Goal: Task Accomplishment & Management: Complete application form

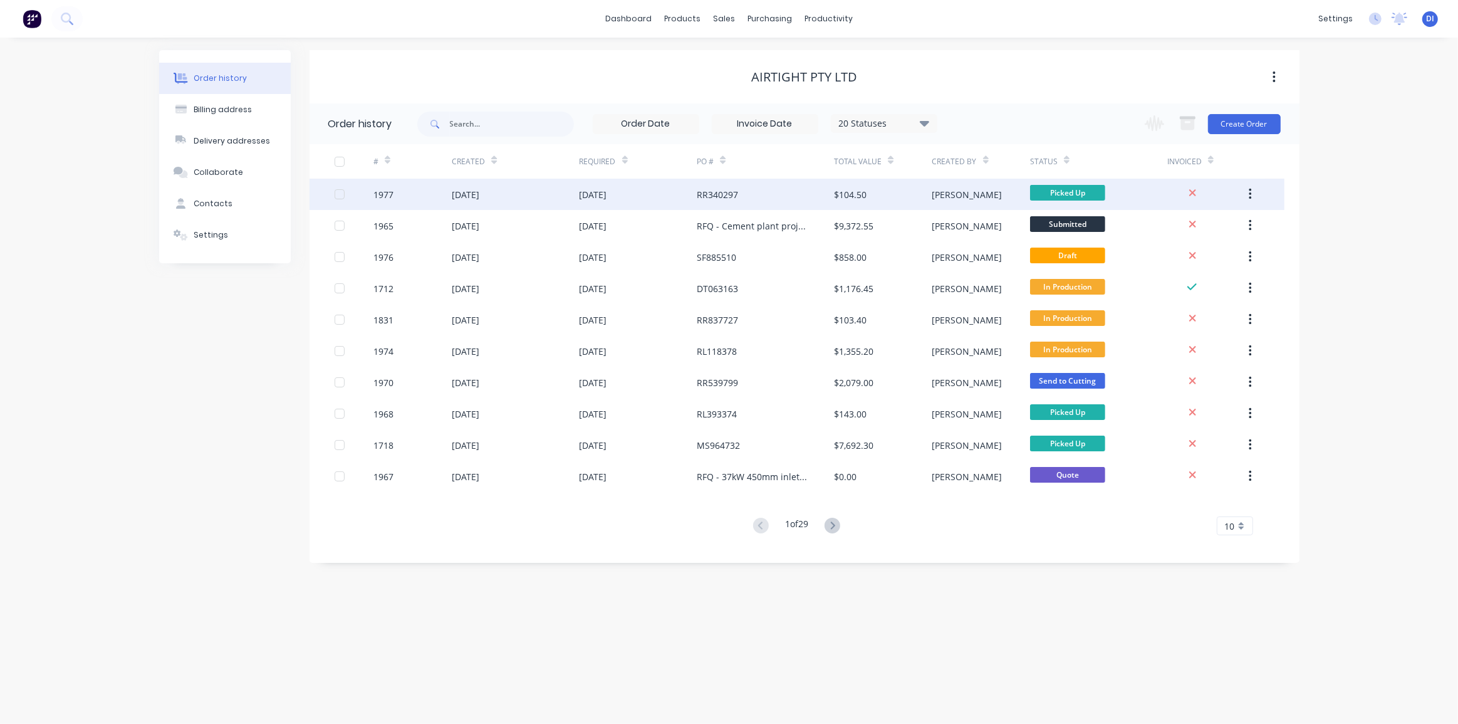
click at [1247, 194] on button "button" at bounding box center [1250, 194] width 29 height 23
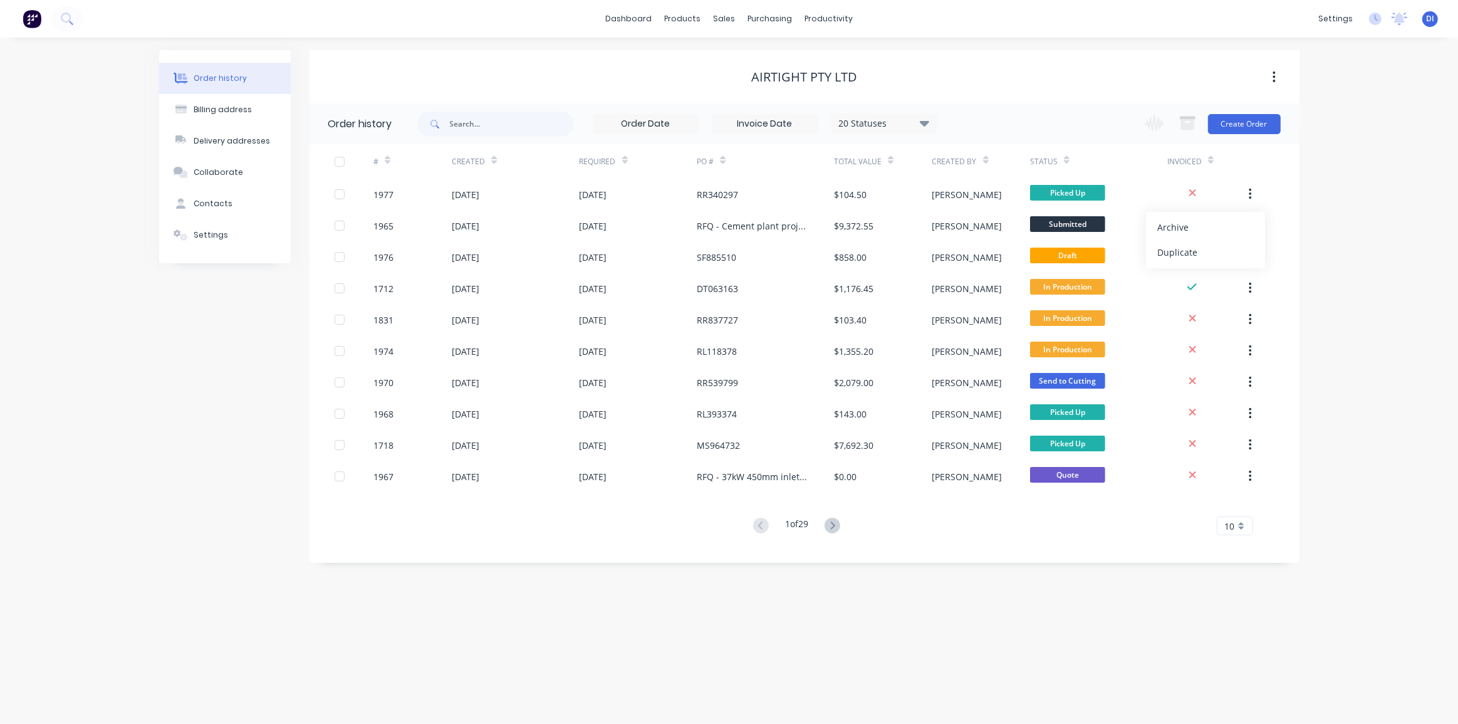
click at [1329, 186] on div "Order history Billing address Delivery addresses Collaborate Contacts Settings …" at bounding box center [729, 381] width 1458 height 686
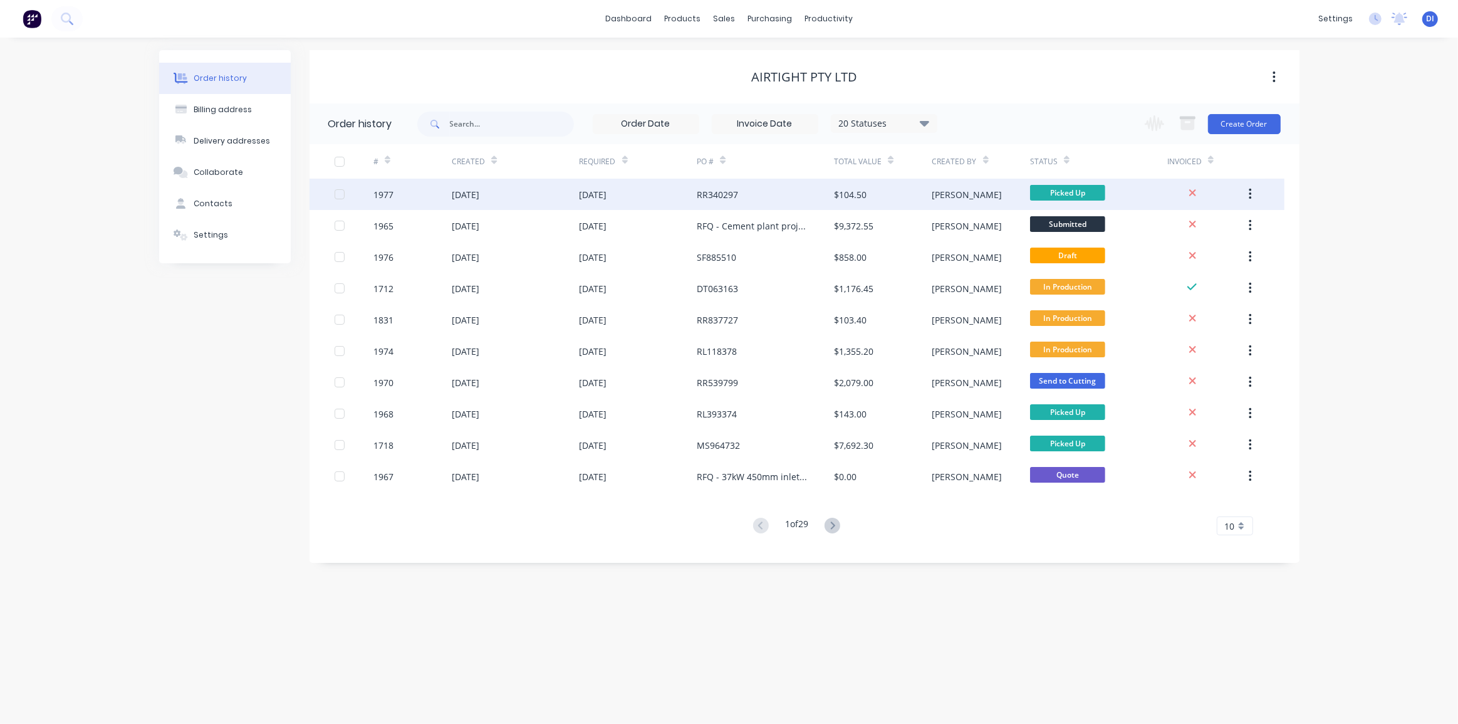
click at [1250, 194] on icon "button" at bounding box center [1251, 194] width 3 height 11
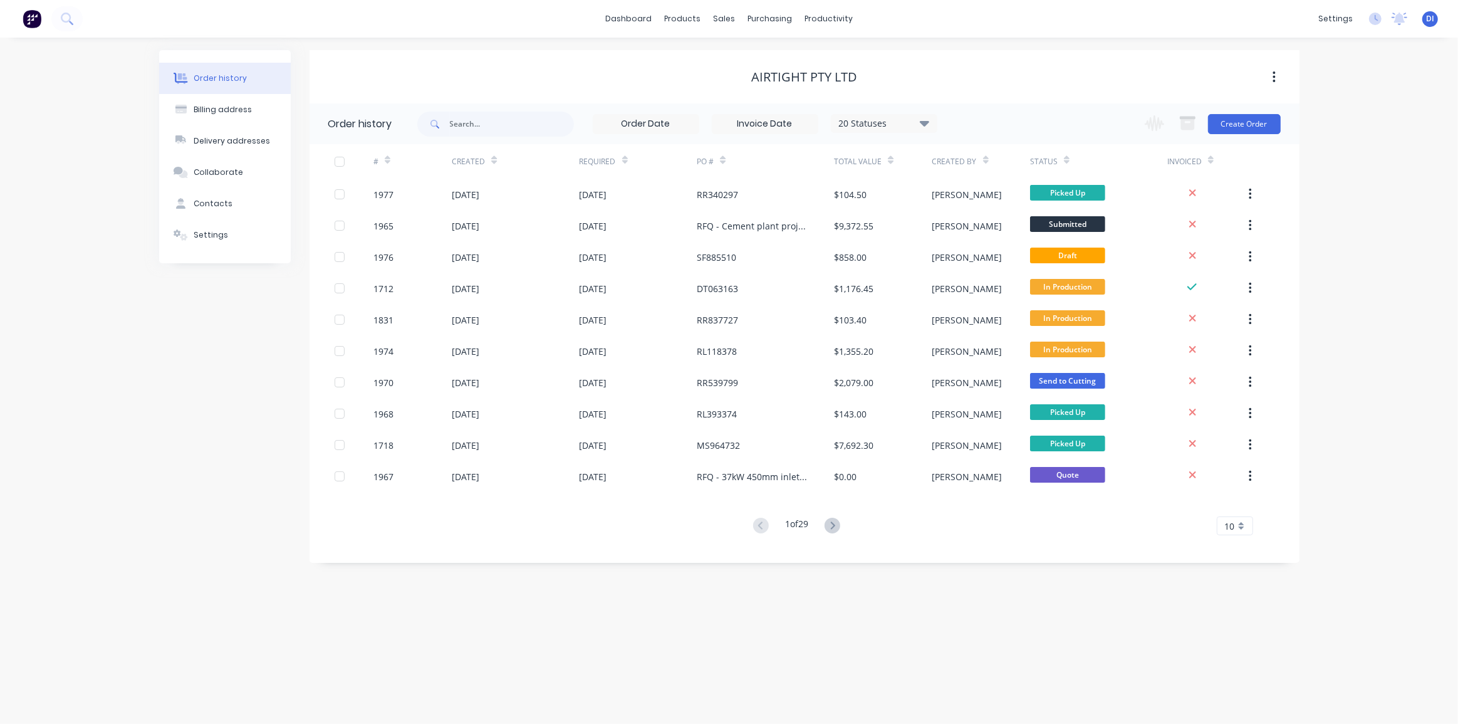
click at [1357, 213] on div "Order history Billing address Delivery addresses Collaborate Contacts Settings …" at bounding box center [729, 381] width 1458 height 686
click at [1358, 105] on div "Order history Billing address Delivery addresses Collaborate Contacts Settings …" at bounding box center [729, 381] width 1458 height 686
click at [1370, 164] on div "Order history Billing address Delivery addresses Collaborate Contacts Settings …" at bounding box center [729, 381] width 1458 height 686
click at [1360, 120] on div "Order history Billing address Delivery addresses Collaborate Contacts Settings …" at bounding box center [729, 381] width 1458 height 686
click at [1373, 206] on div "Order history Billing address Delivery addresses Collaborate Contacts Settings …" at bounding box center [729, 381] width 1458 height 686
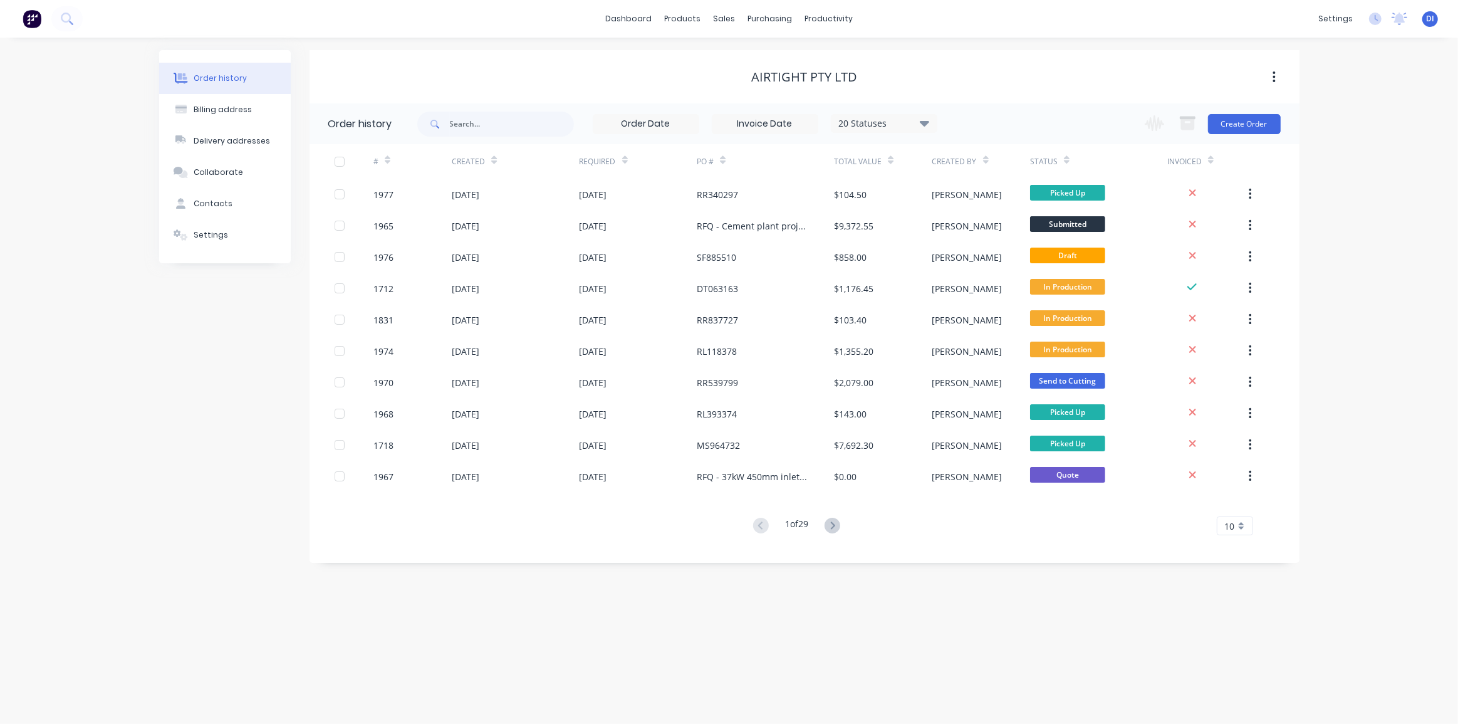
click at [28, 20] on img at bounding box center [32, 18] width 19 height 19
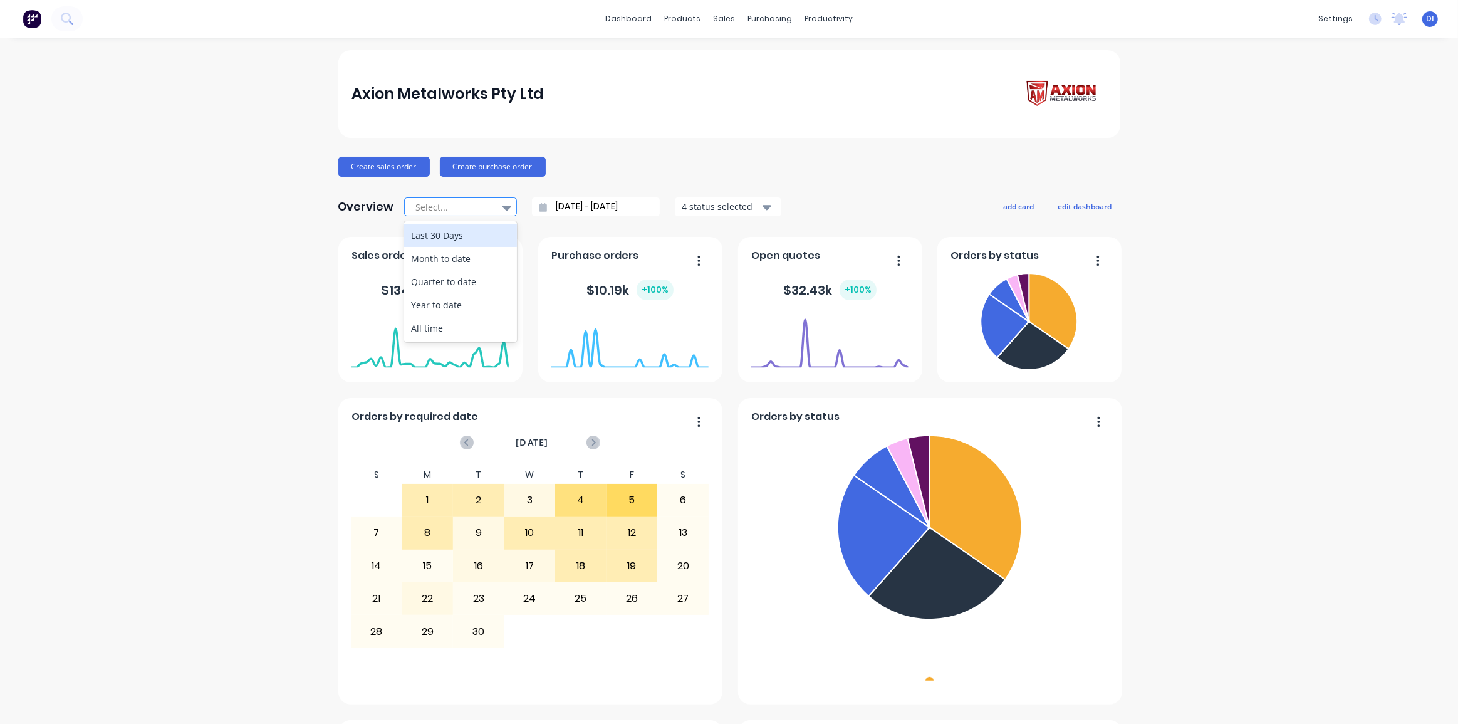
click at [464, 204] on div at bounding box center [454, 207] width 79 height 16
click at [466, 258] on div "Month to date" at bounding box center [460, 258] width 113 height 23
type input "[DATE] - [DATE]"
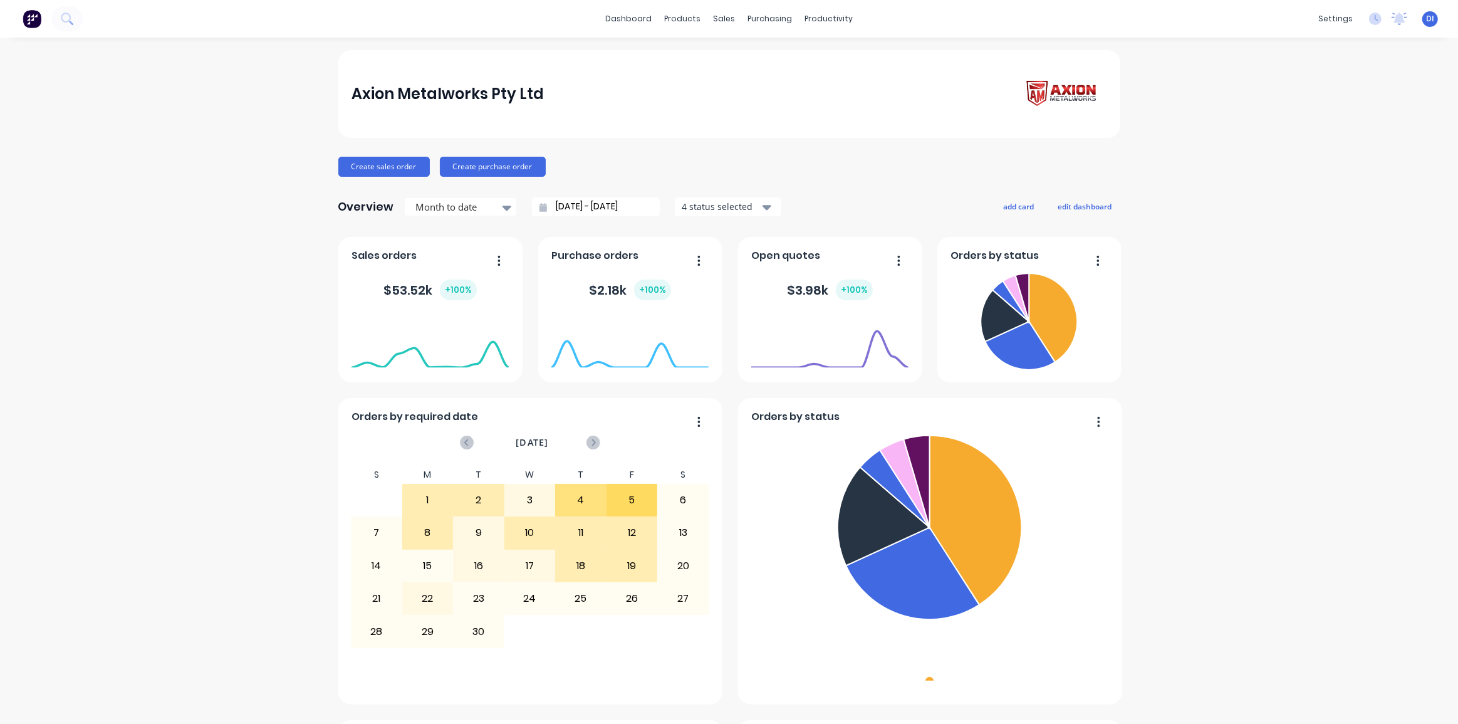
click at [432, 97] on div "Axion Metalworks Pty Ltd" at bounding box center [448, 93] width 192 height 25
click at [219, 93] on div "Axion Metalworks Pty Ltd Create sales order Create purchase order Overview Mont…" at bounding box center [729, 699] width 1458 height 1299
click at [29, 28] on img at bounding box center [32, 18] width 19 height 19
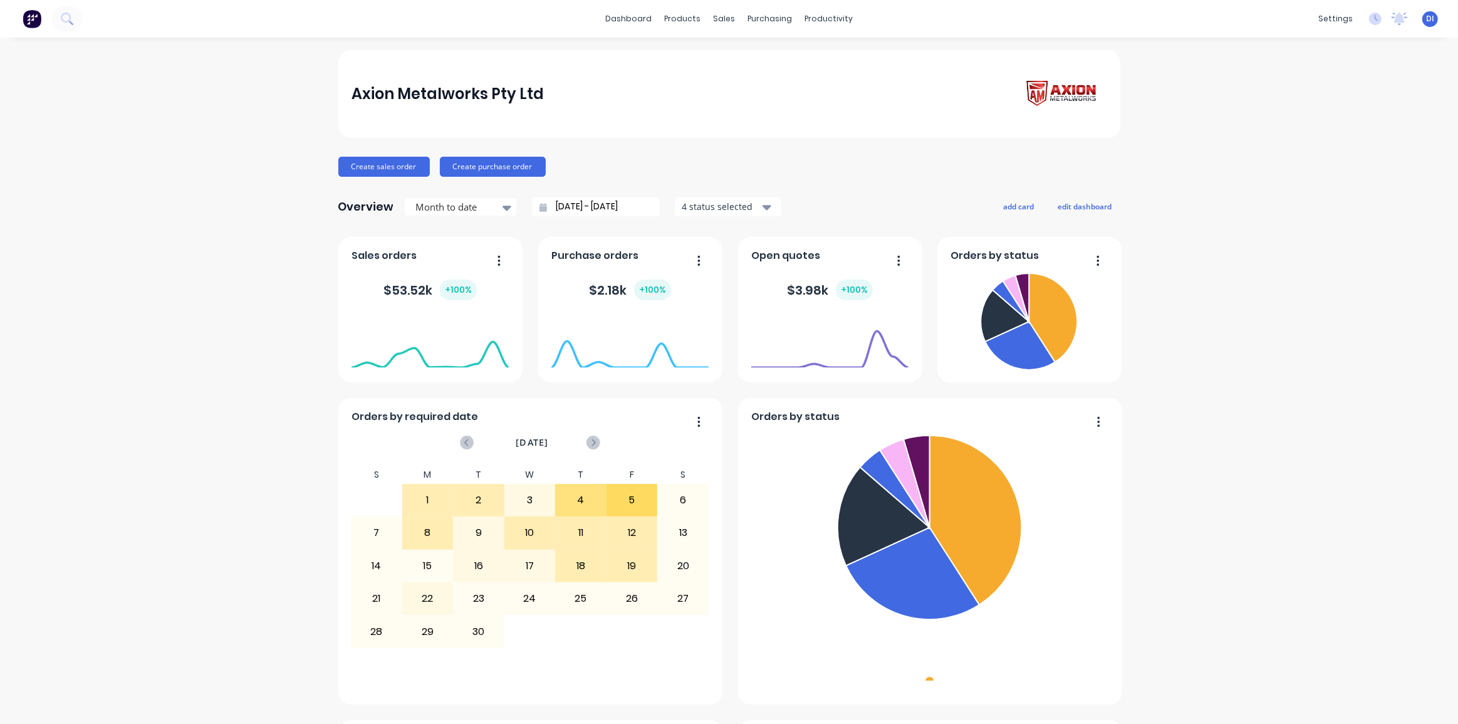
click at [518, 97] on div "Axion Metalworks Pty Ltd" at bounding box center [448, 93] width 192 height 25
click at [1203, 254] on div "Axion Metalworks Pty Ltd Create sales order Create purchase order Overview Mont…" at bounding box center [729, 699] width 1458 height 1299
click at [1233, 177] on div "Axion Metalworks Pty Ltd Create sales order Create purchase order Overview Mont…" at bounding box center [729, 699] width 1458 height 1299
click at [366, 95] on div "Axion Metalworks Pty Ltd" at bounding box center [448, 93] width 192 height 25
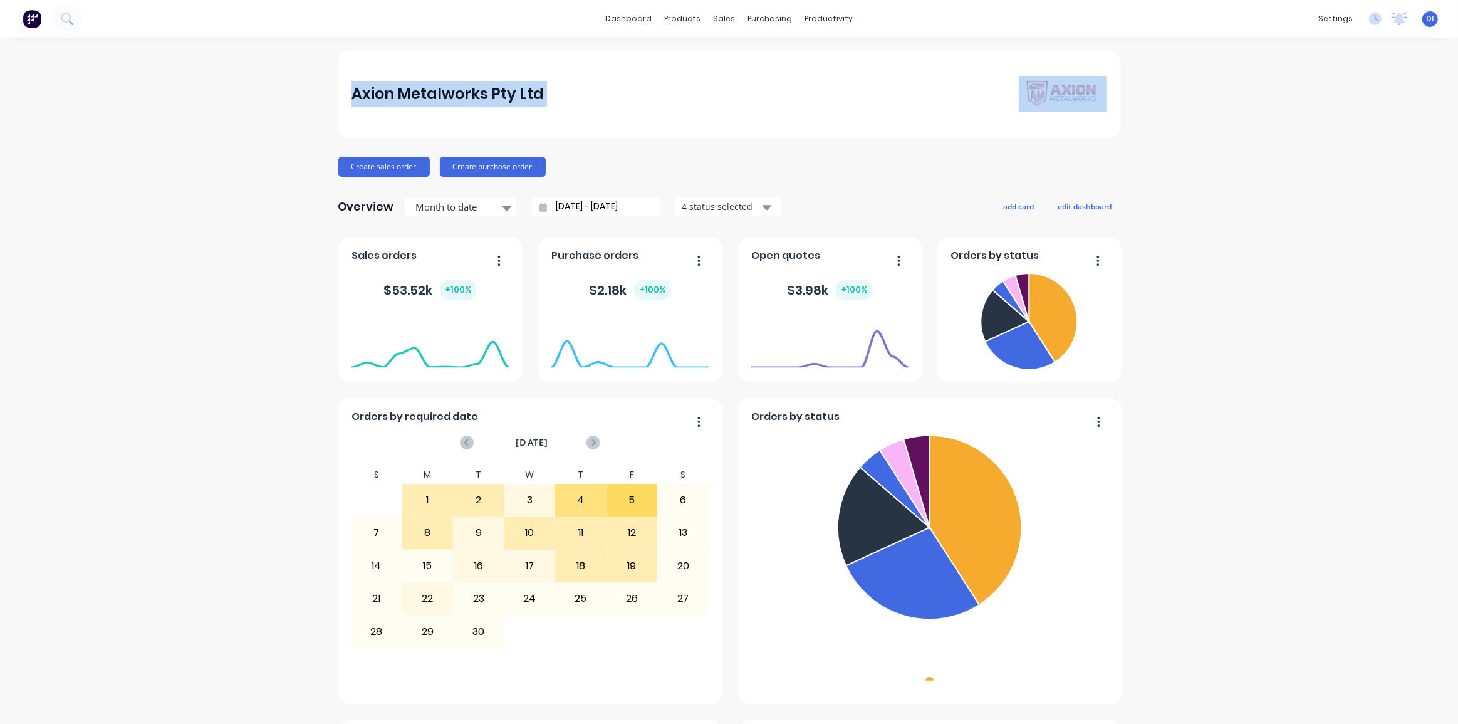
click at [366, 95] on div "Axion Metalworks Pty Ltd" at bounding box center [448, 93] width 192 height 25
click at [541, 90] on div "Axion Metalworks Pty Ltd" at bounding box center [729, 94] width 755 height 36
drag, startPoint x: 533, startPoint y: 93, endPoint x: 348, endPoint y: 86, distance: 184.4
click at [352, 86] on div "Axion Metalworks Pty Ltd" at bounding box center [448, 93] width 192 height 25
click at [1173, 191] on div "Axion Metalworks Pty Ltd Create sales order Create purchase order Overview Mont…" at bounding box center [729, 699] width 1458 height 1299
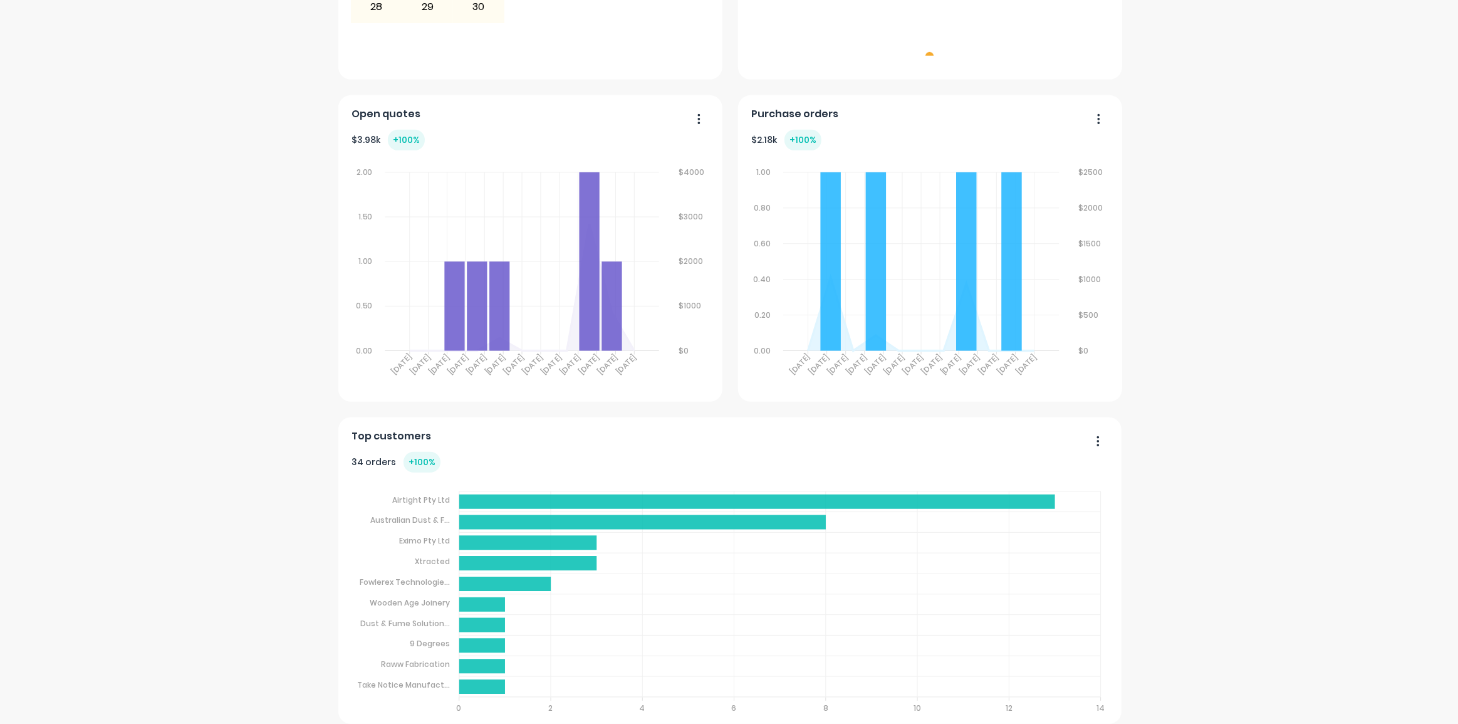
scroll to position [636, 0]
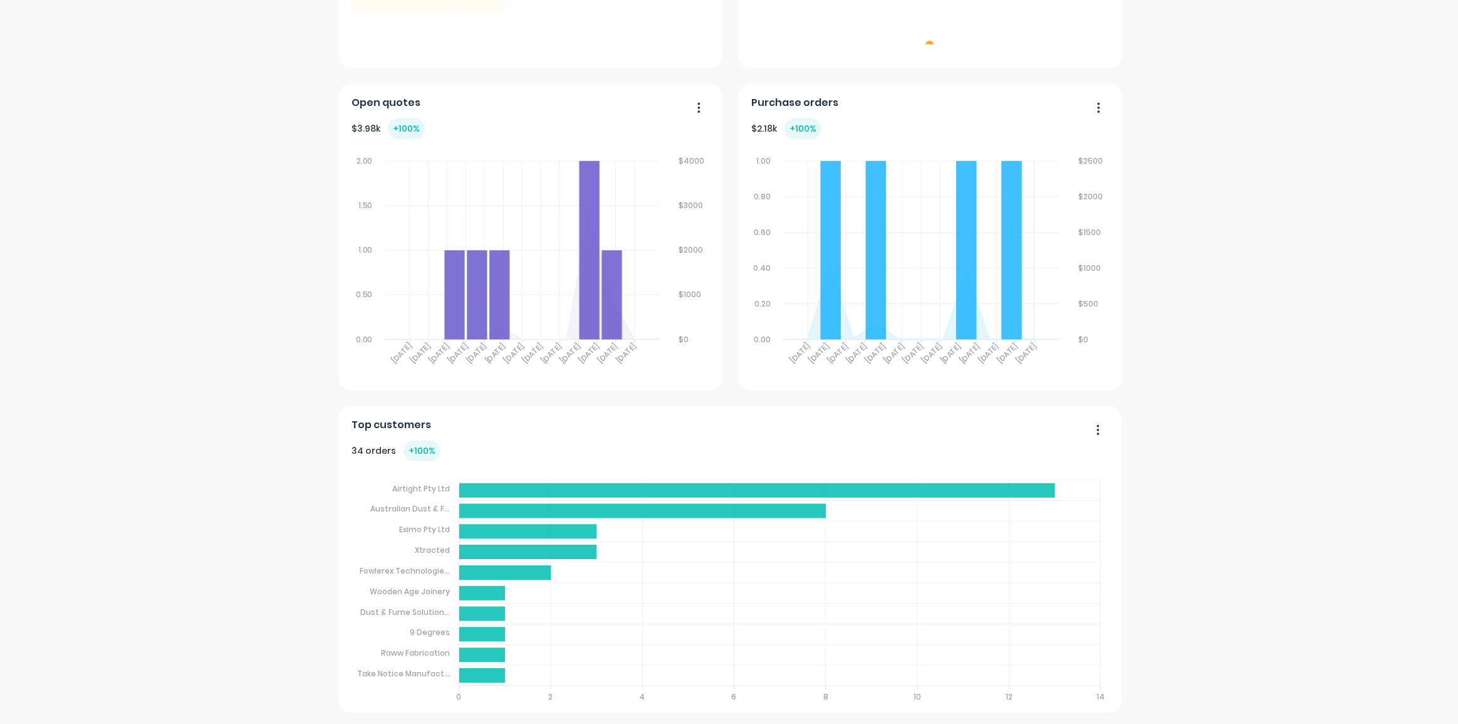
click at [1275, 184] on div "Axion Metalworks Pty Ltd Create sales order Create purchase order Overview Mont…" at bounding box center [729, 63] width 1458 height 1299
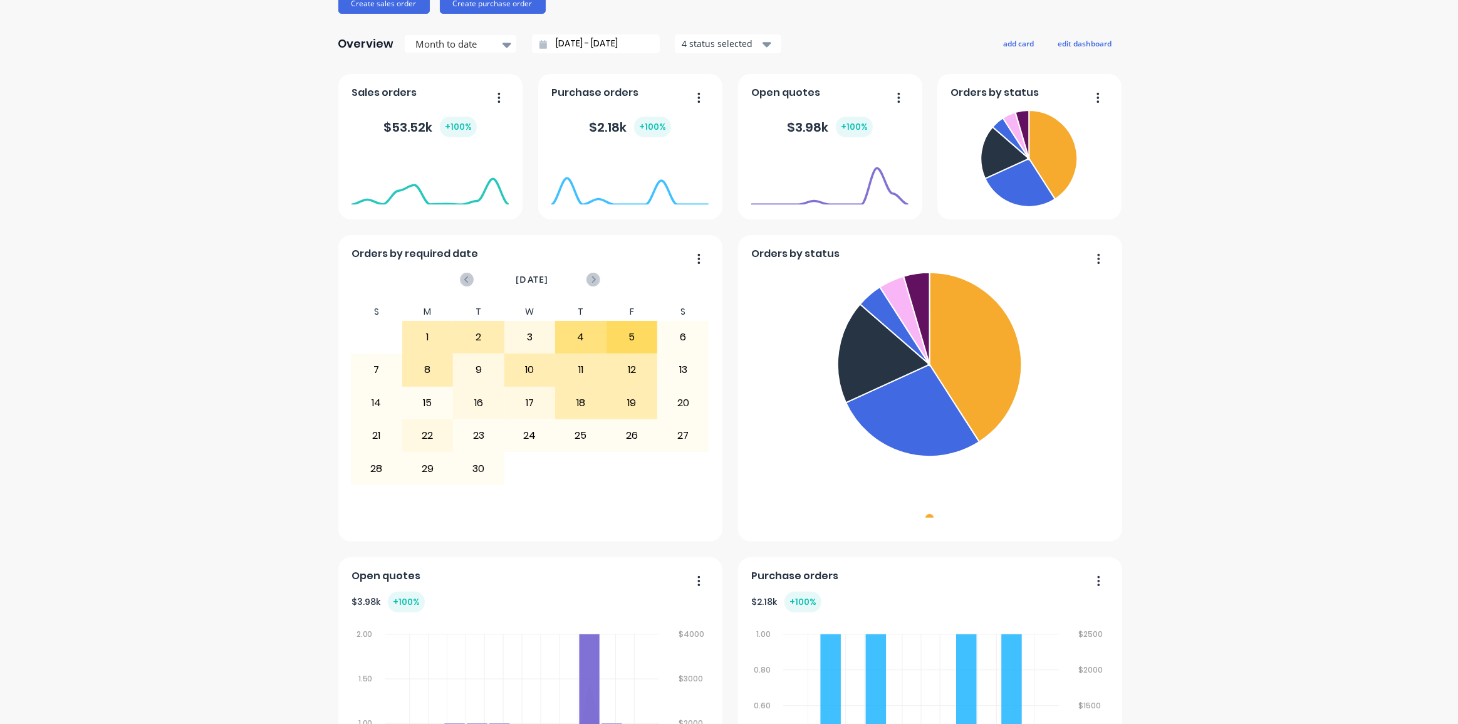
scroll to position [9, 0]
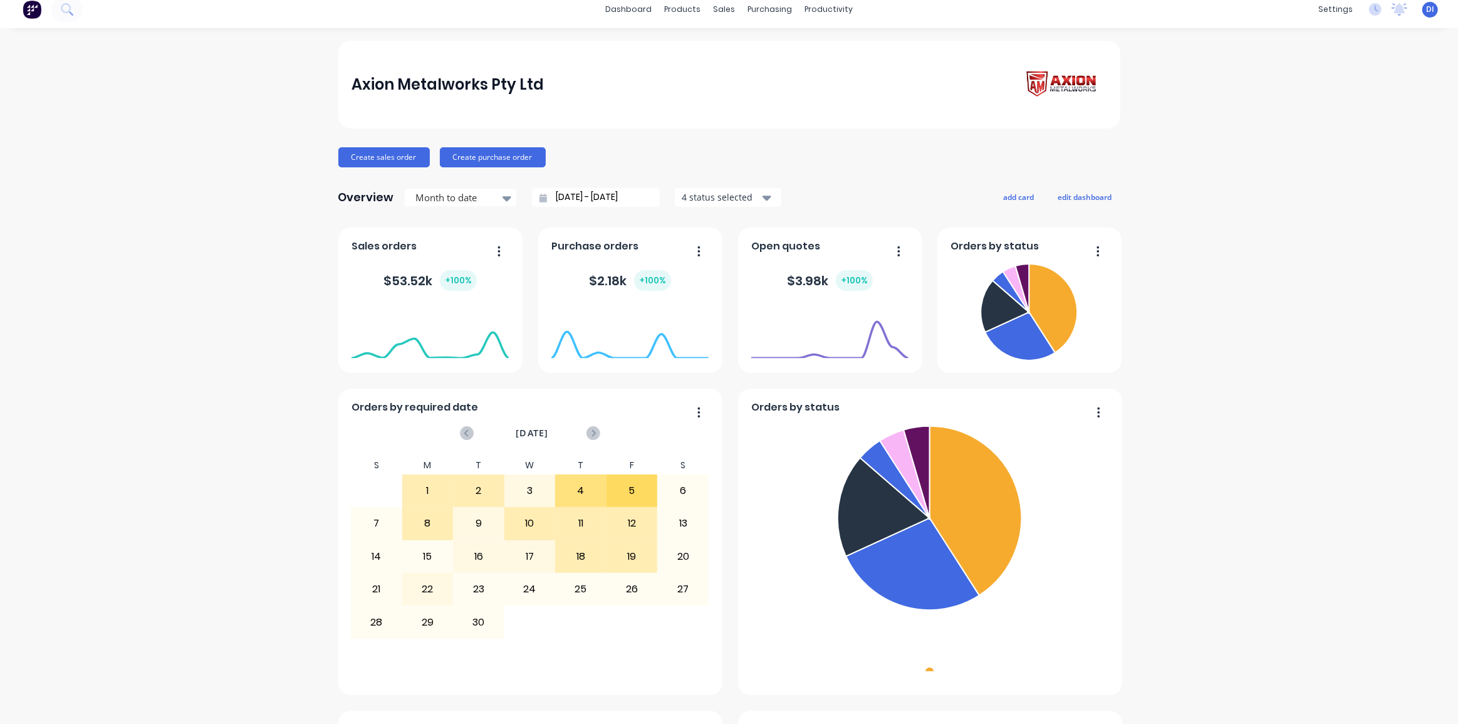
drag, startPoint x: 1265, startPoint y: 206, endPoint x: 1274, endPoint y: 196, distance: 13.8
click at [1265, 204] on div "Axion Metalworks Pty Ltd Create sales order Create purchase order Overview Mont…" at bounding box center [729, 690] width 1458 height 1299
click at [1267, 132] on div "Axion Metalworks Pty Ltd Create sales order Create purchase order Overview Mont…" at bounding box center [729, 690] width 1458 height 1299
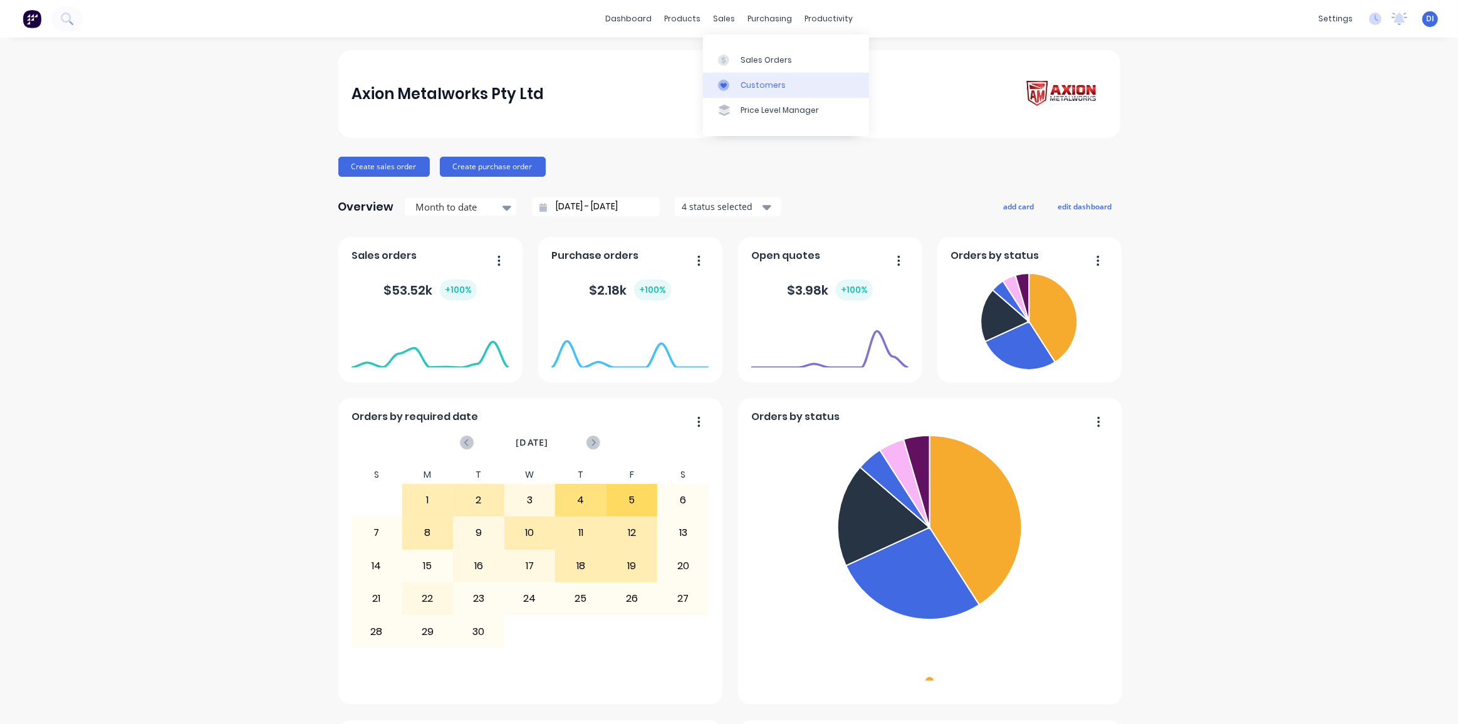
click at [764, 83] on div "Customers" at bounding box center [763, 85] width 45 height 11
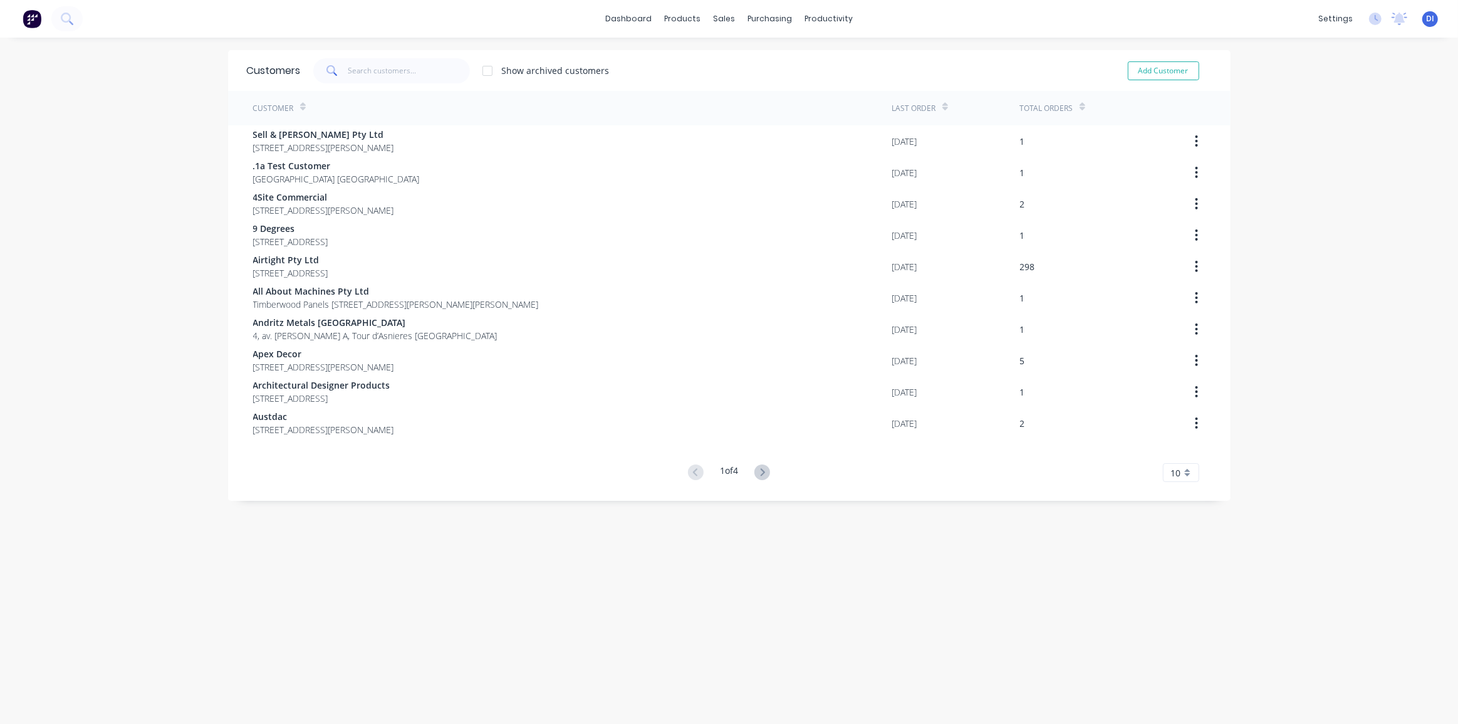
click at [1171, 475] on span "10" at bounding box center [1176, 472] width 10 height 13
drag, startPoint x: 1182, startPoint y: 620, endPoint x: 1153, endPoint y: 612, distance: 30.0
click at [1181, 620] on div "35" at bounding box center [1181, 628] width 35 height 22
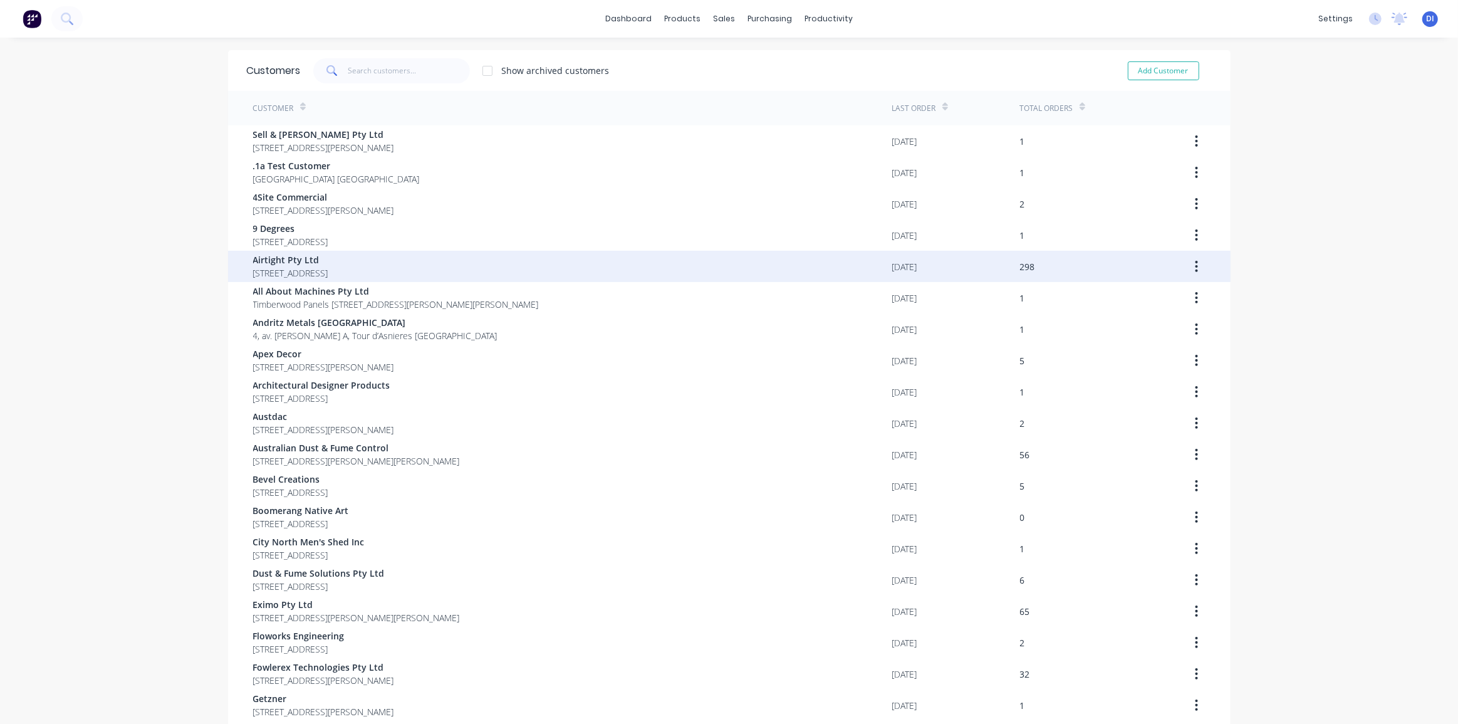
click at [303, 272] on span "[STREET_ADDRESS]" at bounding box center [290, 272] width 75 height 13
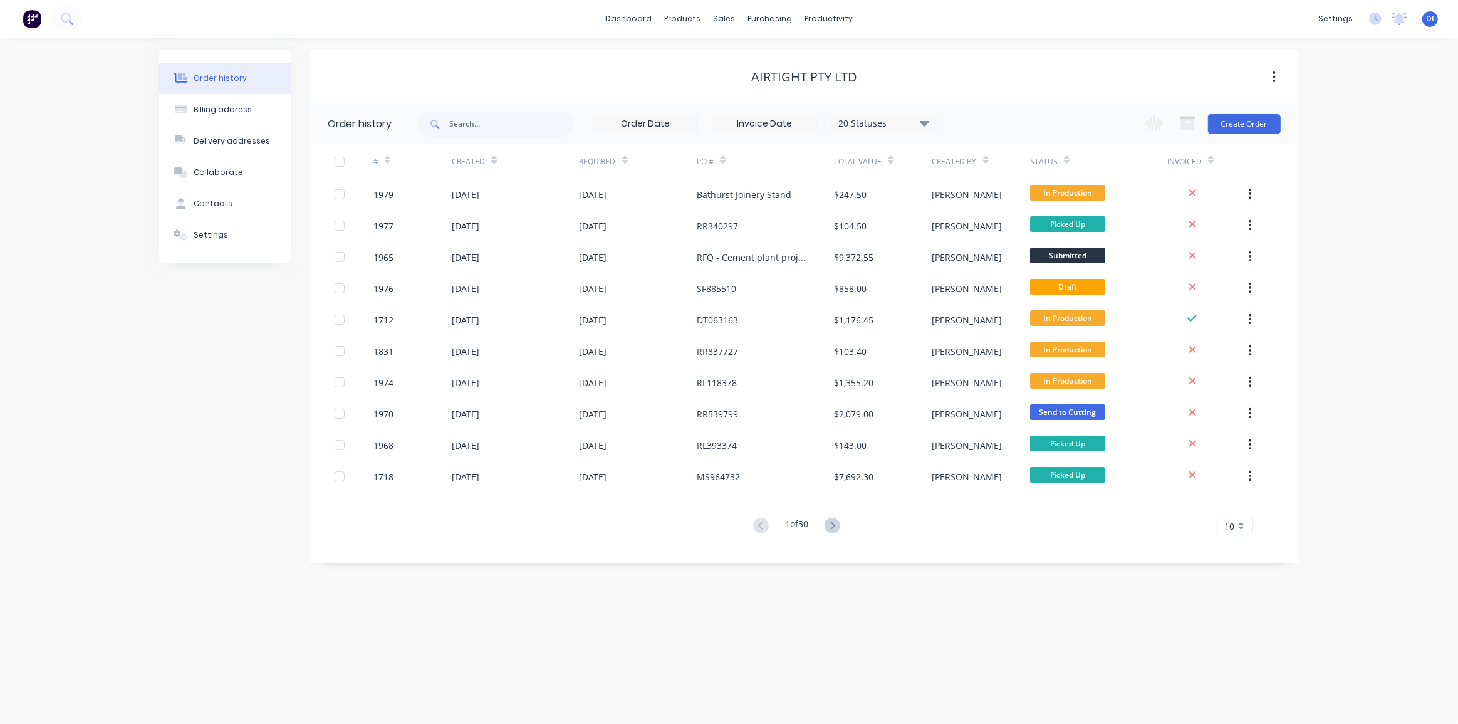
drag, startPoint x: 1391, startPoint y: 238, endPoint x: 1316, endPoint y: 185, distance: 92.3
click at [1391, 237] on div "Order history Billing address Delivery addresses Collaborate Contacts Settings …" at bounding box center [729, 381] width 1458 height 686
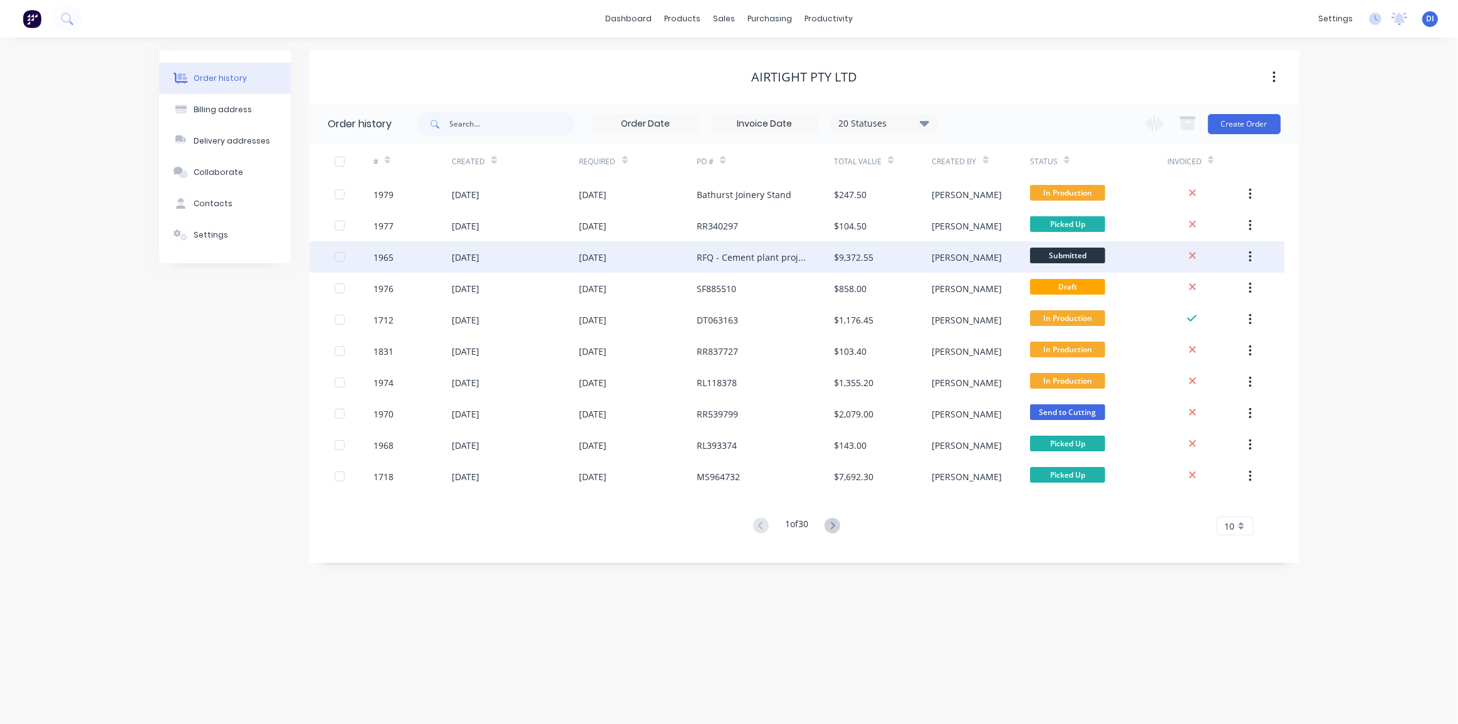
click at [734, 246] on div "RFQ - Cement plant project" at bounding box center [765, 256] width 137 height 31
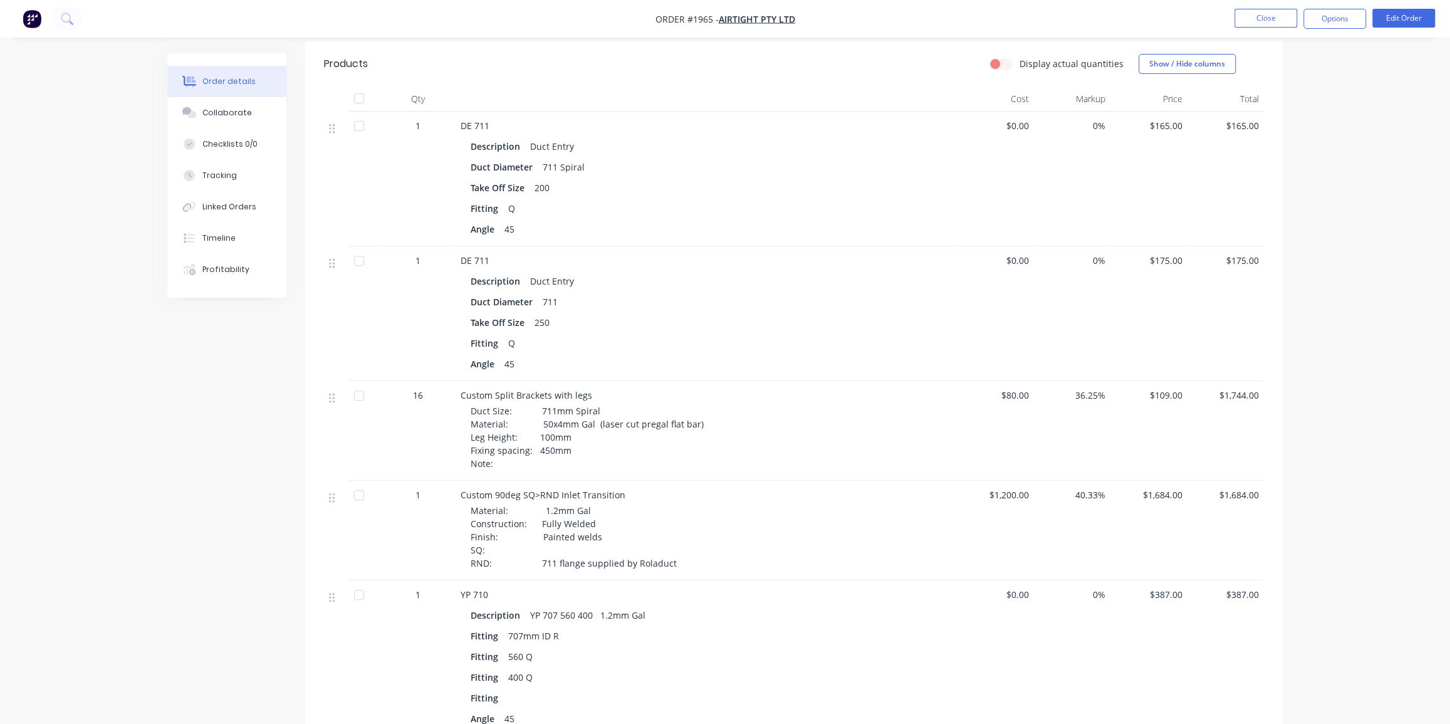
scroll to position [399, 0]
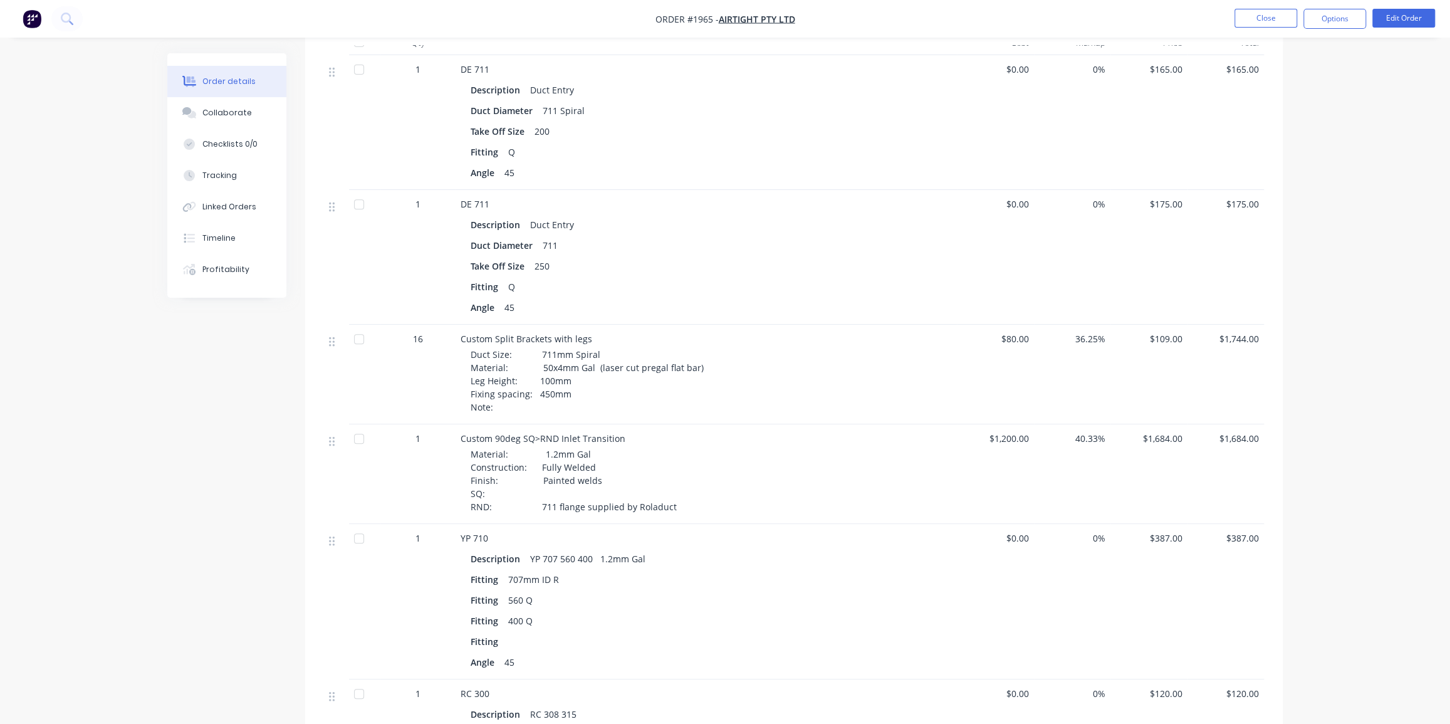
click at [1400, 160] on div "Order details Collaborate Checklists 0/0 Tracking Linked Orders Timeline Profit…" at bounding box center [725, 501] width 1450 height 1801
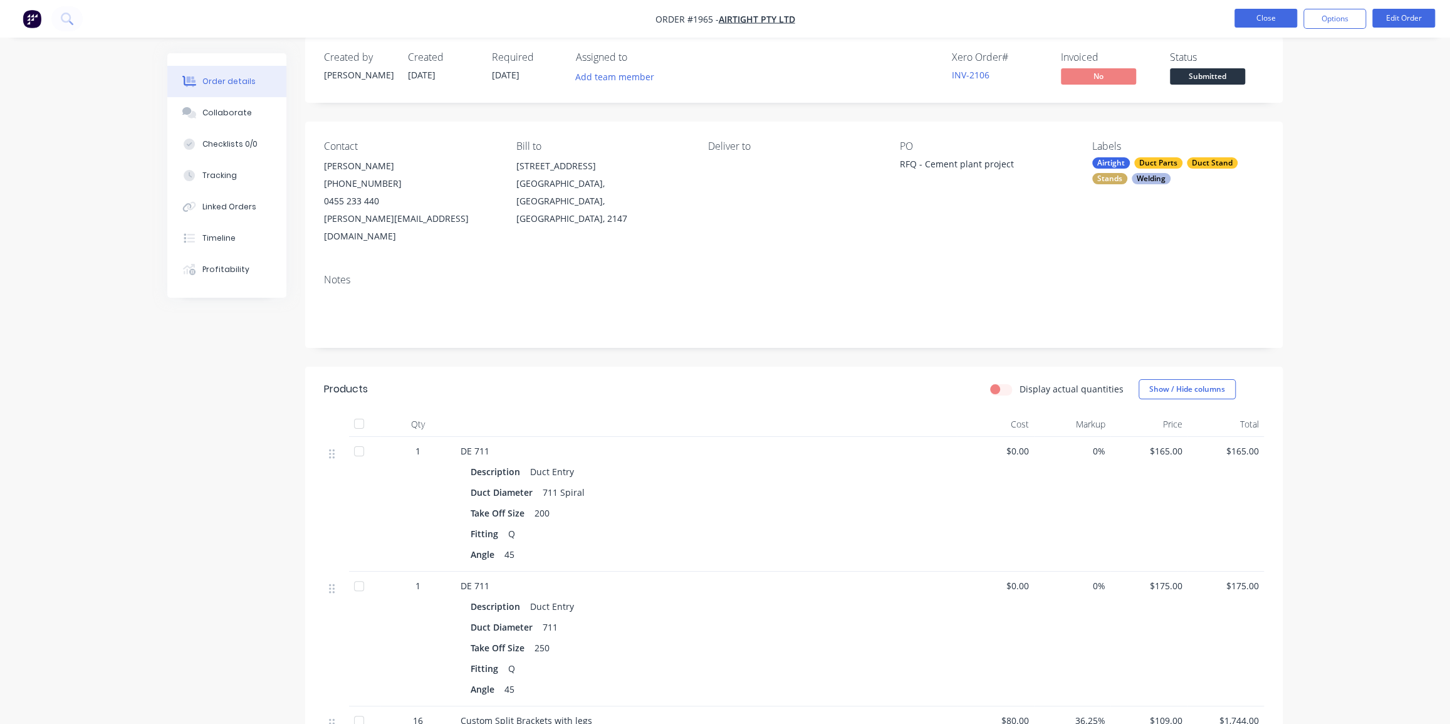
scroll to position [0, 0]
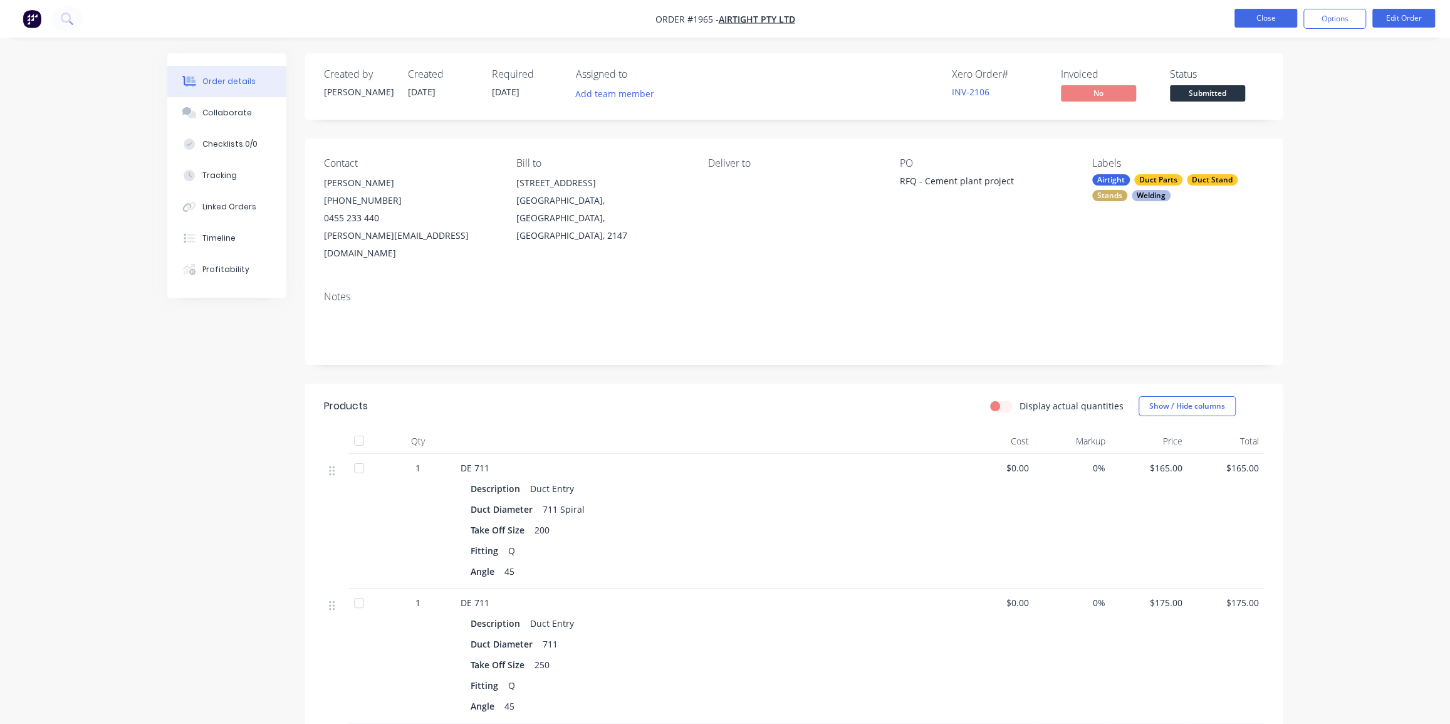
click at [1262, 24] on button "Close" at bounding box center [1266, 18] width 63 height 19
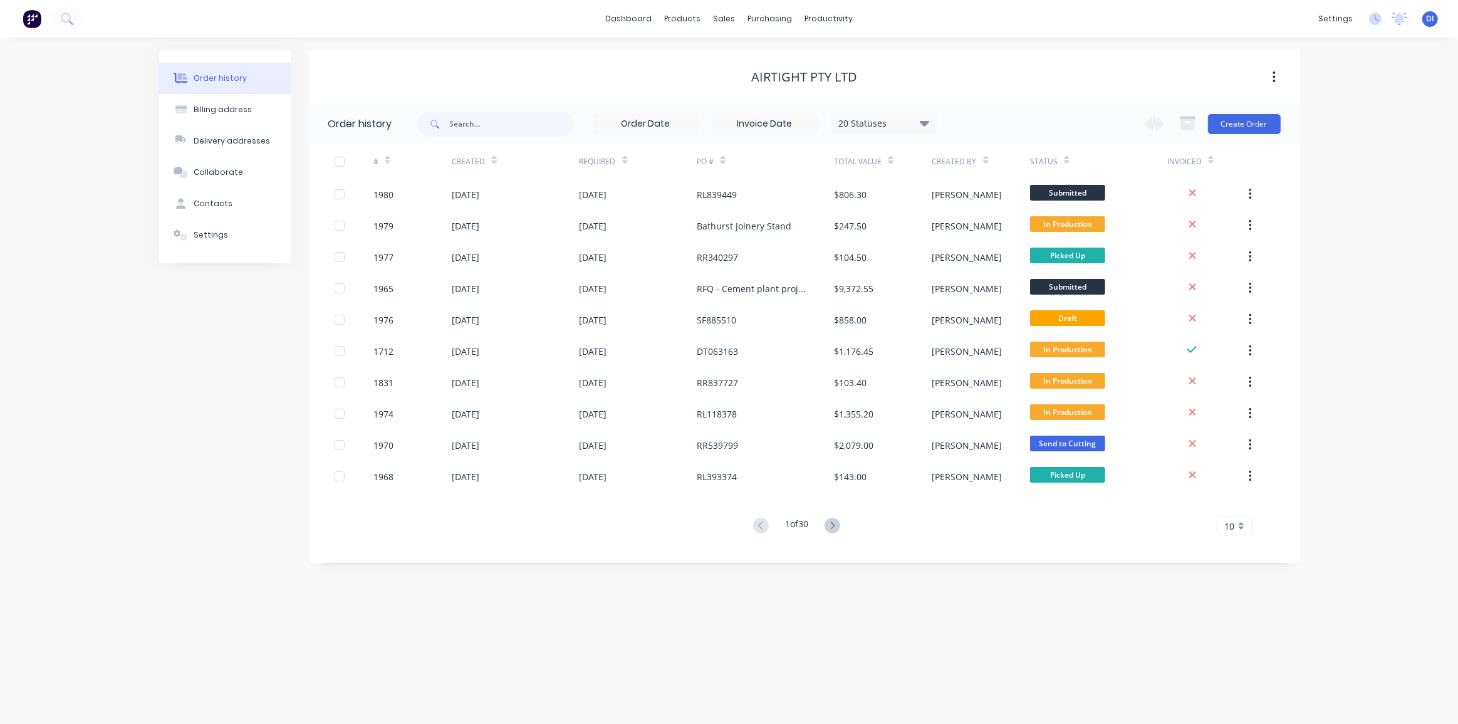
click at [1315, 222] on div "Order history Billing address Delivery addresses Collaborate Contacts Settings …" at bounding box center [729, 381] width 1458 height 686
click at [1405, 118] on div "Order history Billing address Delivery addresses Collaborate Contacts Settings …" at bounding box center [729, 381] width 1458 height 686
click at [68, 20] on icon at bounding box center [66, 18] width 10 height 10
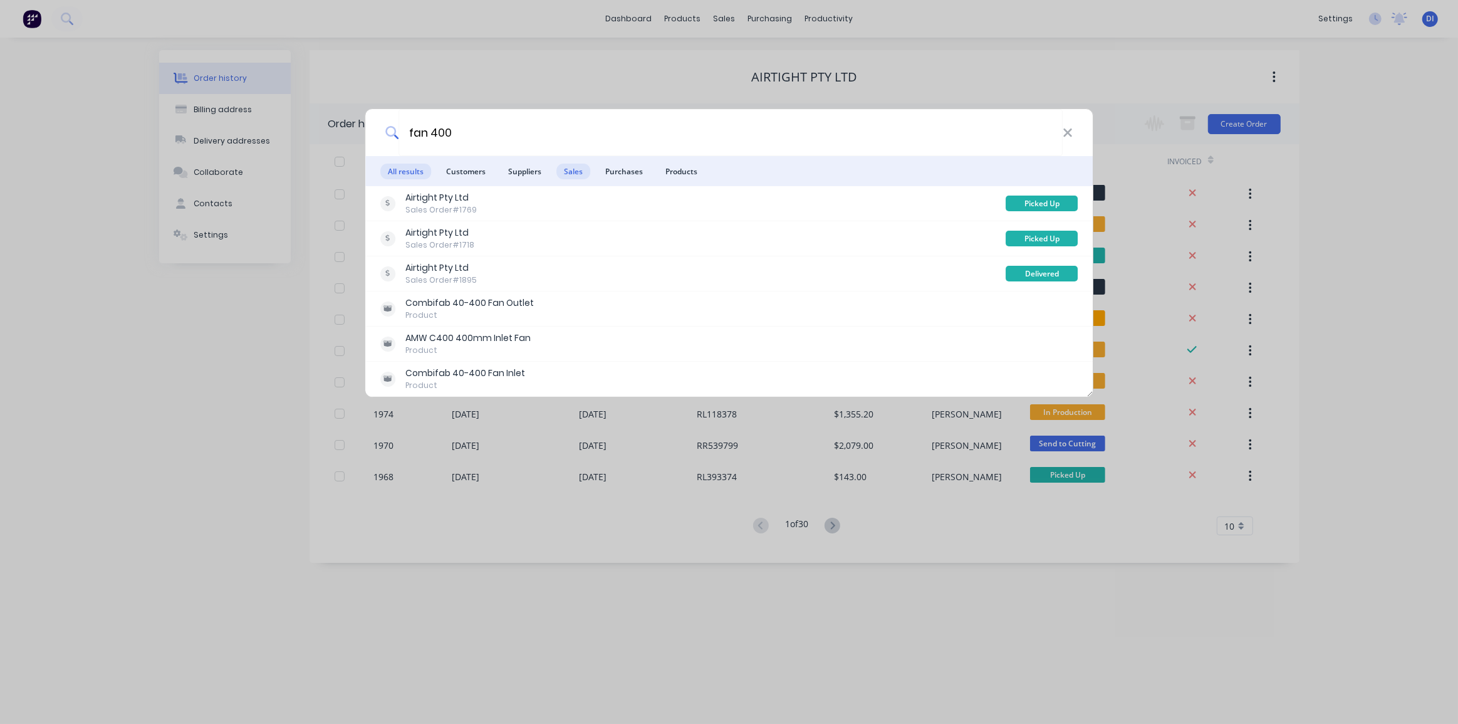
type input "fan 400"
click at [571, 170] on span "Sales" at bounding box center [574, 172] width 34 height 16
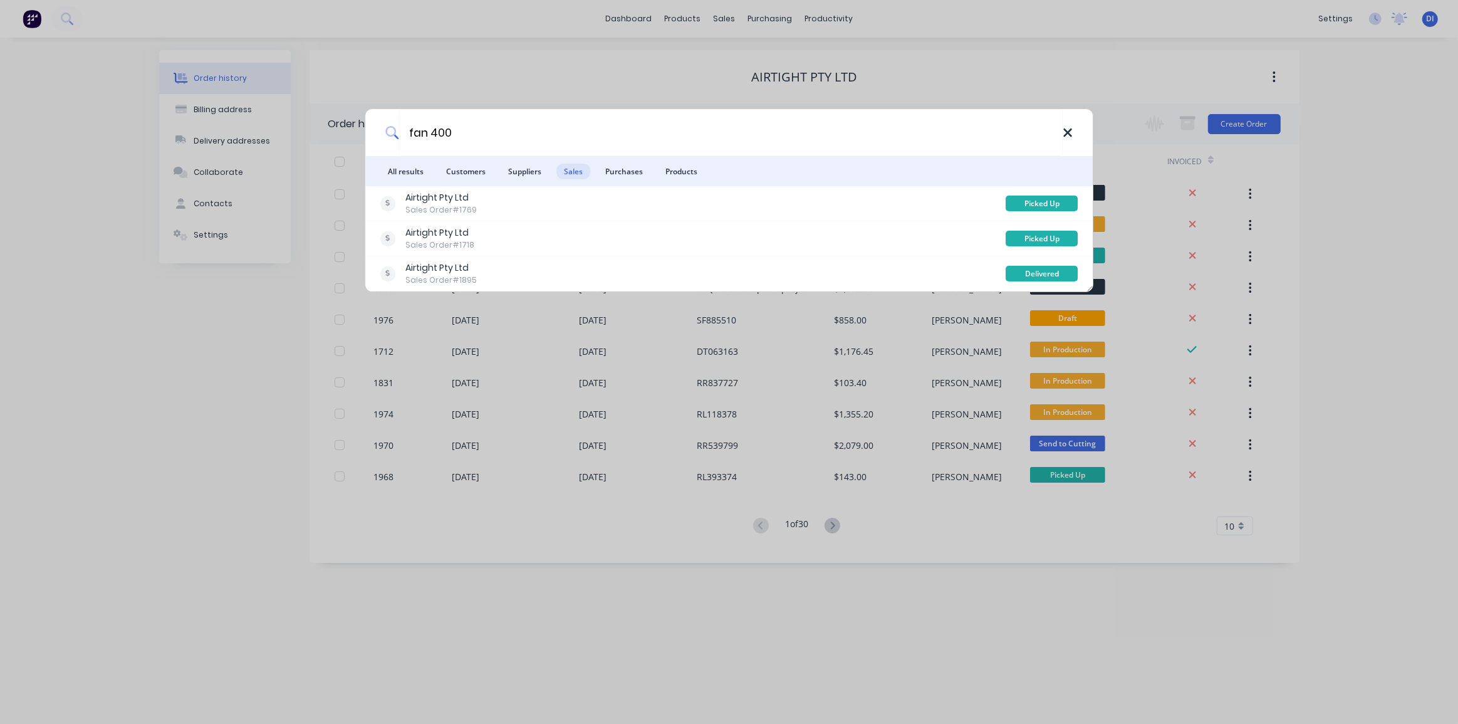
click at [1065, 129] on icon at bounding box center [1068, 133] width 10 height 14
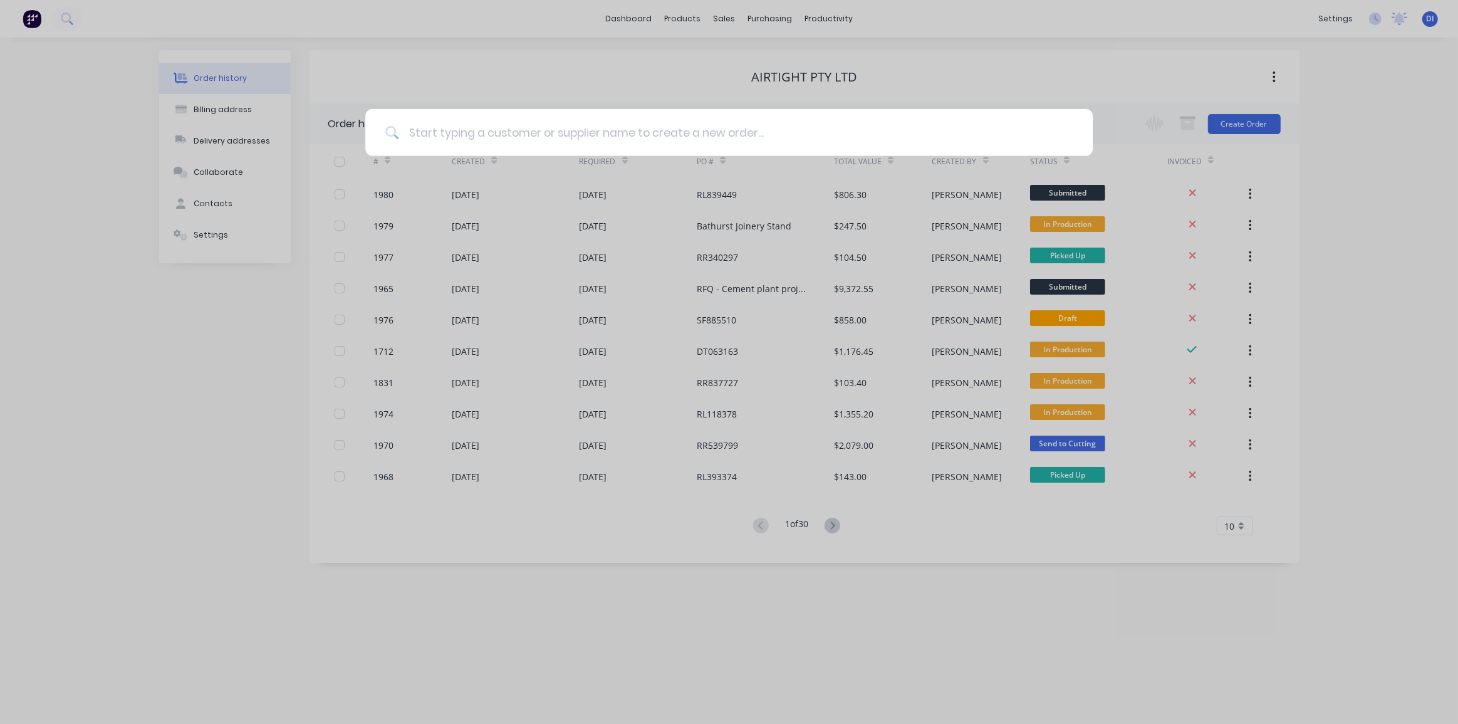
click at [567, 134] on input at bounding box center [736, 132] width 674 height 47
paste input "MS964732"
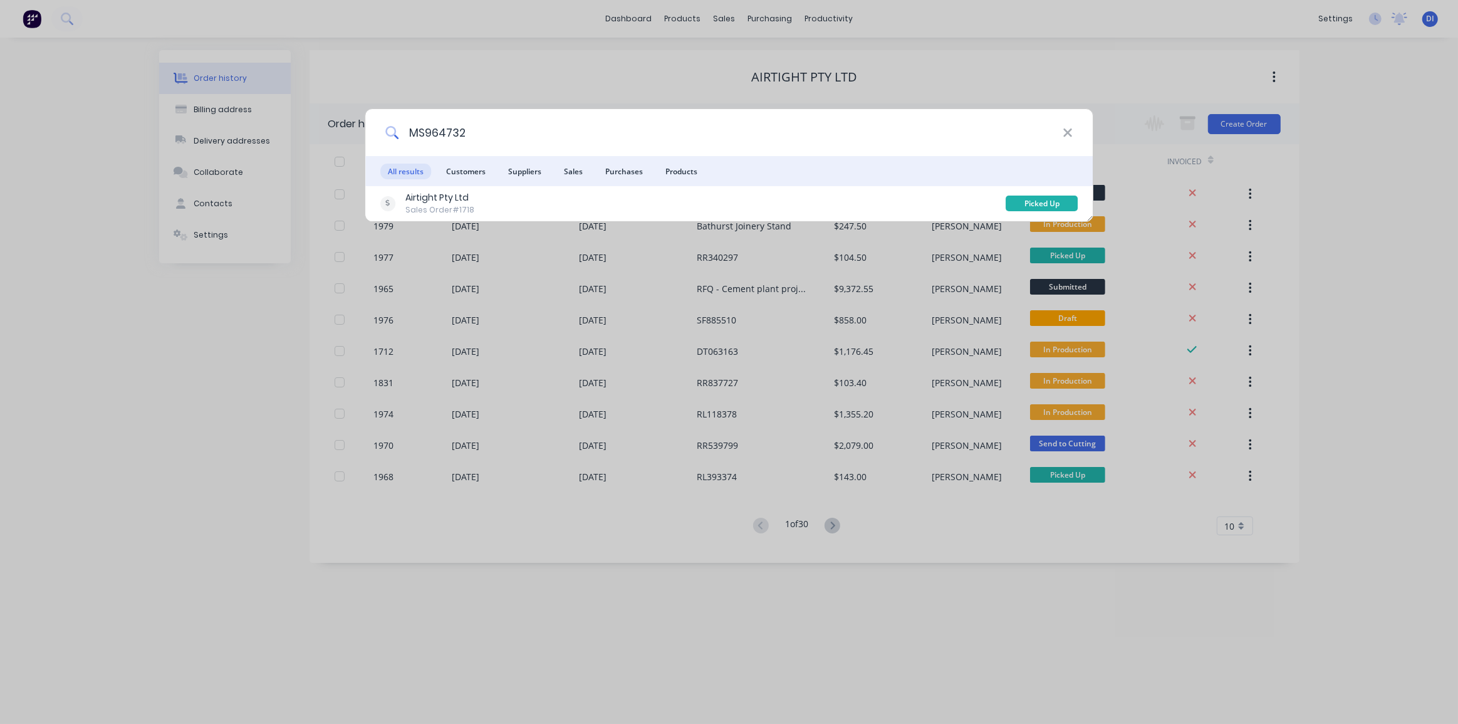
click at [487, 132] on input "MS964732" at bounding box center [731, 132] width 664 height 47
paste input "22416"
click at [515, 135] on input "MS224162" at bounding box center [731, 132] width 664 height 47
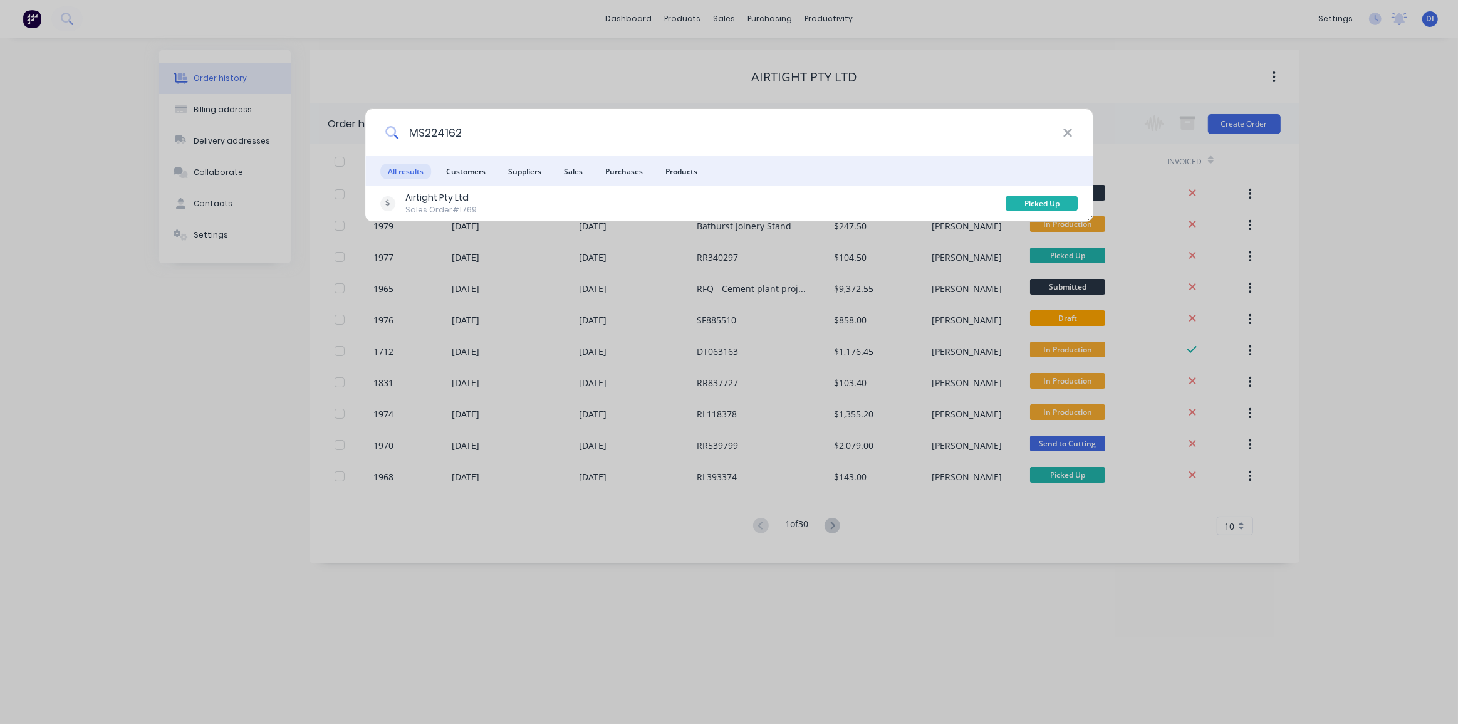
click at [515, 135] on input "MS224162" at bounding box center [731, 132] width 664 height 47
paste input "RP900105"
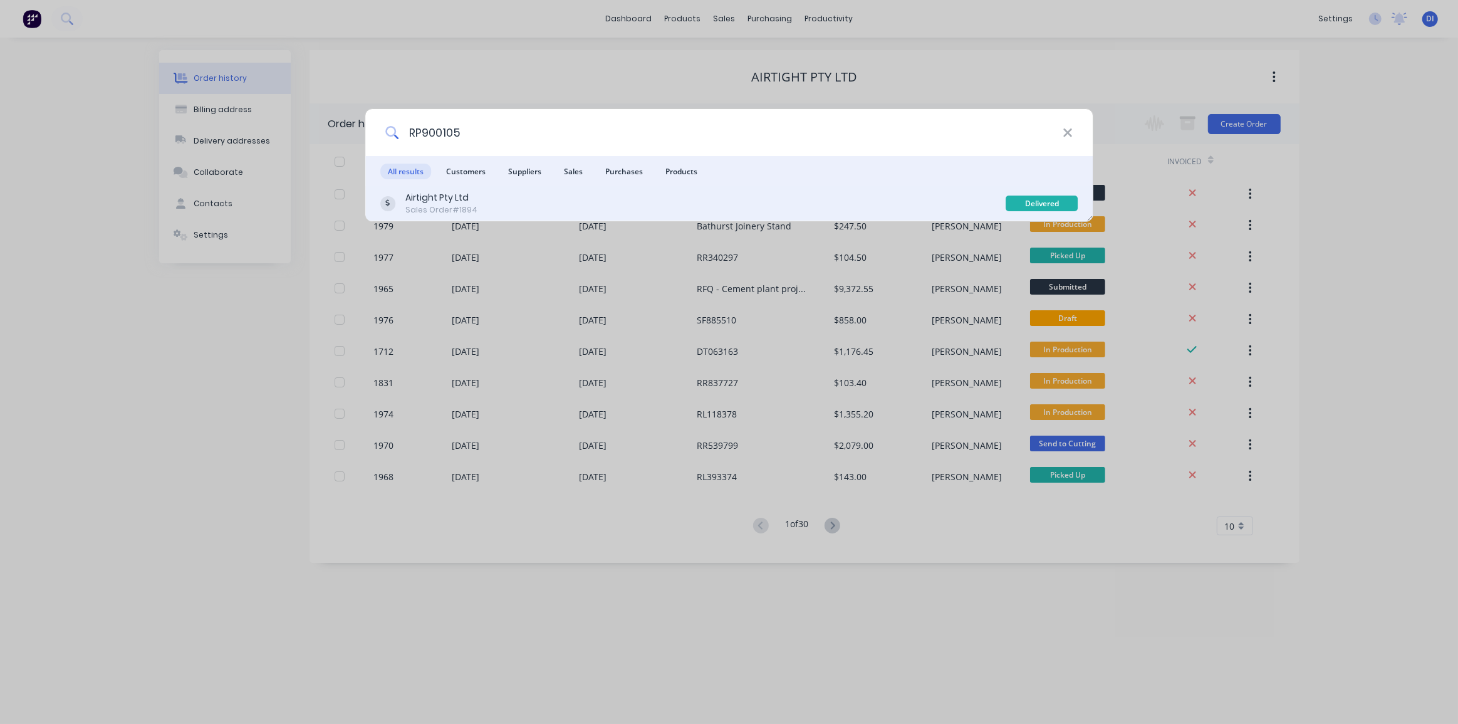
type input "RP900105"
click at [586, 196] on div "Airtight Pty Ltd Sales Order #1894" at bounding box center [693, 203] width 626 height 24
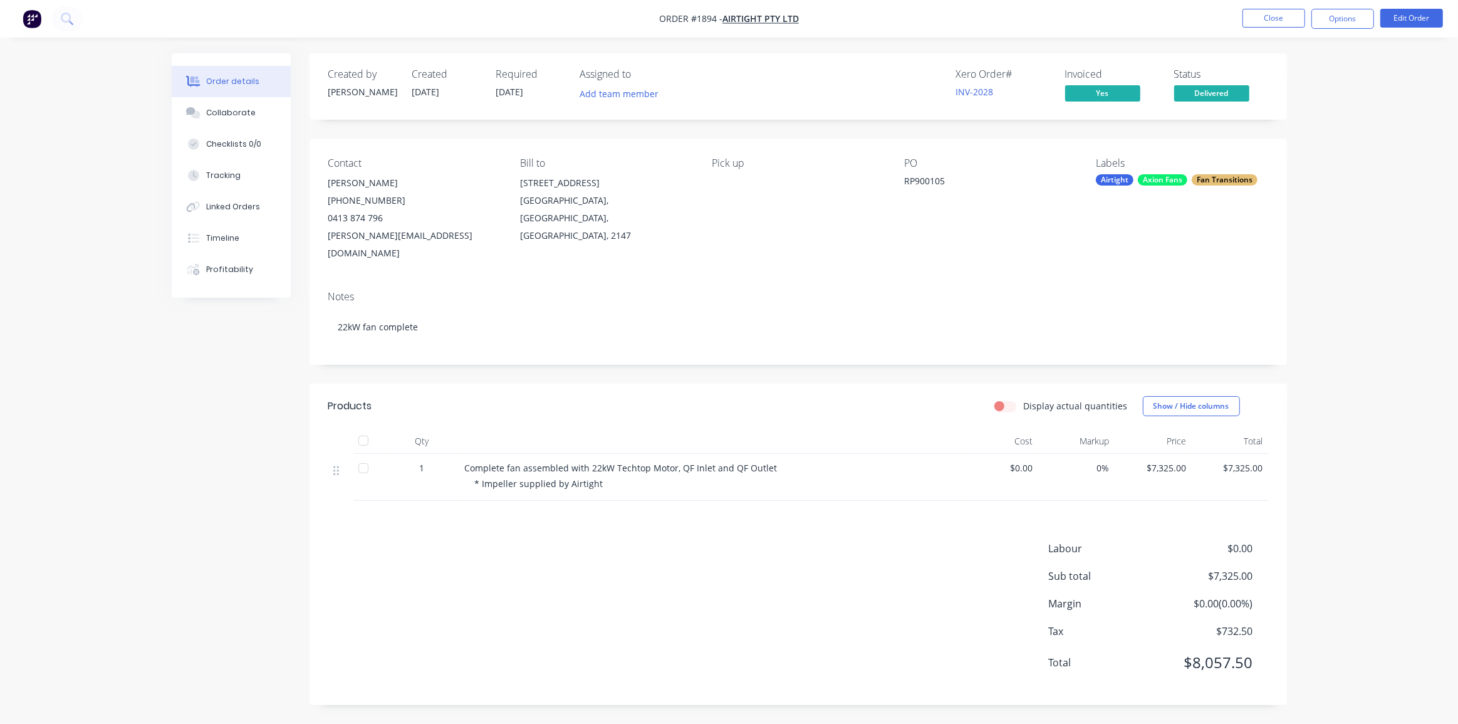
click at [1334, 202] on div "Order details Collaborate Checklists 0/0 Tracking Linked Orders Timeline Profit…" at bounding box center [729, 362] width 1458 height 724
click at [1205, 97] on span "Delivered" at bounding box center [1211, 93] width 75 height 16
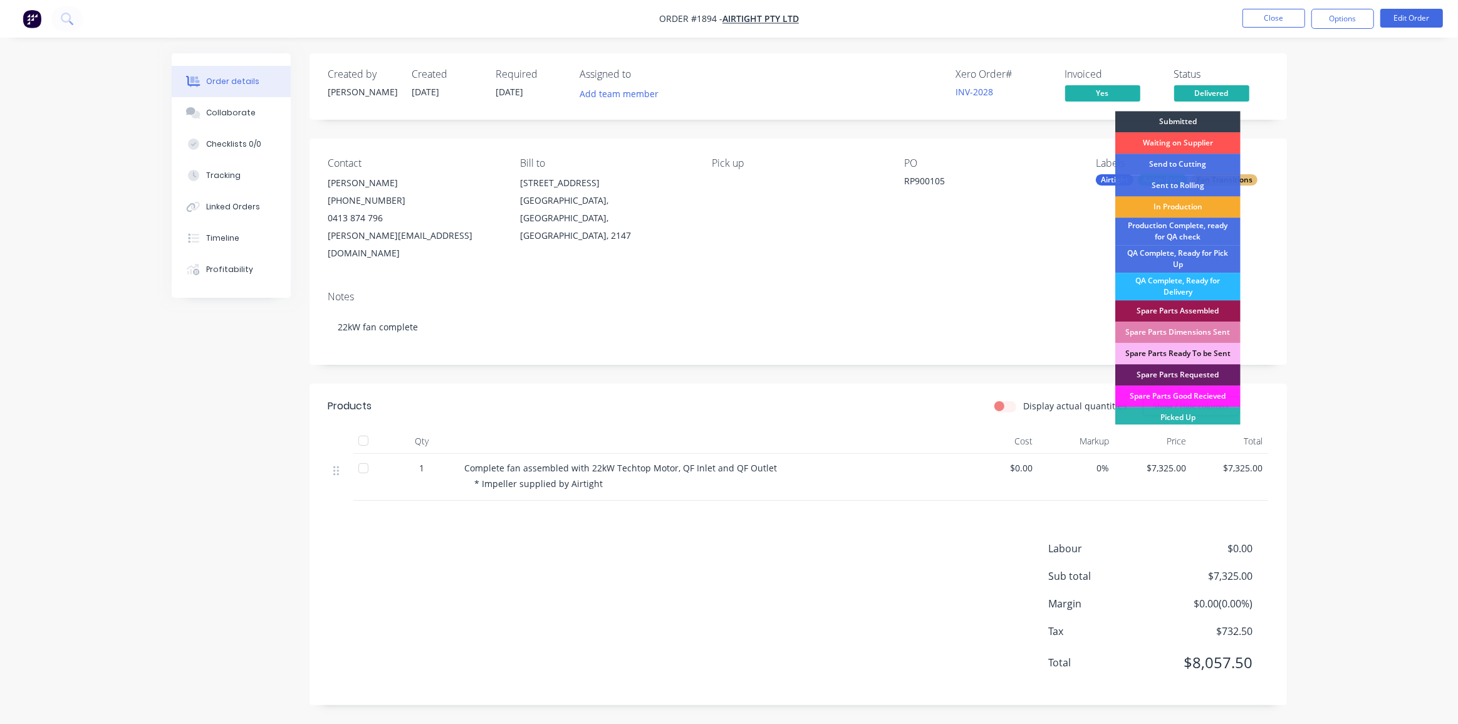
click at [1176, 206] on div "In Production" at bounding box center [1178, 206] width 125 height 21
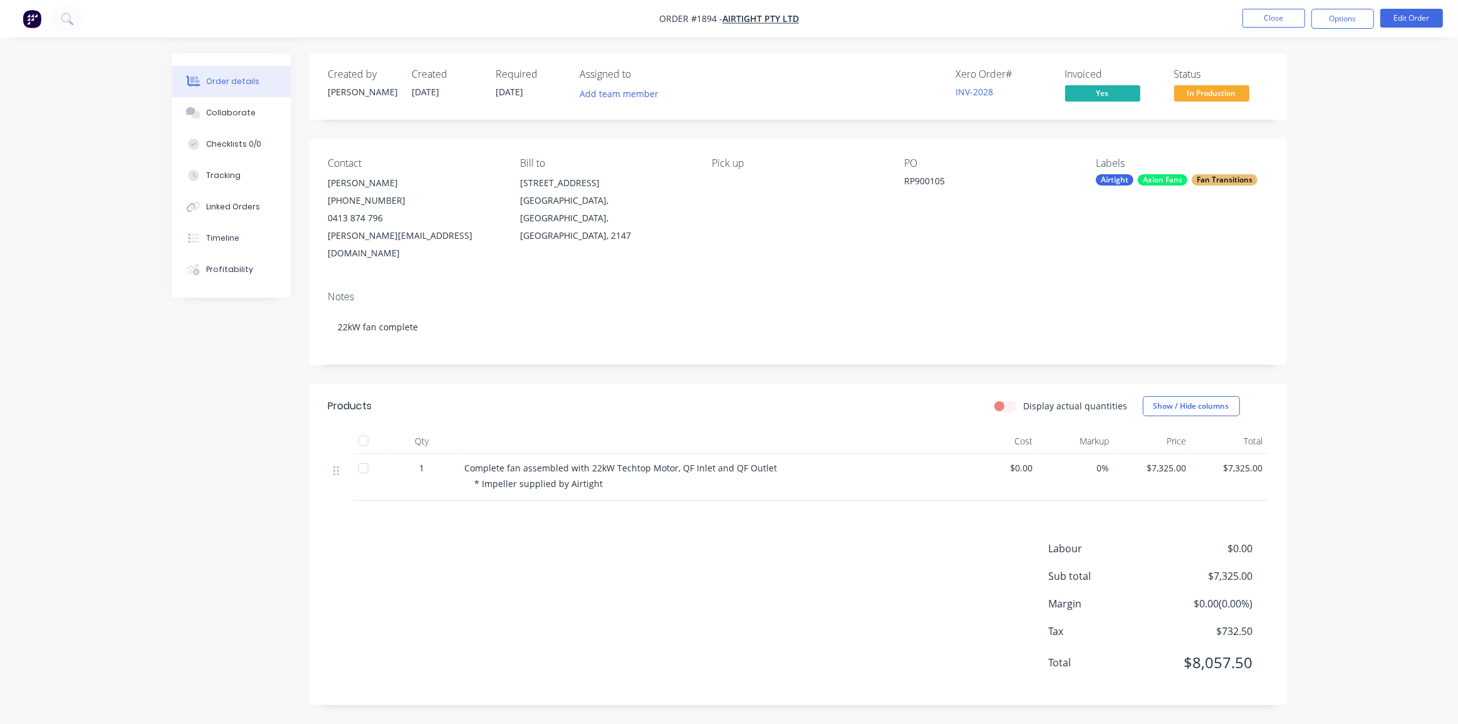
click at [1304, 199] on div "Order details Collaborate Checklists 0/0 Tracking Linked Orders Timeline Profit…" at bounding box center [729, 362] width 1458 height 724
click at [20, 18] on button "button" at bounding box center [32, 19] width 26 height 20
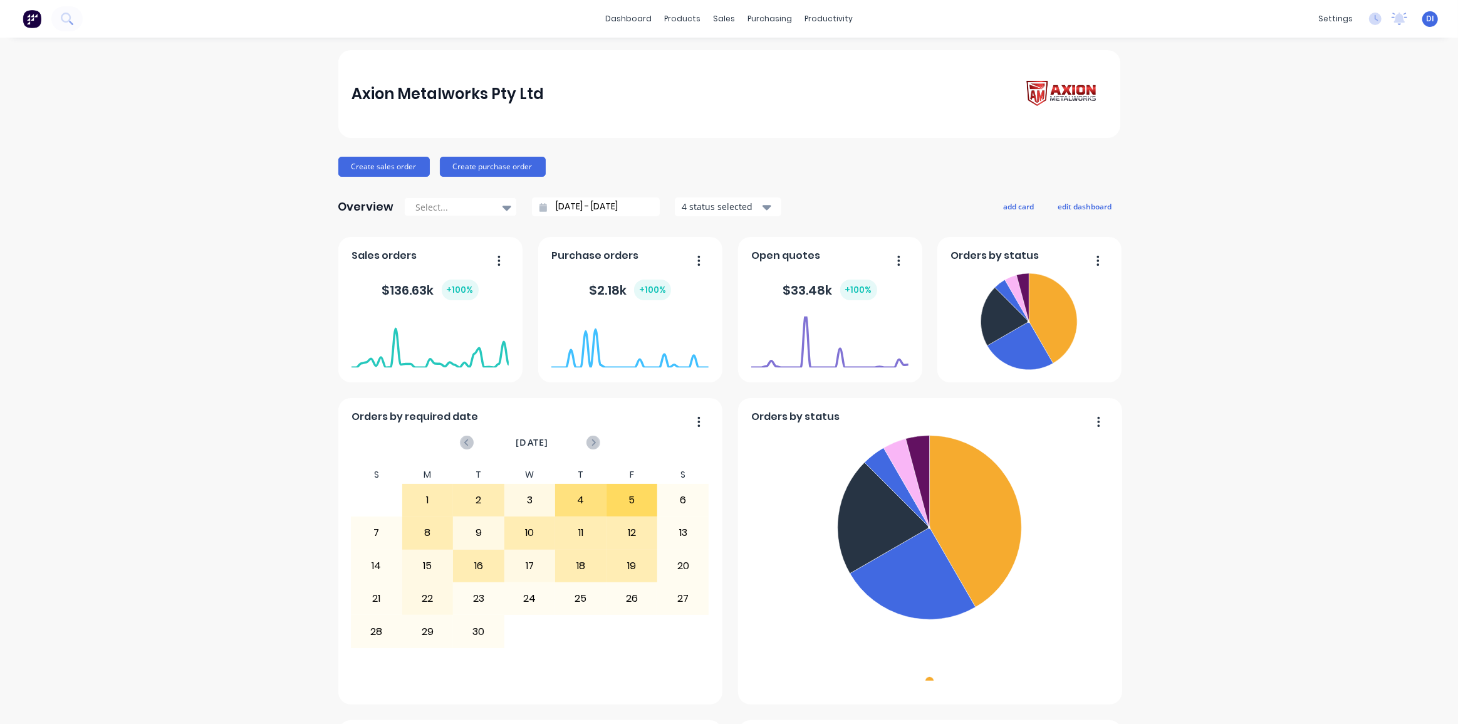
click at [405, 89] on div "Axion Metalworks Pty Ltd" at bounding box center [448, 93] width 192 height 25
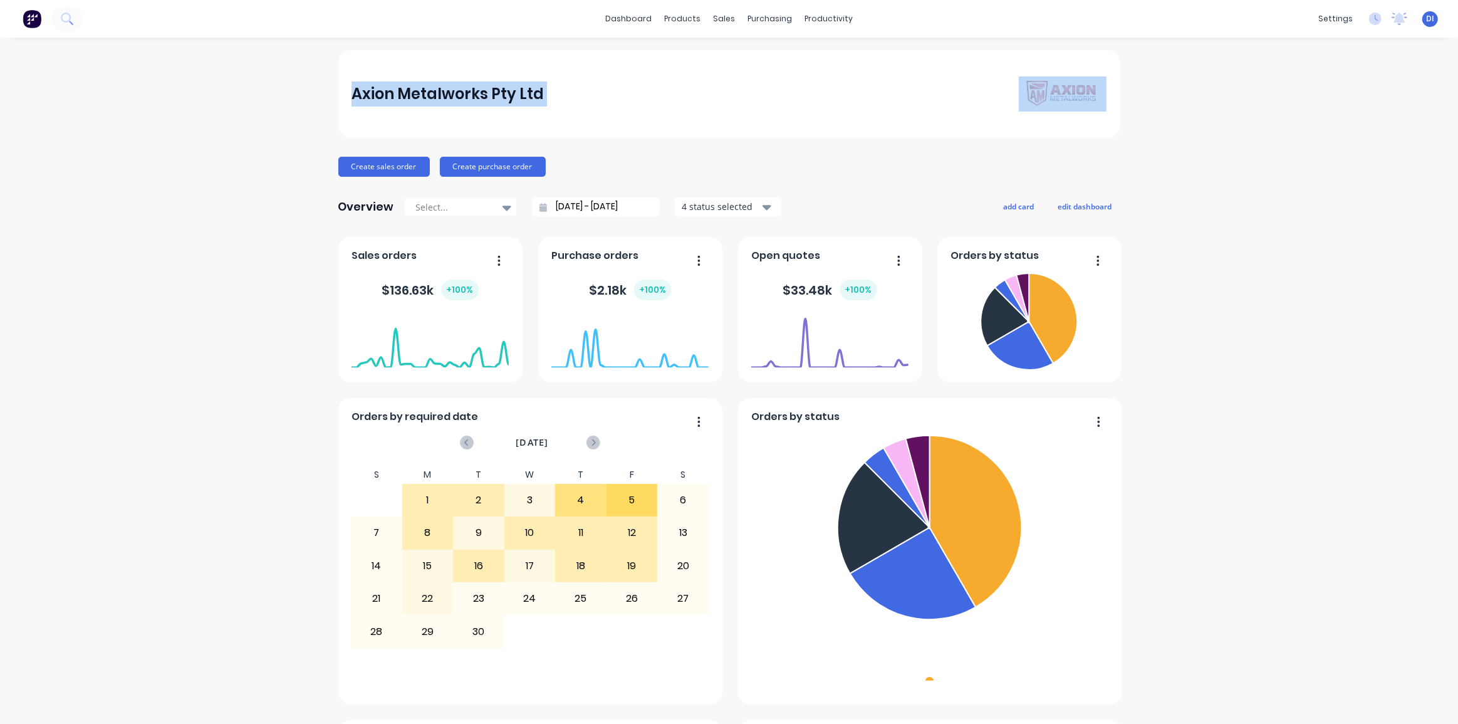
click at [405, 88] on div "Axion Metalworks Pty Ltd" at bounding box center [448, 93] width 192 height 25
click at [294, 100] on div "Axion Metalworks Pty Ltd Create sales order Create purchase order Overview Sele…" at bounding box center [729, 699] width 1458 height 1299
click at [1181, 75] on div "Axion Metalworks Pty Ltd Create sales order Create purchase order Overview Sele…" at bounding box center [729, 699] width 1458 height 1299
click at [1067, 48] on div "dashboard products sales purchasing productivity dashboard products Product Cat…" at bounding box center [729, 362] width 1458 height 724
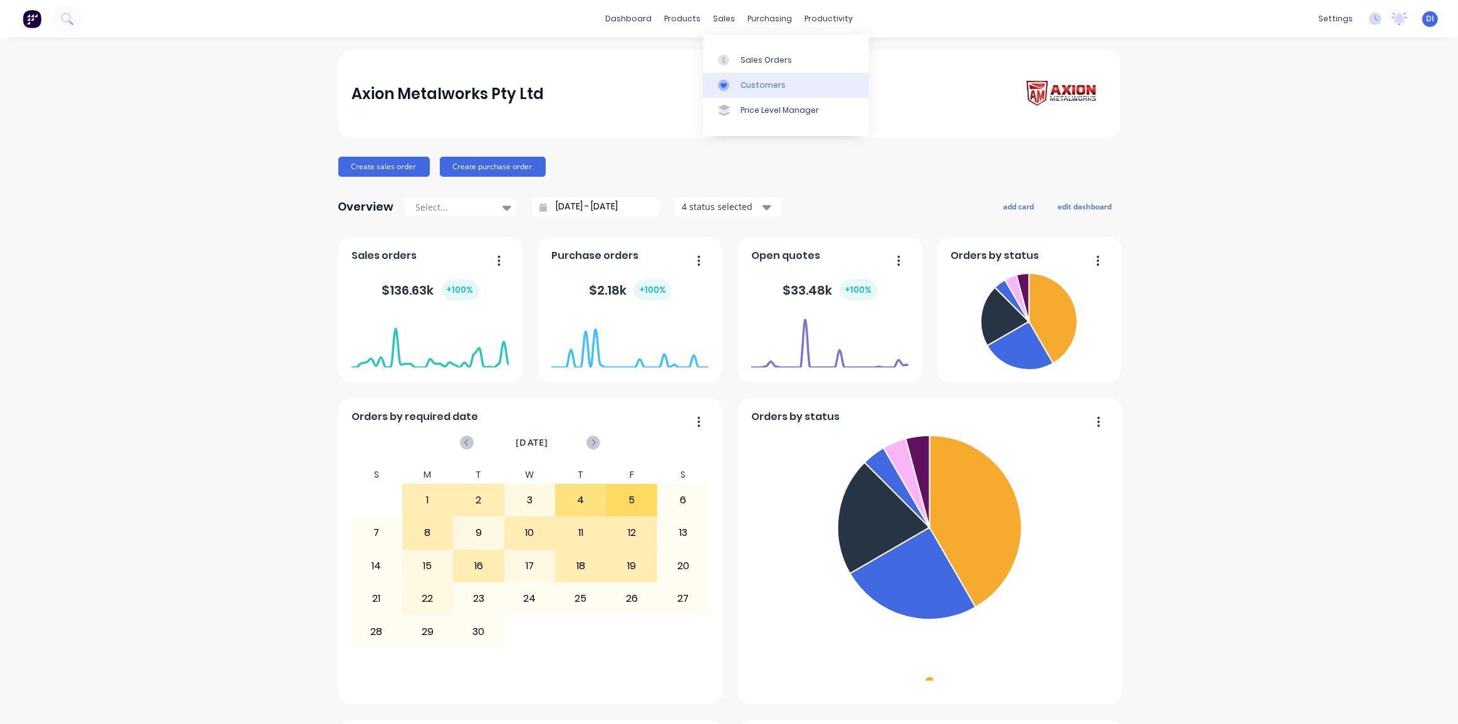
click at [739, 90] on link "Customers" at bounding box center [786, 85] width 166 height 25
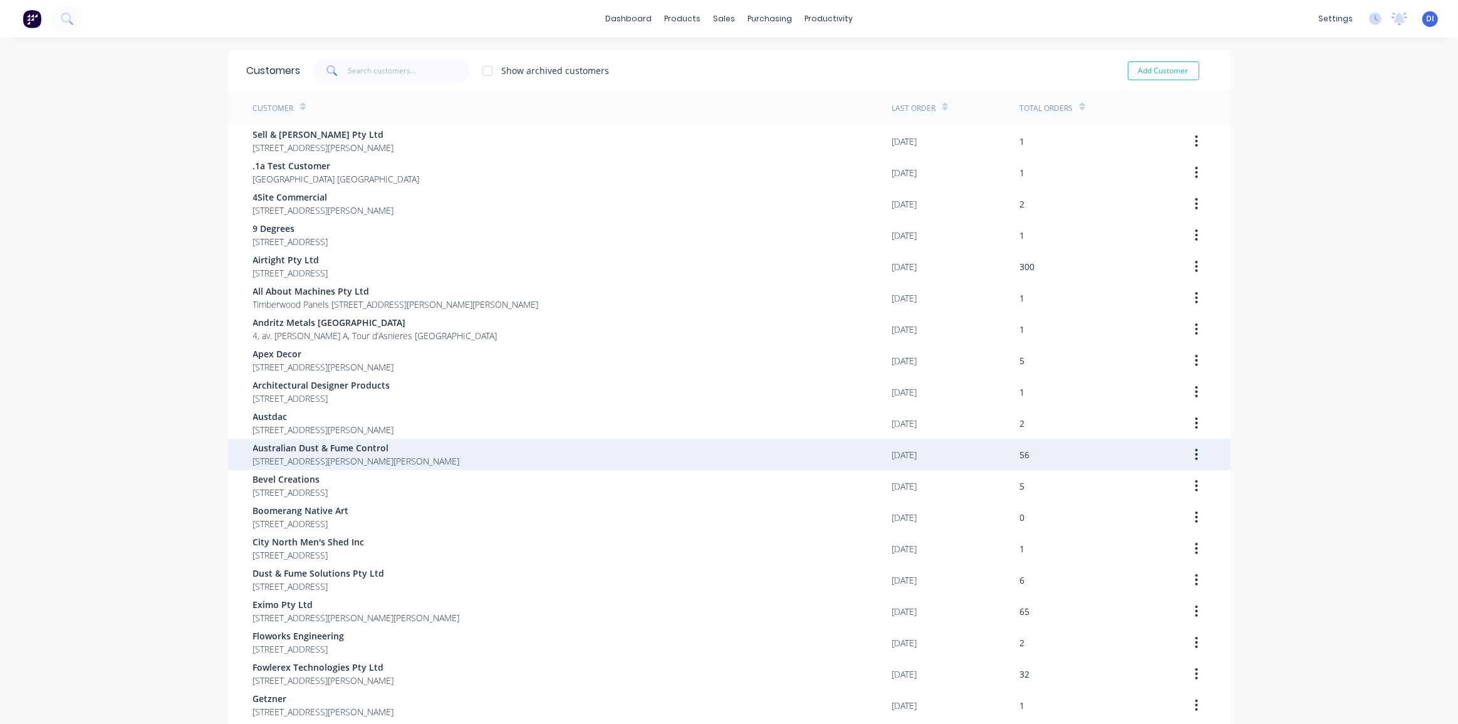
click at [438, 456] on span "[STREET_ADDRESS][PERSON_NAME][PERSON_NAME]" at bounding box center [356, 460] width 207 height 13
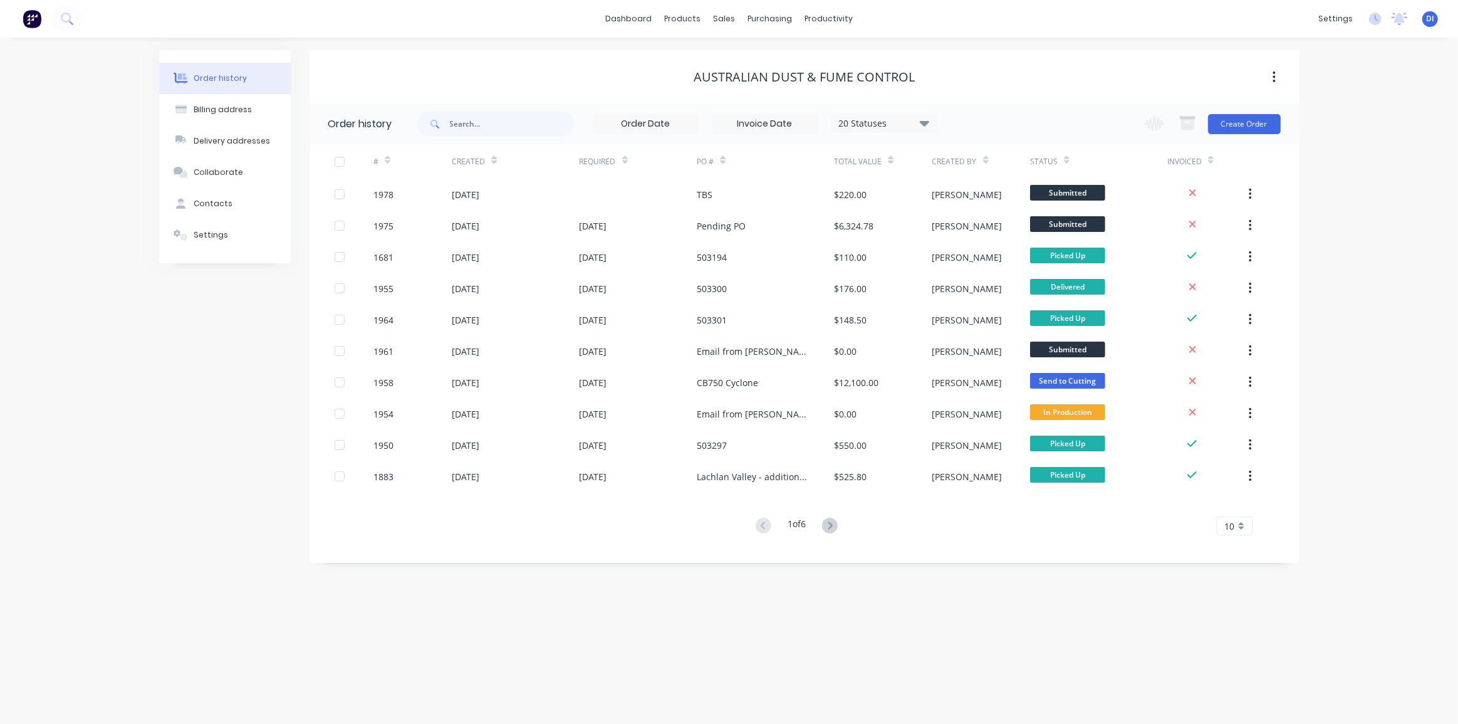
click at [180, 412] on div "Order history Billing address Delivery addresses Collaborate Contacts Settings" at bounding box center [225, 306] width 132 height 513
click at [1239, 521] on div "10" at bounding box center [1235, 525] width 36 height 19
click at [1227, 673] on div "35" at bounding box center [1235, 682] width 35 height 22
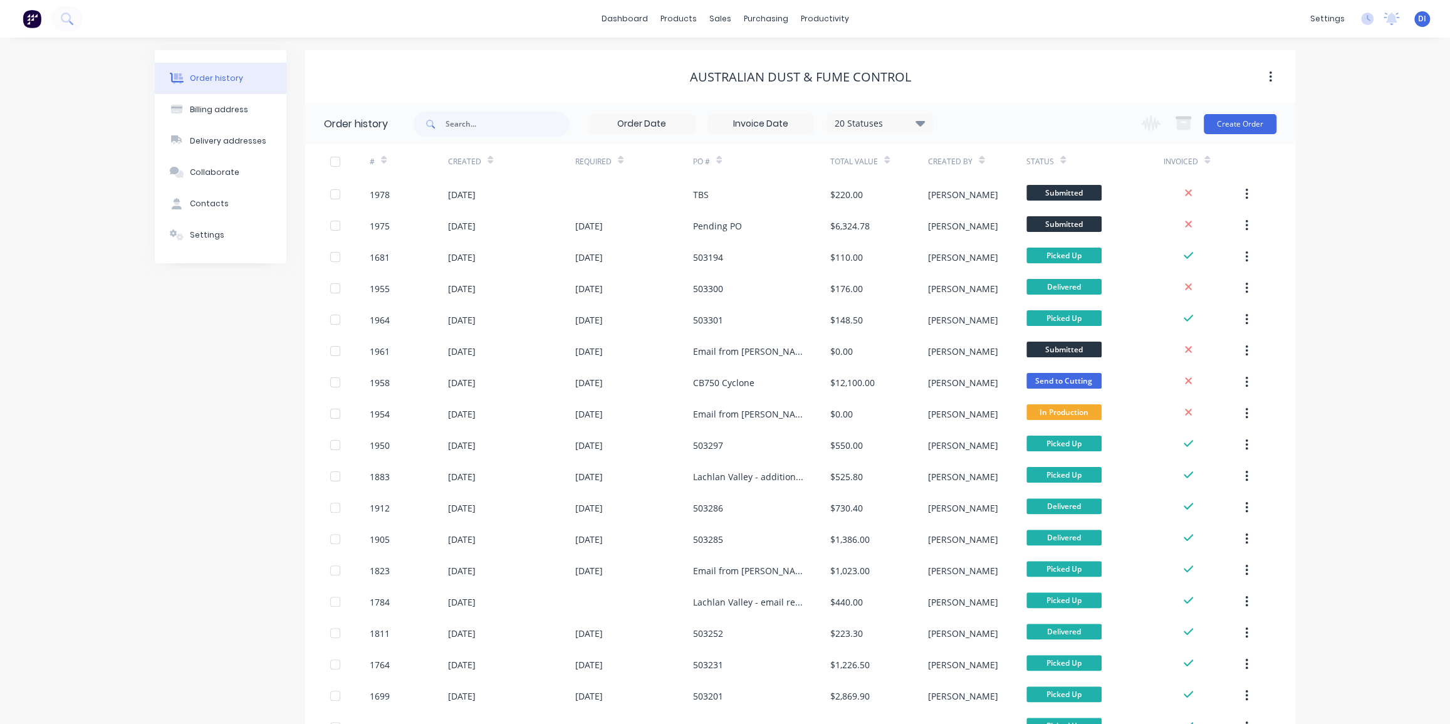
scroll to position [56, 0]
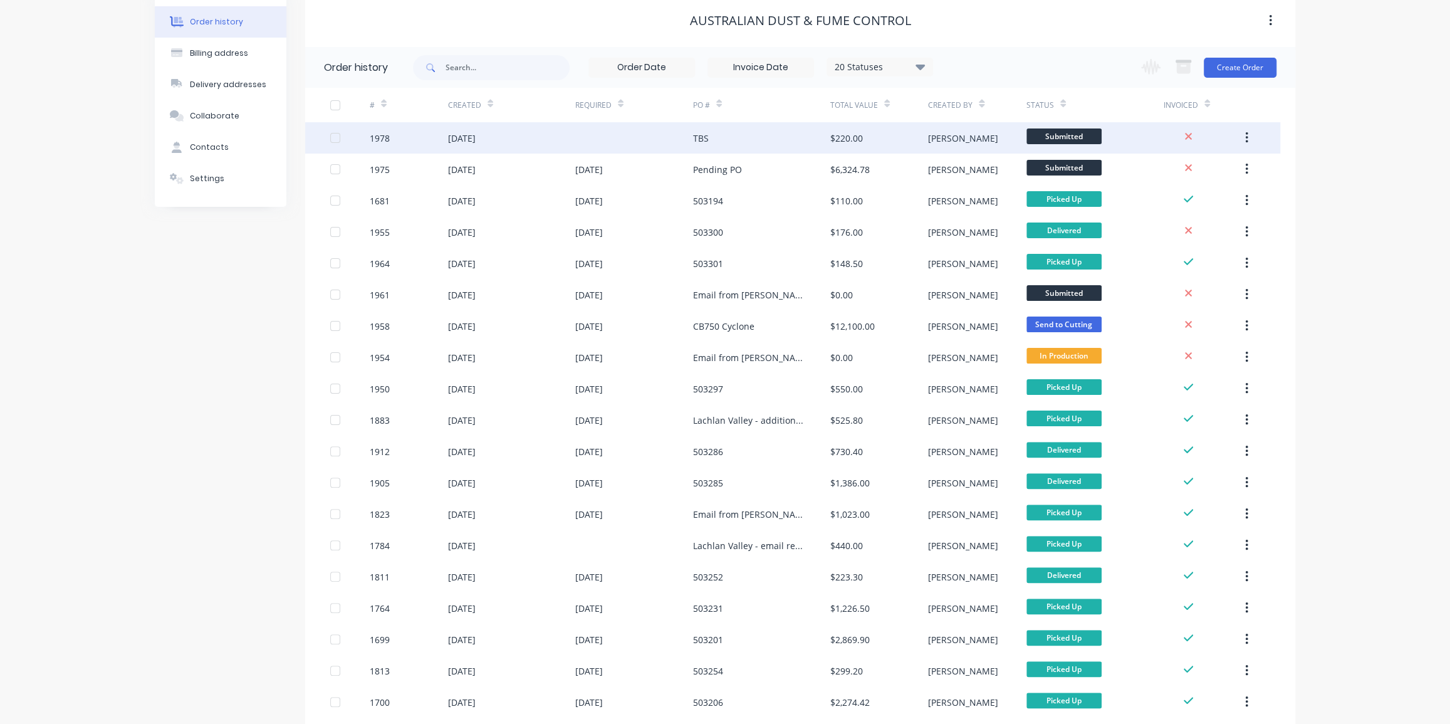
click at [708, 132] on div "TBS" at bounding box center [701, 138] width 16 height 13
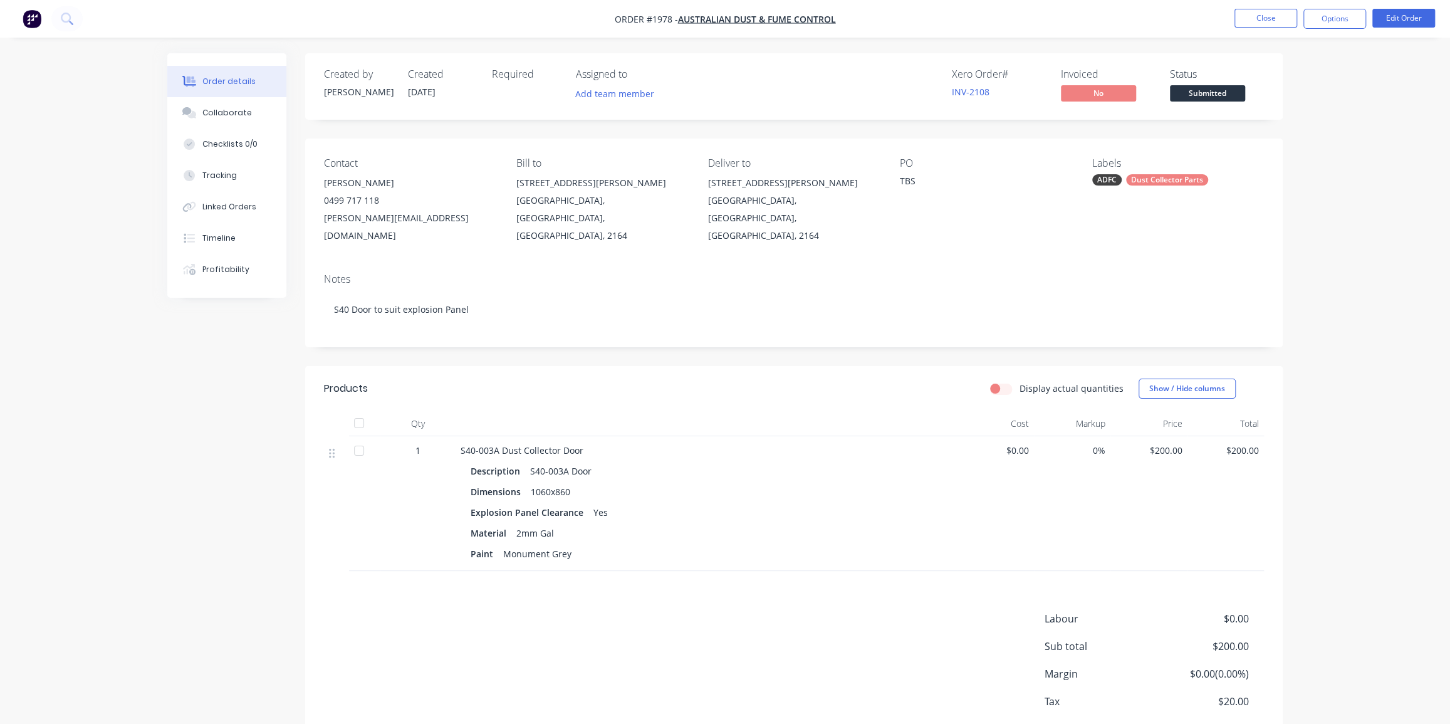
click at [908, 182] on div "TBS" at bounding box center [978, 183] width 157 height 18
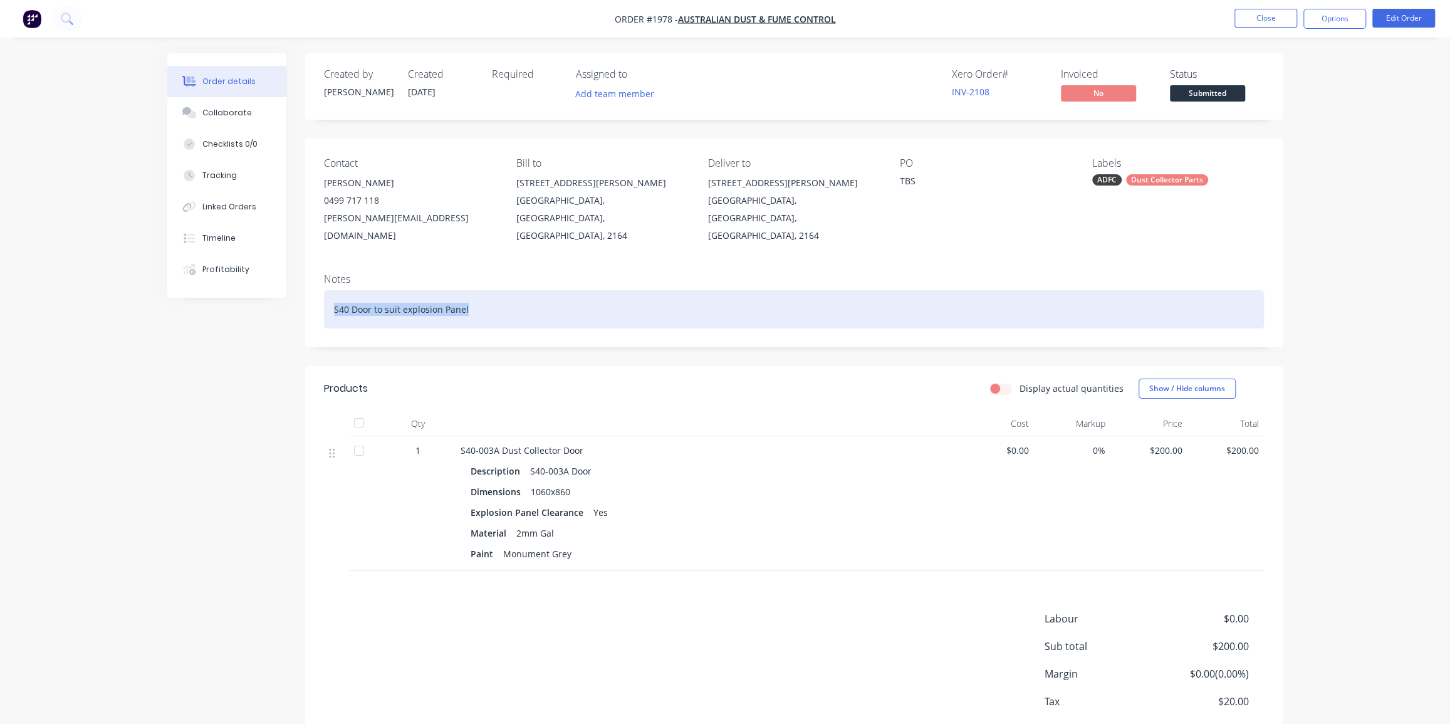
drag, startPoint x: 488, startPoint y: 296, endPoint x: 335, endPoint y: 290, distance: 153.0
click at [328, 290] on div "S40 Door to suit explosion Panel" at bounding box center [794, 309] width 940 height 38
copy div "S40 Door to suit explosion Panel"
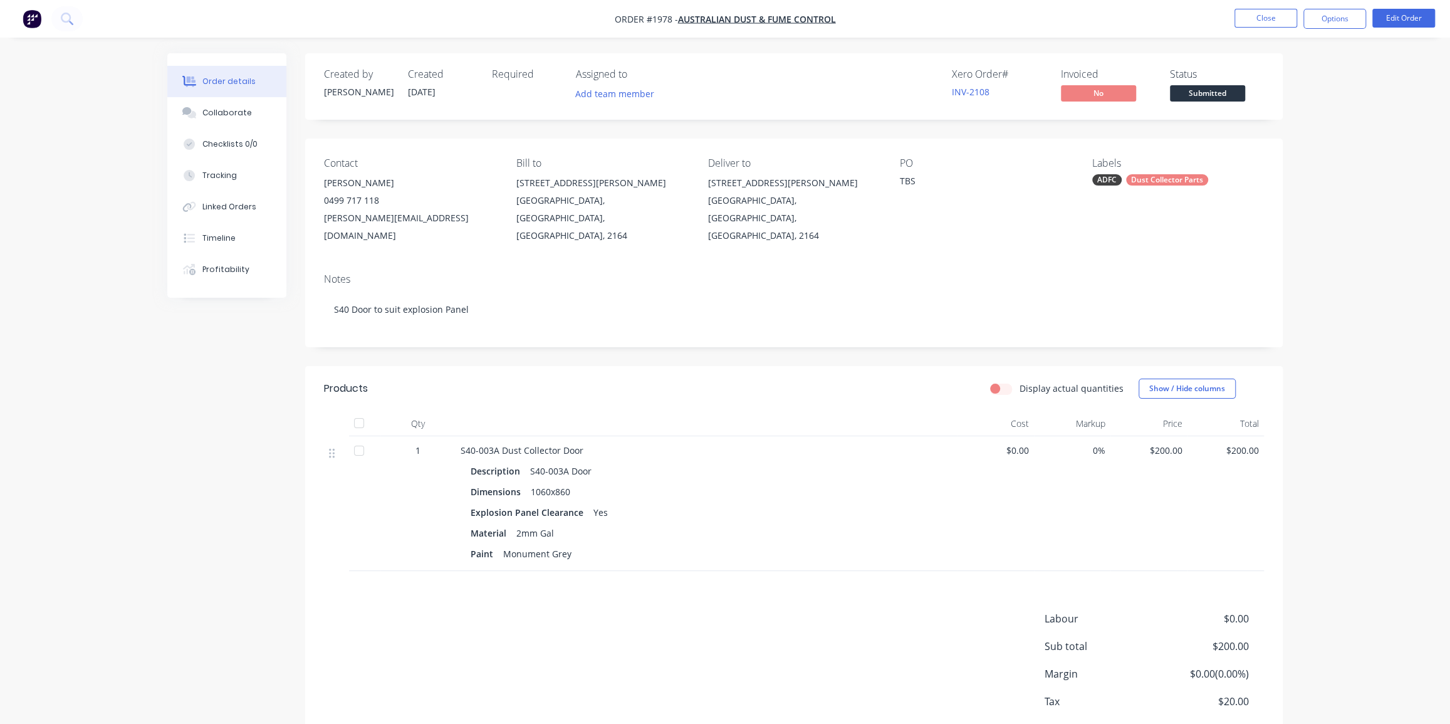
click at [913, 186] on div "TBS" at bounding box center [978, 183] width 157 height 18
click at [911, 182] on div "TBS" at bounding box center [978, 183] width 157 height 18
click at [910, 182] on div "TBS" at bounding box center [978, 183] width 157 height 18
click at [1406, 18] on button "Edit Order" at bounding box center [1404, 18] width 63 height 19
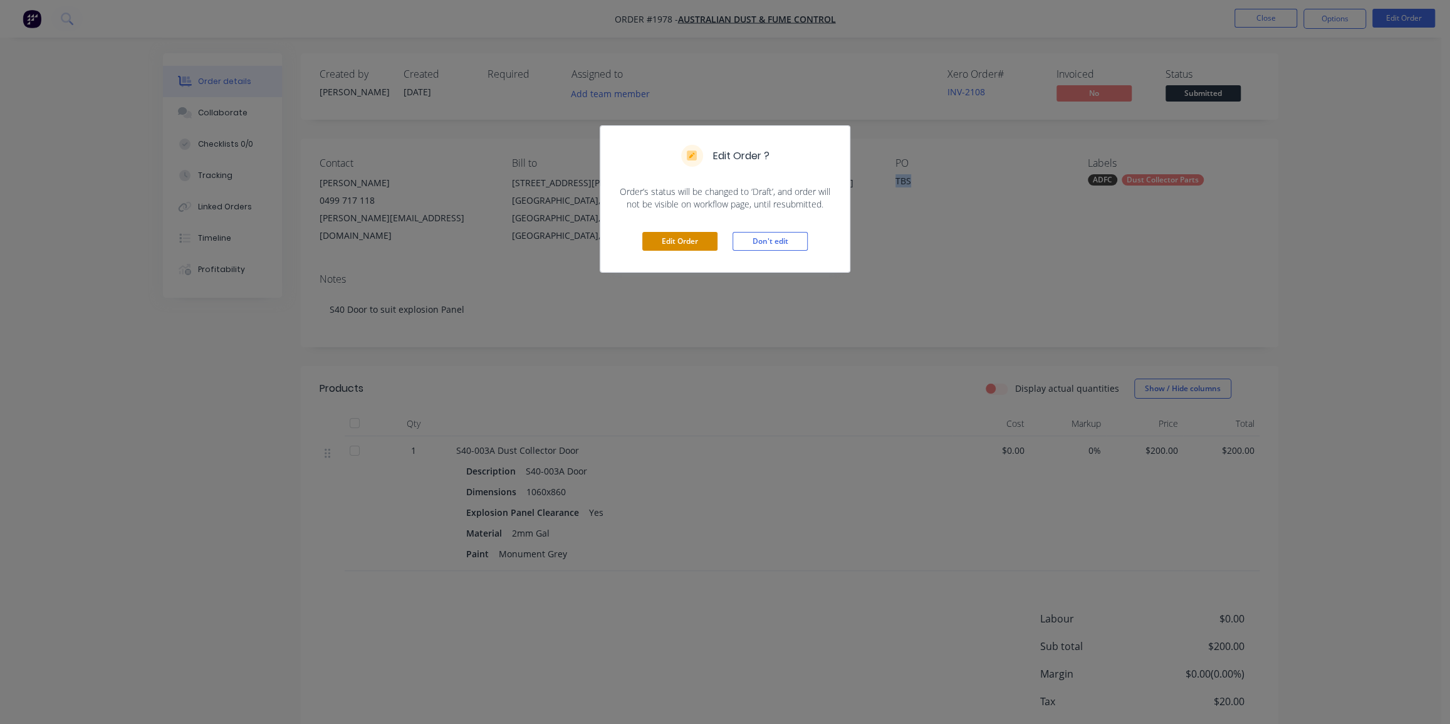
click at [674, 241] on button "Edit Order" at bounding box center [679, 241] width 75 height 19
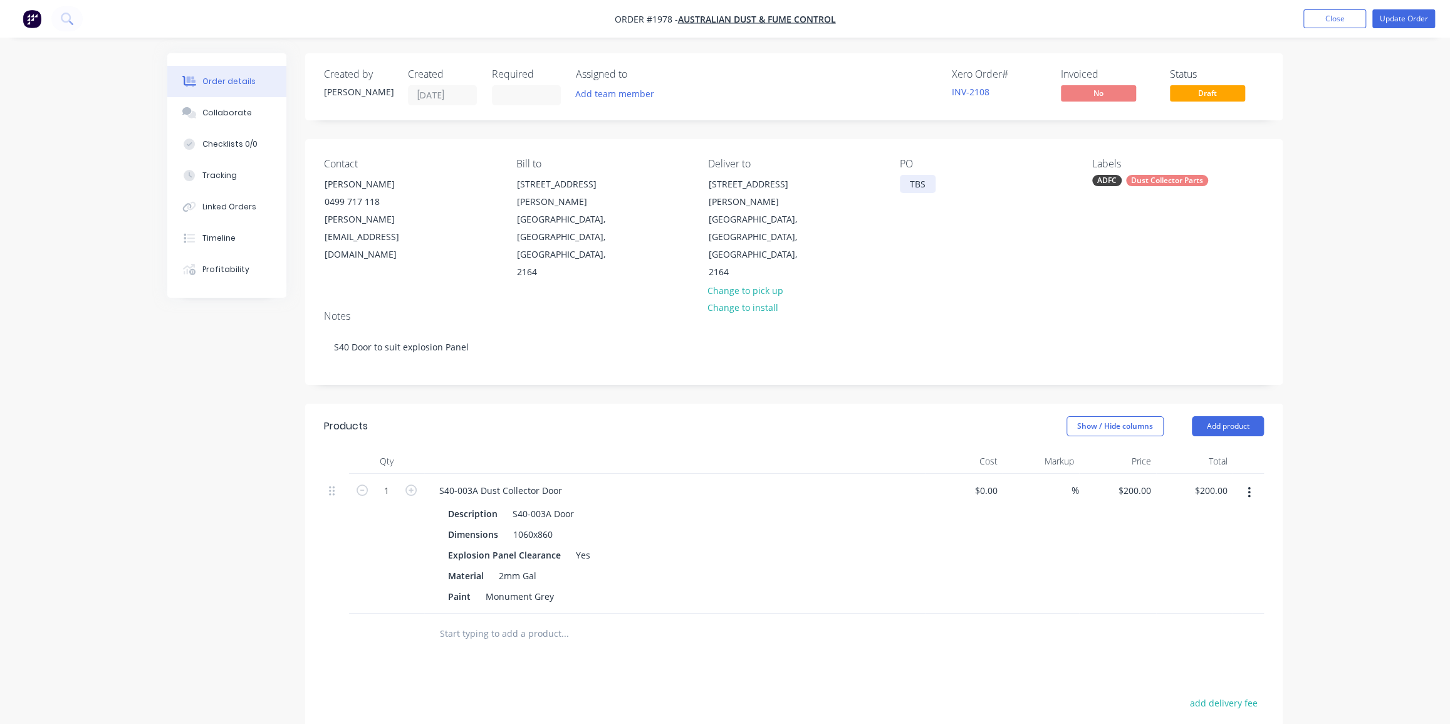
click at [920, 181] on div "TBS" at bounding box center [918, 184] width 36 height 18
paste div
click at [1306, 187] on div "Order details Collaborate Checklists 0/0 Tracking Linked Orders Timeline Profit…" at bounding box center [725, 487] width 1450 height 974
click at [1388, 109] on div "Order details Collaborate Checklists 0/0 Tracking Linked Orders Timeline Profit…" at bounding box center [725, 487] width 1450 height 974
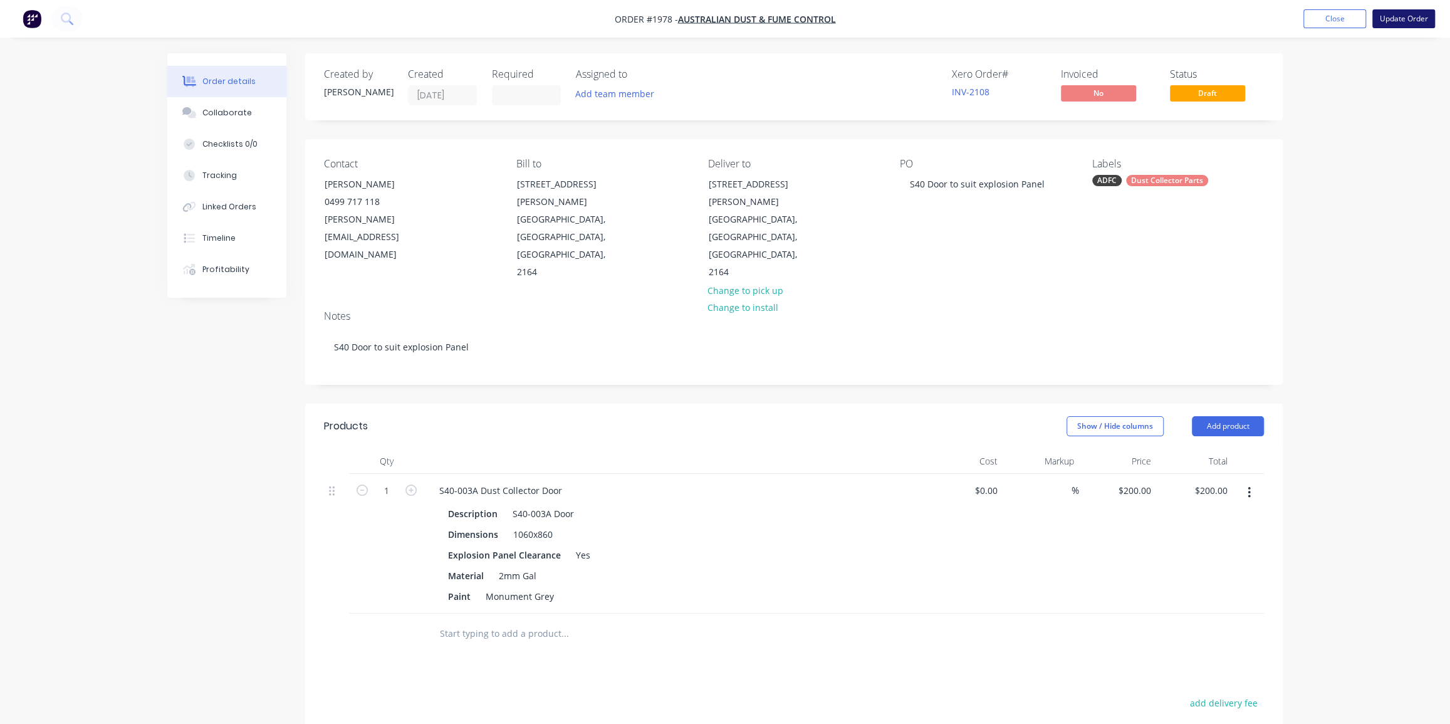
click at [1395, 15] on button "Update Order" at bounding box center [1404, 18] width 63 height 19
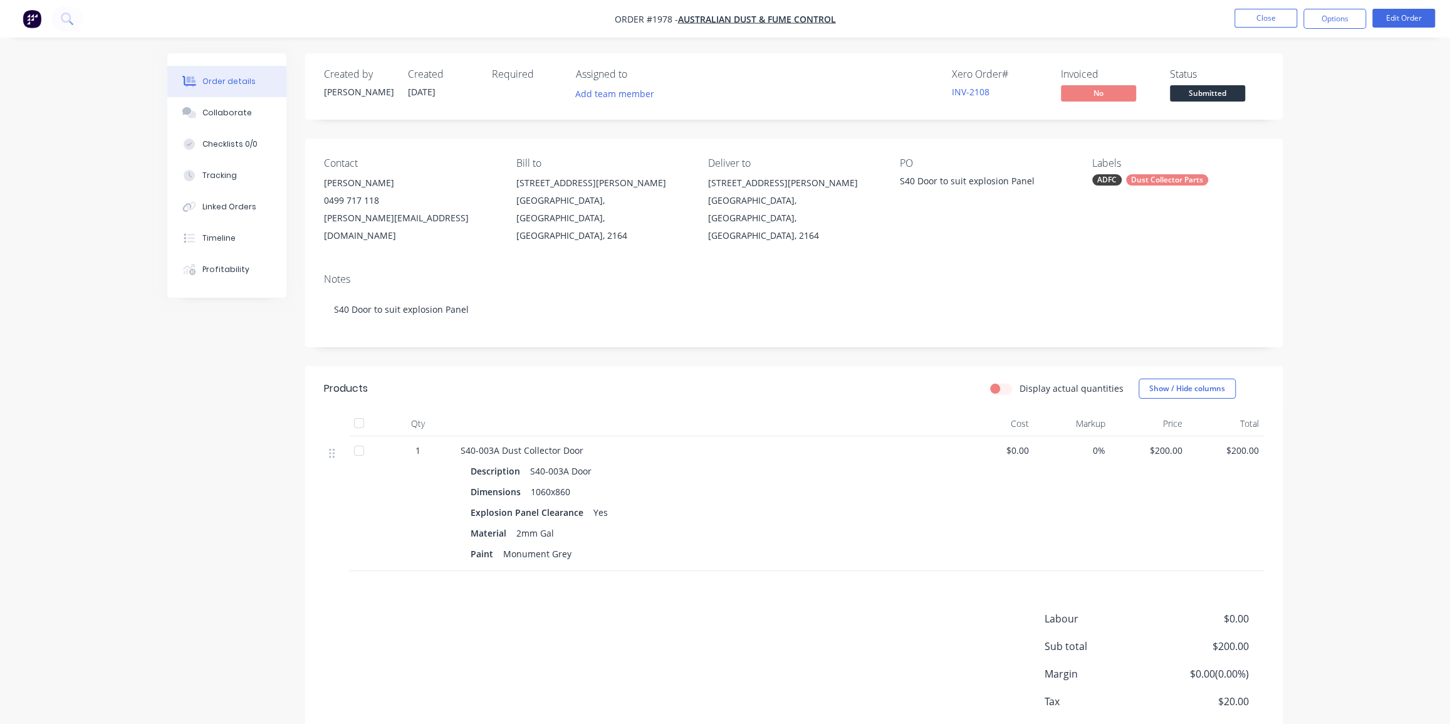
click at [500, 93] on div "Required" at bounding box center [526, 86] width 69 height 36
click at [518, 86] on div "Required" at bounding box center [526, 86] width 69 height 36
click at [1398, 12] on button "Edit Order" at bounding box center [1404, 18] width 63 height 19
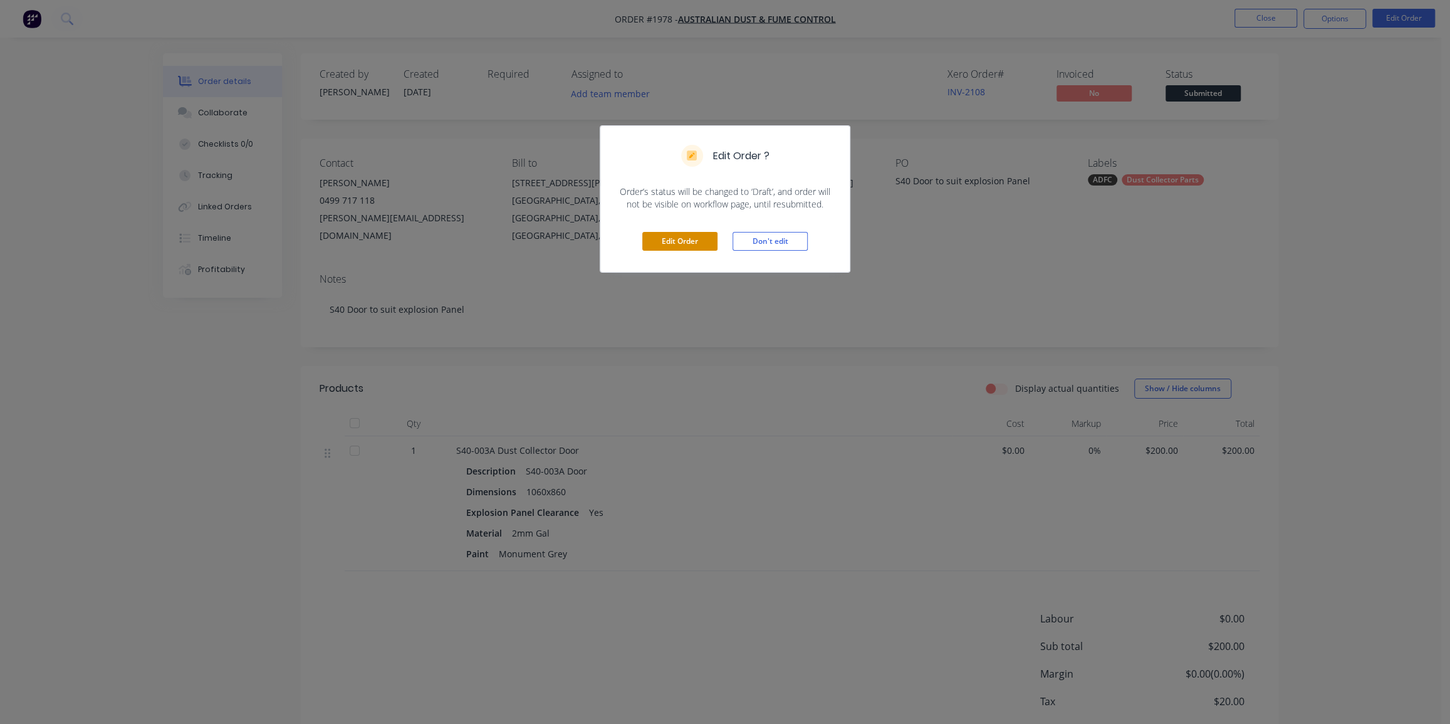
click at [672, 245] on button "Edit Order" at bounding box center [679, 241] width 75 height 19
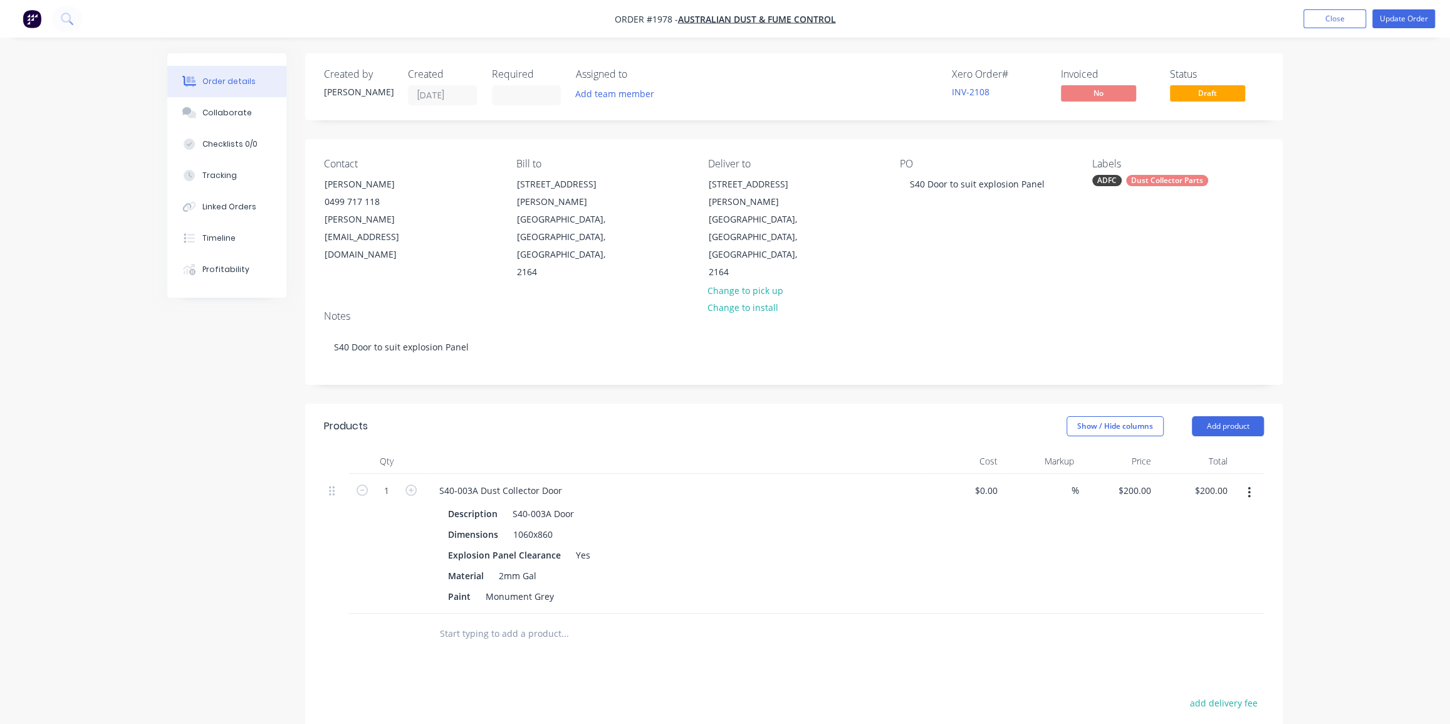
click at [505, 81] on div "Required" at bounding box center [526, 86] width 69 height 37
click at [513, 95] on input at bounding box center [527, 95] width 68 height 19
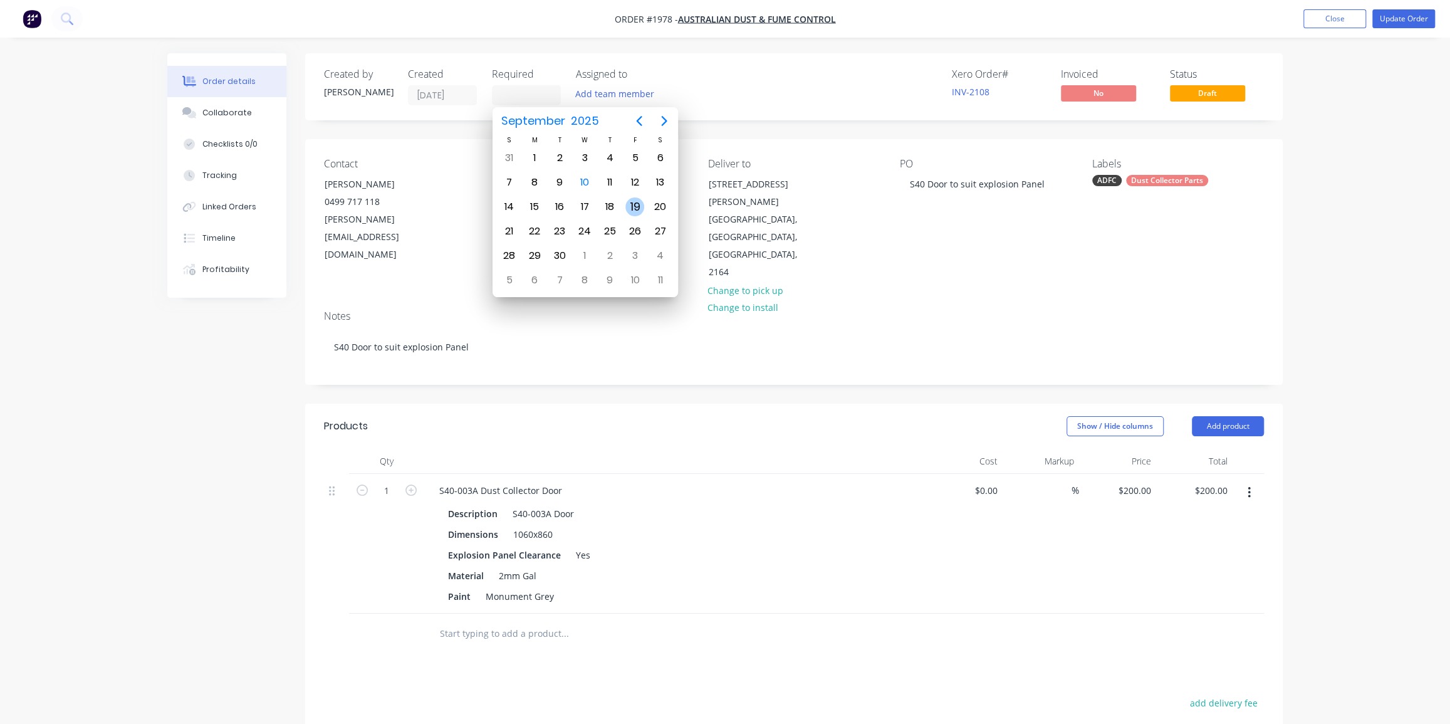
click at [632, 202] on div "19" at bounding box center [634, 206] width 19 height 19
type input "19/09/25"
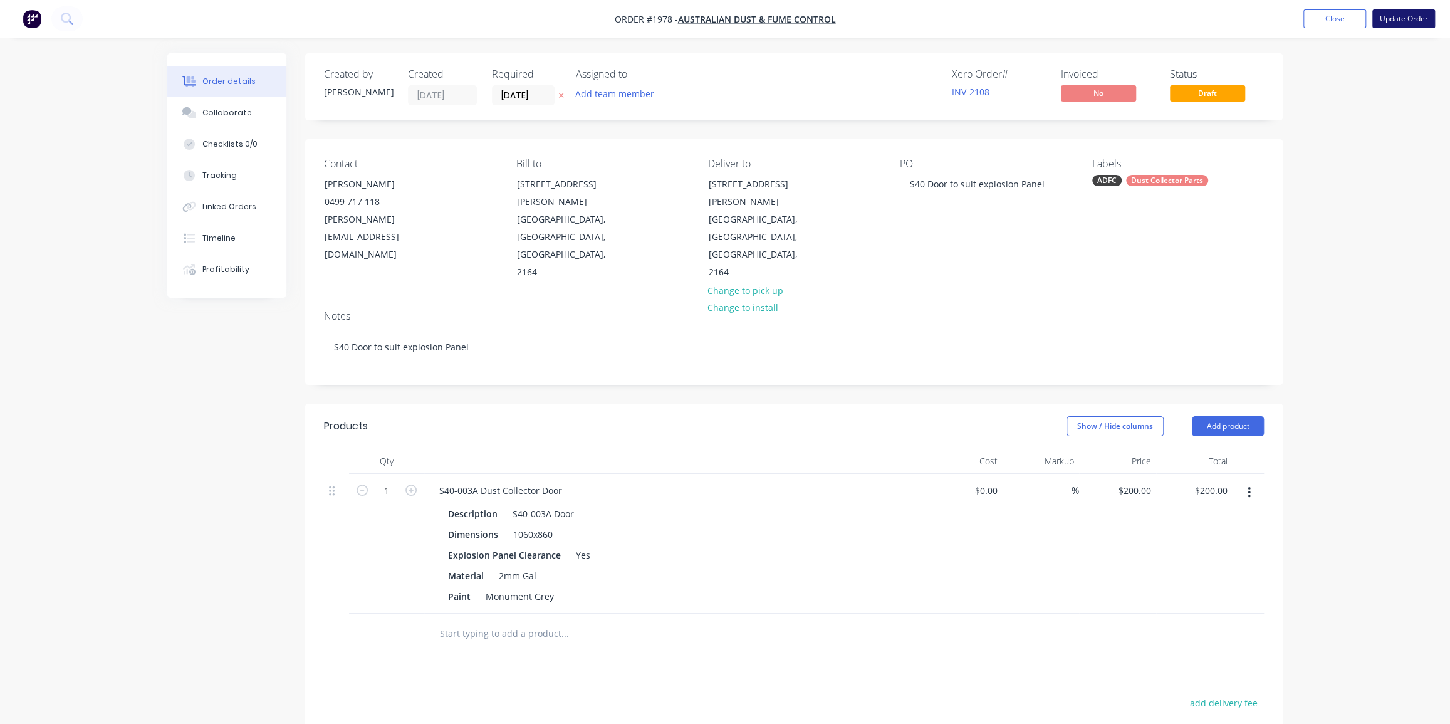
click at [1406, 18] on button "Update Order" at bounding box center [1404, 18] width 63 height 19
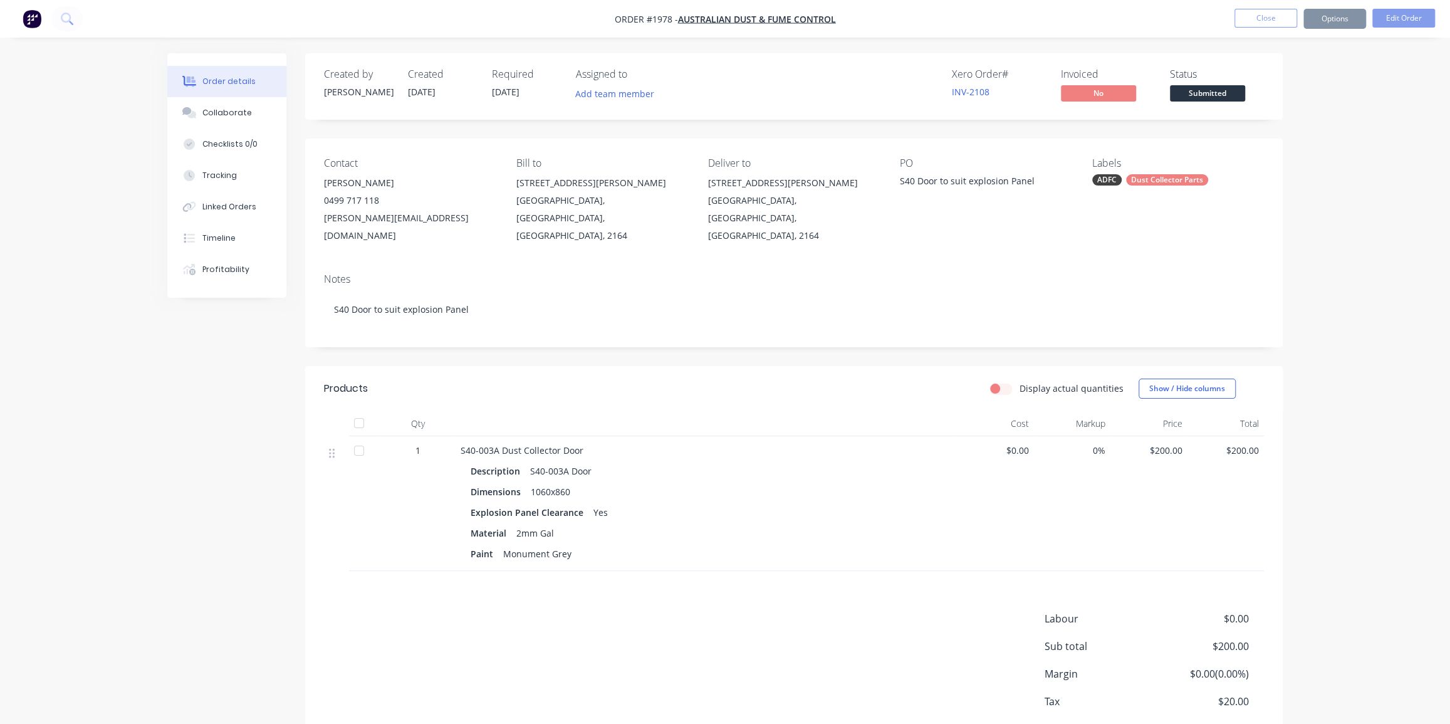
click at [1361, 143] on div "Order details Collaborate Checklists 0/0 Tracking Linked Orders Timeline Profit…" at bounding box center [725, 397] width 1450 height 794
click at [1263, 22] on button "Close" at bounding box center [1266, 18] width 63 height 19
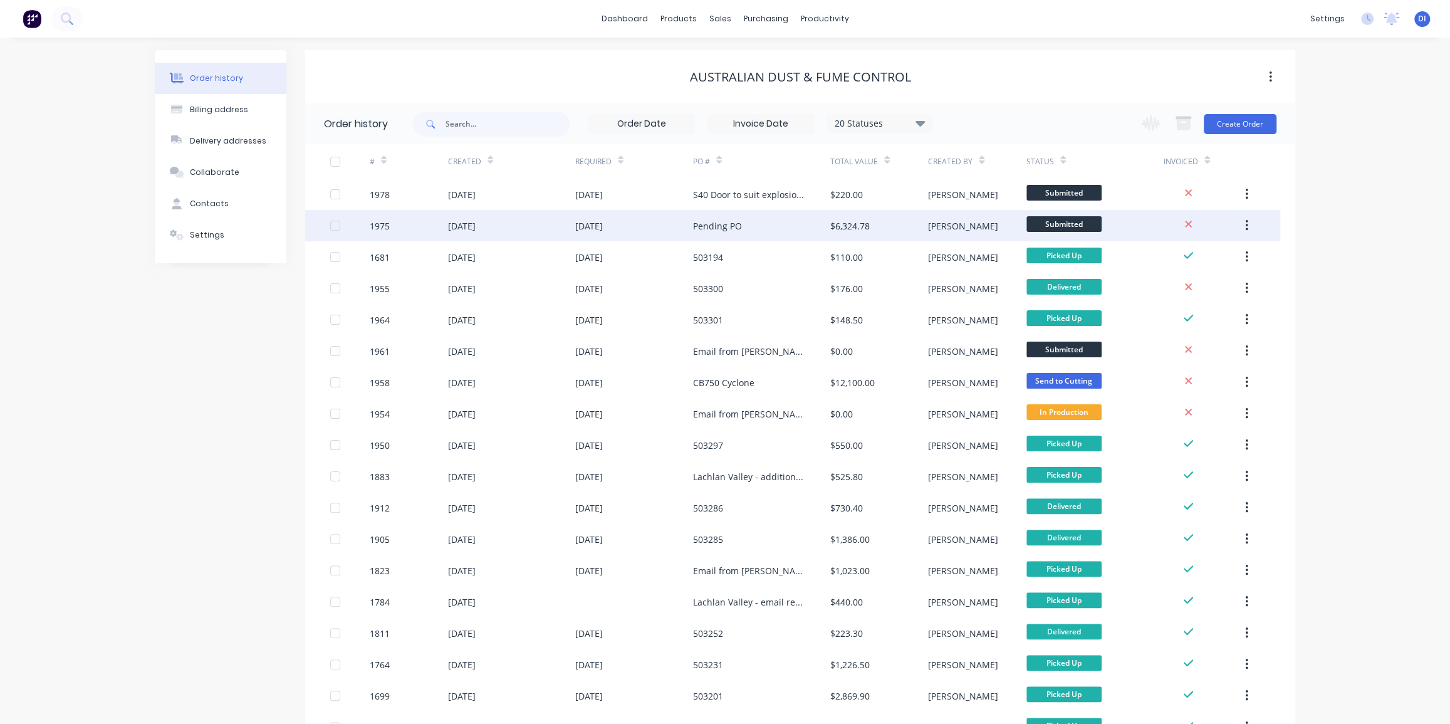
click at [730, 226] on div "Pending PO" at bounding box center [717, 225] width 49 height 13
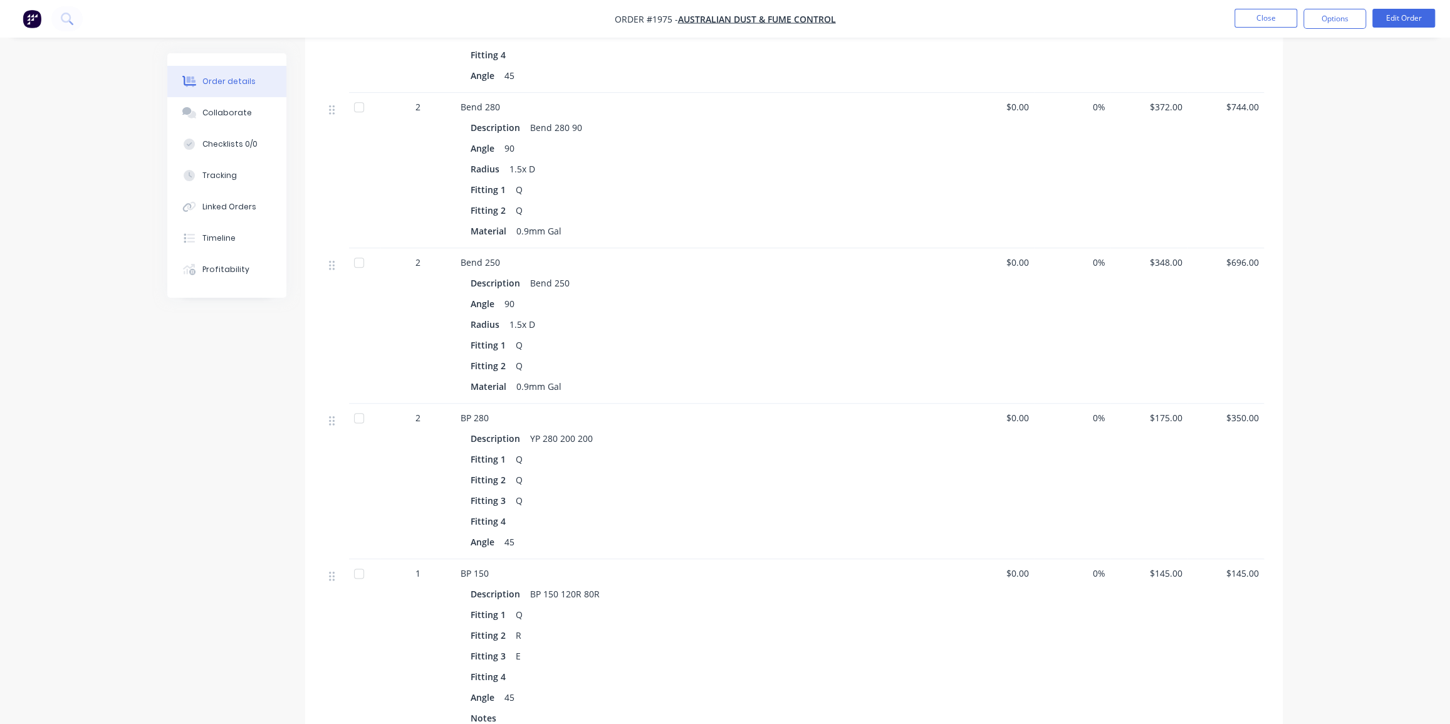
scroll to position [1082, 0]
click at [234, 120] on button "Collaborate" at bounding box center [226, 112] width 119 height 31
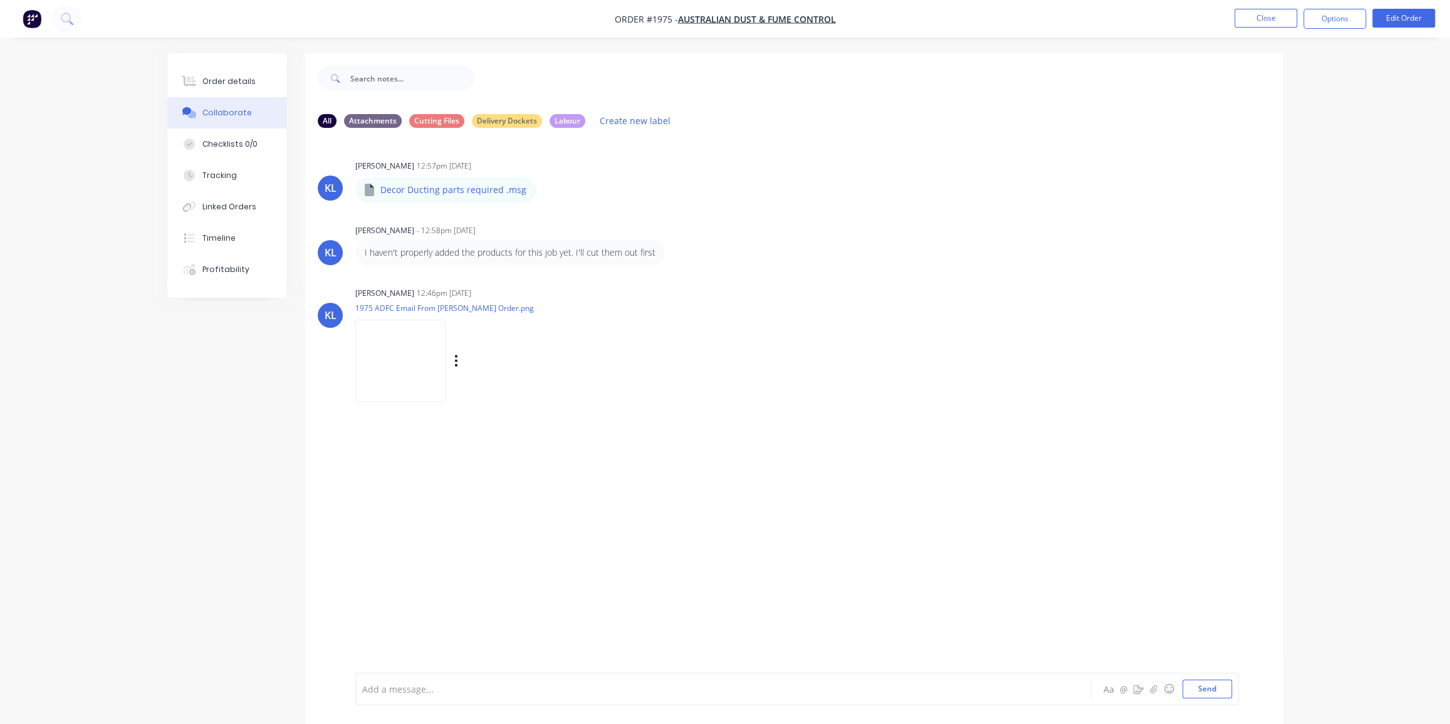
click at [412, 353] on img at bounding box center [400, 361] width 90 height 82
click at [249, 79] on div "Order details" at bounding box center [228, 81] width 53 height 11
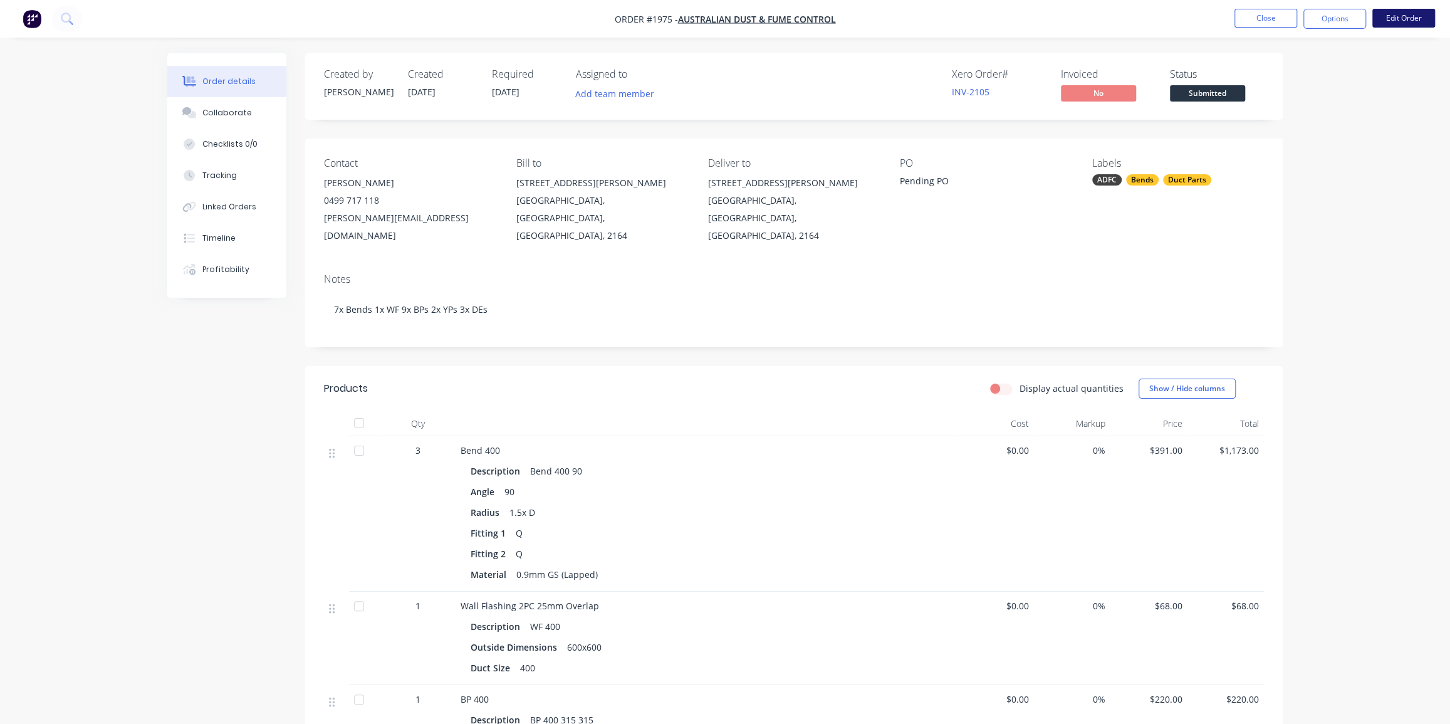
click at [1410, 18] on button "Edit Order" at bounding box center [1404, 18] width 63 height 19
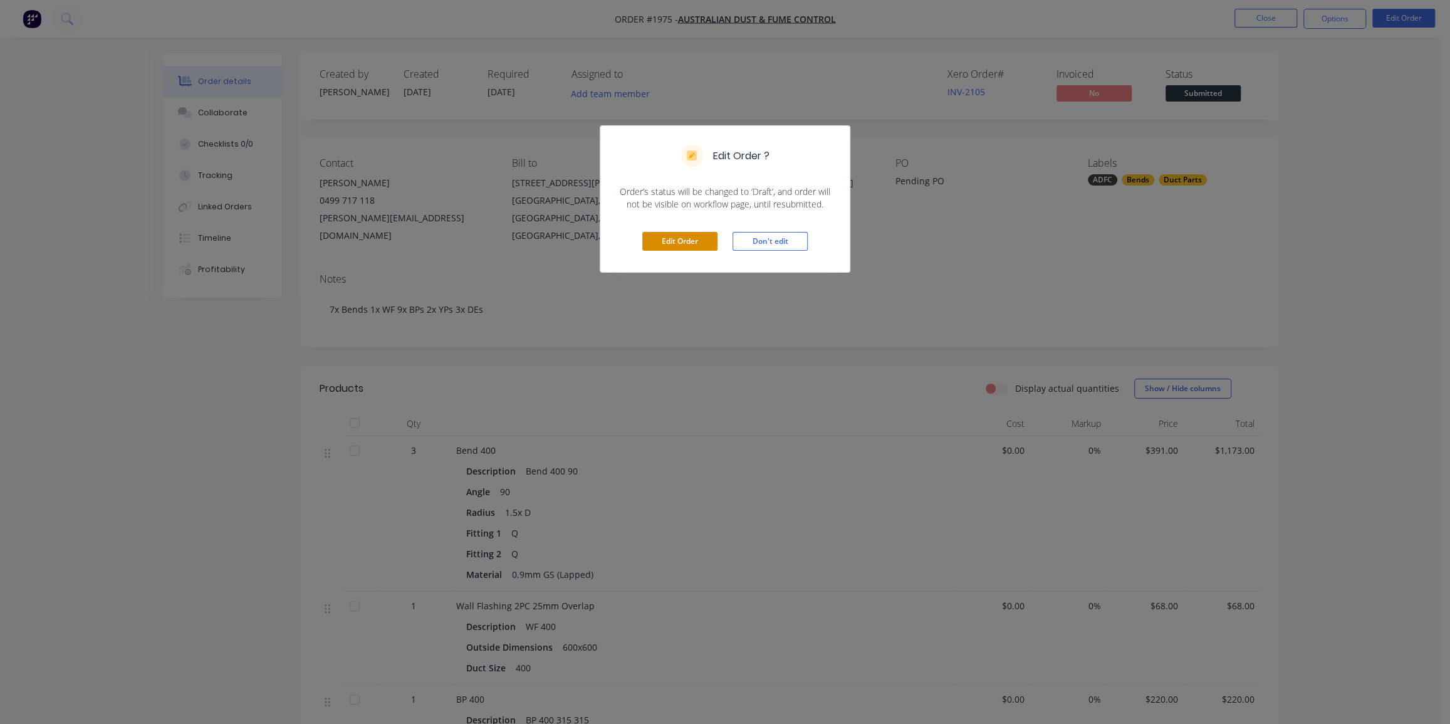
click at [680, 238] on button "Edit Order" at bounding box center [679, 241] width 75 height 19
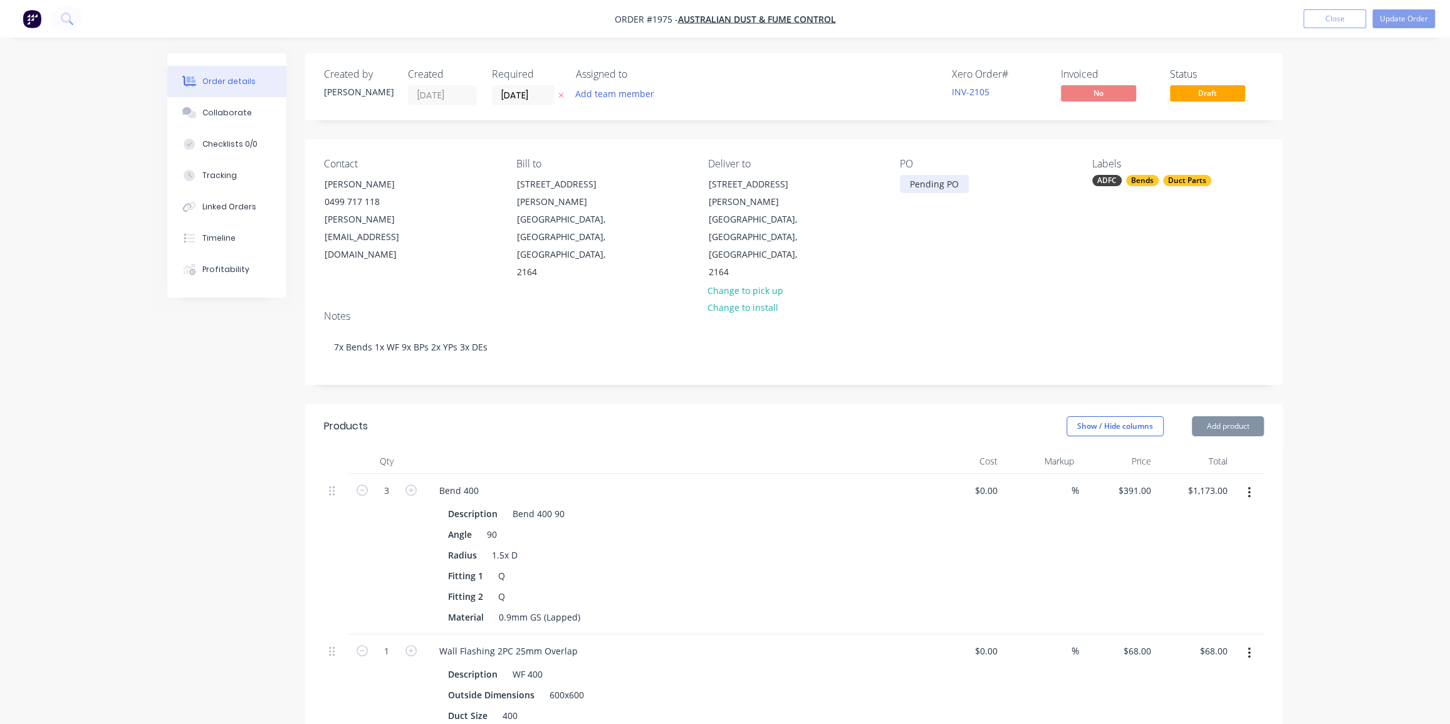
click at [917, 179] on div "Pending PO" at bounding box center [934, 184] width 69 height 18
click at [951, 188] on div "Pending PO" at bounding box center [934, 184] width 69 height 18
click at [965, 186] on div "Pending PO" at bounding box center [934, 184] width 69 height 18
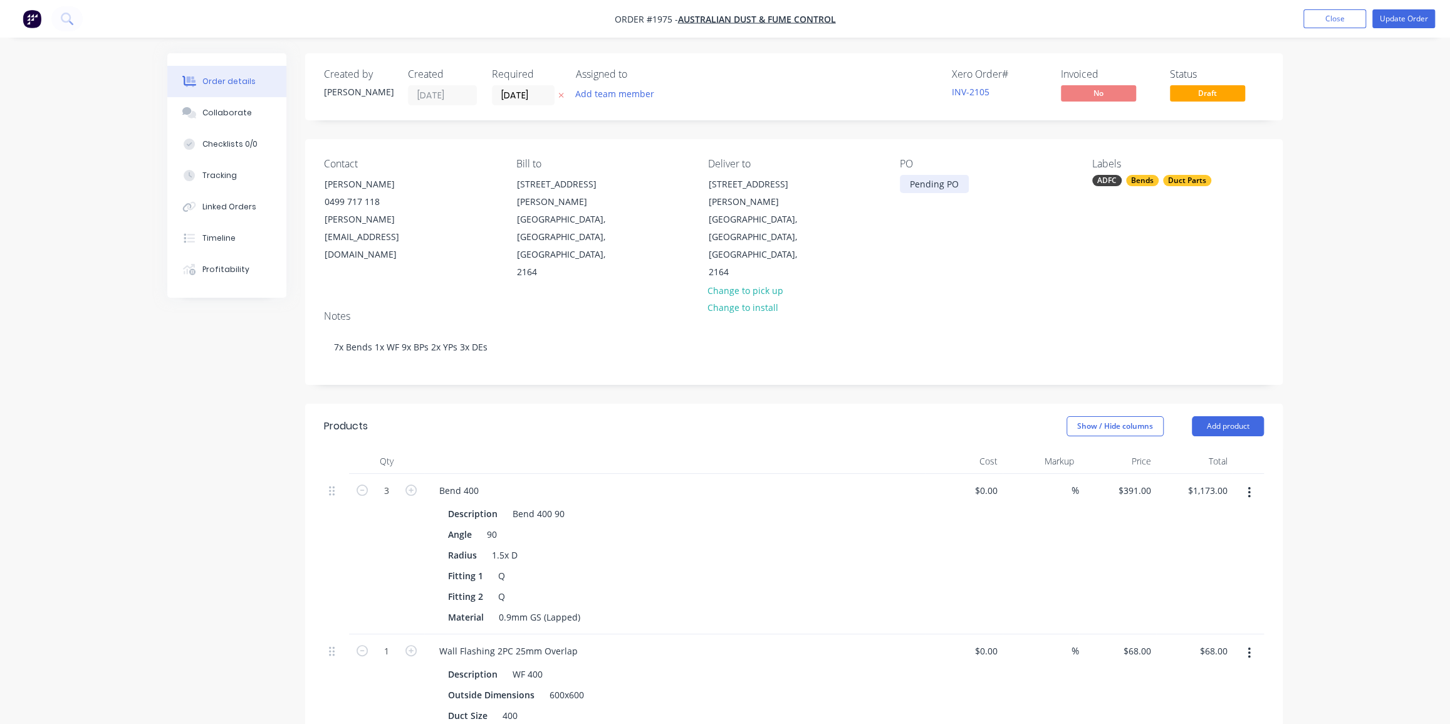
click at [909, 186] on div "Pending PO" at bounding box center [934, 184] width 69 height 18
click at [1233, 168] on div "Labels" at bounding box center [1178, 164] width 172 height 12
click at [1401, 21] on button "Update Order" at bounding box center [1404, 18] width 63 height 19
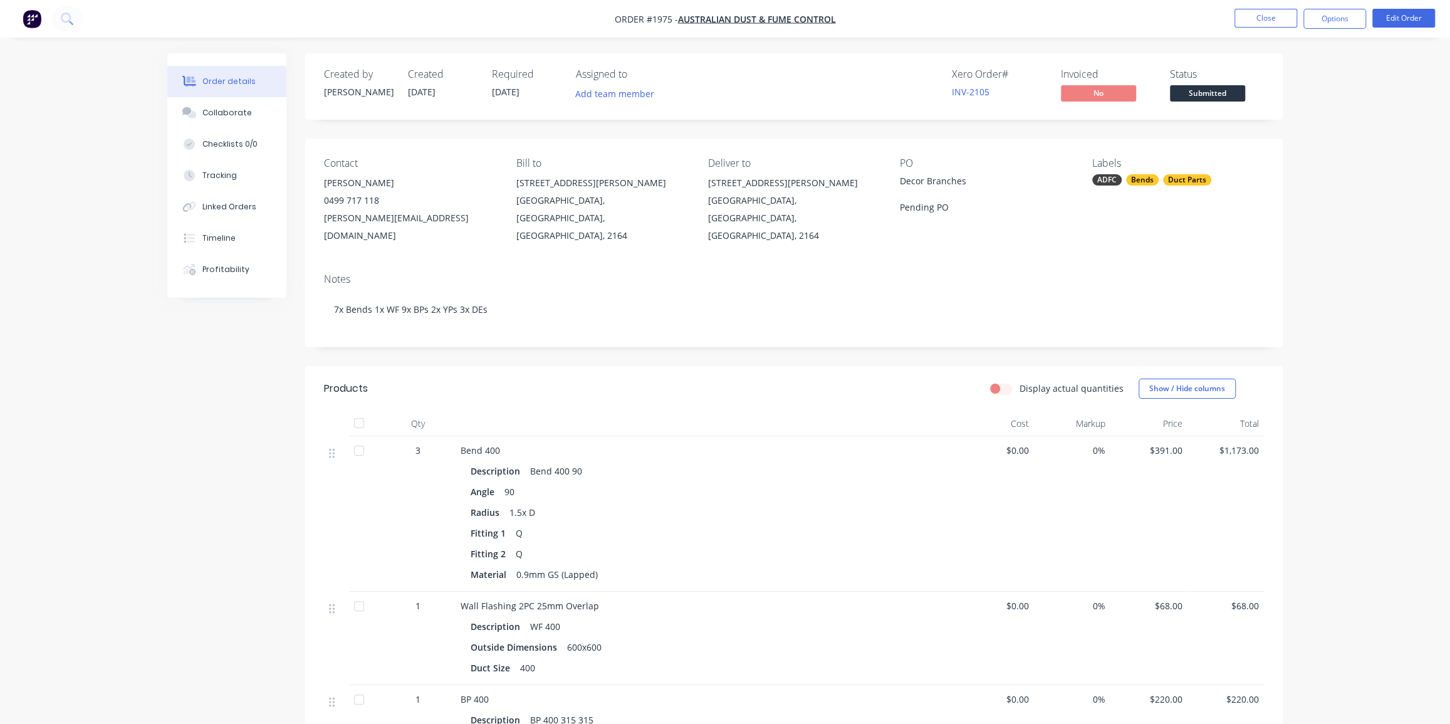
click at [506, 92] on span "17/09/25" at bounding box center [506, 92] width 28 height 12
click at [1272, 24] on button "Close" at bounding box center [1266, 18] width 63 height 19
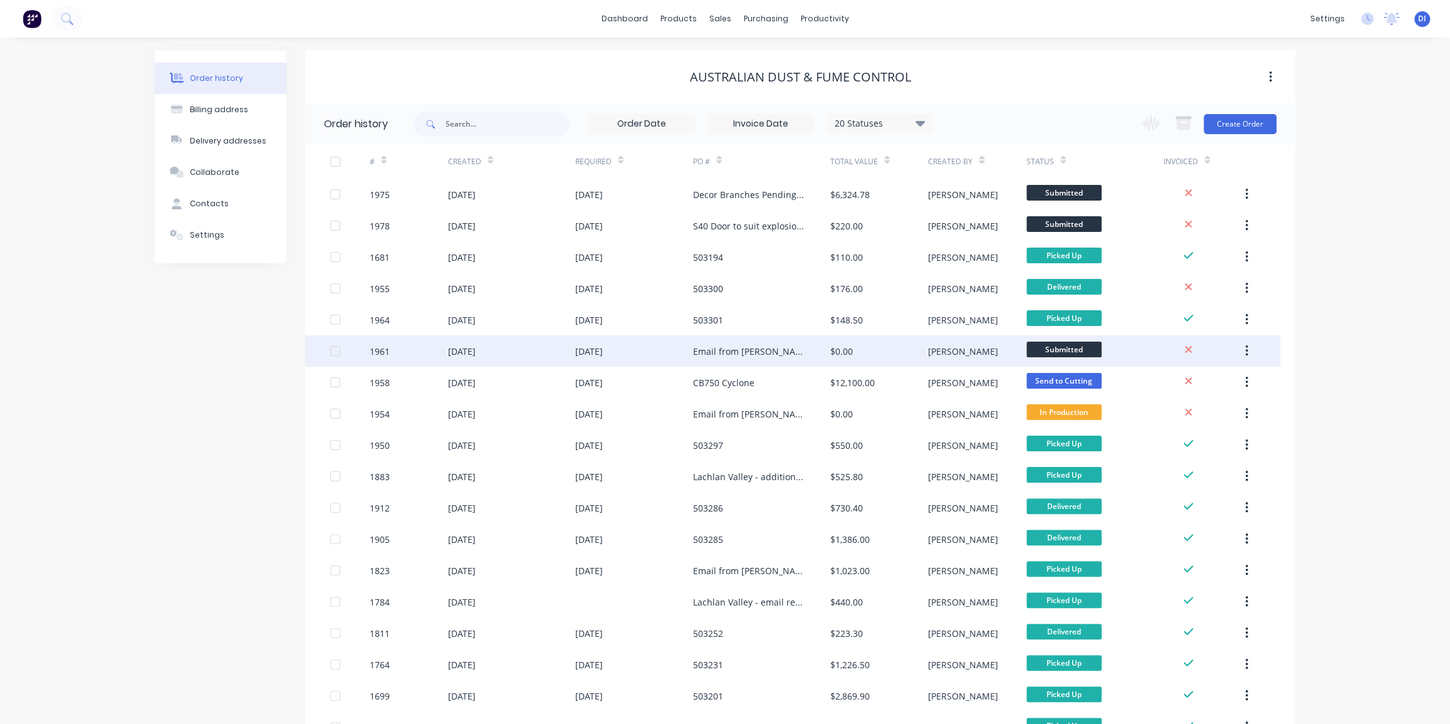
click at [751, 358] on div "Email from [PERSON_NAME] - Unipack Roof frame" at bounding box center [761, 350] width 137 height 31
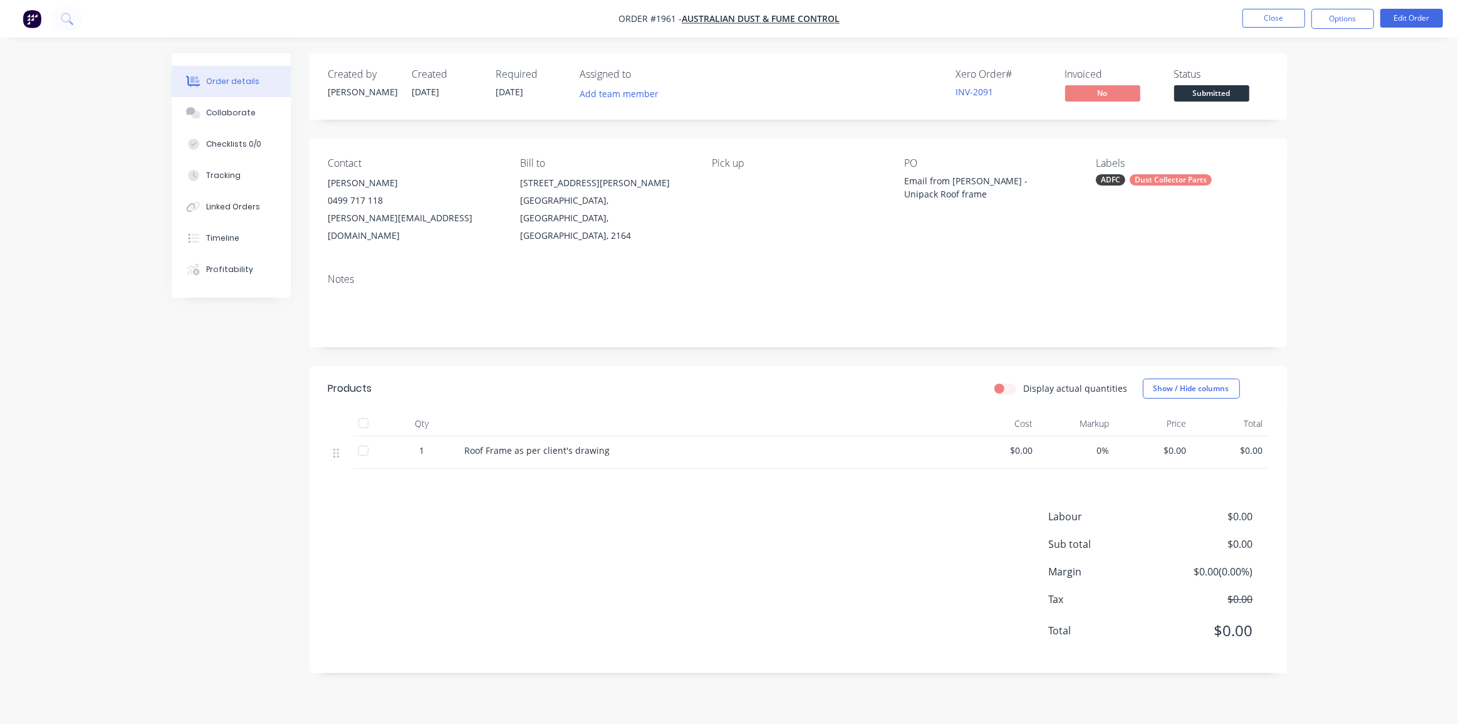
click at [1344, 220] on div "Order details Collaborate Checklists 0/0 Tracking Linked Orders Timeline Profit…" at bounding box center [729, 362] width 1458 height 724
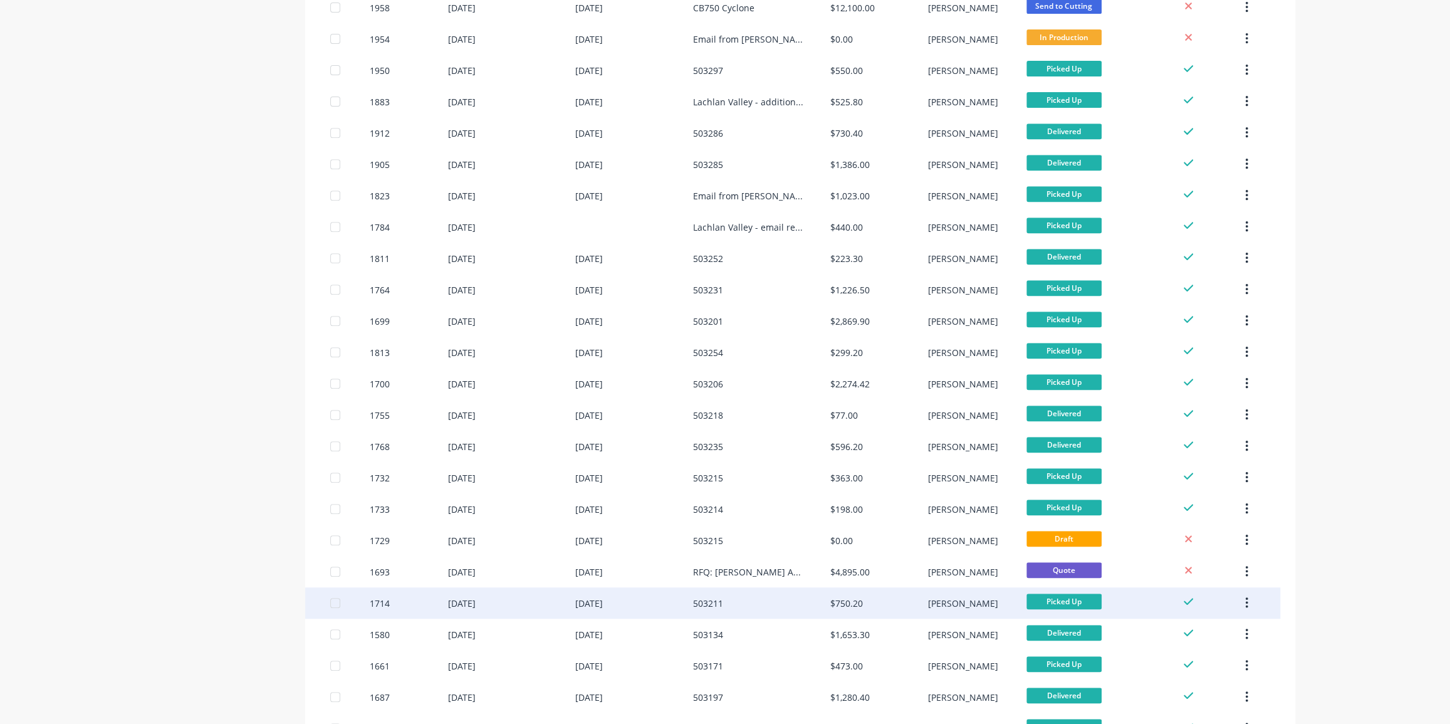
scroll to position [513, 0]
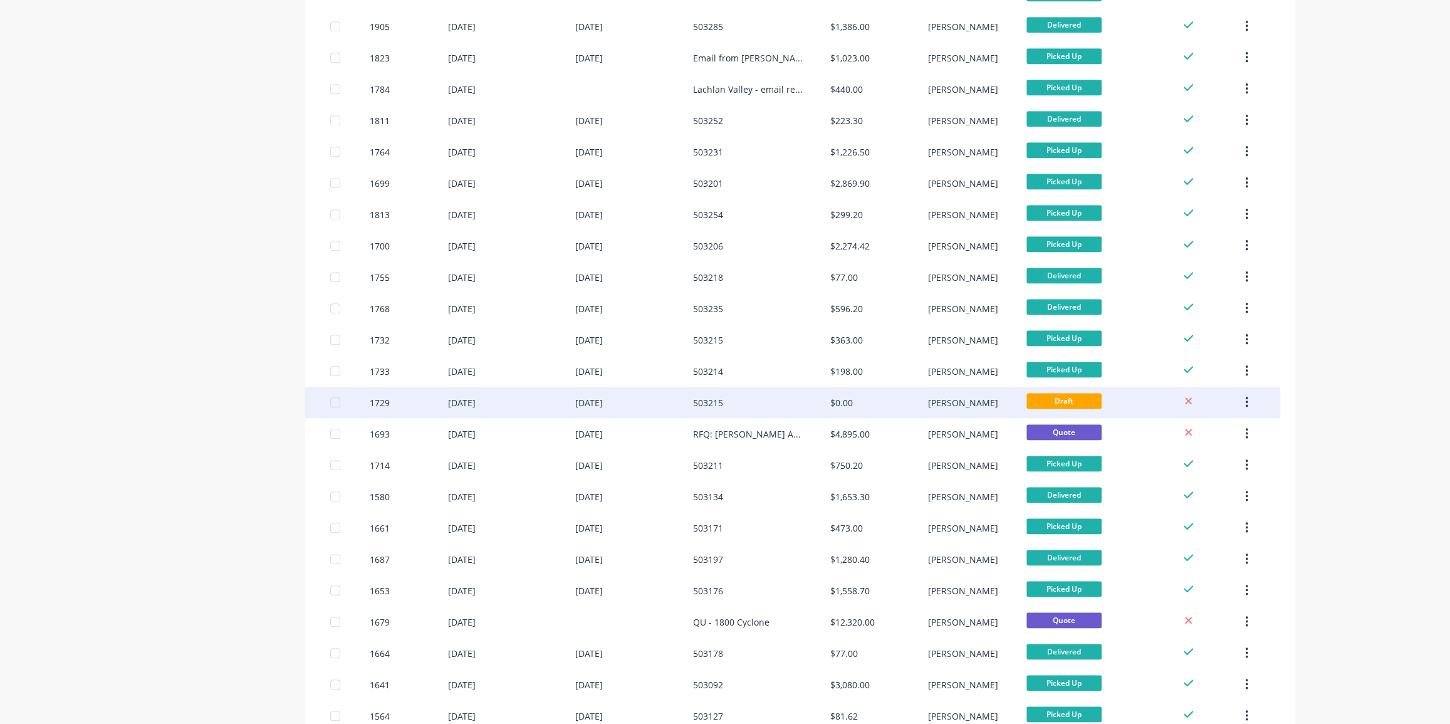
click at [778, 402] on div "503215" at bounding box center [761, 402] width 137 height 31
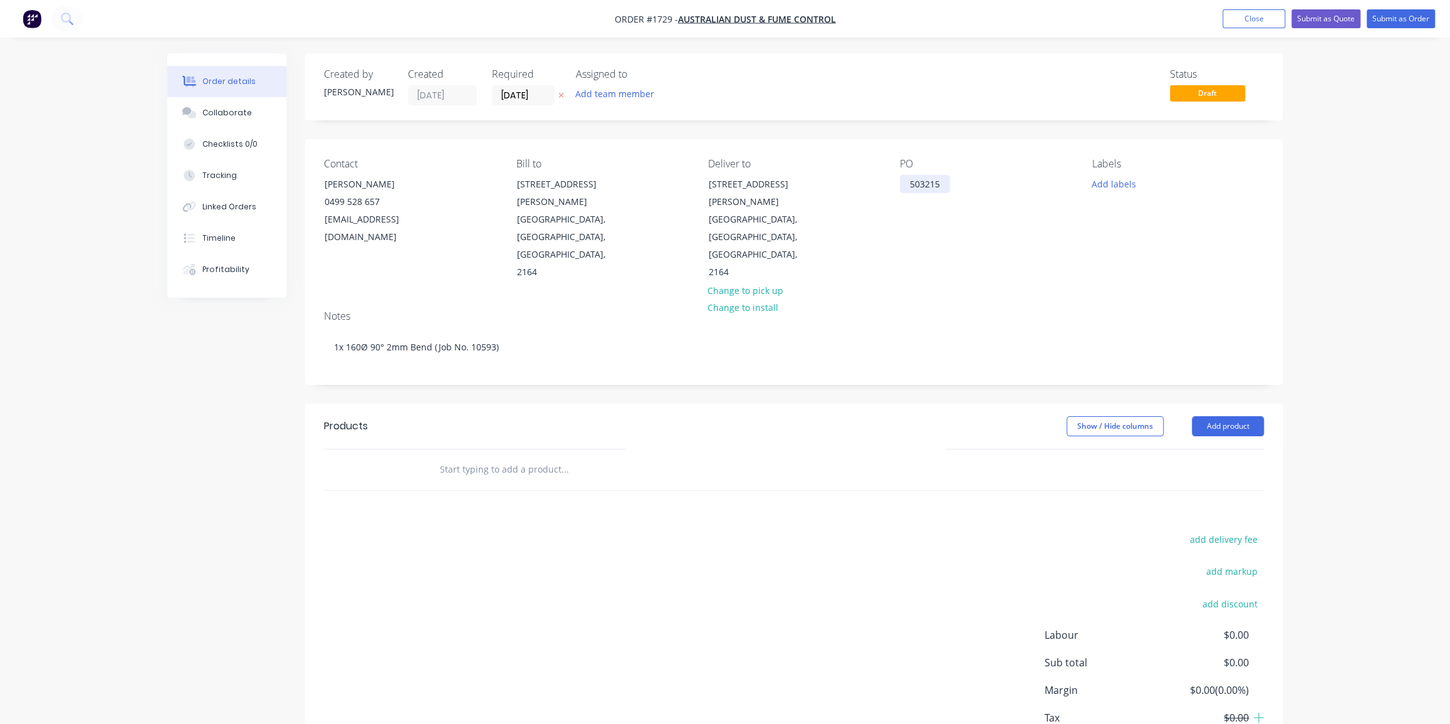
click at [925, 182] on div "503215" at bounding box center [925, 184] width 50 height 18
copy div "503215"
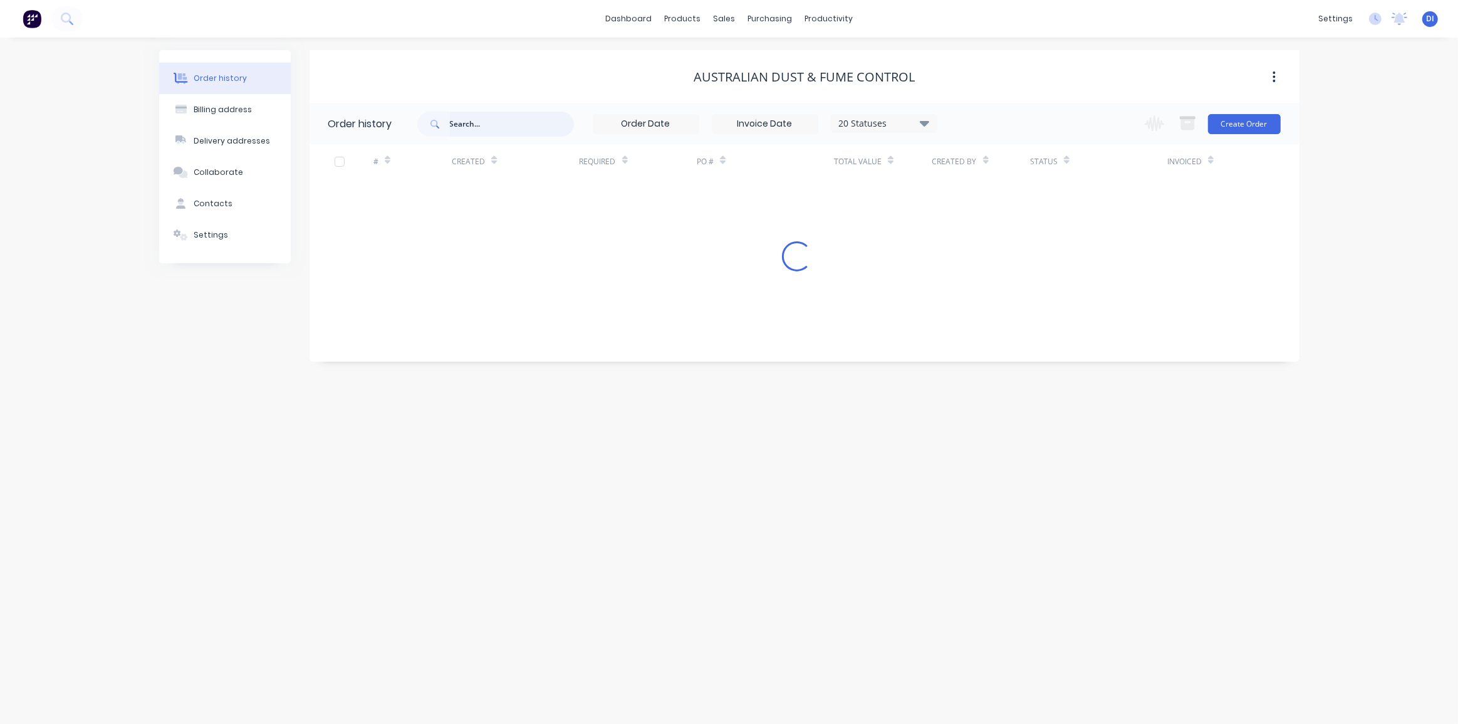
click at [475, 125] on input "text" at bounding box center [512, 124] width 124 height 25
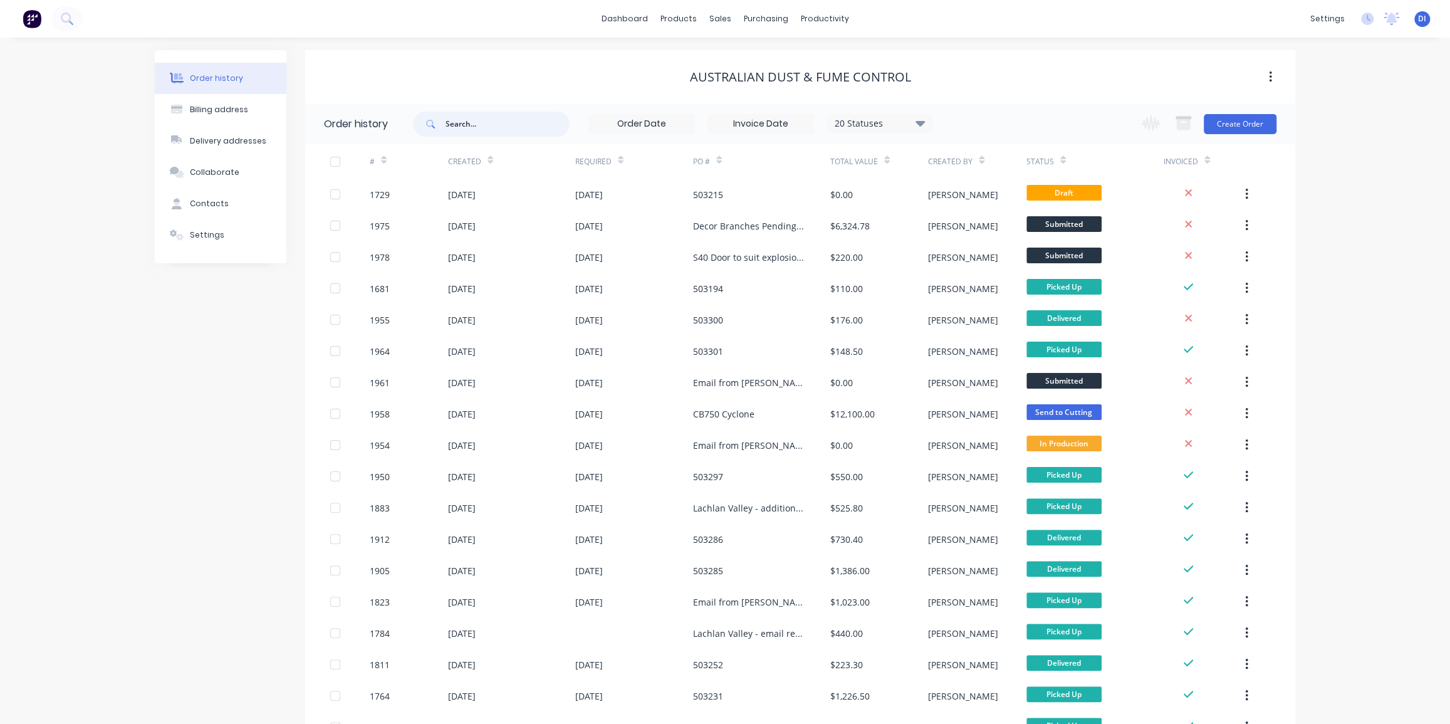
paste input "503215"
type input "503215"
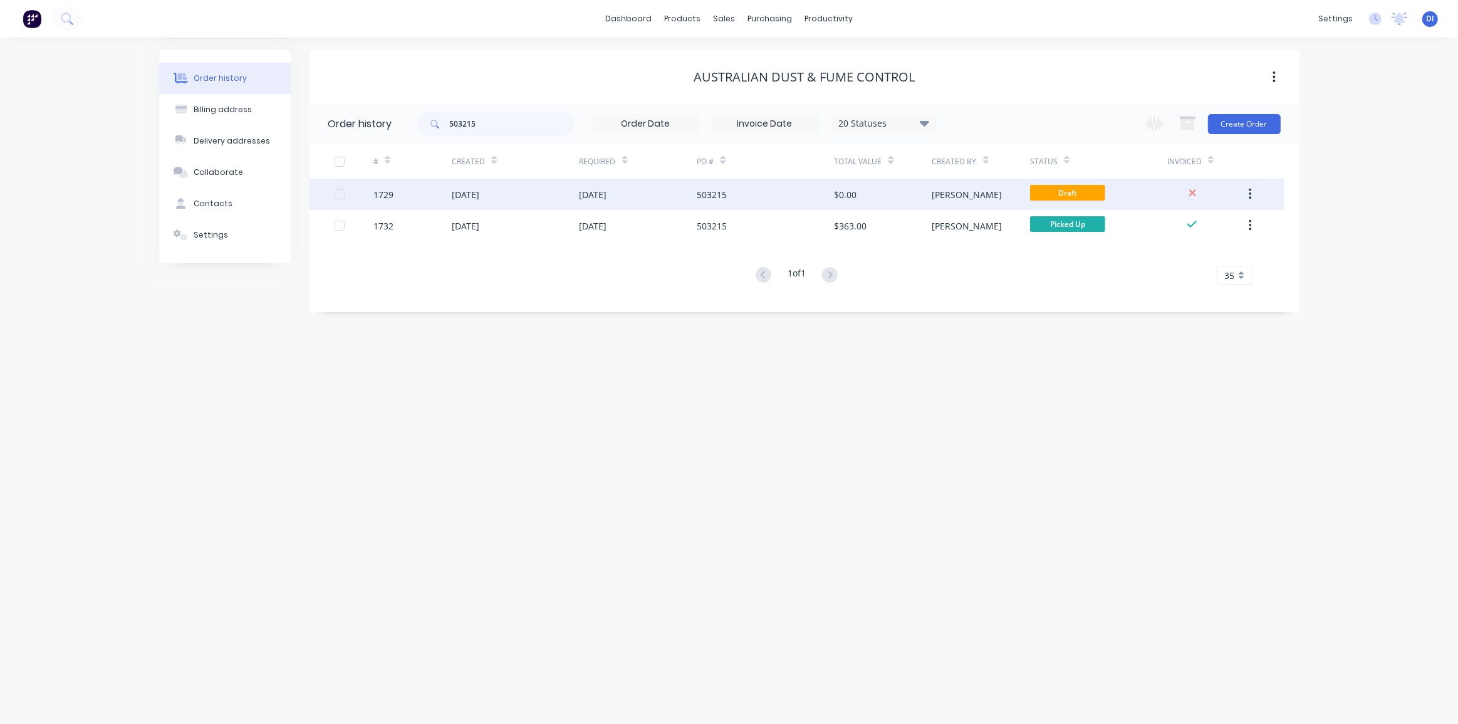
click at [1252, 194] on icon "button" at bounding box center [1250, 194] width 3 height 14
click at [1176, 230] on div "Archive" at bounding box center [1206, 227] width 97 height 18
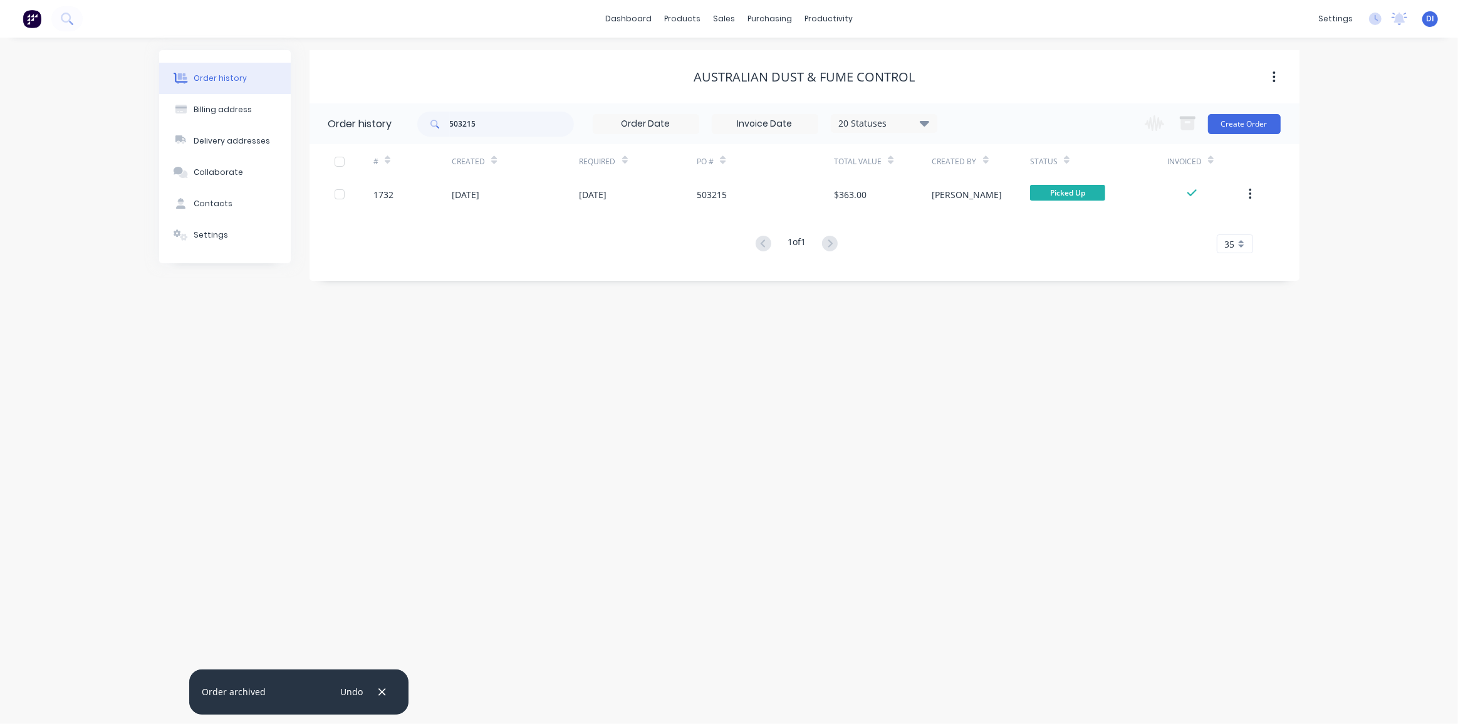
click at [1029, 439] on div "Order history Billing address Delivery addresses Collaborate Contacts Settings …" at bounding box center [729, 381] width 1458 height 686
click at [487, 127] on input "503215" at bounding box center [512, 124] width 124 height 25
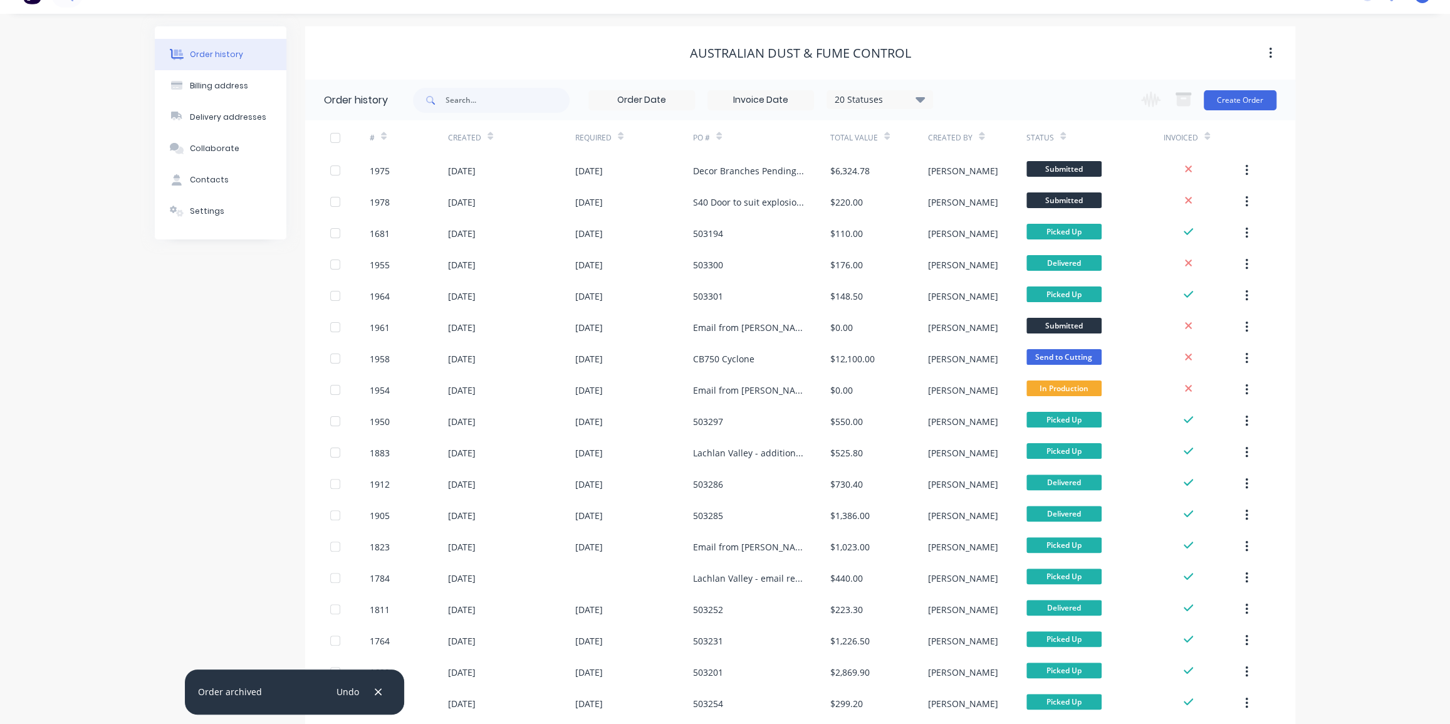
scroll to position [56, 0]
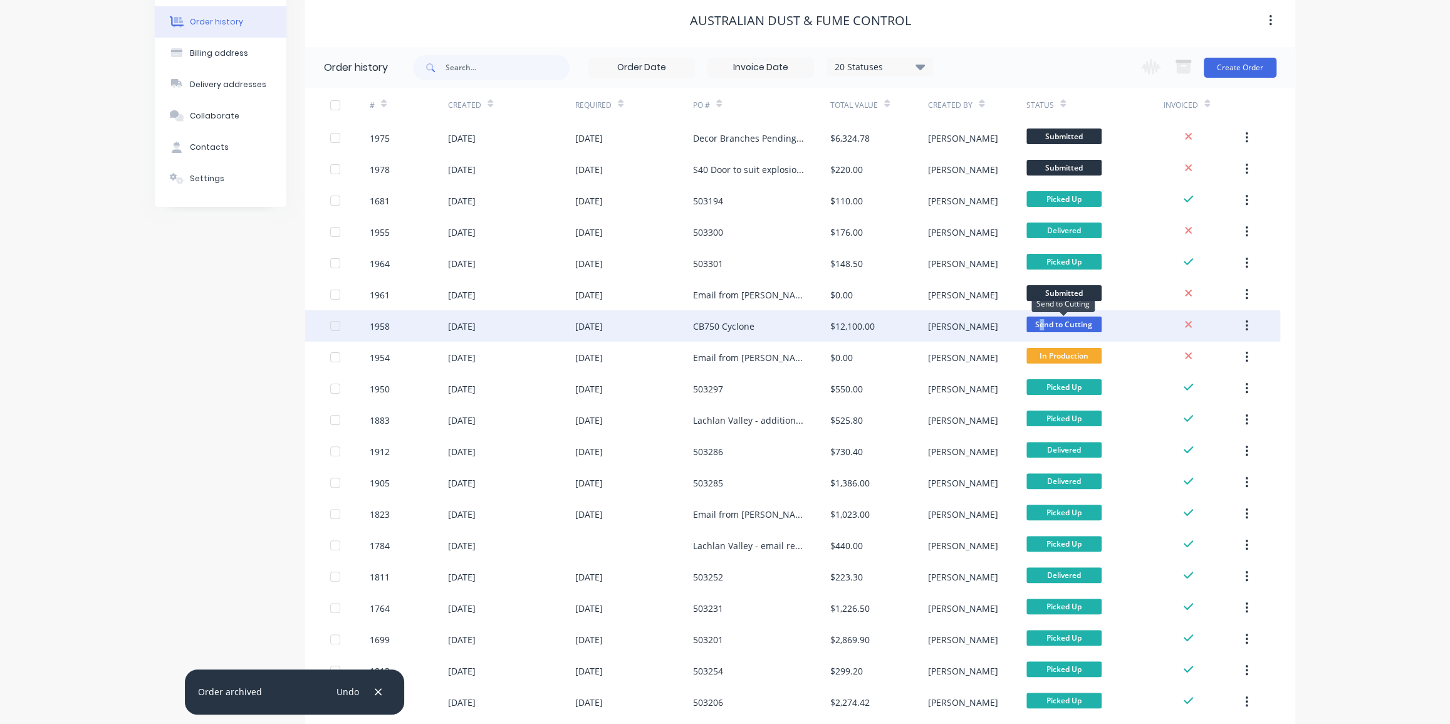
click at [1042, 323] on span "Send to Cutting" at bounding box center [1064, 324] width 75 height 16
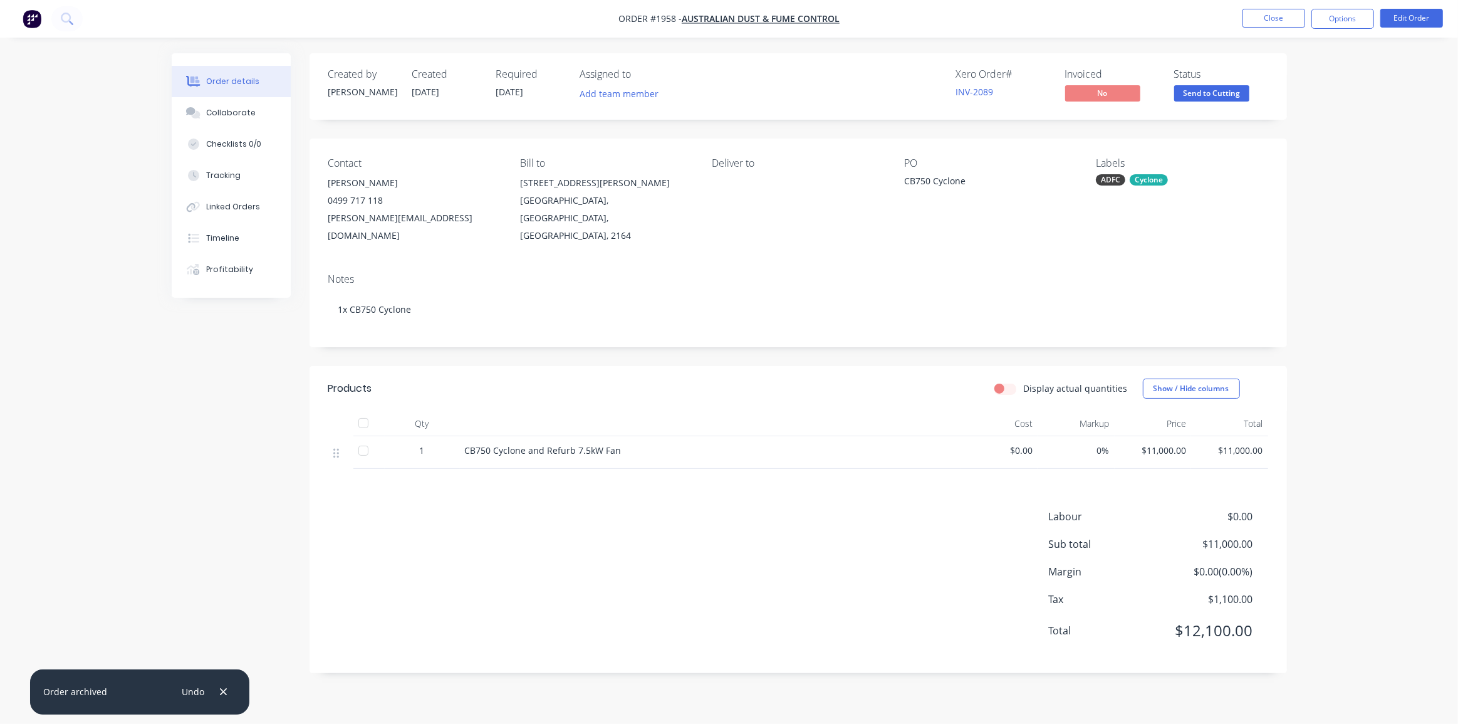
click at [1216, 94] on span "Send to Cutting" at bounding box center [1211, 93] width 75 height 16
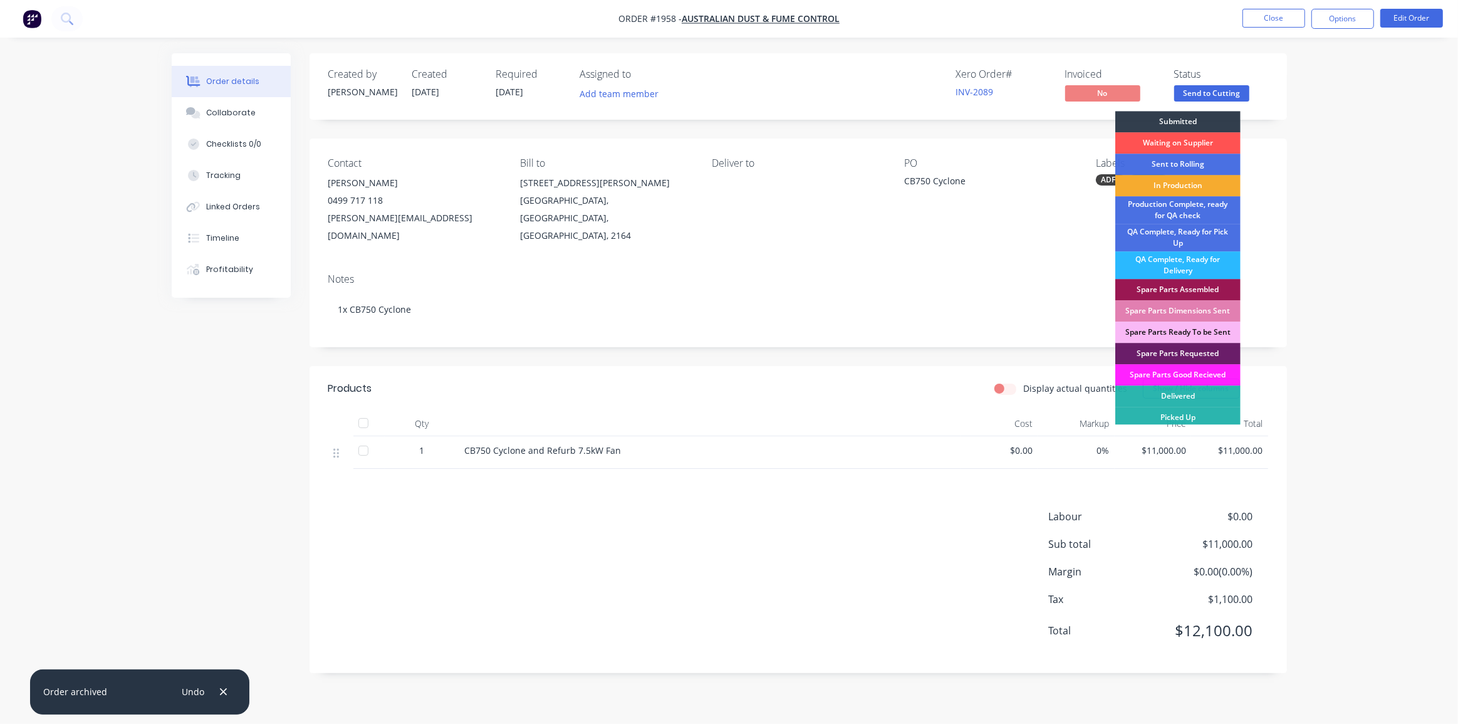
click at [1173, 180] on div "In Production" at bounding box center [1178, 185] width 125 height 21
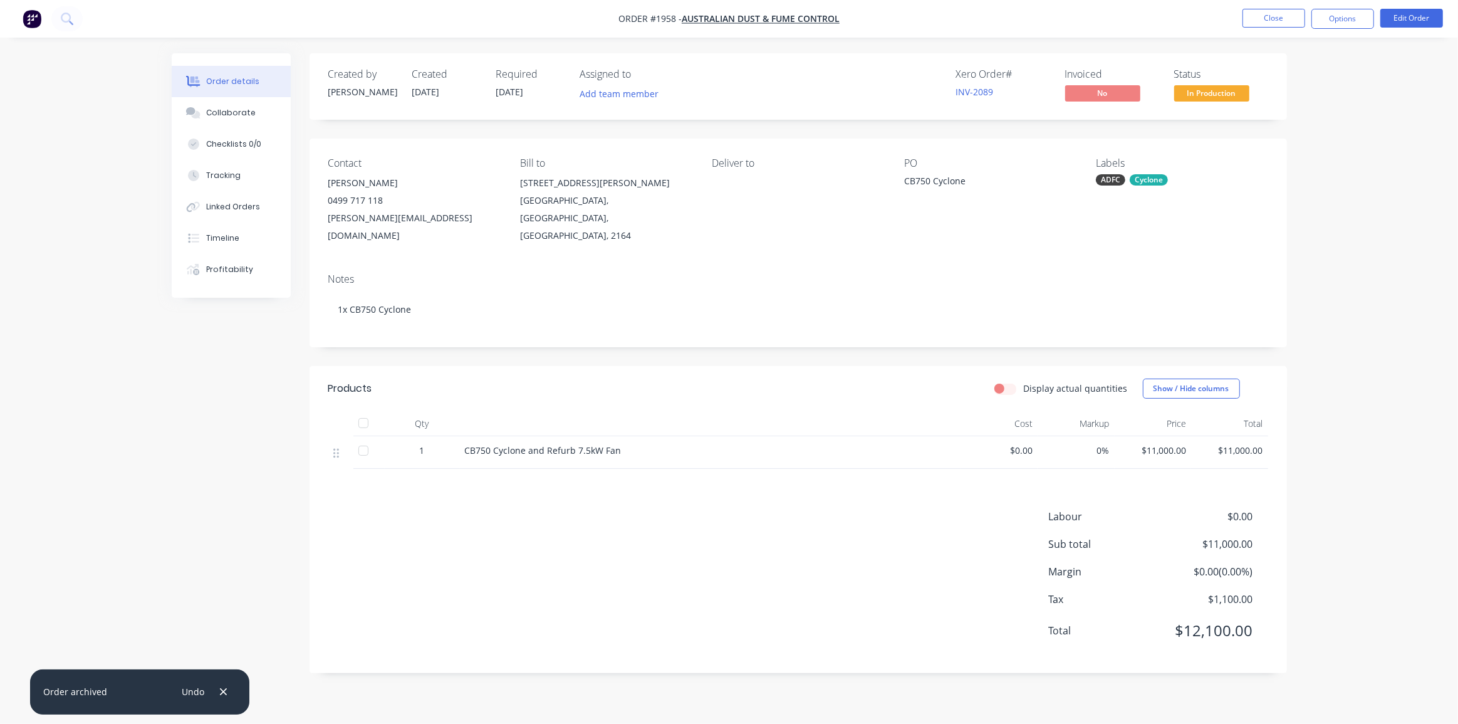
click at [1287, 180] on div "Order details Collaborate Checklists 0/0 Tracking Linked Orders Timeline Profit…" at bounding box center [729, 372] width 1141 height 639
drag, startPoint x: 1300, startPoint y: 119, endPoint x: 1305, endPoint y: 113, distance: 8.0
click at [1302, 117] on div "Order details Collaborate Checklists 0/0 Tracking Linked Orders Timeline Profit…" at bounding box center [729, 362] width 1458 height 724
click at [1287, 18] on button "Close" at bounding box center [1274, 18] width 63 height 19
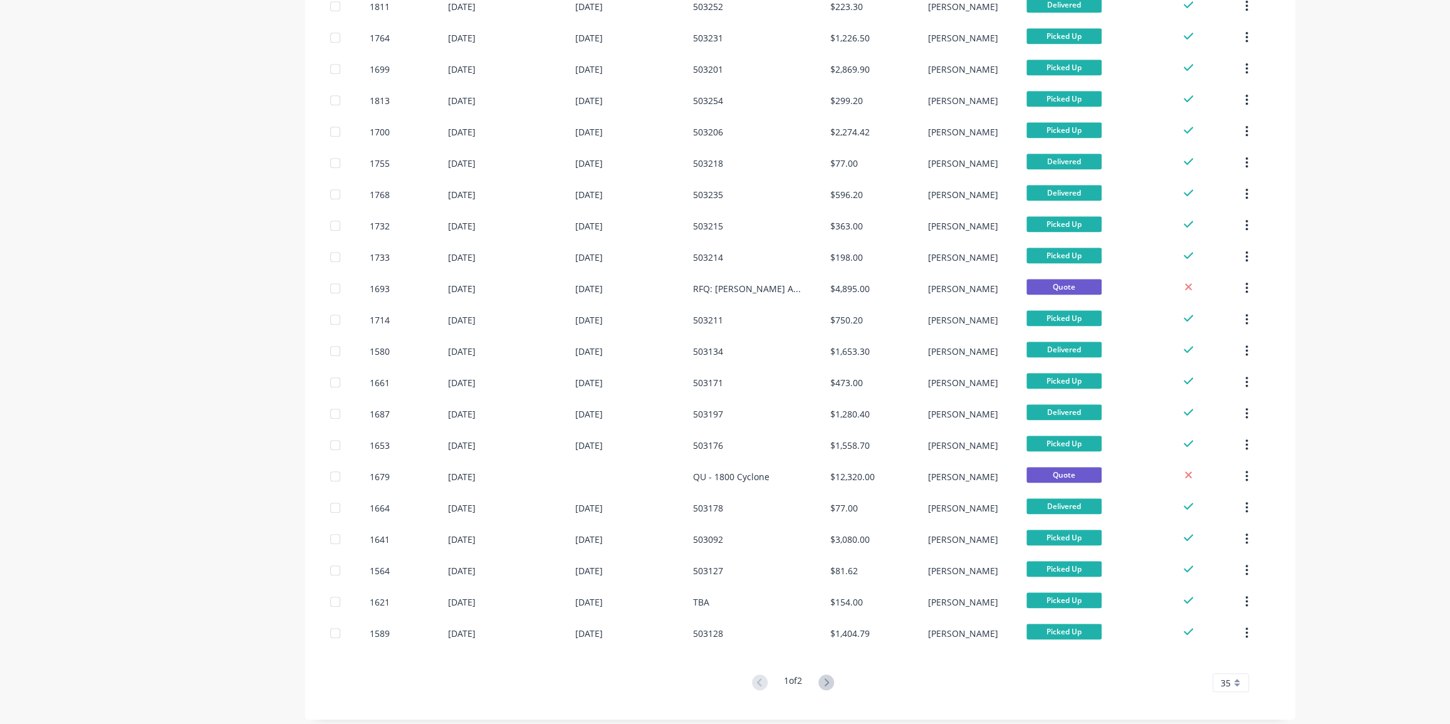
scroll to position [634, 0]
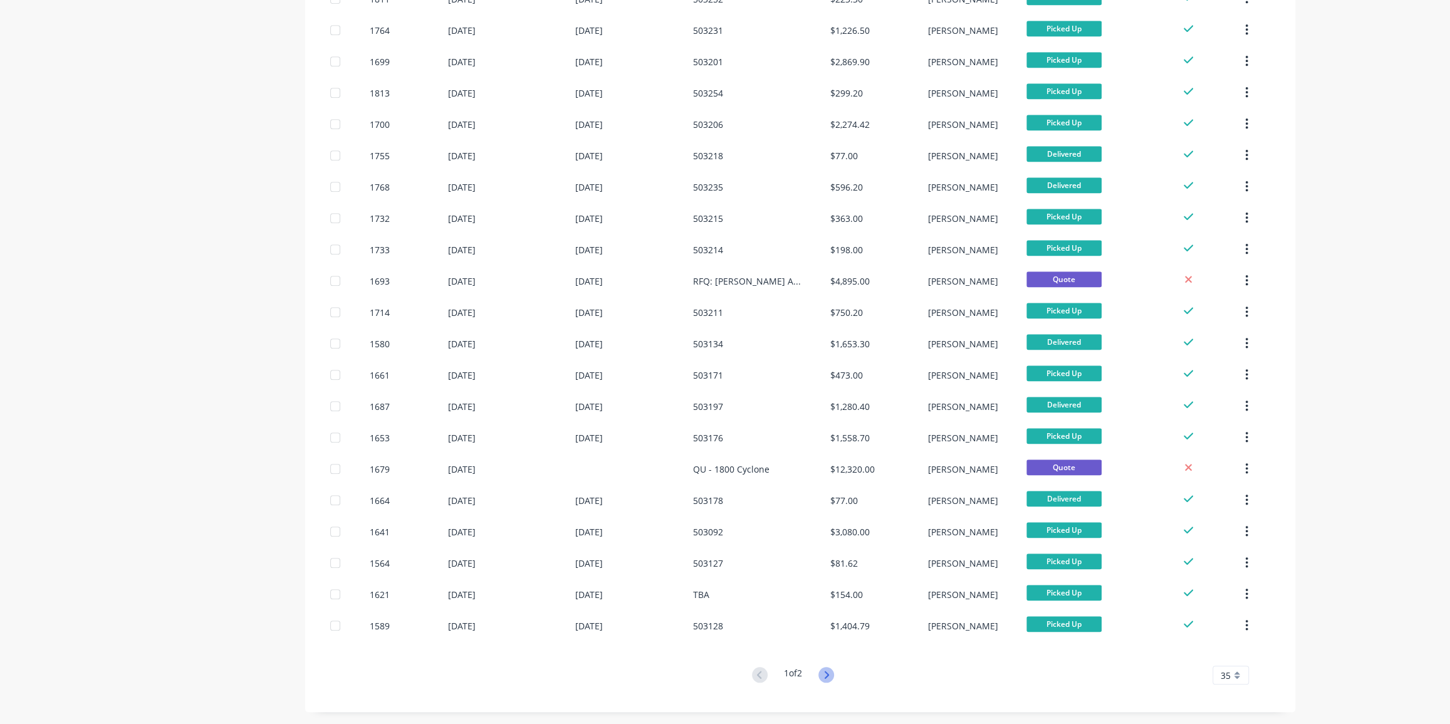
click at [829, 678] on icon at bounding box center [827, 675] width 16 height 16
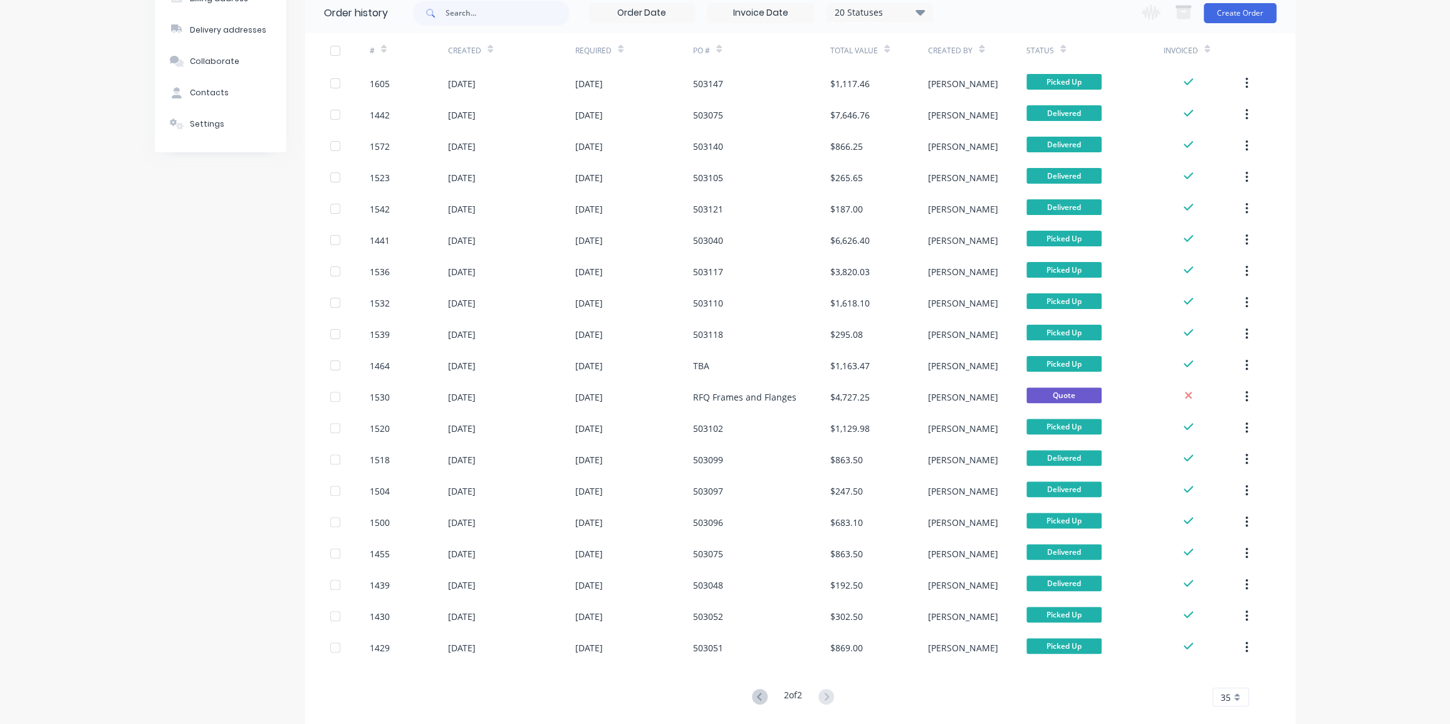
scroll to position [133, 0]
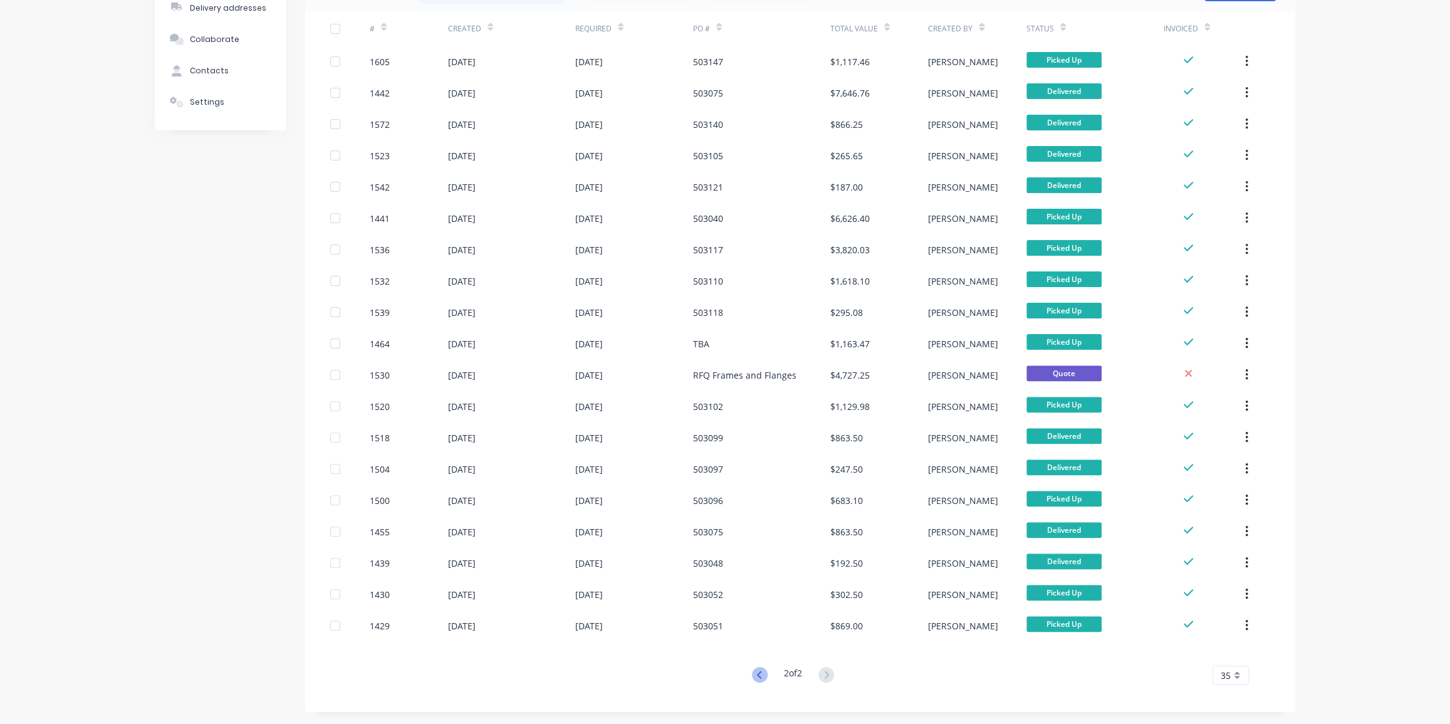
click at [757, 677] on icon at bounding box center [760, 675] width 16 height 16
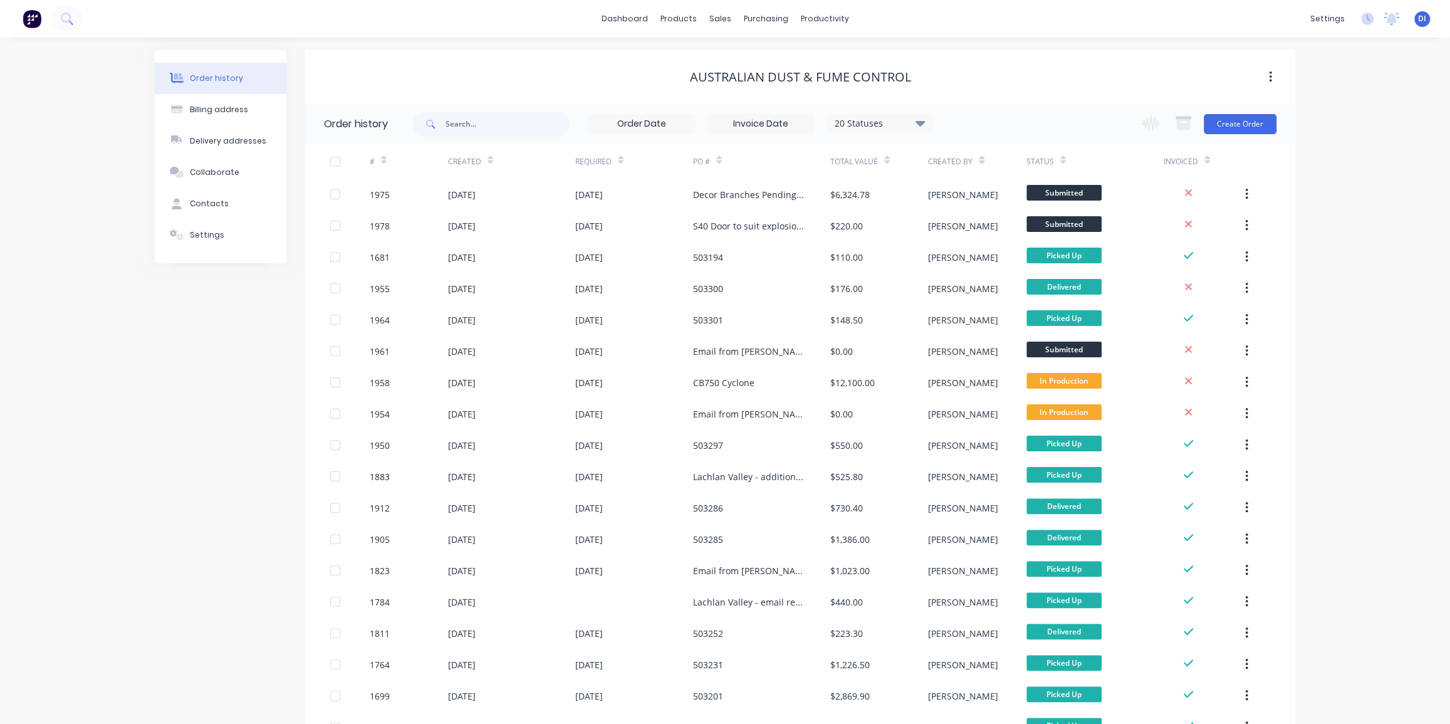
click at [1328, 298] on div "Order history Billing address Delivery addresses Collaborate Contacts Settings …" at bounding box center [725, 698] width 1450 height 1321
click at [1337, 172] on div "Order history Billing address Delivery addresses Collaborate Contacts Settings …" at bounding box center [725, 698] width 1450 height 1321
click at [1412, 169] on div "Order history Billing address Delivery addresses Collaborate Contacts Settings …" at bounding box center [725, 698] width 1450 height 1321
click at [1332, 91] on div "Order history Billing address Delivery addresses Collaborate Contacts Settings …" at bounding box center [725, 698] width 1450 height 1321
click at [28, 16] on img at bounding box center [32, 18] width 19 height 19
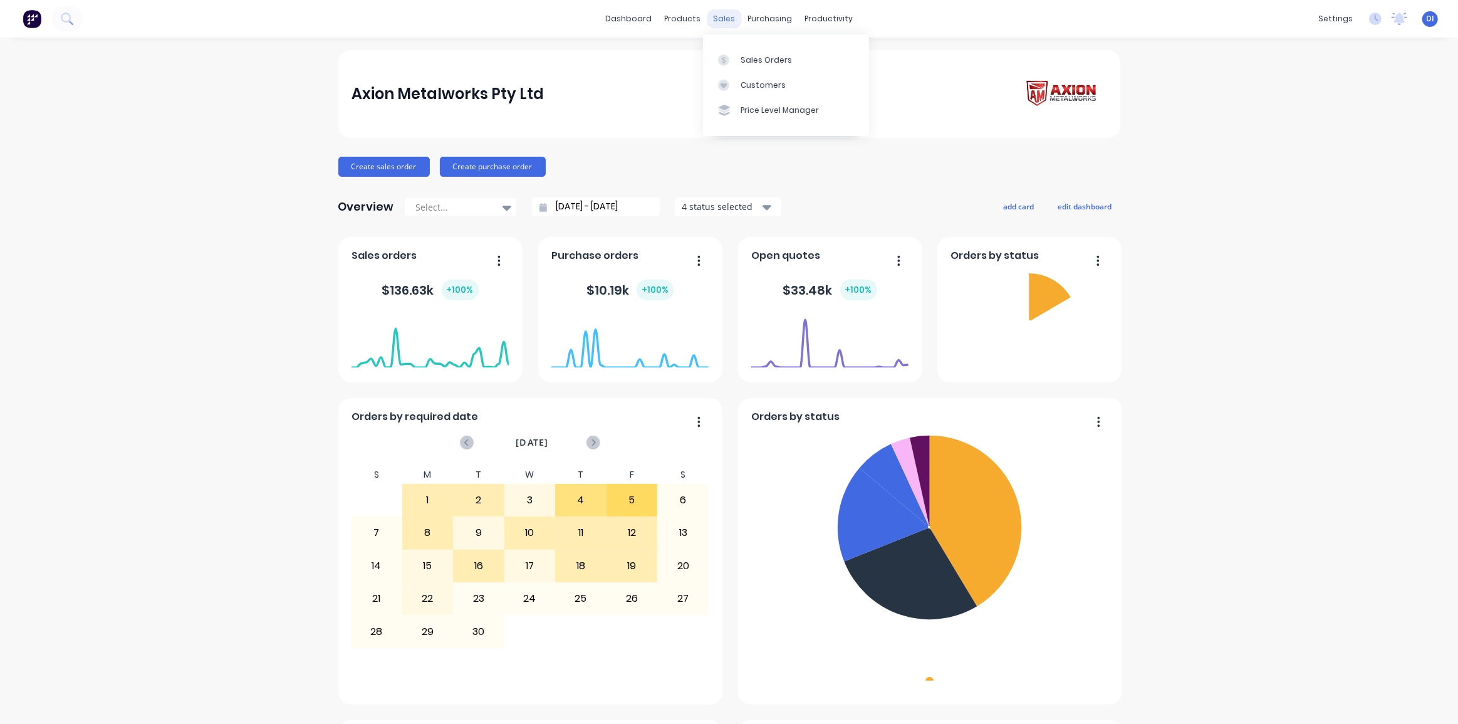
click at [721, 18] on div "sales" at bounding box center [724, 18] width 34 height 19
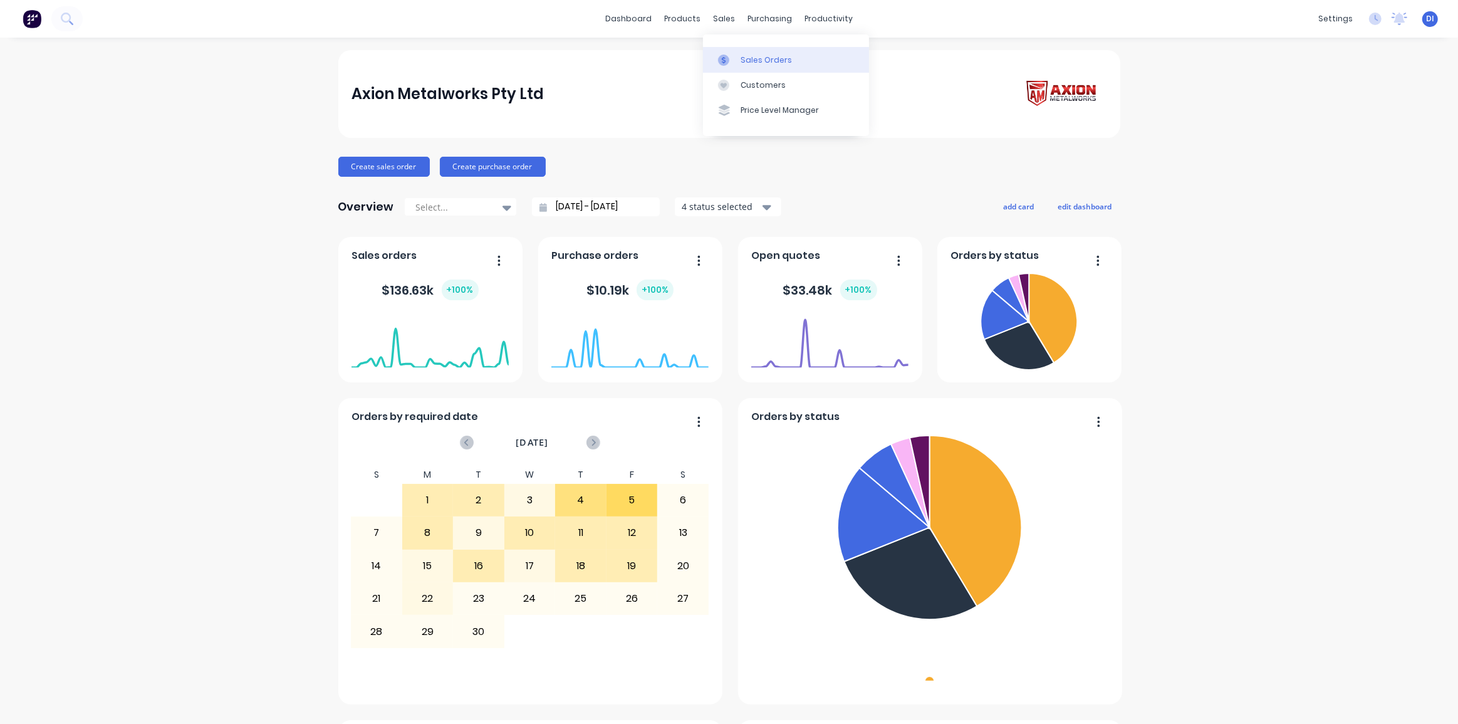
click at [753, 57] on div "Sales Orders" at bounding box center [766, 60] width 51 height 11
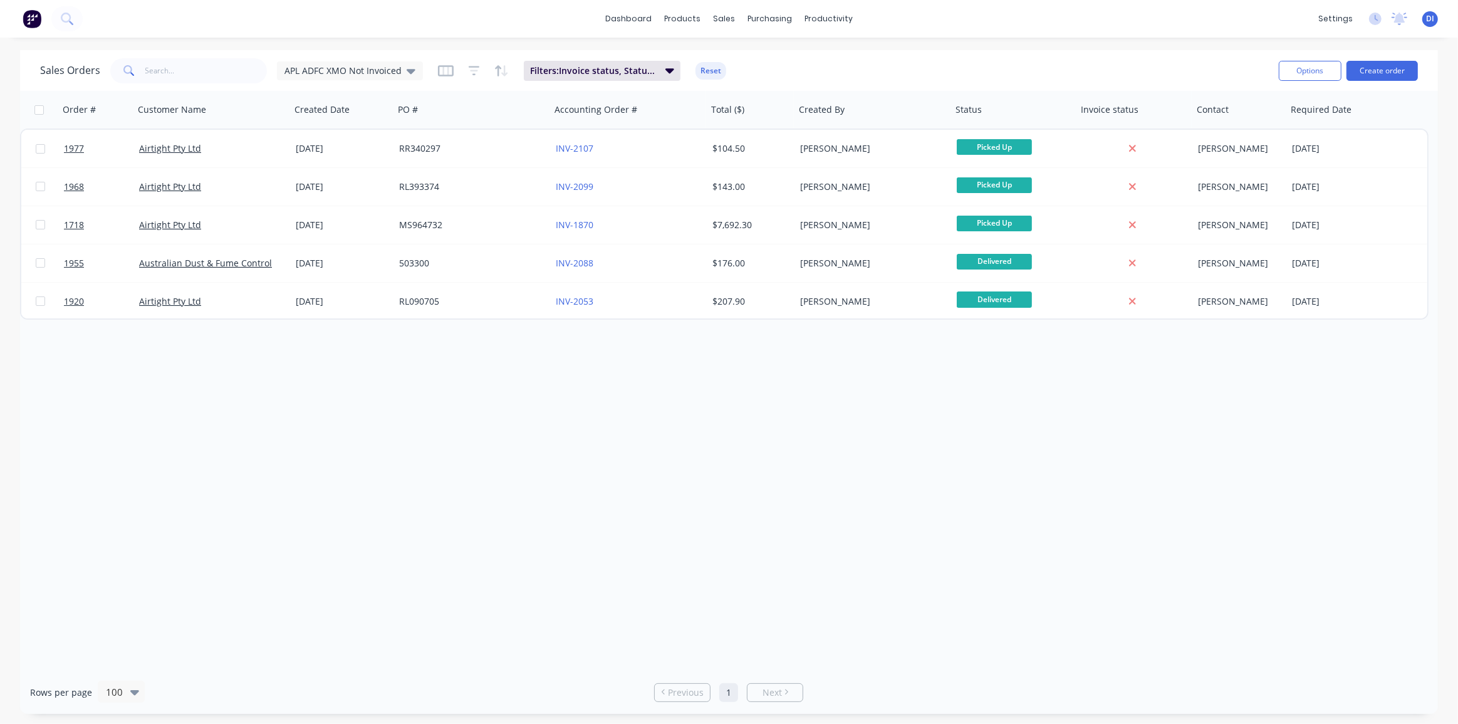
drag, startPoint x: 972, startPoint y: 420, endPoint x: 978, endPoint y: 390, distance: 30.0
click at [972, 418] on div "Order # Customer Name Created Date PO # Accounting Order # Total ($) Created By…" at bounding box center [729, 381] width 1418 height 580
click at [1000, 464] on div "Order # Customer Name Created Date PO # Accounting Order # Total ($) Created By…" at bounding box center [729, 381] width 1418 height 580
click at [996, 479] on div "Order # Customer Name Created Date PO # Accounting Order # Total ($) Created By…" at bounding box center [729, 381] width 1418 height 580
click at [919, 67] on div "Sales Orders APL ADFC XMO Not Invoiced Filters: Invoice status, Status, Custome…" at bounding box center [654, 70] width 1229 height 31
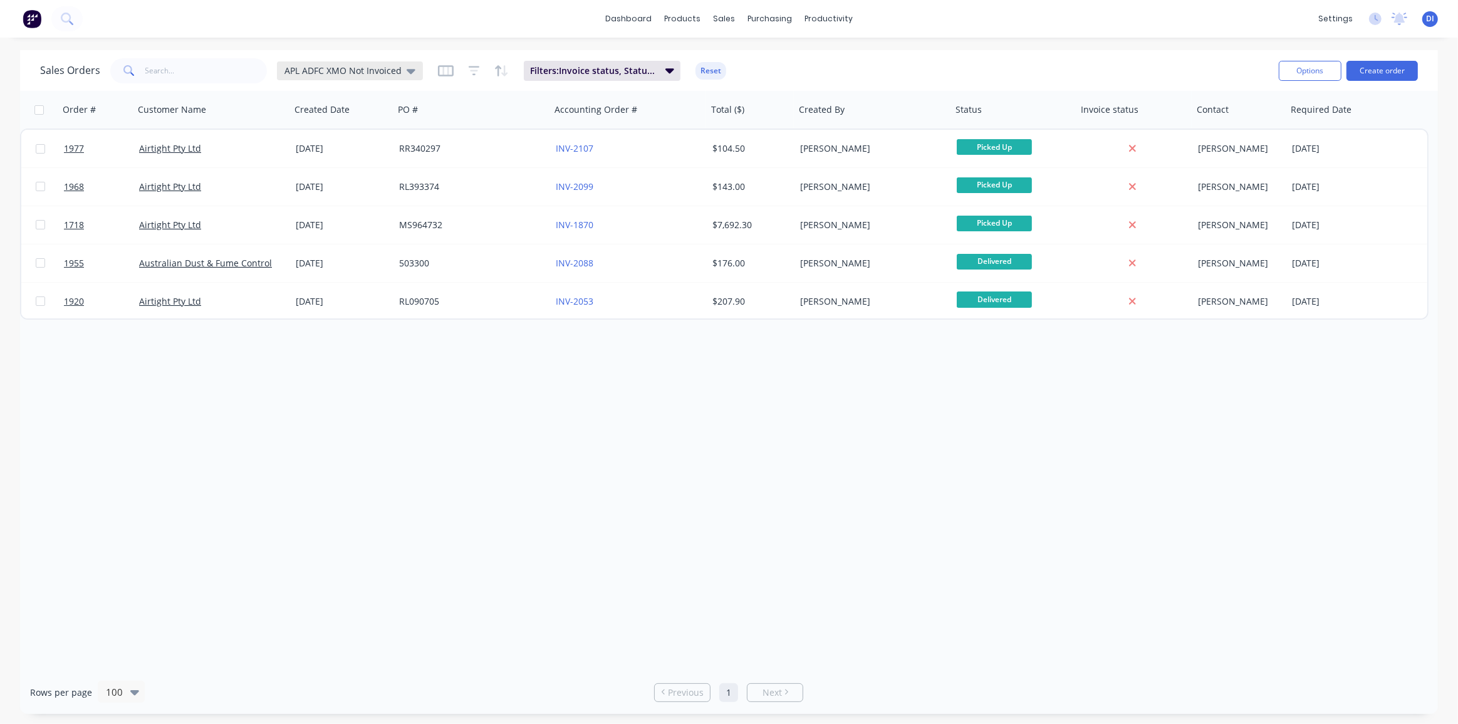
click at [407, 69] on icon at bounding box center [411, 71] width 9 height 5
click at [848, 61] on div "Sales Orders APL ADFC XMO Not Invoiced Filters: Invoice status, Status, Custome…" at bounding box center [654, 70] width 1229 height 31
click at [761, 61] on div "Sales Orders" at bounding box center [770, 60] width 51 height 11
click at [768, 81] on div "Customers" at bounding box center [767, 85] width 45 height 11
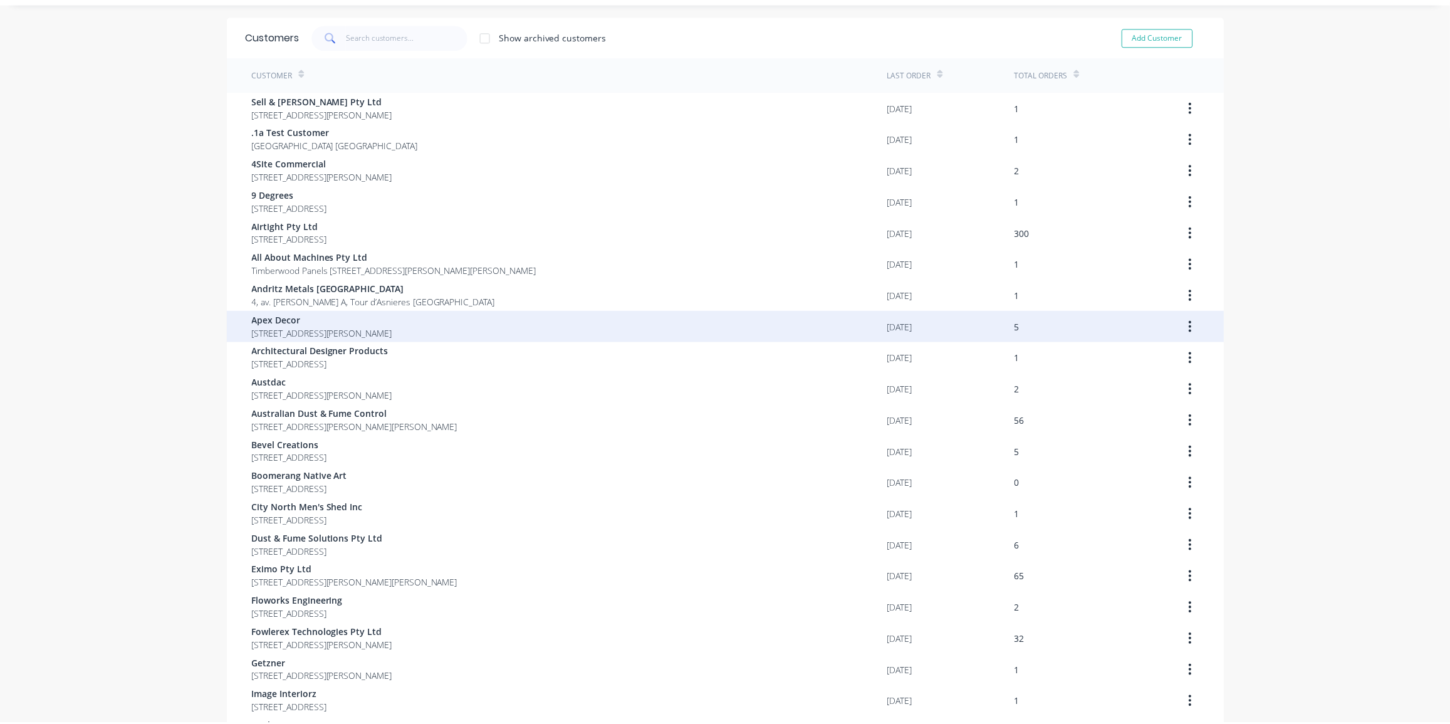
scroll to position [56, 0]
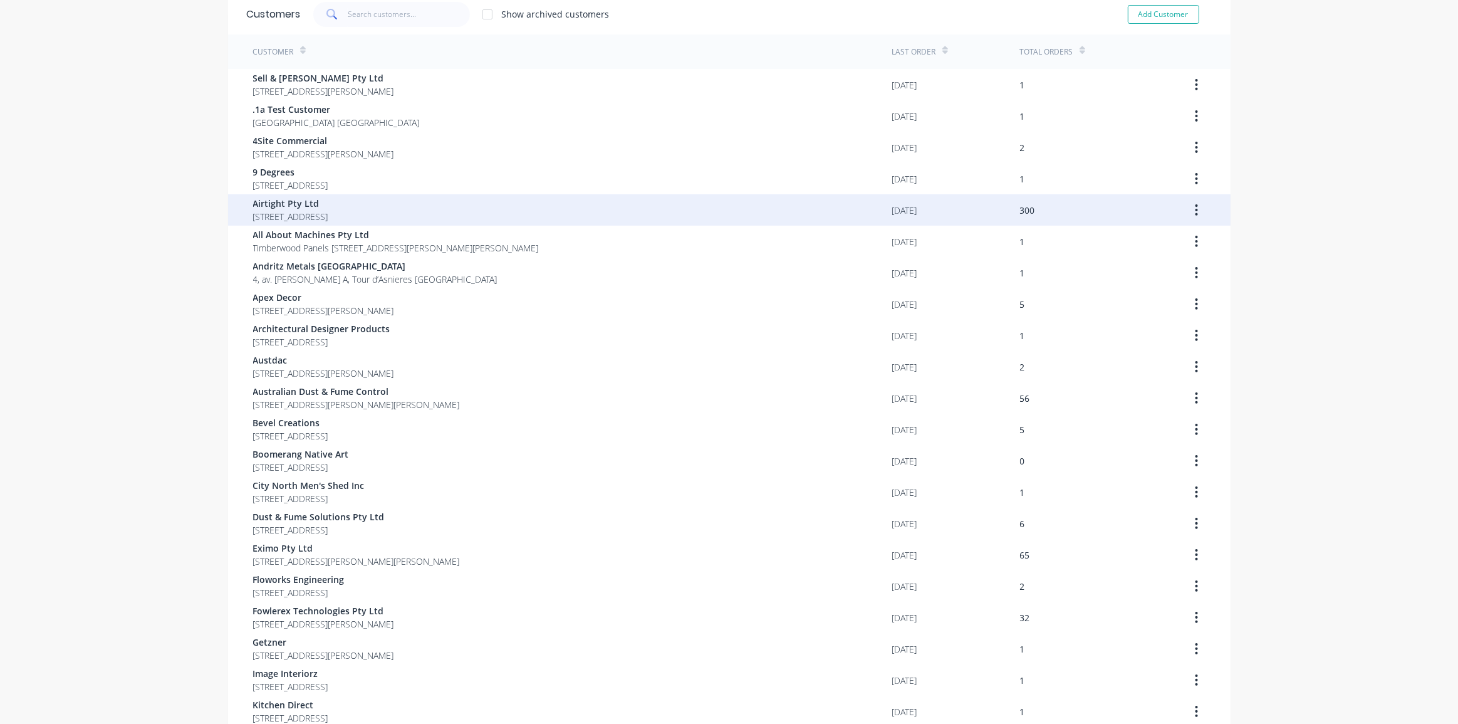
click at [328, 207] on span "Airtight Pty Ltd" at bounding box center [290, 203] width 75 height 13
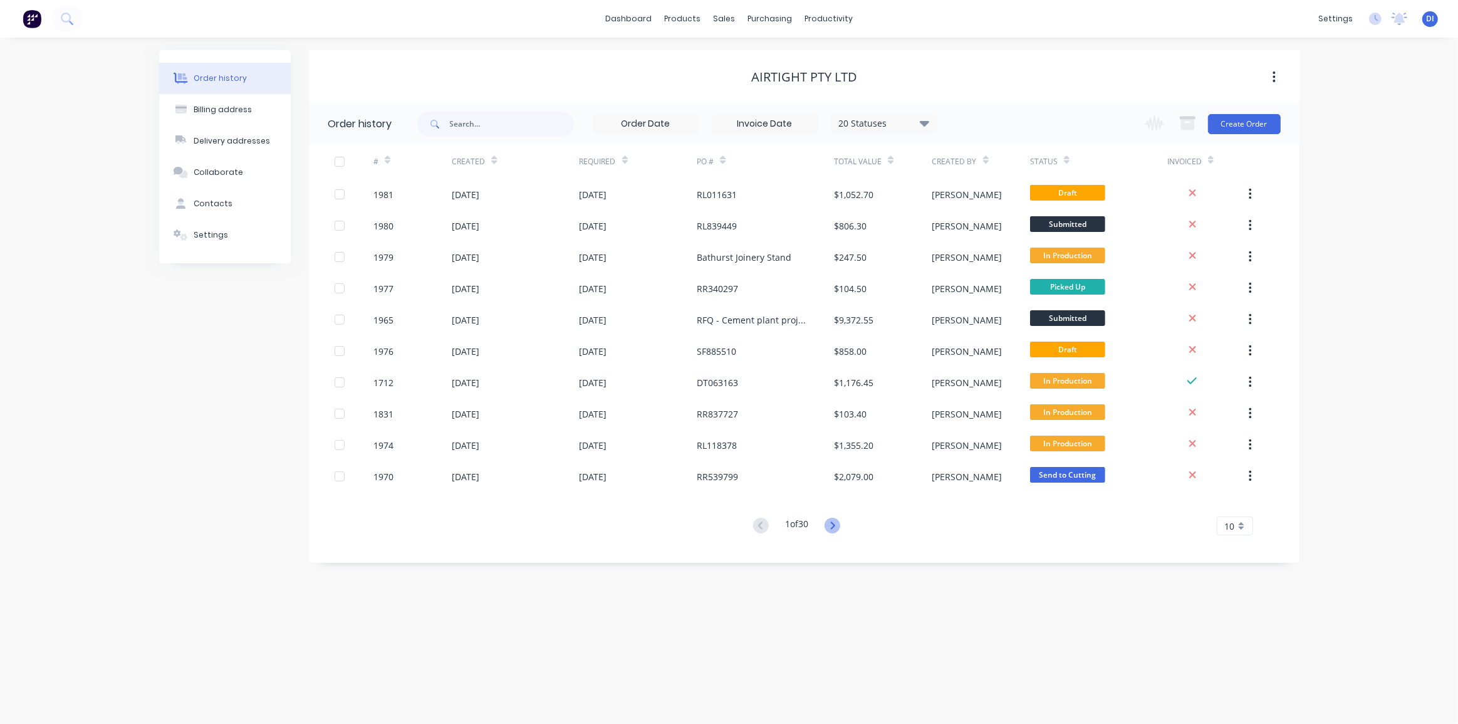
click at [838, 527] on icon at bounding box center [833, 526] width 16 height 16
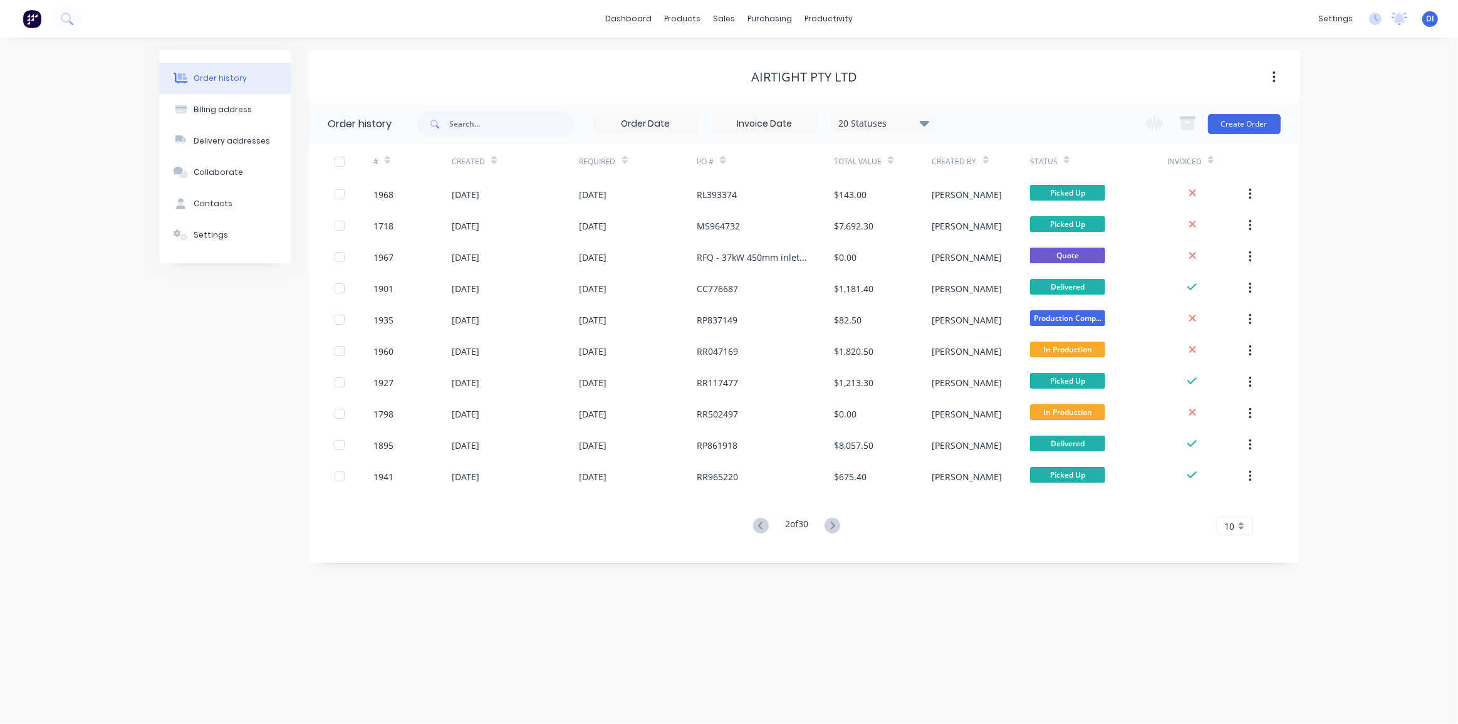
click at [1225, 531] on span "10" at bounding box center [1230, 526] width 10 height 13
click at [1233, 676] on div "35" at bounding box center [1235, 682] width 35 height 22
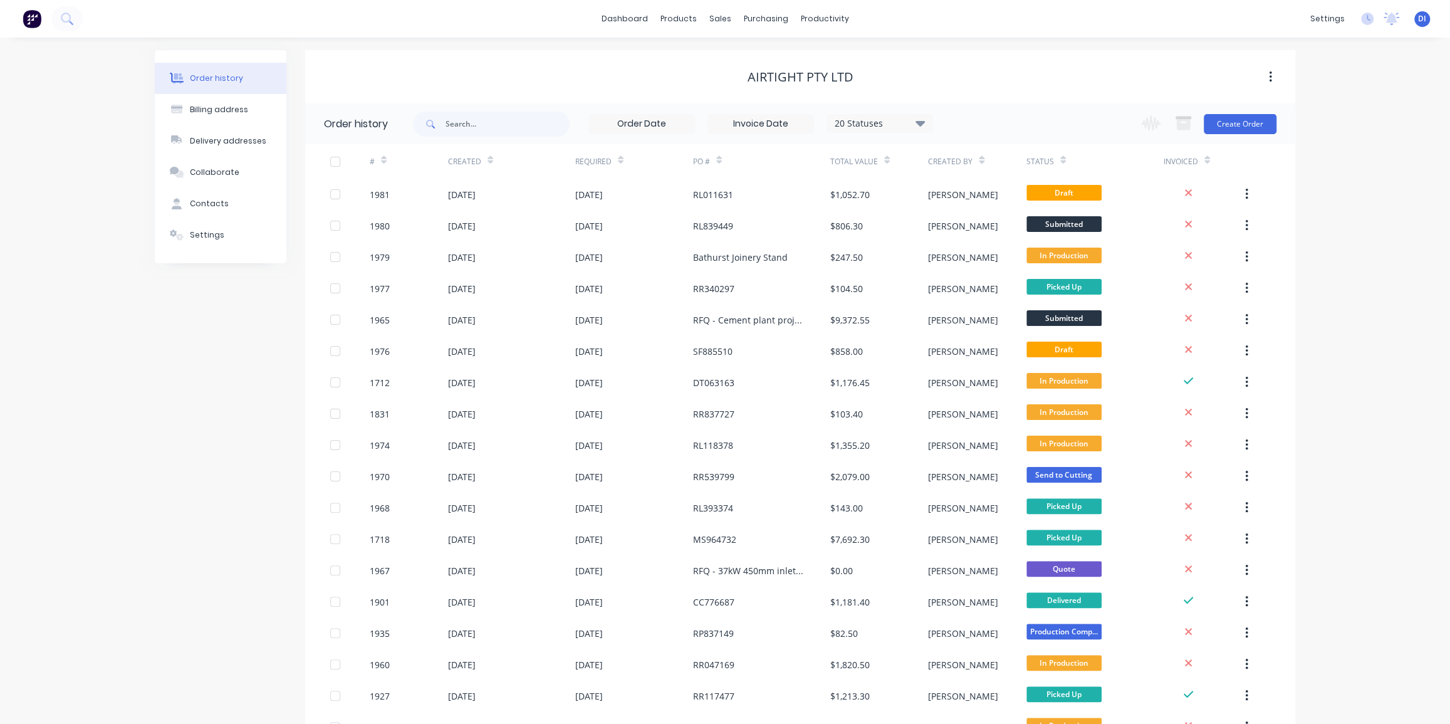
click at [1055, 163] on div "Status" at bounding box center [1046, 161] width 39 height 22
click at [1085, 162] on div "Status" at bounding box center [1095, 161] width 137 height 34
click at [1062, 162] on icon at bounding box center [1063, 162] width 6 height 4
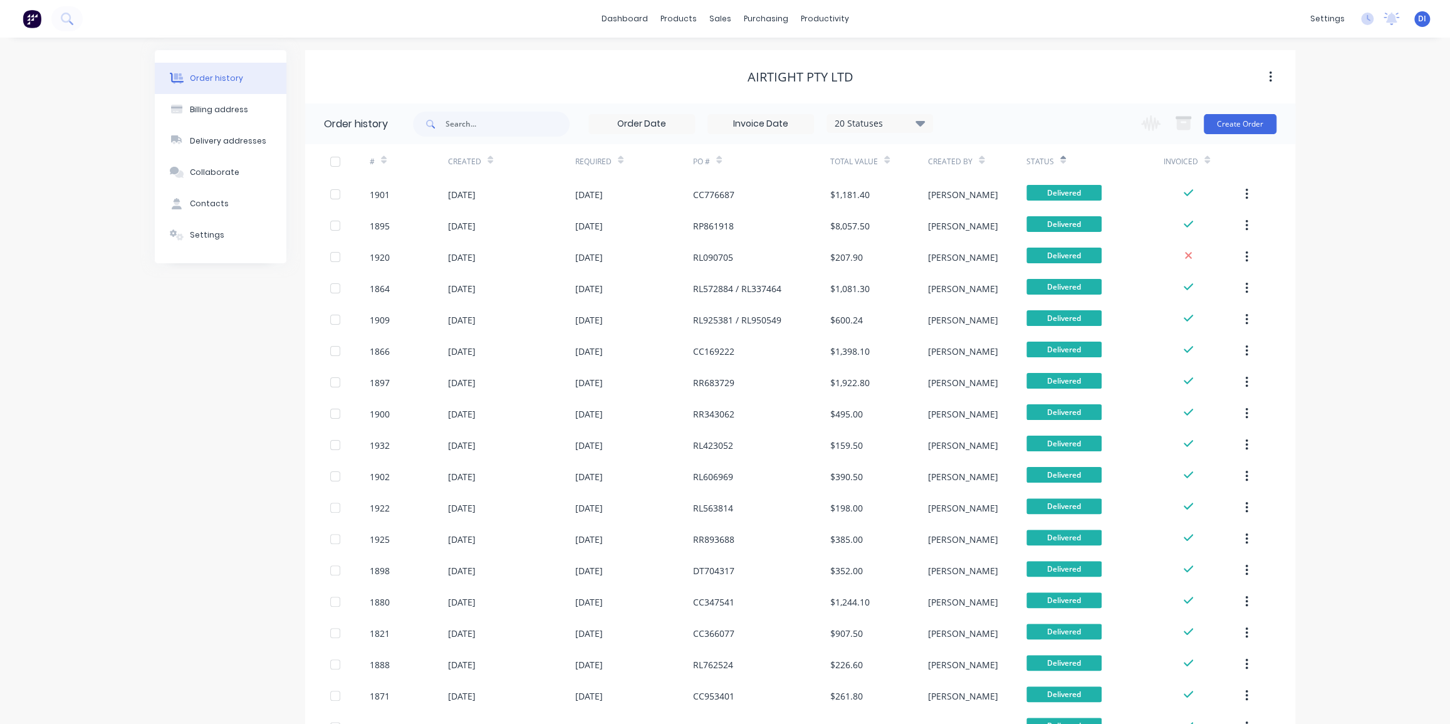
click at [1062, 160] on icon at bounding box center [1063, 162] width 6 height 4
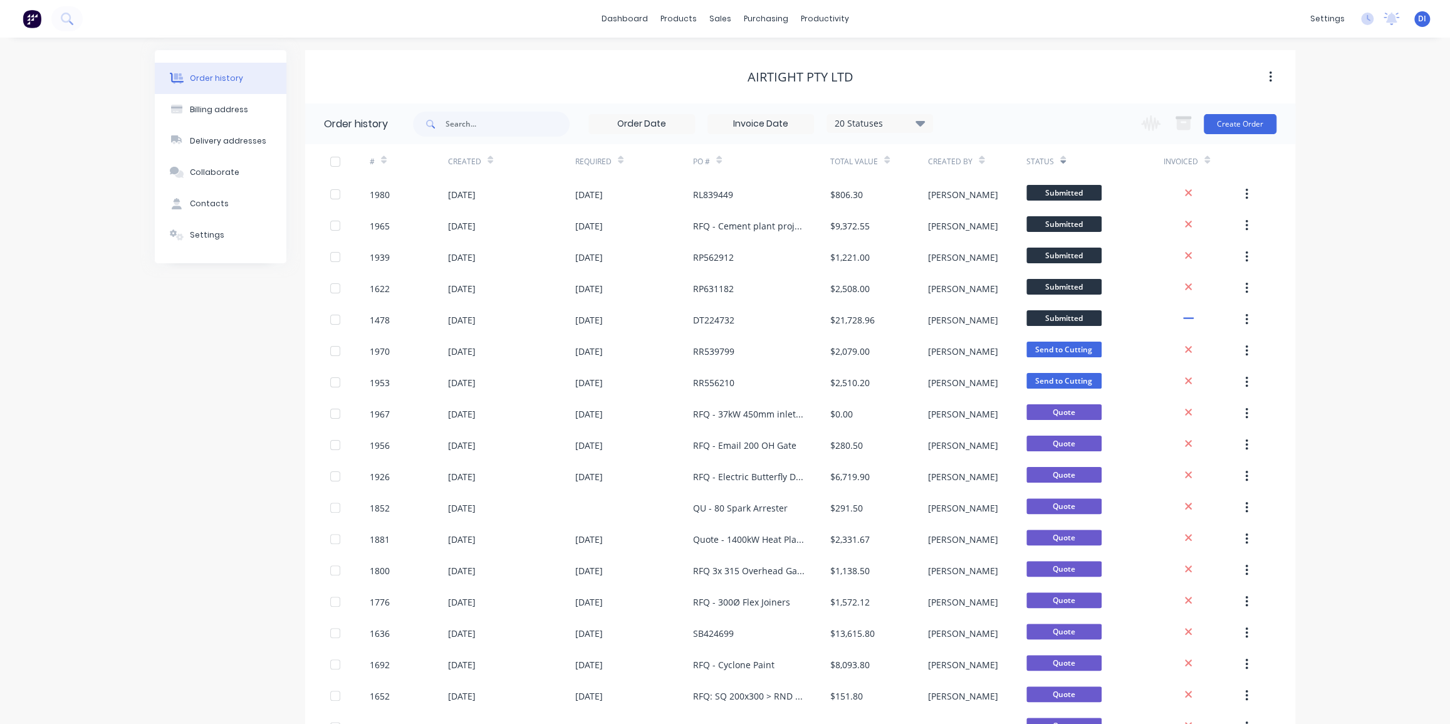
click at [874, 120] on div "20 Statuses" at bounding box center [879, 124] width 105 height 14
click at [983, 268] on label at bounding box center [983, 268] width 0 height 0
click at [983, 277] on input "checkbox" at bounding box center [988, 274] width 10 height 12
checkbox input "true"
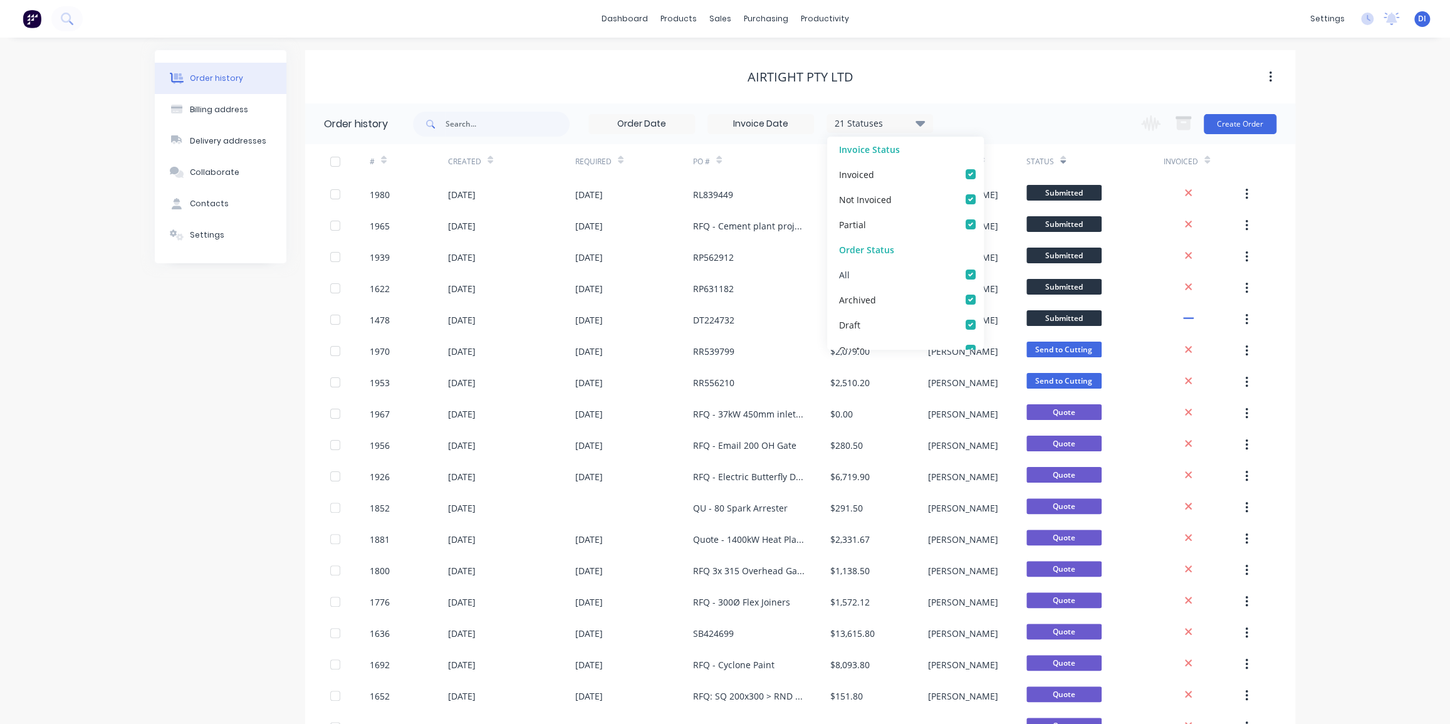
click at [983, 268] on label at bounding box center [983, 268] width 0 height 0
click at [983, 277] on input "checkbox" at bounding box center [988, 274] width 10 height 12
checkbox input "false"
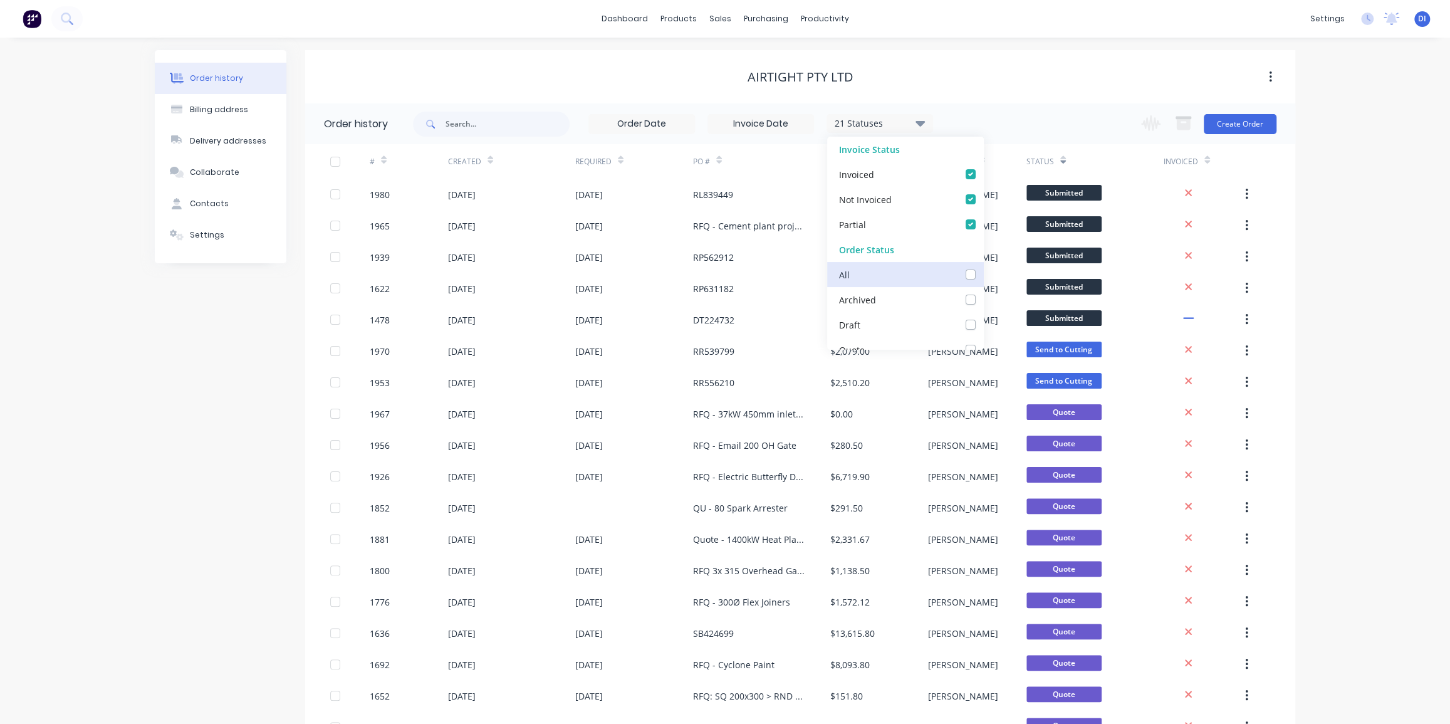
checkbox input "false"
checkbox Supplier_checkbox_bf0060dd-1dce-439b-959b-a3e8d4236b7fundefined "false"
checkbox Cutting_checkbox_79fc8370-49d1-45a9-b55c-1fc69371c636undefined "false"
checkbox Rolling_checkbox_d4c2eb54-bec8-4fc6-8d71-a67cce085be4undefined "false"
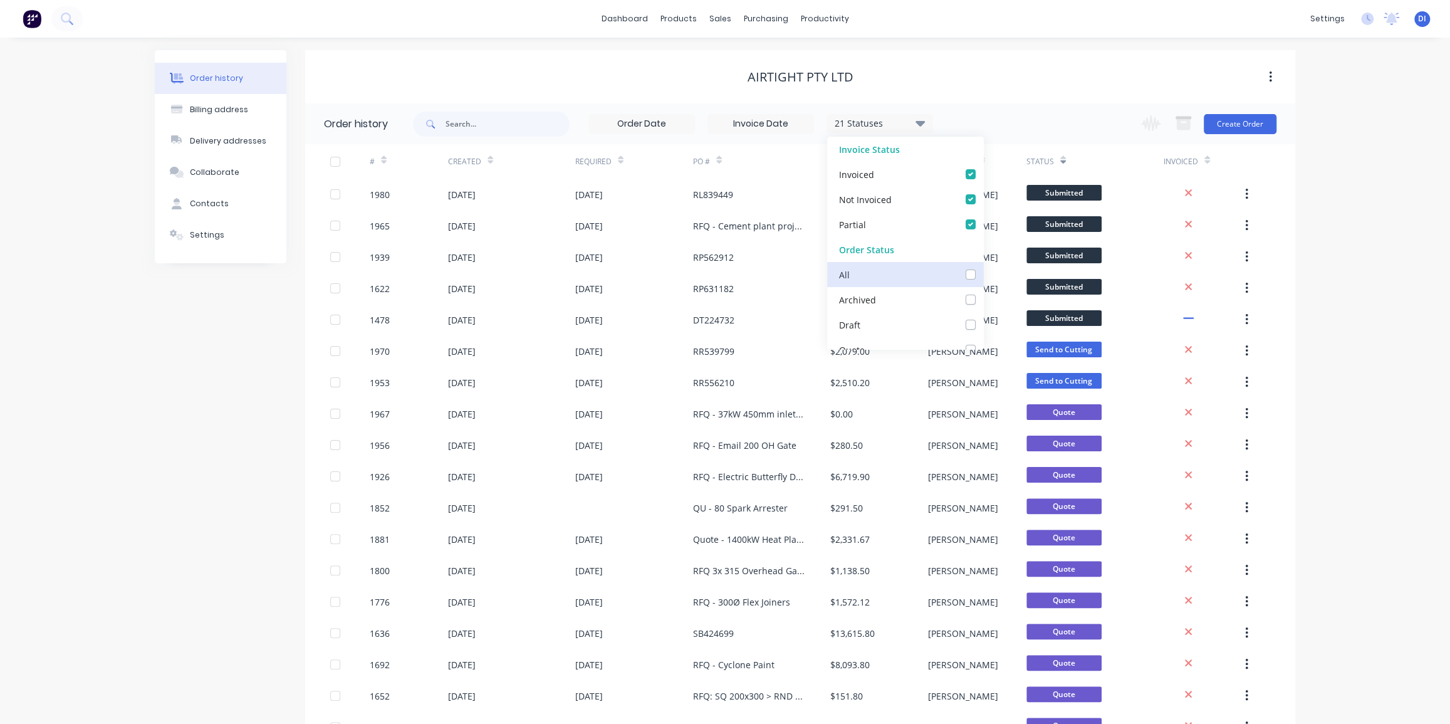
checkbox Production_checkbox_5ee1bc50-7d7c-457a-82fa-c5c2a10a59e4undefined "false"
checkbox check_checkbox_640f8836-799c-4a19-bd22-ac5b78cdc842undefined "false"
checkbox Up_checkbox_2db9320d-dc39-4ea5-a987-d99186212894undefined "false"
checkbox Delivery_checkbox_ca139be5-4275-4c51-a5d5-82deef6d63cdundefined "false"
checkbox Assembled_checkbox_6a670c1f-0b5b-4335-8c31-6e6ddd83e1fbundefined "false"
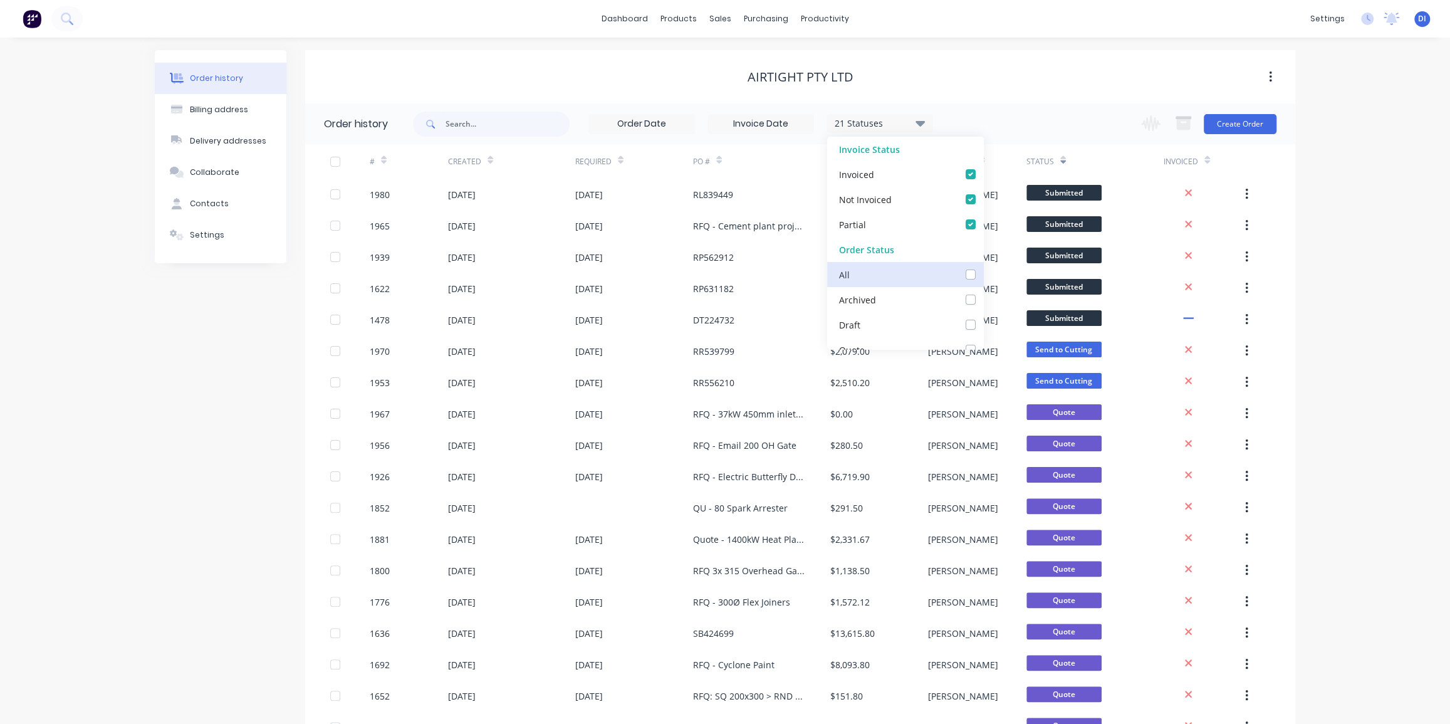
checkbox Sent_checkbox_8388205c-9108-40c0-8add-fb5e121a6c10undefined "false"
checkbox Sent_checkbox_440edcfa-aab1-4020-813c-ac30404e4aeeundefined "false"
checkbox Requested_checkbox_7d732eca-cd28-4415-97fe-51d4bb57bf7bundefined "false"
checkbox Recieved_checkbox_2e2c316d-dad9-4651-ac18-e4831fa5ac33undefined "false"
checkbox input "false"
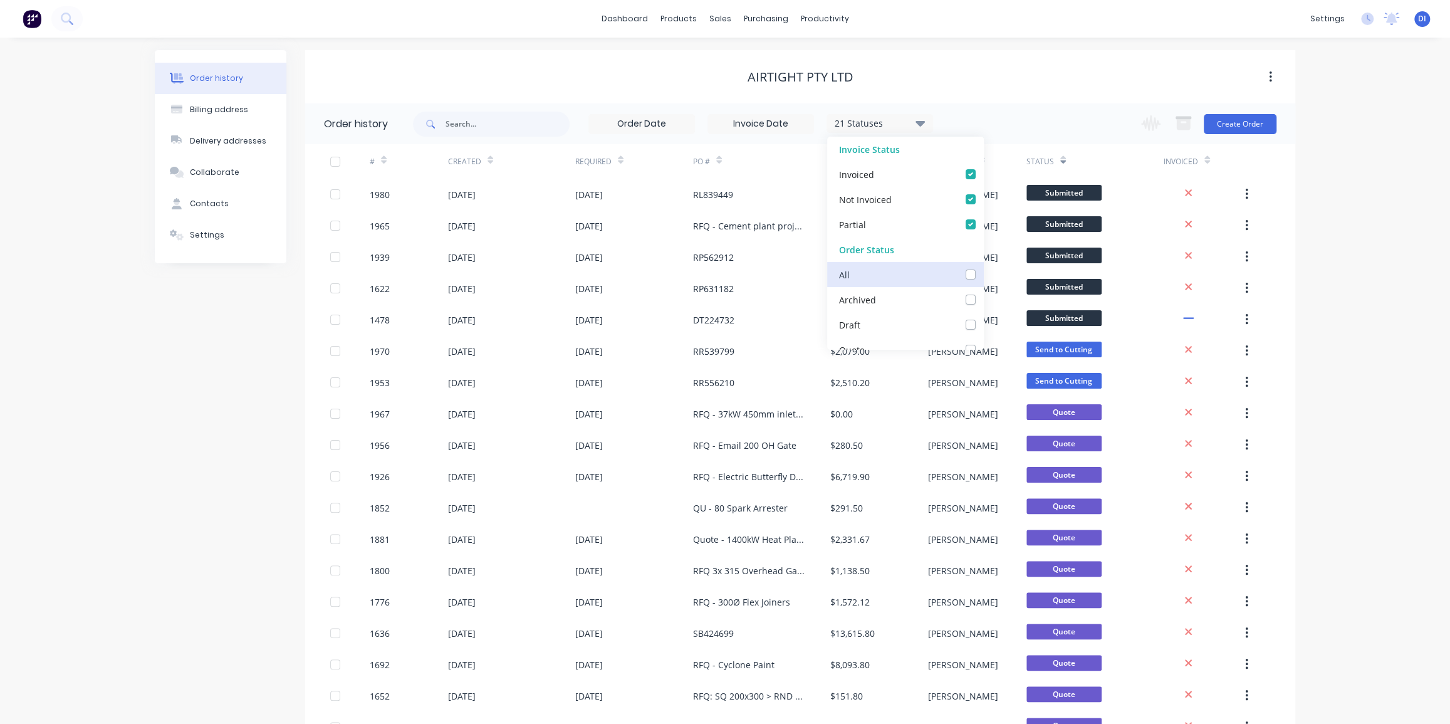
checkbox Up_checkbox_0vnmeundefined "false"
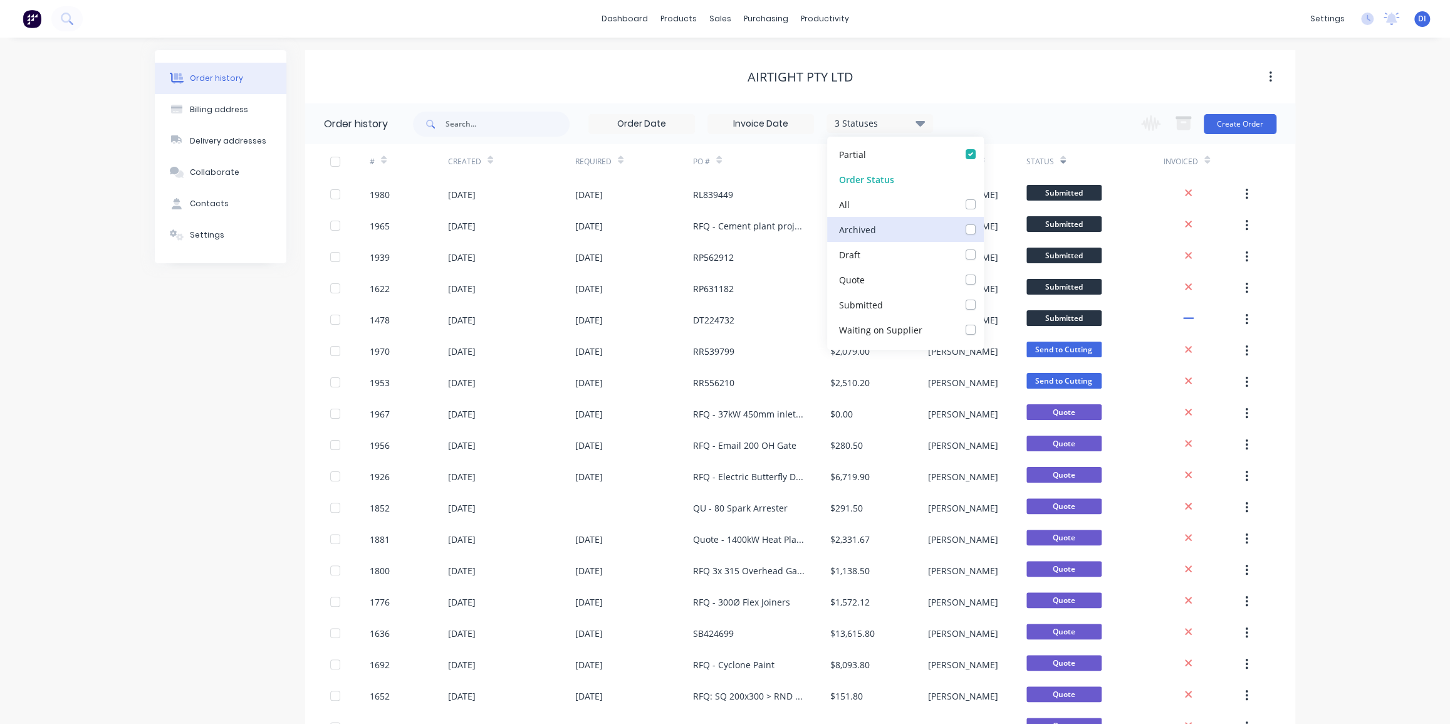
scroll to position [113, 0]
click at [983, 254] on label at bounding box center [983, 254] width 0 height 0
click at [983, 261] on input "checkbox" at bounding box center [988, 260] width 10 height 12
checkbox input "true"
click at [983, 280] on label at bounding box center [983, 280] width 0 height 0
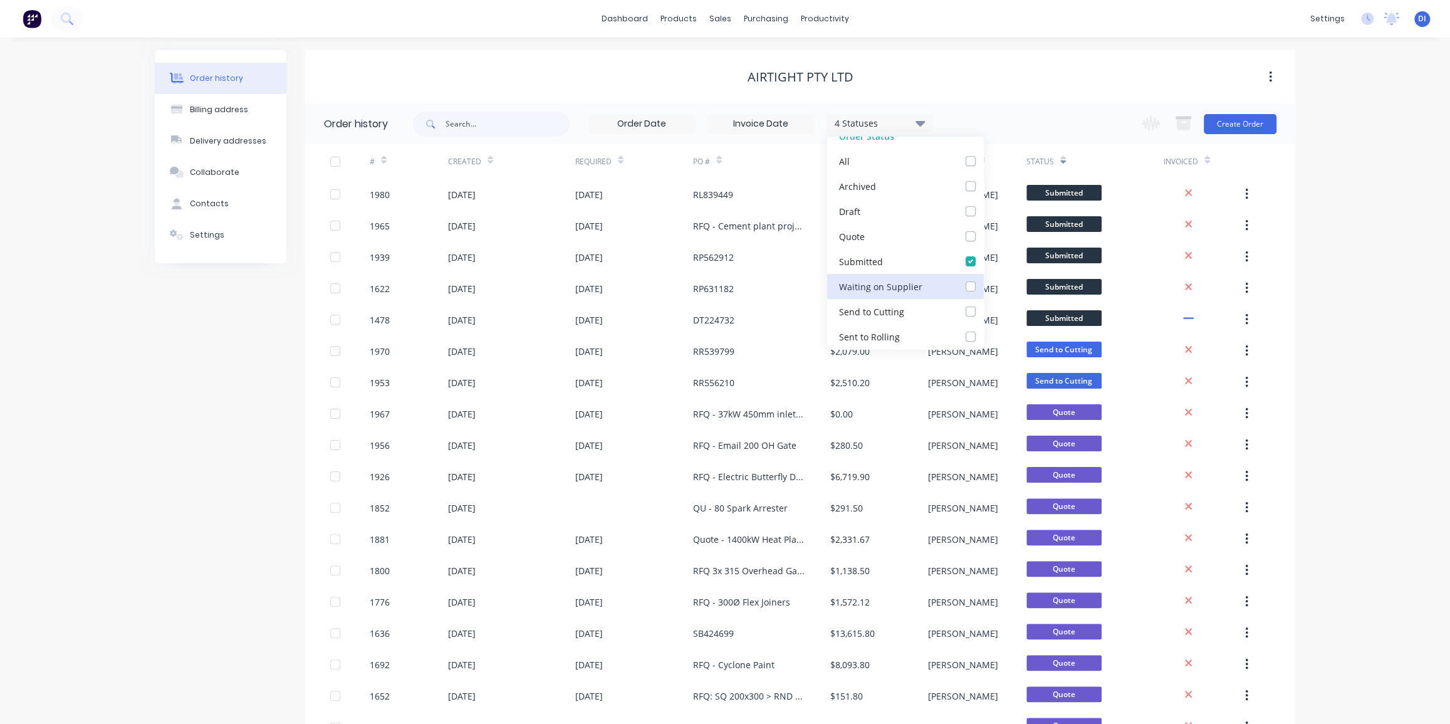
click at [983, 283] on Supplier_checkbox_bf0060dd-1dce-439b-959b-a3e8d4236b7fundefined "checkbox" at bounding box center [988, 286] width 10 height 12
checkbox Supplier_checkbox_bf0060dd-1dce-439b-959b-a3e8d4236b7fundefined "true"
click at [983, 305] on label at bounding box center [983, 305] width 0 height 0
click at [983, 313] on Cutting_checkbox_79fc8370-49d1-45a9-b55c-1fc69371c636undefined "checkbox" at bounding box center [988, 311] width 10 height 12
checkbox Cutting_checkbox_79fc8370-49d1-45a9-b55c-1fc69371c636undefined "true"
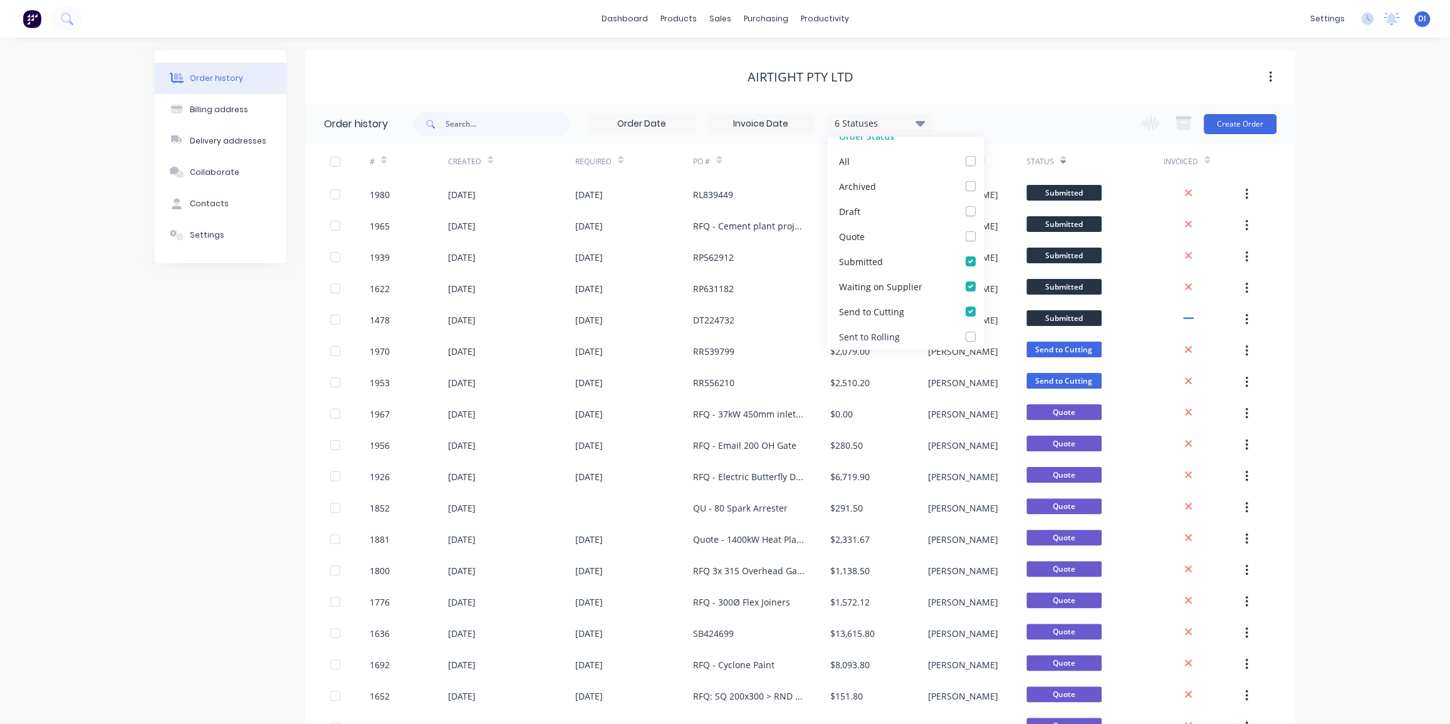
click at [983, 330] on label at bounding box center [983, 330] width 0 height 0
click at [983, 335] on Rolling_checkbox_d4c2eb54-bec8-4fc6-8d71-a67cce085be4undefined "checkbox" at bounding box center [988, 336] width 10 height 12
checkbox Rolling_checkbox_d4c2eb54-bec8-4fc6-8d71-a67cce085be4undefined "true"
click at [983, 298] on label at bounding box center [983, 298] width 0 height 0
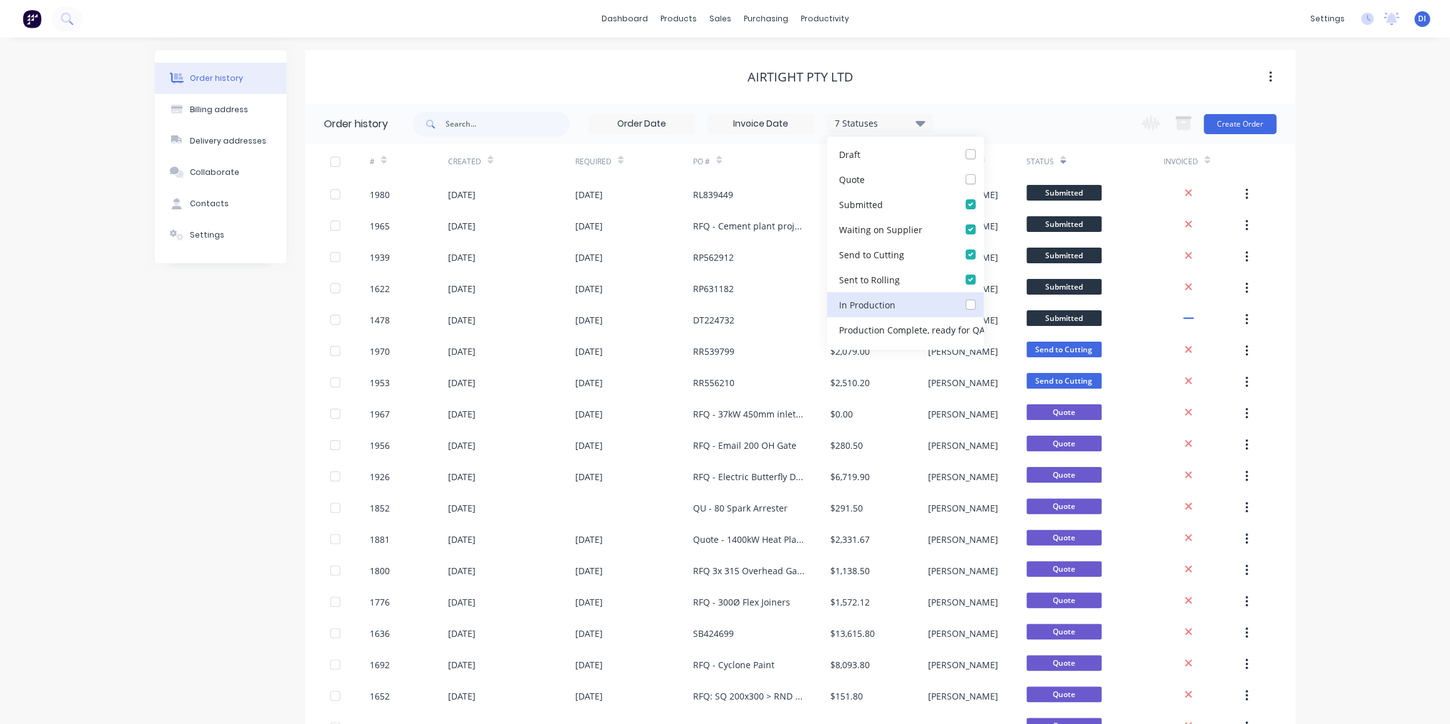
click at [983, 304] on Production_checkbox_5ee1bc50-7d7c-457a-82fa-c5c2a10a59e4undefined "checkbox" at bounding box center [988, 304] width 10 height 12
checkbox Production_checkbox_5ee1bc50-7d7c-457a-82fa-c5c2a10a59e4undefined "true"
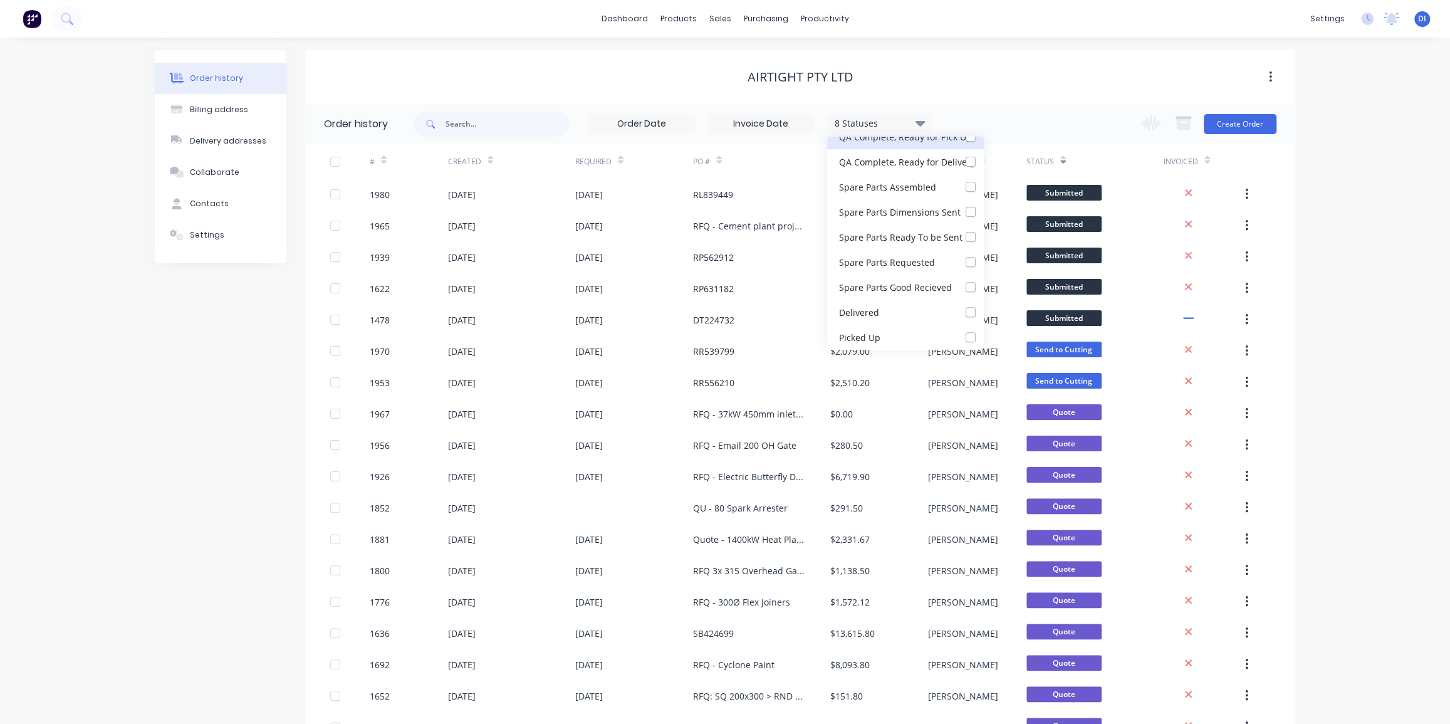
scroll to position [56, 0]
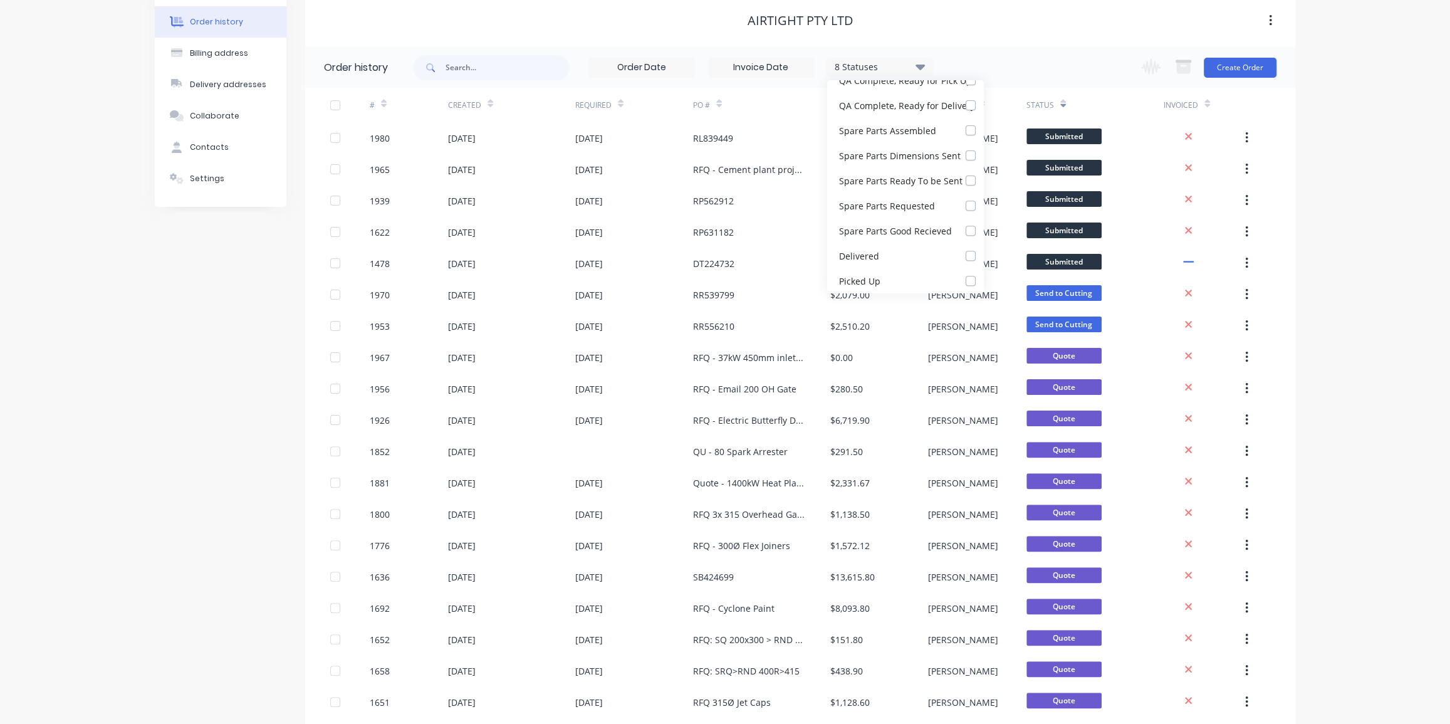
click at [1316, 174] on div "Order history Billing address Delivery addresses Collaborate Contacts Settings …" at bounding box center [725, 641] width 1450 height 1321
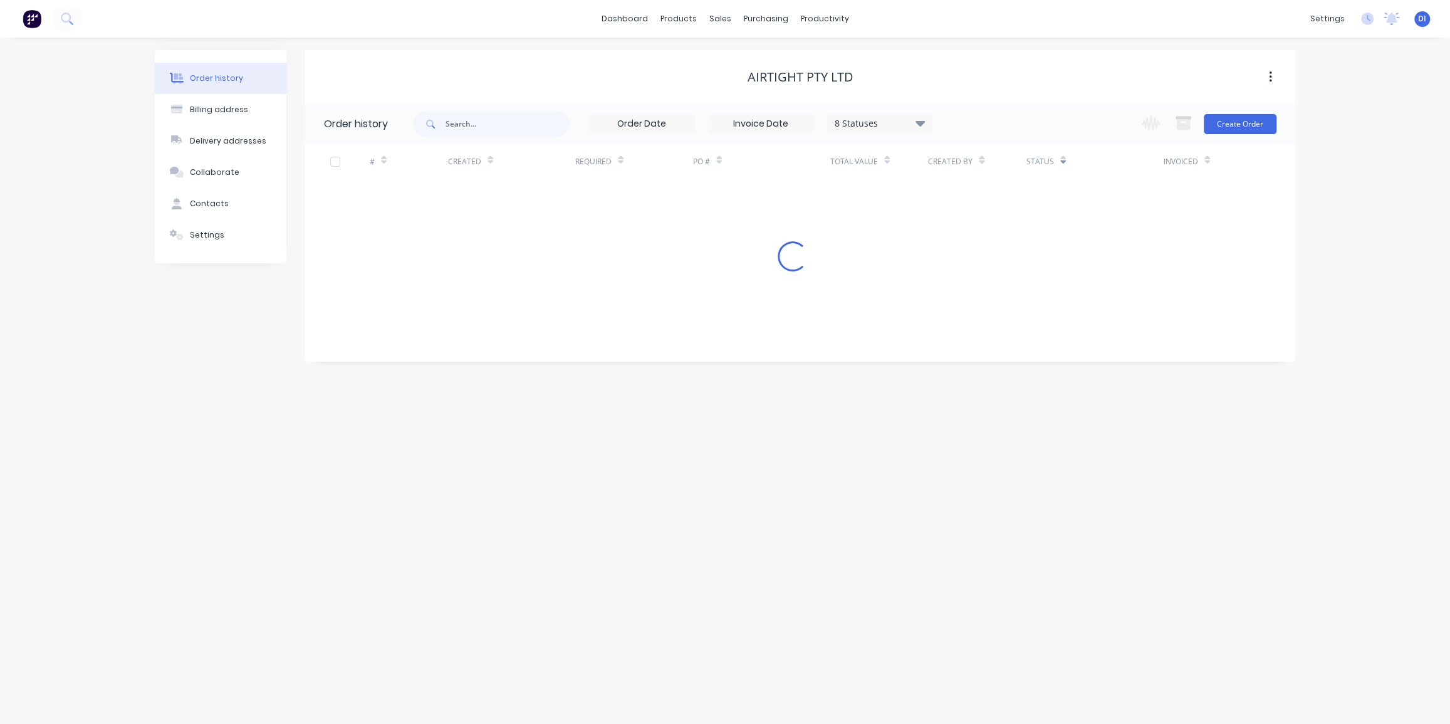
scroll to position [0, 0]
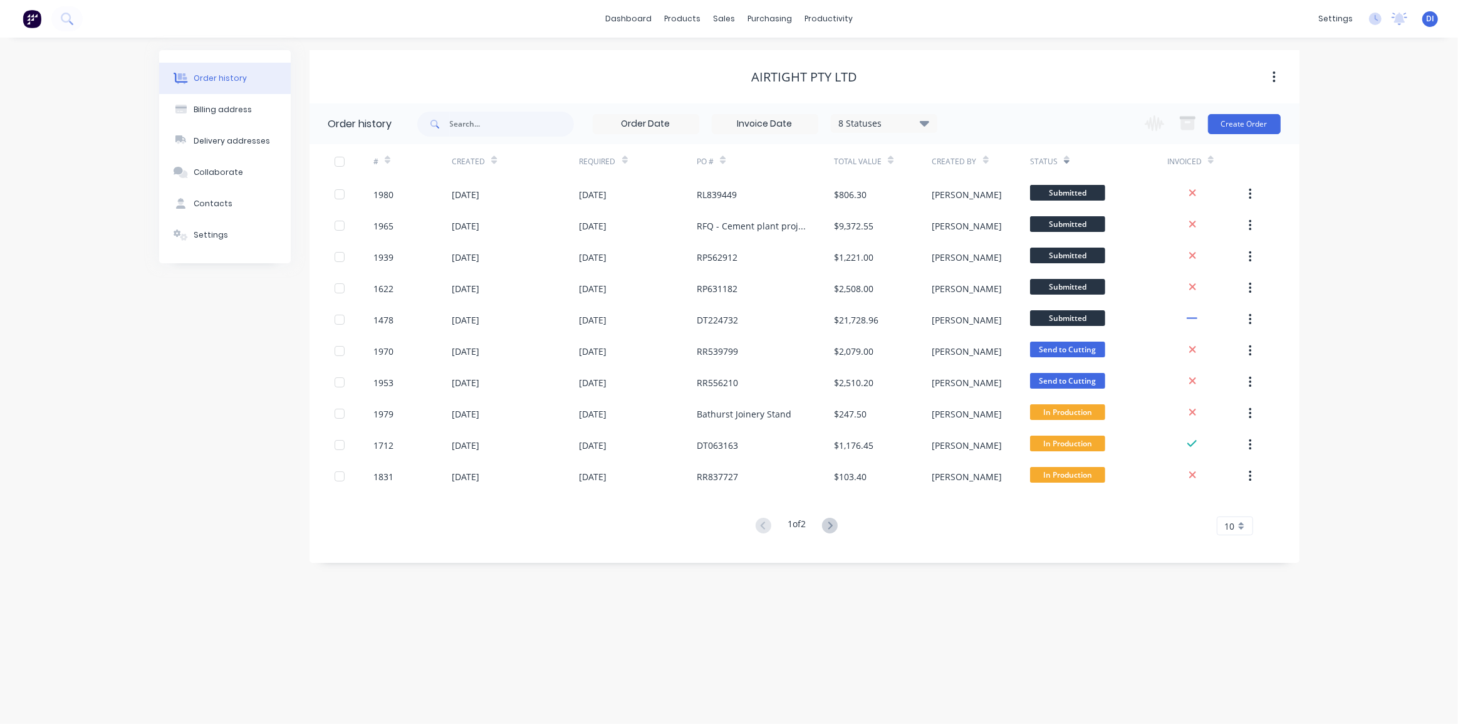
click at [1232, 518] on div "10" at bounding box center [1235, 525] width 36 height 19
drag, startPoint x: 1242, startPoint y: 676, endPoint x: 1283, endPoint y: 547, distance: 134.8
click at [1242, 674] on div "35" at bounding box center [1235, 682] width 35 height 22
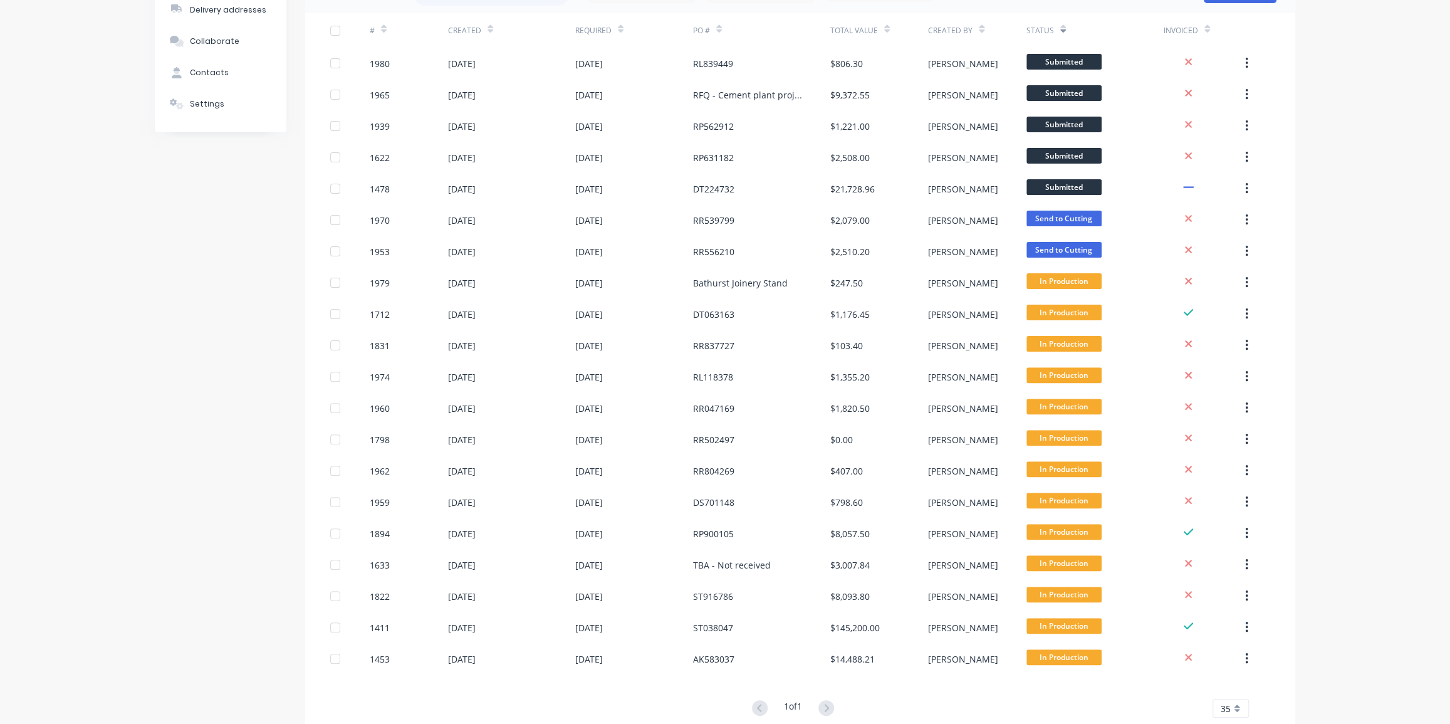
scroll to position [164, 0]
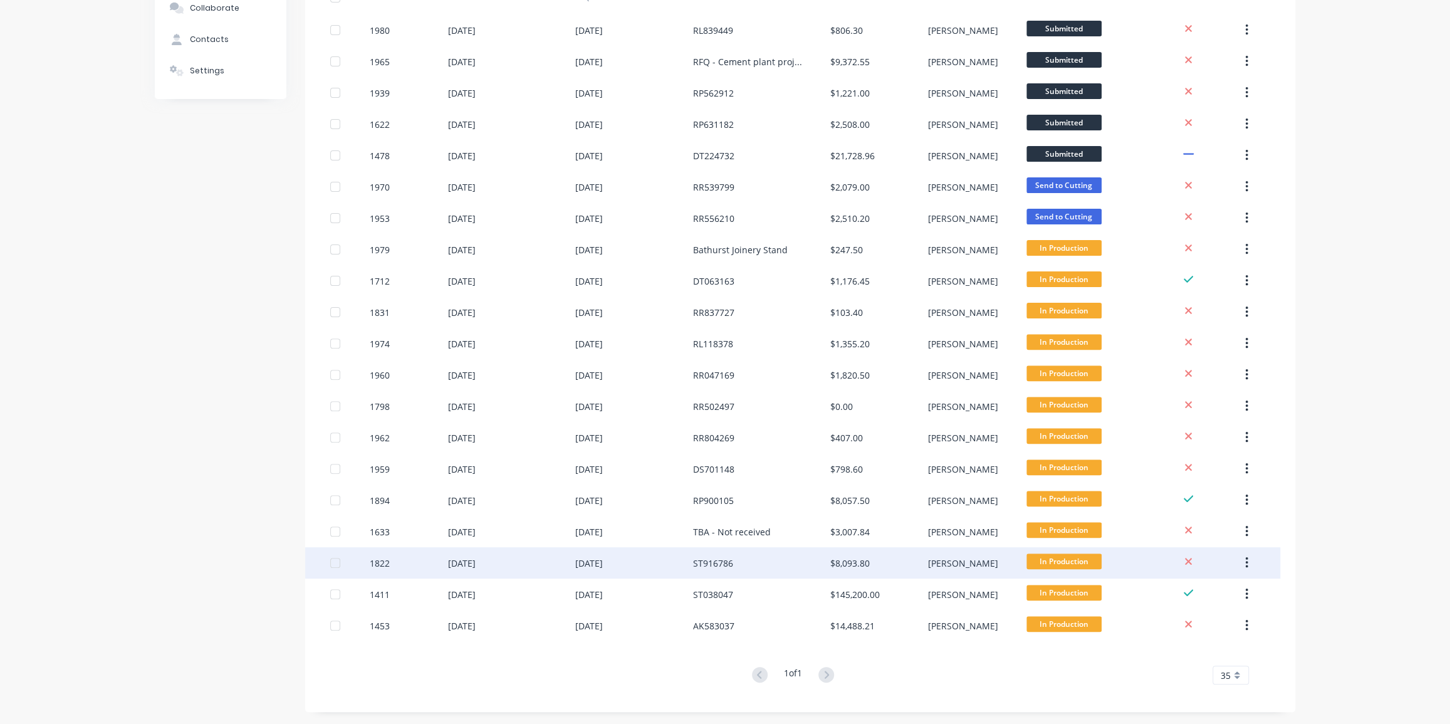
click at [785, 563] on div "ST916786" at bounding box center [761, 562] width 137 height 31
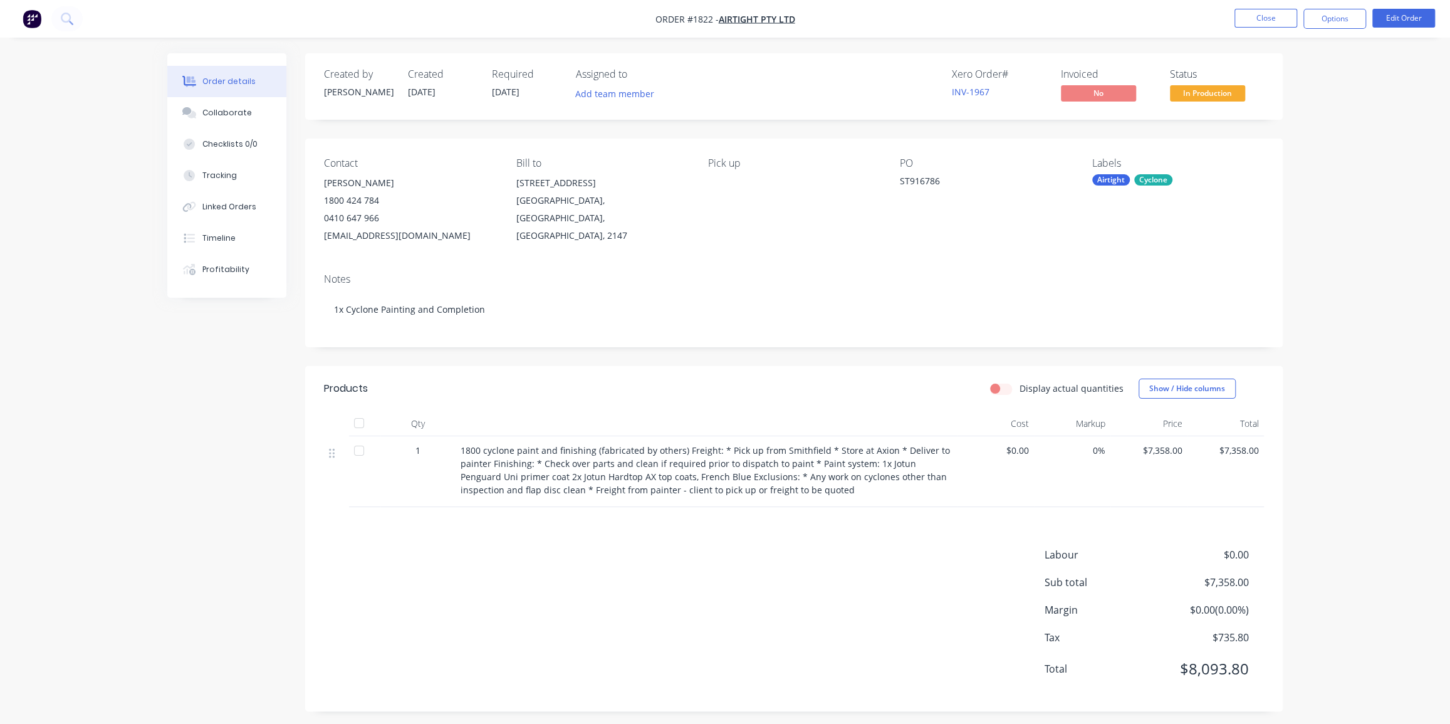
click at [819, 538] on div "Products Display actual quantities Show / Hide columns Qty Cost Markup Price To…" at bounding box center [794, 538] width 978 height 345
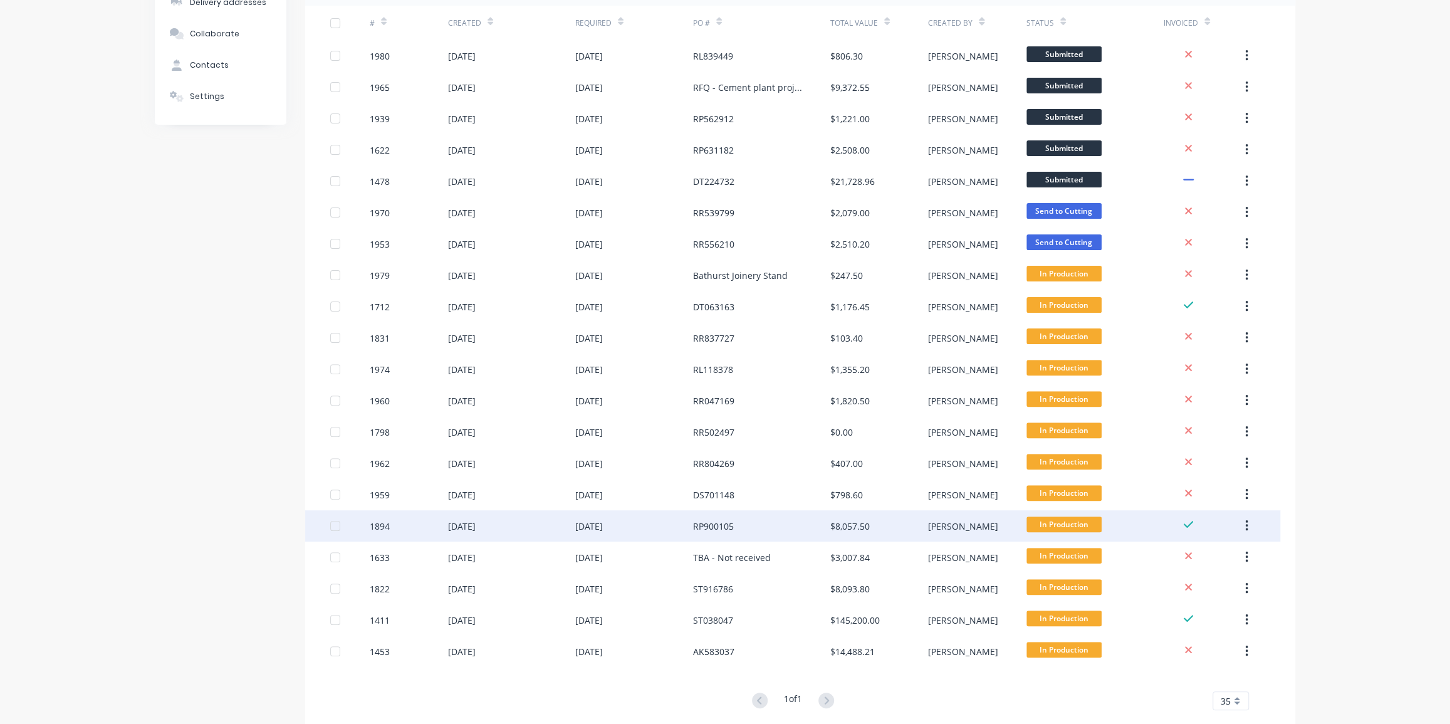
scroll to position [164, 0]
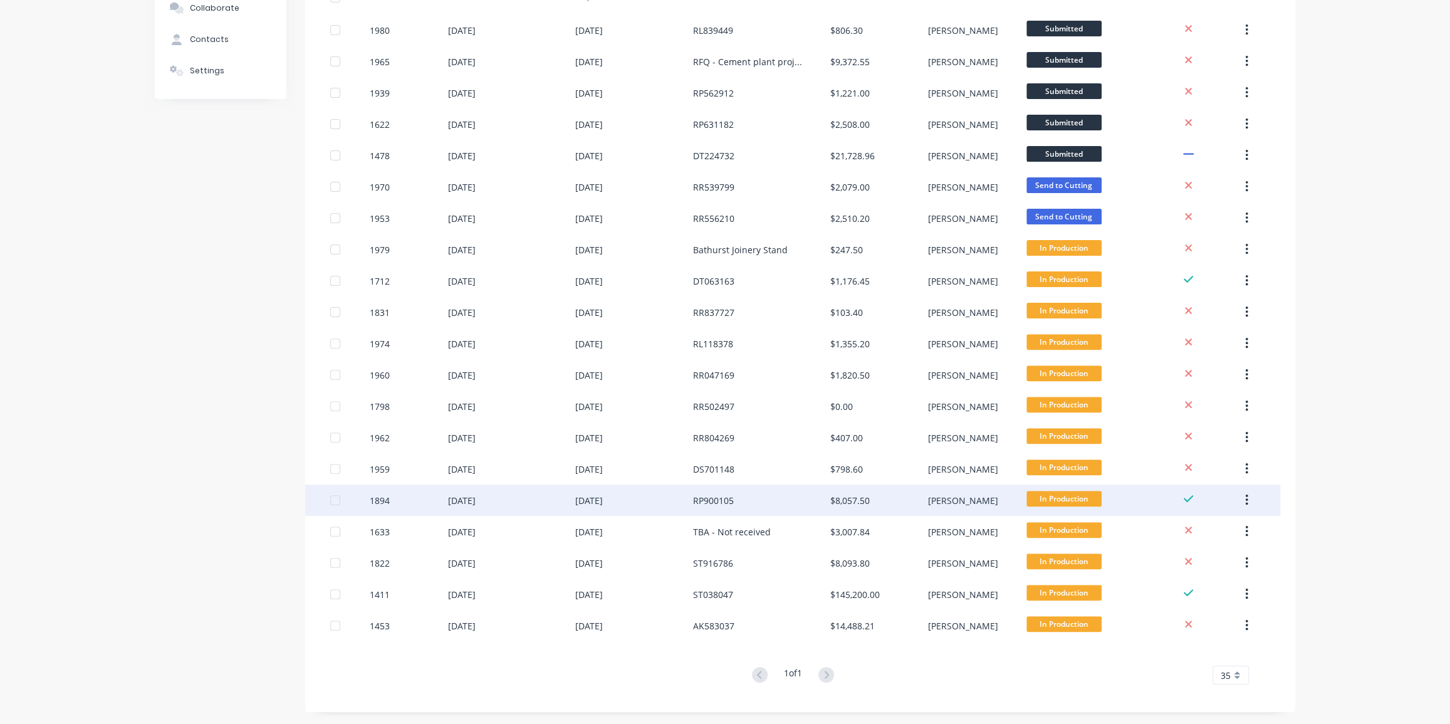
click at [825, 506] on div "RP900105" at bounding box center [761, 499] width 137 height 31
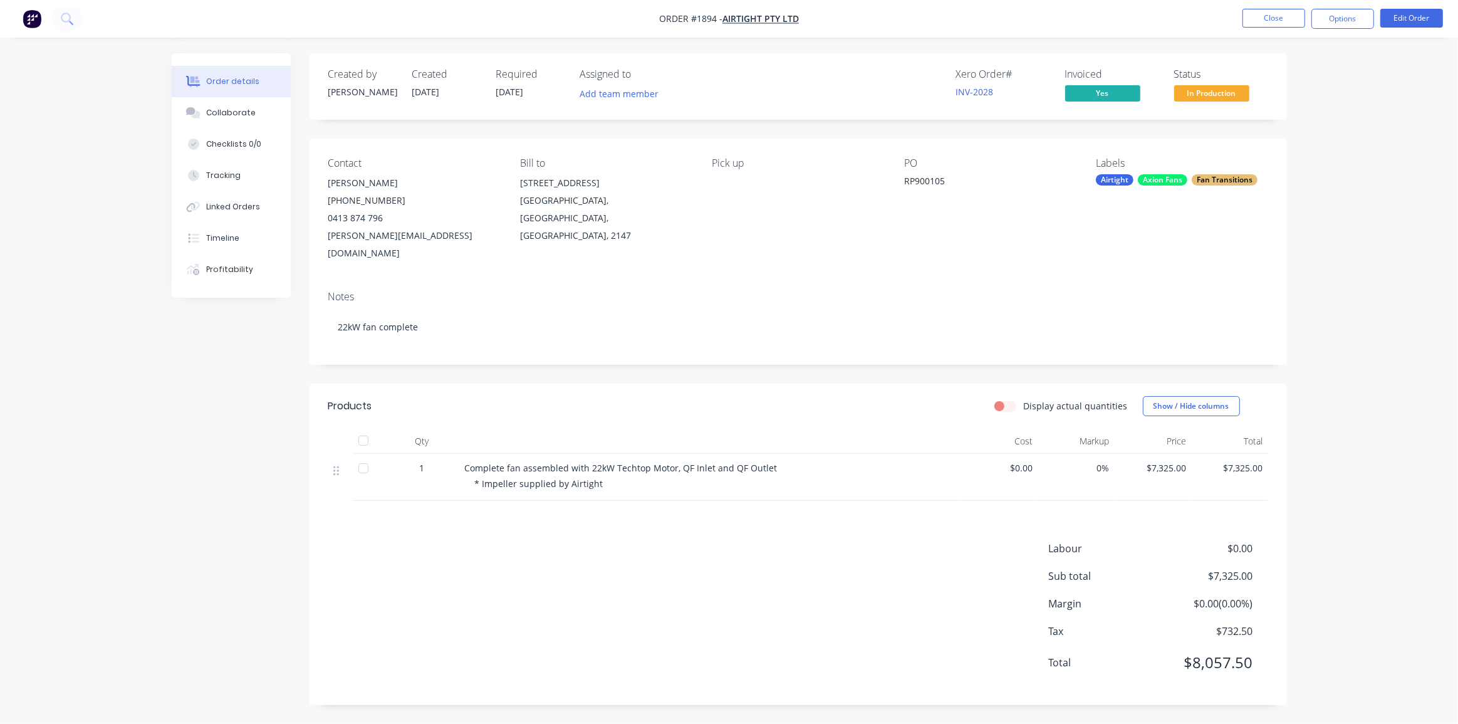
click at [1341, 192] on div "Order details Collaborate Checklists 0/0 Tracking Linked Orders Timeline Profit…" at bounding box center [729, 362] width 1458 height 724
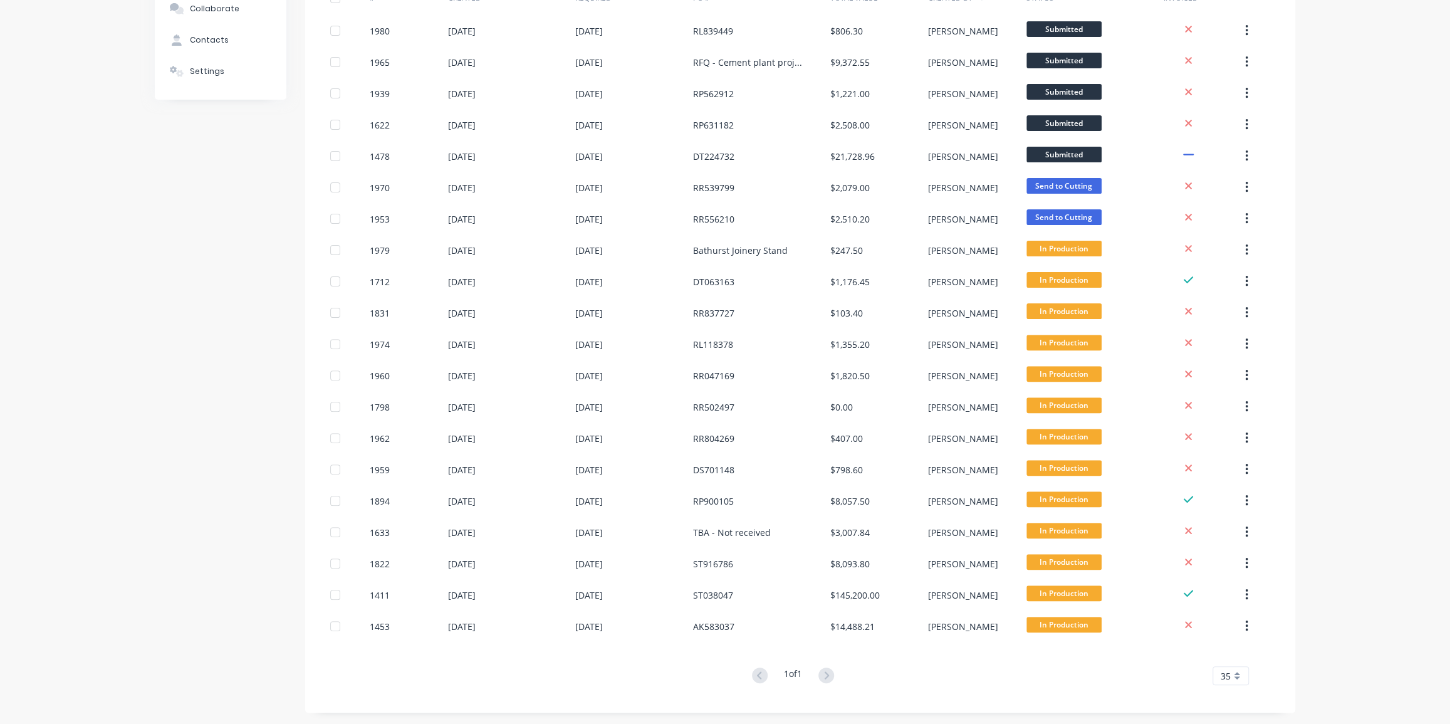
scroll to position [164, 0]
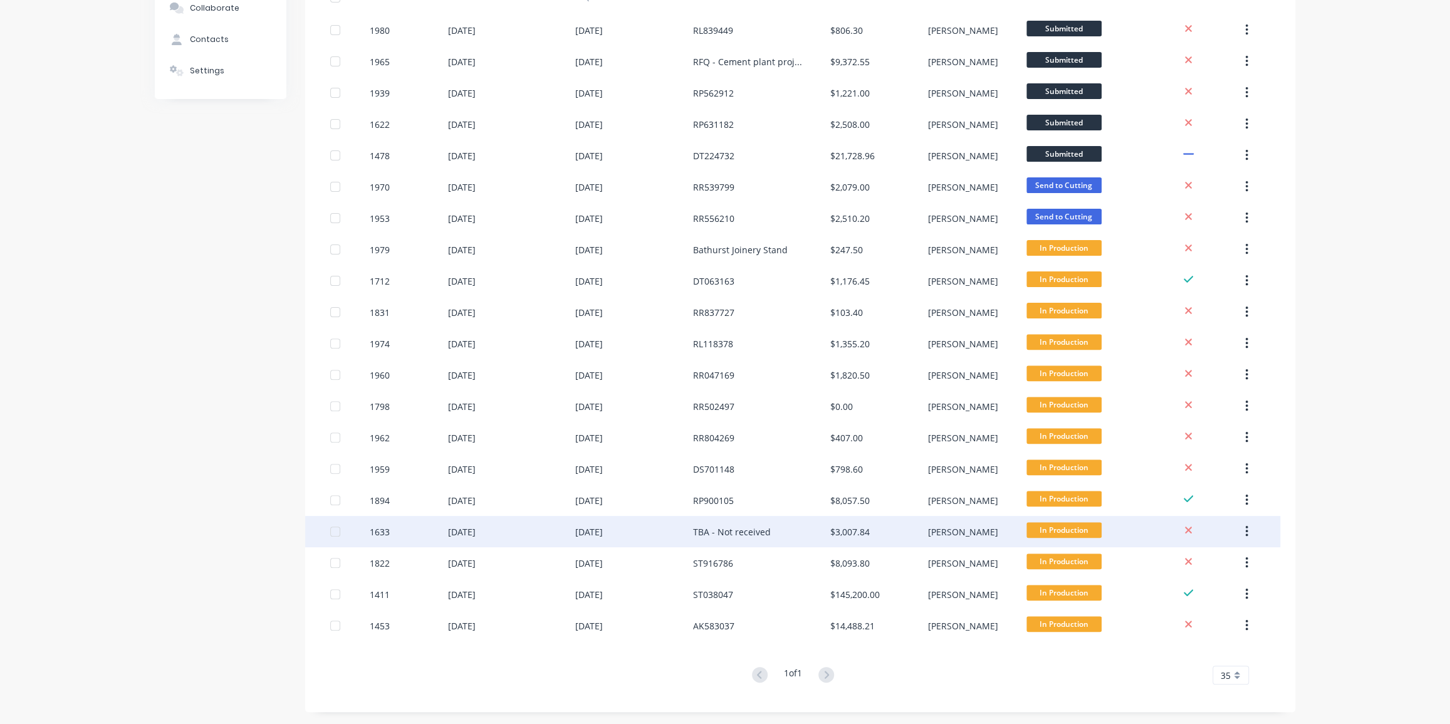
click at [750, 526] on div "TBA - Not received" at bounding box center [732, 531] width 78 height 13
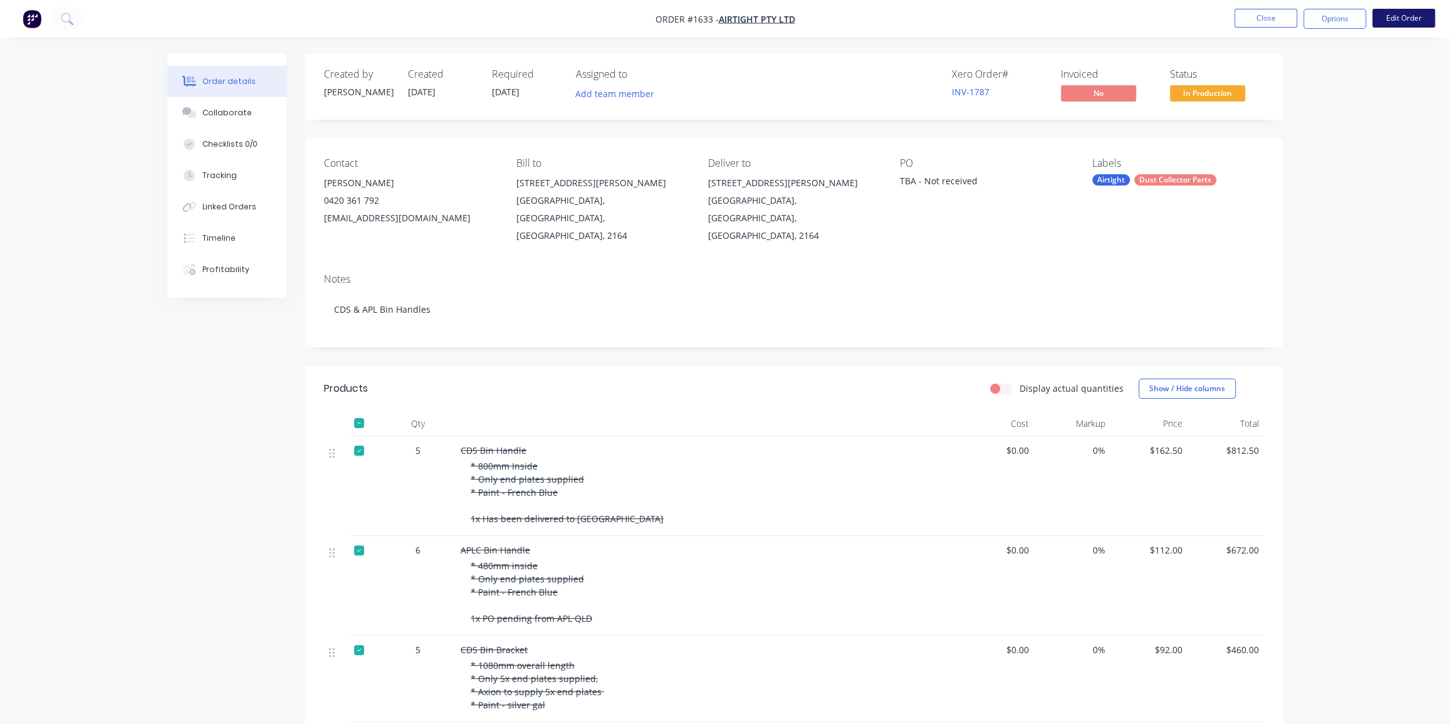
click at [1413, 13] on button "Edit Order" at bounding box center [1404, 18] width 63 height 19
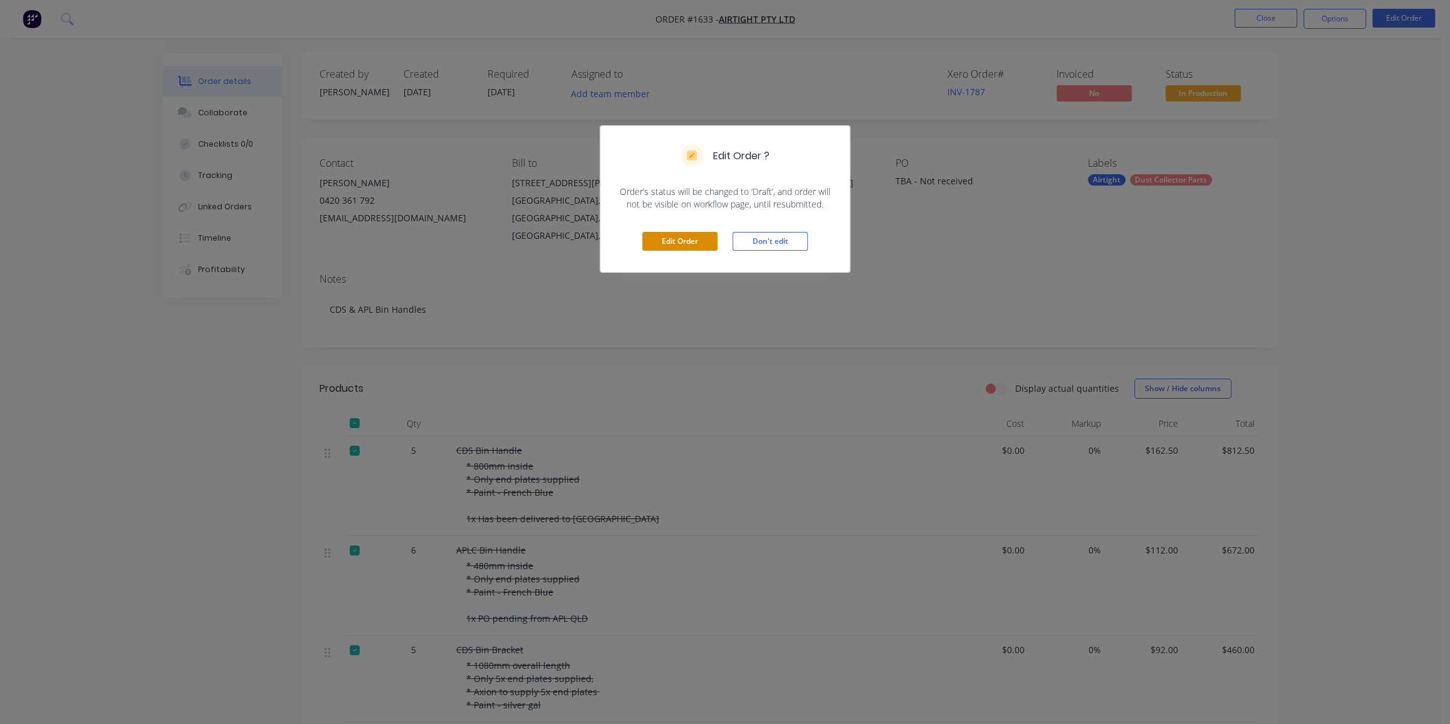
click at [704, 238] on button "Edit Order" at bounding box center [679, 241] width 75 height 19
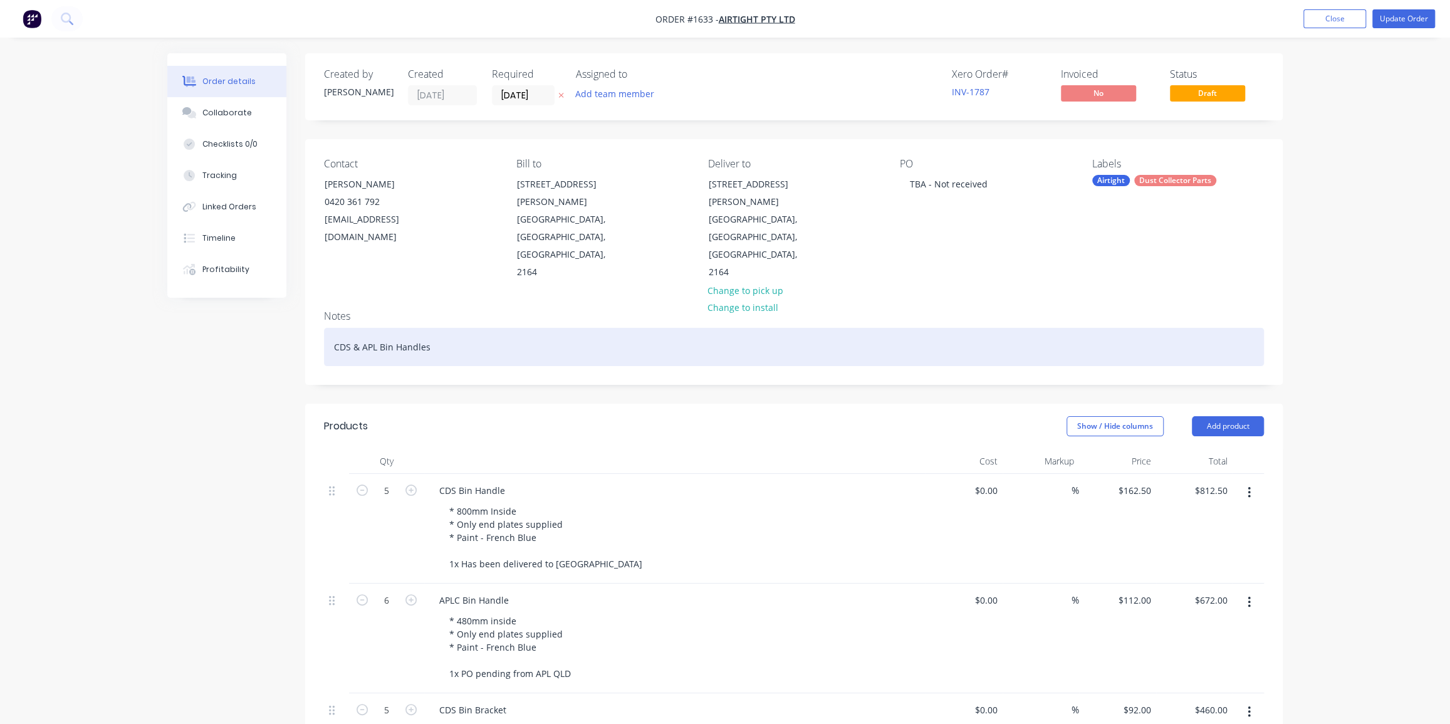
click at [371, 328] on div "CDS & APL Bin Handles" at bounding box center [794, 347] width 940 height 38
copy div "CDS & APL Bin Handles"
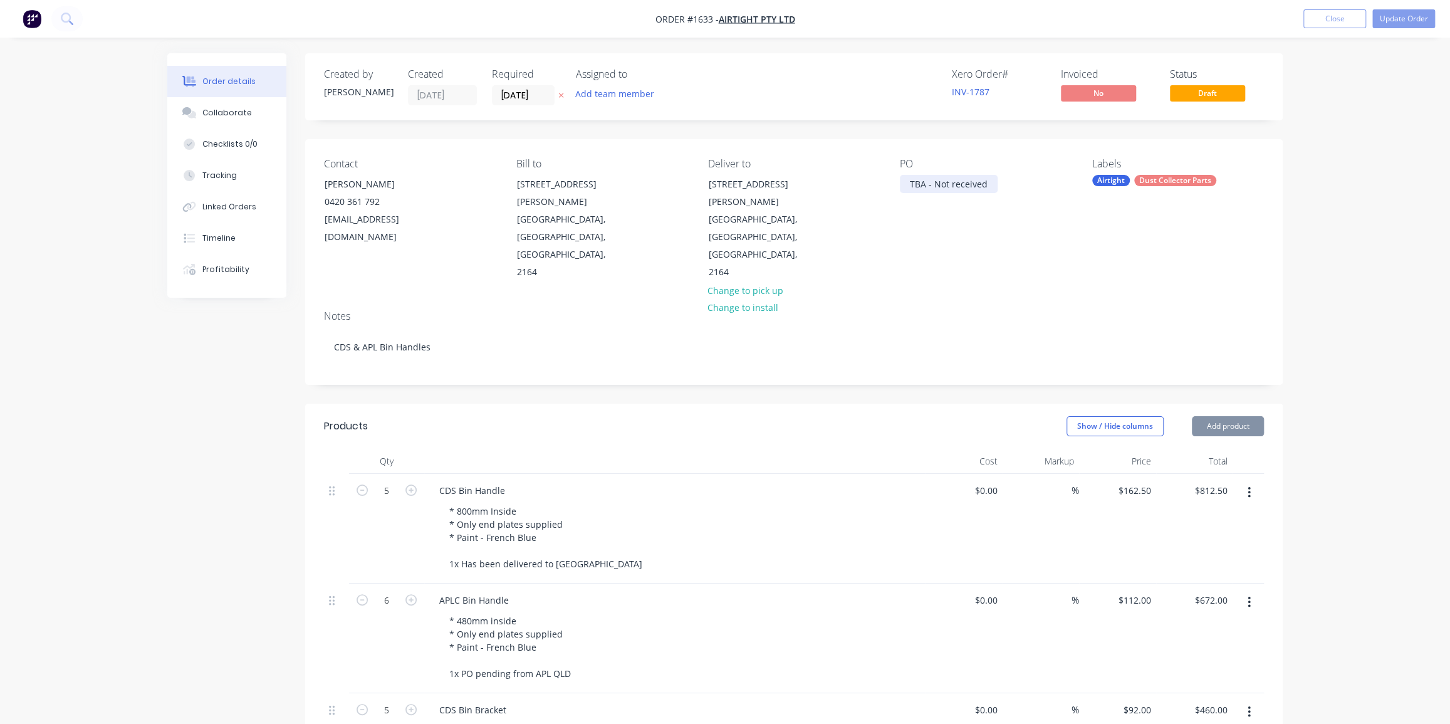
click at [920, 182] on div "TBA - Not received" at bounding box center [949, 184] width 98 height 18
click at [907, 183] on div "TBA - Not received" at bounding box center [949, 184] width 98 height 18
click at [988, 184] on div "TBA - Not received" at bounding box center [949, 184] width 98 height 18
click at [1393, 157] on div "Order details Collaborate Checklists 0/0 Tracking Linked Orders Timeline Profit…" at bounding box center [725, 603] width 1450 height 1207
click at [1403, 18] on button "Update Order" at bounding box center [1404, 18] width 63 height 19
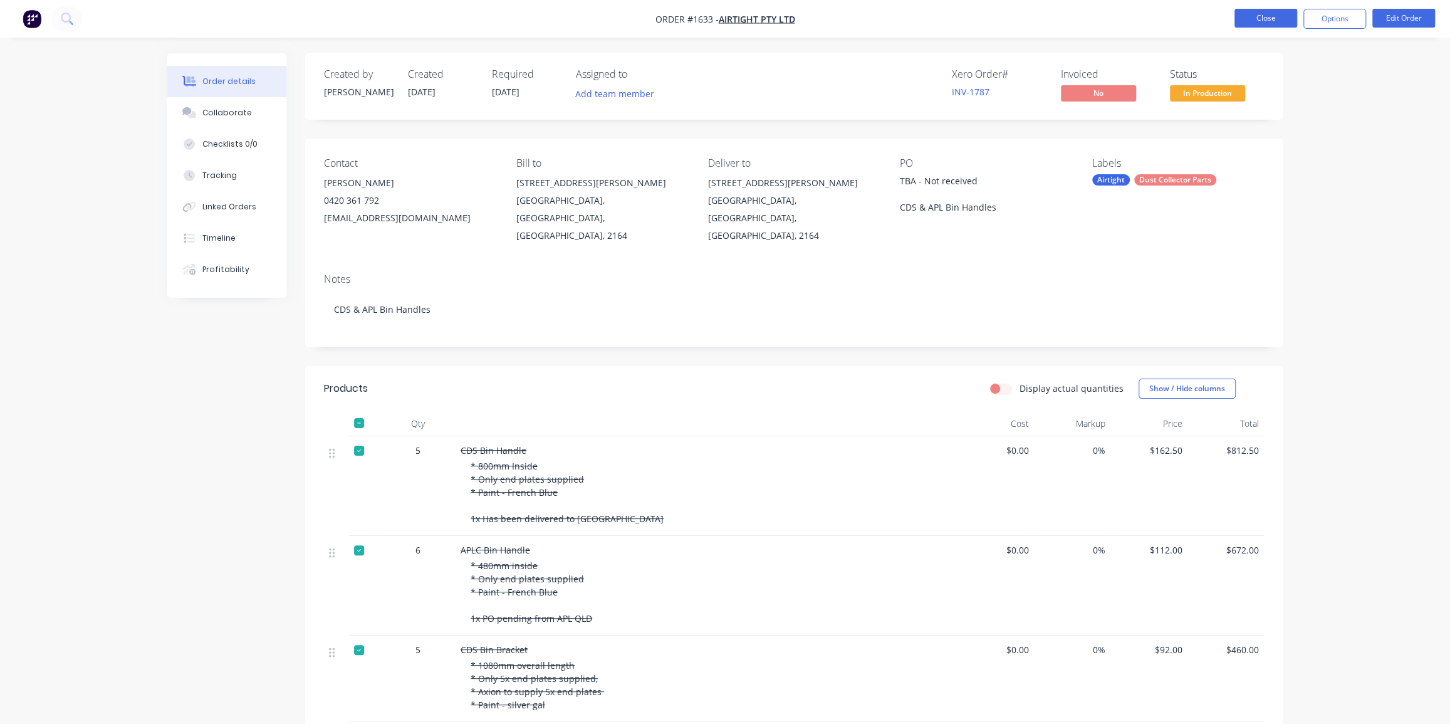
click at [1262, 23] on button "Close" at bounding box center [1266, 18] width 63 height 19
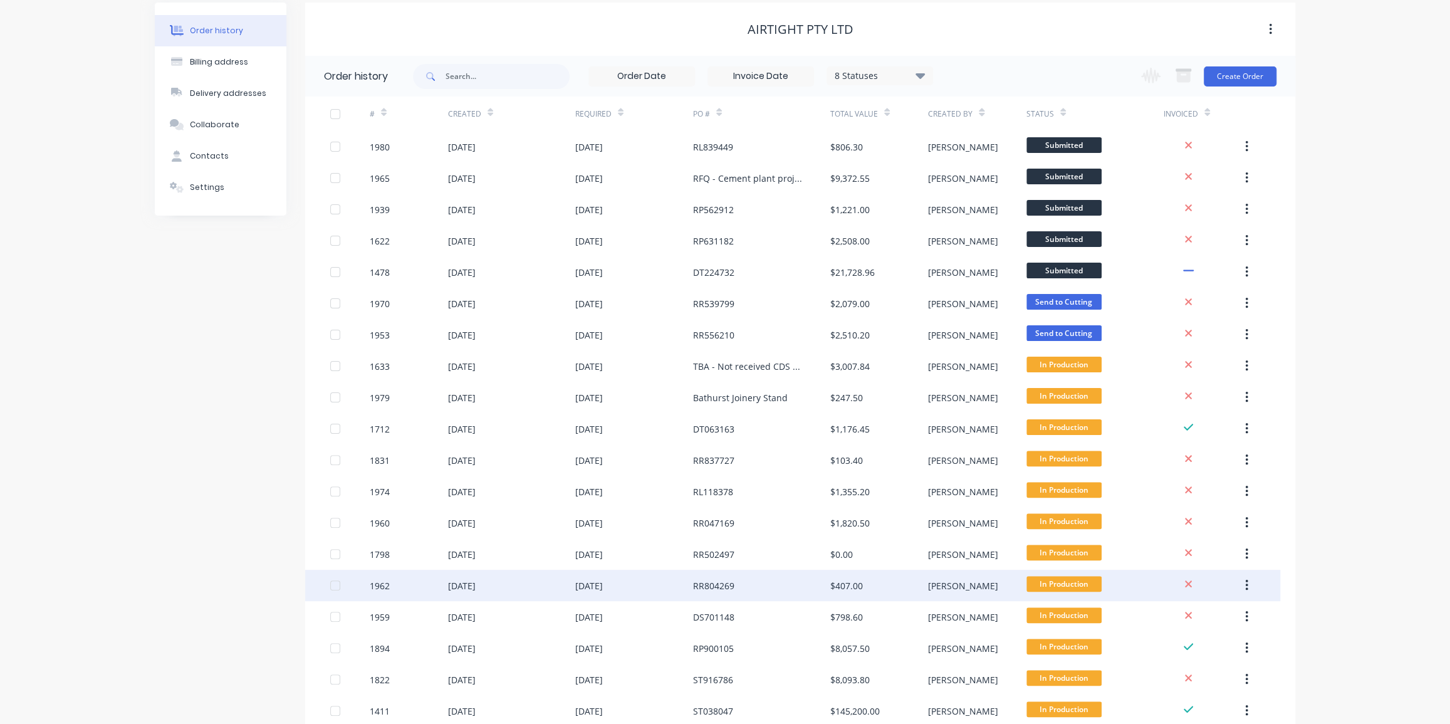
scroll to position [164, 0]
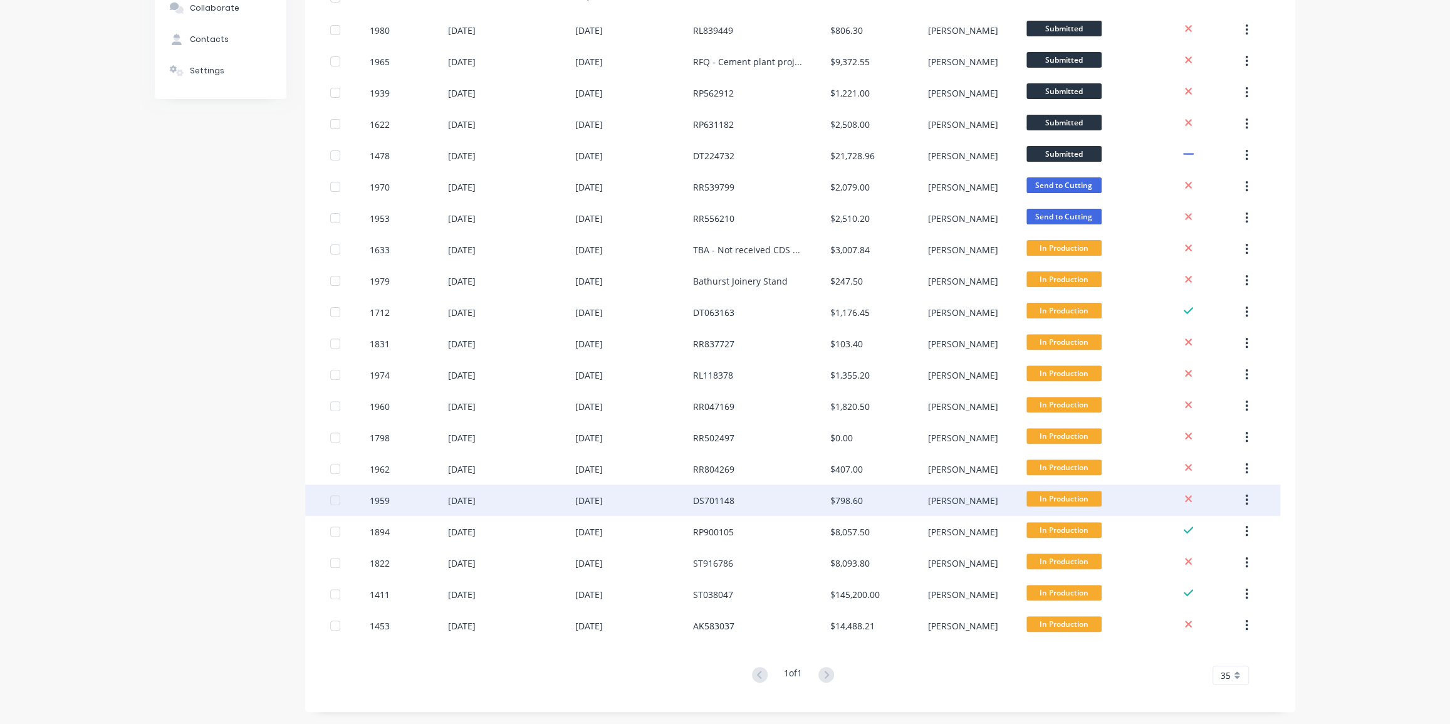
click at [728, 496] on div "DS701148" at bounding box center [713, 500] width 41 height 13
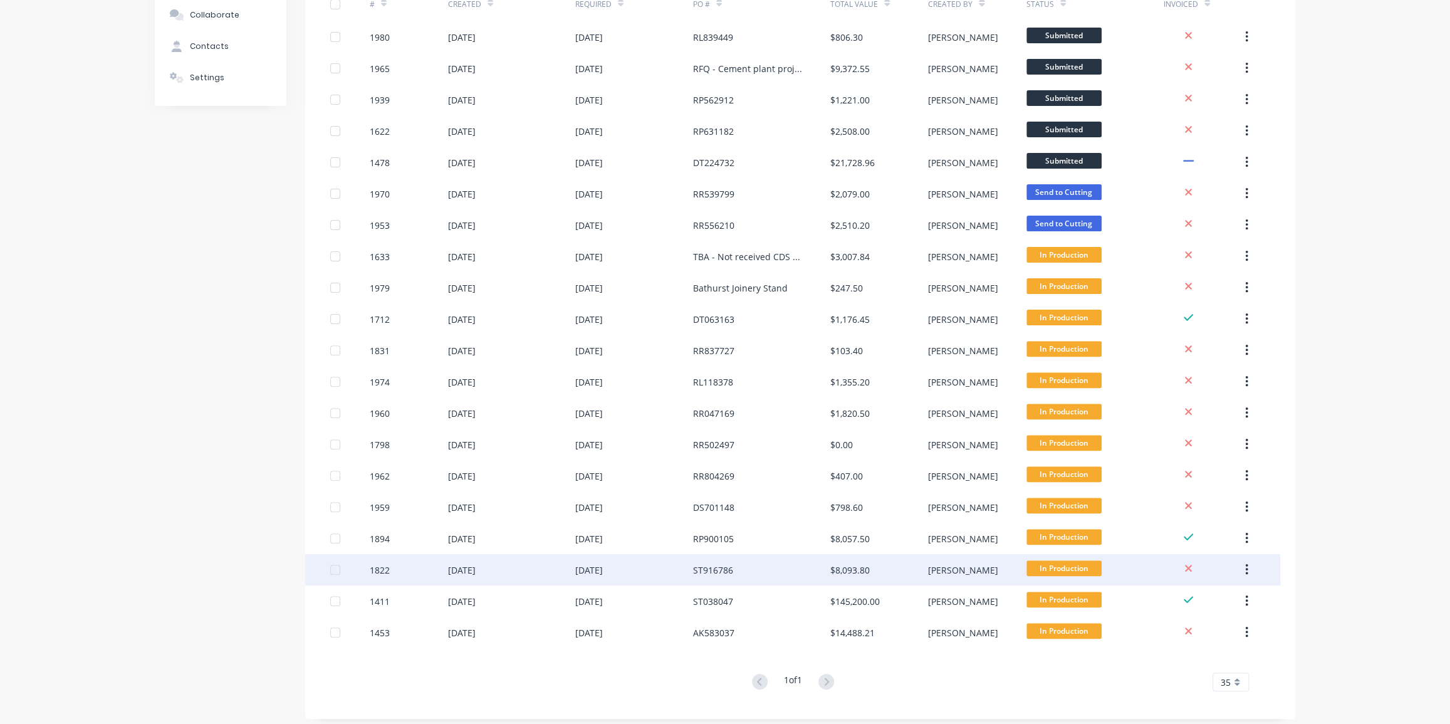
scroll to position [164, 0]
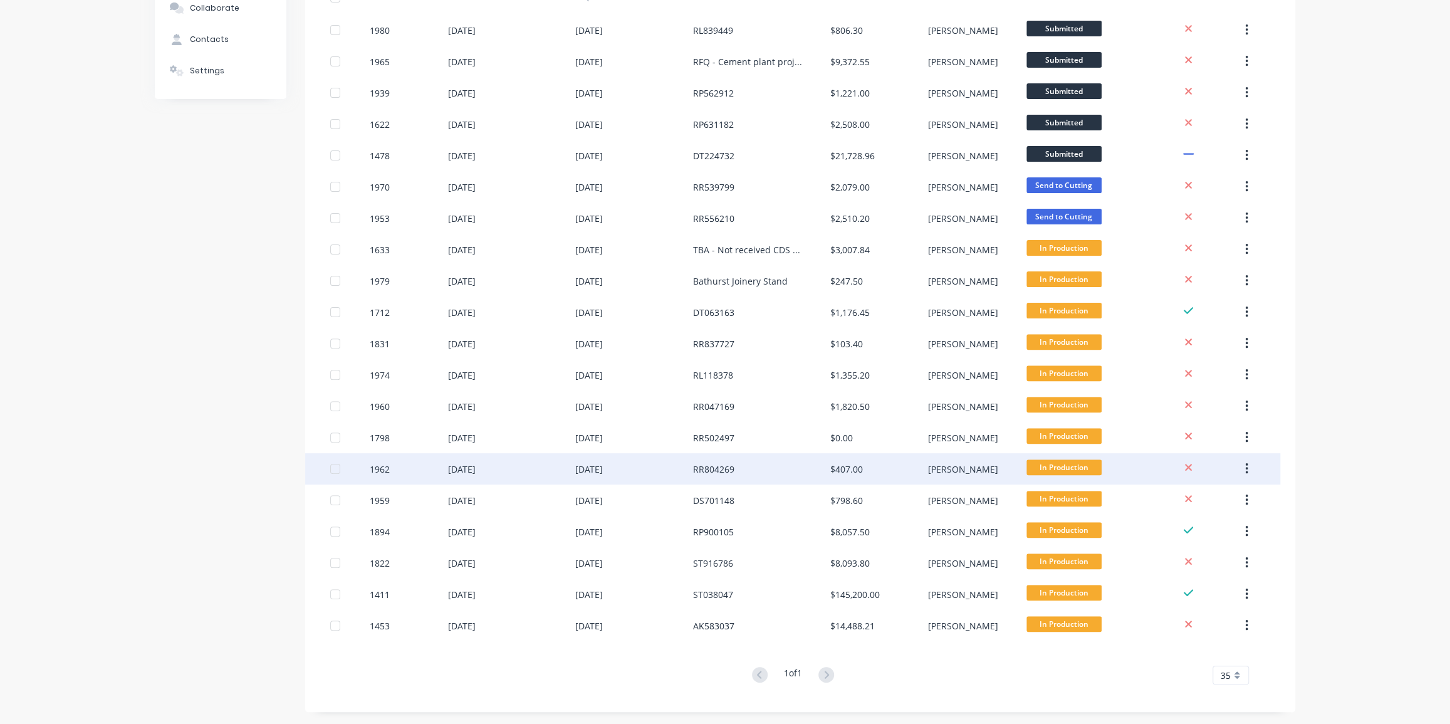
click at [744, 468] on div "RR804269" at bounding box center [761, 468] width 137 height 31
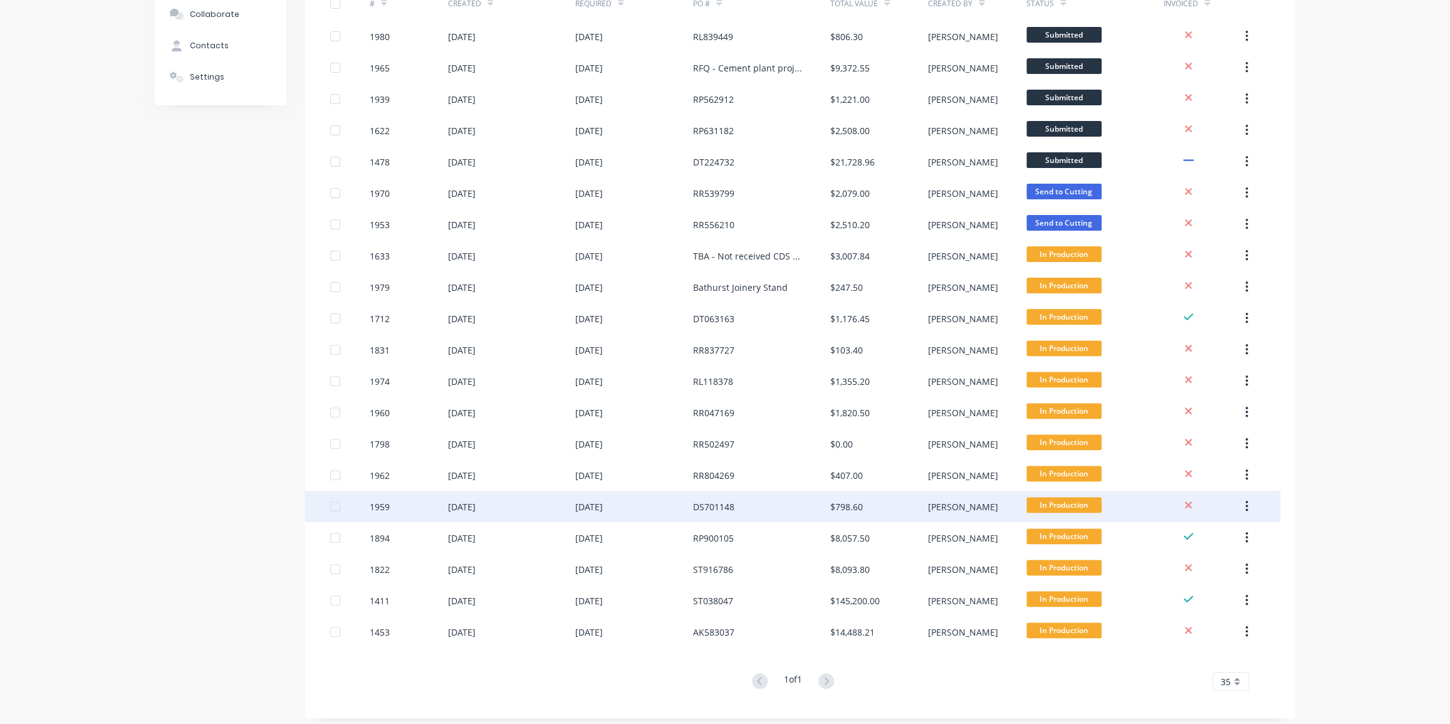
scroll to position [164, 0]
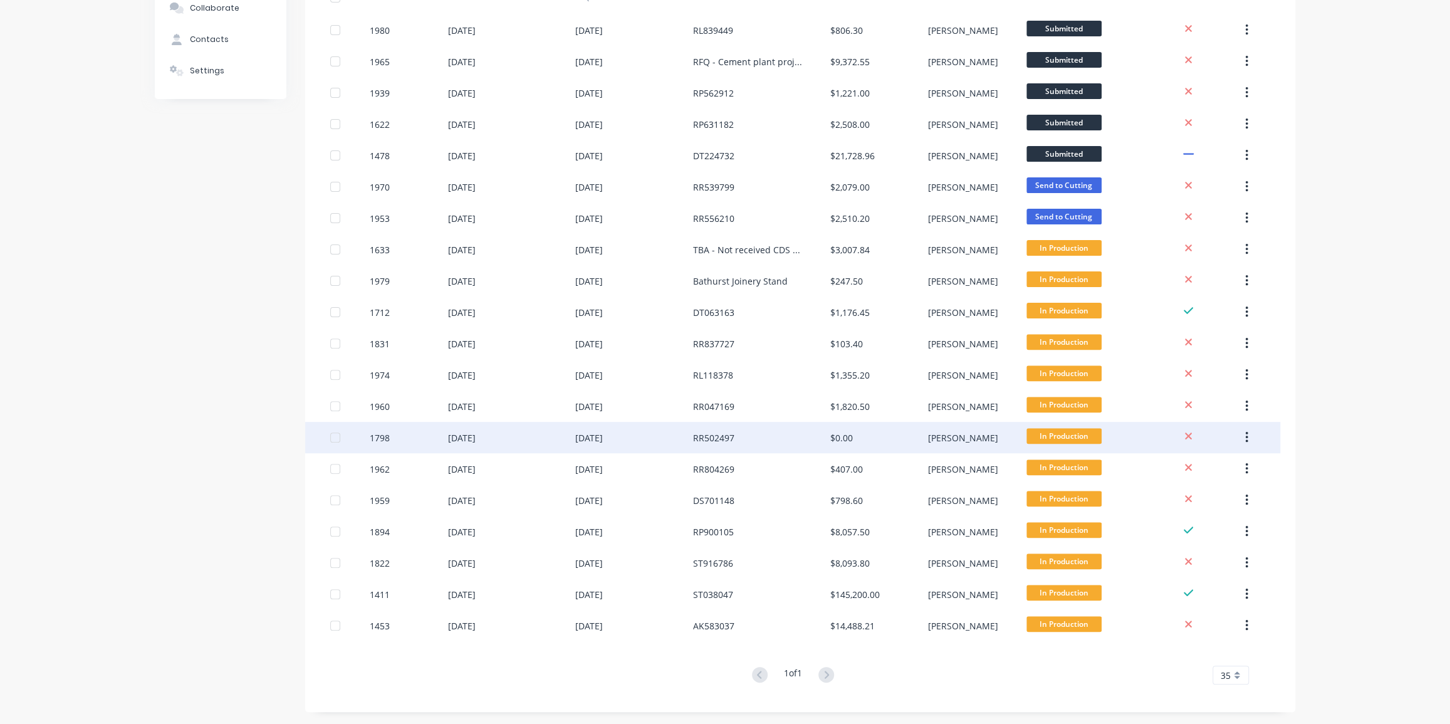
click at [726, 439] on div "RR502497" at bounding box center [713, 437] width 41 height 13
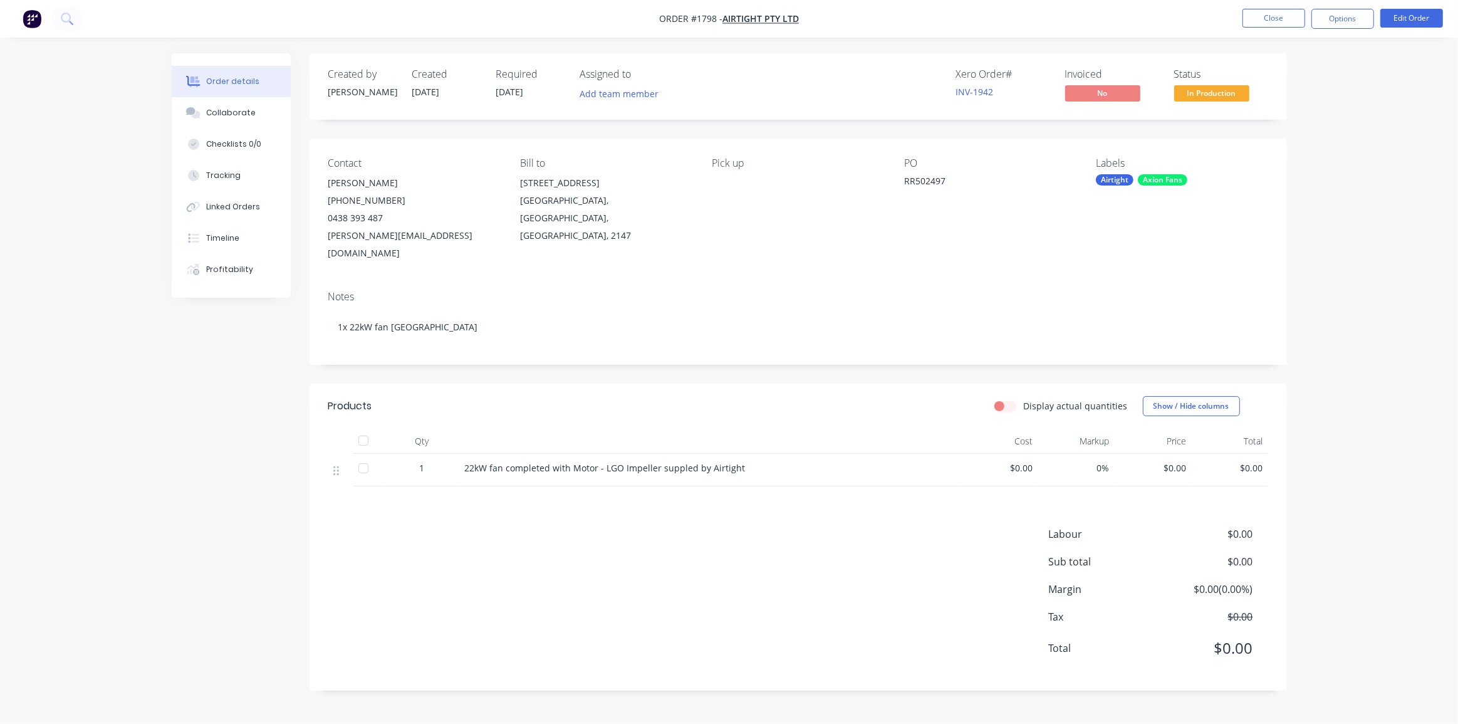
click at [756, 526] on div "Labour $0.00 Sub total $0.00 Margin $0.00 ( 0.00 %) Tax $0.00 Total $0.00" at bounding box center [798, 598] width 940 height 145
click at [753, 508] on div "Products Display actual quantities Show / Hide columns Qty Cost Markup Price To…" at bounding box center [799, 537] width 978 height 307
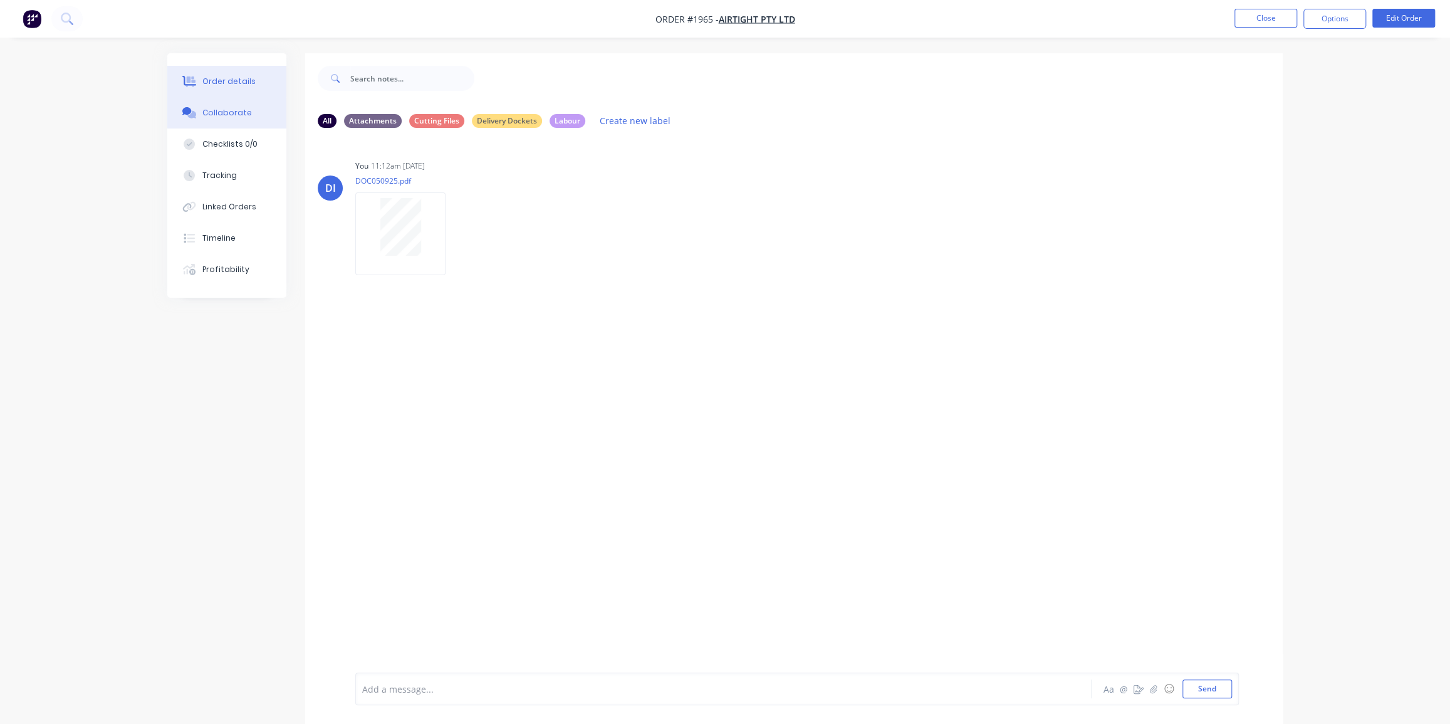
click at [194, 75] on button "Order details" at bounding box center [226, 81] width 119 height 31
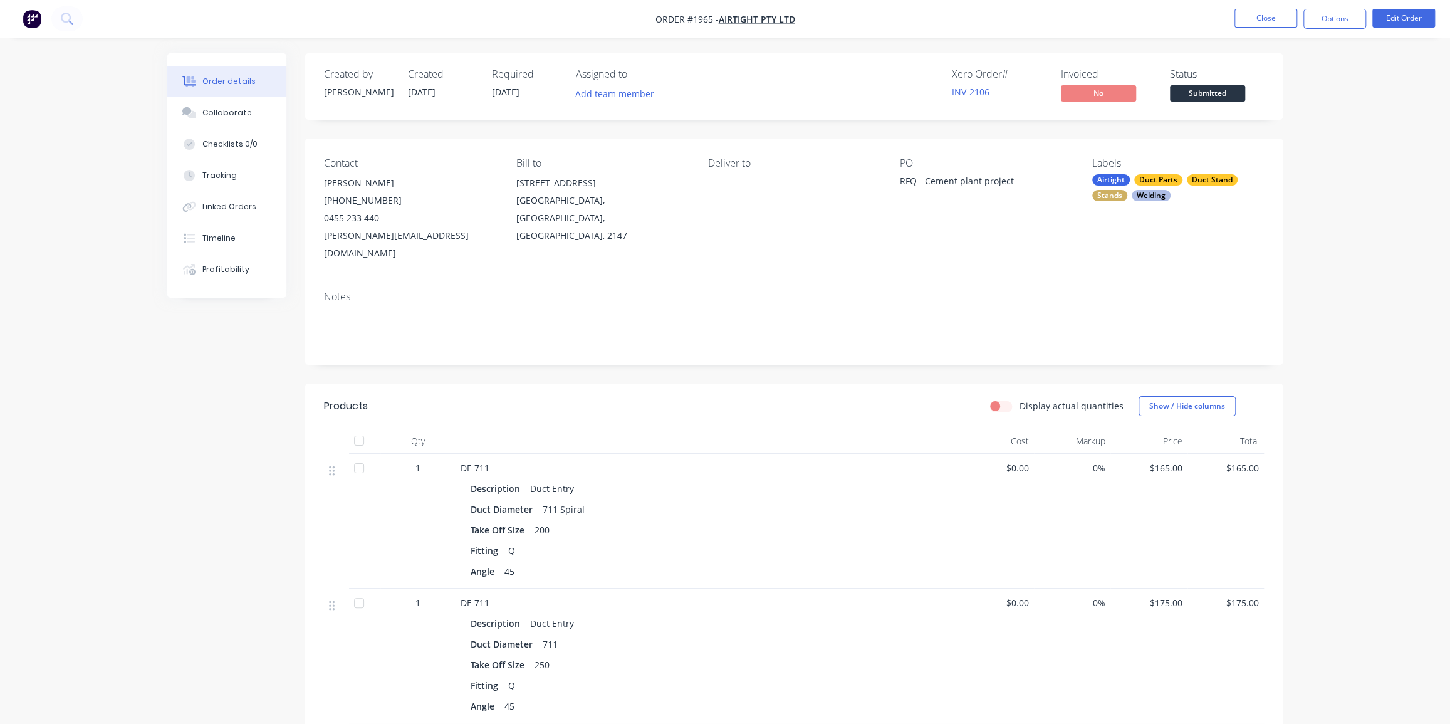
click at [42, 21] on button "button" at bounding box center [32, 19] width 26 height 20
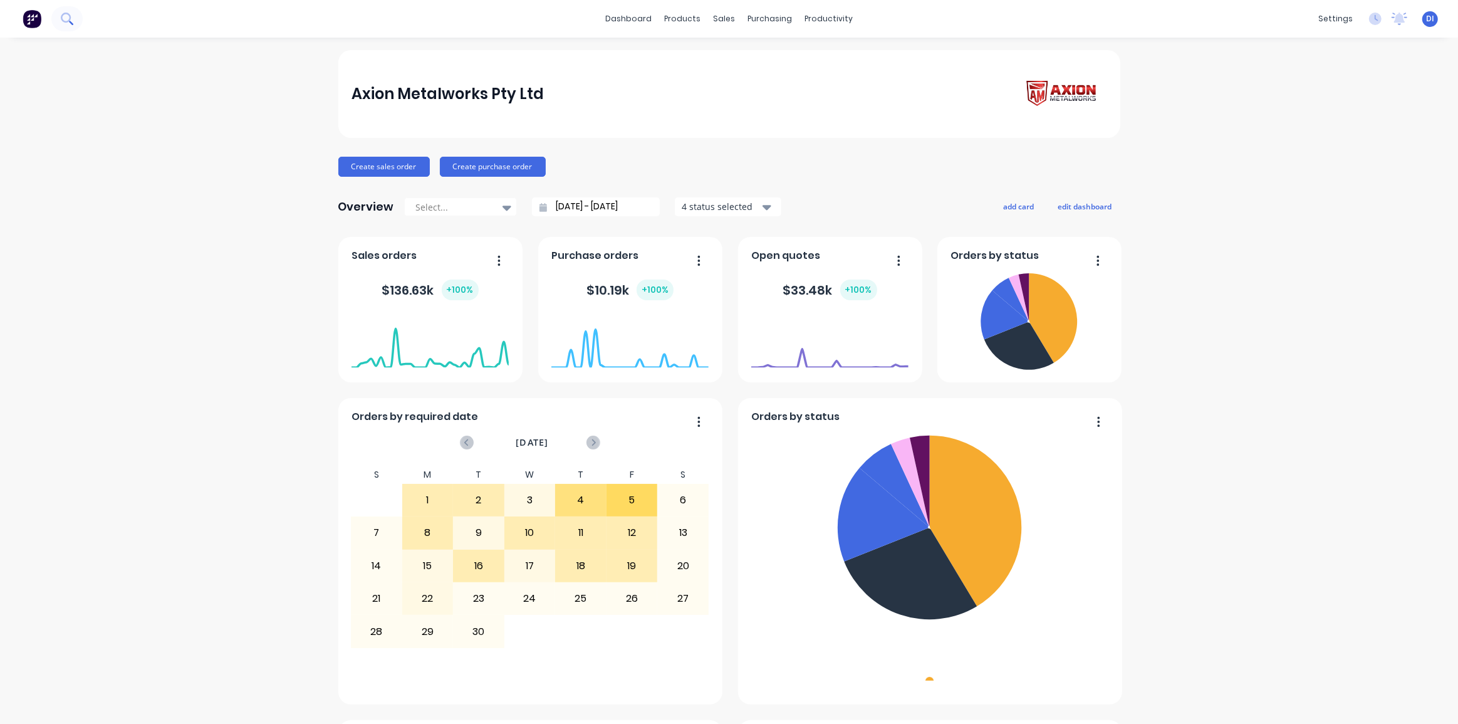
click at [74, 19] on button at bounding box center [66, 18] width 31 height 25
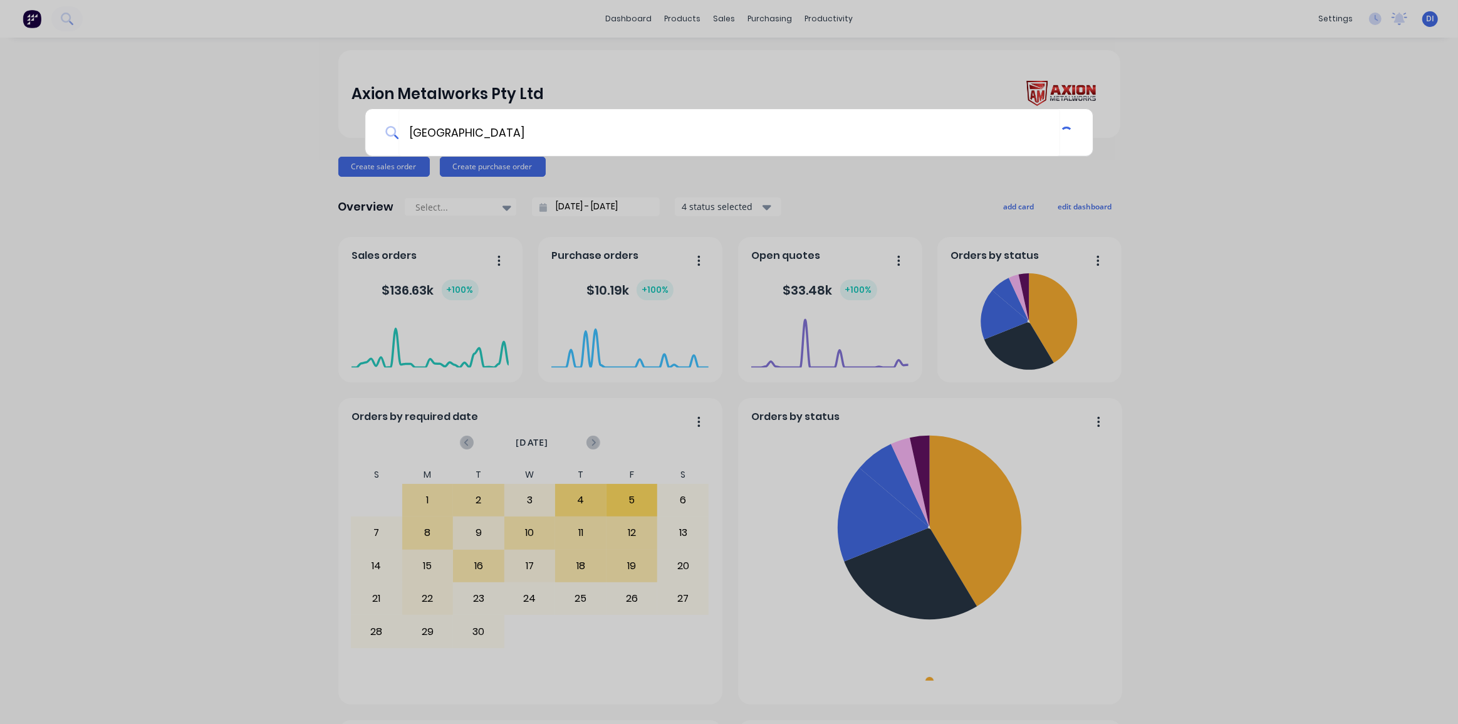
type input "[GEOGRAPHIC_DATA]"
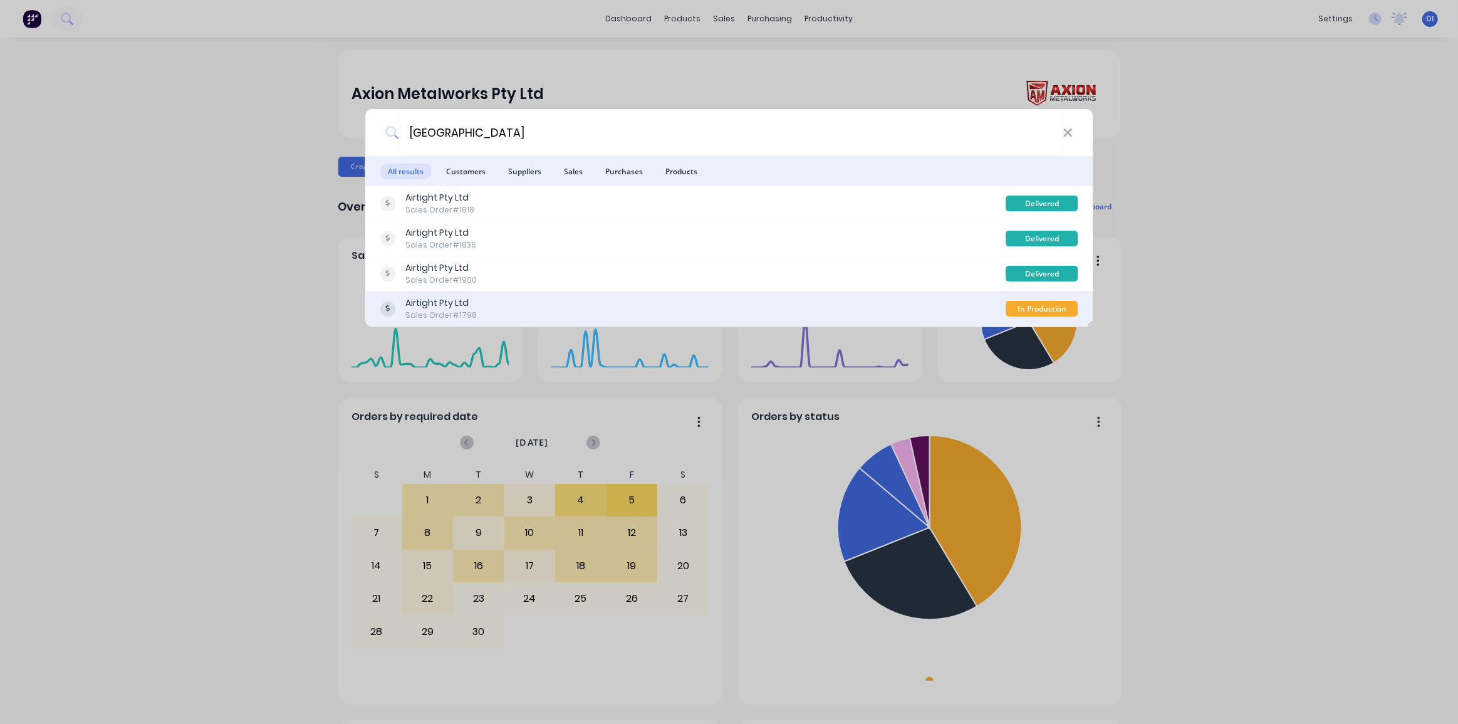
click at [521, 303] on div "Airtight Pty Ltd Sales Order #1798" at bounding box center [693, 308] width 626 height 24
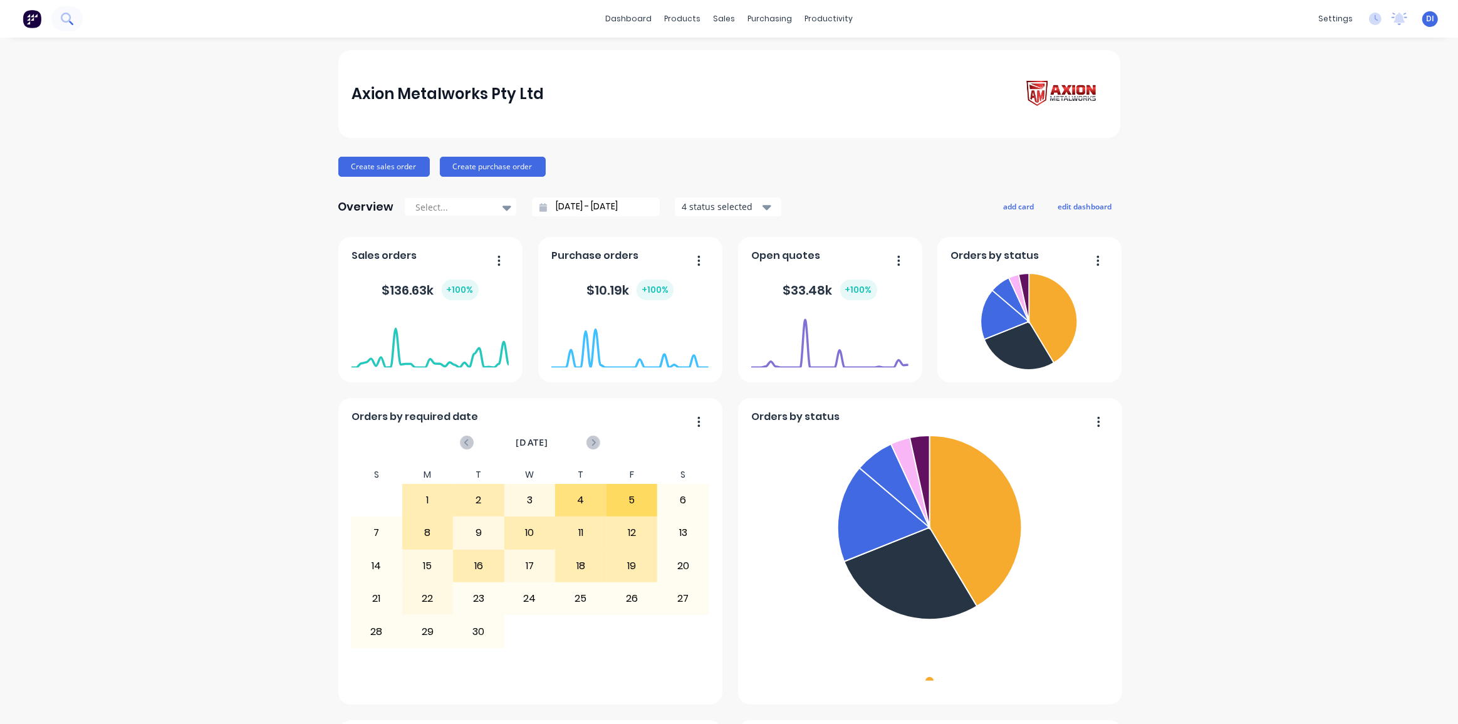
click at [66, 19] on icon at bounding box center [67, 19] width 12 height 12
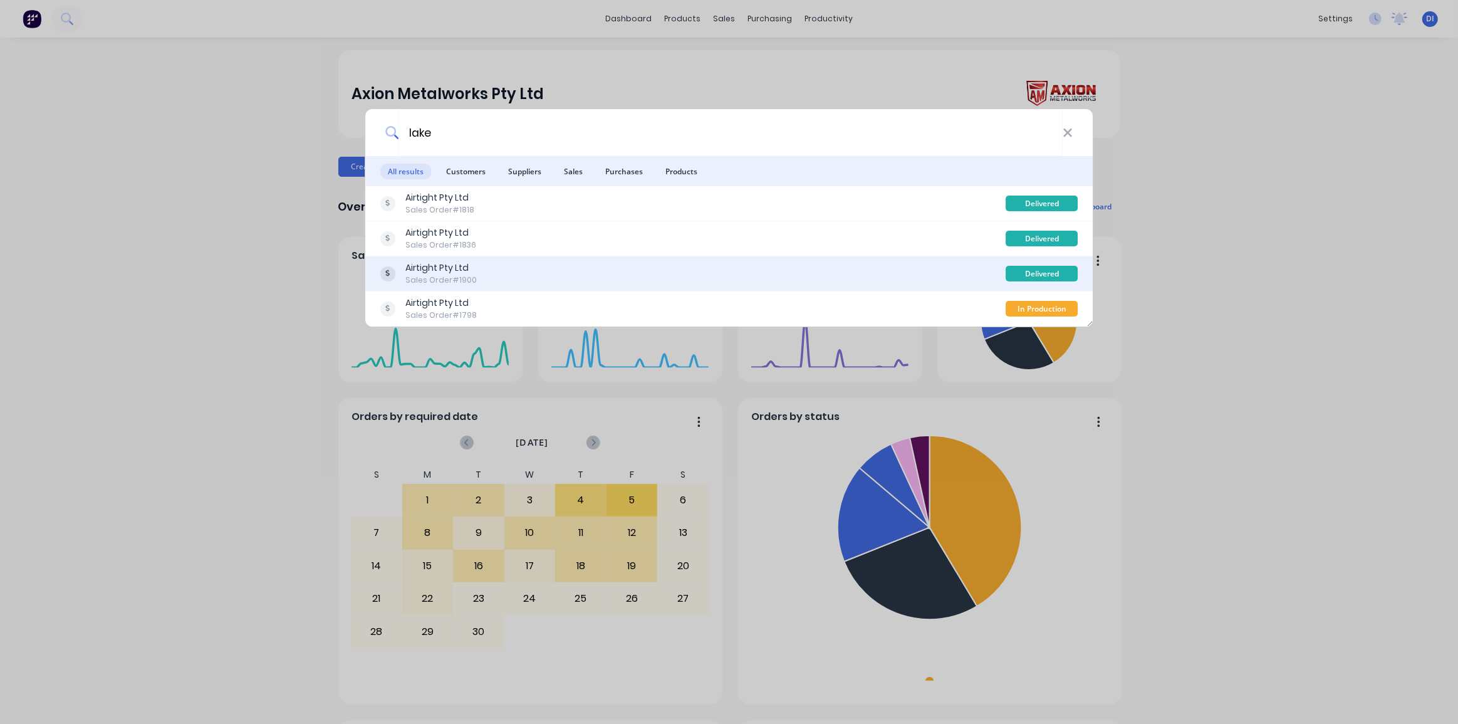
type input "lake"
click at [552, 264] on div "Airtight Pty Ltd Sales Order #1900" at bounding box center [693, 273] width 626 height 24
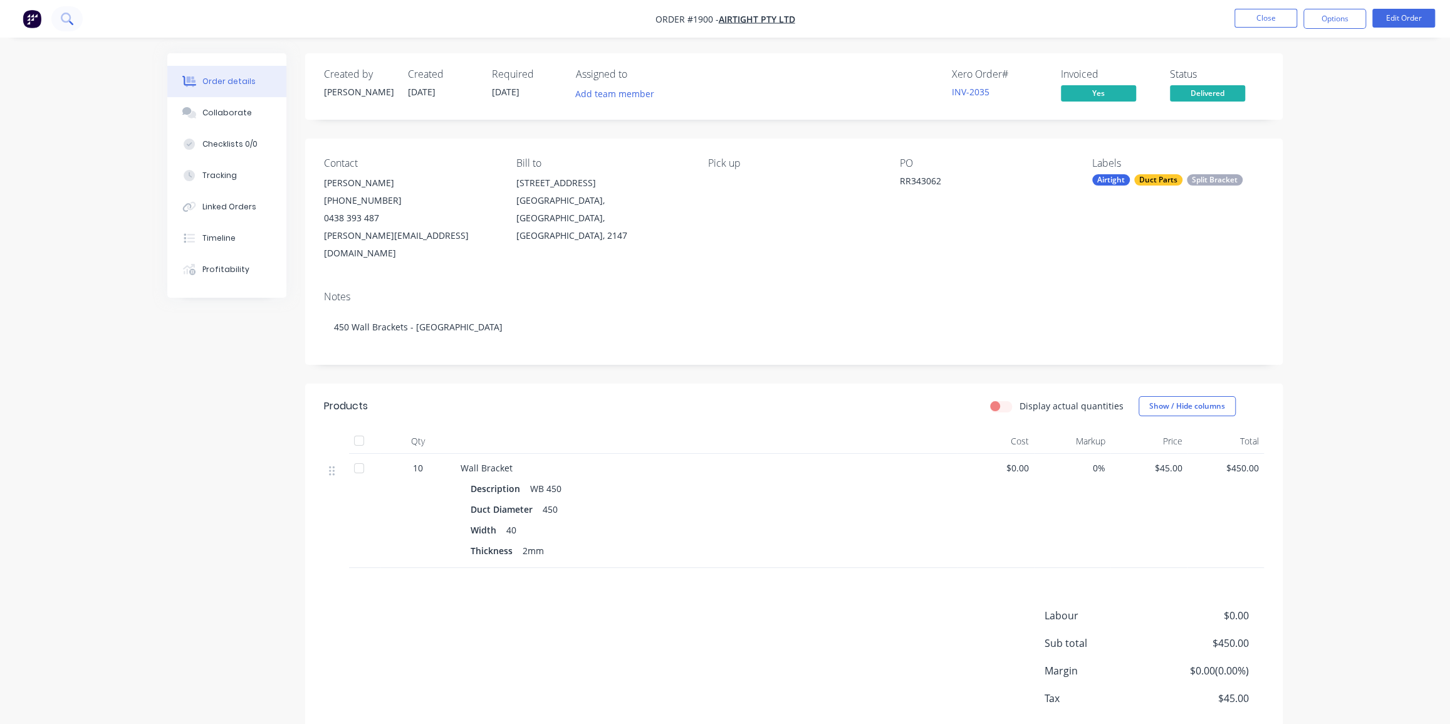
click at [68, 16] on icon at bounding box center [67, 19] width 12 height 12
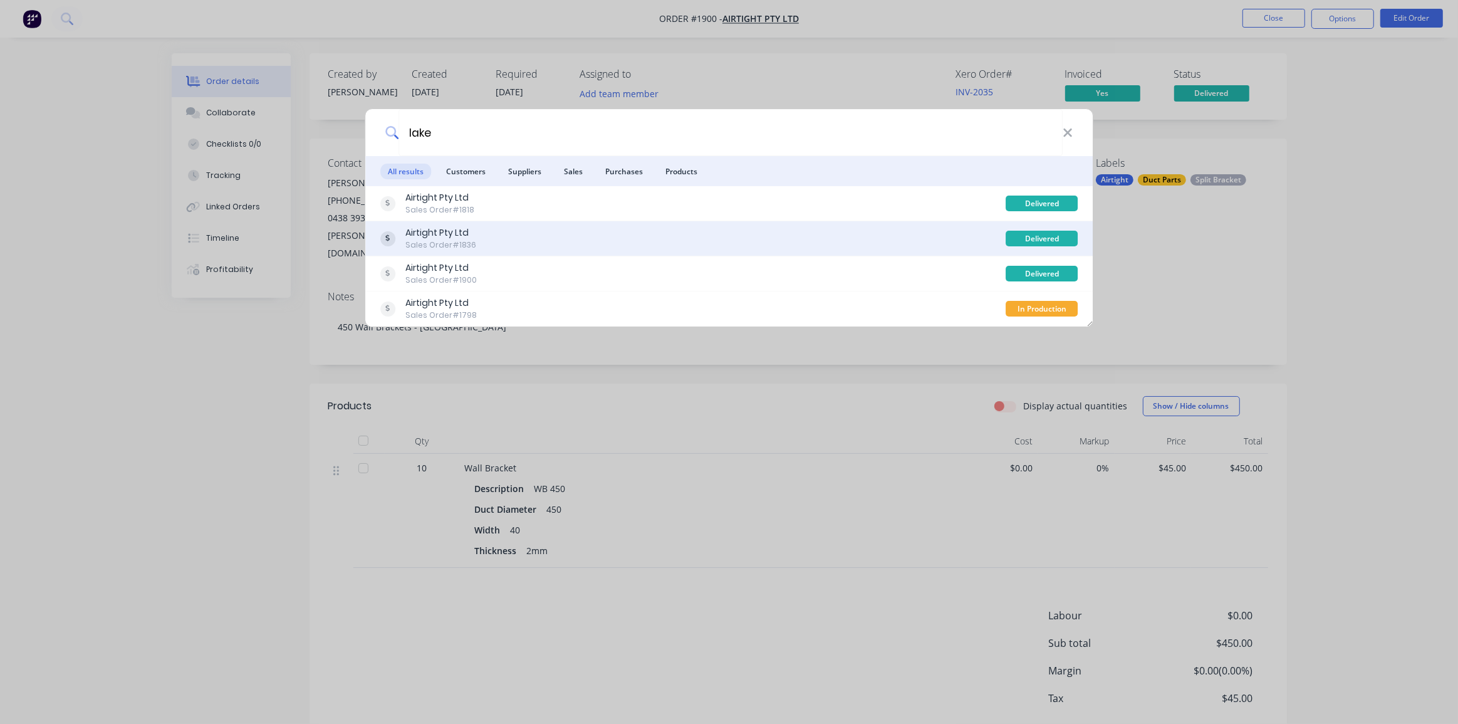
type input "lake"
click at [499, 246] on div "Airtight Pty Ltd Sales Order #1836" at bounding box center [693, 238] width 626 height 24
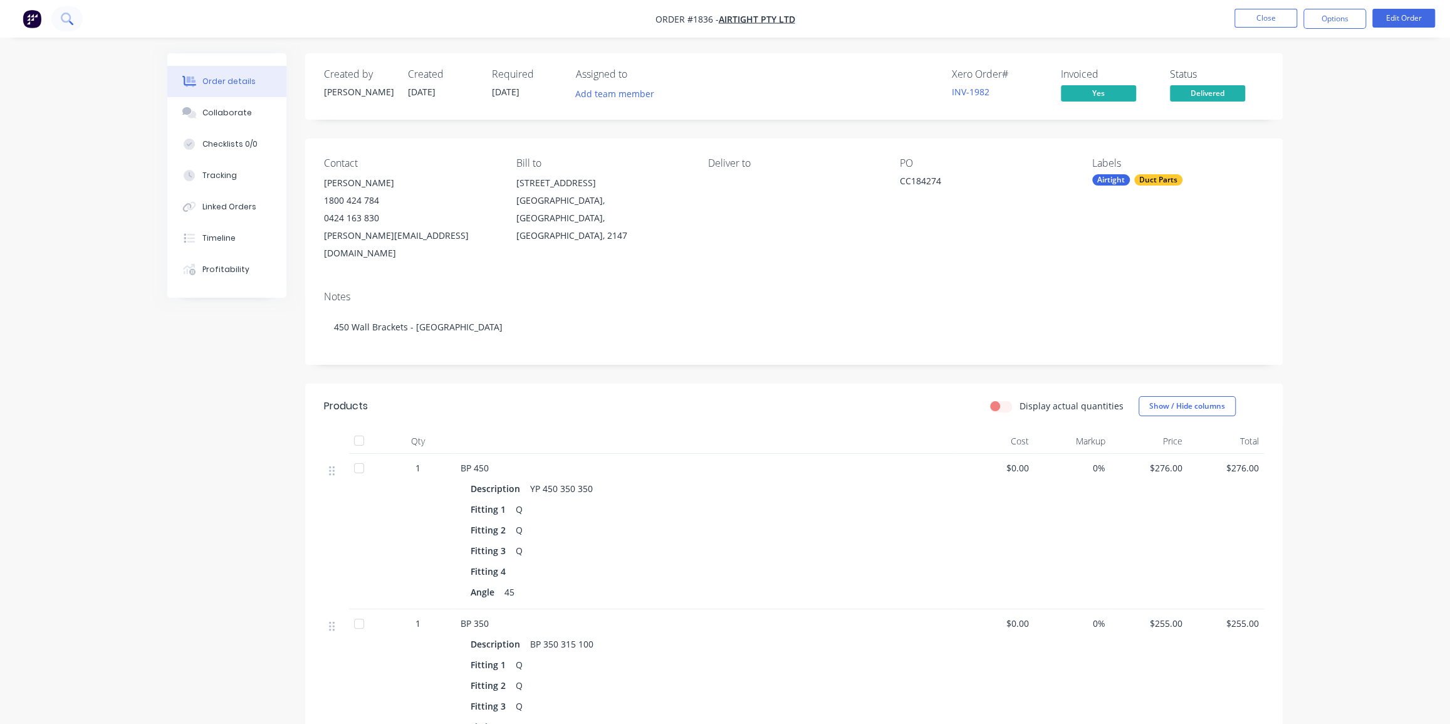
click at [66, 24] on icon at bounding box center [67, 19] width 12 height 12
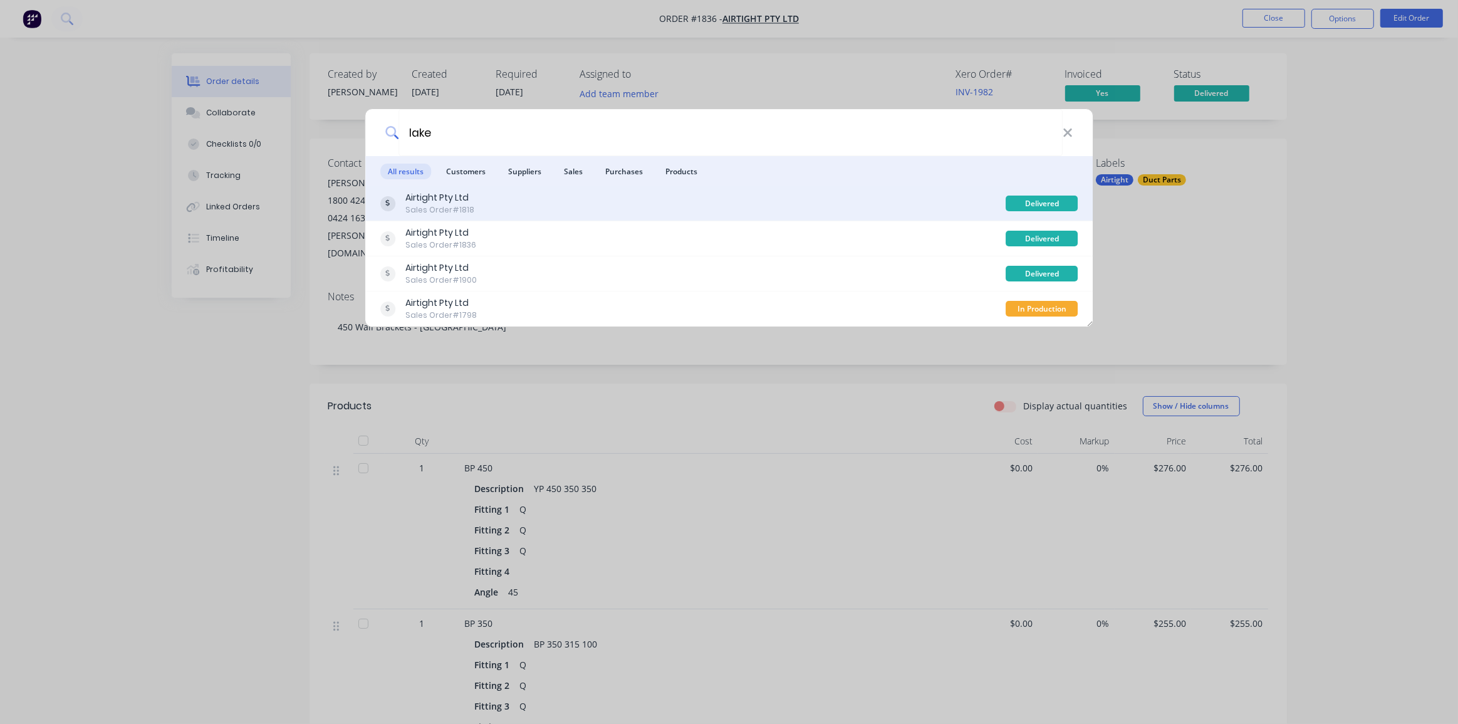
type input "lake"
click at [508, 209] on div "Airtight Pty Ltd Sales Order #1818" at bounding box center [693, 203] width 626 height 24
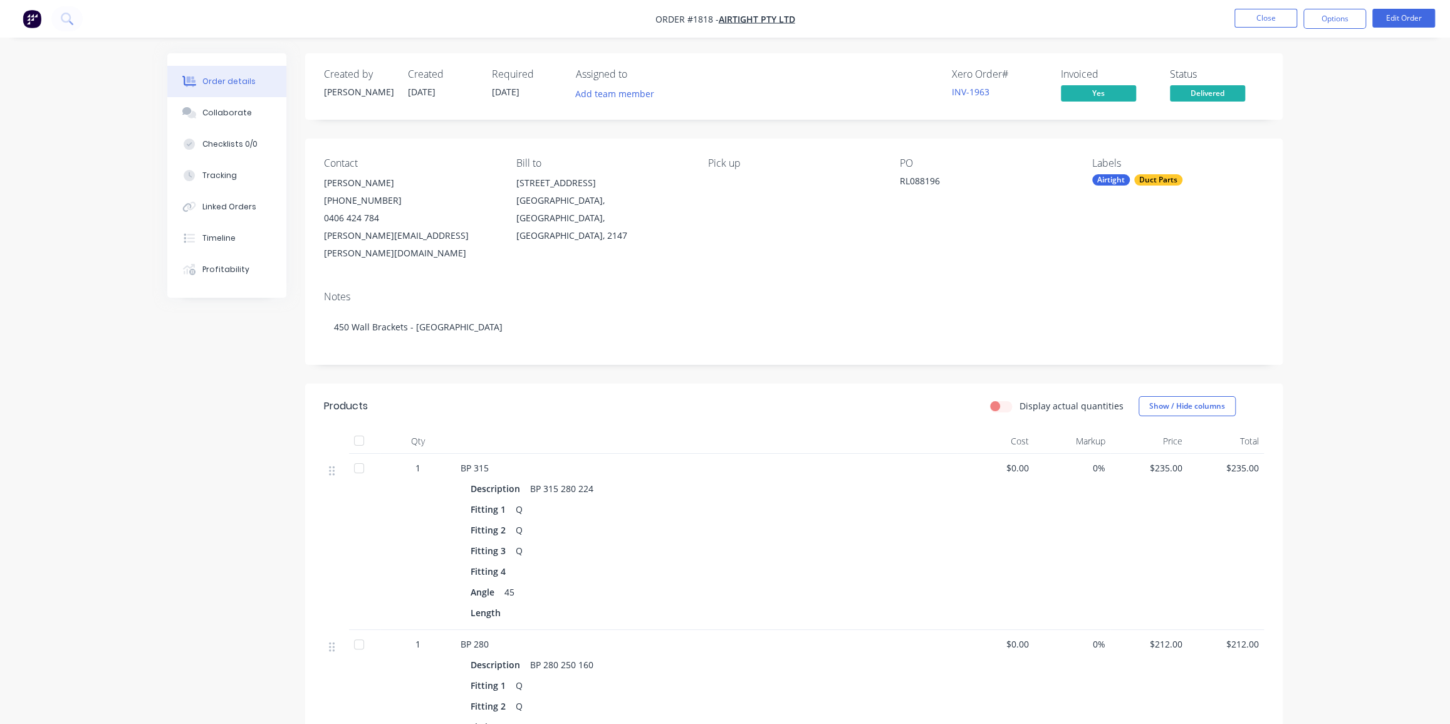
click at [80, 19] on button at bounding box center [66, 18] width 31 height 25
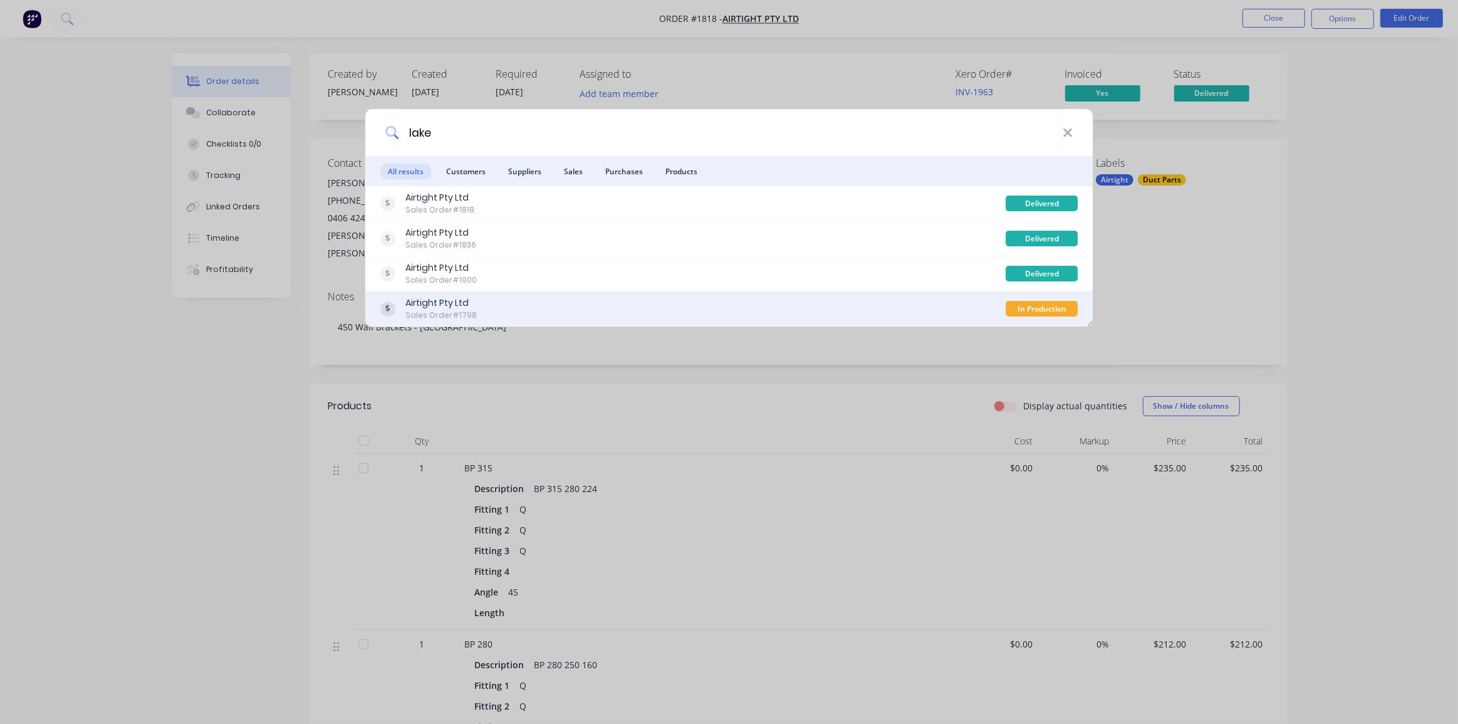
type input "lake"
click at [537, 302] on div "Airtight Pty Ltd Sales Order #1798" at bounding box center [693, 308] width 626 height 24
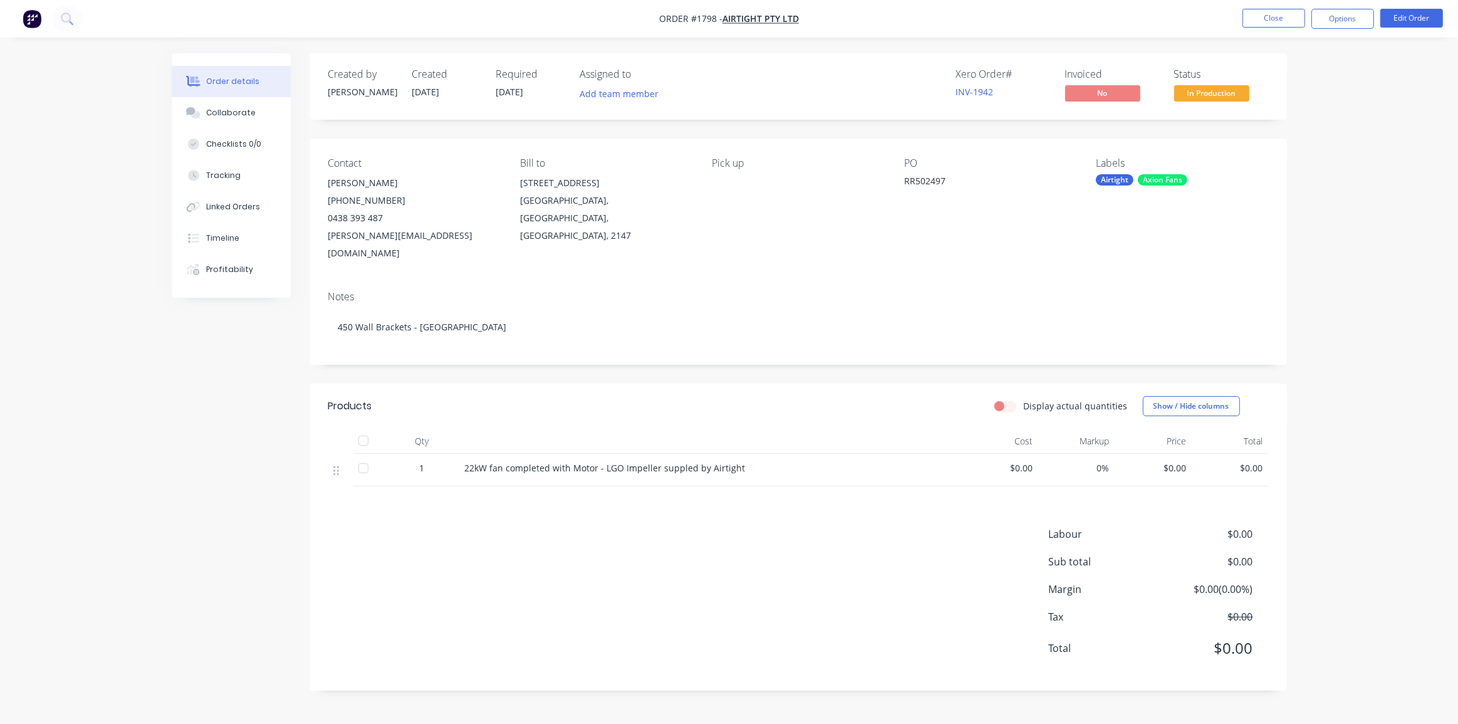
click at [1290, 241] on div "Order details Collaborate Checklists 0/0 Tracking Linked Orders Timeline Profit…" at bounding box center [729, 381] width 1141 height 656
click at [1335, 208] on div "Order details Collaborate Checklists 0/0 Tracking Linked Orders Timeline Profit…" at bounding box center [729, 362] width 1458 height 724
click at [1274, 22] on button "Close" at bounding box center [1274, 18] width 63 height 19
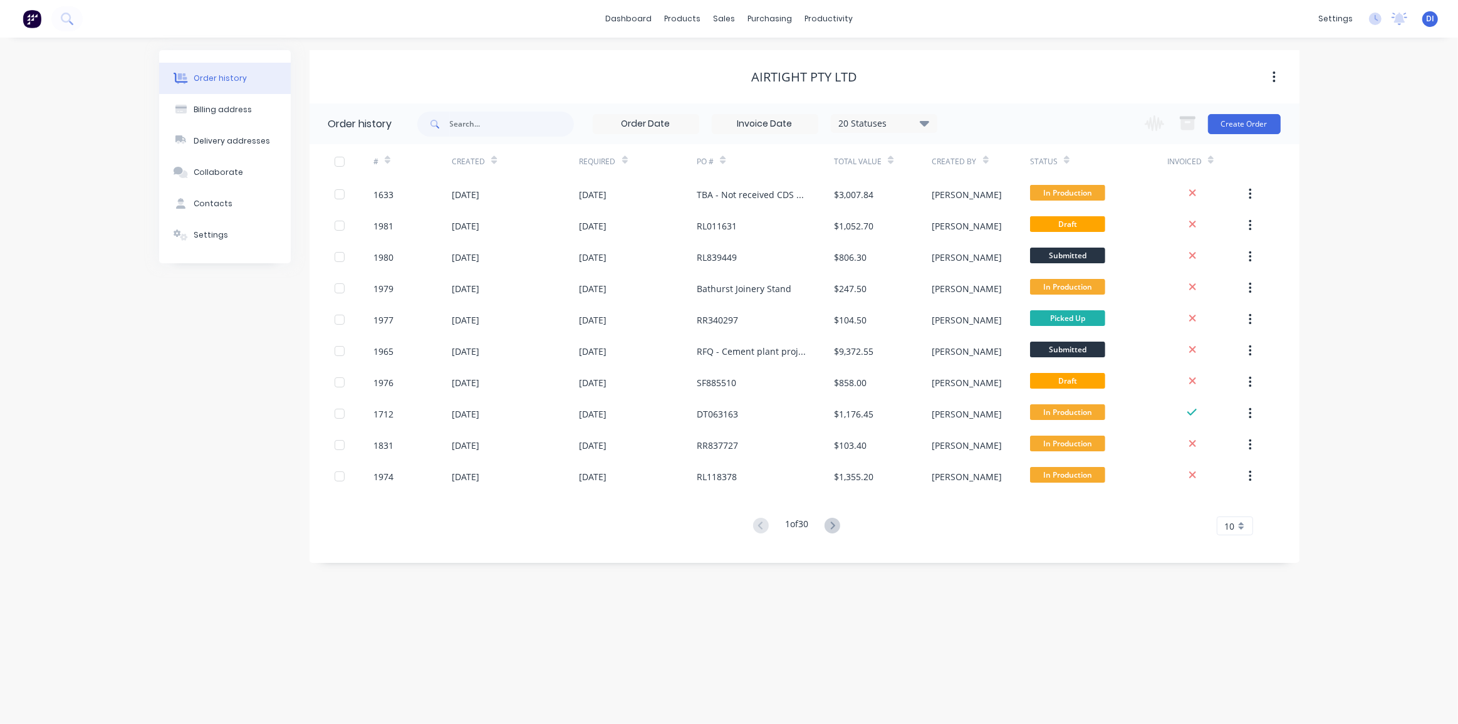
click at [909, 125] on div "20 Statuses" at bounding box center [884, 124] width 105 height 14
click at [988, 192] on label at bounding box center [988, 192] width 0 height 0
click at [988, 195] on Invoiced_checkbox_Invoice_1undefined "checkbox" at bounding box center [993, 198] width 10 height 12
checkbox Invoiced_checkbox_Invoice_1undefined "false"
click at [988, 167] on label at bounding box center [988, 167] width 0 height 0
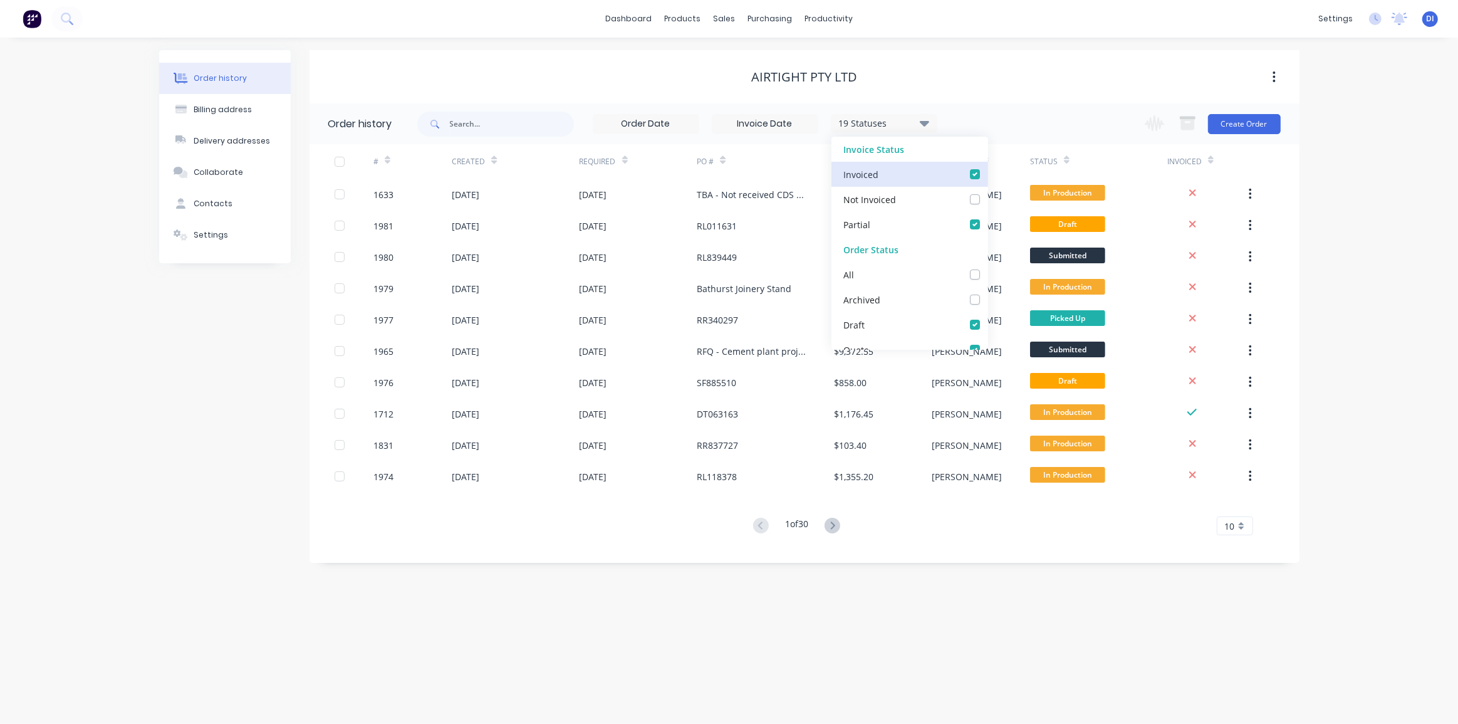
click at [988, 175] on input "checkbox" at bounding box center [993, 173] width 10 height 12
checkbox input "false"
click at [988, 217] on label at bounding box center [988, 217] width 0 height 0
click at [988, 226] on input "checkbox" at bounding box center [993, 223] width 10 height 12
checkbox input "false"
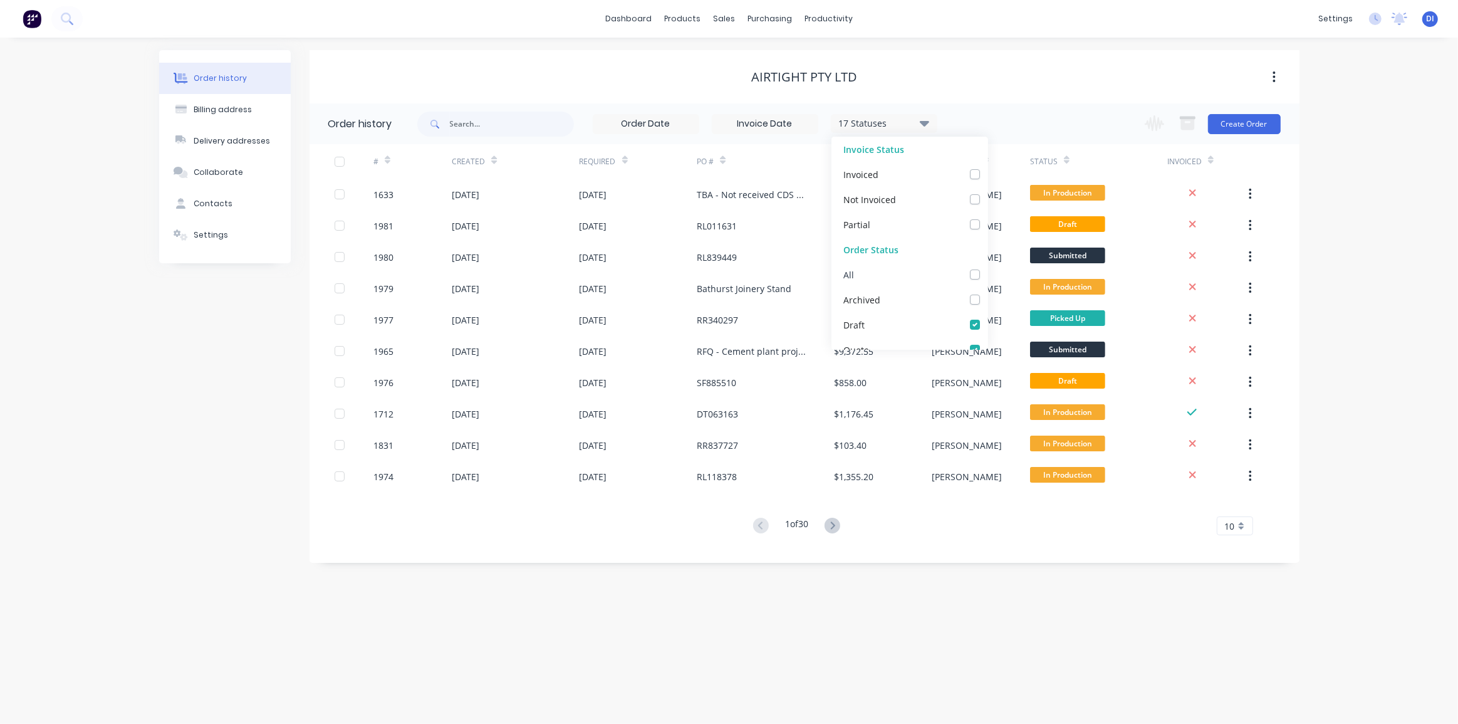
click at [988, 268] on label at bounding box center [988, 268] width 0 height 0
click at [988, 275] on input "checkbox" at bounding box center [993, 274] width 10 height 12
checkbox input "true"
click at [988, 268] on label at bounding box center [988, 268] width 0 height 0
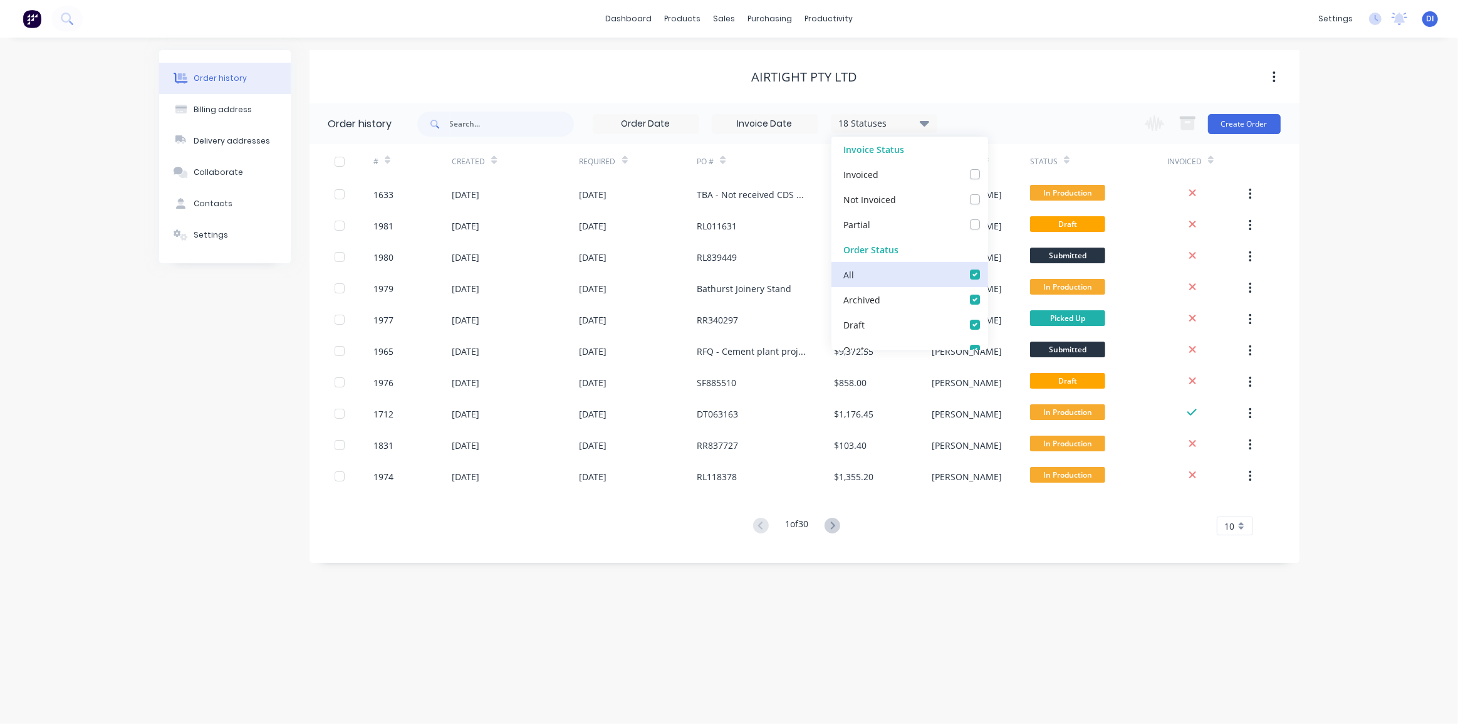
click at [988, 275] on input "checkbox" at bounding box center [993, 274] width 10 height 12
checkbox input "false"
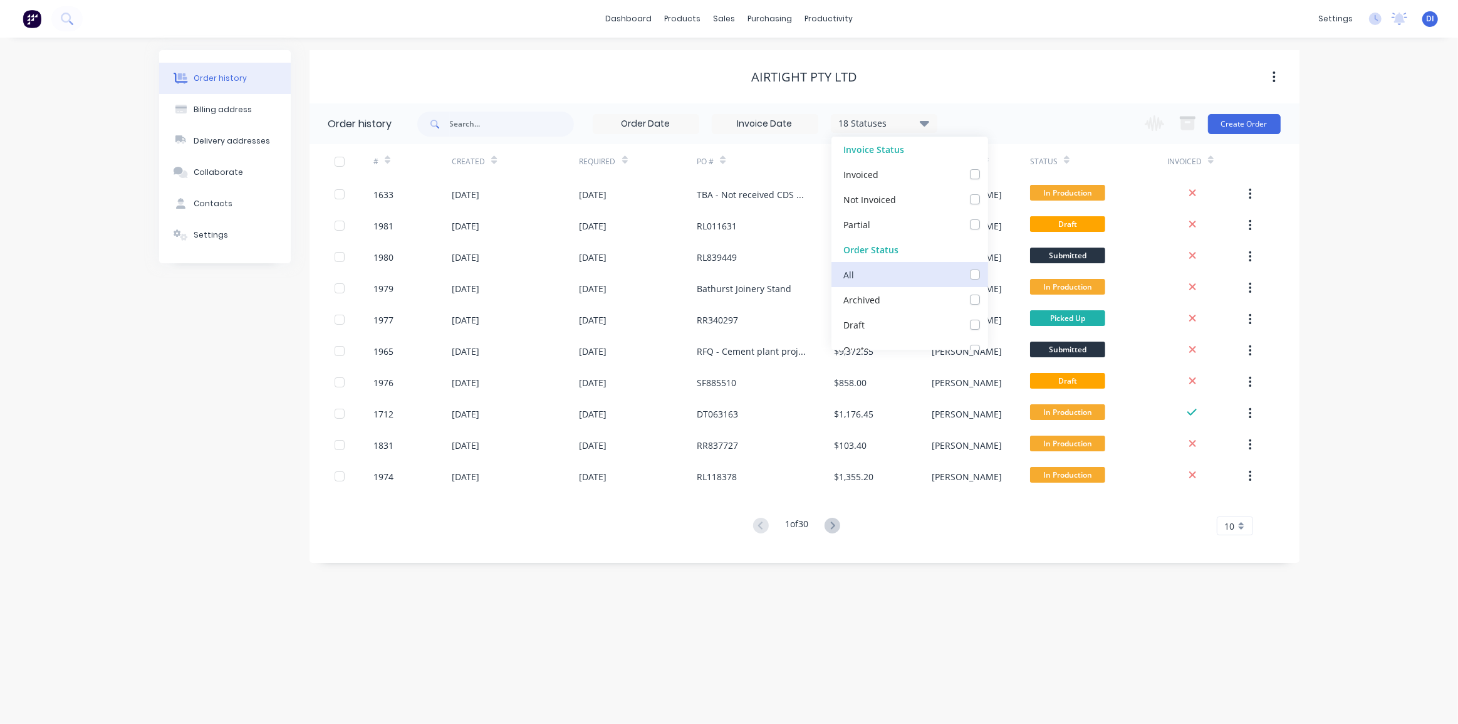
checkbox input "false"
checkbox Supplier_checkbox_bf0060dd-1dce-439b-959b-a3e8d4236b7fundefined "false"
checkbox Cutting_checkbox_79fc8370-49d1-45a9-b55c-1fc69371c636undefined "false"
checkbox Rolling_checkbox_d4c2eb54-bec8-4fc6-8d71-a67cce085be4undefined "false"
checkbox Production_checkbox_5ee1bc50-7d7c-457a-82fa-c5c2a10a59e4undefined "false"
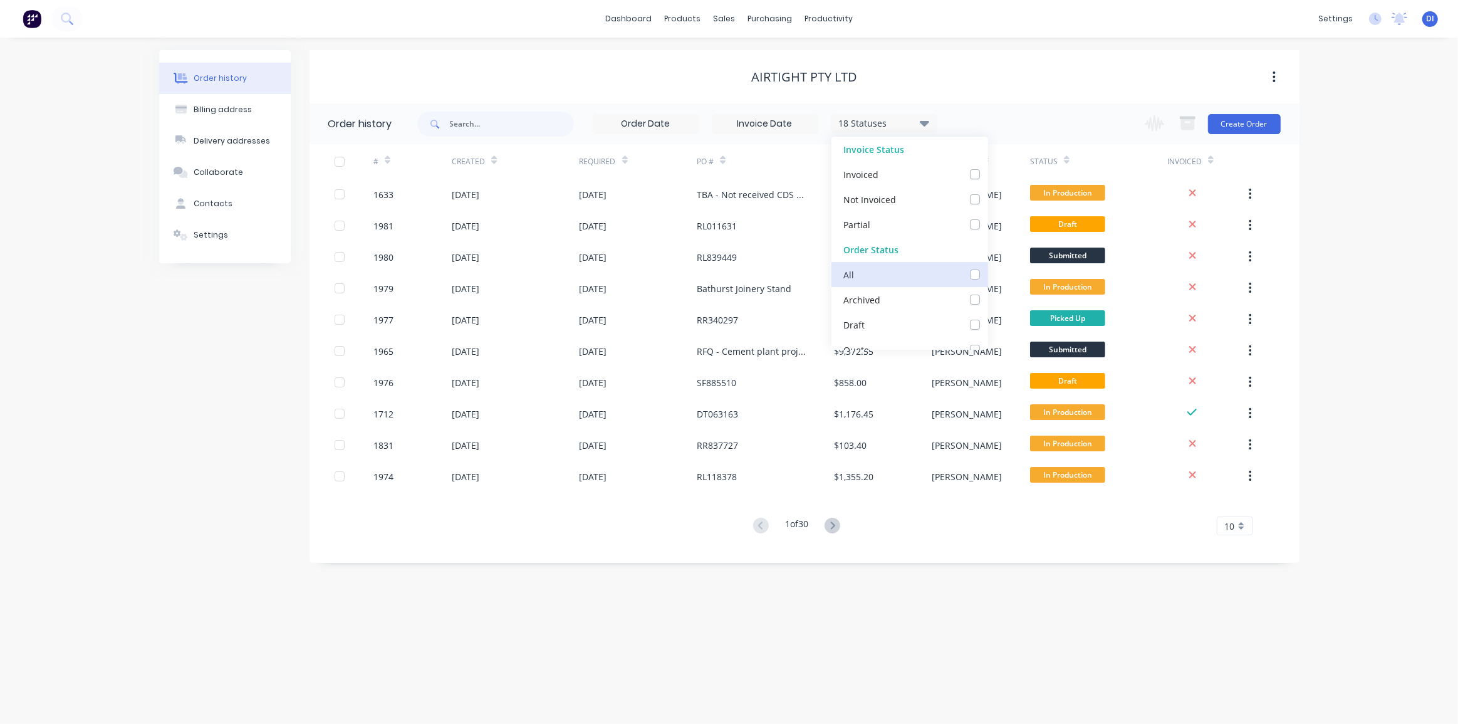
checkbox check_checkbox_640f8836-799c-4a19-bd22-ac5b78cdc842undefined "false"
checkbox Up_checkbox_2db9320d-dc39-4ea5-a987-d99186212894undefined "false"
checkbox Delivery_checkbox_ca139be5-4275-4c51-a5d5-82deef6d63cdundefined "false"
checkbox Assembled_checkbox_6a670c1f-0b5b-4335-8c31-6e6ddd83e1fbundefined "false"
checkbox Sent_checkbox_8388205c-9108-40c0-8add-fb5e121a6c10undefined "false"
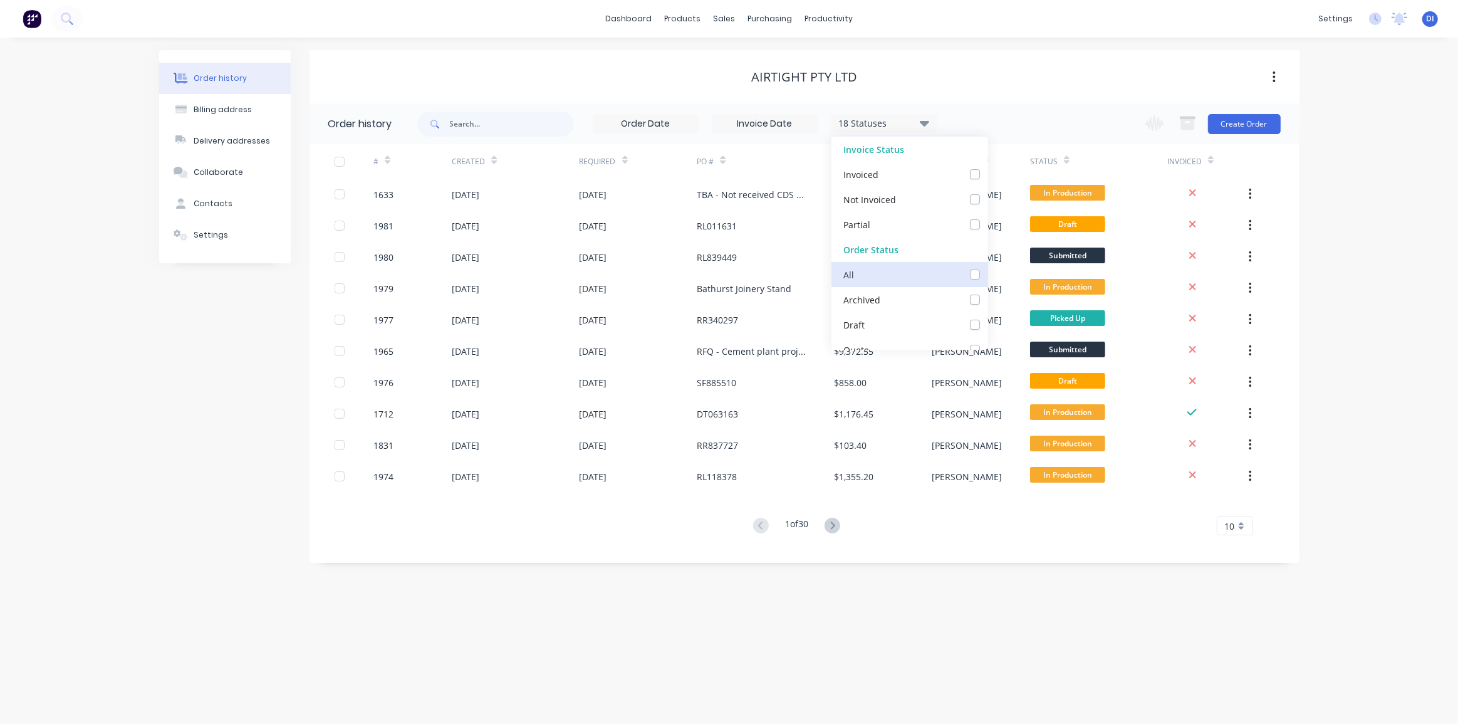
checkbox Sent_checkbox_440edcfa-aab1-4020-813c-ac30404e4aeeundefined "false"
checkbox Requested_checkbox_7d732eca-cd28-4415-97fe-51d4bb57bf7bundefined "false"
checkbox Recieved_checkbox_2e2c316d-dad9-4651-ac18-e4831fa5ac33undefined "false"
checkbox input "false"
checkbox Up_checkbox_3owrbkundefined "false"
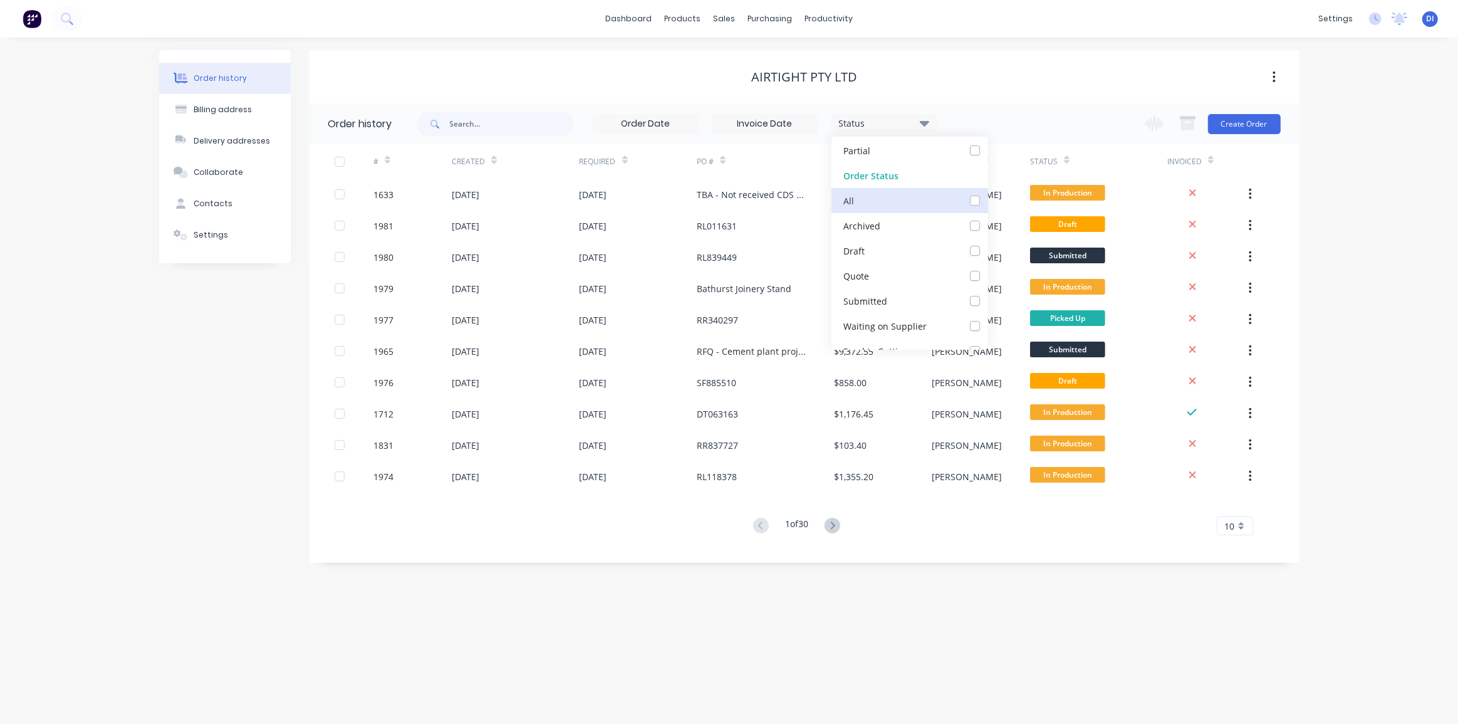
scroll to position [113, 0]
click at [988, 254] on label at bounding box center [988, 254] width 0 height 0
click at [988, 258] on input "checkbox" at bounding box center [993, 260] width 10 height 12
checkbox input "true"
click at [965, 278] on div "Waiting on Supplier" at bounding box center [910, 286] width 157 height 25
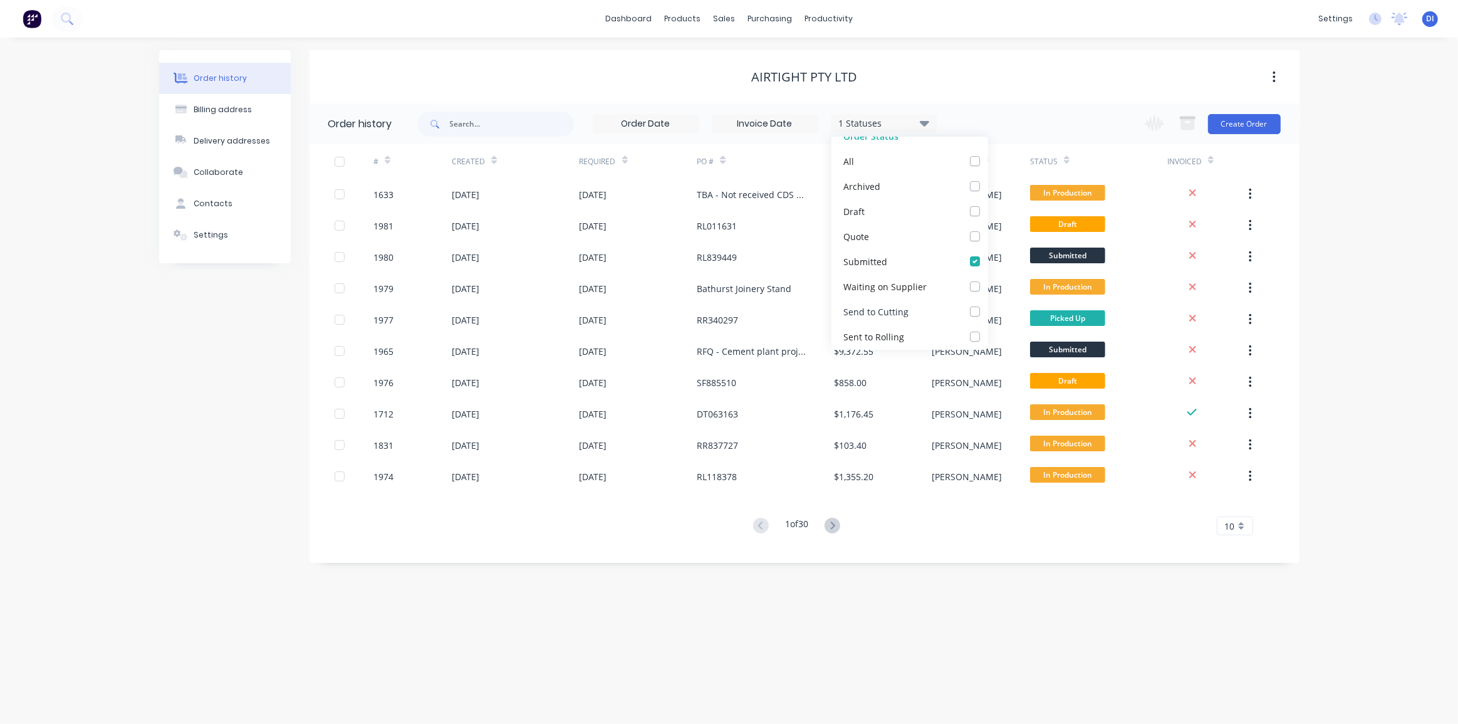
click at [988, 305] on label at bounding box center [988, 305] width 0 height 0
click at [988, 310] on Cutting_checkbox_79fc8370-49d1-45a9-b55c-1fc69371c636undefined "checkbox" at bounding box center [993, 311] width 10 height 12
checkbox Cutting_checkbox_79fc8370-49d1-45a9-b55c-1fc69371c636undefined "true"
click at [988, 280] on label at bounding box center [988, 280] width 0 height 0
click at [988, 285] on Supplier_checkbox_bf0060dd-1dce-439b-959b-a3e8d4236b7fundefined "checkbox" at bounding box center [993, 286] width 10 height 12
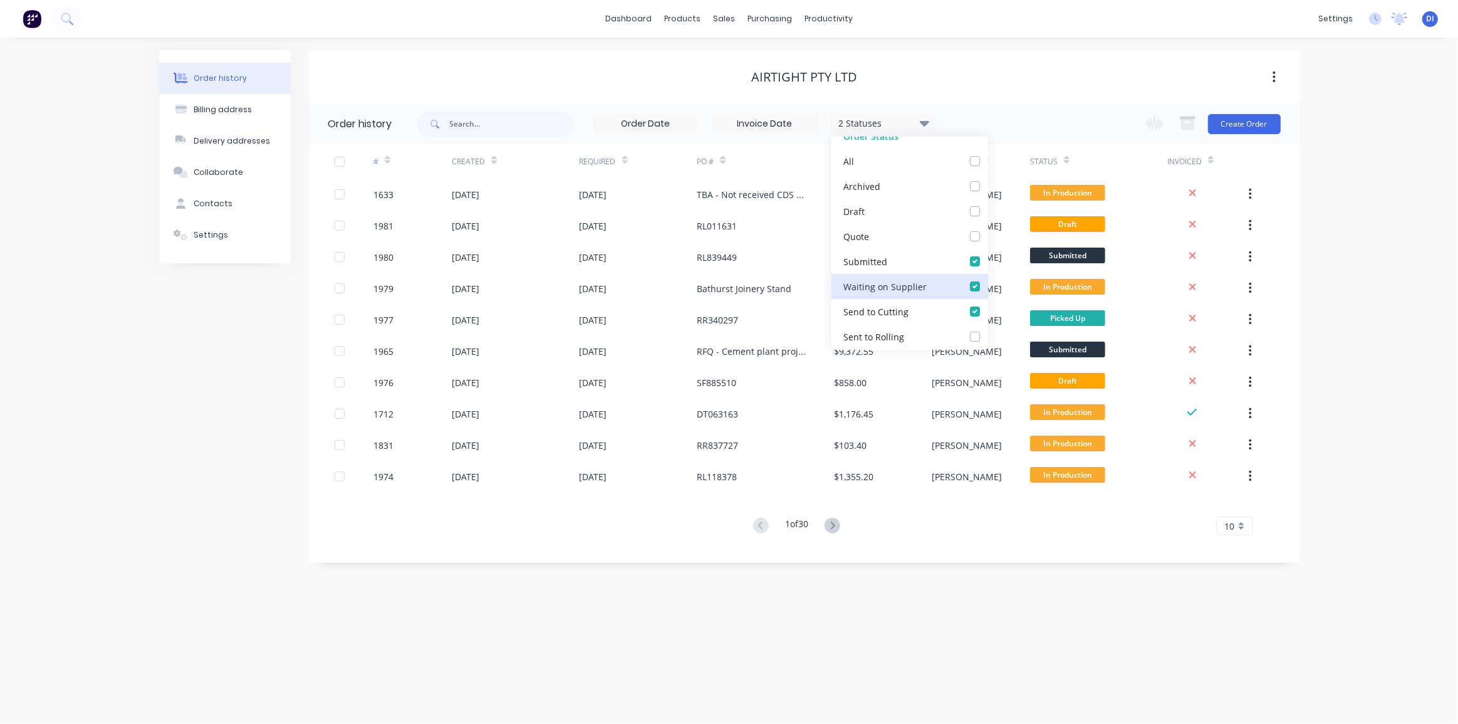
checkbox Supplier_checkbox_bf0060dd-1dce-439b-959b-a3e8d4236b7fundefined "true"
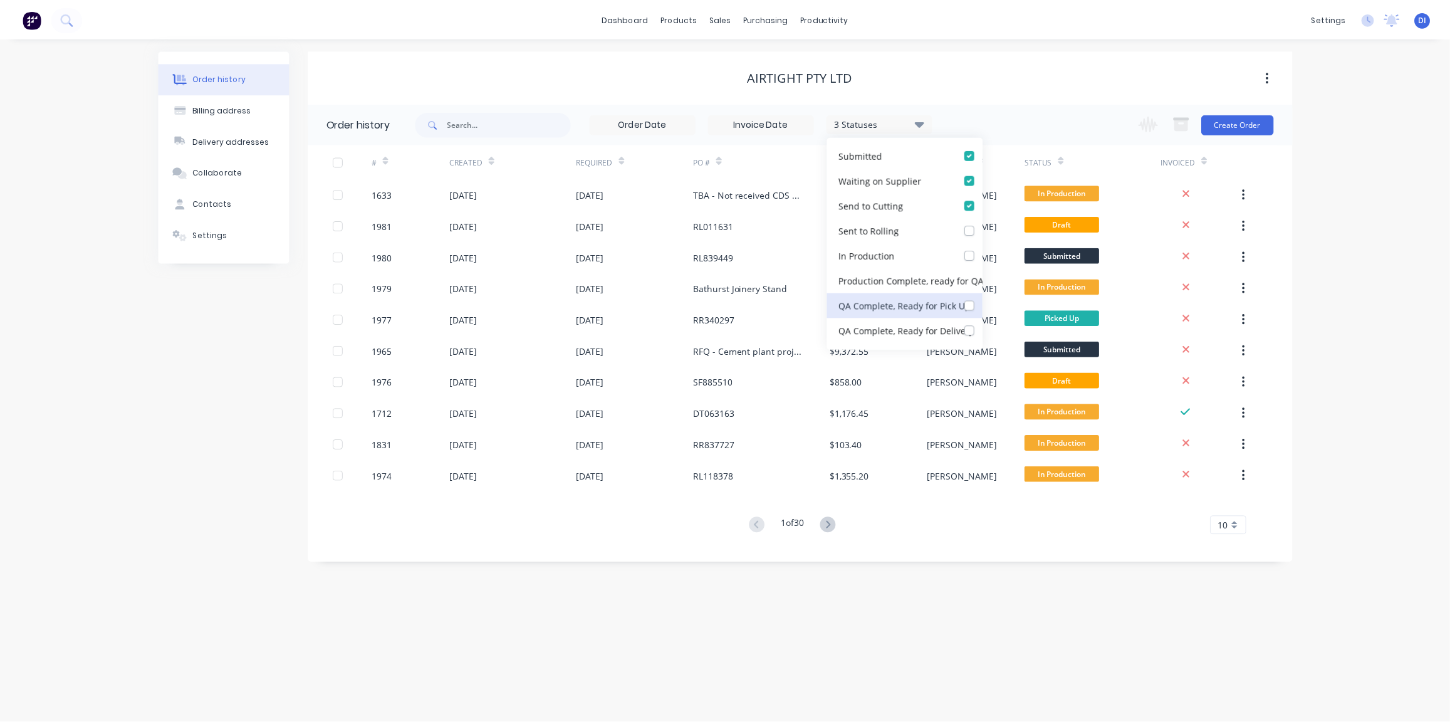
scroll to position [228, 0]
click at [988, 241] on label at bounding box center [988, 241] width 0 height 0
click at [988, 245] on Production_checkbox_5ee1bc50-7d7c-457a-82fa-c5c2a10a59e4undefined "checkbox" at bounding box center [993, 247] width 10 height 12
checkbox Production_checkbox_5ee1bc50-7d7c-457a-82fa-c5c2a10a59e4undefined "true"
click at [988, 216] on label at bounding box center [988, 216] width 0 height 0
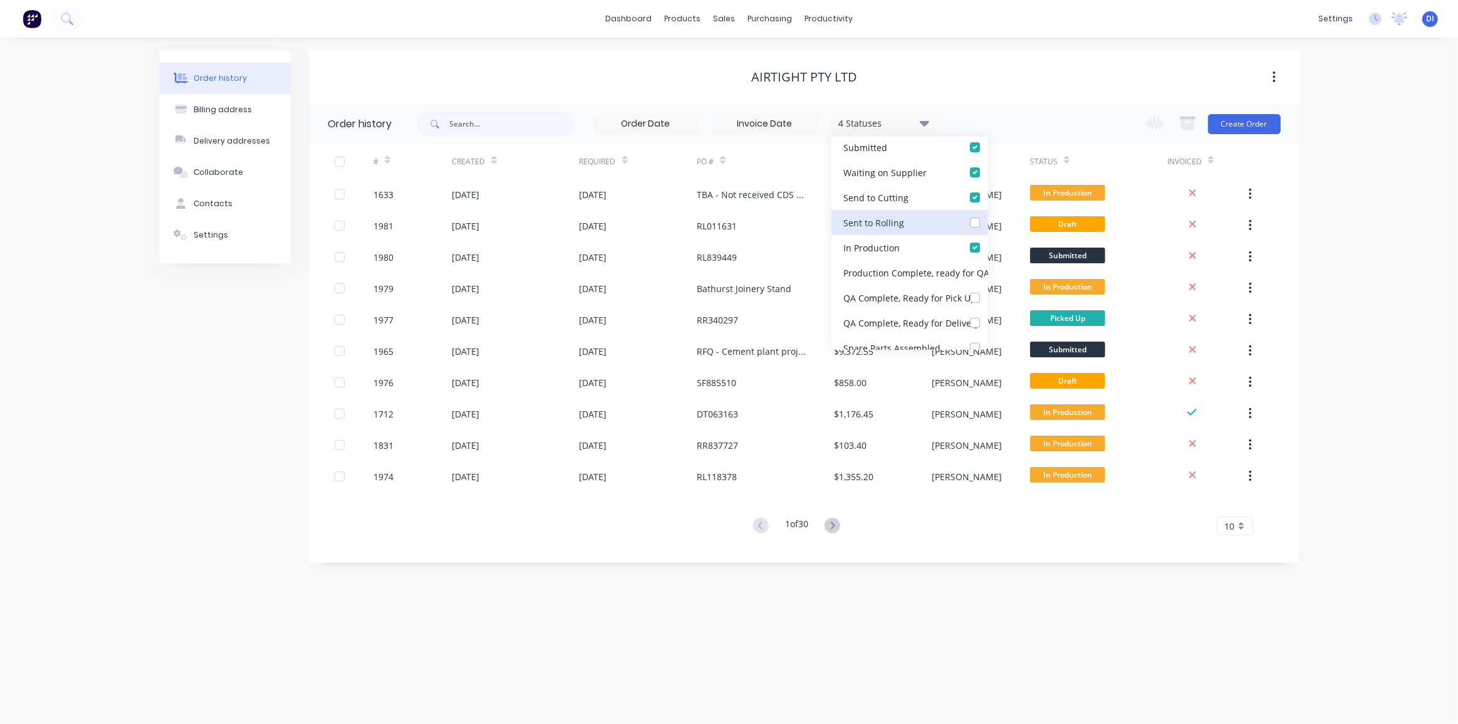
click at [988, 218] on Rolling_checkbox_d4c2eb54-bec8-4fc6-8d71-a67cce085be4undefined "checkbox" at bounding box center [993, 222] width 10 height 12
checkbox Rolling_checkbox_d4c2eb54-bec8-4fc6-8d71-a67cce085be4undefined "true"
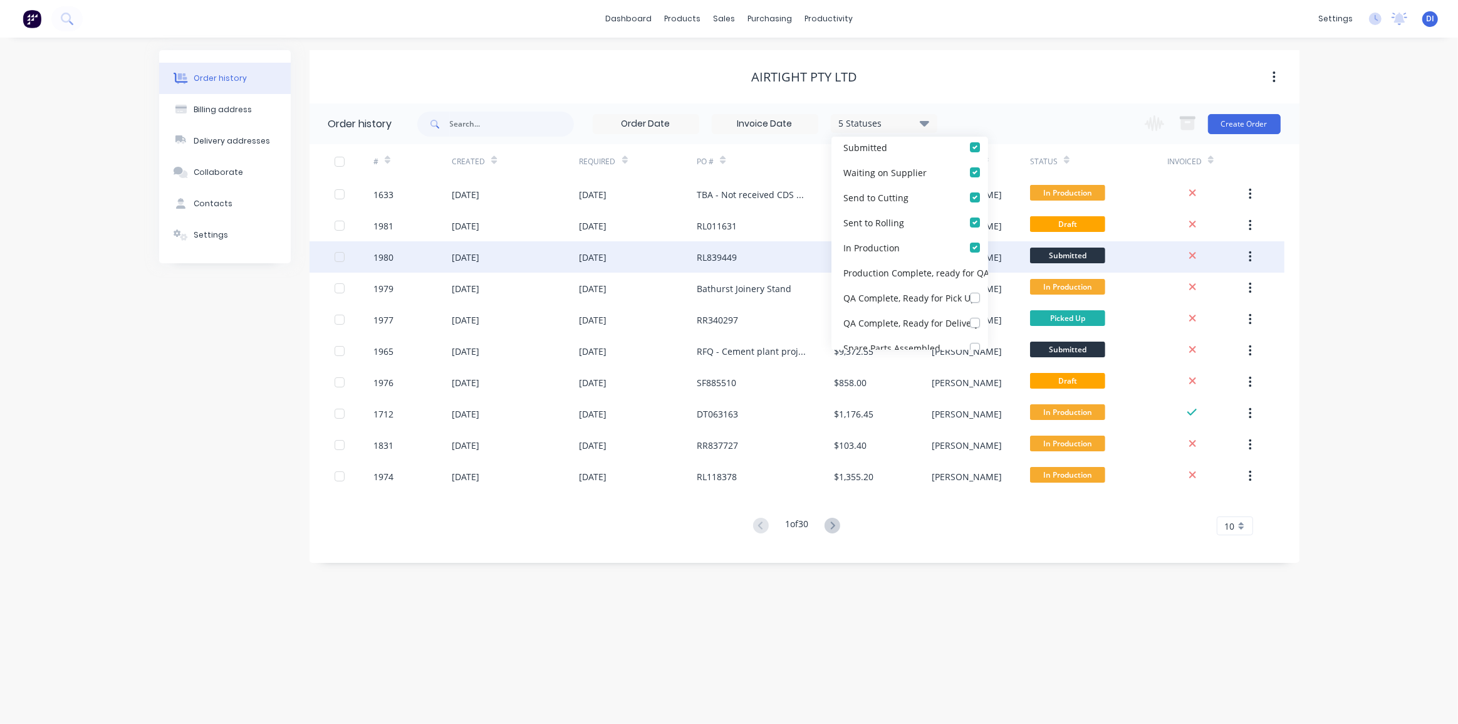
click at [1265, 251] on button "button" at bounding box center [1250, 257] width 29 height 23
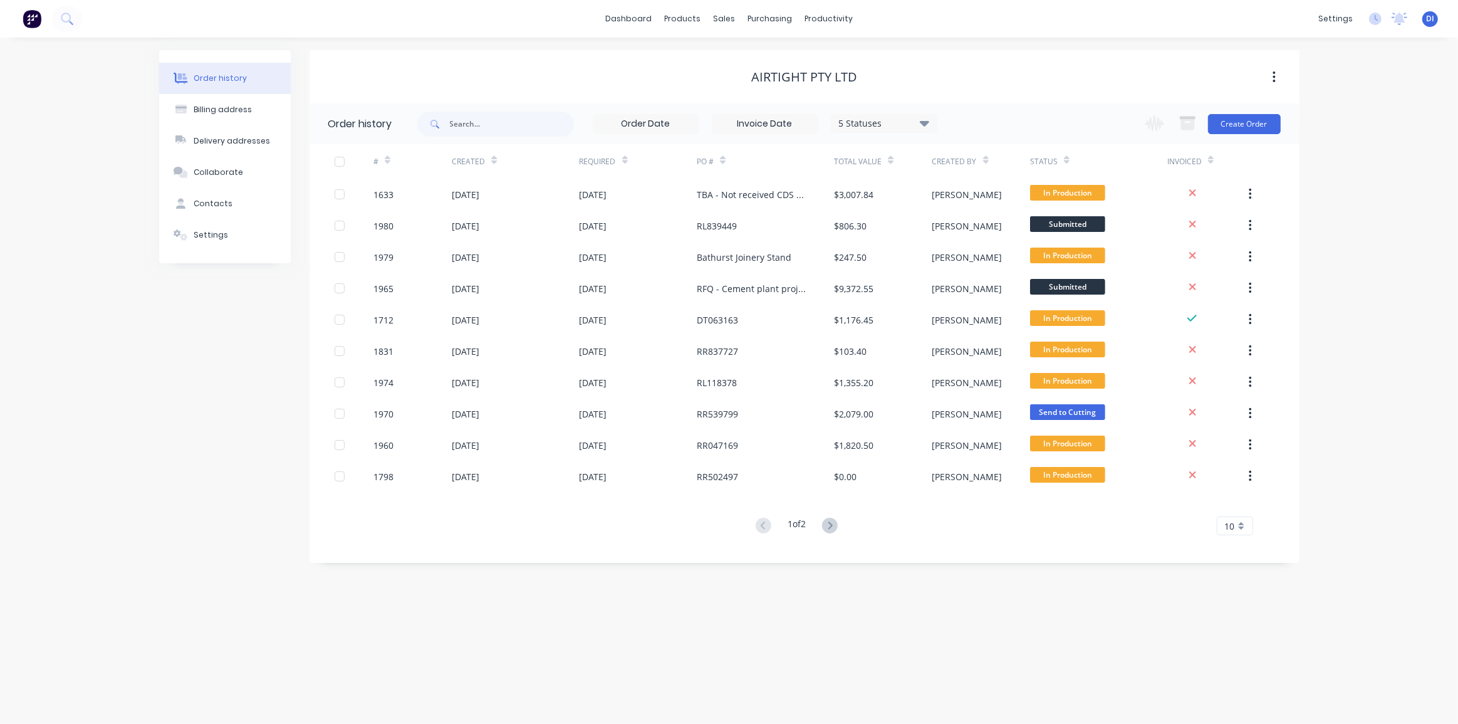
click at [1356, 275] on div "Order history Billing address Delivery addresses Collaborate Contacts Settings …" at bounding box center [729, 381] width 1458 height 686
drag, startPoint x: 1227, startPoint y: 526, endPoint x: 1225, endPoint y: 536, distance: 10.2
click at [1228, 528] on span "10" at bounding box center [1230, 526] width 10 height 13
drag, startPoint x: 1245, startPoint y: 685, endPoint x: 1269, endPoint y: 587, distance: 100.5
click at [1245, 683] on div "35" at bounding box center [1235, 682] width 35 height 22
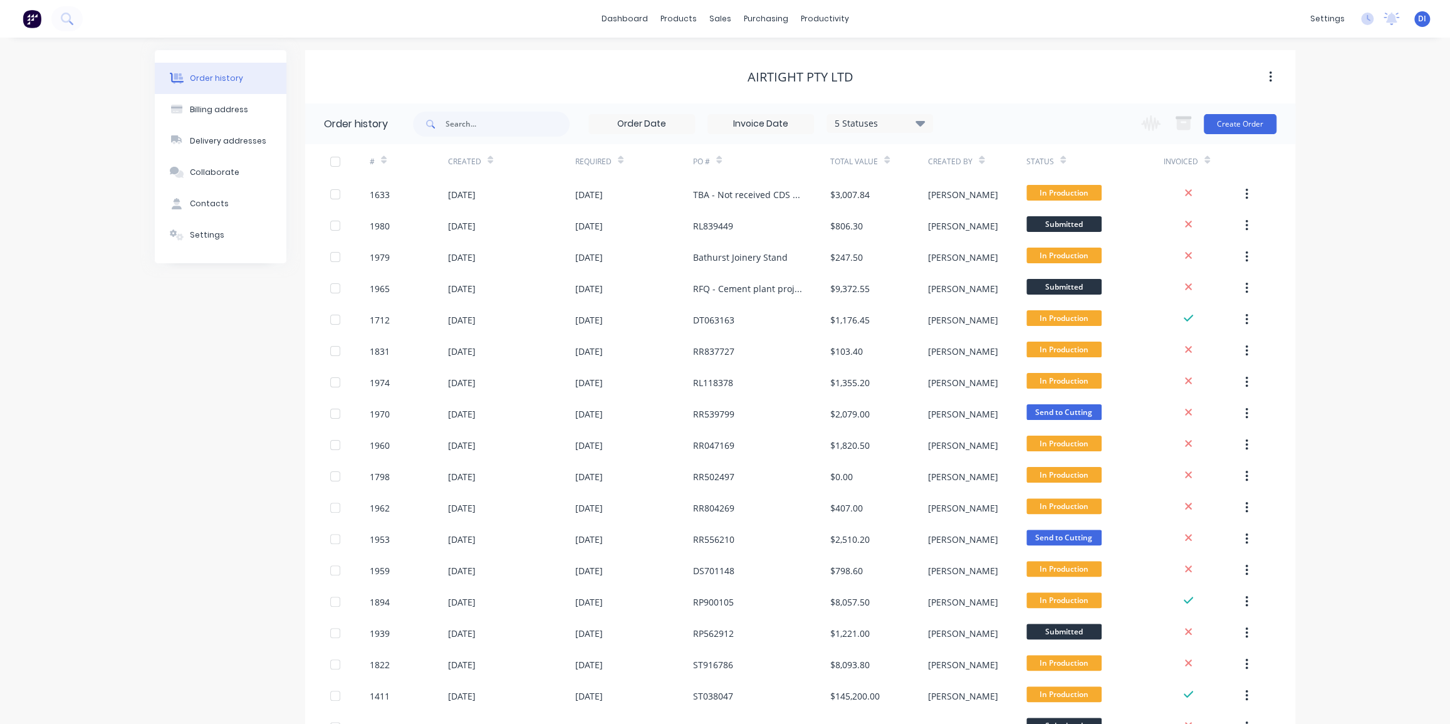
click at [1061, 164] on div at bounding box center [1063, 159] width 6 height 19
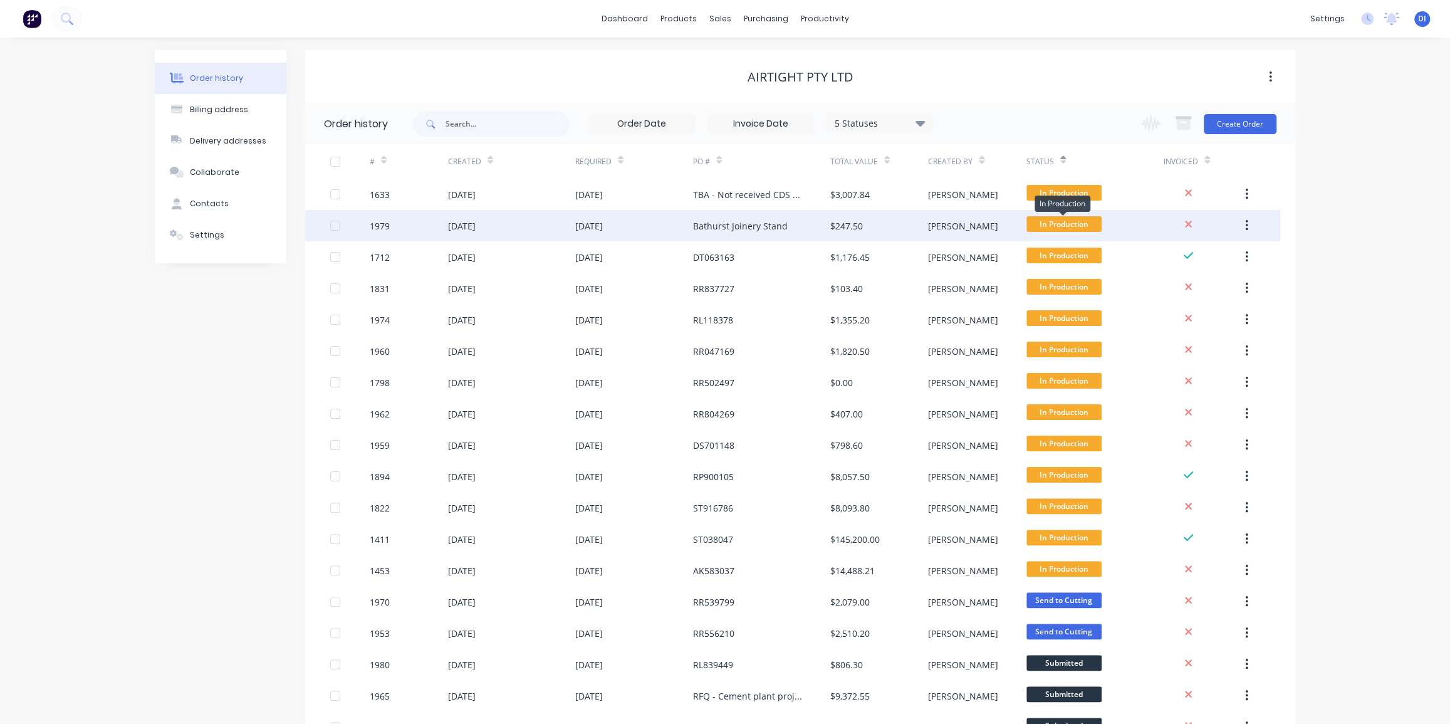
click at [1056, 223] on span "In Production" at bounding box center [1064, 224] width 75 height 16
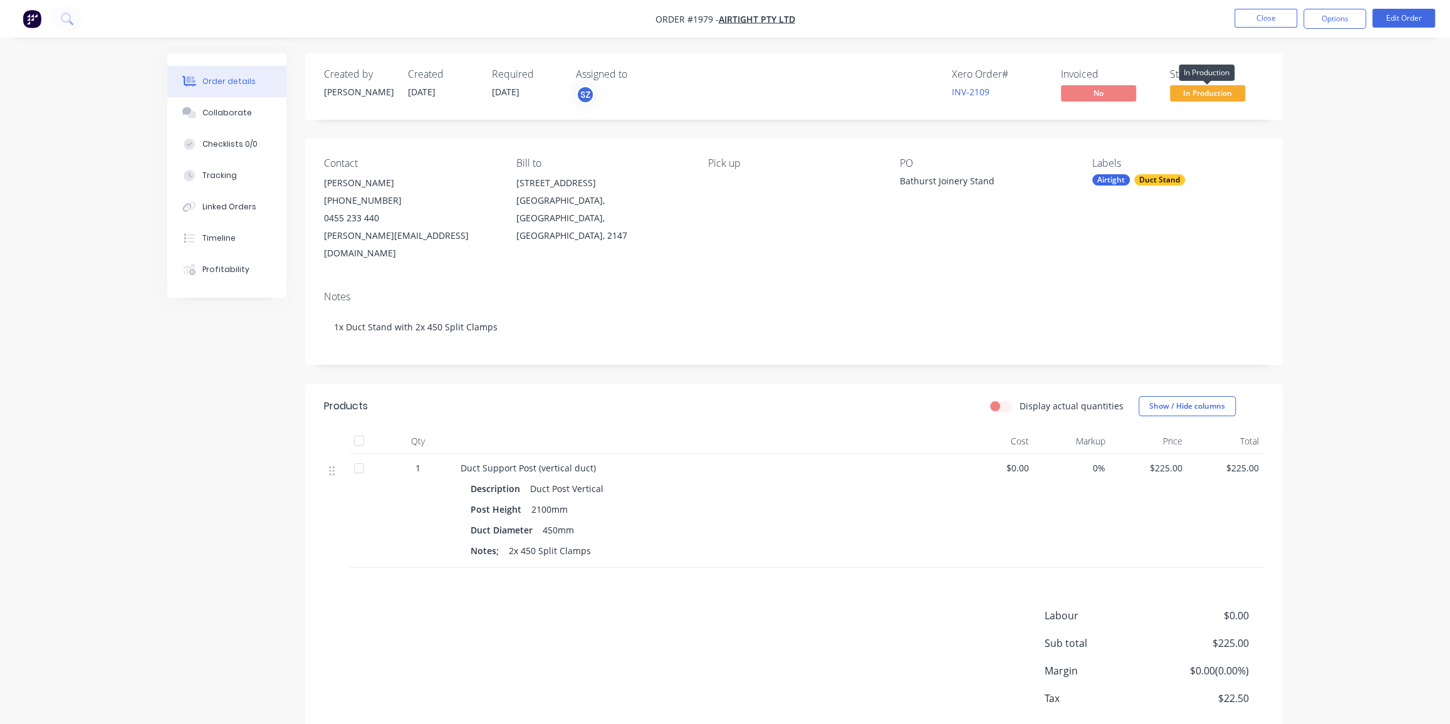
click at [1203, 95] on span "In Production" at bounding box center [1207, 93] width 75 height 16
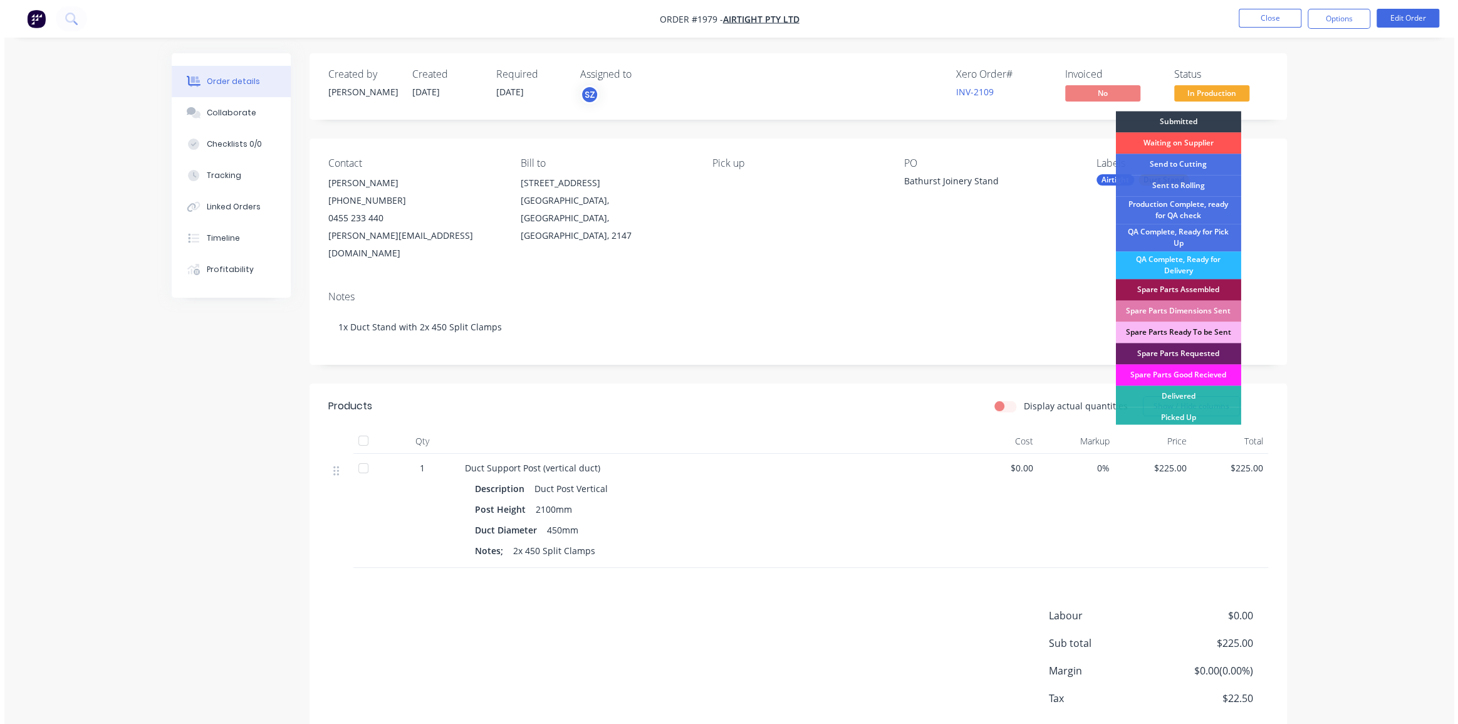
scroll to position [3, 0]
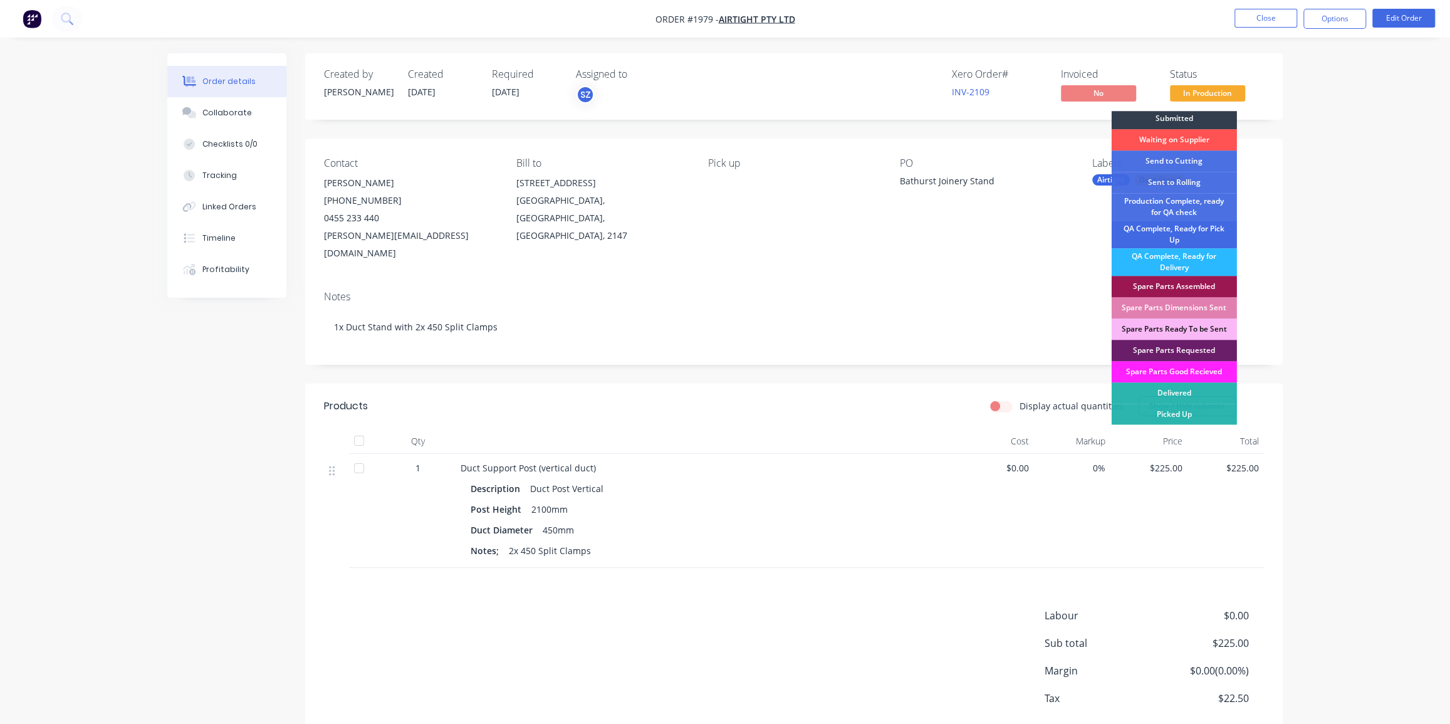
click at [1171, 233] on div "QA Complete, Ready for Pick Up" at bounding box center [1174, 235] width 125 height 28
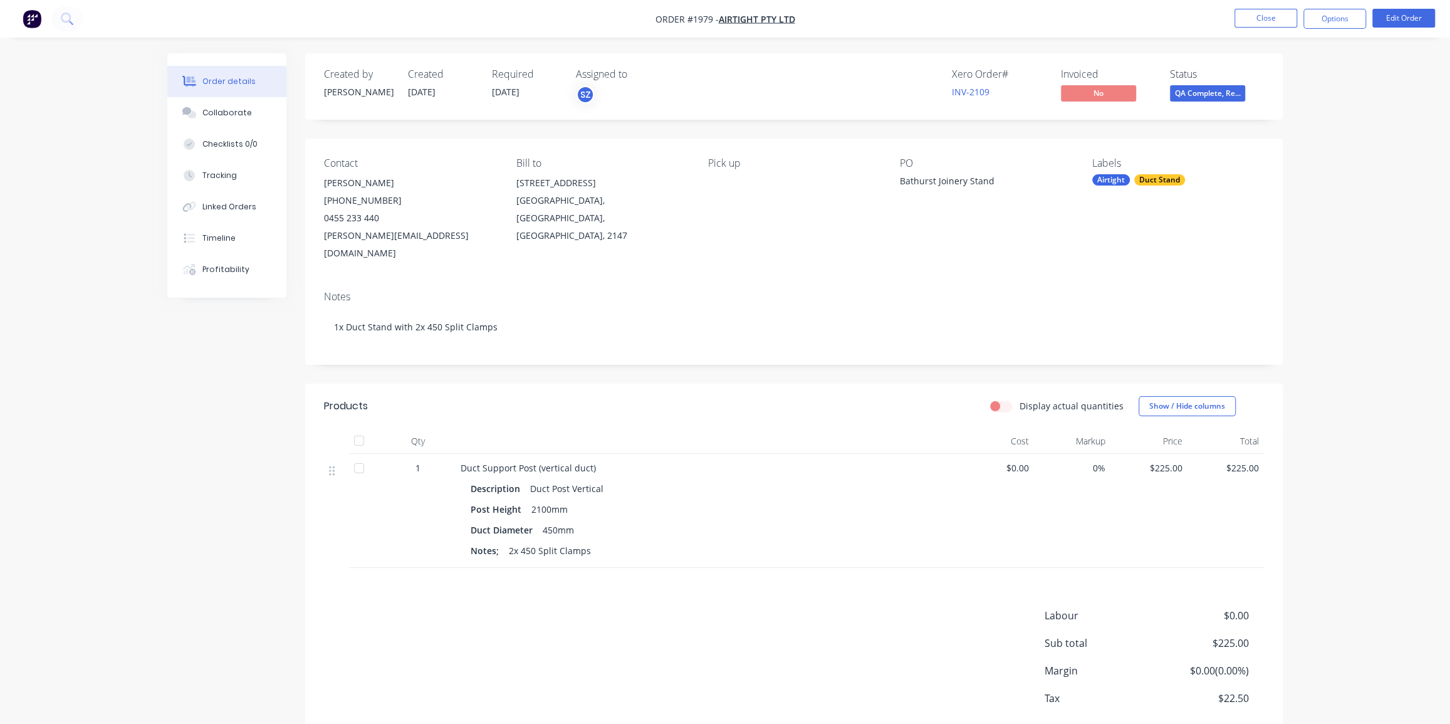
drag, startPoint x: 1332, startPoint y: 287, endPoint x: 1316, endPoint y: 281, distance: 17.8
click at [1332, 285] on div "Order details Collaborate Checklists 0/0 Tracking Linked Orders Timeline Profit…" at bounding box center [725, 395] width 1450 height 791
click at [1319, 251] on div "Order details Collaborate Checklists 0/0 Tracking Linked Orders Timeline Profit…" at bounding box center [725, 395] width 1450 height 791
click at [1280, 18] on button "Close" at bounding box center [1266, 18] width 63 height 19
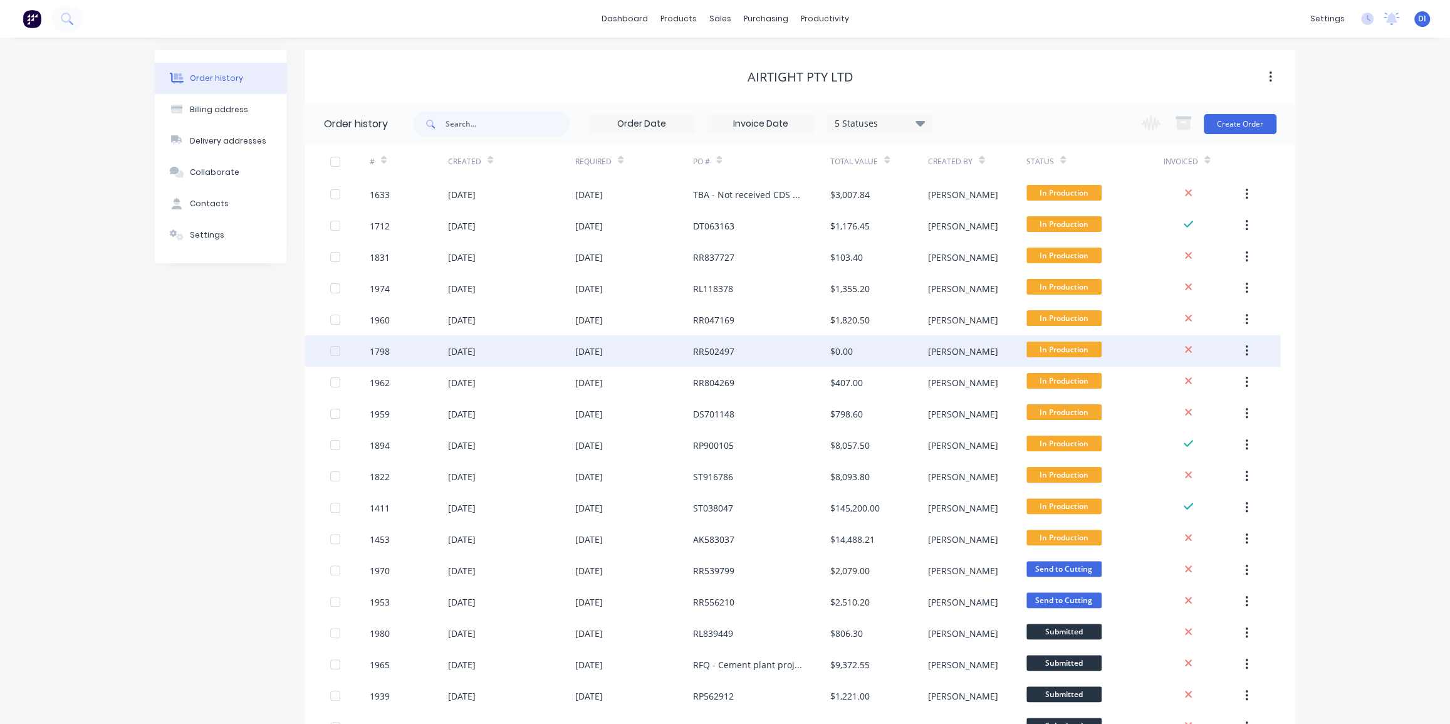
click at [888, 347] on div "$0.00" at bounding box center [879, 350] width 98 height 31
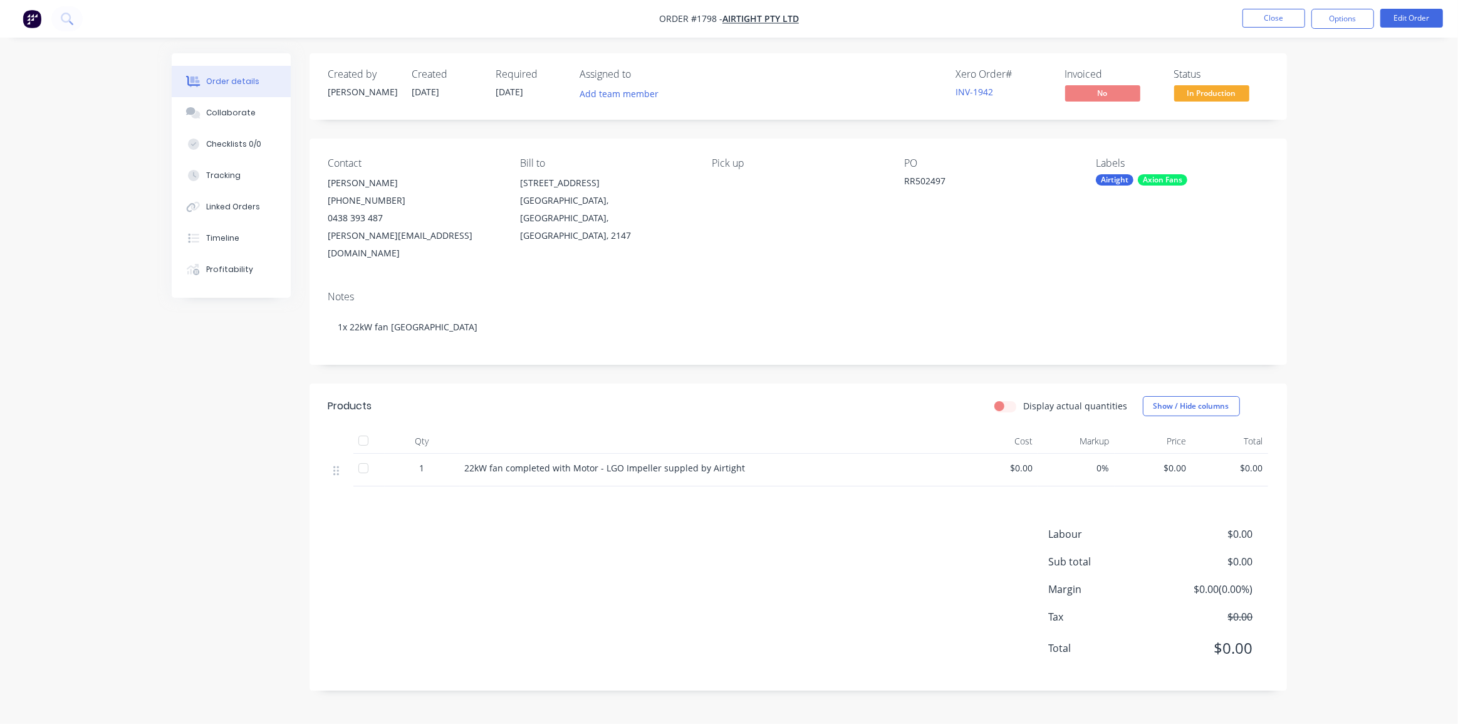
drag, startPoint x: 892, startPoint y: 347, endPoint x: 901, endPoint y: 346, distance: 9.4
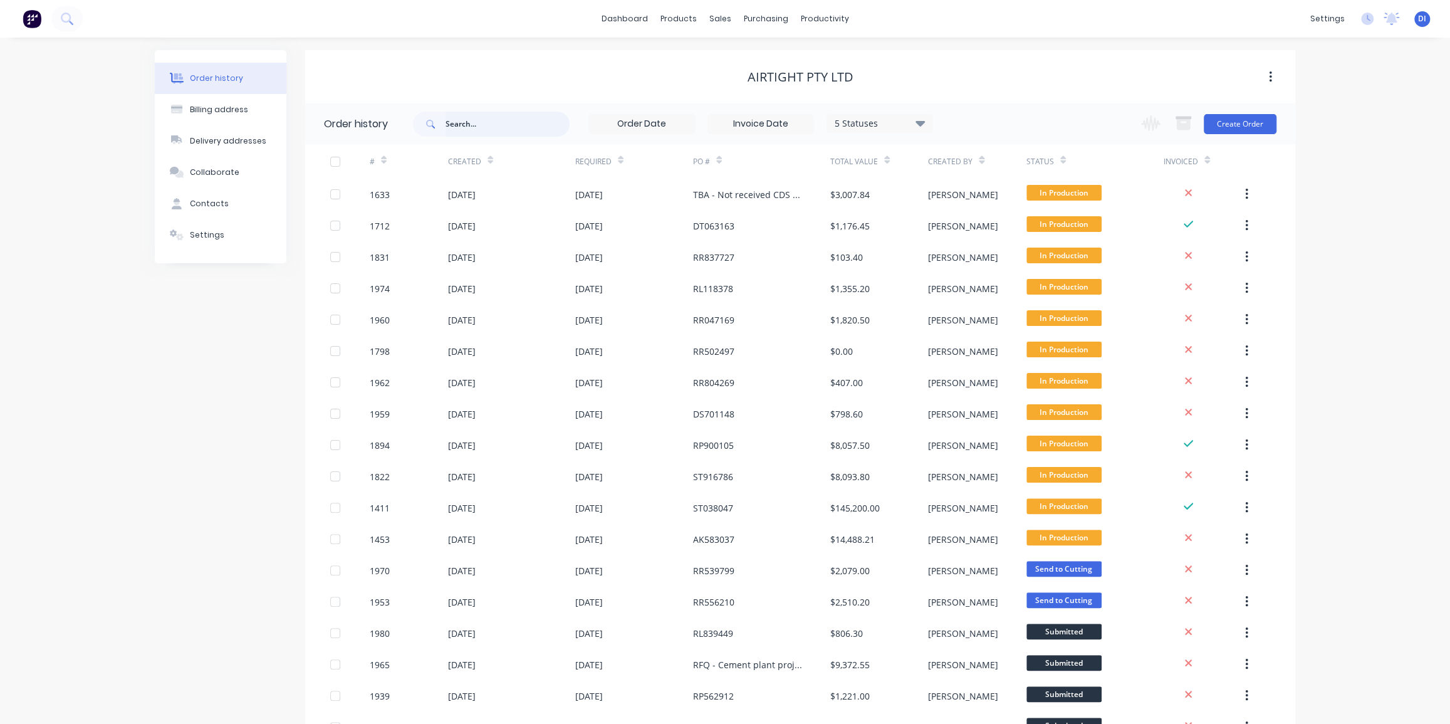
click at [563, 120] on input "text" at bounding box center [508, 124] width 124 height 25
click at [744, 56] on div "Sales Orders" at bounding box center [766, 60] width 51 height 11
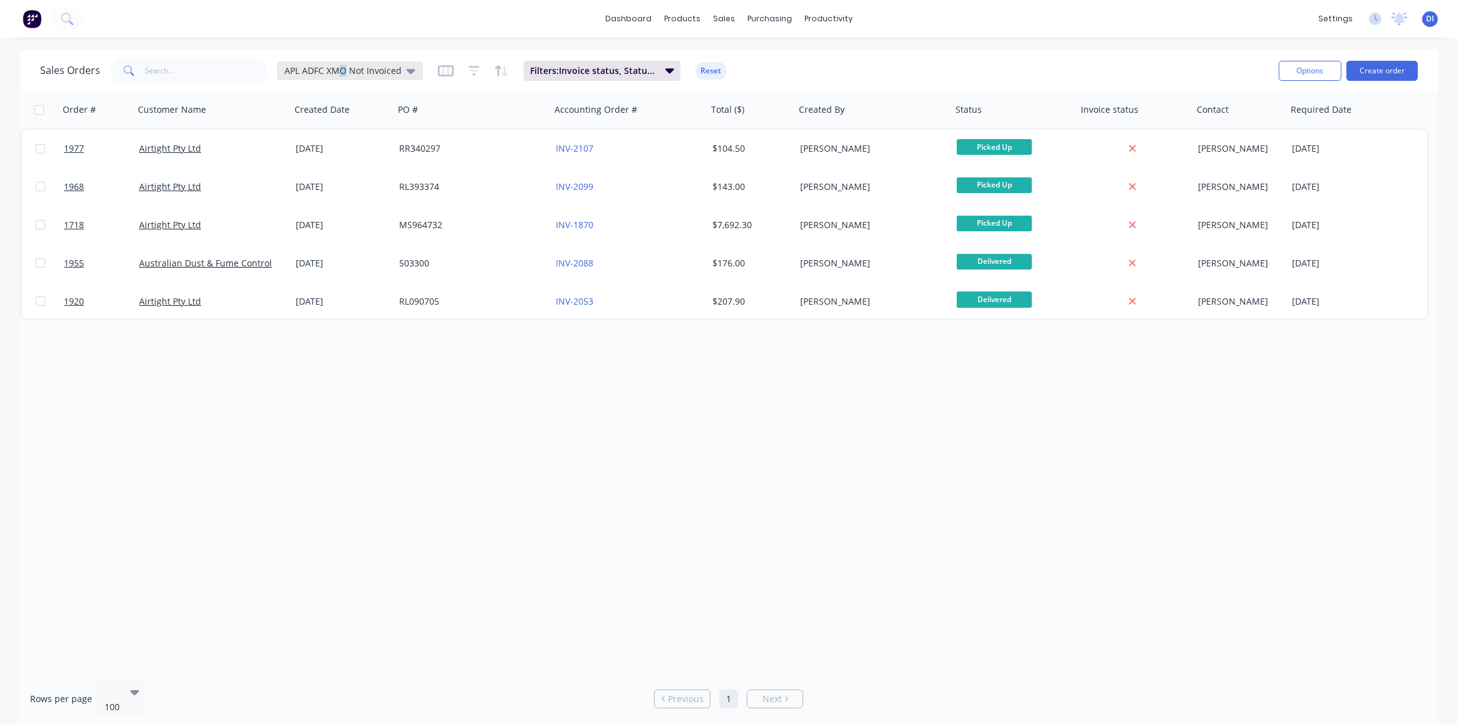
click at [342, 73] on span "APL ADFC XMO Not Invoiced" at bounding box center [343, 70] width 117 height 13
click at [327, 275] on button "Standard View" at bounding box center [352, 277] width 143 height 14
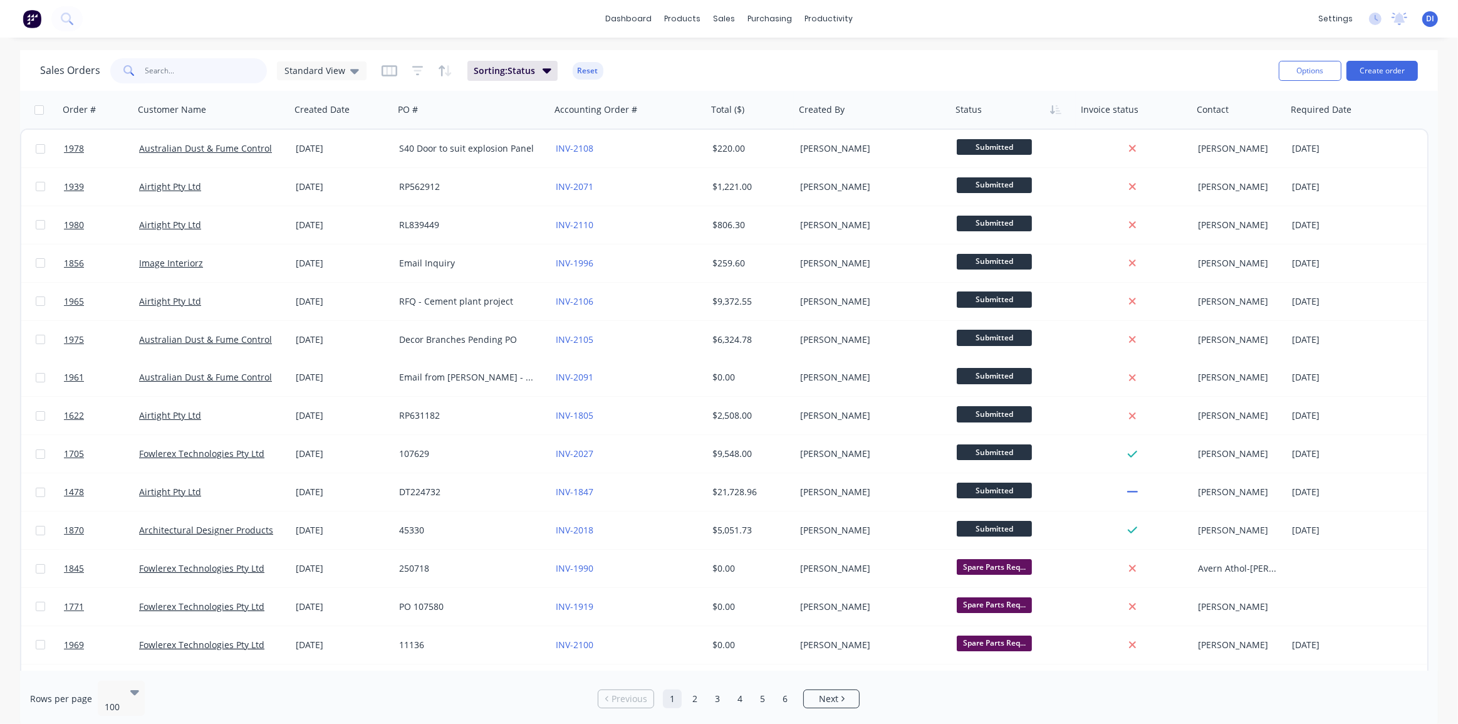
click at [195, 74] on input "text" at bounding box center [206, 70] width 122 height 25
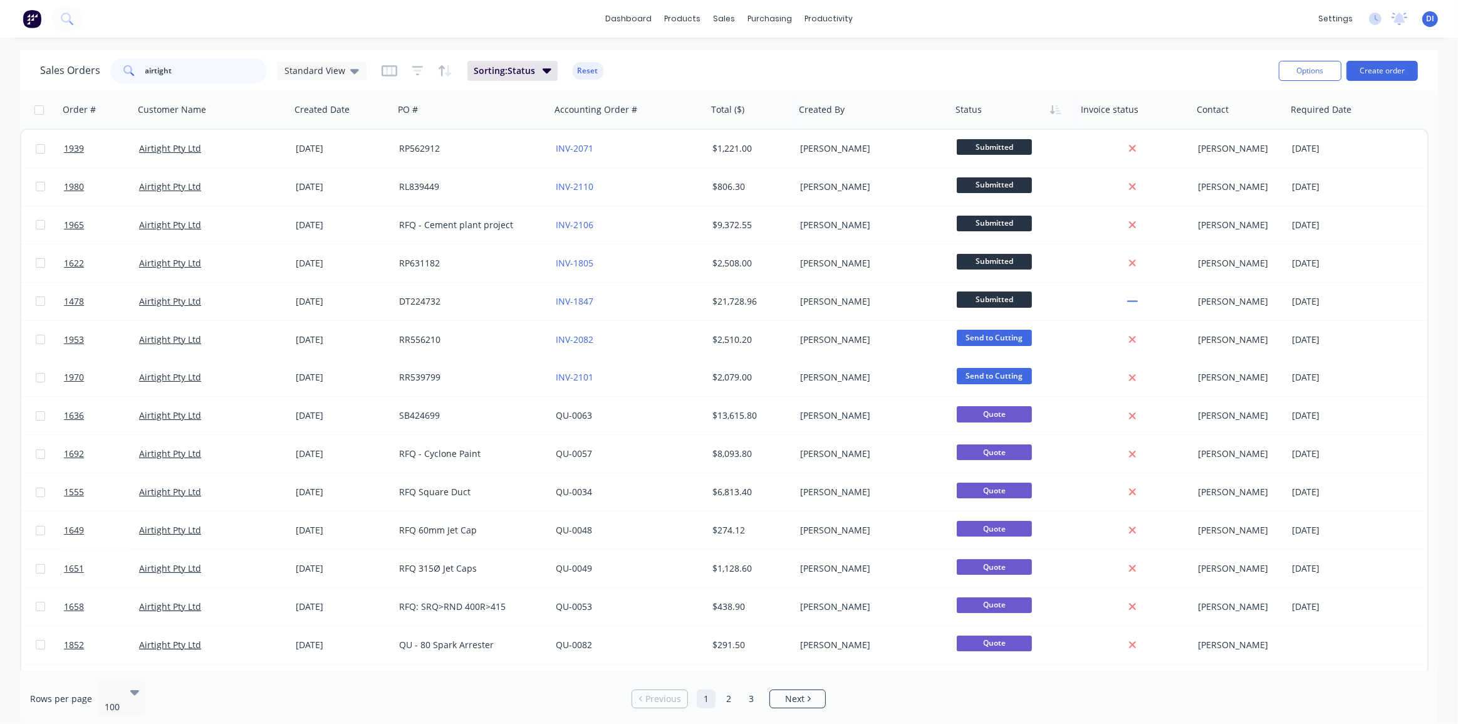
type input "airtight"
click at [259, 48] on div "dashboard products sales purchasing productivity dashboard products Product Cat…" at bounding box center [729, 362] width 1458 height 724
click at [532, 71] on button "Sorting: Status" at bounding box center [513, 71] width 90 height 20
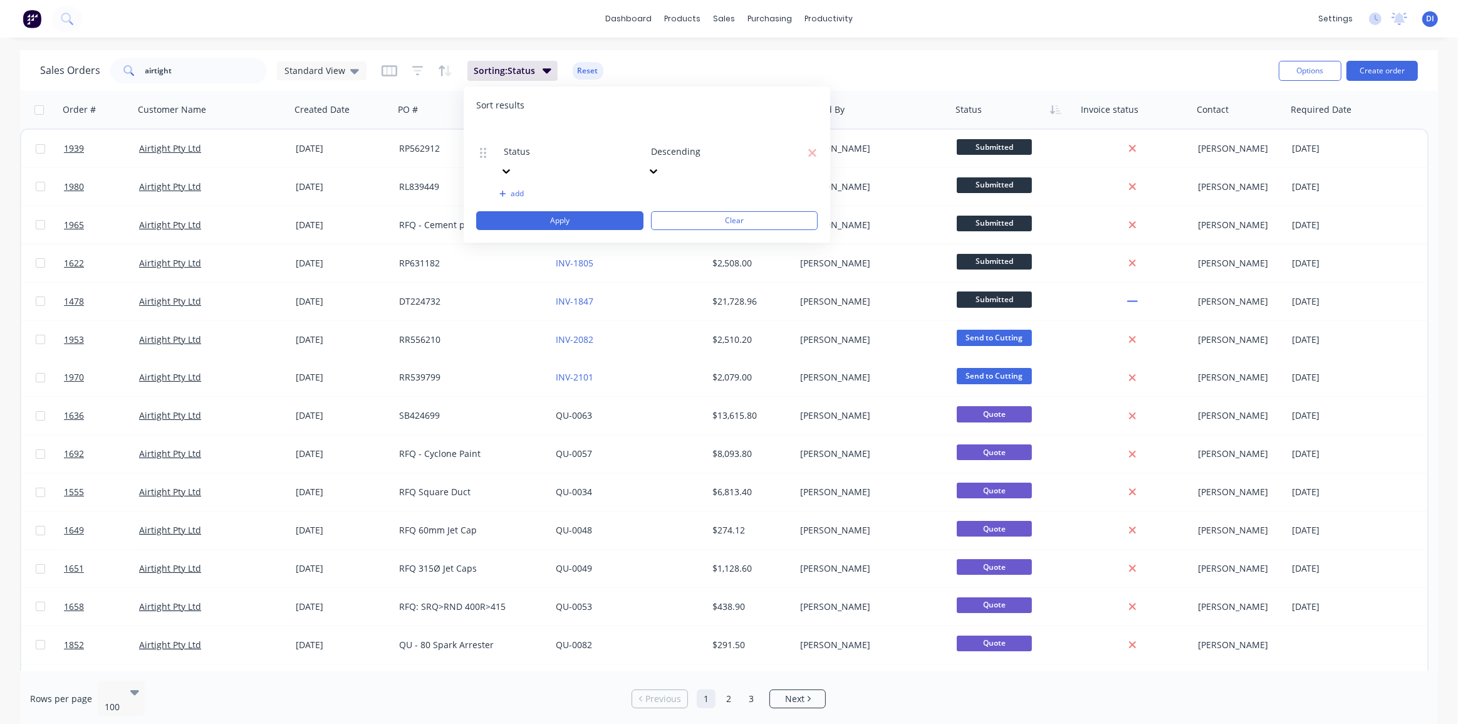
click at [424, 42] on div "dashboard products sales purchasing productivity dashboard products Product Cat…" at bounding box center [729, 362] width 1458 height 724
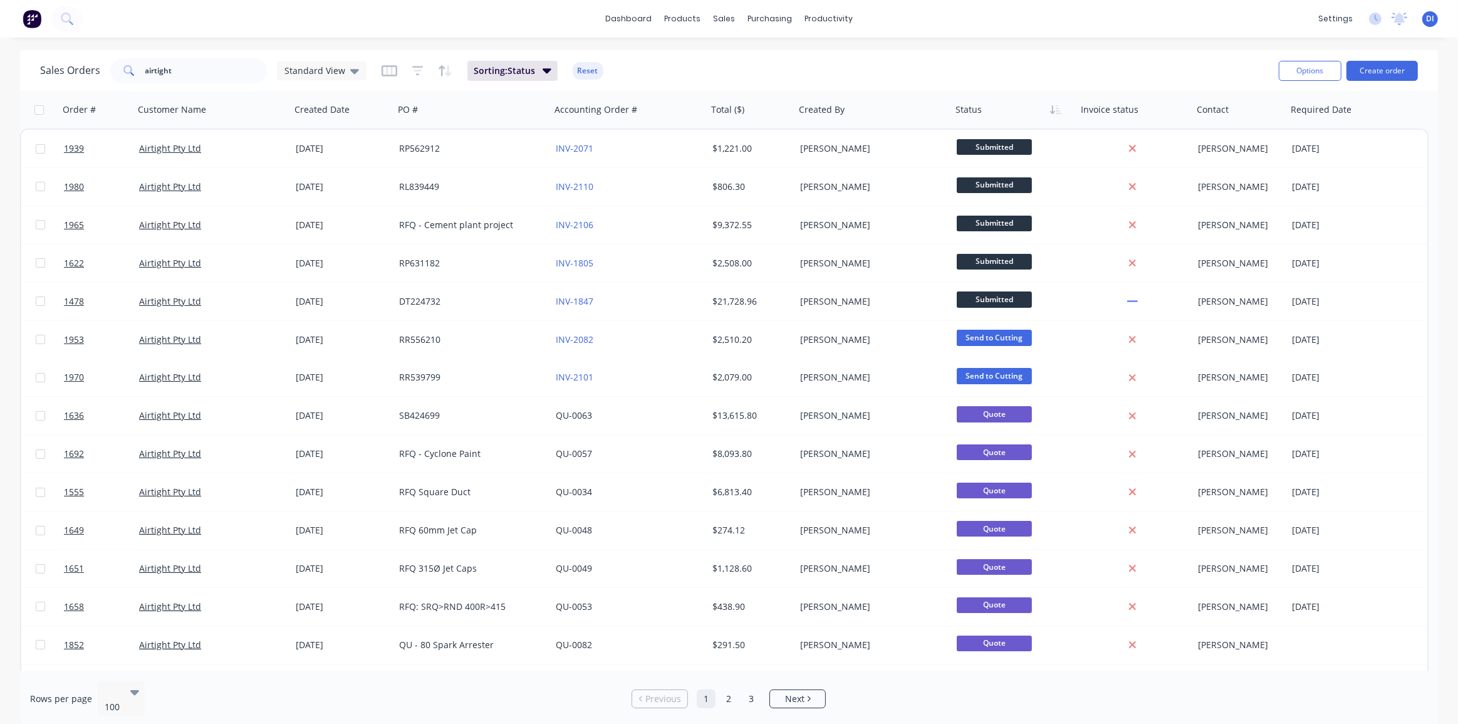
click at [394, 73] on div "Sorting: Status Reset" at bounding box center [493, 71] width 222 height 20
click at [389, 72] on icon "button" at bounding box center [390, 71] width 16 height 13
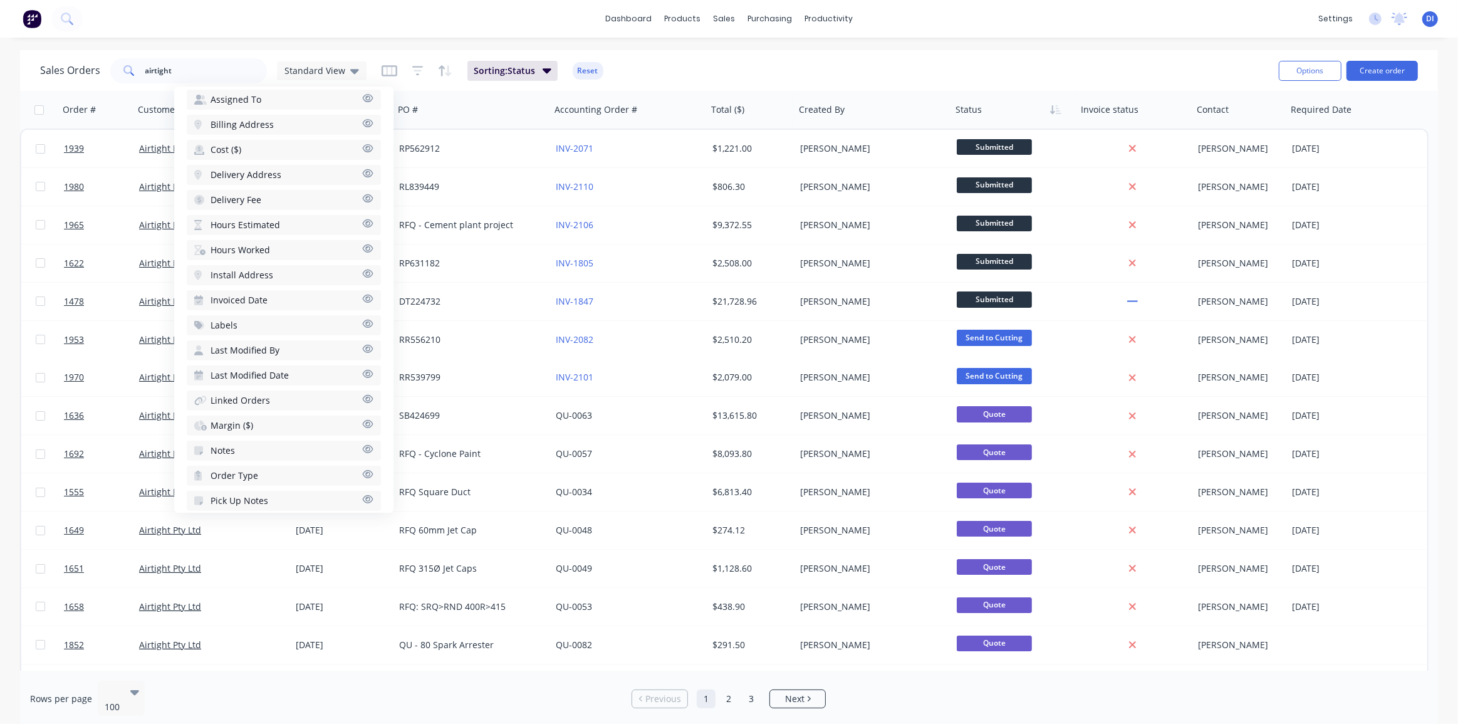
scroll to position [436, 0]
click at [362, 411] on icon "button" at bounding box center [367, 415] width 11 height 9
click at [471, 34] on div "dashboard products sales purchasing productivity dashboard products Product Cat…" at bounding box center [729, 19] width 1458 height 38
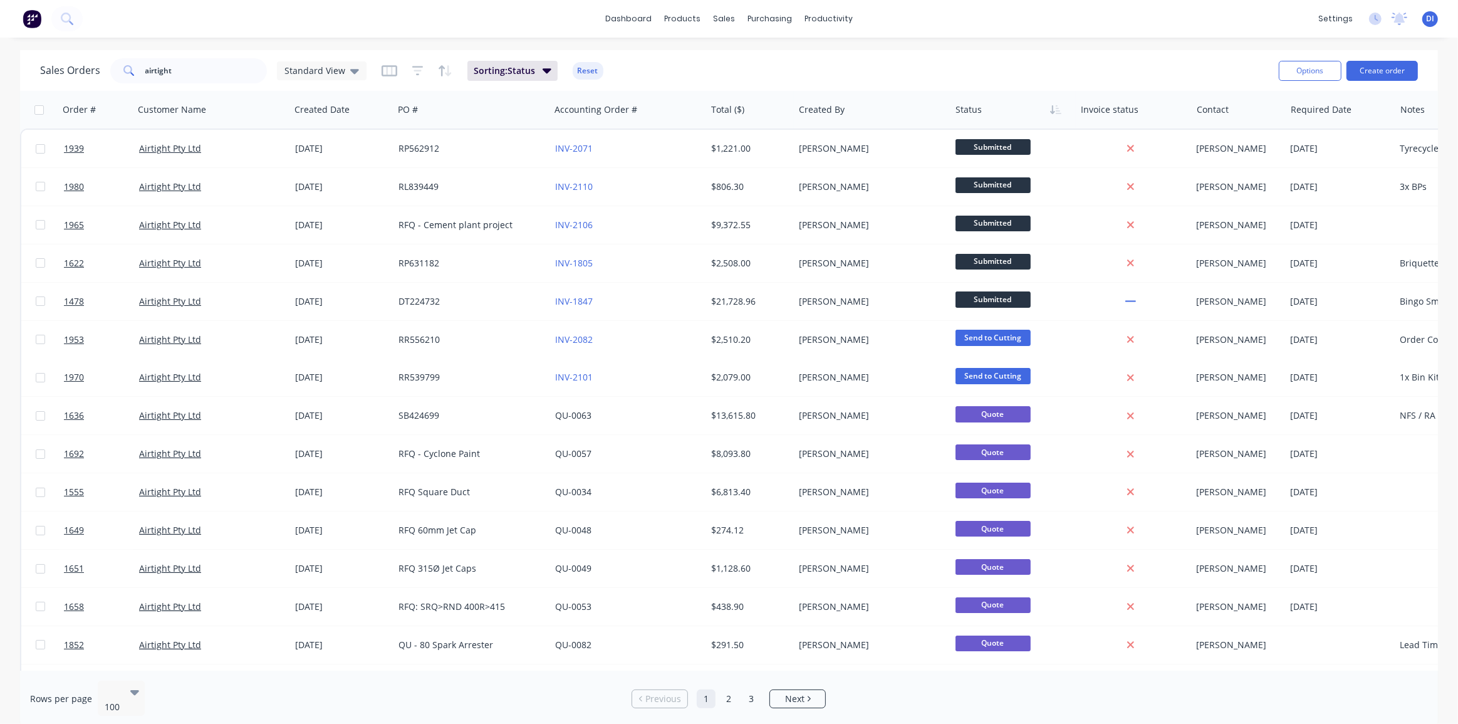
click at [229, 44] on div "dashboard products sales purchasing productivity dashboard products Product Cat…" at bounding box center [729, 362] width 1458 height 724
click at [1153, 43] on div "dashboard products sales purchasing productivity dashboard products Product Cat…" at bounding box center [729, 362] width 1458 height 724
click at [1159, 52] on div "Sales Orders airtight Standard View Sorting: Status Reset Options Create order" at bounding box center [729, 70] width 1418 height 41
click at [1051, 110] on icon "button" at bounding box center [1055, 110] width 11 height 10
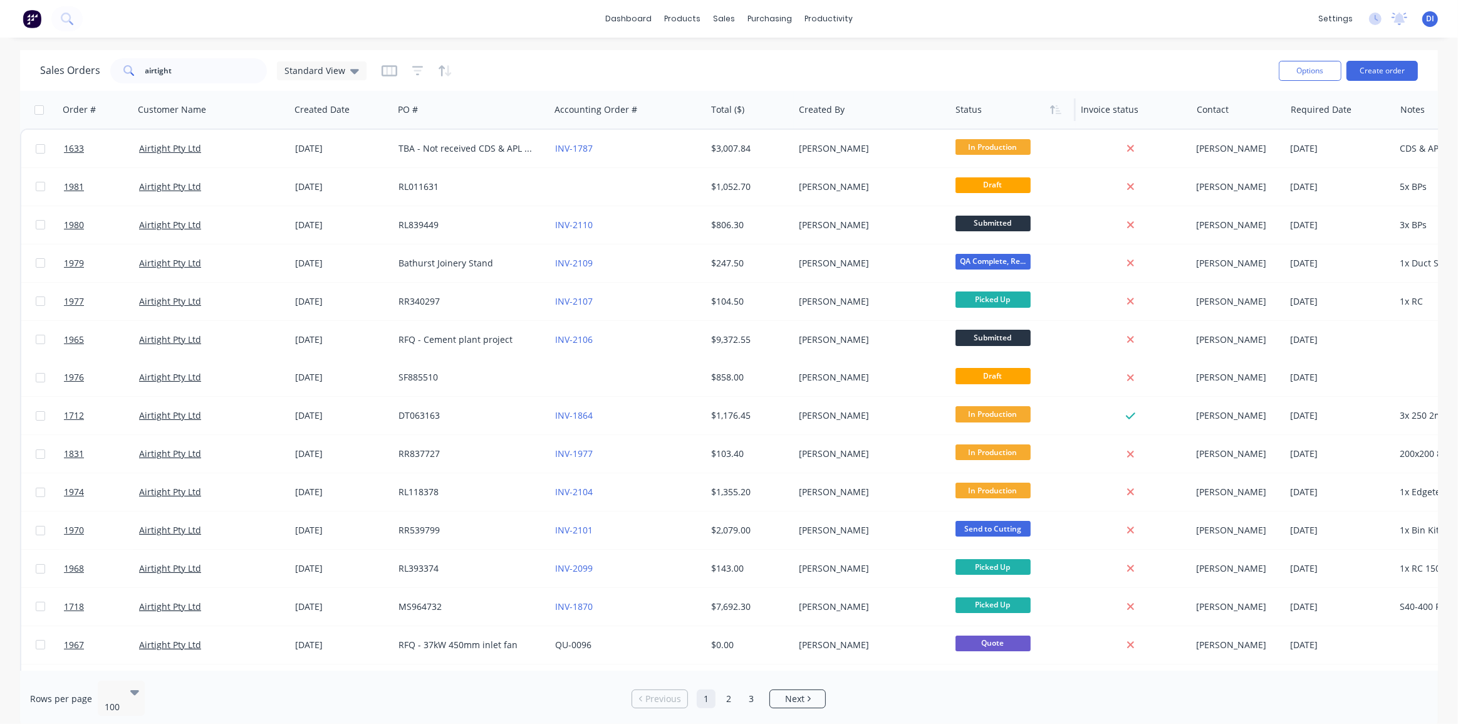
click at [1003, 110] on div at bounding box center [1011, 109] width 110 height 25
click at [1020, 114] on div at bounding box center [1011, 109] width 110 height 25
click at [1016, 114] on div at bounding box center [1011, 109] width 110 height 25
click at [972, 51] on div "Sales Orders airtight Standard View Options Create order" at bounding box center [729, 70] width 1418 height 41
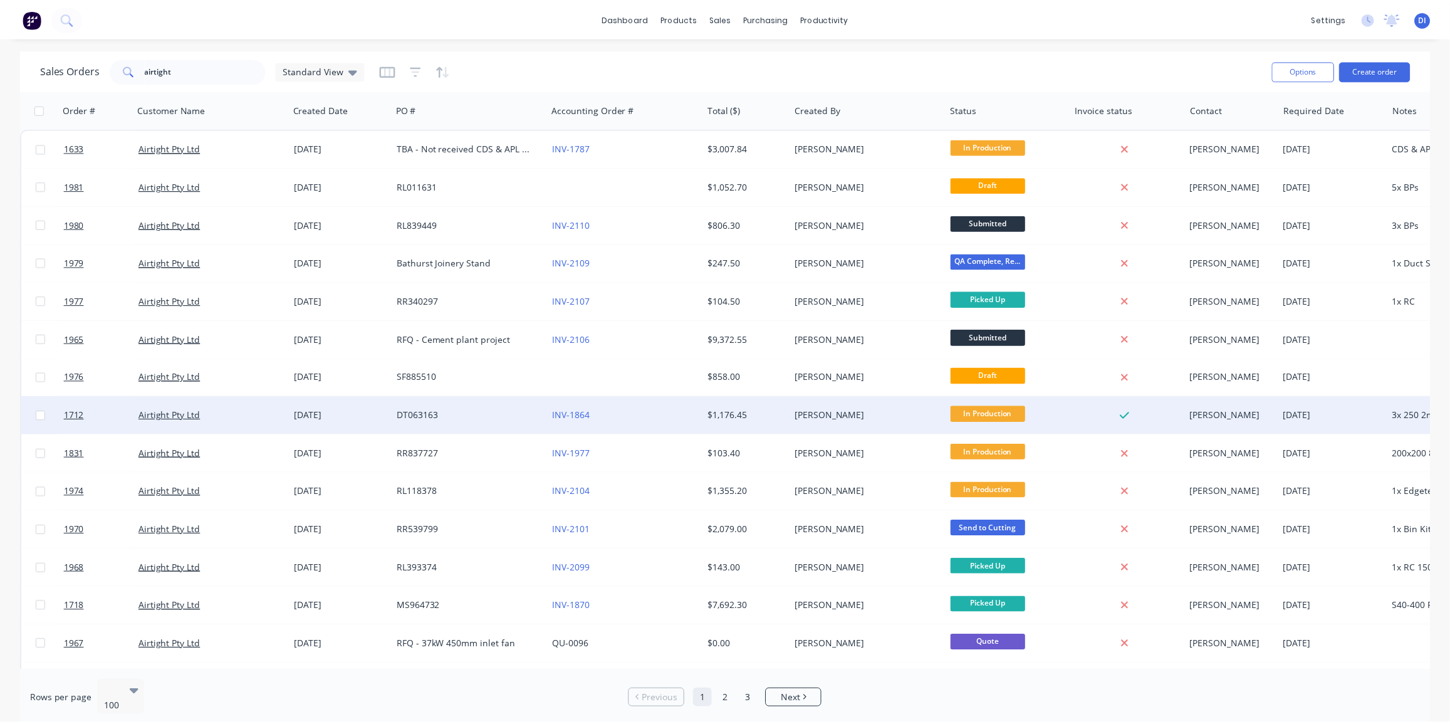
scroll to position [56, 0]
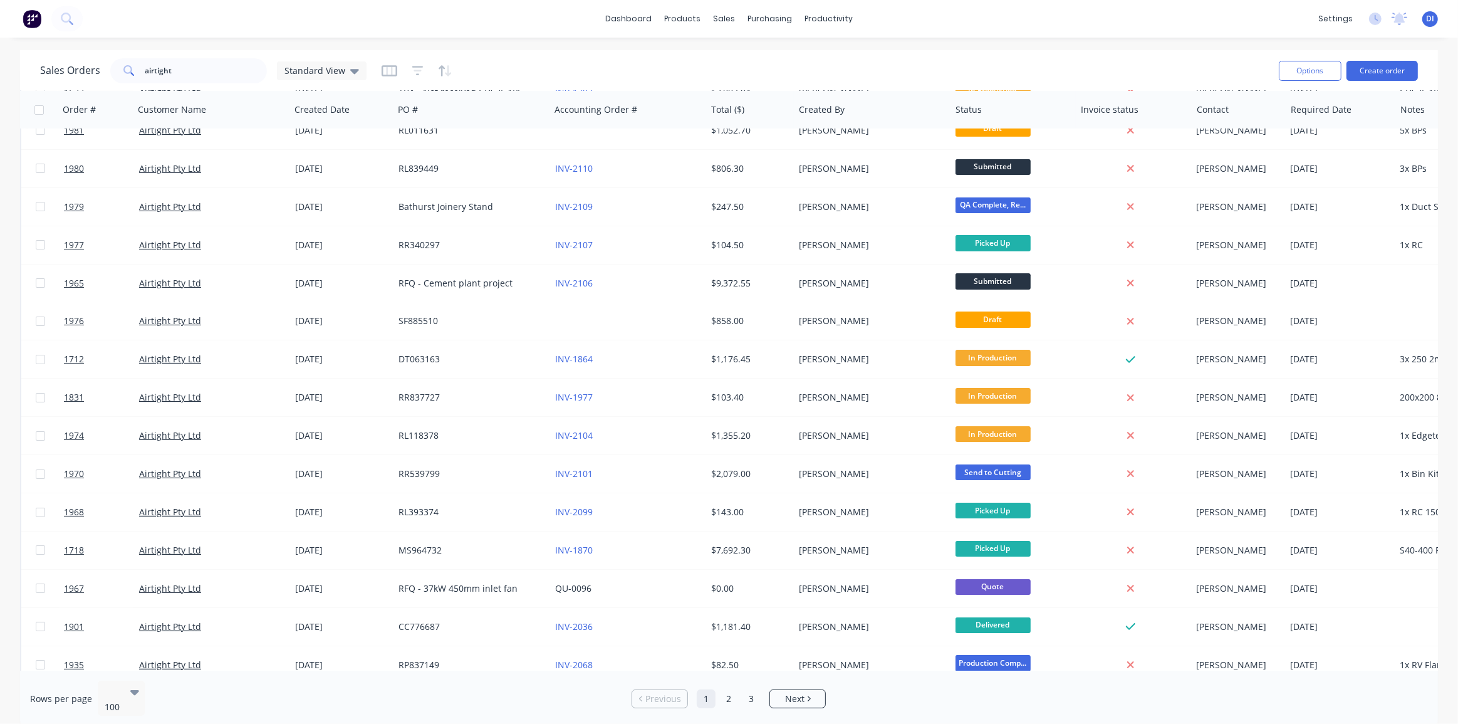
click at [991, 50] on div "Sales Orders airtight Standard View Options Create order" at bounding box center [729, 70] width 1418 height 41
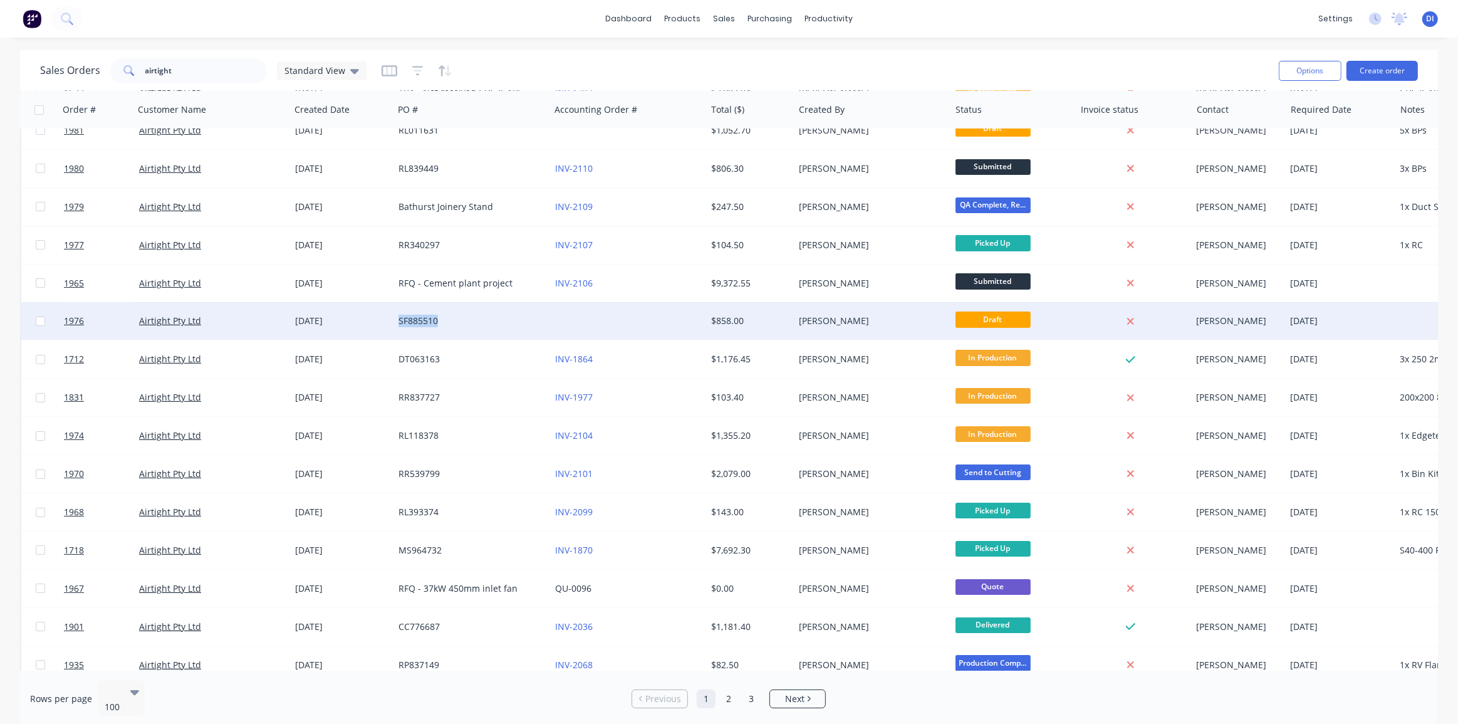
drag, startPoint x: 440, startPoint y: 322, endPoint x: 397, endPoint y: 322, distance: 42.6
click at [397, 322] on div "SF885510" at bounding box center [472, 321] width 157 height 38
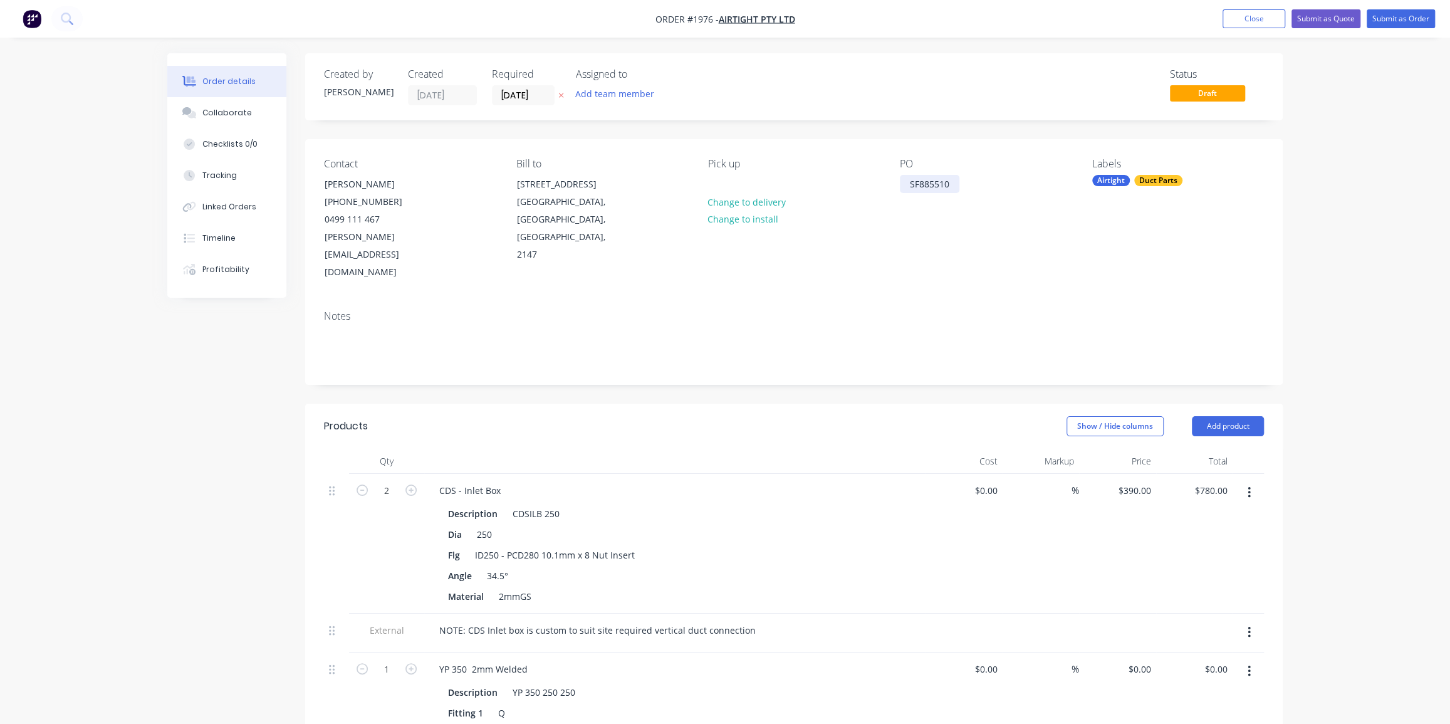
click at [933, 182] on div "SF885510" at bounding box center [930, 184] width 60 height 18
copy div "SF885510"
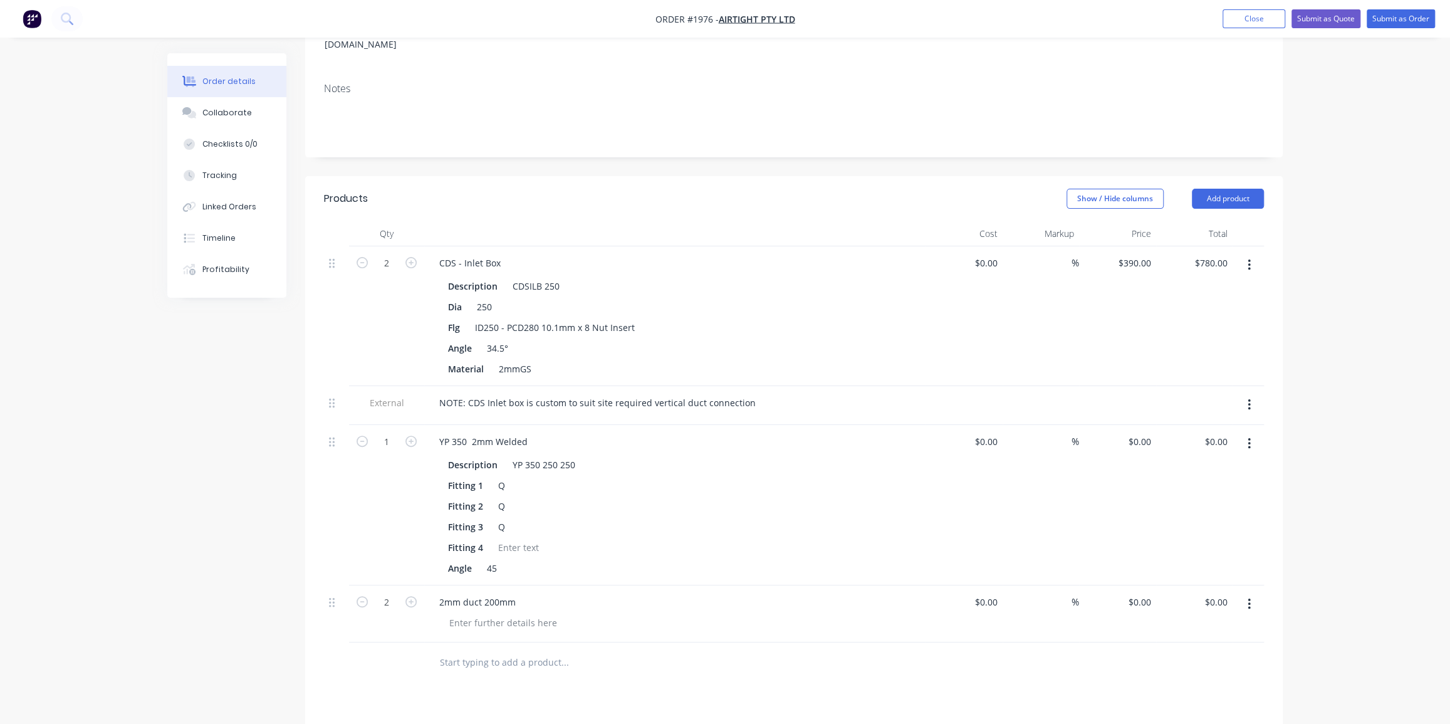
scroll to position [285, 0]
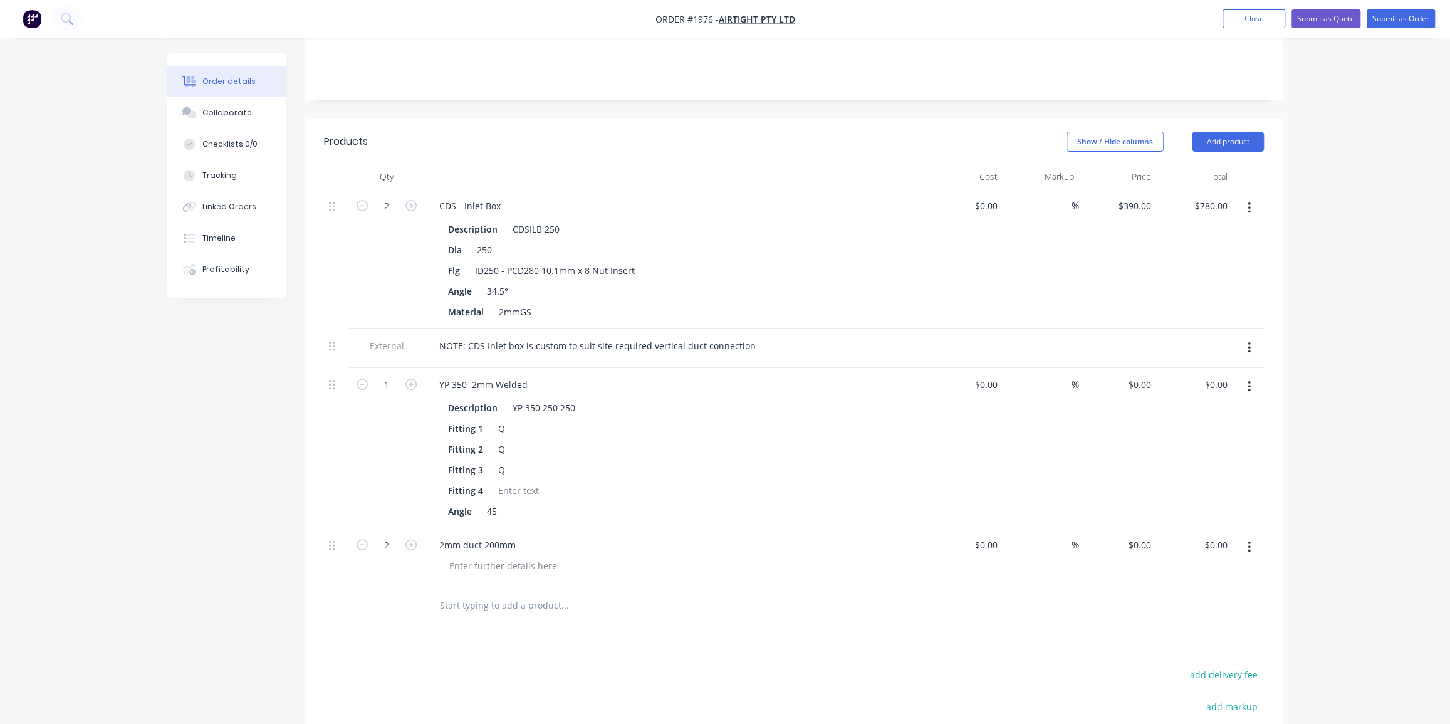
drag, startPoint x: 44, startPoint y: 66, endPoint x: 36, endPoint y: 25, distance: 41.4
click at [44, 65] on div "Order details Collaborate Checklists 0/0 Tracking Linked Orders Timeline Profit…" at bounding box center [725, 330] width 1450 height 1230
click at [29, 6] on nav "Order #1976 - Airtight Pty Ltd Add product Close Submit as Quote Submit as Order" at bounding box center [725, 19] width 1450 height 38
click at [31, 17] on img "button" at bounding box center [32, 18] width 19 height 19
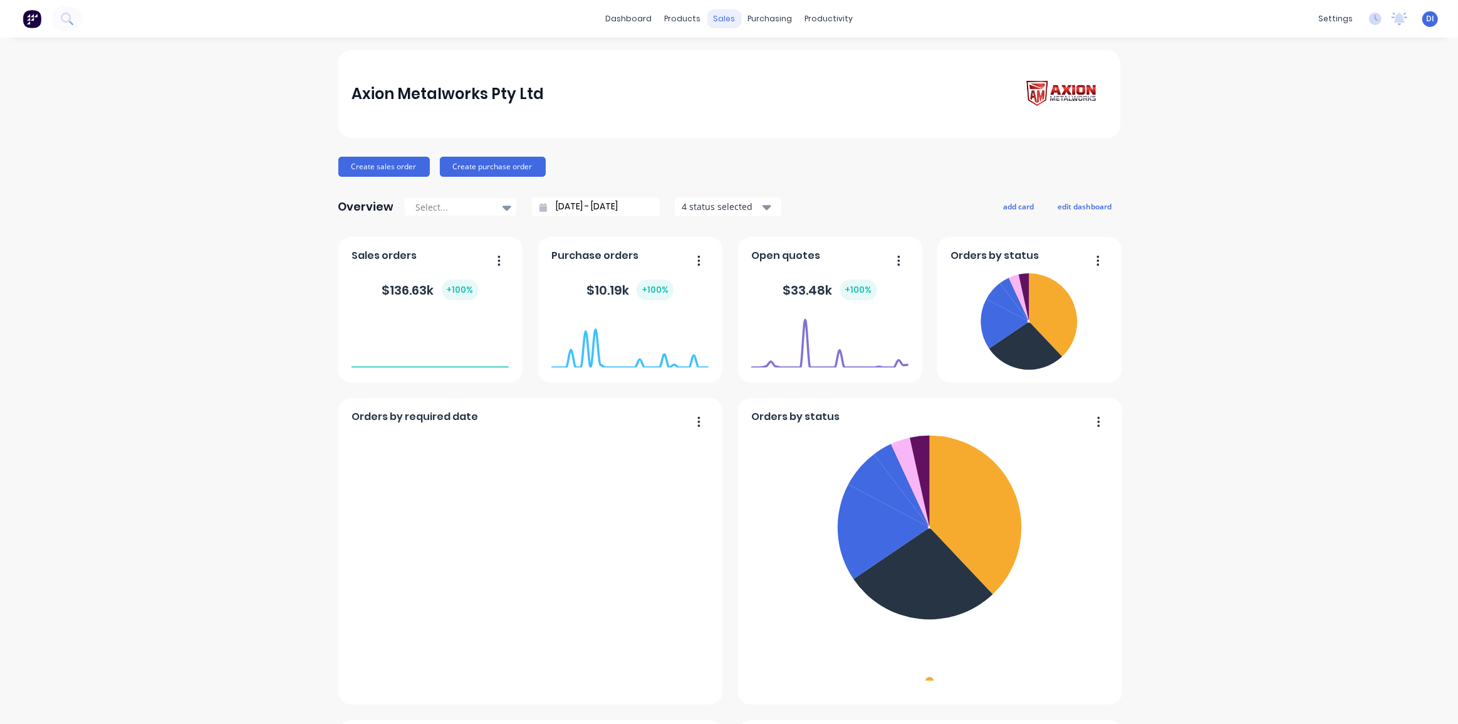
click at [718, 14] on div "sales" at bounding box center [724, 18] width 34 height 19
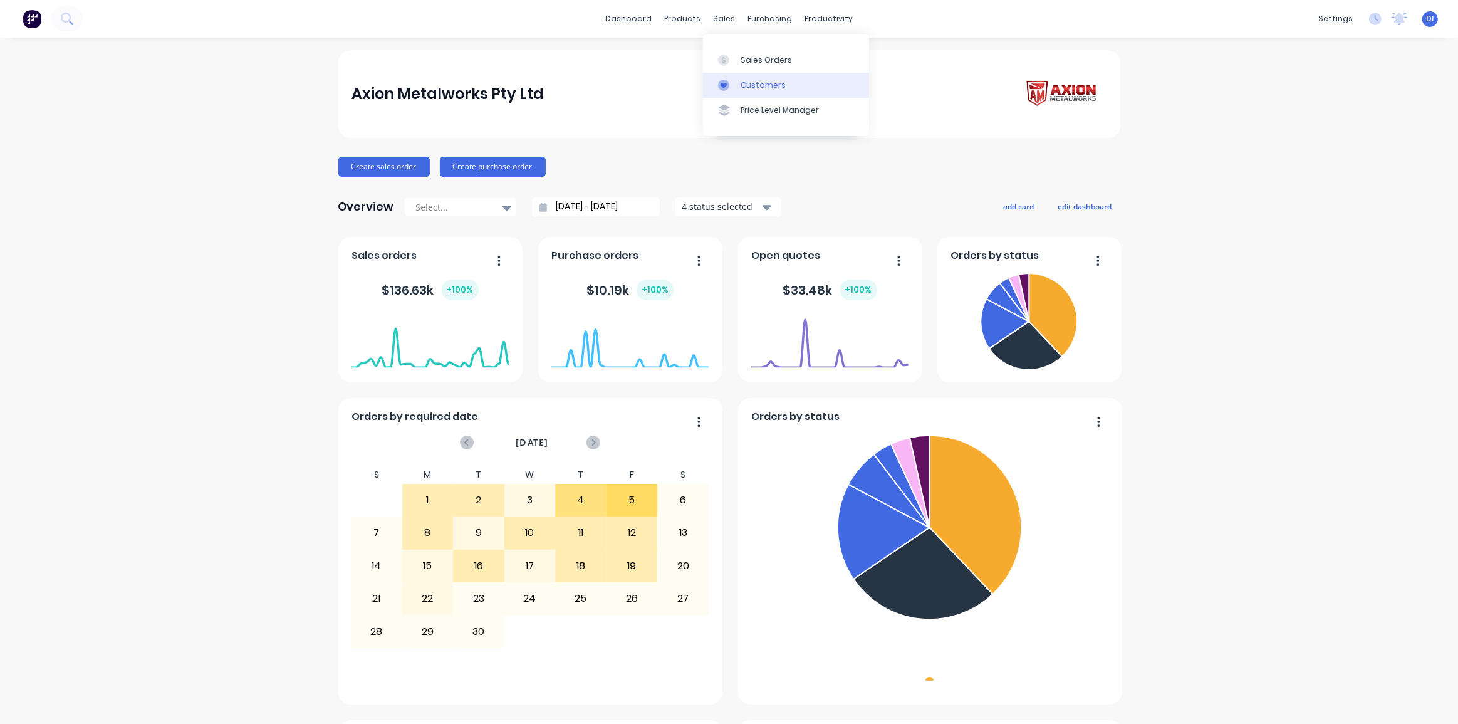
click at [756, 85] on div "Customers" at bounding box center [763, 85] width 45 height 11
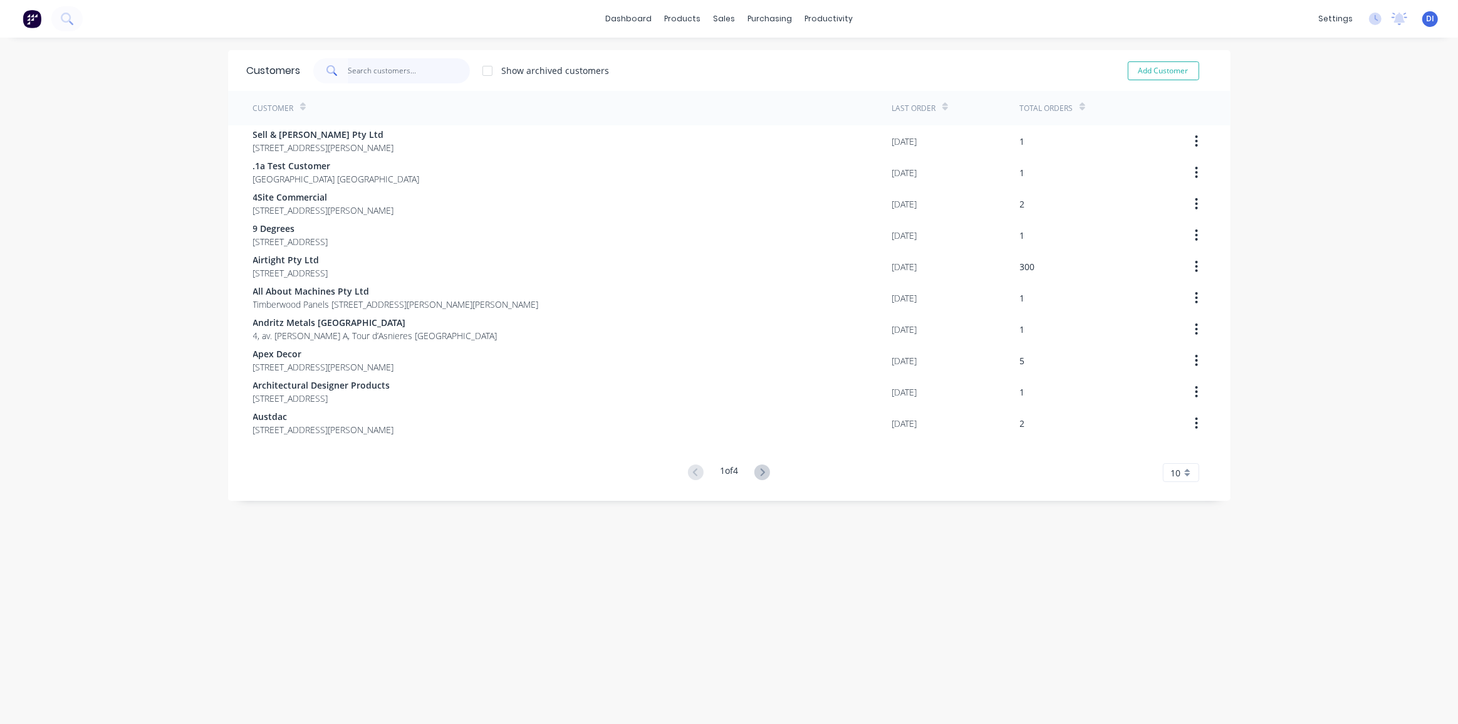
click at [348, 68] on input "text" at bounding box center [409, 70] width 122 height 25
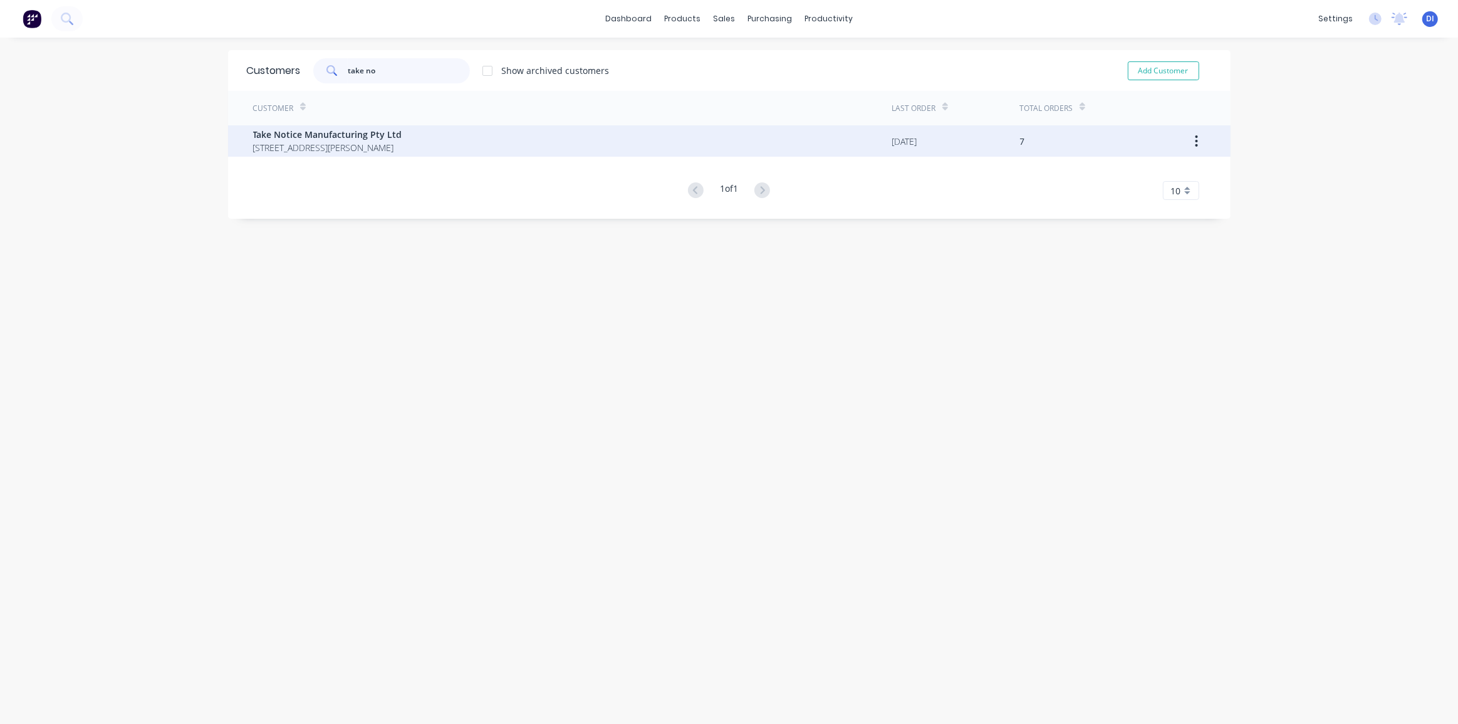
type input "take no"
click at [382, 137] on span "Take Notice Manufacturing Pty Ltd" at bounding box center [327, 134] width 149 height 13
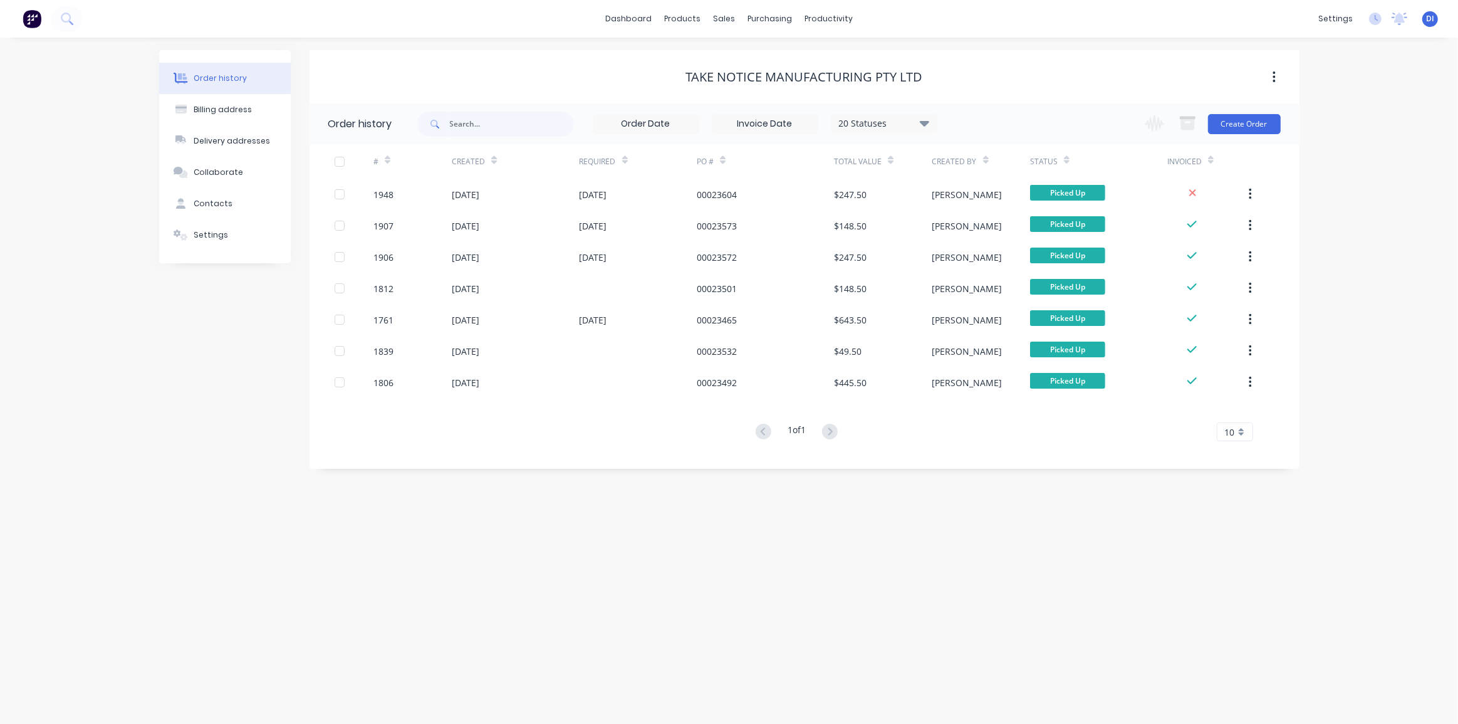
click at [1379, 297] on div "Order history Billing address Delivery addresses Collaborate Contacts Settings …" at bounding box center [729, 381] width 1458 height 686
click at [1235, 427] on div "10" at bounding box center [1235, 431] width 36 height 19
click at [1312, 432] on div "Order history Billing address Delivery addresses Collaborate Contacts Settings …" at bounding box center [729, 381] width 1458 height 686
click at [1237, 436] on div "10" at bounding box center [1235, 431] width 36 height 19
click at [1236, 582] on div "35" at bounding box center [1235, 588] width 35 height 22
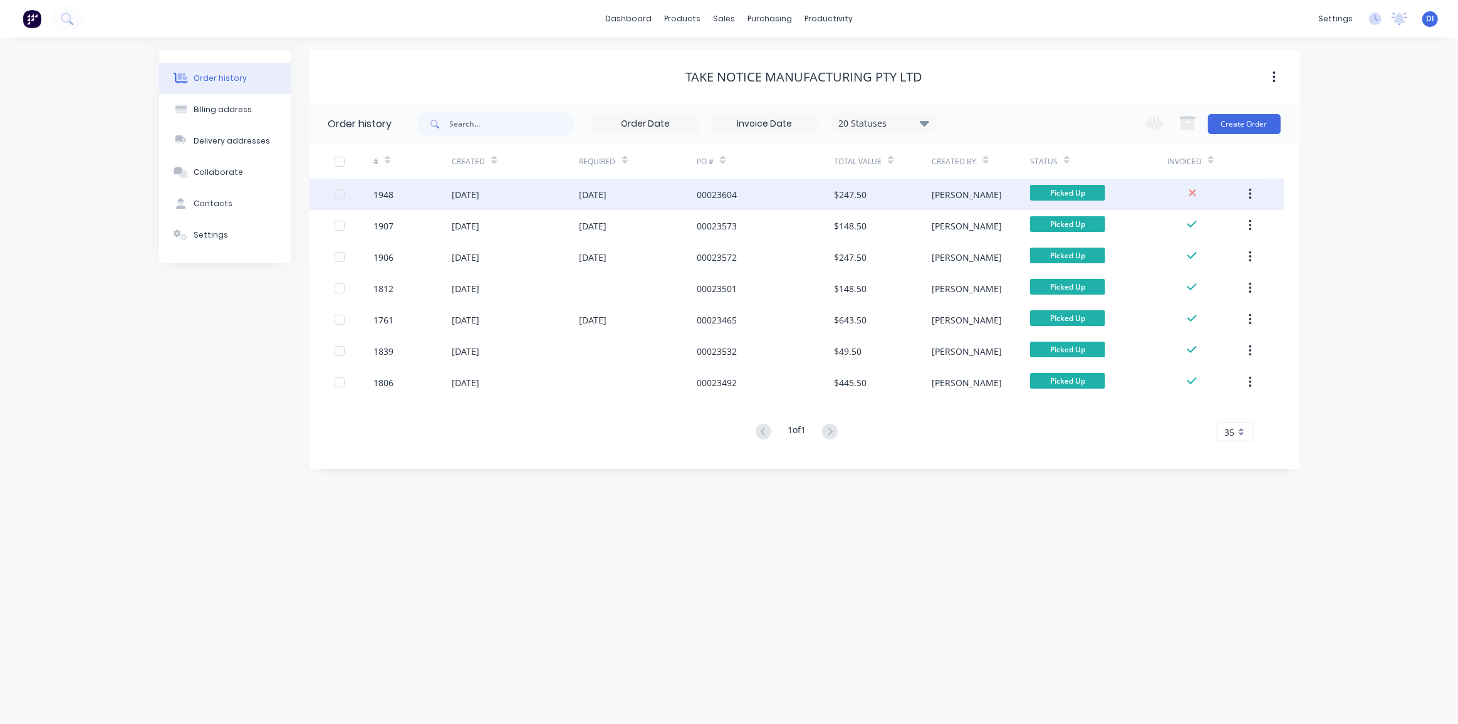
click at [956, 192] on div "[PERSON_NAME]" at bounding box center [982, 194] width 98 height 31
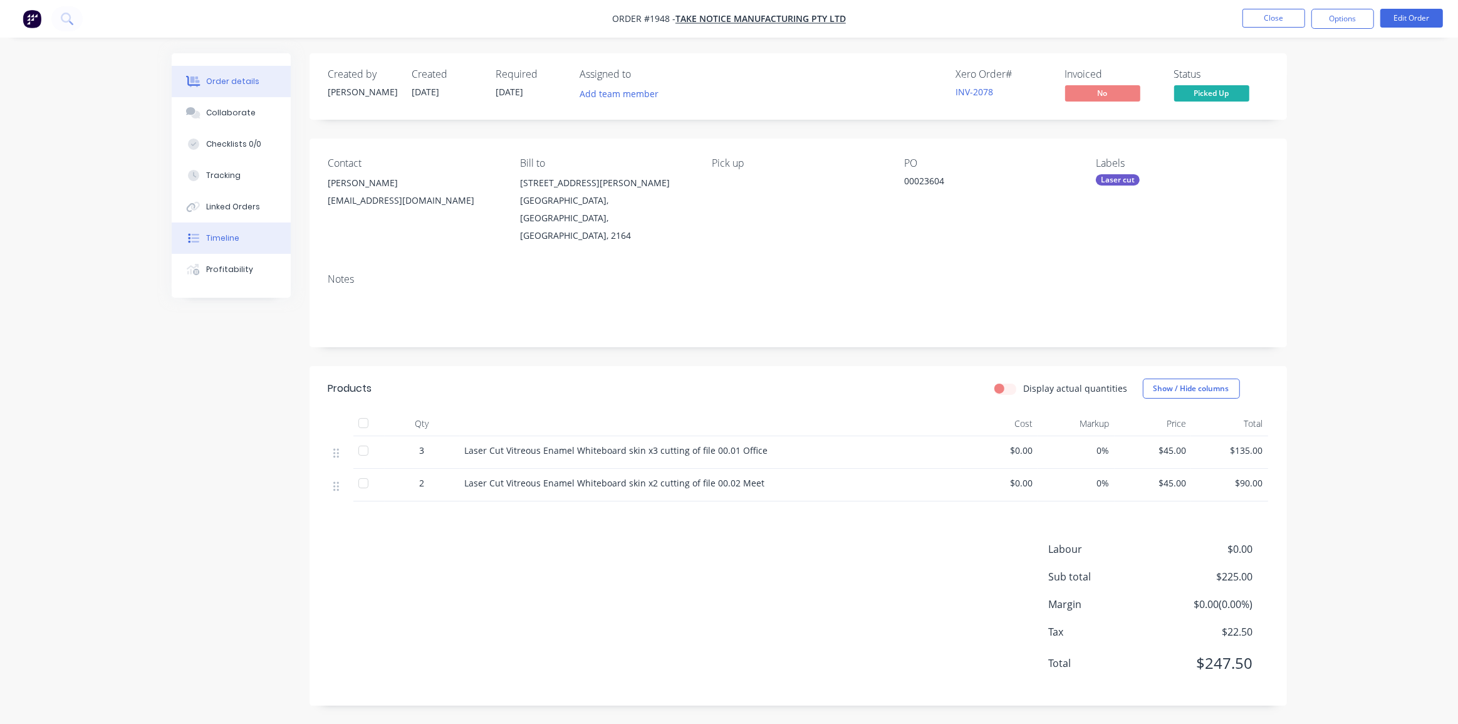
click at [228, 236] on div "Timeline" at bounding box center [222, 238] width 33 height 11
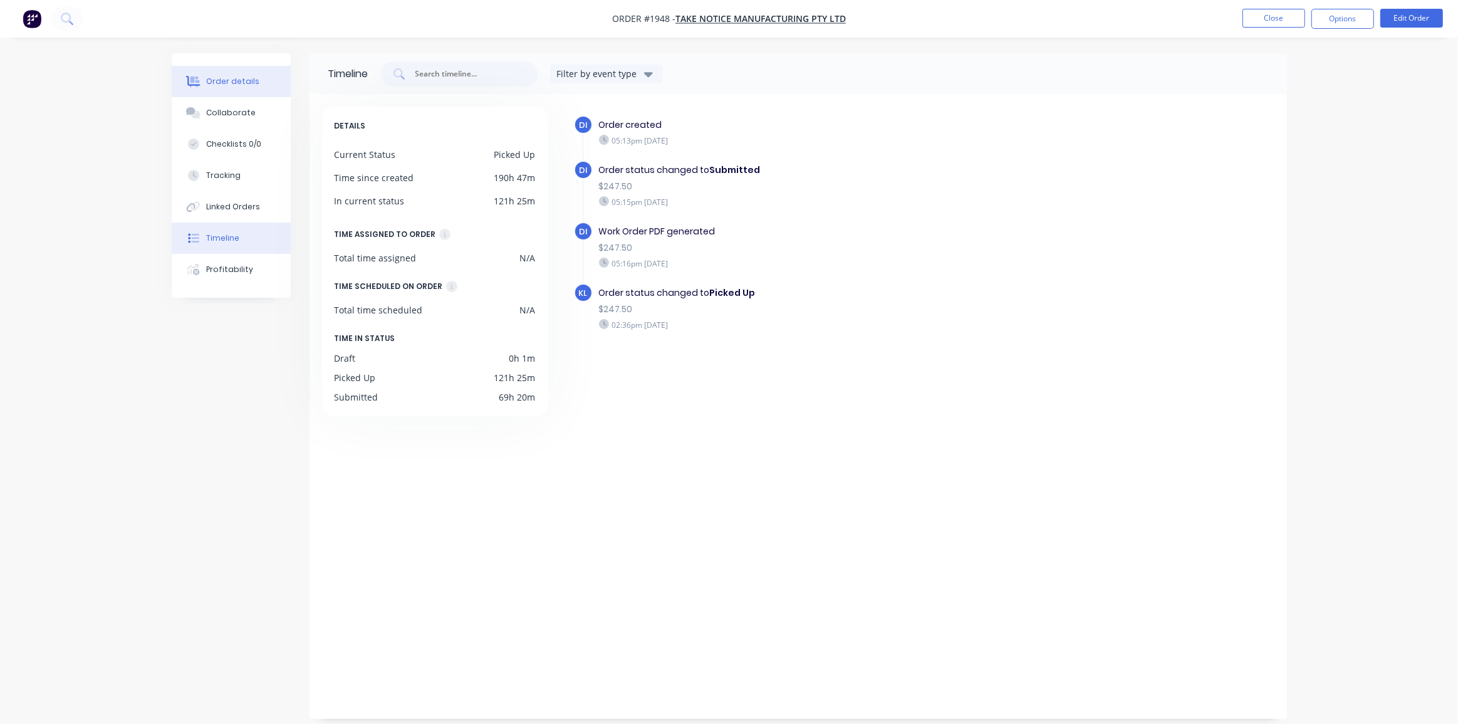
click at [238, 88] on button "Order details" at bounding box center [231, 81] width 119 height 31
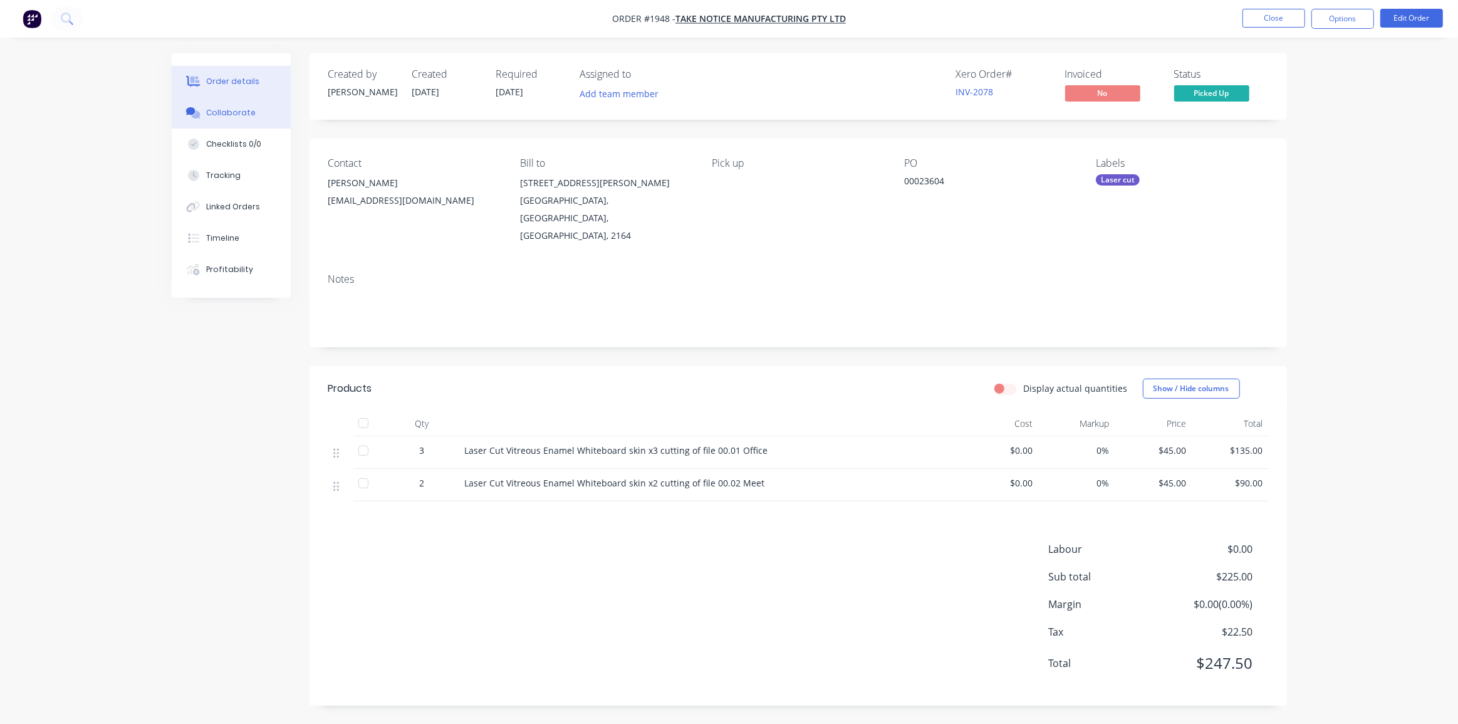
click at [226, 112] on div "Collaborate" at bounding box center [231, 112] width 50 height 11
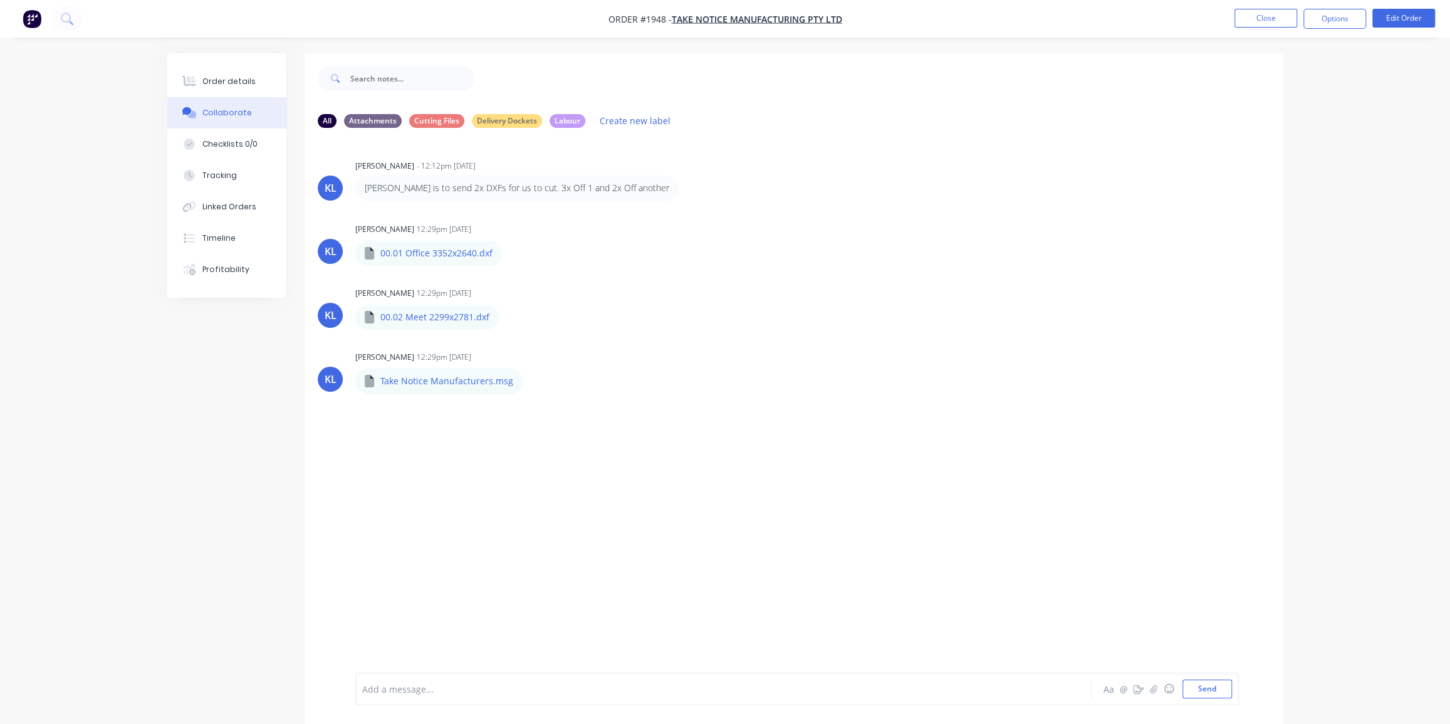
click at [642, 330] on div "[PERSON_NAME] 12:29pm [DATE] 00.01 Office 3352x2640.dxf 00.01 Office 3352x2640.…" at bounding box center [794, 307] width 978 height 174
click at [221, 83] on div "Order details" at bounding box center [228, 81] width 53 height 11
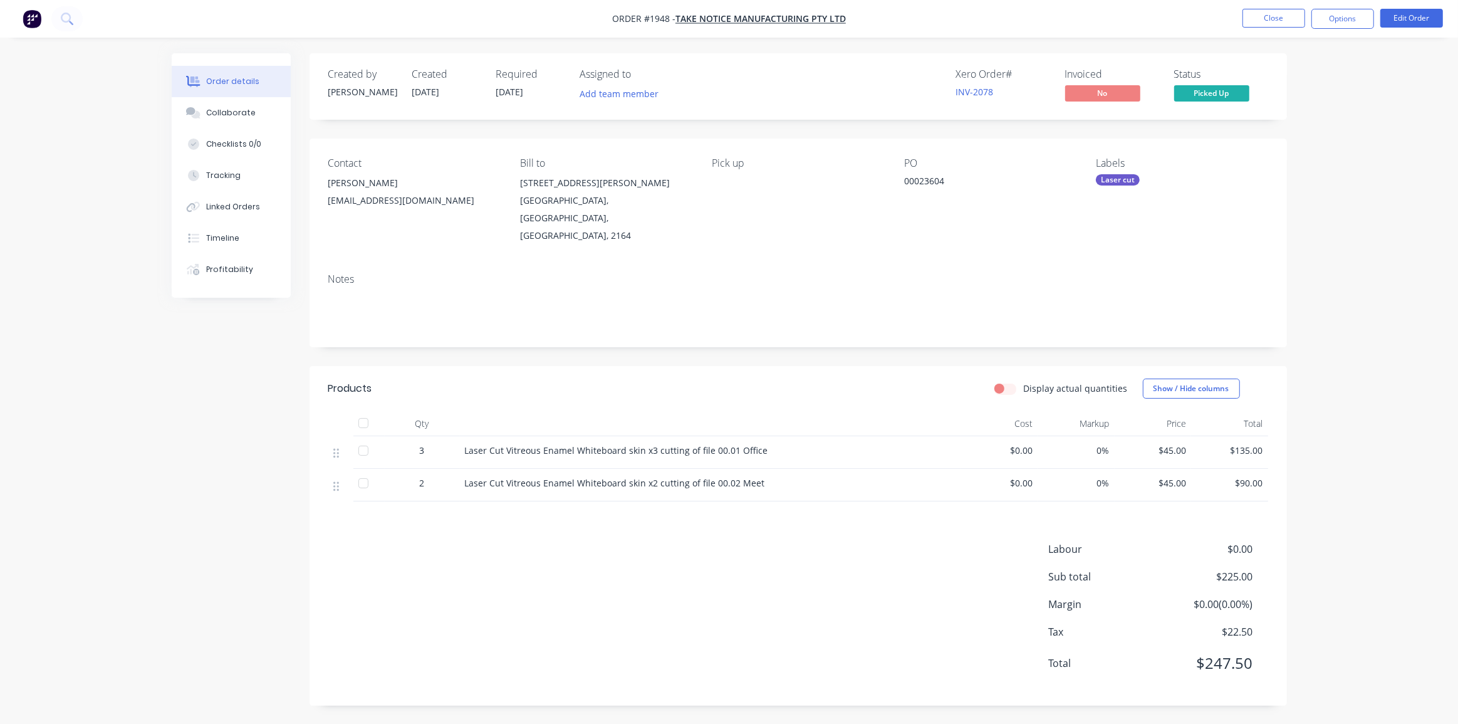
click at [937, 176] on div "00023604" at bounding box center [982, 183] width 157 height 18
drag, startPoint x: 248, startPoint y: 120, endPoint x: 290, endPoint y: 153, distance: 54.0
click at [248, 120] on button "Collaborate" at bounding box center [231, 112] width 119 height 31
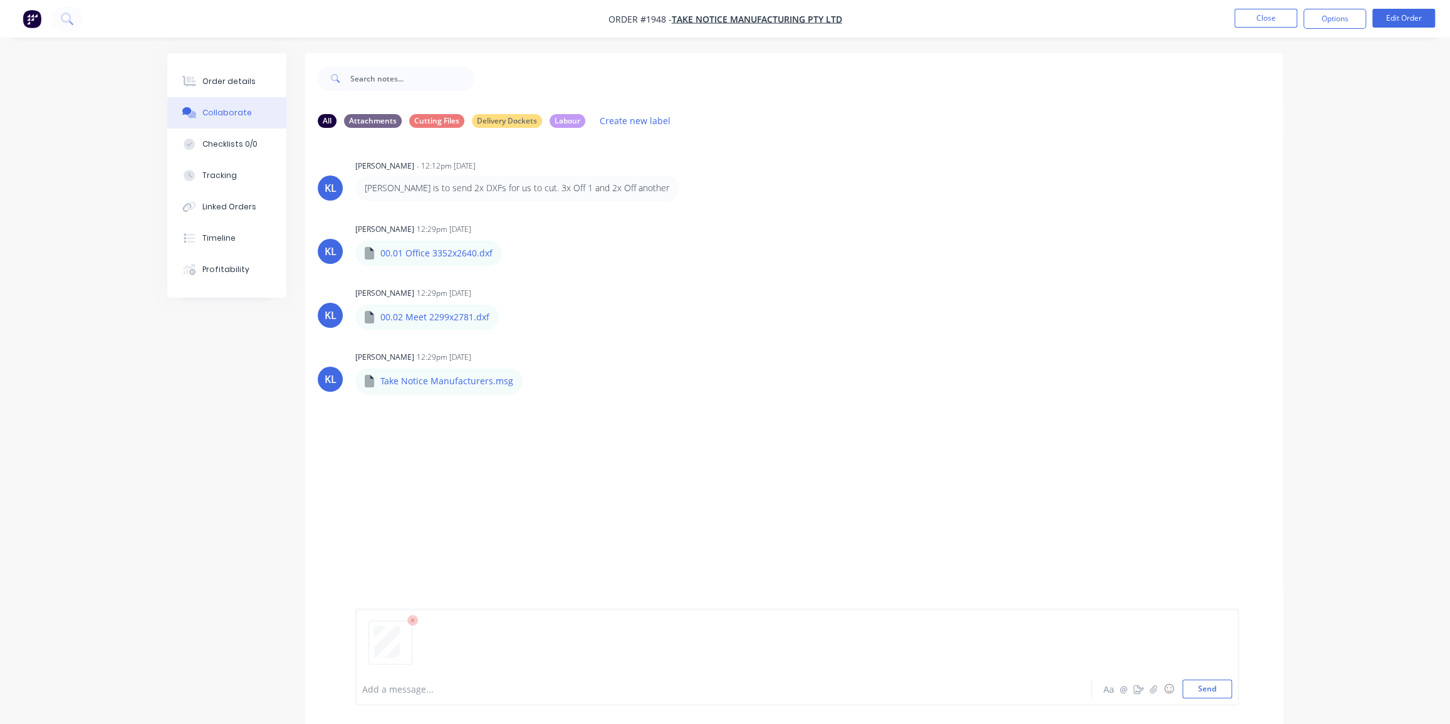
drag, startPoint x: 1216, startPoint y: 693, endPoint x: 1101, endPoint y: 672, distance: 117.9
click at [1213, 691] on button "Send" at bounding box center [1208, 688] width 50 height 19
drag, startPoint x: 721, startPoint y: 513, endPoint x: 866, endPoint y: 444, distance: 160.1
click at [721, 513] on div "[PERSON_NAME] - 12:12pm [DATE] [PERSON_NAME] is to send 2x DXFs for us to cut. …" at bounding box center [794, 405] width 978 height 535
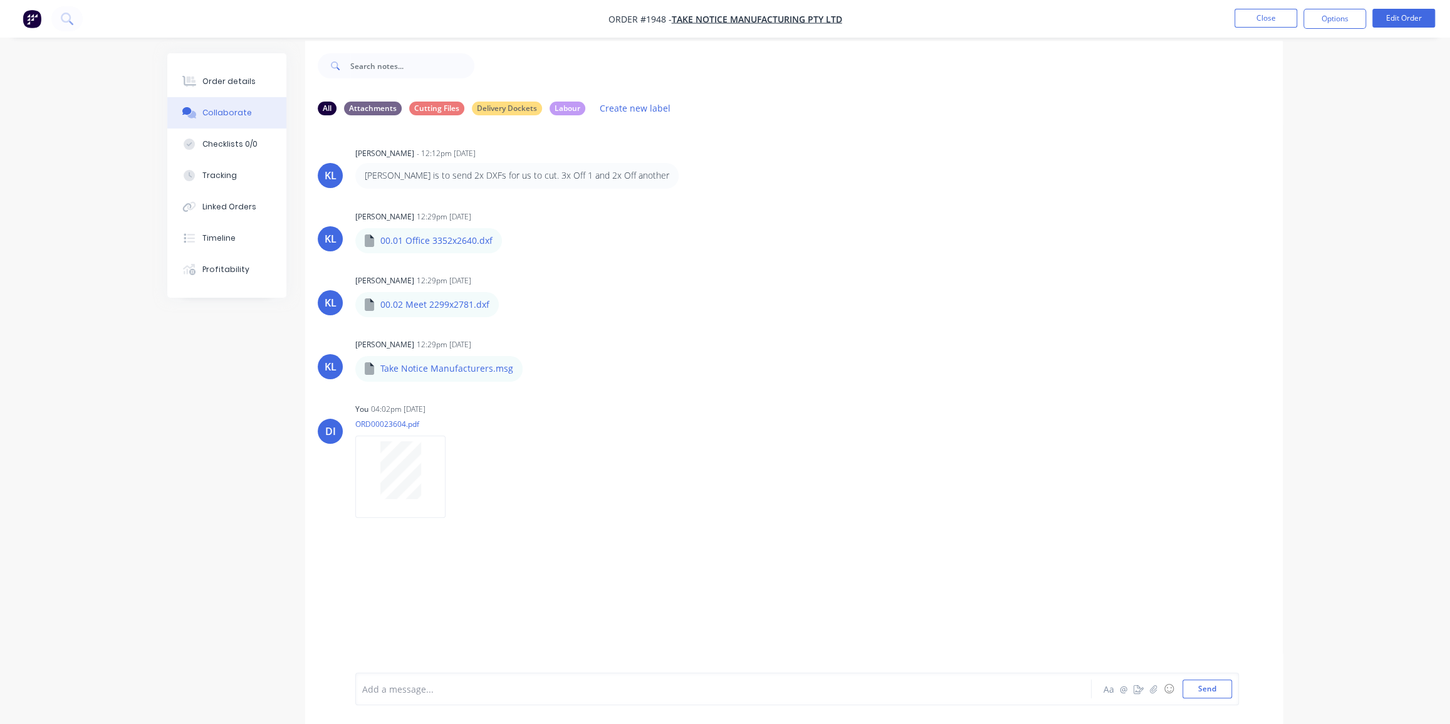
scroll to position [19, 0]
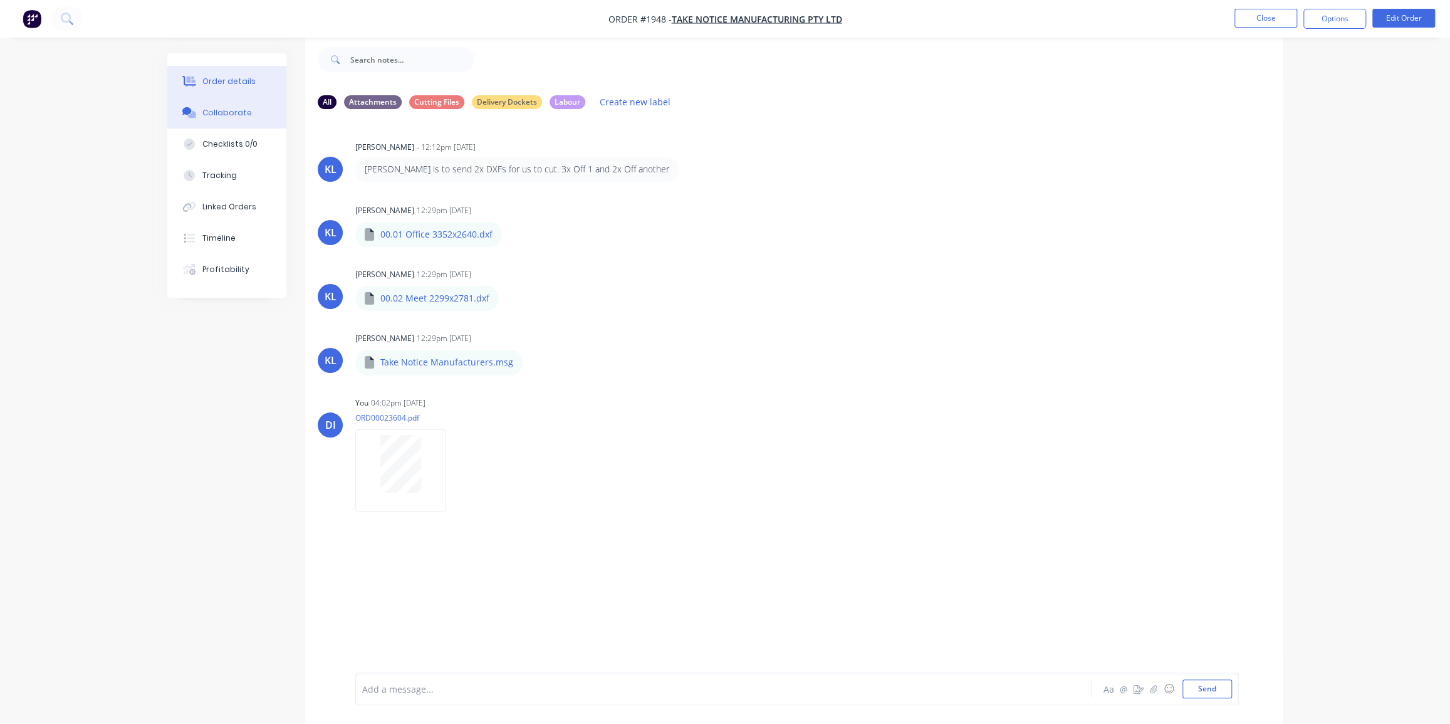
click at [226, 85] on div "Order details" at bounding box center [228, 81] width 53 height 11
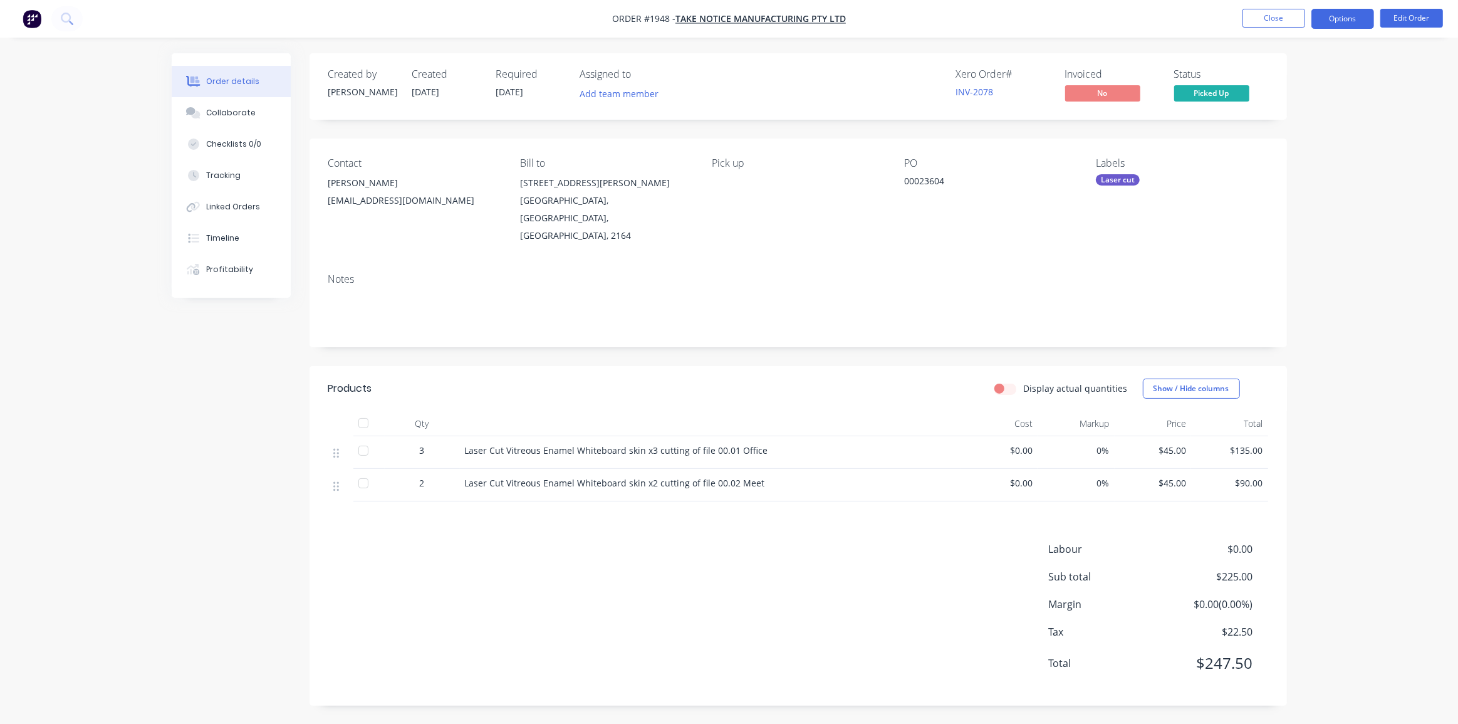
click at [1337, 13] on button "Options" at bounding box center [1343, 19] width 63 height 20
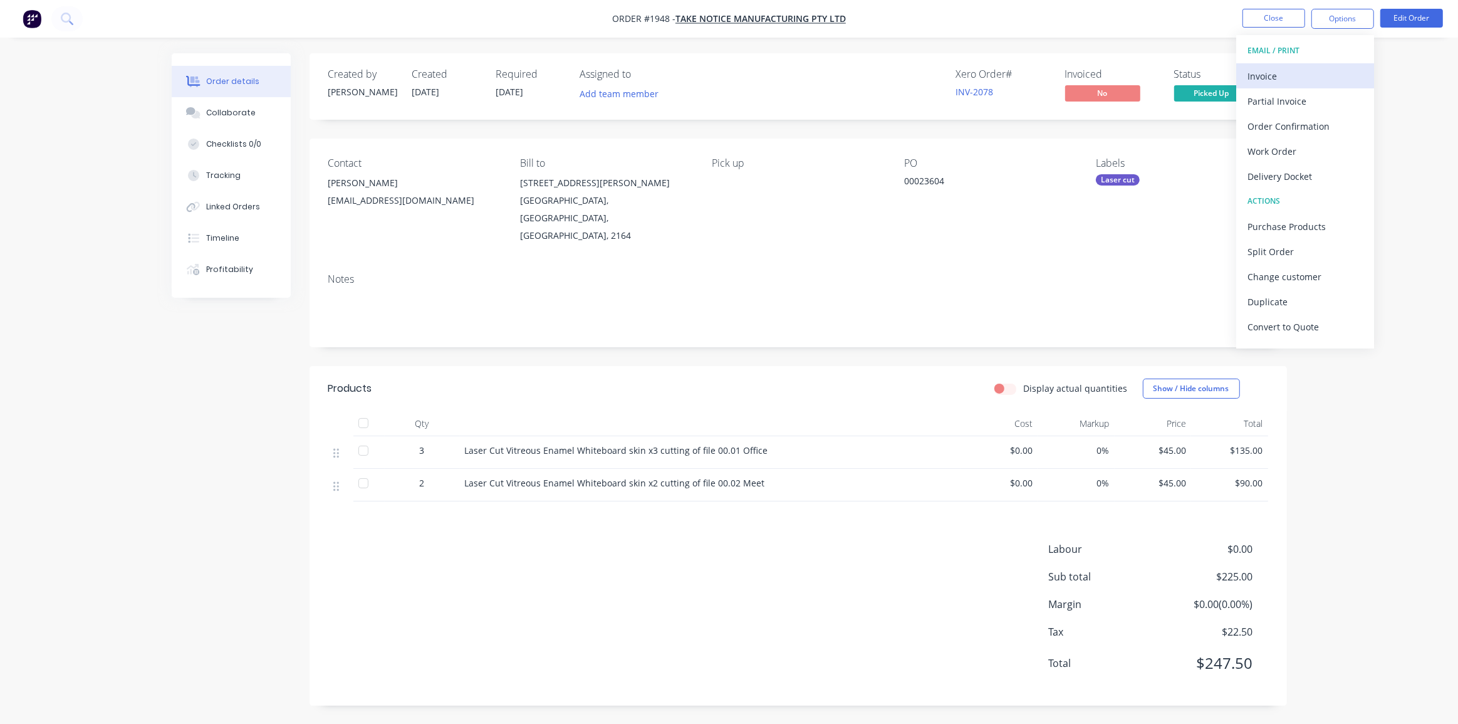
click at [1292, 68] on div "Invoice" at bounding box center [1305, 76] width 115 height 18
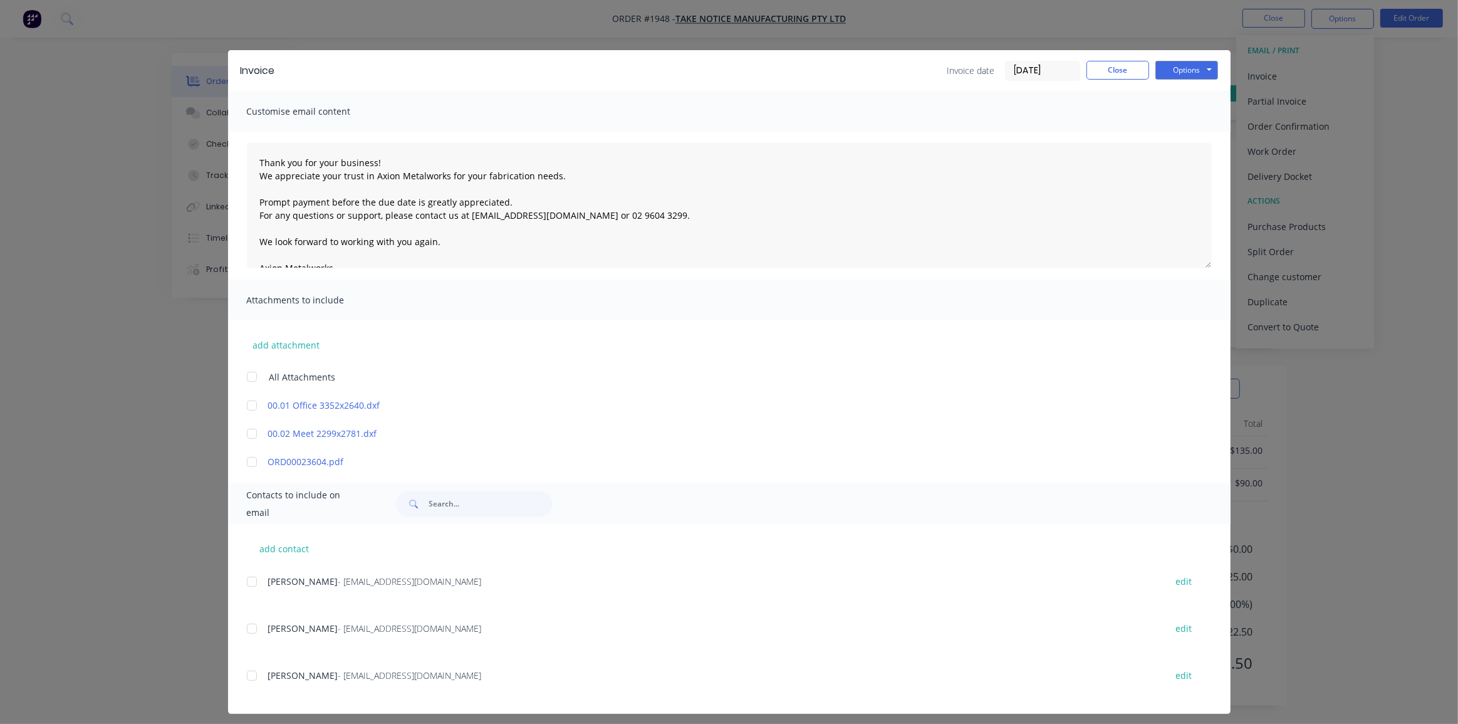
click at [999, 71] on div "Invoice date [DATE]" at bounding box center [1014, 71] width 133 height 20
drag, startPoint x: 1013, startPoint y: 68, endPoint x: 1015, endPoint y: 80, distance: 12.1
click at [1014, 68] on input "[DATE]" at bounding box center [1043, 70] width 74 height 19
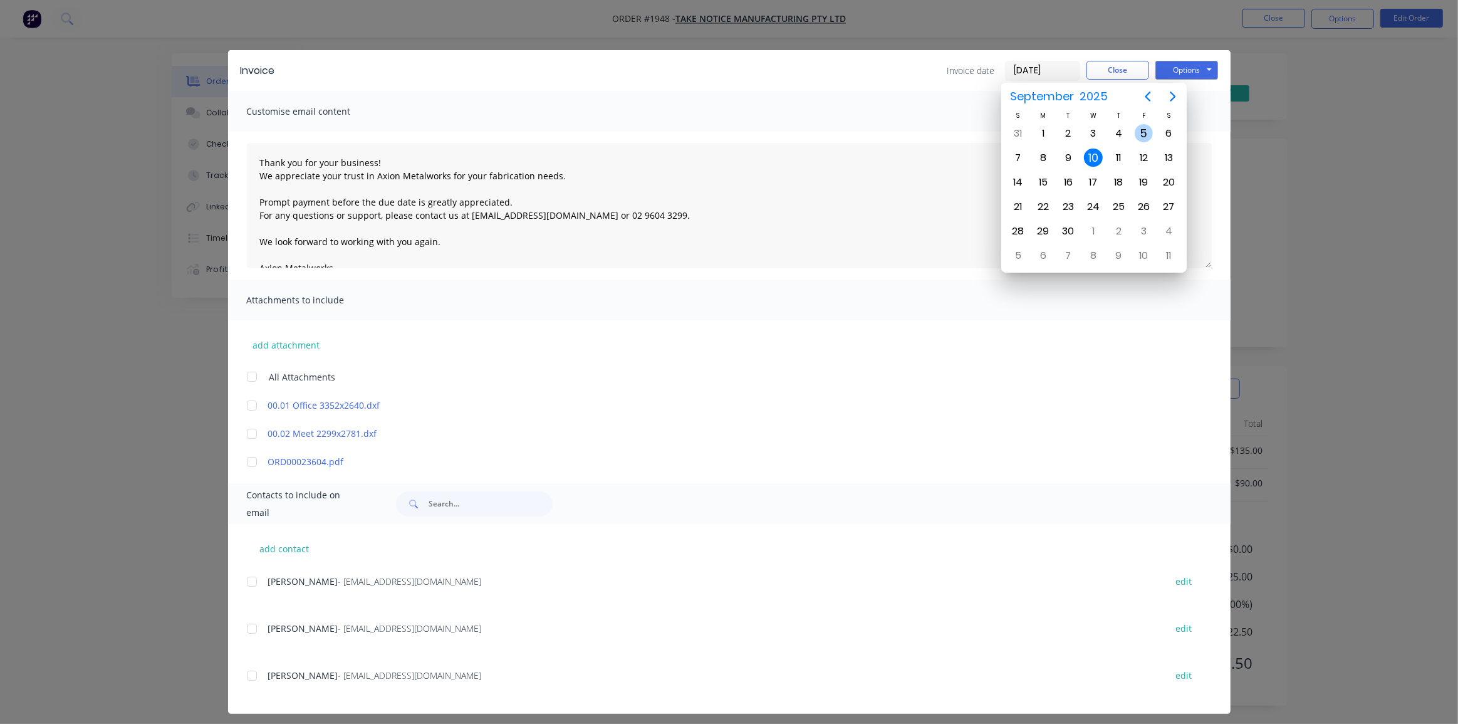
click at [1140, 135] on div "5" at bounding box center [1144, 133] width 19 height 19
type input "[DATE]"
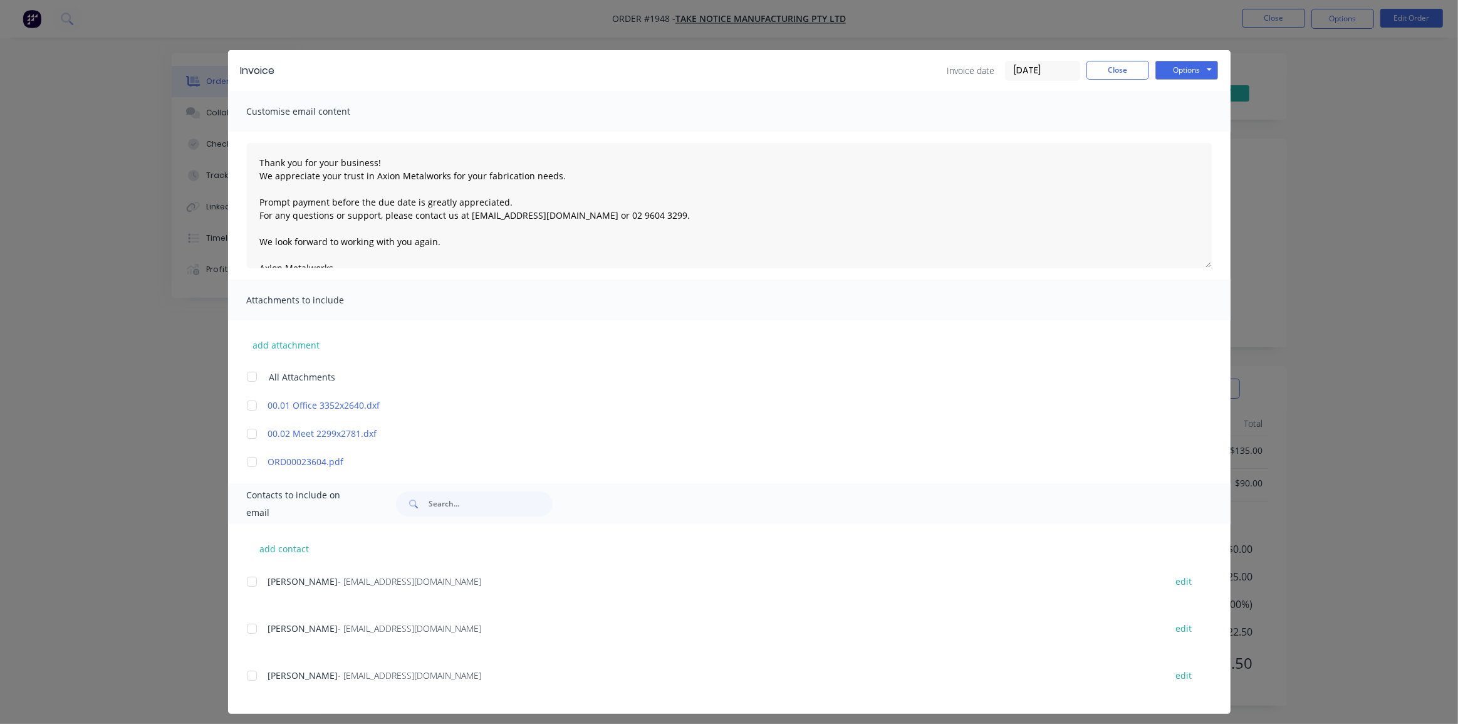
click at [251, 461] on div at bounding box center [251, 461] width 25 height 25
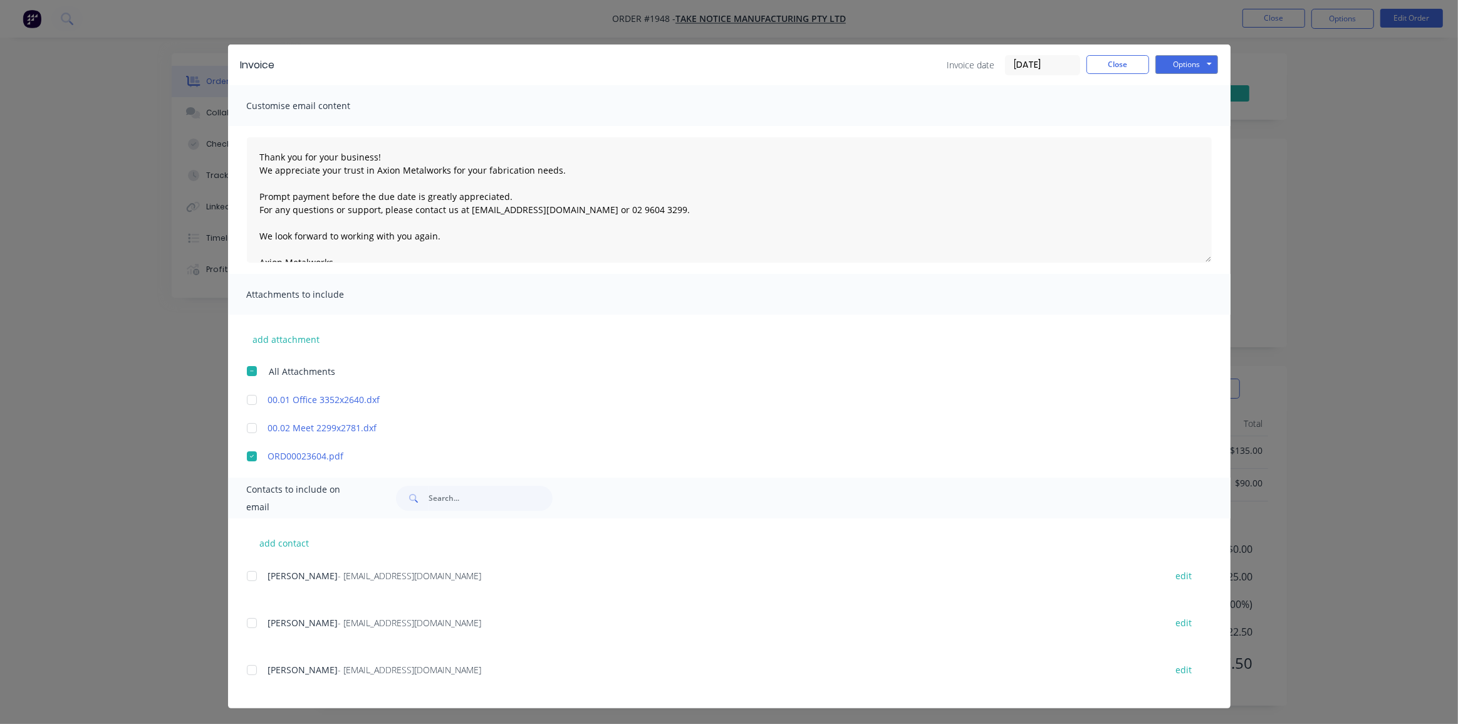
scroll to position [7, 0]
click at [241, 665] on div "add contact [PERSON_NAME] - [EMAIL_ADDRESS][DOMAIN_NAME] edit [PERSON_NAME] - […" at bounding box center [729, 612] width 1003 height 190
click at [251, 667] on div at bounding box center [251, 668] width 25 height 25
click at [1180, 60] on button "Options" at bounding box center [1187, 63] width 63 height 19
click at [1173, 122] on button "Email" at bounding box center [1196, 127] width 80 height 21
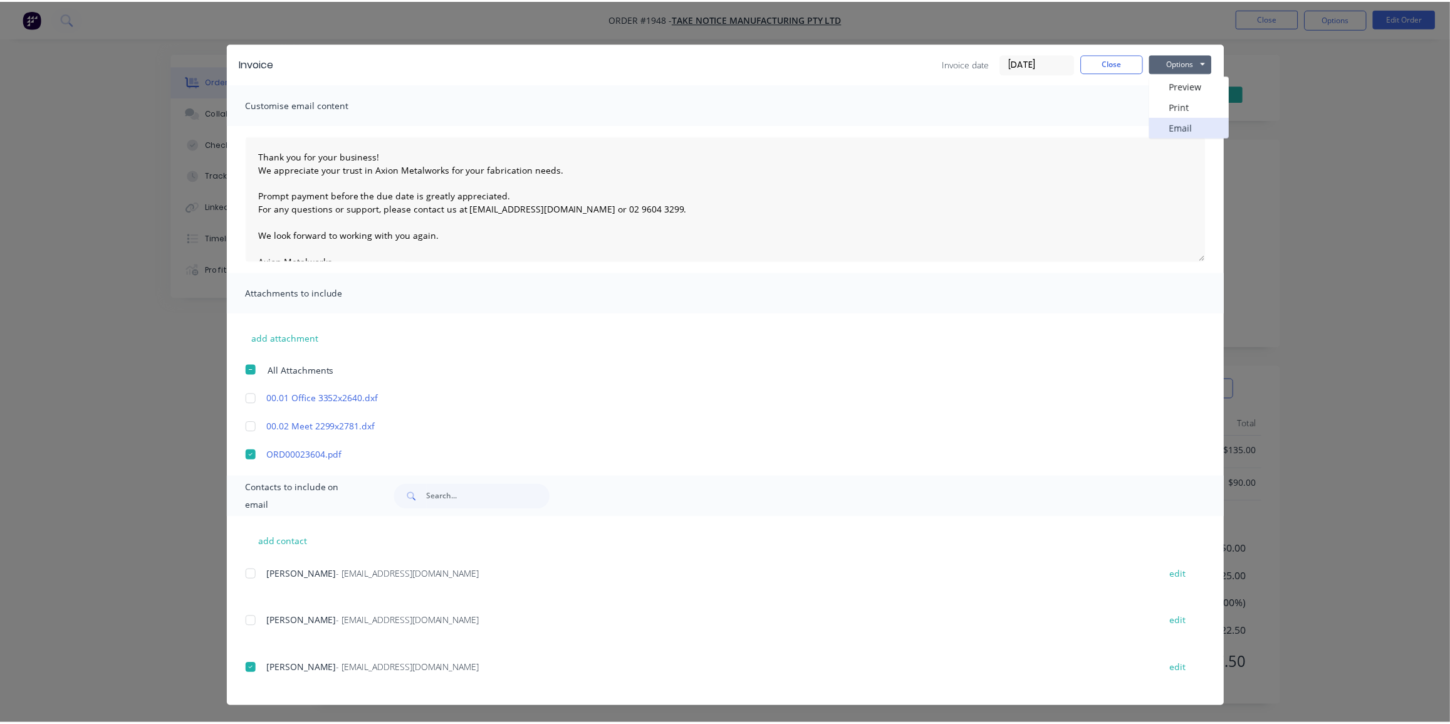
scroll to position [0, 0]
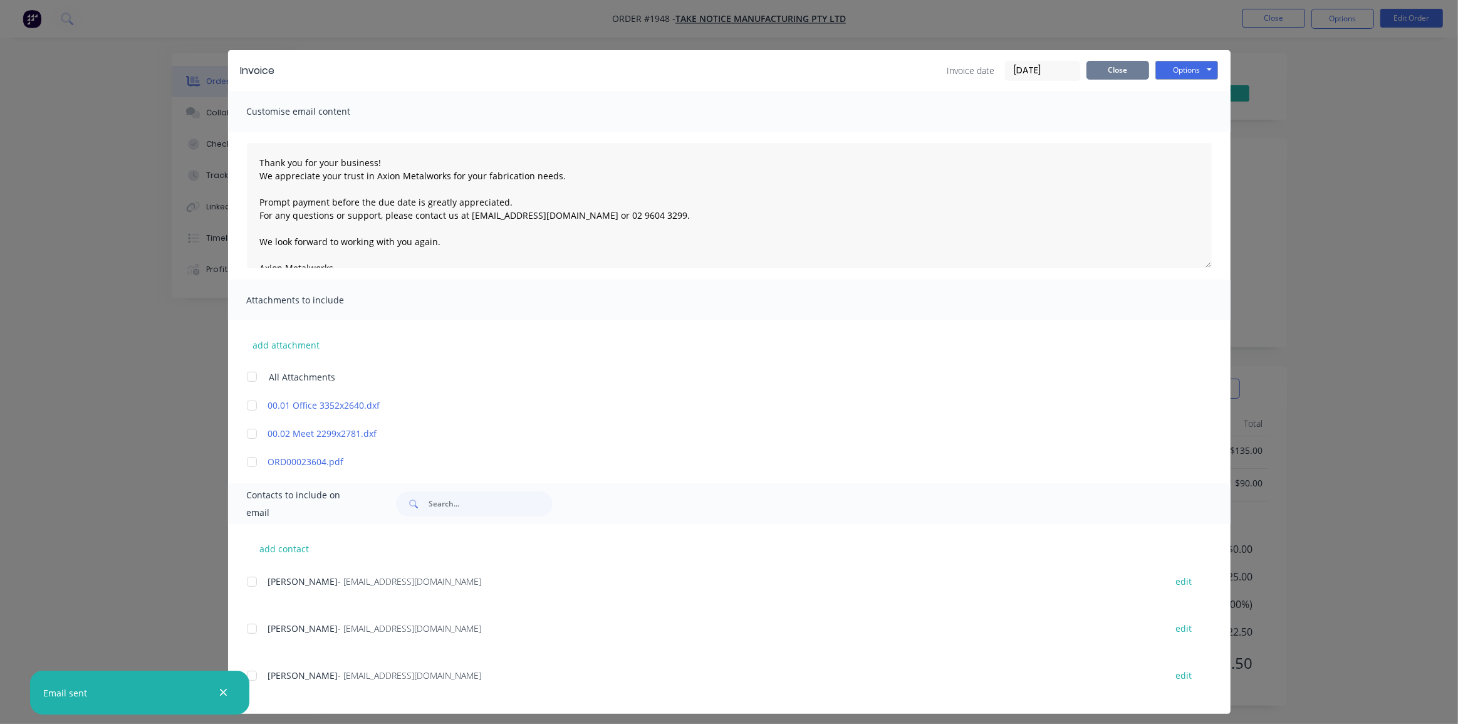
click at [1112, 71] on button "Close" at bounding box center [1118, 70] width 63 height 19
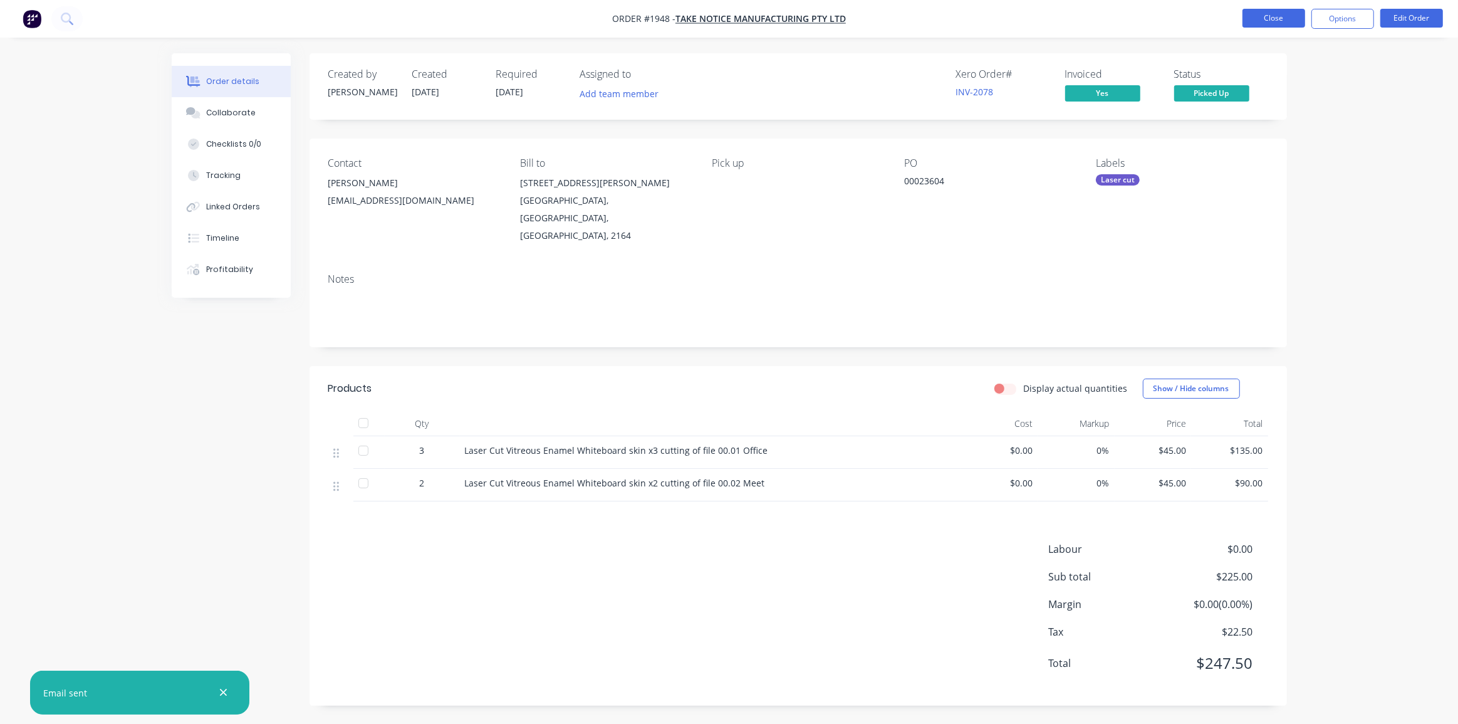
click at [1280, 23] on button "Close" at bounding box center [1274, 18] width 63 height 19
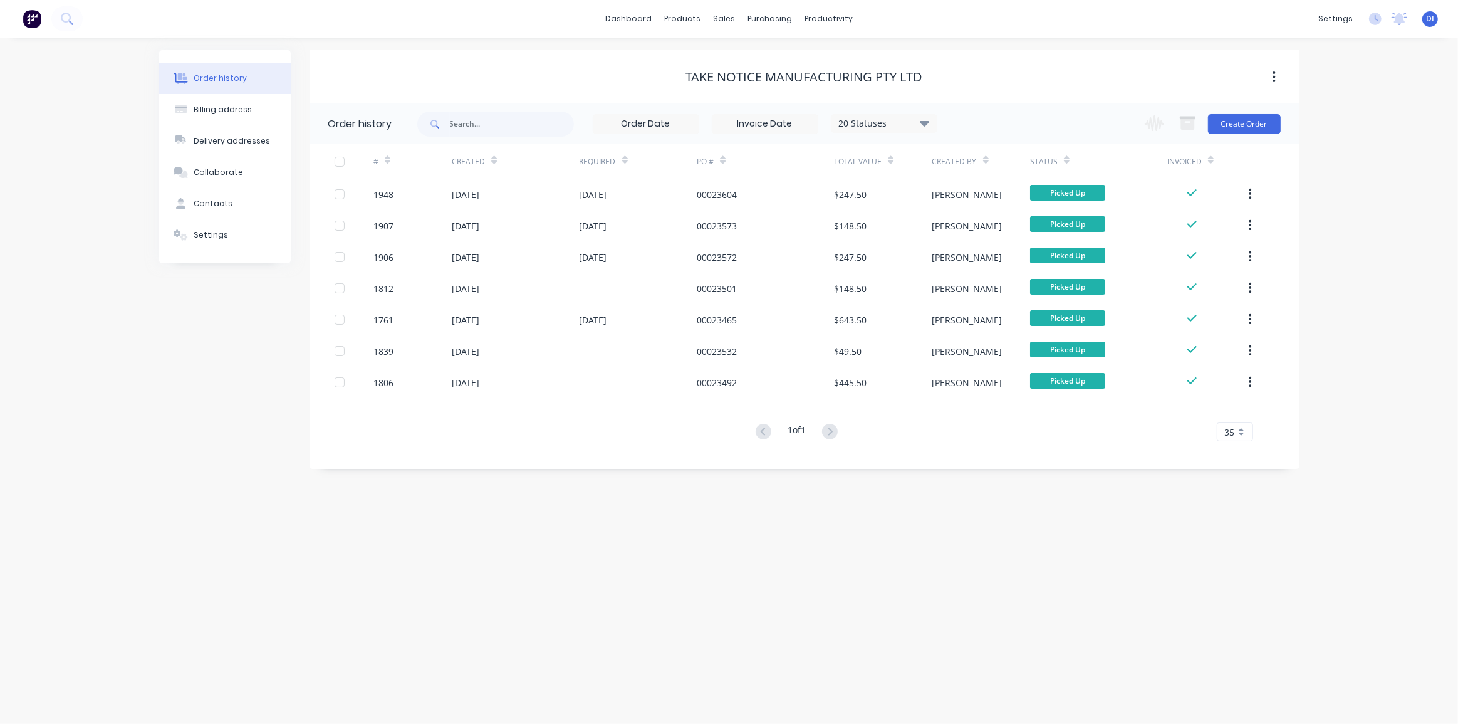
click at [1362, 181] on div "Order history Billing address Delivery addresses Collaborate Contacts Settings …" at bounding box center [729, 381] width 1458 height 686
click at [1241, 125] on button "Create Order" at bounding box center [1244, 124] width 73 height 20
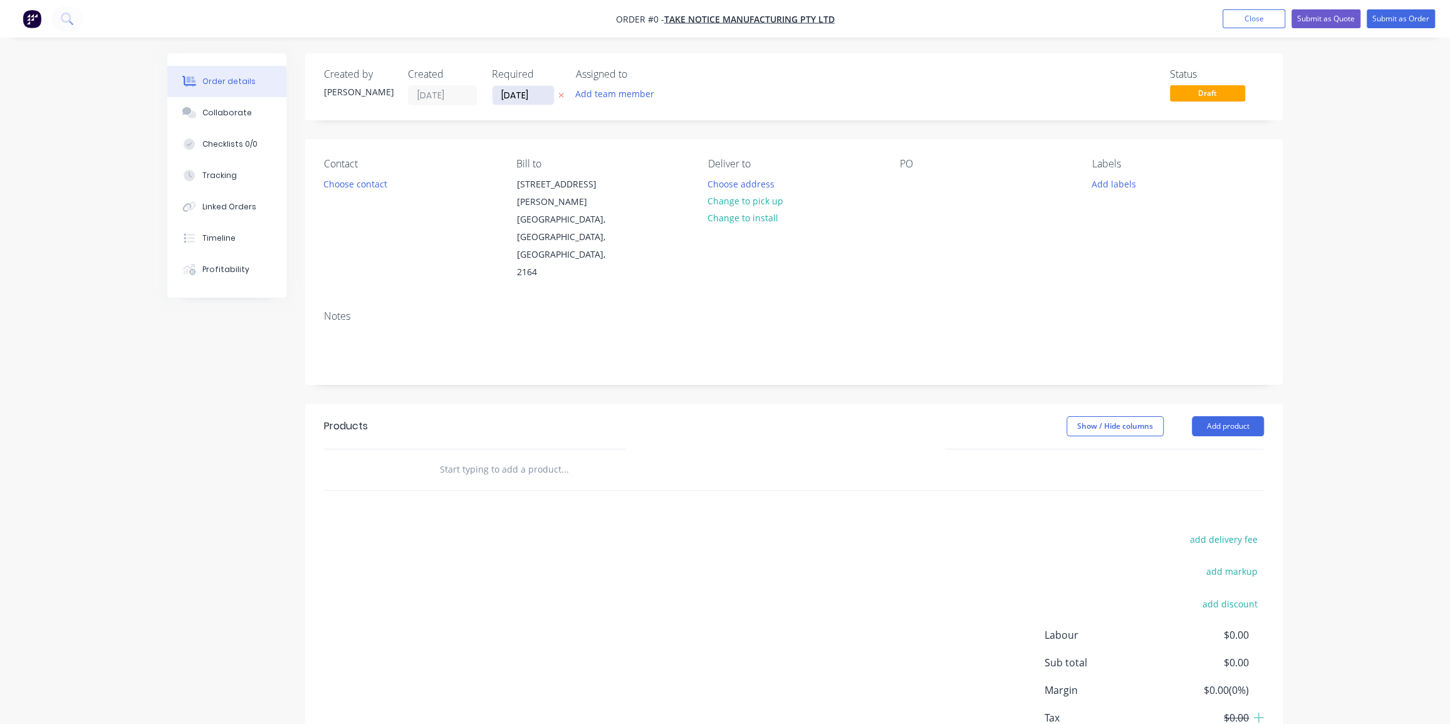
click at [520, 92] on input "[DATE]" at bounding box center [523, 95] width 61 height 19
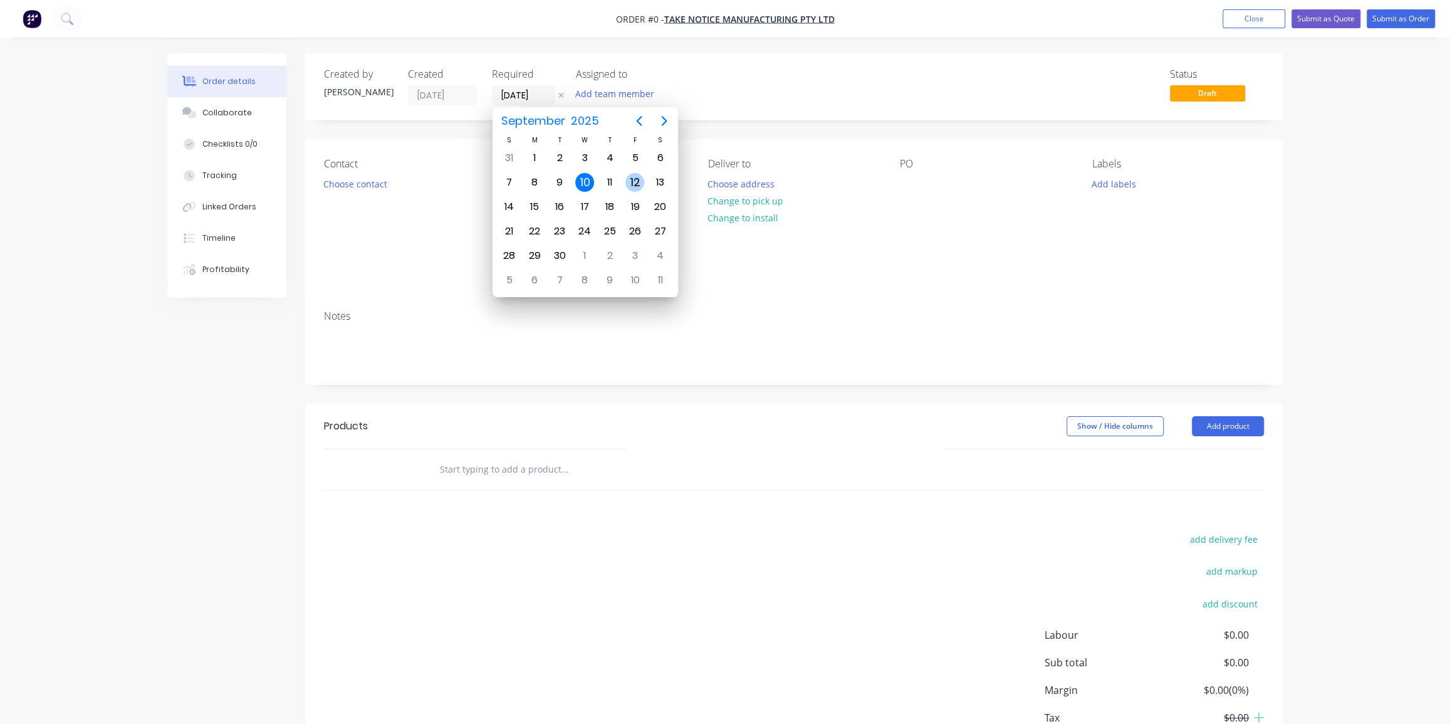
click at [639, 181] on div "12" at bounding box center [634, 182] width 19 height 19
type input "[DATE]"
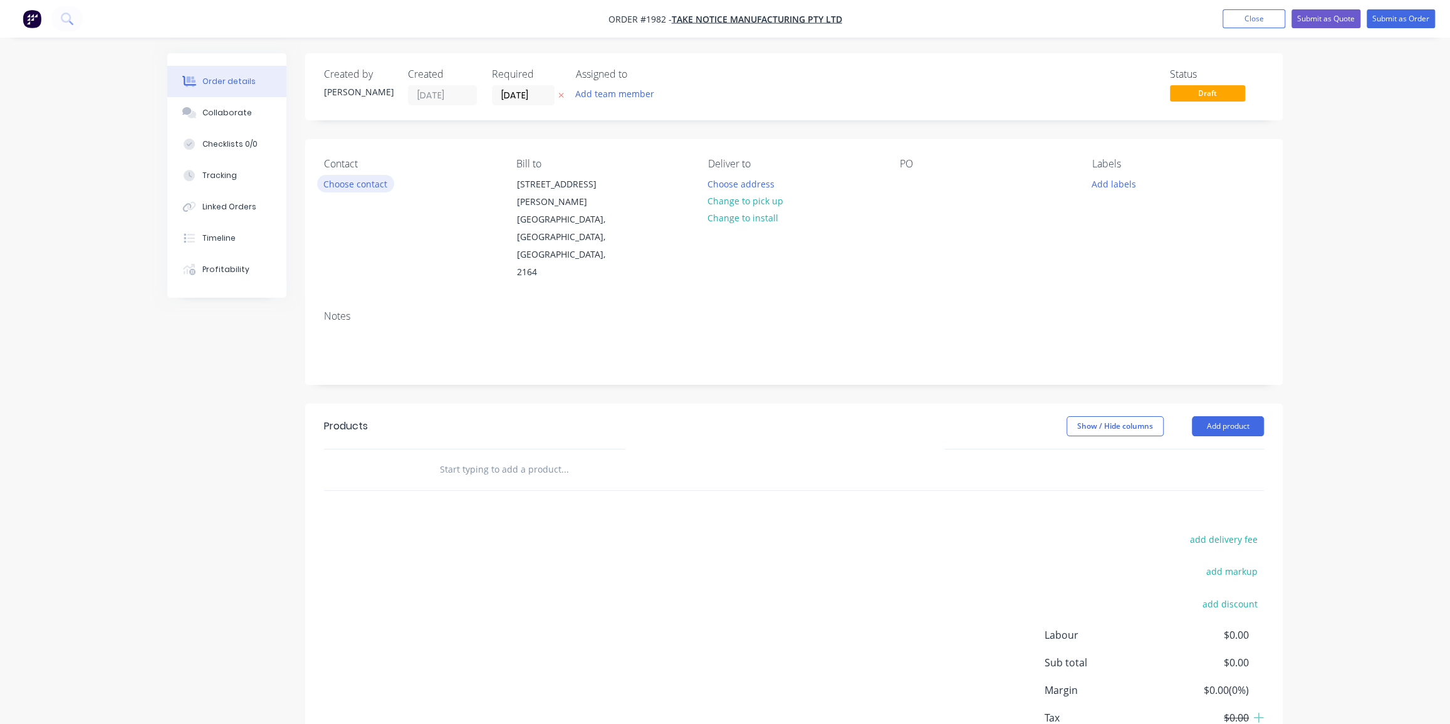
click at [361, 180] on button "Choose contact" at bounding box center [355, 183] width 77 height 17
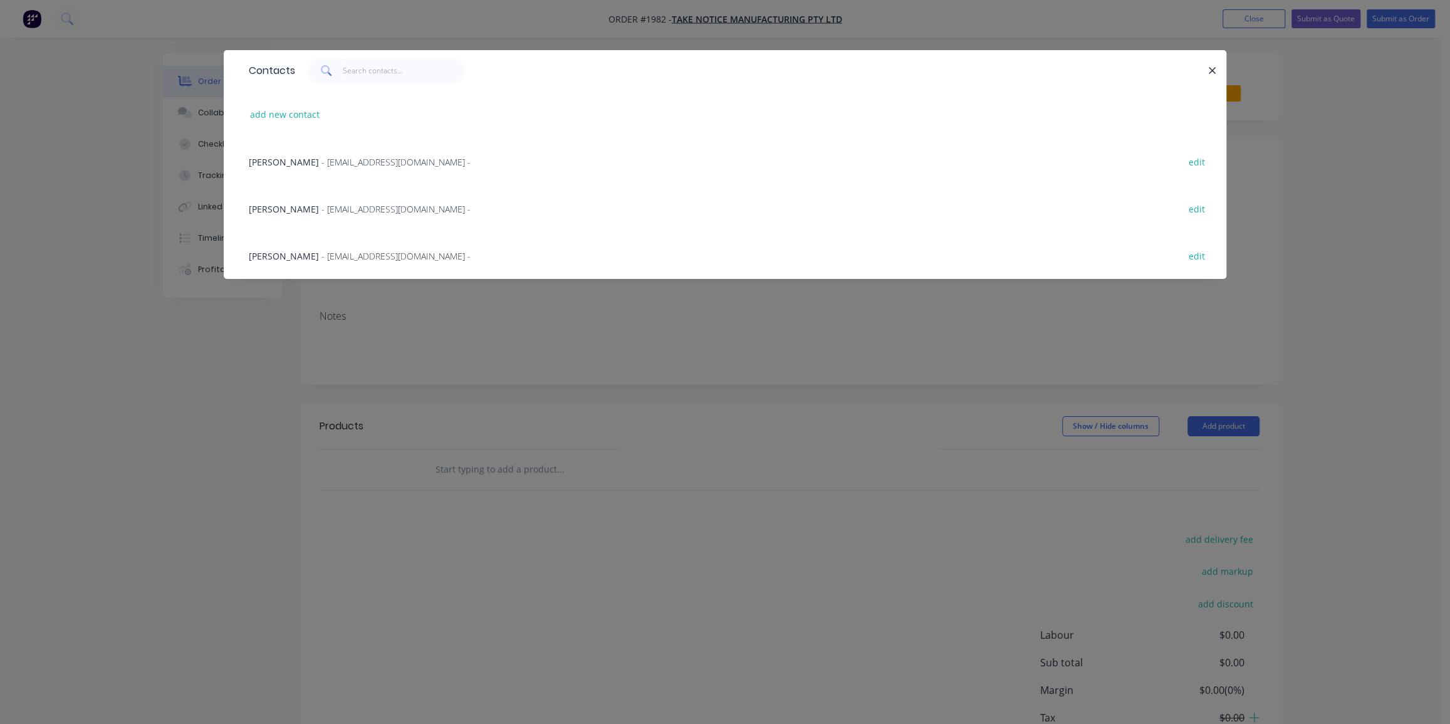
click at [280, 163] on span "[PERSON_NAME]" at bounding box center [284, 162] width 70 height 12
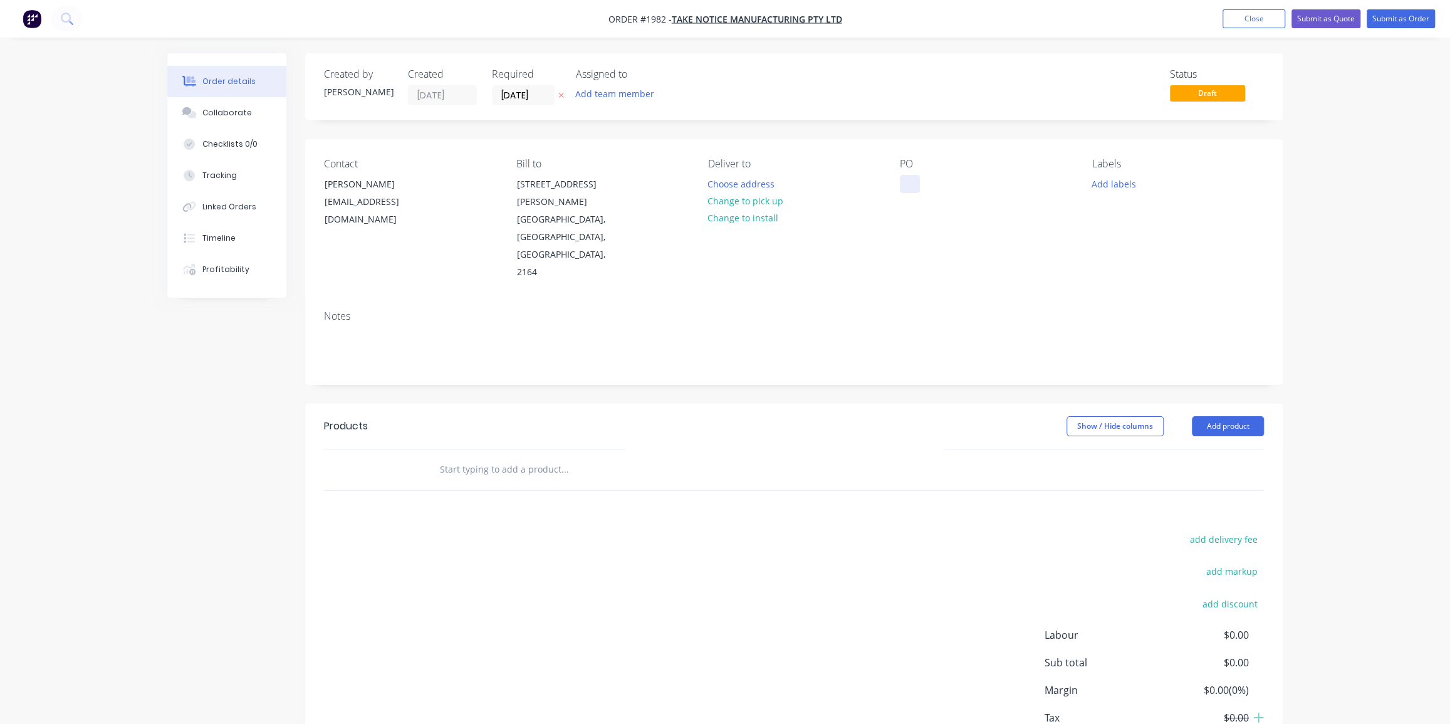
click at [902, 188] on div at bounding box center [910, 184] width 20 height 18
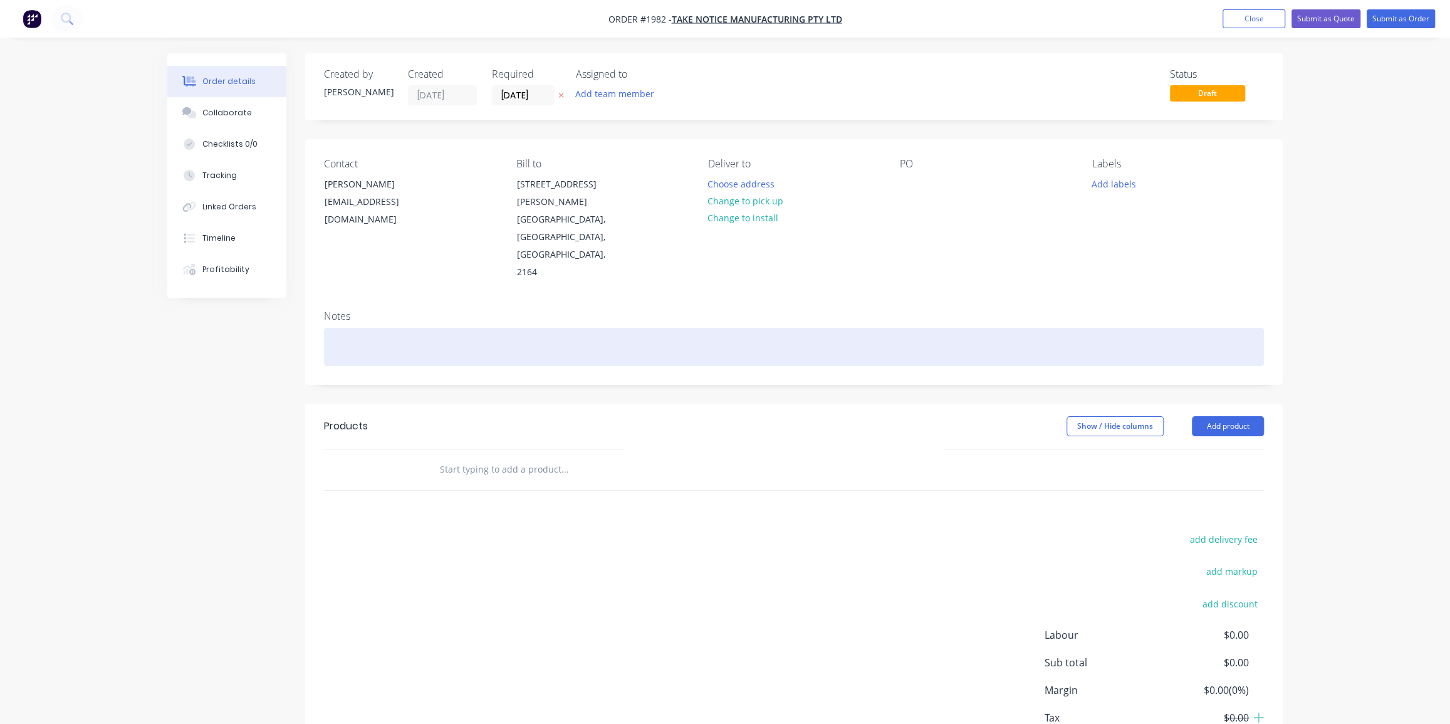
click at [417, 328] on div at bounding box center [794, 347] width 940 height 38
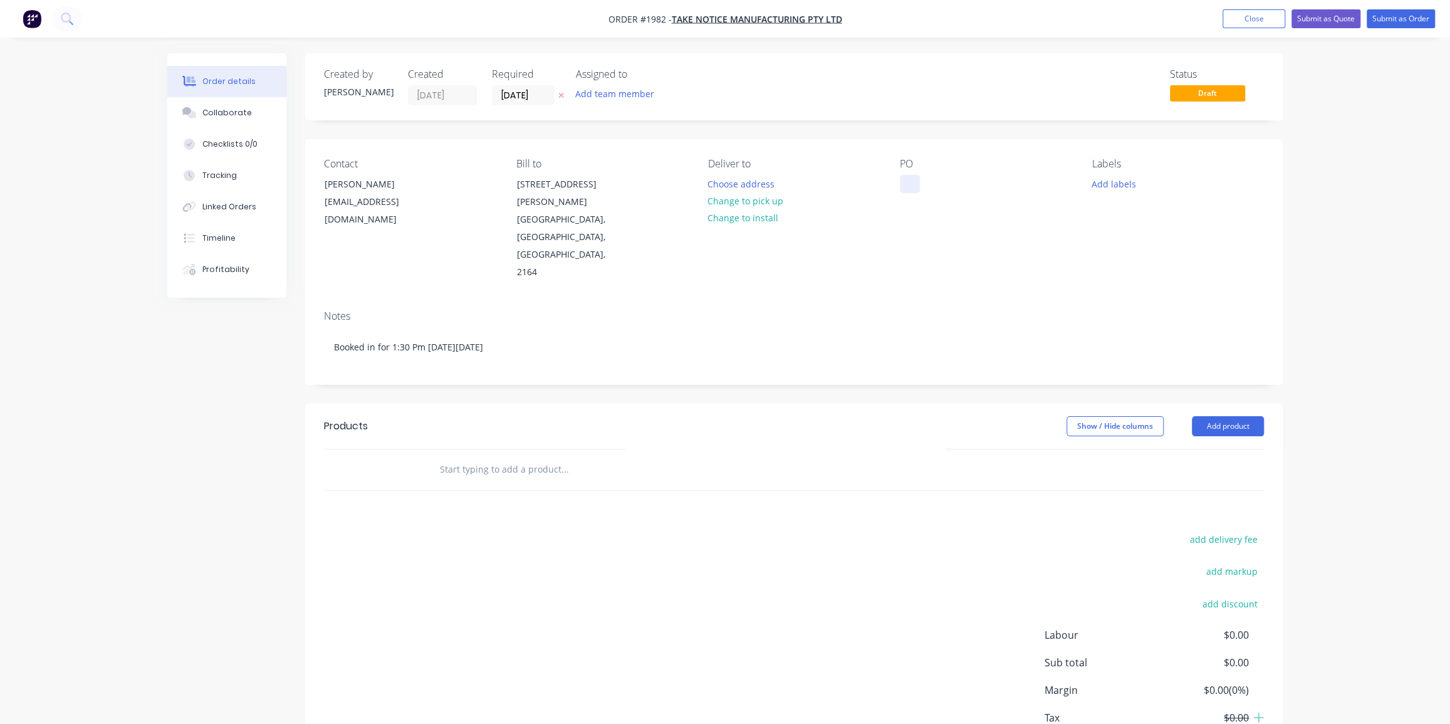
click at [911, 181] on div at bounding box center [910, 184] width 20 height 18
click at [515, 457] on input "text" at bounding box center [564, 469] width 251 height 25
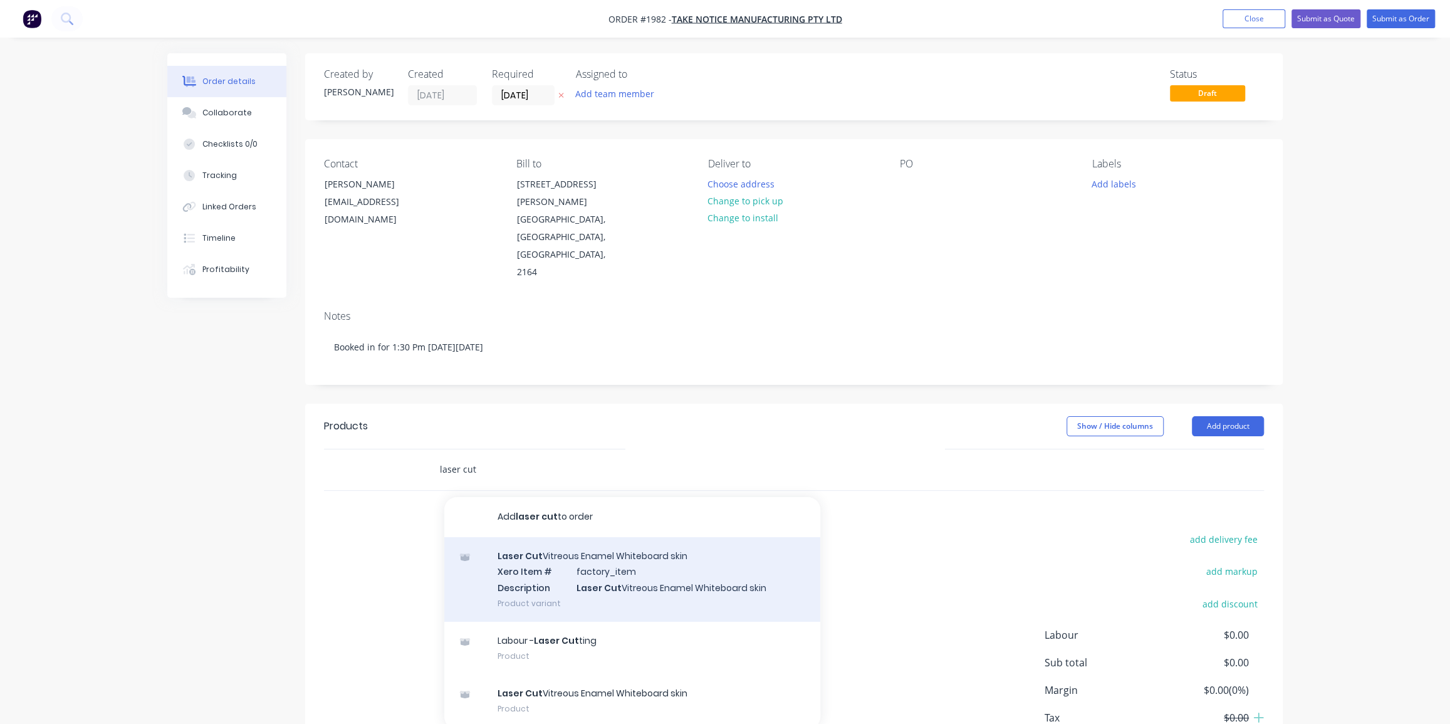
type input "laser cut"
click at [562, 541] on div "Laser Cut Vitreous Enamel Whiteboard skin Xero Item # factory_item Description …" at bounding box center [632, 579] width 376 height 85
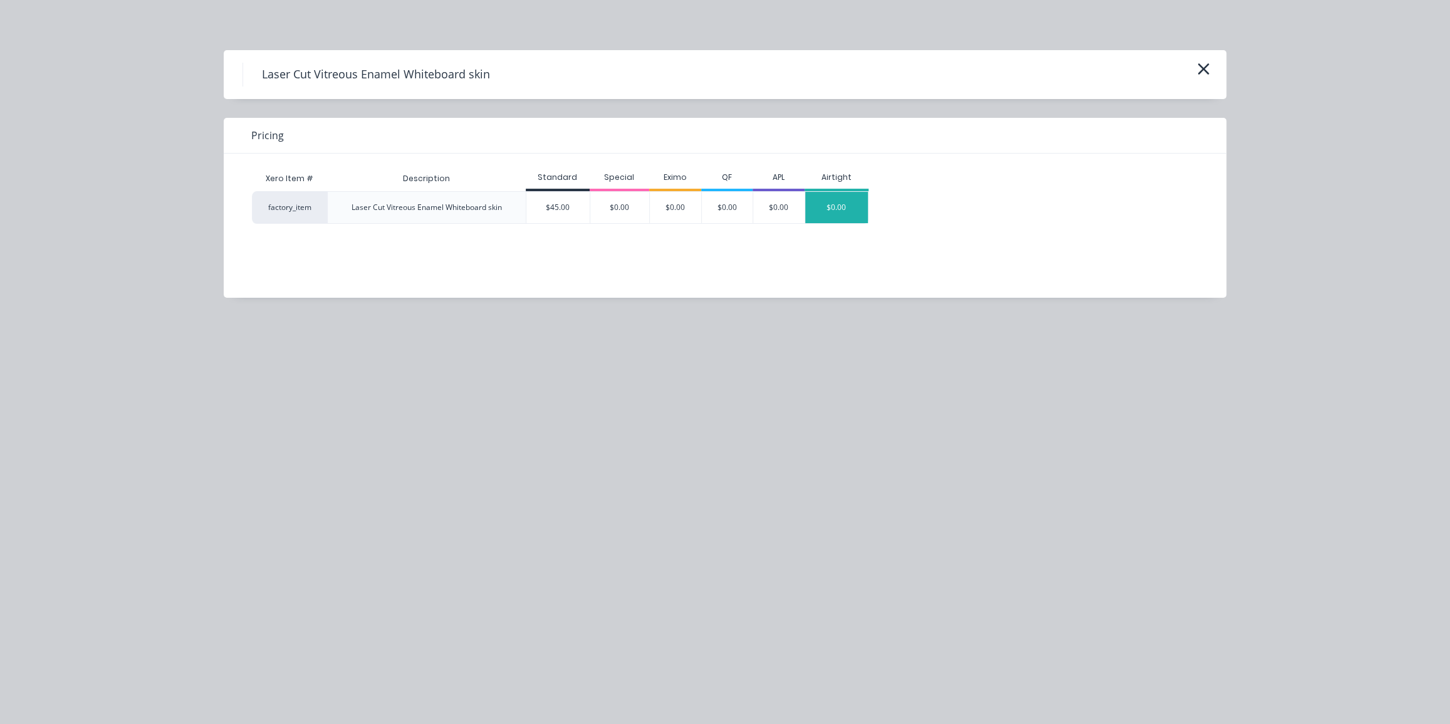
click at [836, 208] on div "$0.00" at bounding box center [836, 207] width 63 height 31
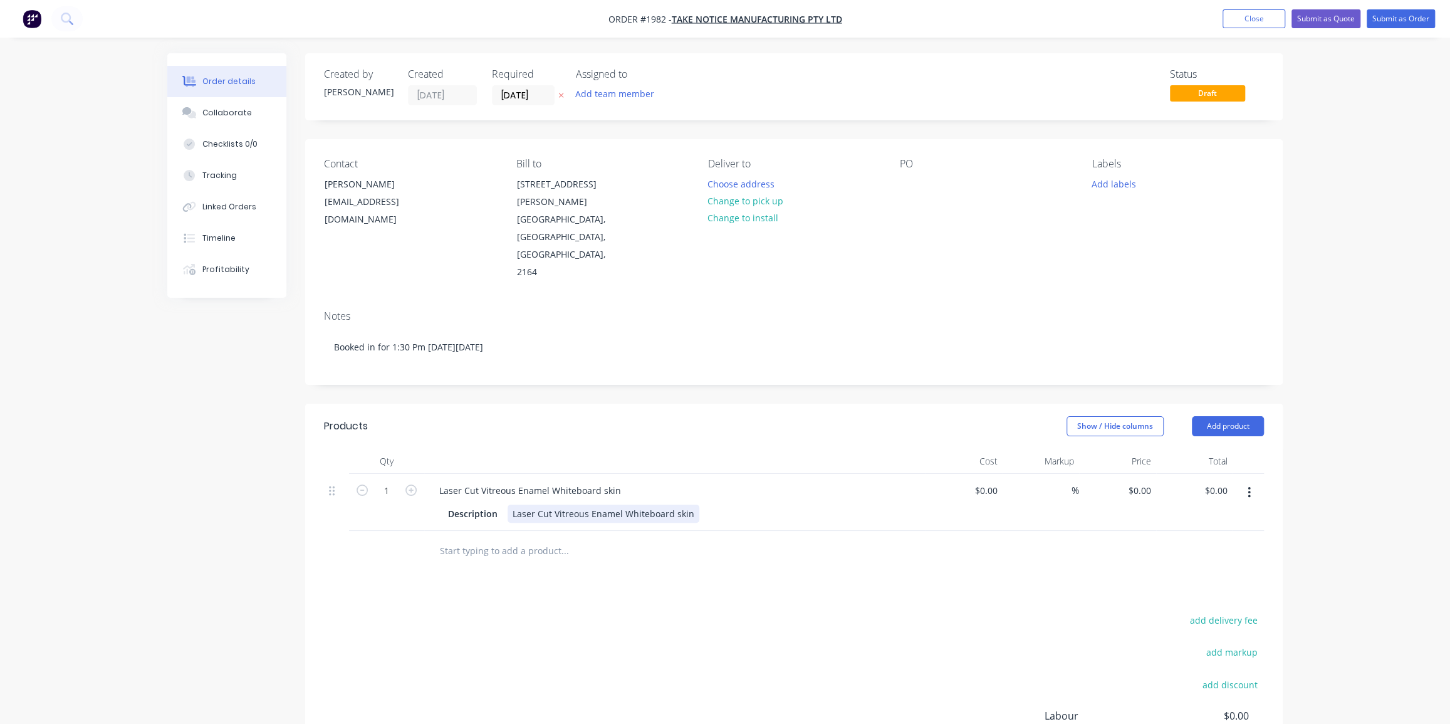
click at [687, 505] on div "Laser Cut Vitreous Enamel Whiteboard skin" at bounding box center [604, 514] width 192 height 18
click at [410, 484] on icon "button" at bounding box center [410, 489] width 11 height 11
type input "3"
click at [486, 565] on input "text" at bounding box center [564, 577] width 251 height 25
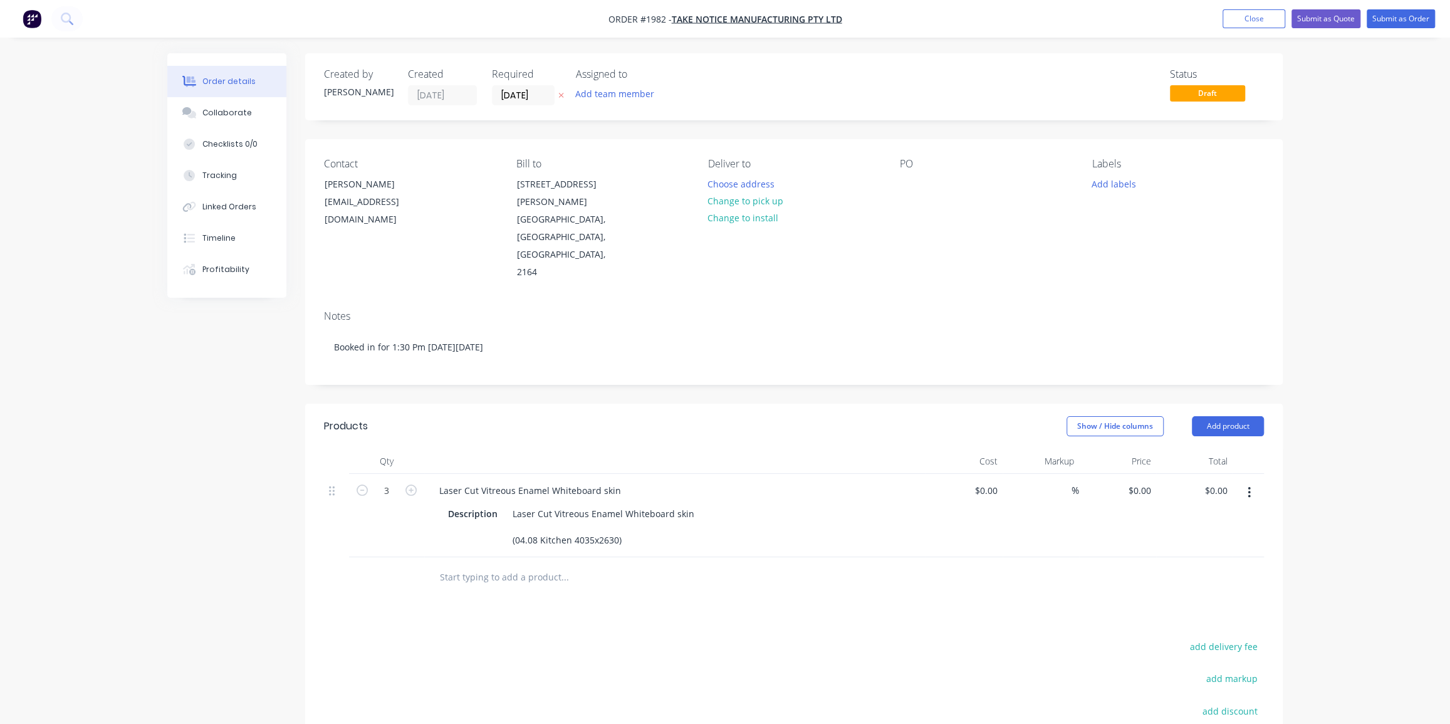
click at [511, 565] on input "text" at bounding box center [564, 577] width 251 height 25
click at [541, 565] on input "text" at bounding box center [564, 577] width 251 height 25
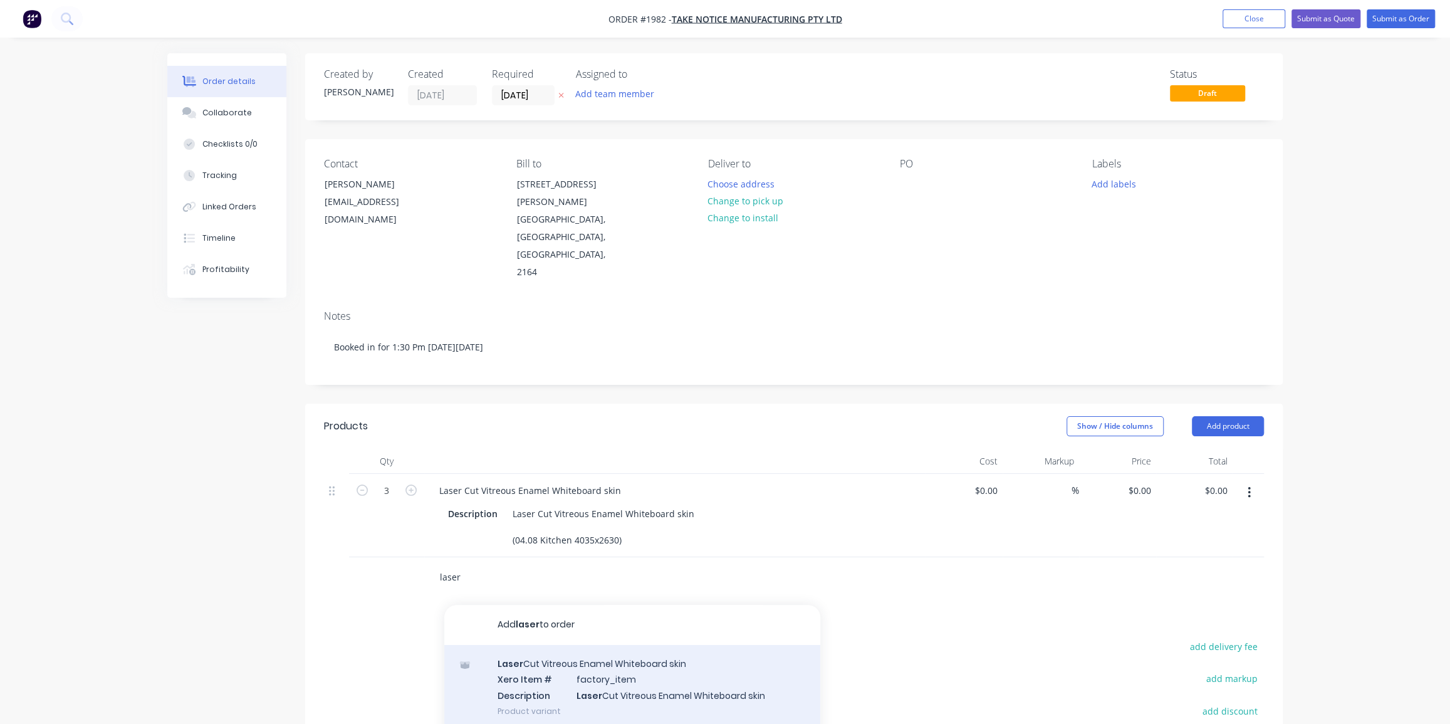
type input "laser"
click at [622, 653] on div "Laser Cut Vitreous Enamel Whiteboard skin Xero Item # factory_item Description …" at bounding box center [632, 687] width 376 height 85
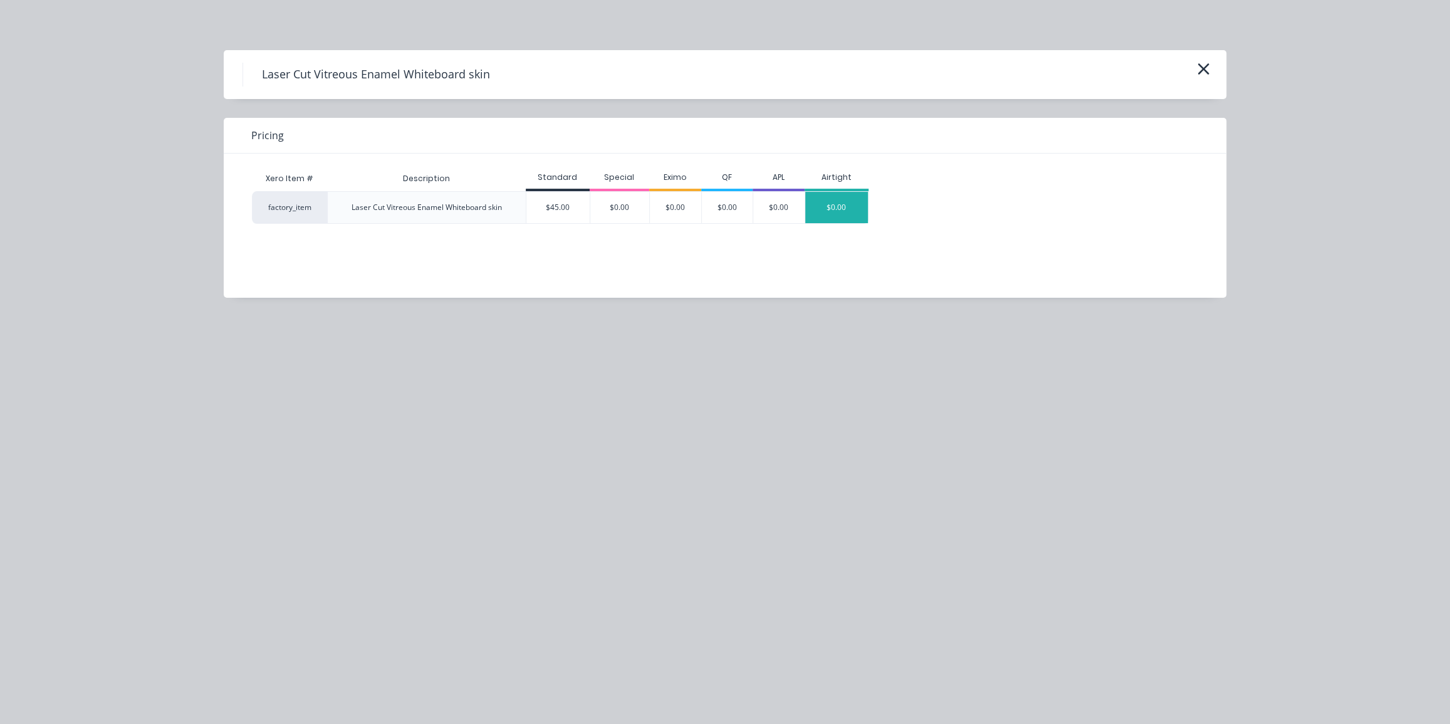
click at [824, 211] on div "$0.00" at bounding box center [836, 207] width 63 height 31
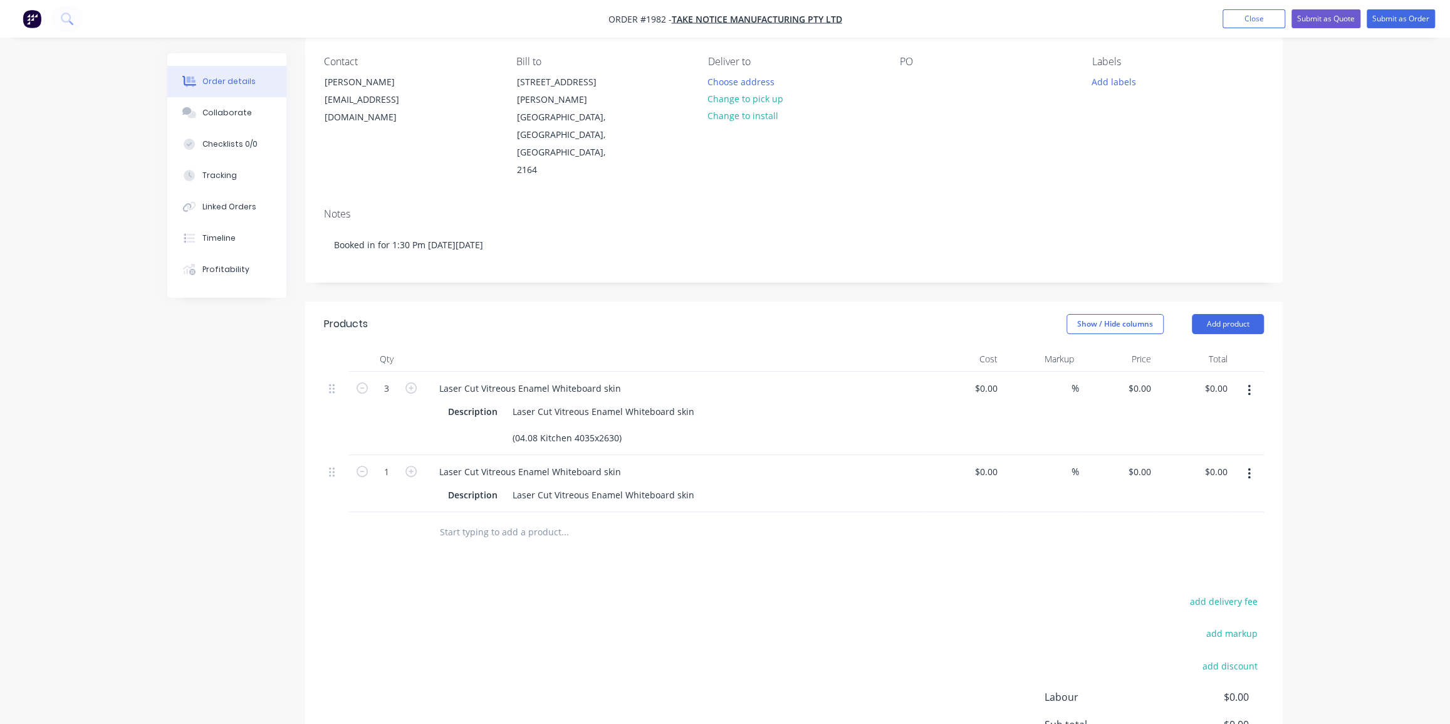
scroll to position [113, 0]
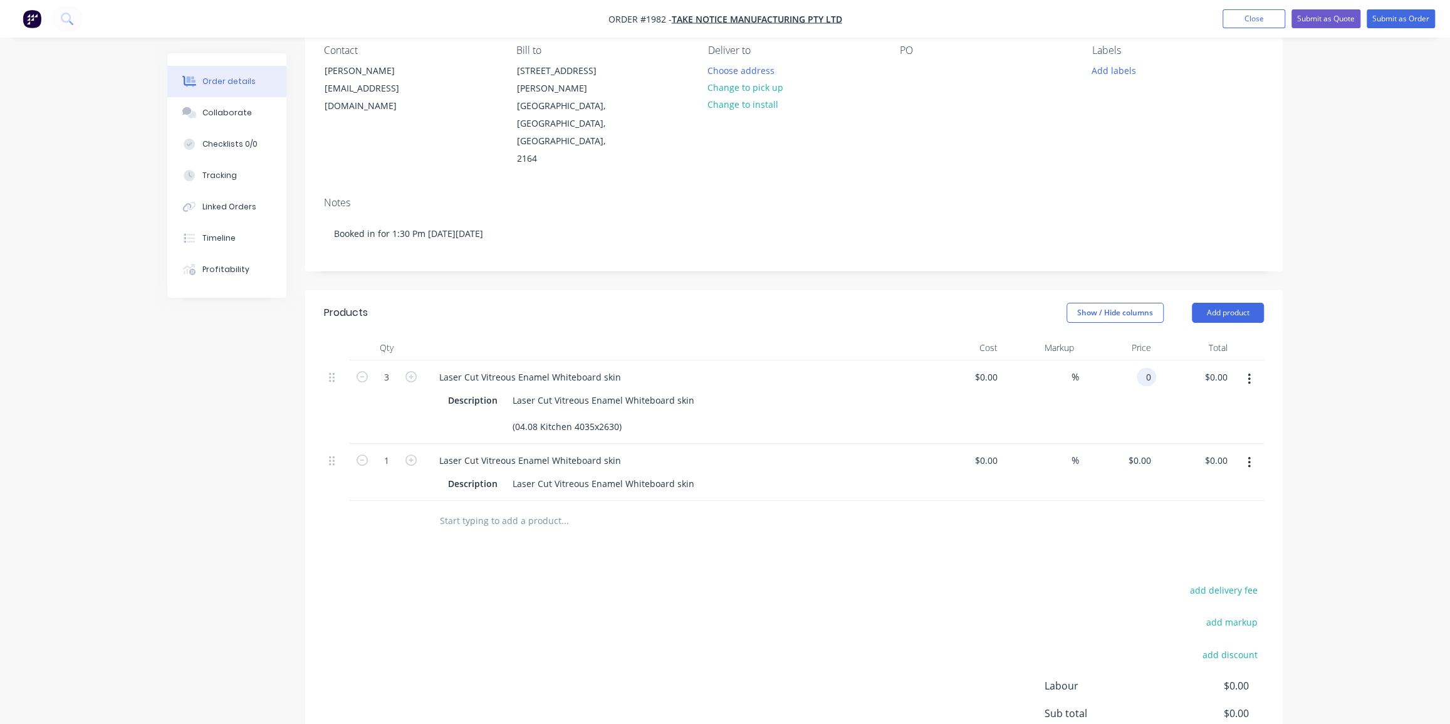
click at [1146, 368] on input "0" at bounding box center [1149, 377] width 14 height 18
type input "$45.00"
type input "$135.00"
click at [1141, 451] on div "0 $0.00" at bounding box center [1141, 460] width 29 height 18
type input "1"
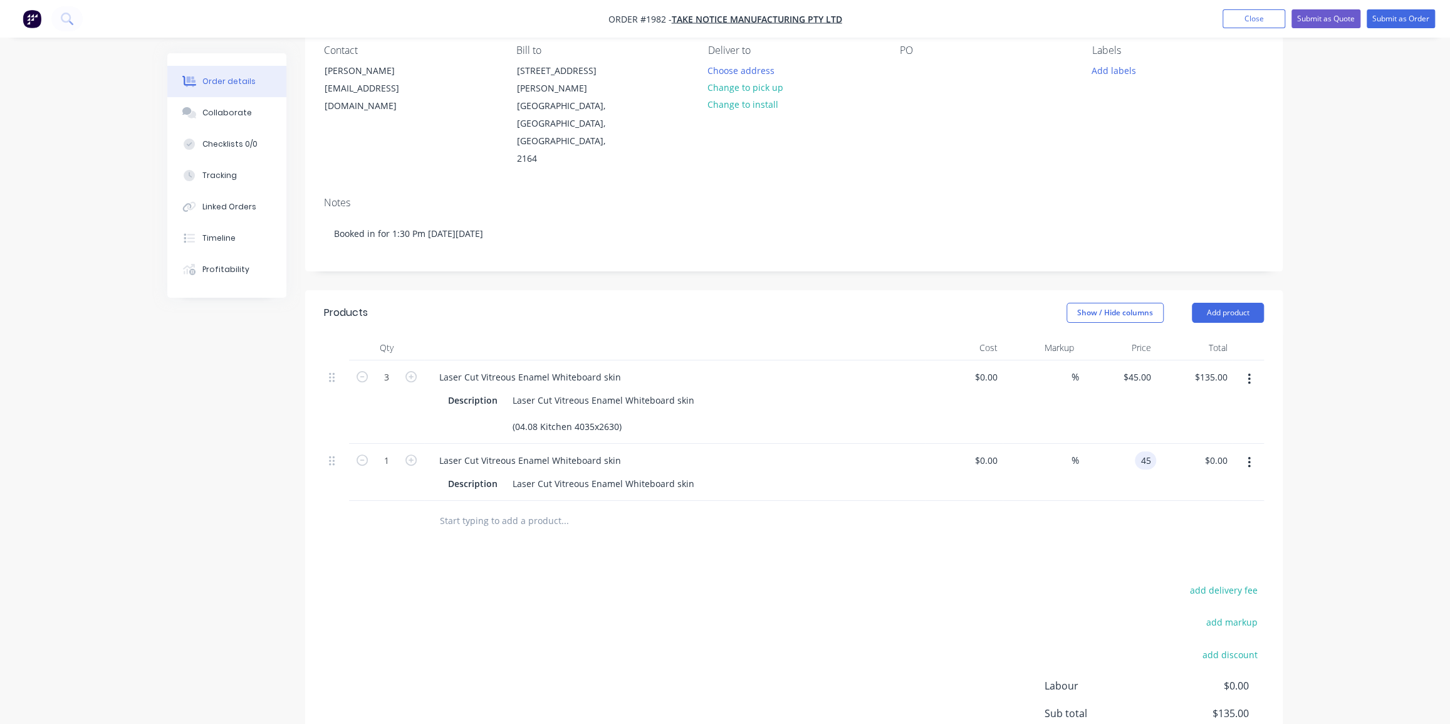
type input "$45.00"
click at [1322, 421] on div "Order details Collaborate Checklists 0/0 Tracking Linked Orders Timeline Profit…" at bounding box center [725, 374] width 1450 height 975
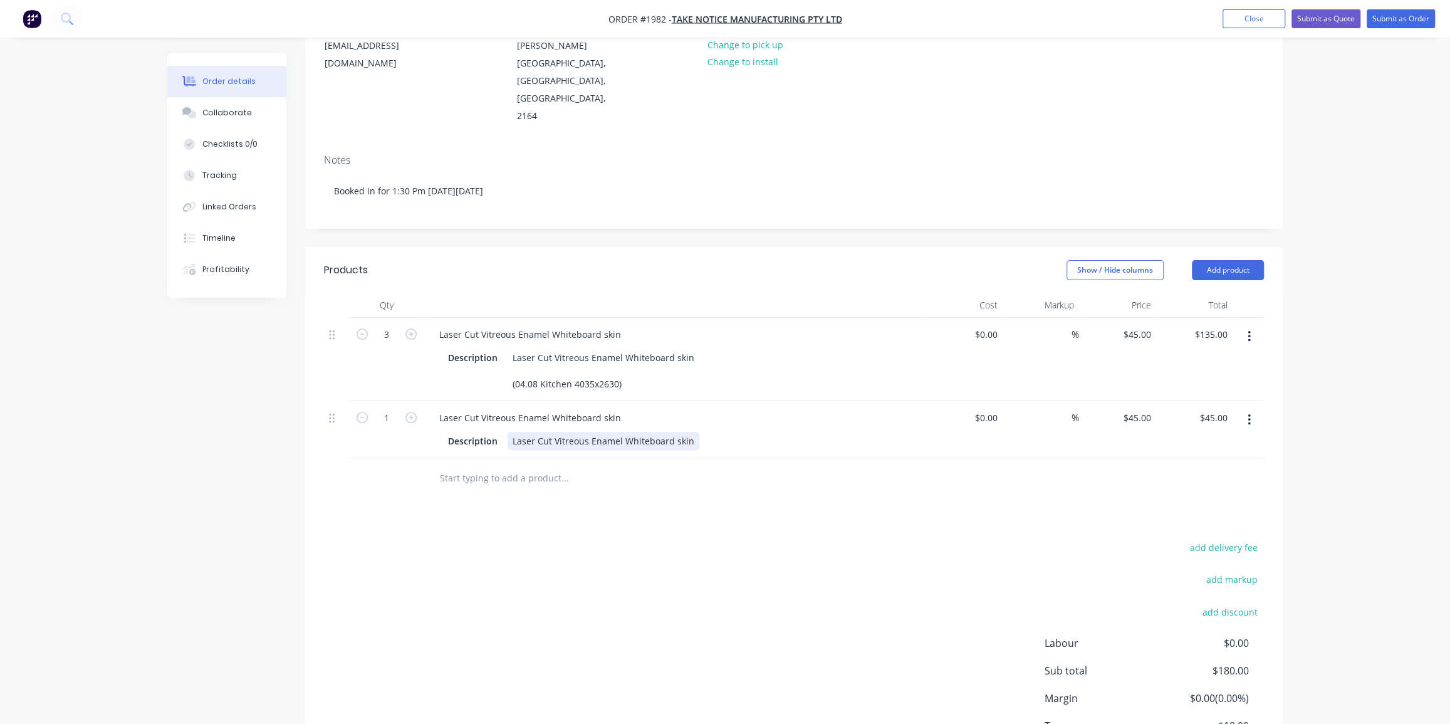
scroll to position [100, 0]
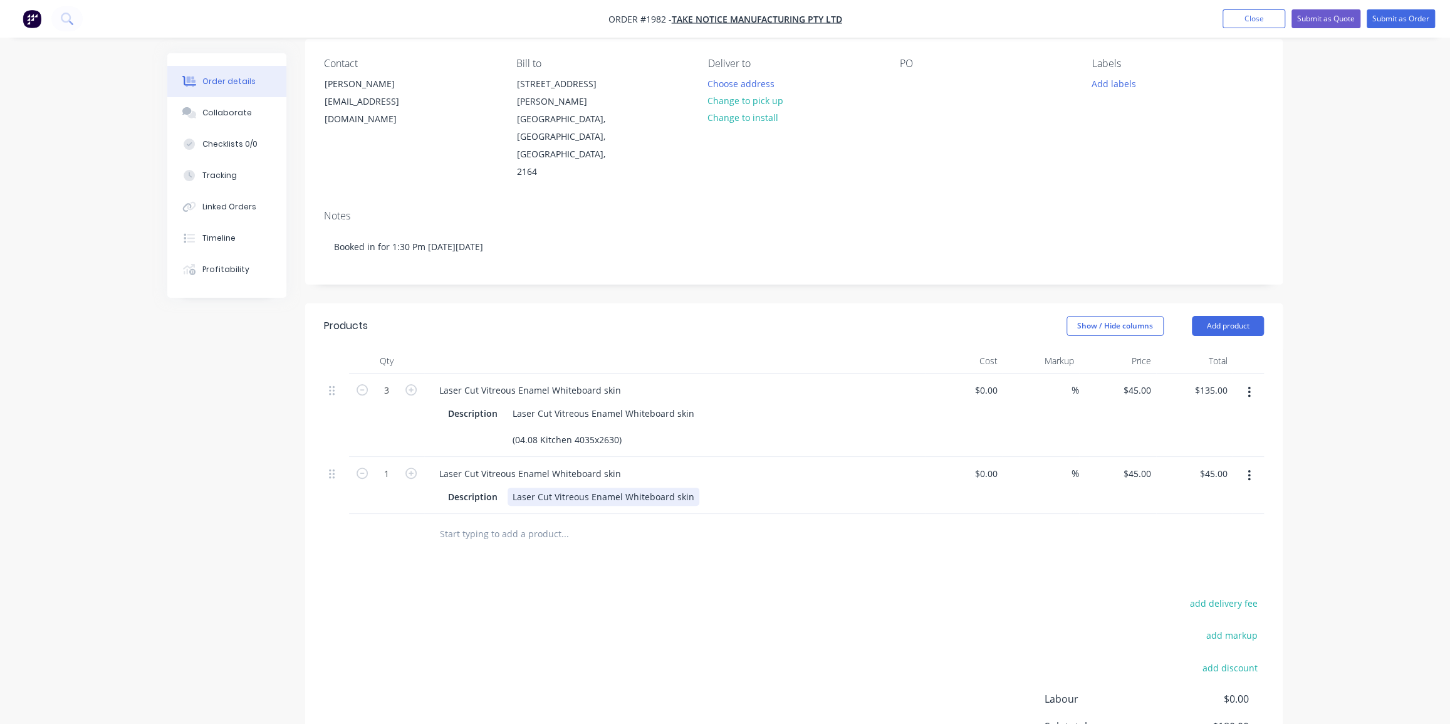
click at [686, 488] on div "Laser Cut Vitreous Enamel Whiteboard skin" at bounding box center [604, 497] width 192 height 18
click at [677, 578] on div "Products Show / Hide columns Add product Qty Cost Markup Price Total 3 Laser Cu…" at bounding box center [794, 592] width 978 height 578
click at [417, 545] on div "Products Show / Hide columns Add product Qty Cost Markup Price Total 3 Laser Cu…" at bounding box center [794, 592] width 978 height 578
click at [480, 548] on input "text" at bounding box center [564, 560] width 251 height 25
click at [482, 548] on input "text" at bounding box center [564, 560] width 251 height 25
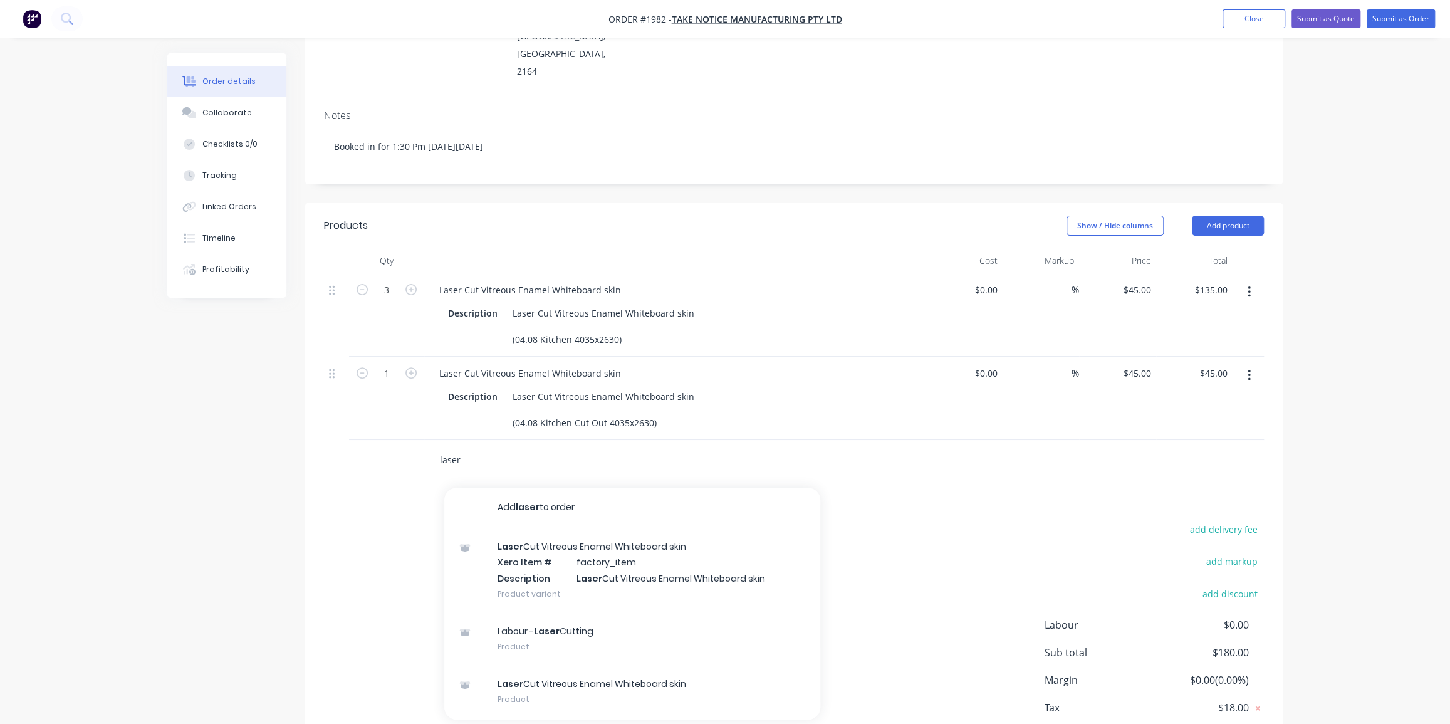
scroll to position [241, 0]
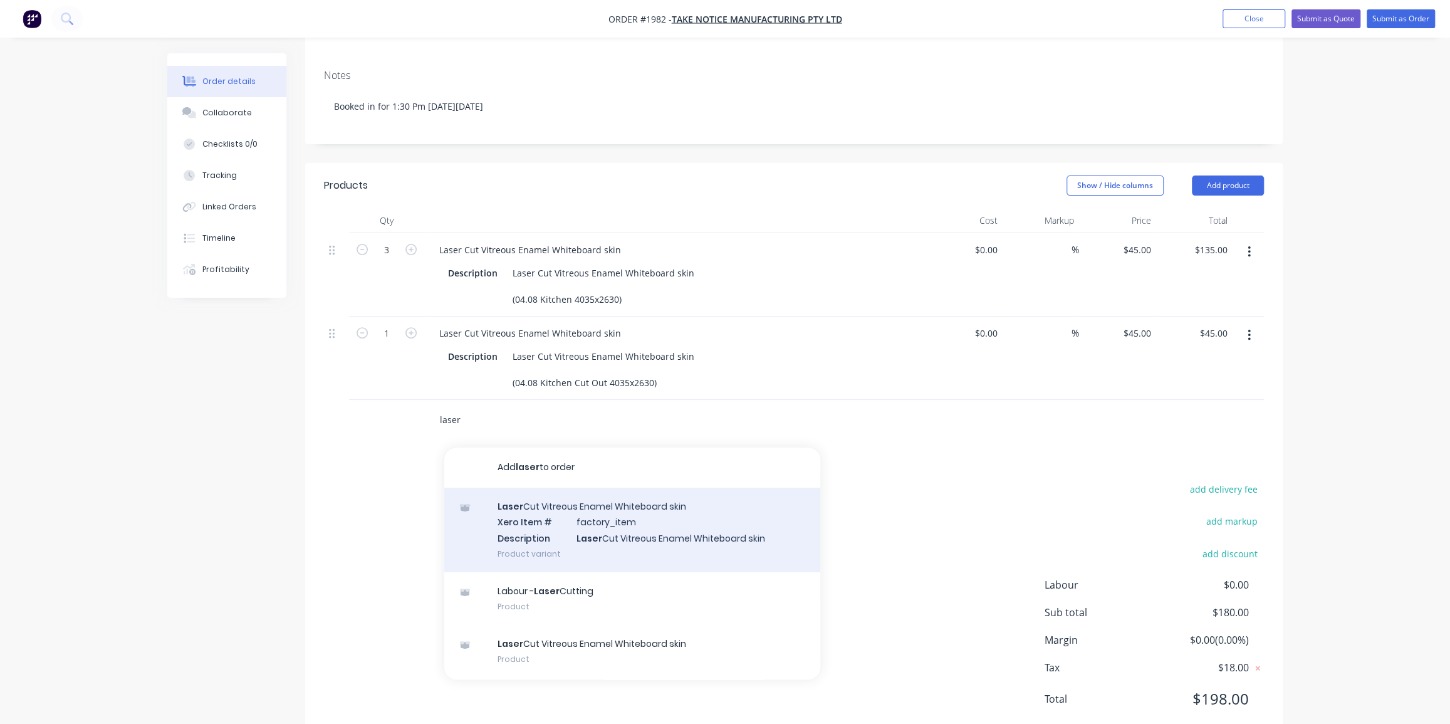
type input "laser"
click at [560, 494] on div "Laser Cut Vitreous Enamel Whiteboard skin Xero Item # factory_item Description …" at bounding box center [632, 530] width 376 height 85
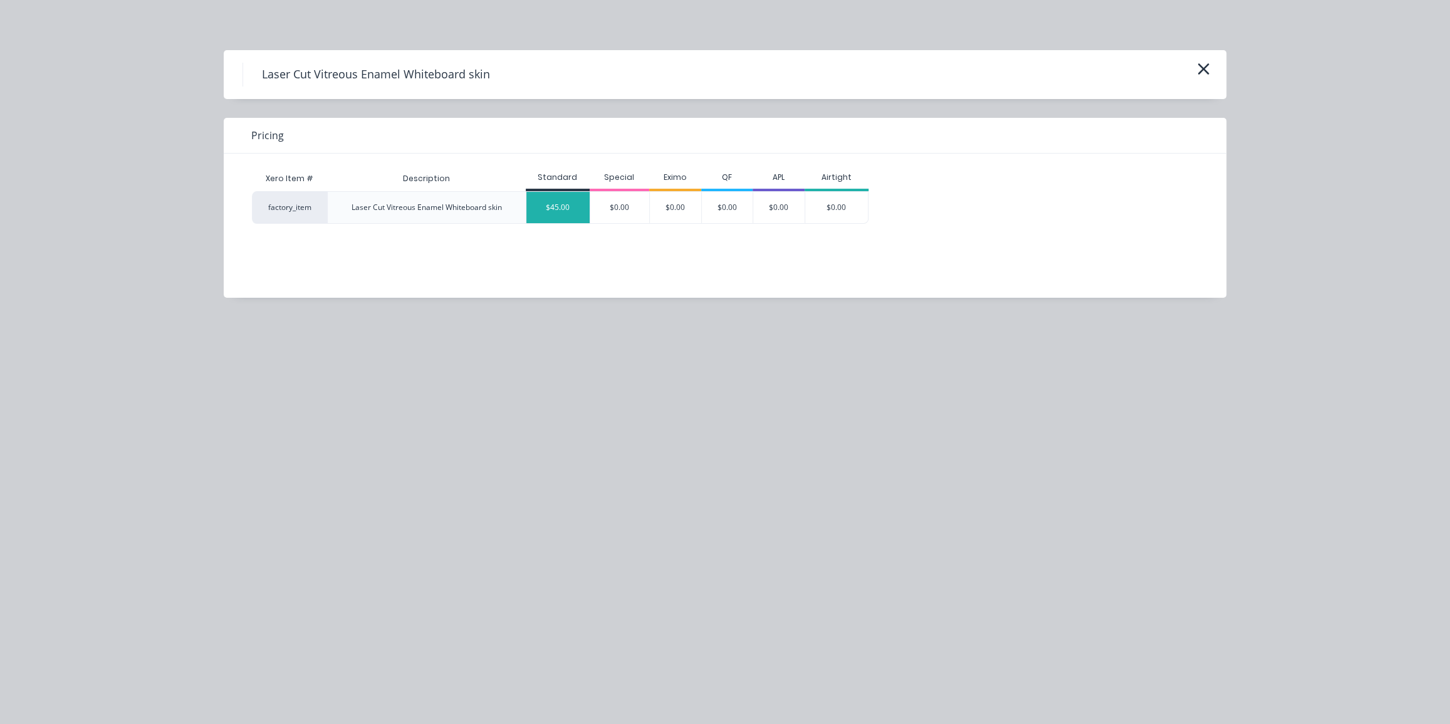
click at [551, 203] on div "$45.00" at bounding box center [557, 207] width 63 height 31
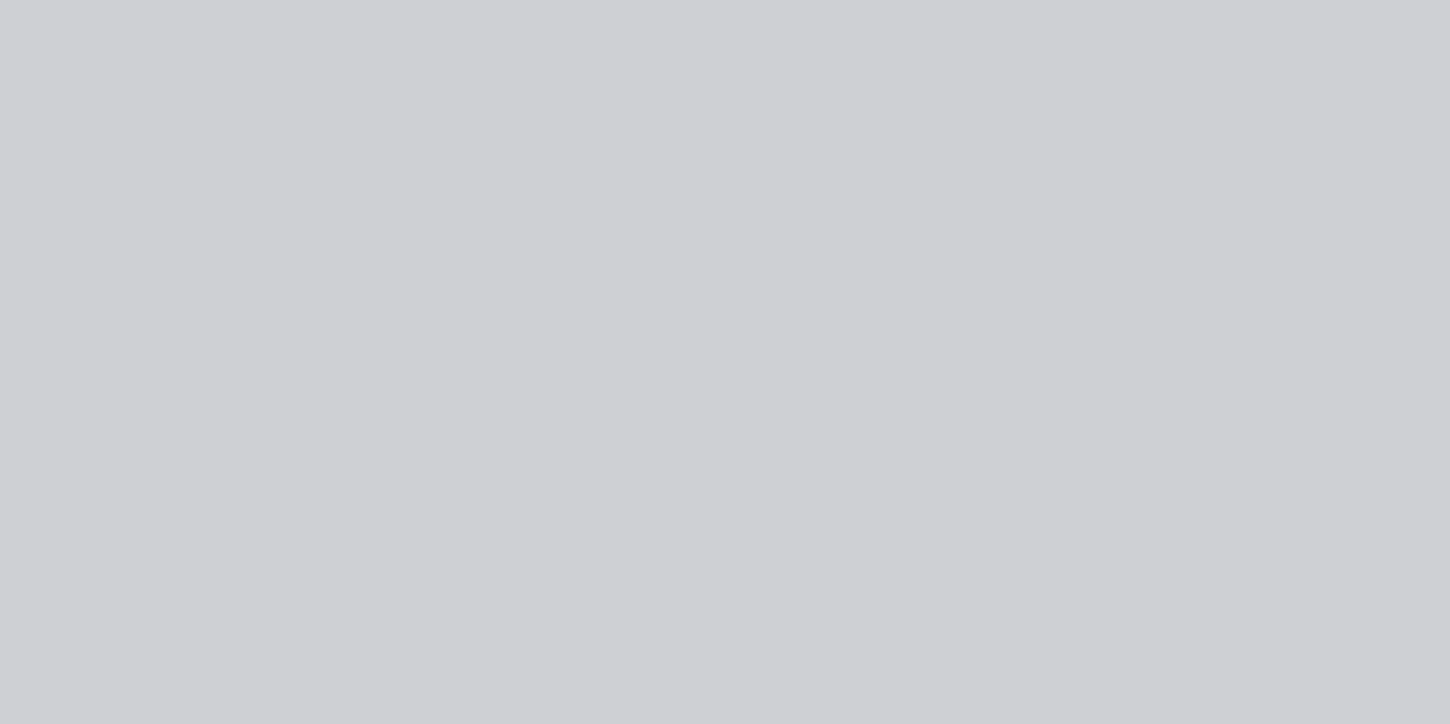
type input "$45.00"
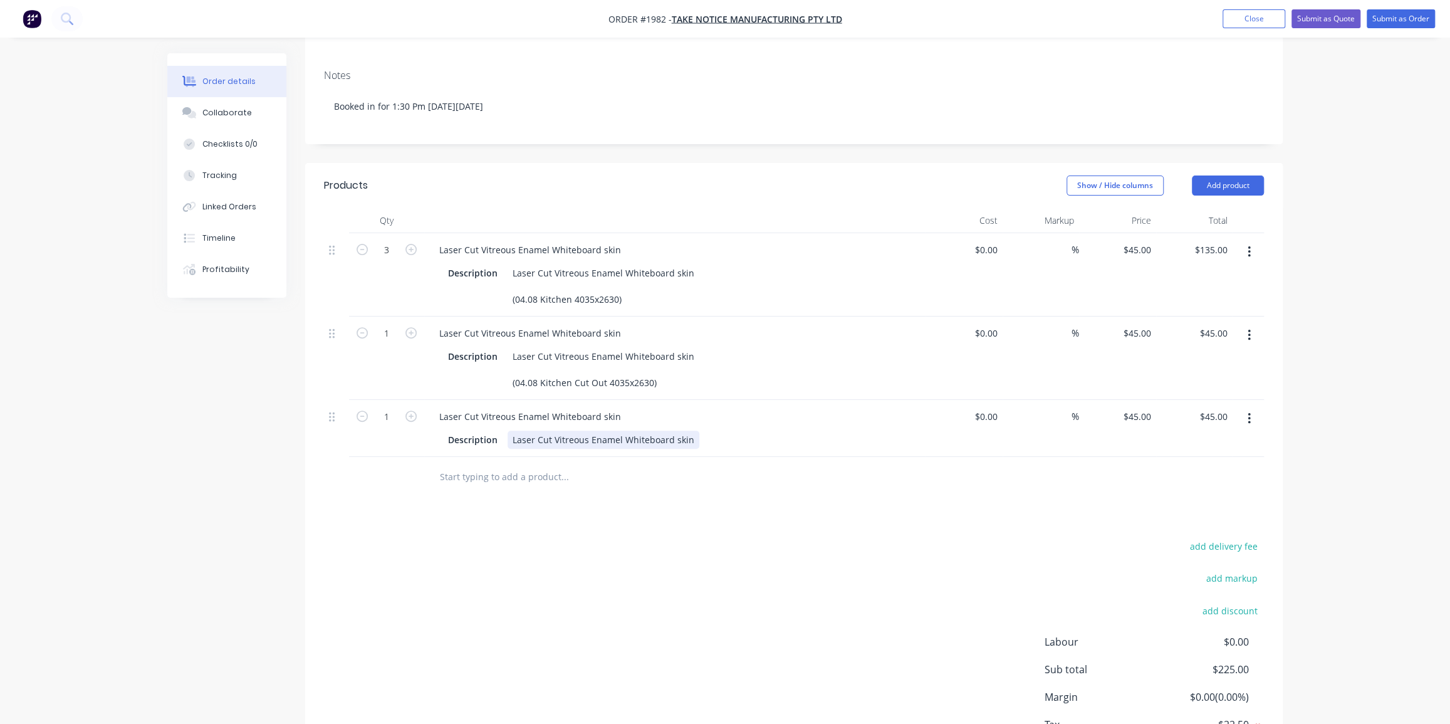
click at [695, 431] on div "Description Laser Cut Vitreous Enamel Whiteboard skin" at bounding box center [672, 440] width 459 height 18
click at [751, 521] on div "Products Show / Hide columns Add product Qty Cost Markup Price Total 3 Laser Cu…" at bounding box center [794, 494] width 978 height 662
click at [409, 411] on icon "button" at bounding box center [410, 416] width 11 height 11
type input "2"
type input "$90.00"
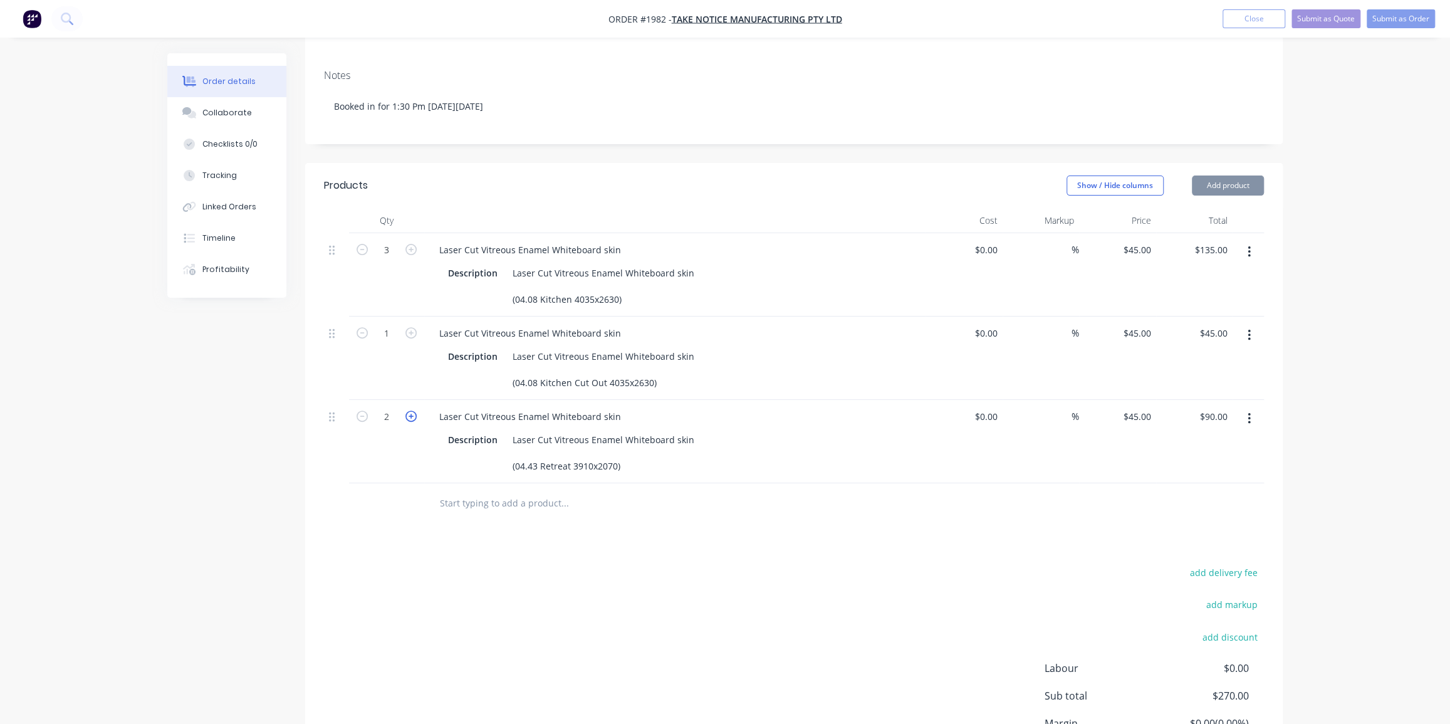
click at [409, 411] on icon "button" at bounding box center [410, 416] width 11 height 11
type input "3"
type input "$135.00"
click at [409, 411] on icon "button" at bounding box center [410, 416] width 11 height 11
type input "4"
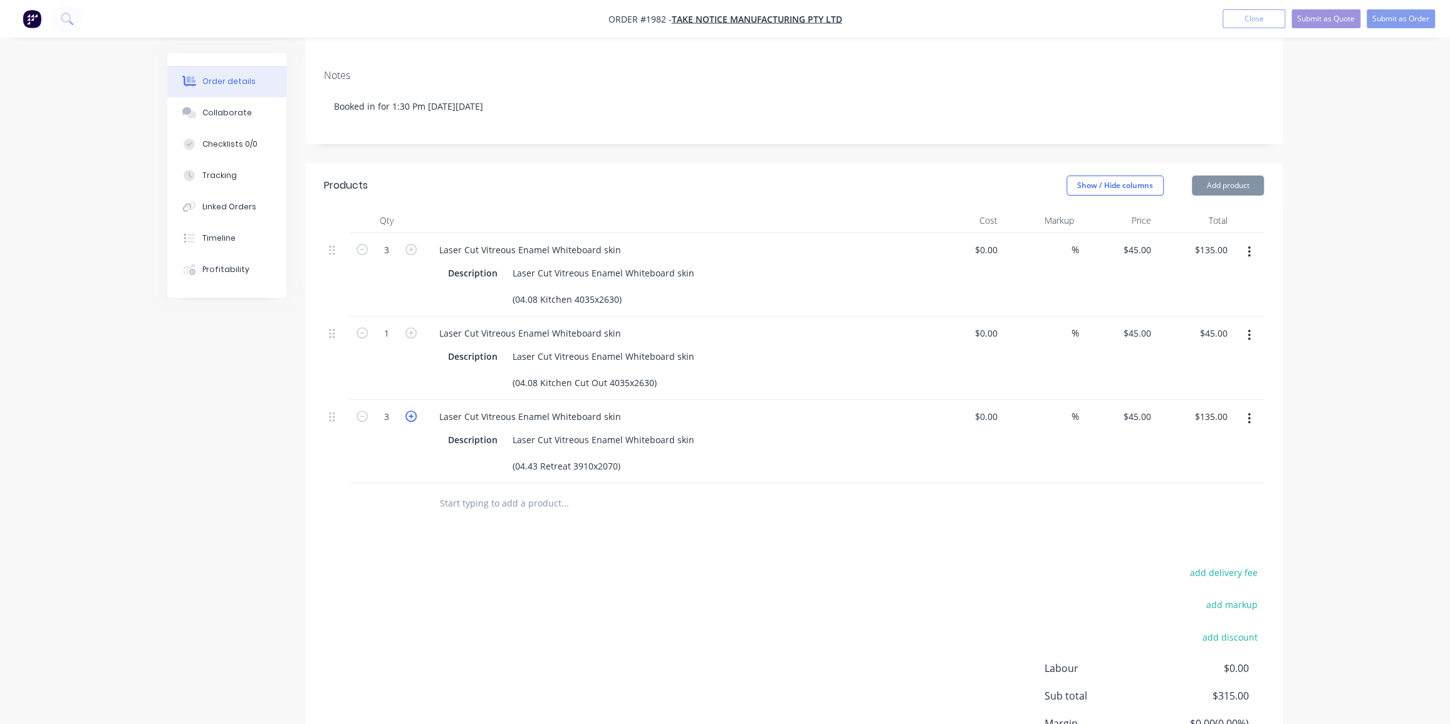
type input "$180.00"
drag, startPoint x: 755, startPoint y: 538, endPoint x: 766, endPoint y: 536, distance: 12.1
click at [756, 564] on div "add delivery fee add markup add discount Labour $0.00 Sub total $360.00 Margin …" at bounding box center [794, 685] width 940 height 242
click at [1322, 481] on div "Order details Collaborate Checklists 0/0 Tracking Linked Orders Timeline Profit…" at bounding box center [725, 301] width 1450 height 1084
click at [231, 115] on div "Collaborate" at bounding box center [227, 112] width 50 height 11
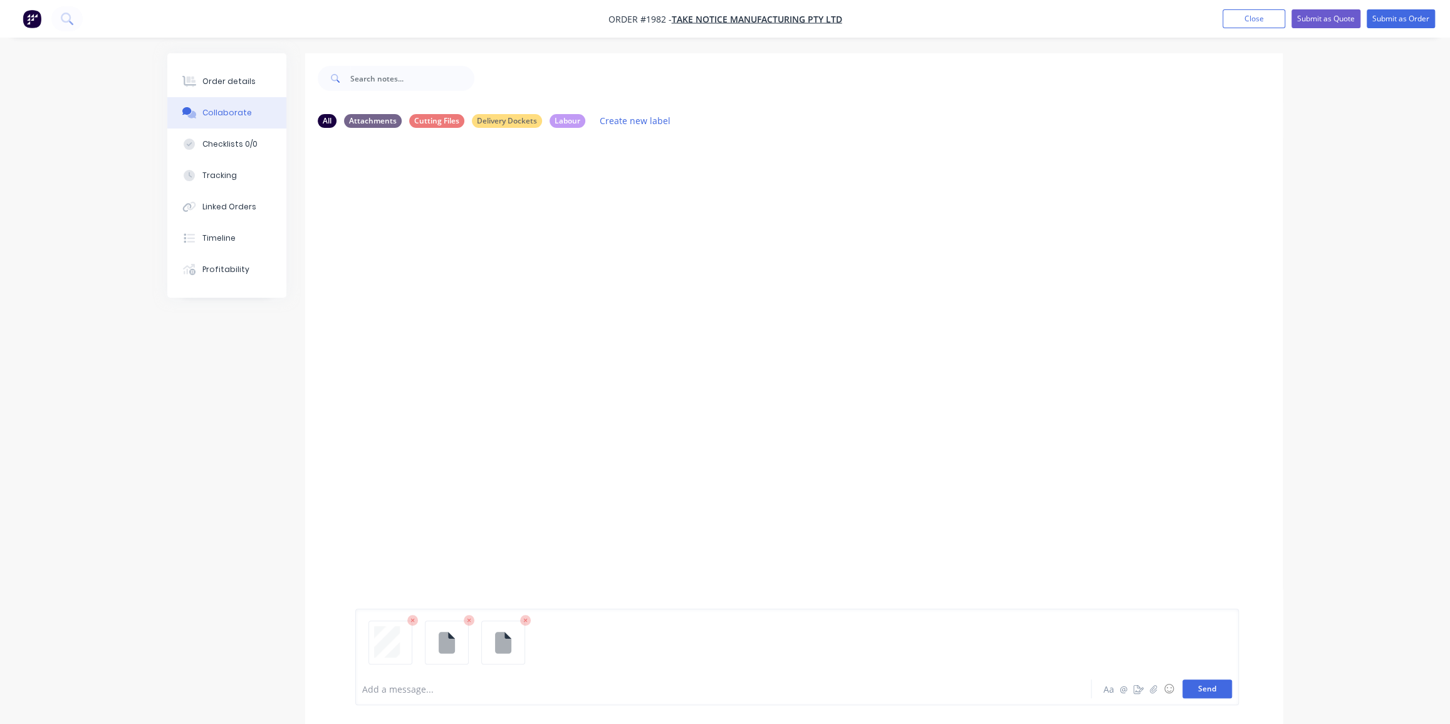
click at [1220, 686] on button "Send" at bounding box center [1208, 688] width 50 height 19
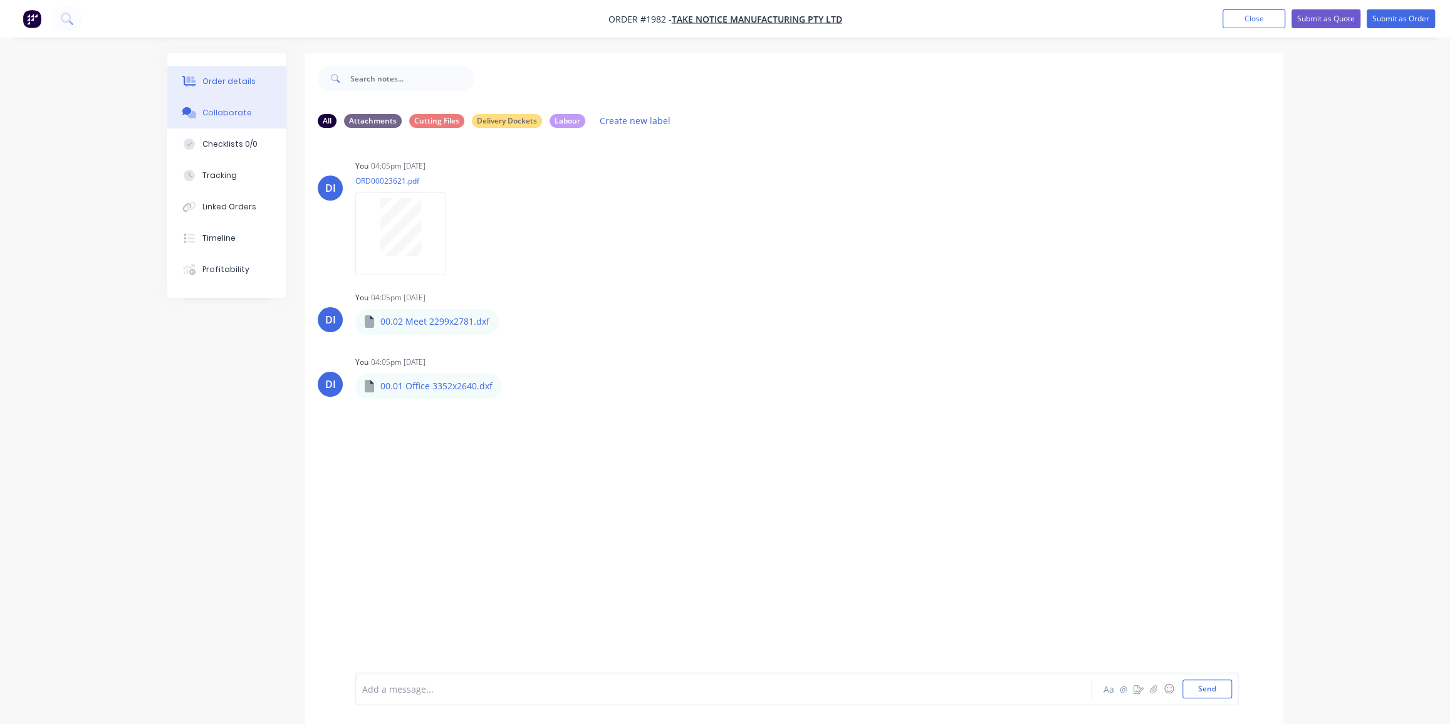
click at [216, 82] on div "Order details" at bounding box center [228, 81] width 53 height 11
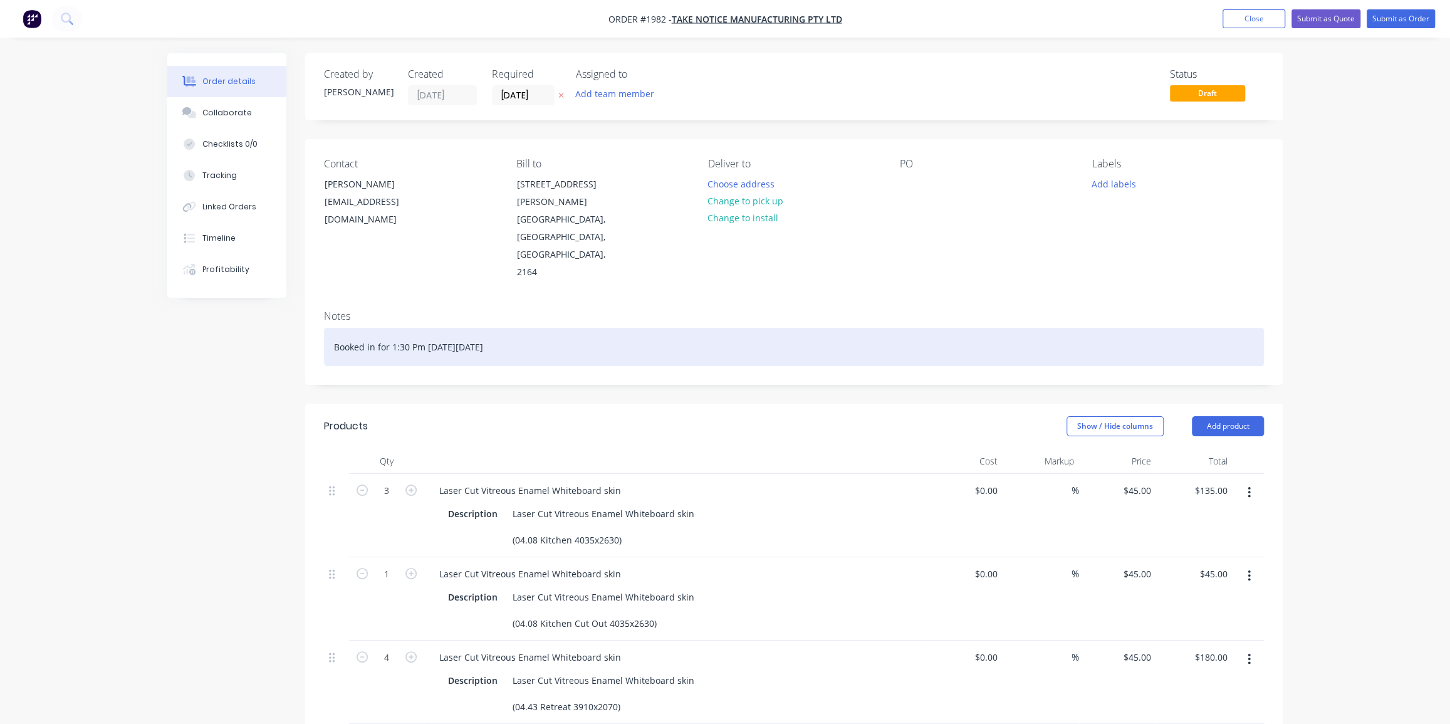
click at [597, 328] on div "Booked in for 1:30 Pm [DATE][DATE]" at bounding box center [794, 347] width 940 height 38
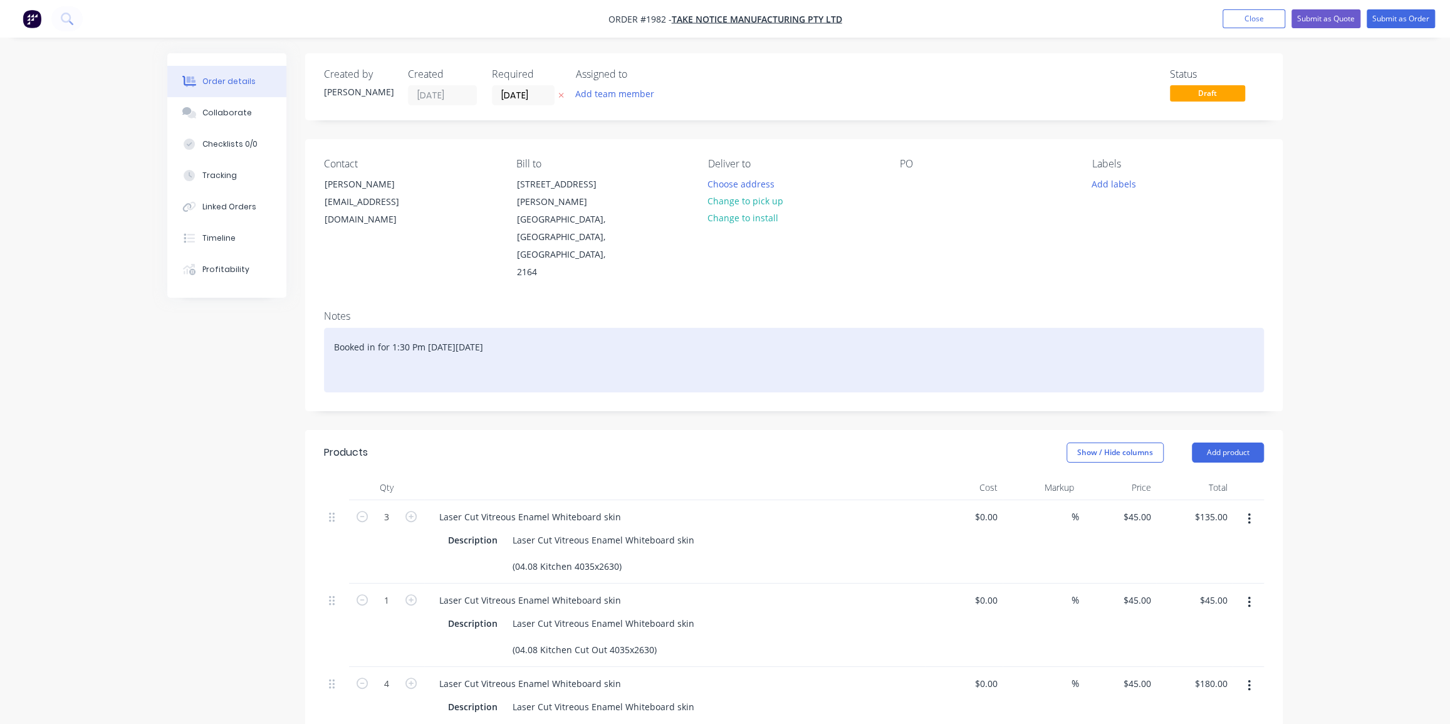
click at [409, 341] on div "Booked in for 1:30 Pm [DATE][DATE]" at bounding box center [794, 360] width 940 height 65
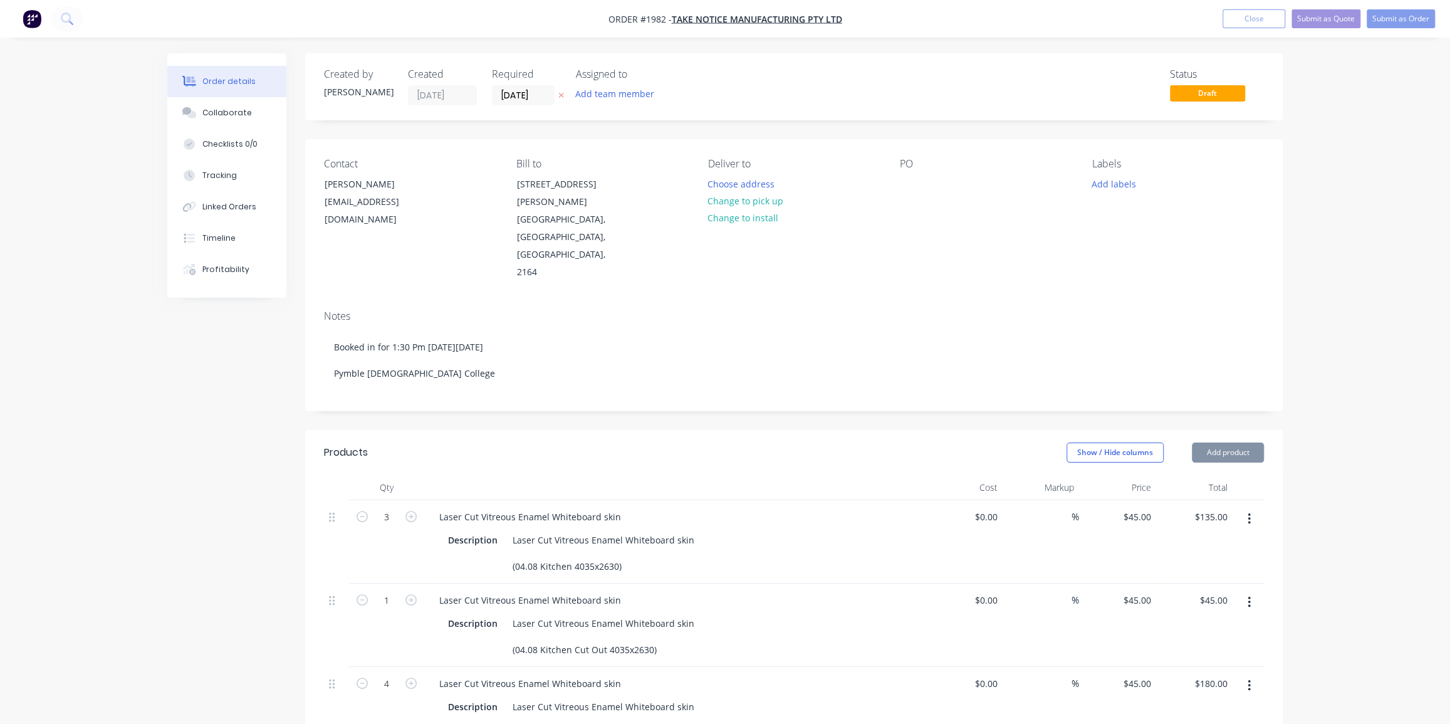
click at [927, 171] on div "PO" at bounding box center [986, 219] width 172 height 123
click at [911, 167] on div "PO" at bounding box center [986, 164] width 172 height 12
click at [904, 169] on div "PO" at bounding box center [986, 164] width 172 height 12
click at [908, 182] on div at bounding box center [910, 184] width 20 height 18
paste div
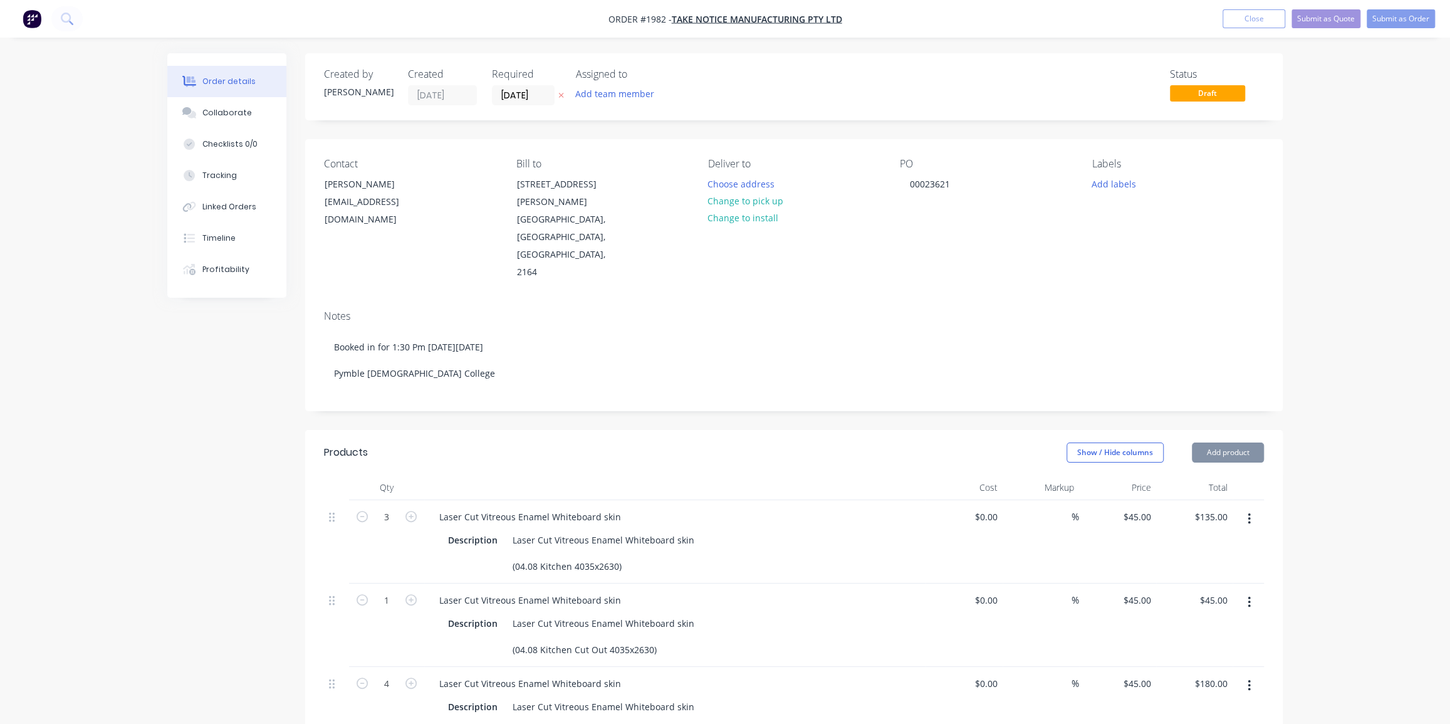
click at [1236, 238] on div "Labels Add labels" at bounding box center [1178, 219] width 172 height 123
click at [1103, 184] on button "Add labels" at bounding box center [1114, 183] width 58 height 17
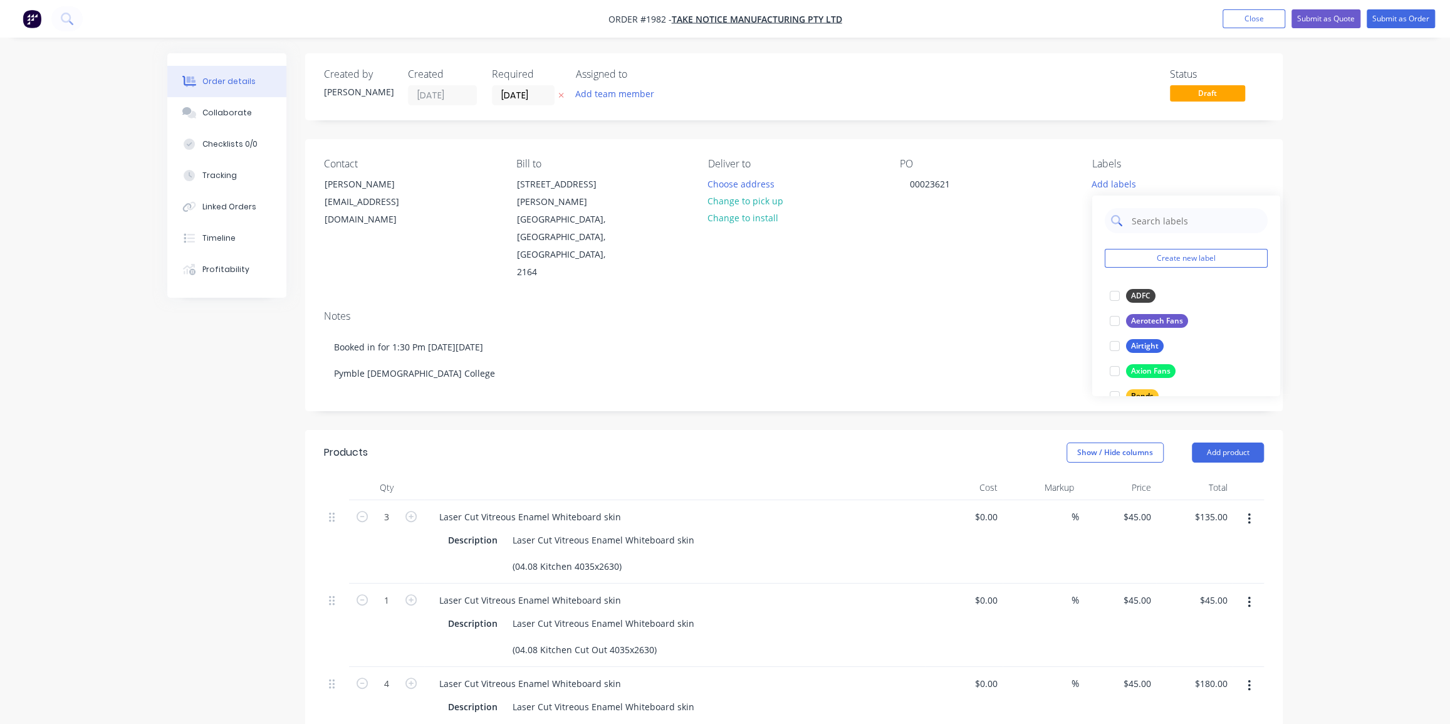
click at [1126, 219] on div at bounding box center [1186, 220] width 163 height 25
click at [1145, 213] on input "text" at bounding box center [1196, 220] width 131 height 25
type input "las"
click at [1145, 317] on div "Laser cut" at bounding box center [1148, 321] width 44 height 14
click at [1354, 269] on div "Order details Collaborate Checklists 0/0 Tracking Linked Orders Timeline Profit…" at bounding box center [725, 555] width 1450 height 1111
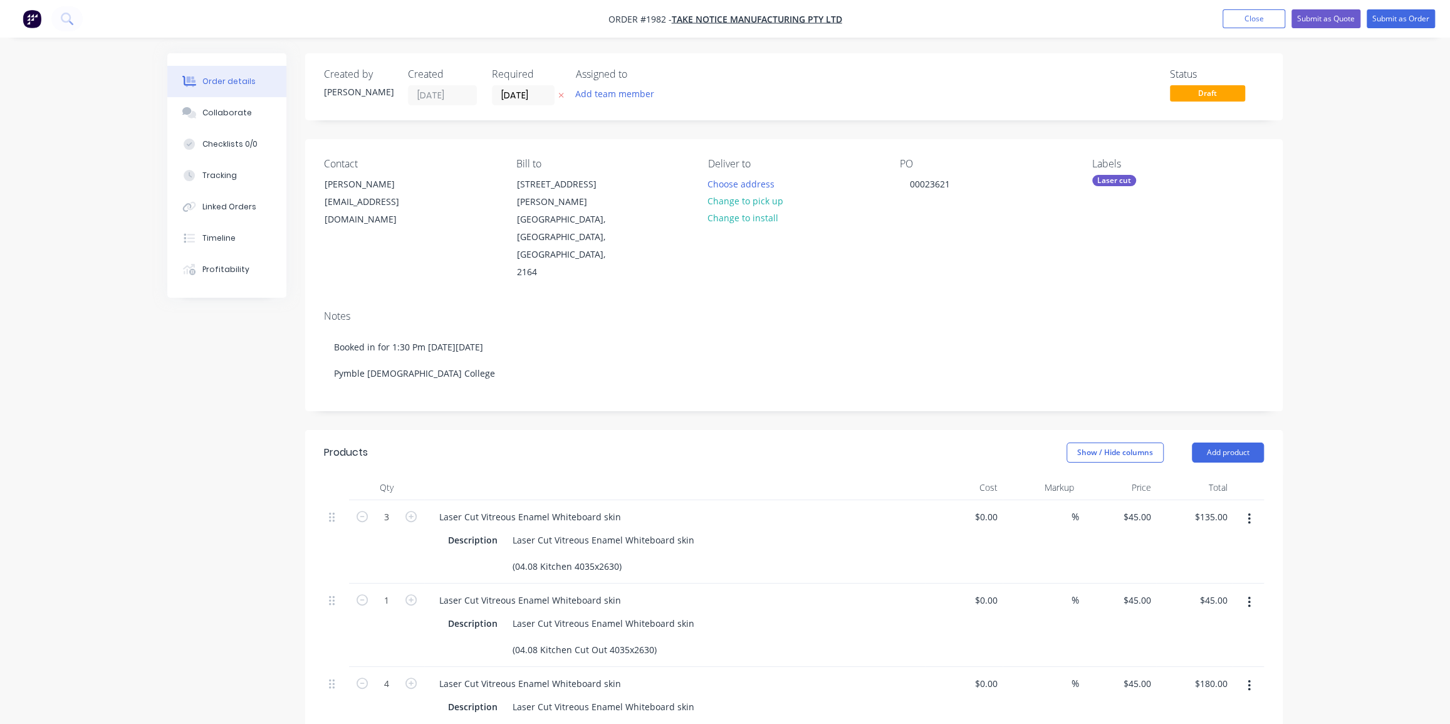
click at [1371, 242] on div "Order details Collaborate Checklists 0/0 Tracking Linked Orders Timeline Profit…" at bounding box center [725, 555] width 1450 height 1111
click at [1394, 18] on button "Submit as Order" at bounding box center [1401, 18] width 68 height 19
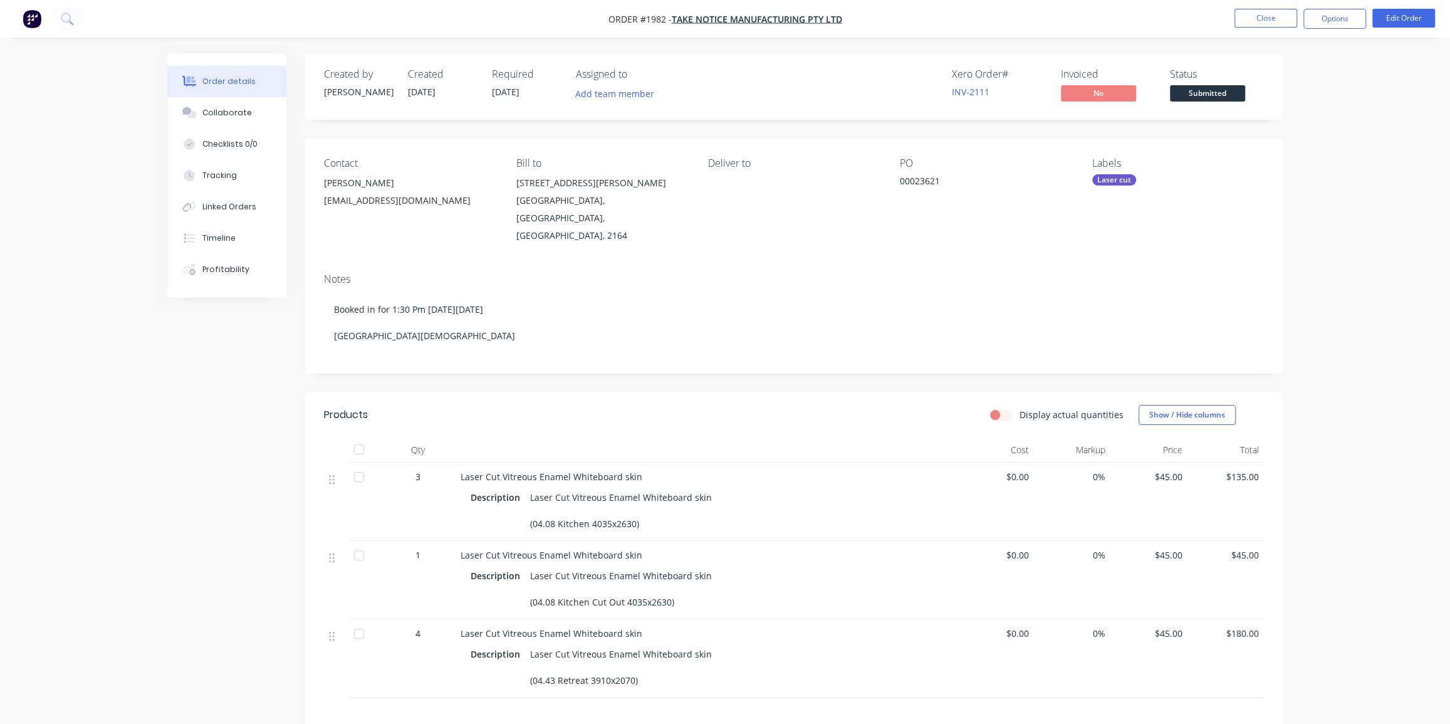
click at [1382, 175] on div "Order details Collaborate Checklists 0/0 Tracking Linked Orders Timeline Profit…" at bounding box center [725, 460] width 1450 height 921
click at [1340, 22] on button "Options" at bounding box center [1335, 19] width 63 height 20
click at [1275, 144] on div "Work Order" at bounding box center [1297, 151] width 115 height 18
click at [1280, 125] on div "Without pricing" at bounding box center [1297, 126] width 115 height 18
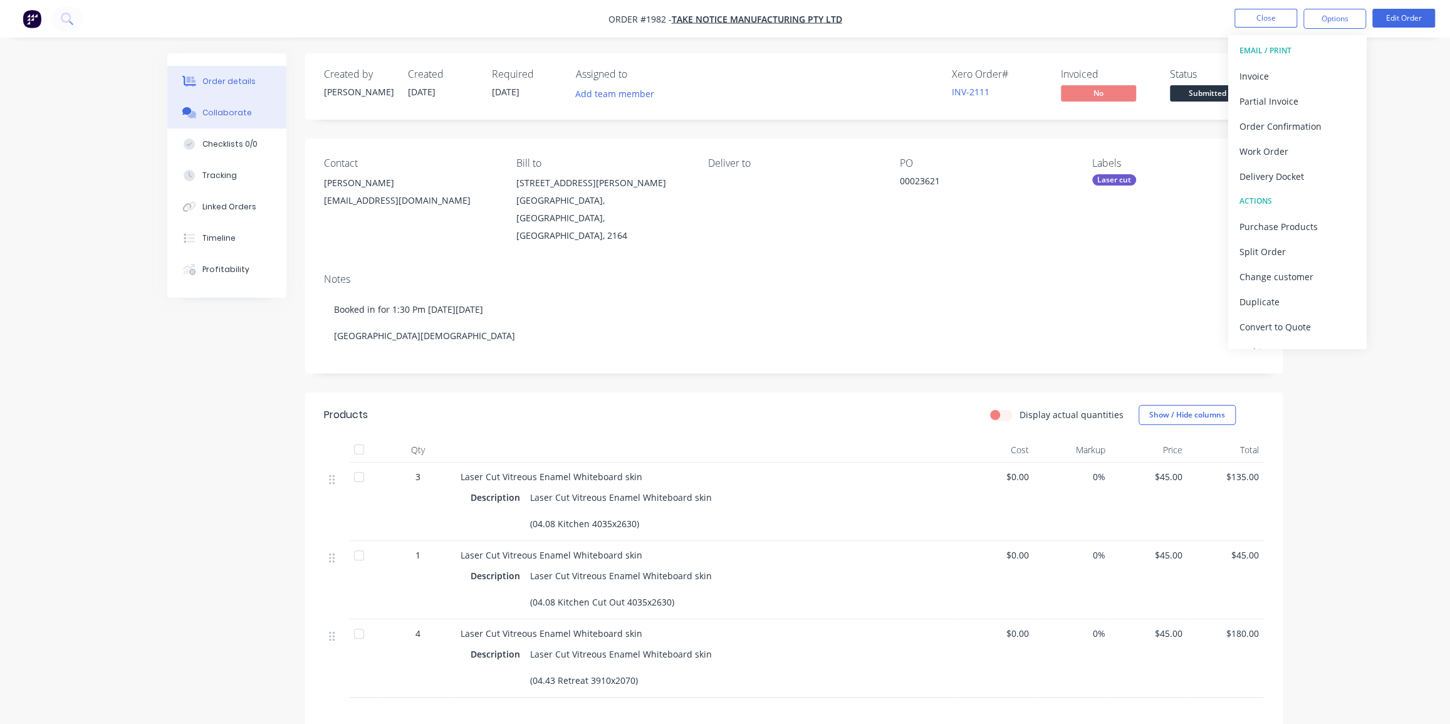
click at [229, 107] on div "Collaborate" at bounding box center [227, 112] width 50 height 11
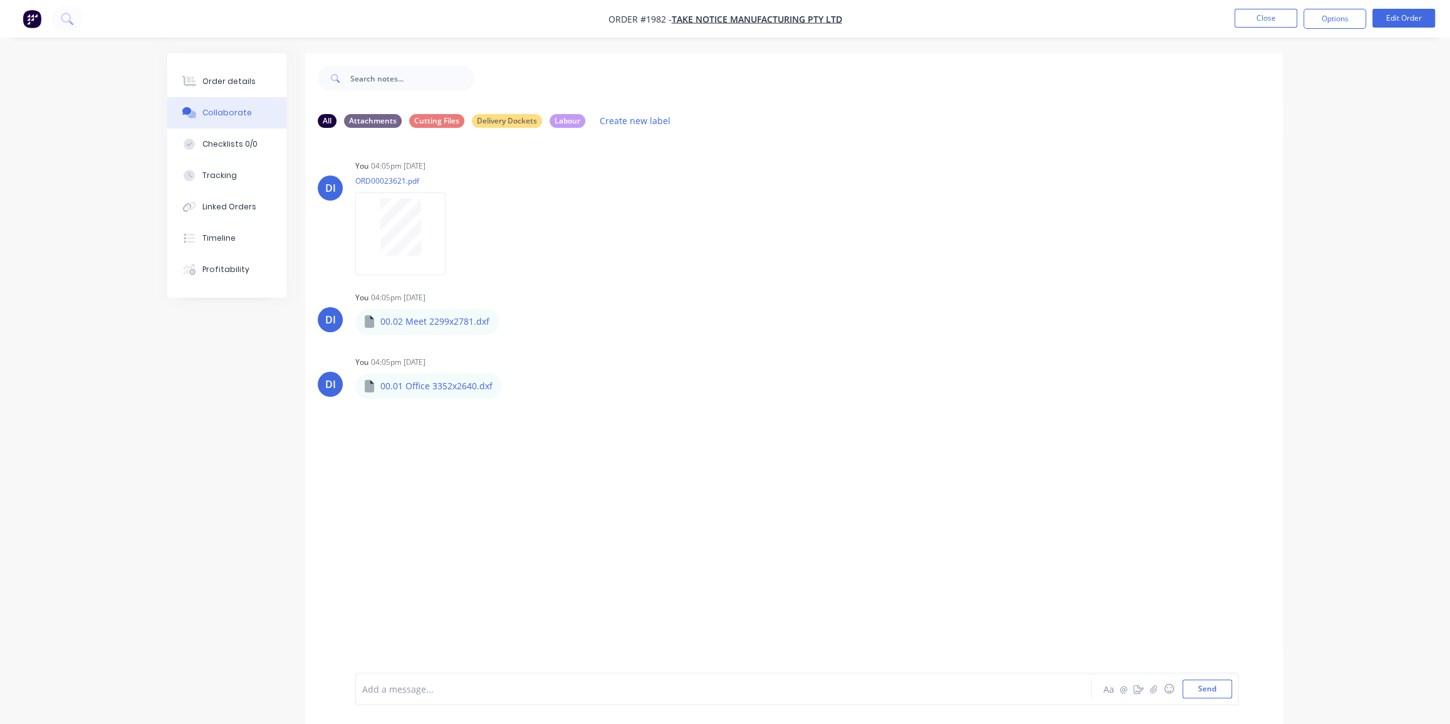
click at [28, 15] on img "button" at bounding box center [32, 18] width 19 height 19
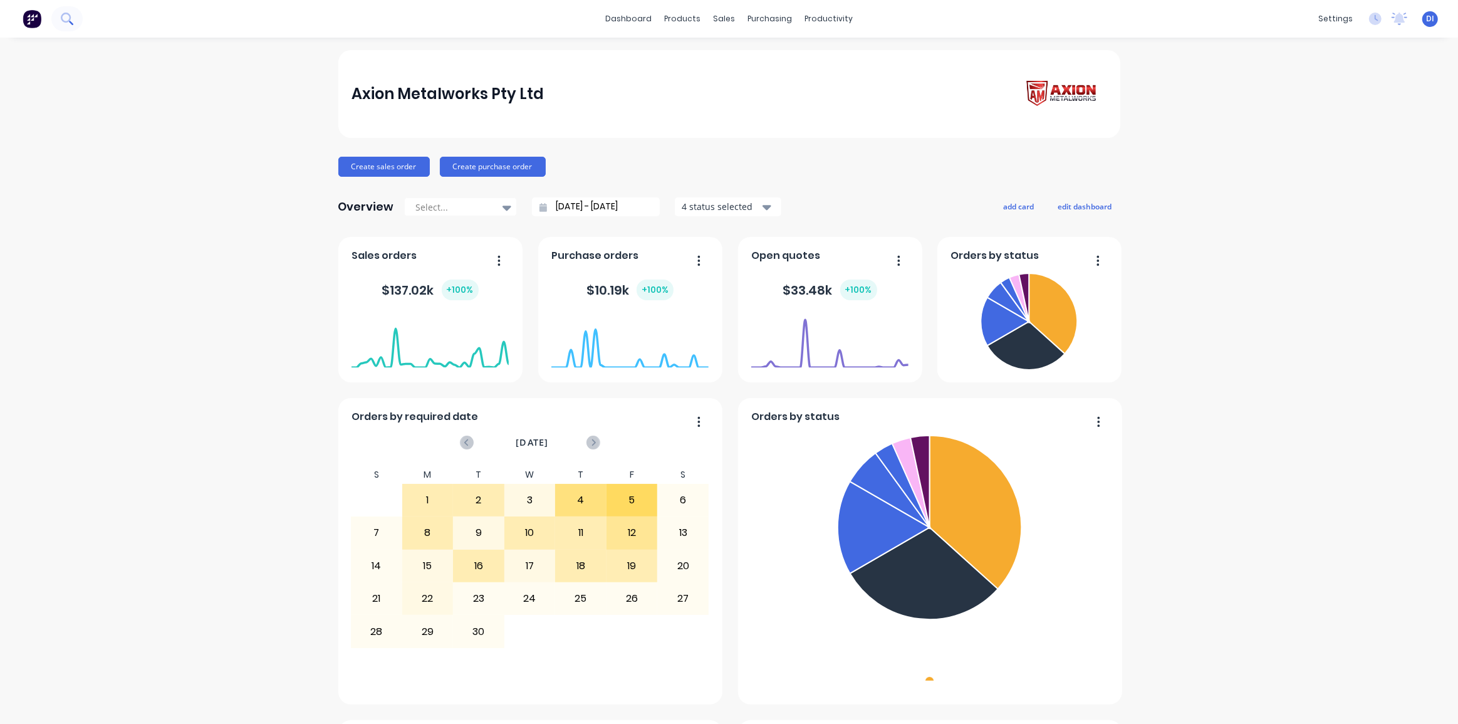
click at [65, 19] on icon at bounding box center [67, 19] width 12 height 12
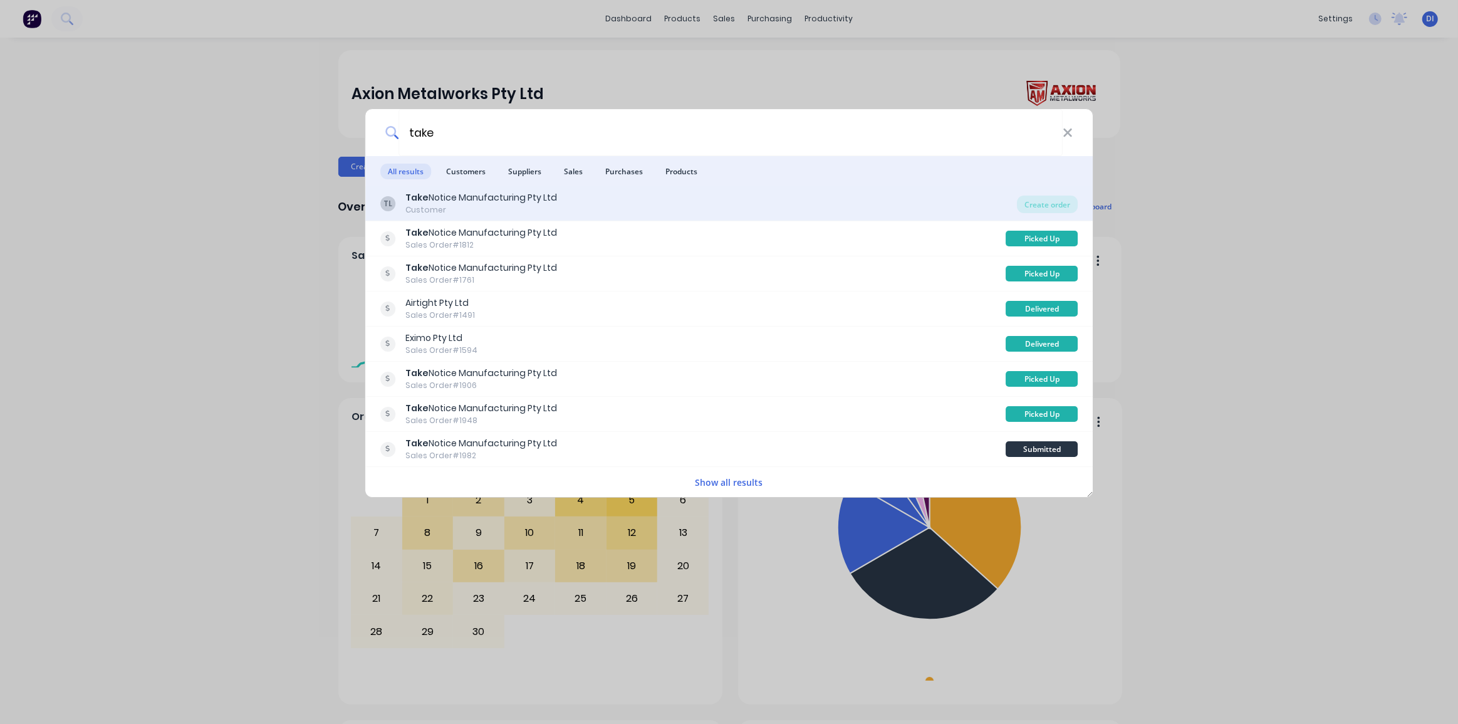
type input "take"
click at [545, 209] on div "Customer" at bounding box center [481, 209] width 152 height 11
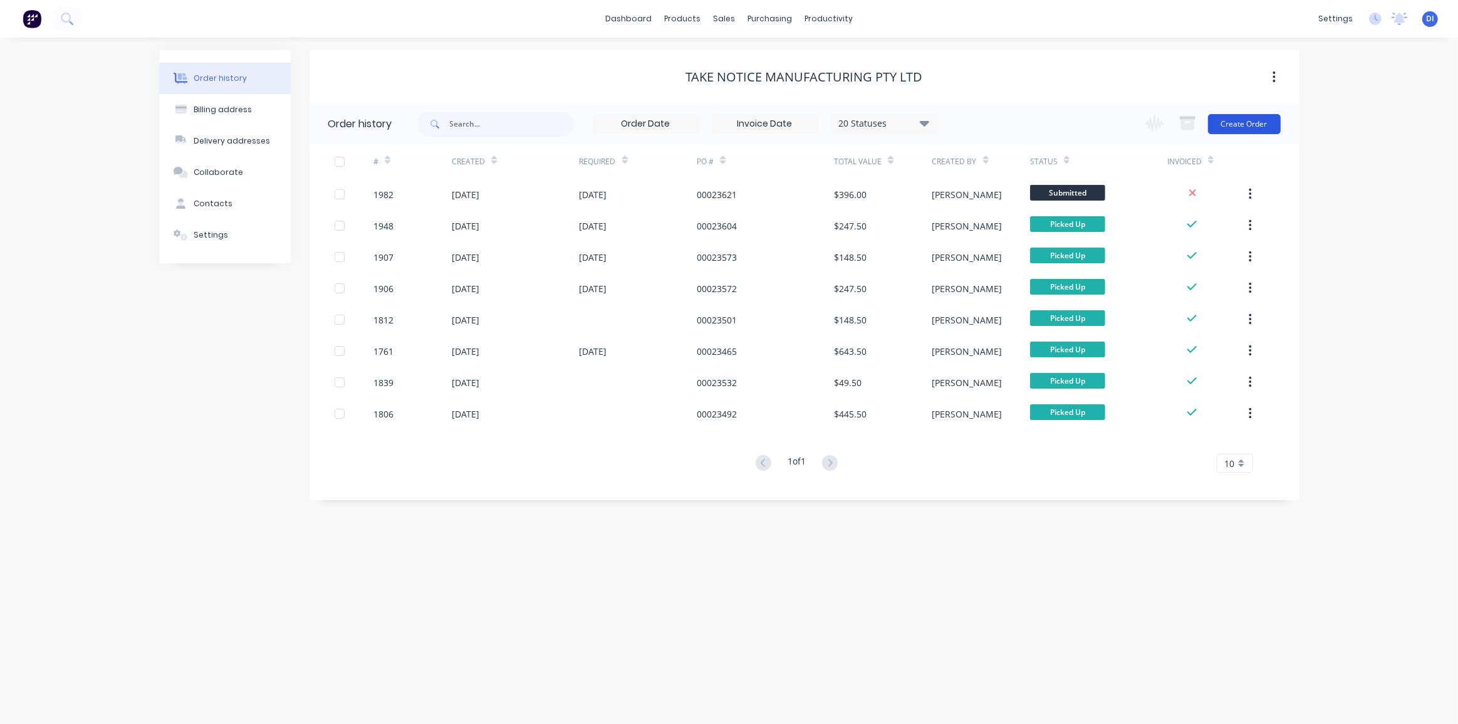
click at [1246, 120] on button "Create Order" at bounding box center [1244, 124] width 73 height 20
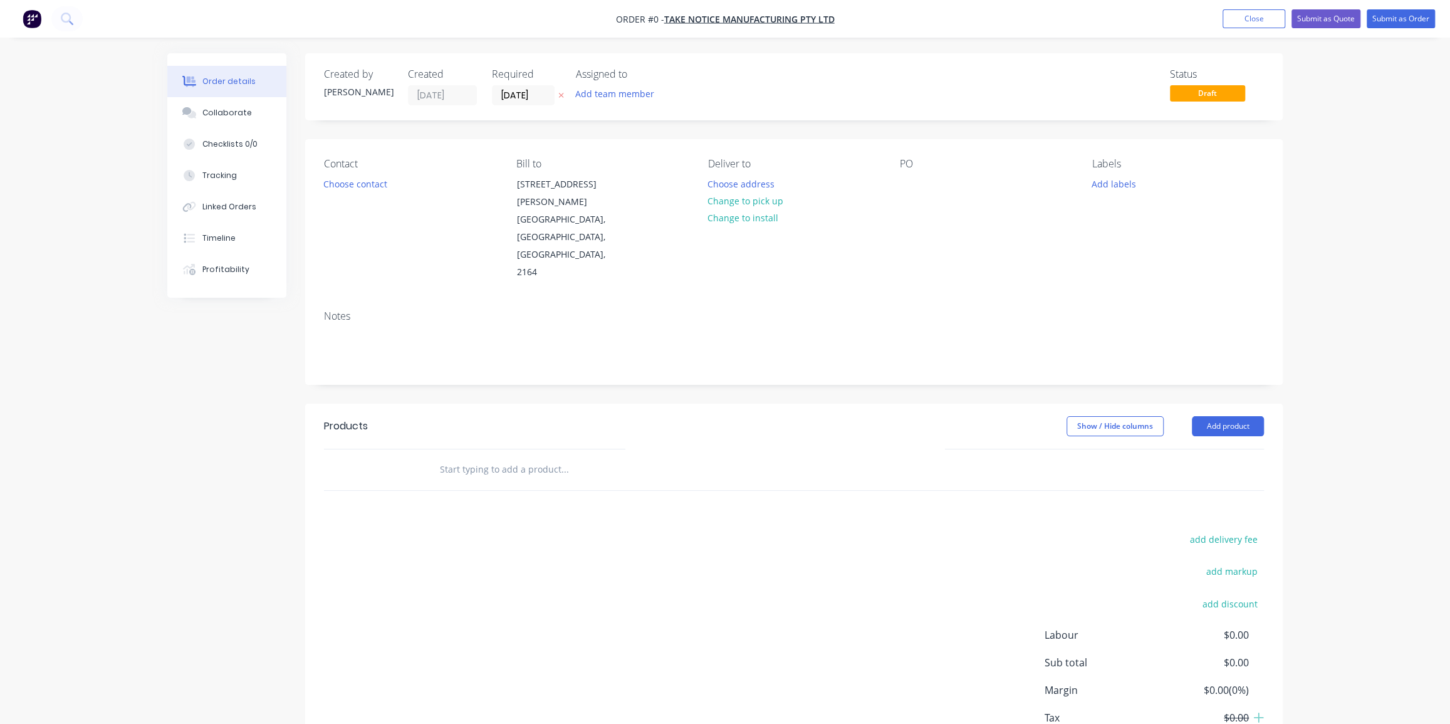
click at [1329, 239] on div "Order details Collaborate Checklists 0/0 Tracking Linked Orders Timeline Profit…" at bounding box center [725, 405] width 1450 height 810
click at [915, 180] on div at bounding box center [910, 184] width 20 height 18
click at [343, 172] on div "Creating draft order... Loading... Order details Collaborate Checklists 0/0 Tra…" at bounding box center [725, 431] width 1141 height 757
click at [345, 179] on button "Choose contact" at bounding box center [355, 183] width 77 height 17
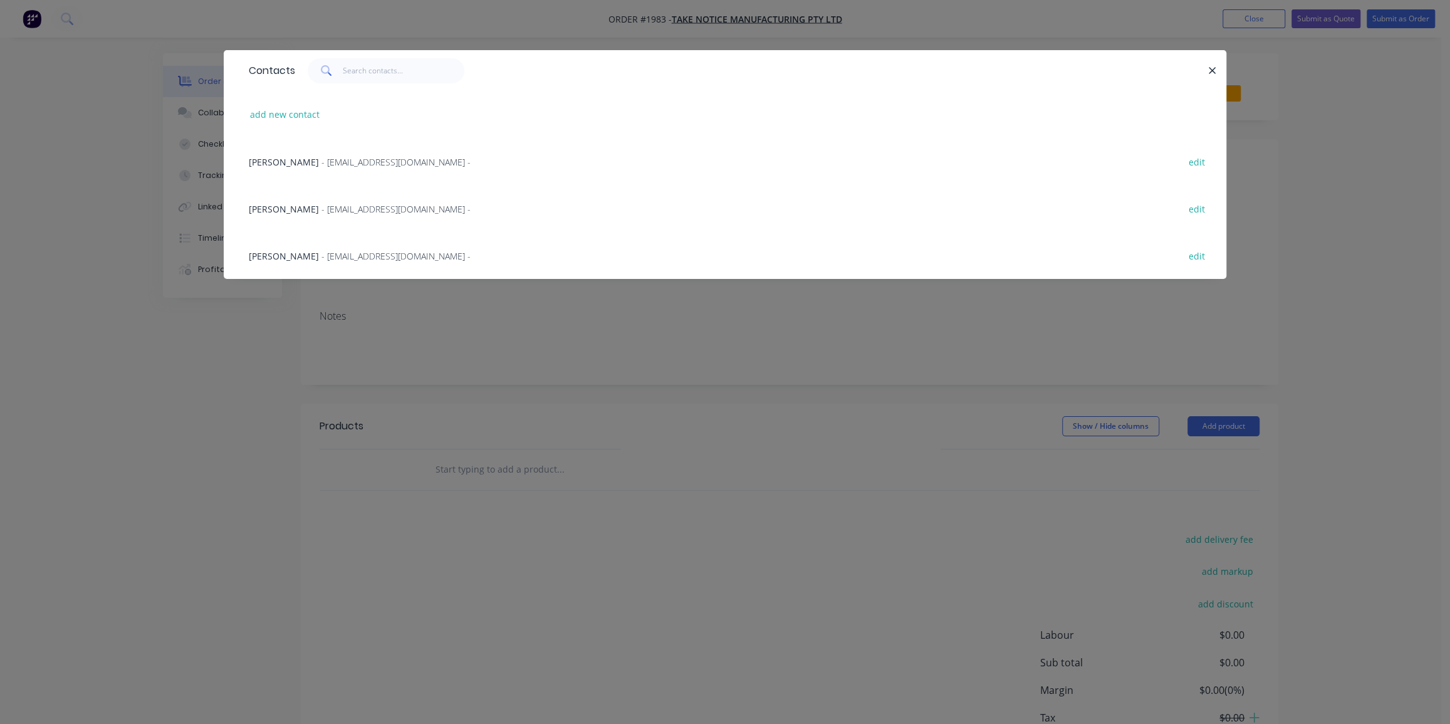
click at [325, 167] on span "- [EMAIL_ADDRESS][DOMAIN_NAME] -" at bounding box center [396, 162] width 149 height 12
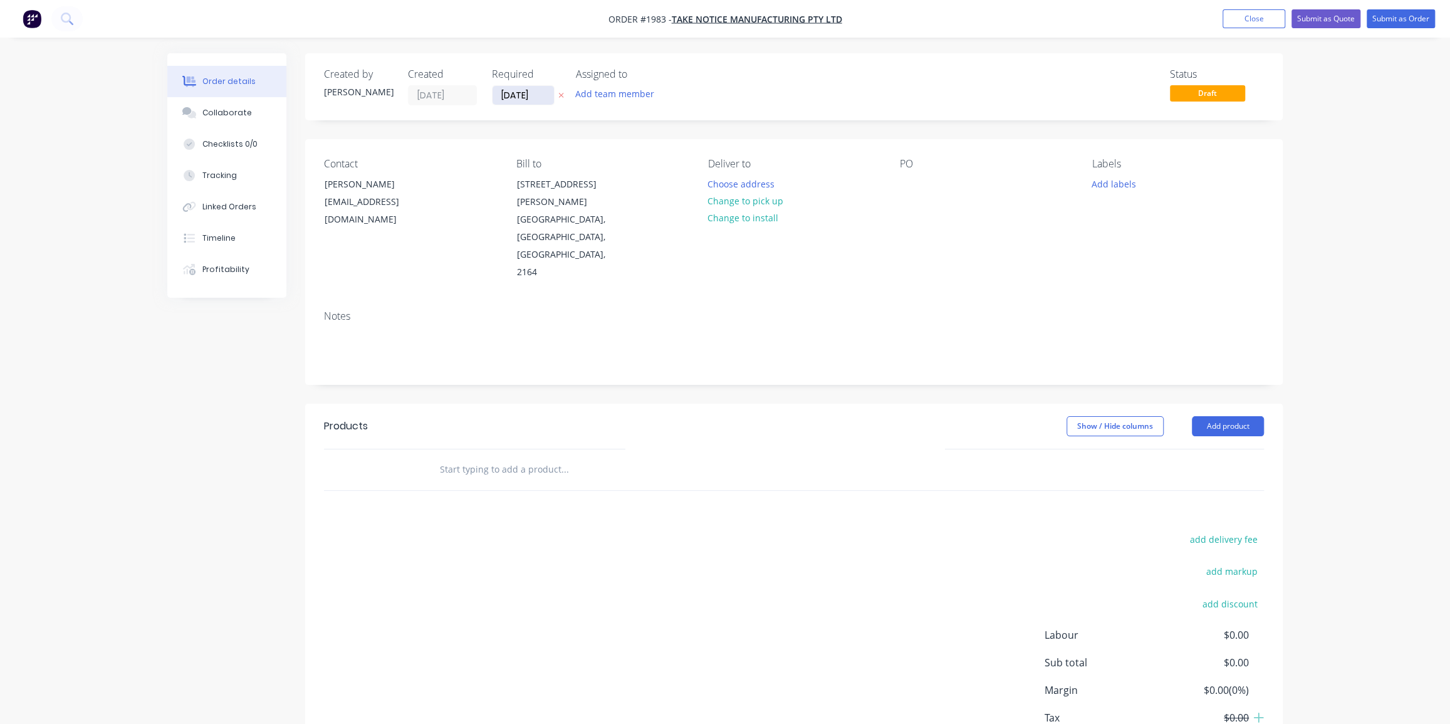
click at [516, 90] on input "[DATE]" at bounding box center [523, 95] width 61 height 19
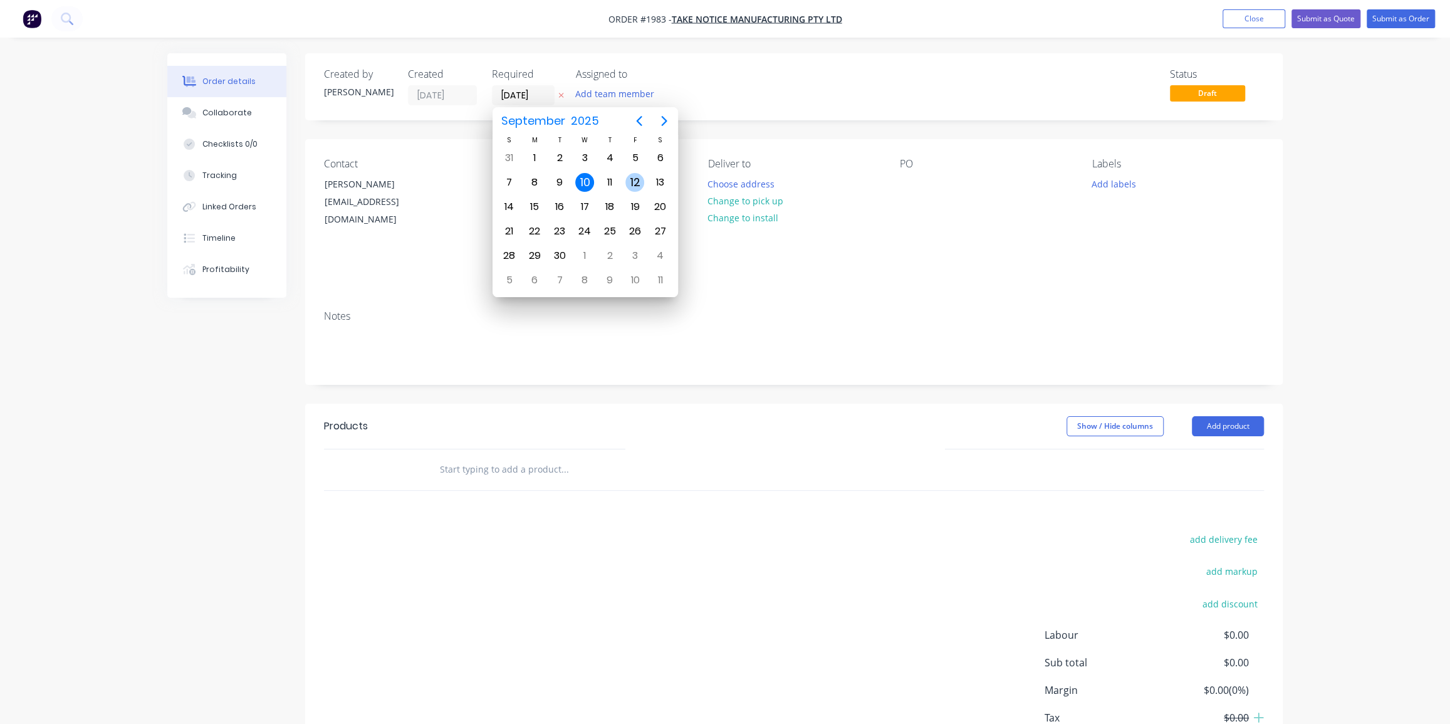
click at [630, 181] on div "12" at bounding box center [634, 182] width 19 height 19
type input "[DATE]"
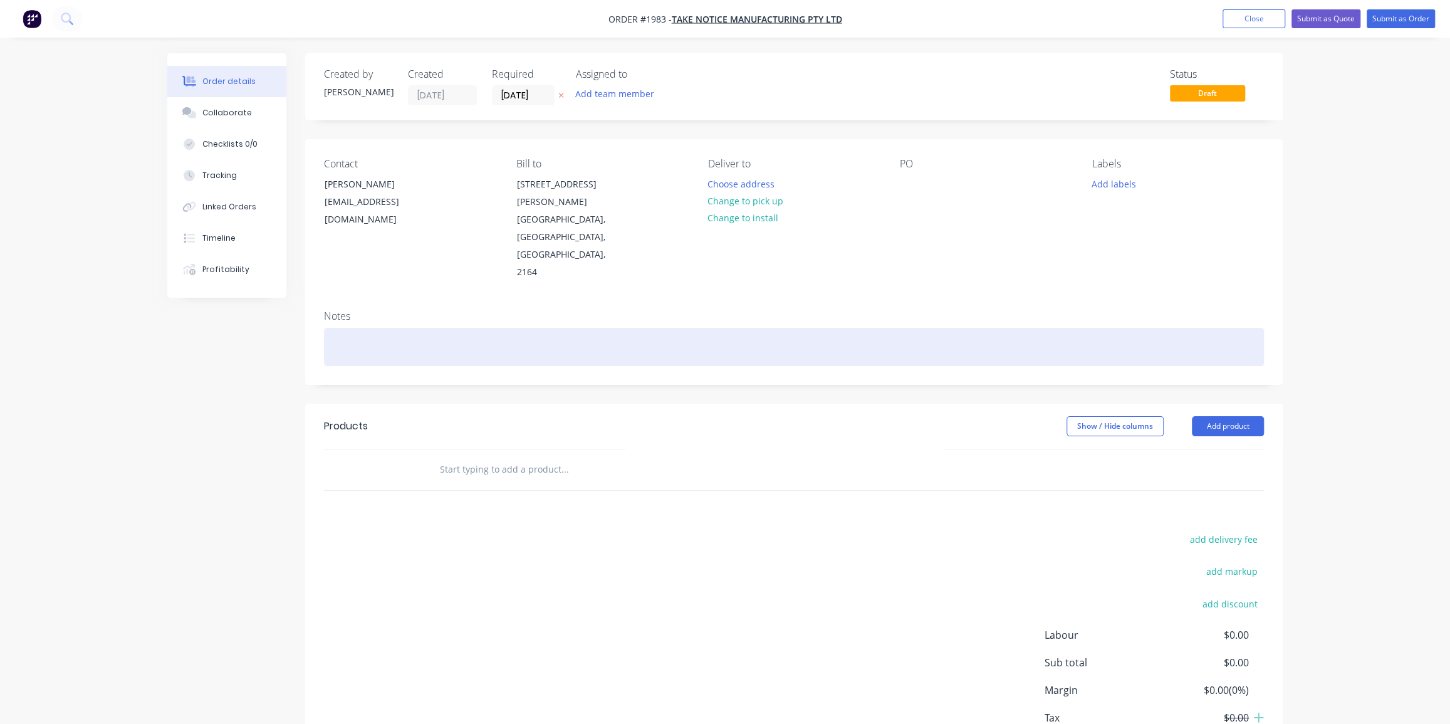
click at [815, 328] on div at bounding box center [794, 347] width 940 height 38
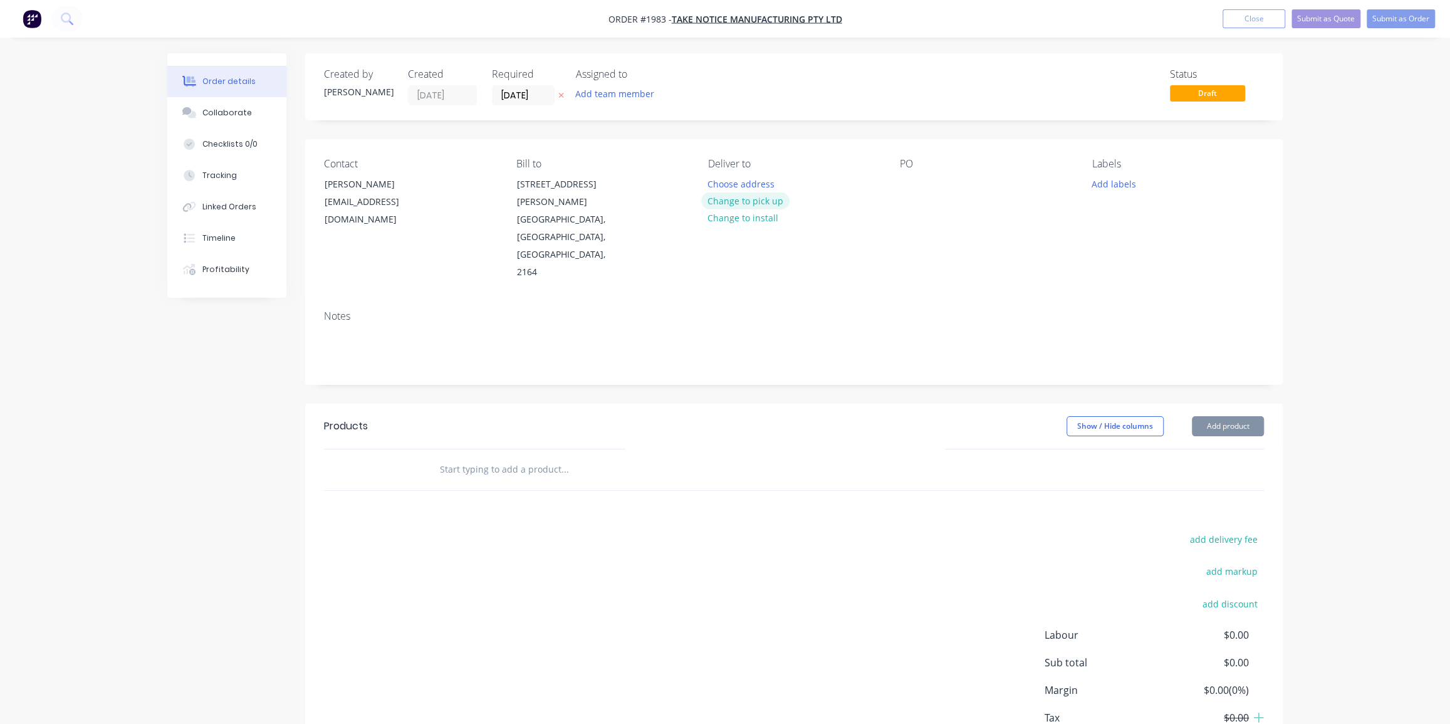
click at [745, 202] on button "Change to pick up" at bounding box center [745, 200] width 89 height 17
click at [895, 192] on div "Contact [PERSON_NAME] [EMAIL_ADDRESS][DOMAIN_NAME] Bill to [STREET_ADDRESS][PER…" at bounding box center [794, 219] width 978 height 161
drag, startPoint x: 907, startPoint y: 191, endPoint x: 1184, endPoint y: 290, distance: 294.2
click at [908, 191] on div at bounding box center [910, 184] width 20 height 18
click at [896, 181] on div "Contact [PERSON_NAME] [EMAIL_ADDRESS][DOMAIN_NAME] Bill to [STREET_ADDRESS][PER…" at bounding box center [794, 219] width 978 height 161
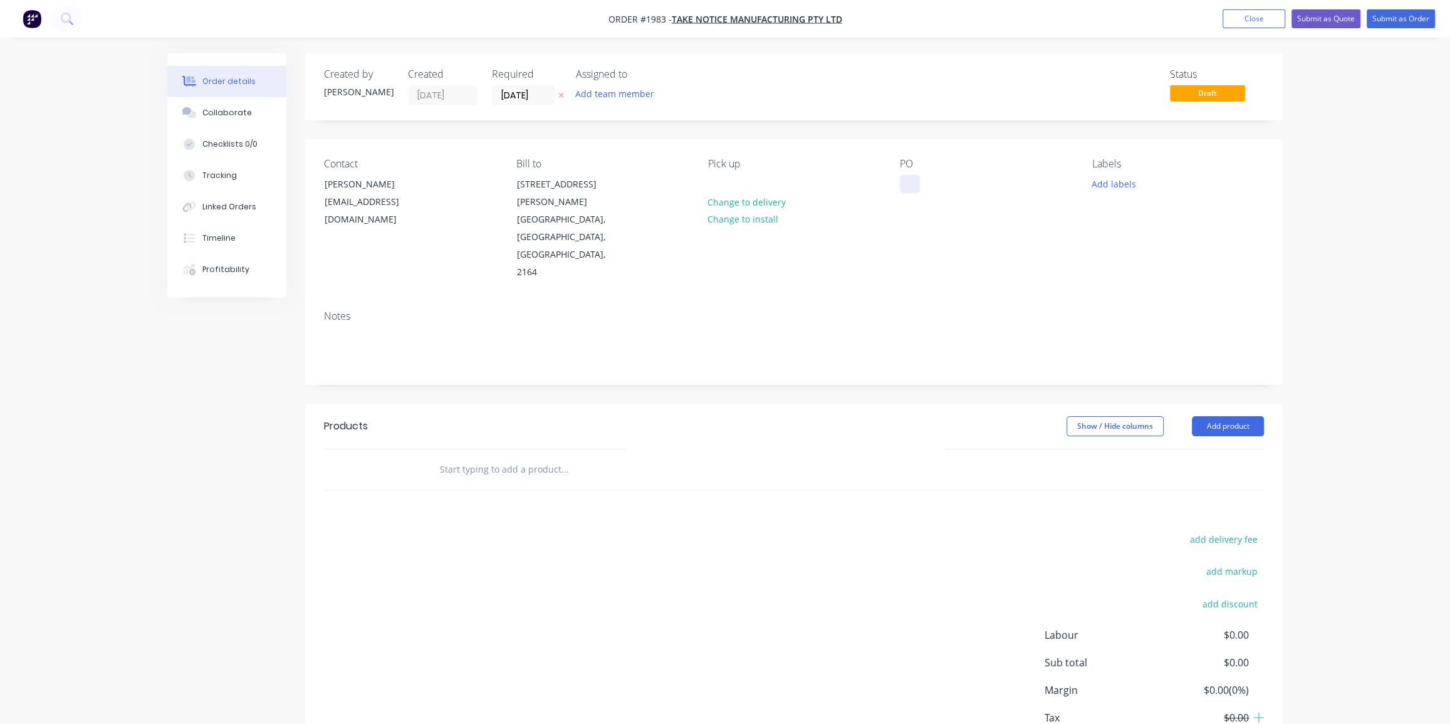
click at [908, 180] on div at bounding box center [910, 184] width 20 height 18
paste div
click at [1116, 187] on button "Add labels" at bounding box center [1114, 183] width 58 height 17
click at [1133, 219] on input "text" at bounding box center [1196, 220] width 131 height 25
type input "laser"
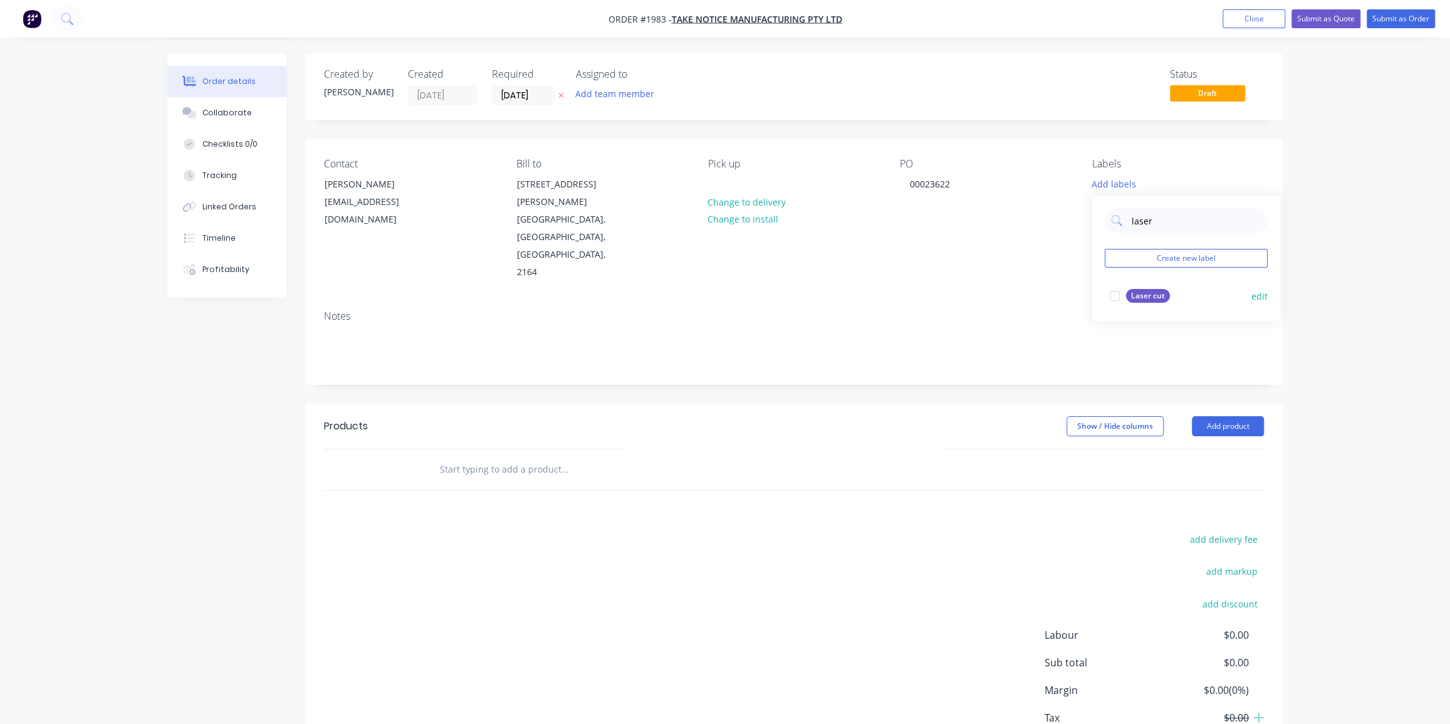
click at [1151, 297] on div "Laser cut" at bounding box center [1148, 296] width 44 height 14
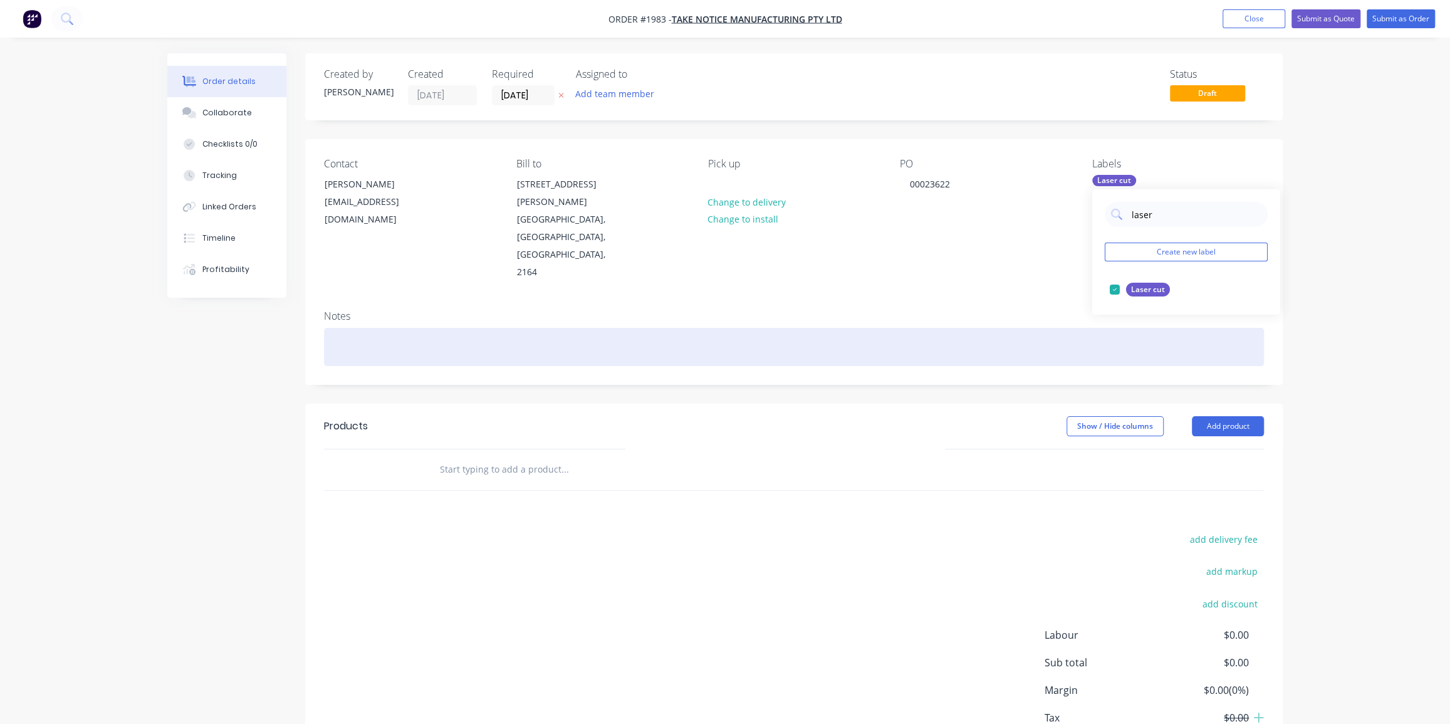
click at [483, 328] on div at bounding box center [794, 347] width 940 height 38
click at [348, 328] on div at bounding box center [794, 347] width 940 height 38
paste div
drag, startPoint x: 332, startPoint y: 312, endPoint x: 374, endPoint y: 312, distance: 42.0
click at [332, 328] on div "St [PERSON_NAME] Project" at bounding box center [794, 347] width 940 height 38
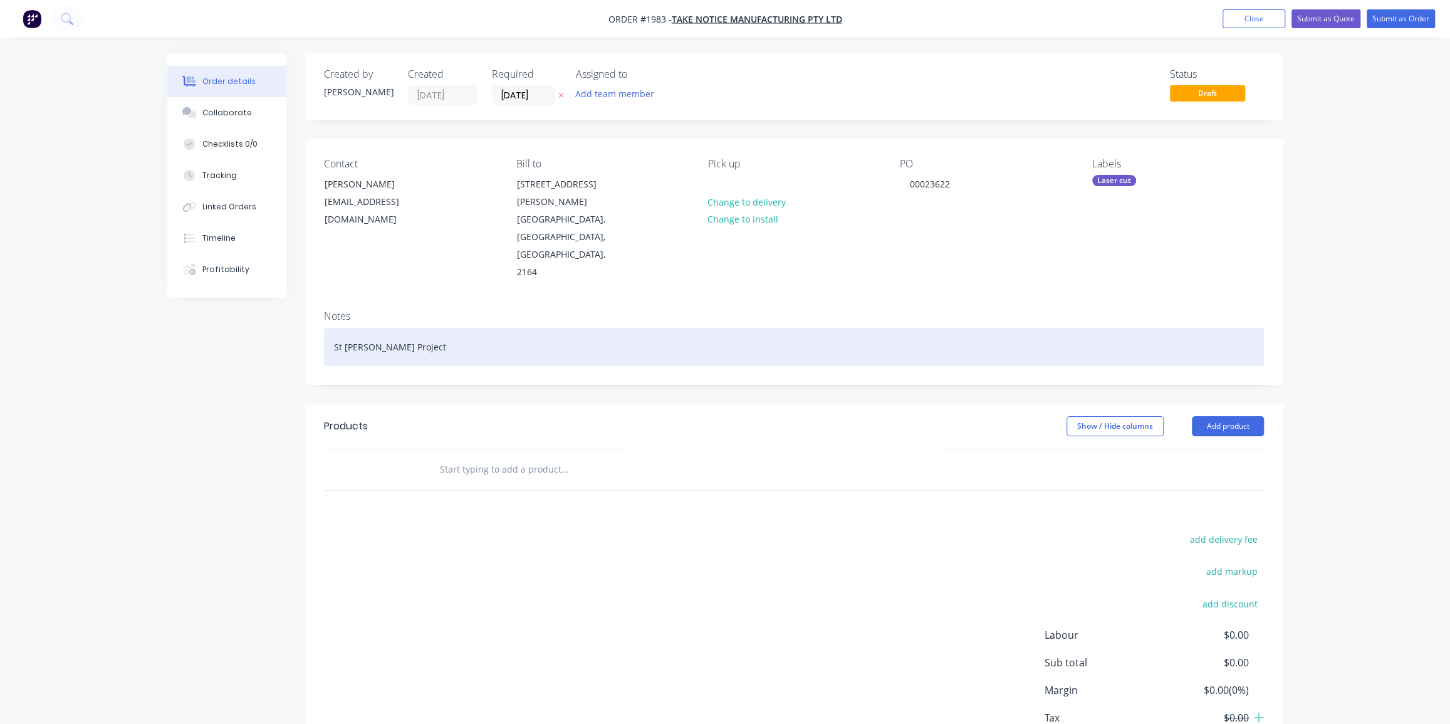
click at [520, 328] on div "St [PERSON_NAME] Project" at bounding box center [794, 347] width 940 height 38
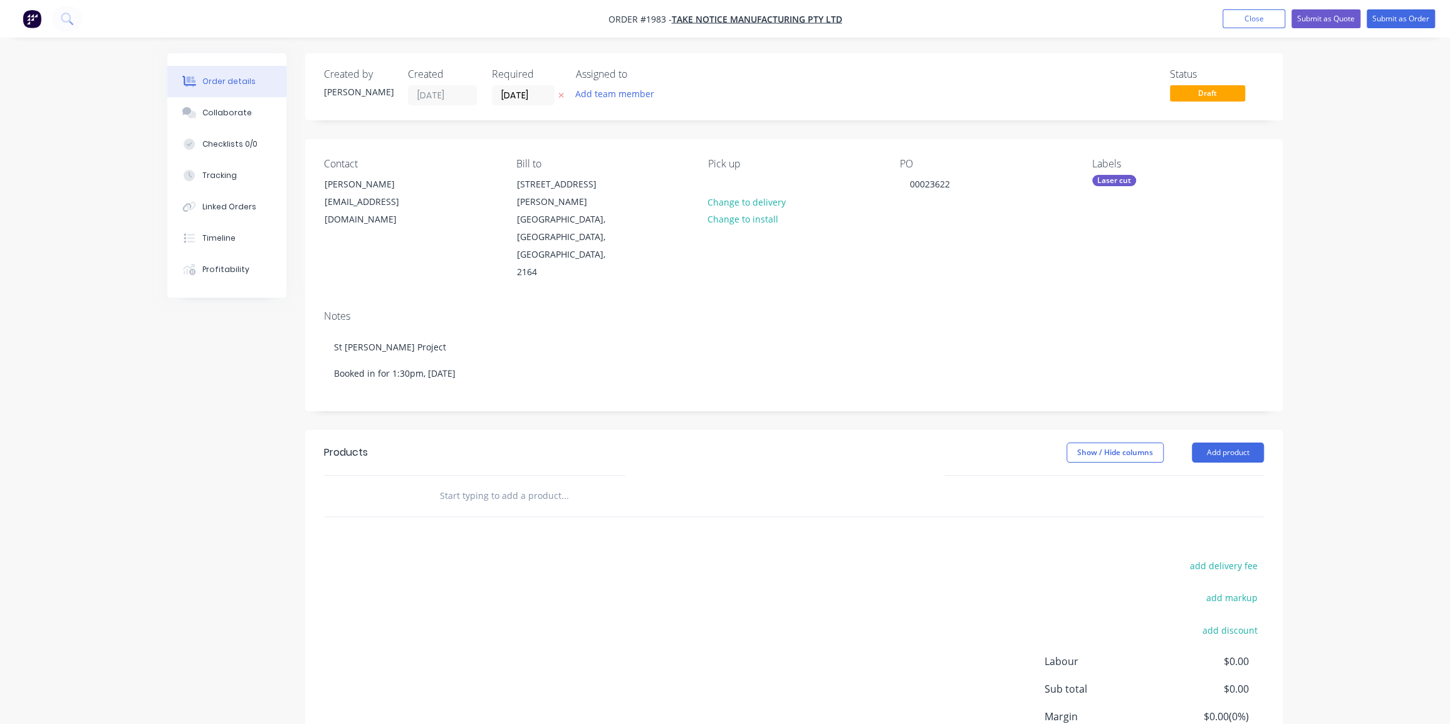
click at [1310, 202] on div "Order details Collaborate Checklists 0/0 Tracking Linked Orders Timeline Profit…" at bounding box center [725, 418] width 1450 height 837
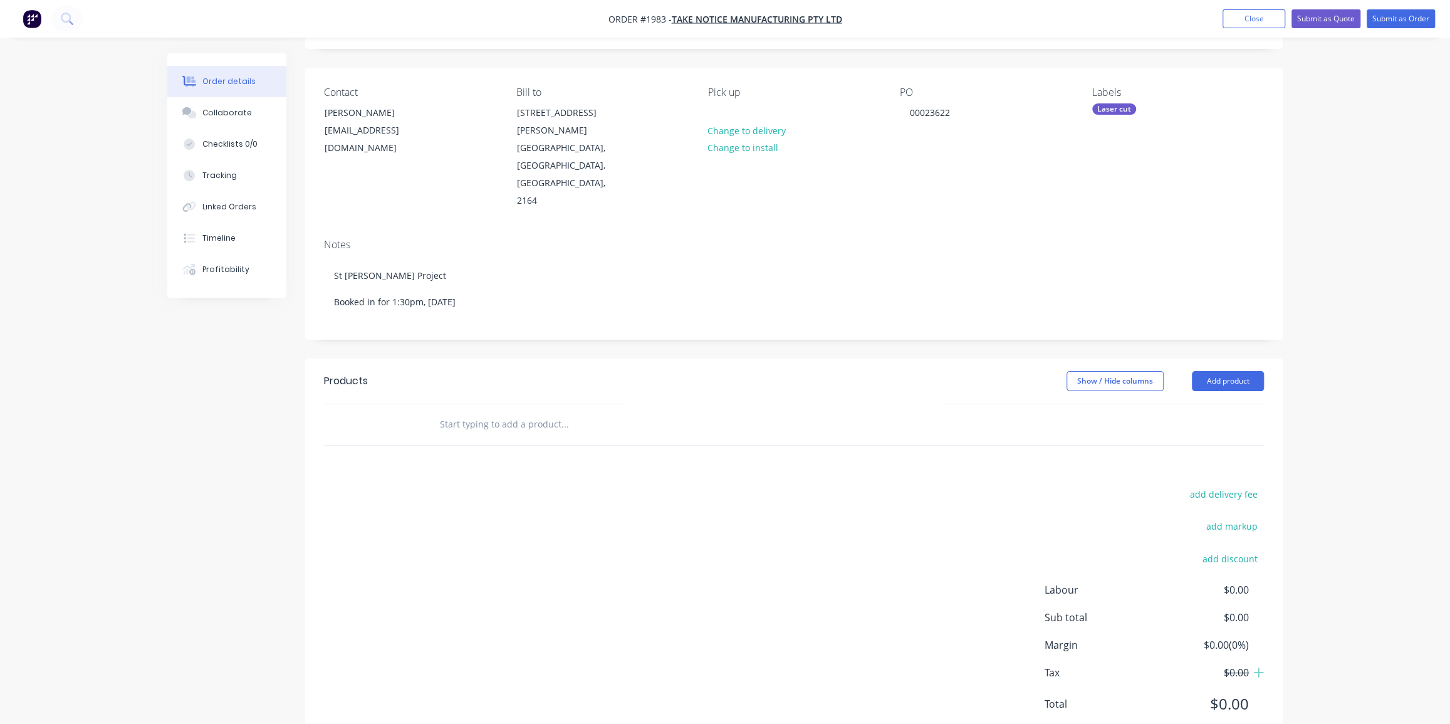
scroll to position [76, 0]
click at [565, 407] on input "text" at bounding box center [564, 419] width 251 height 25
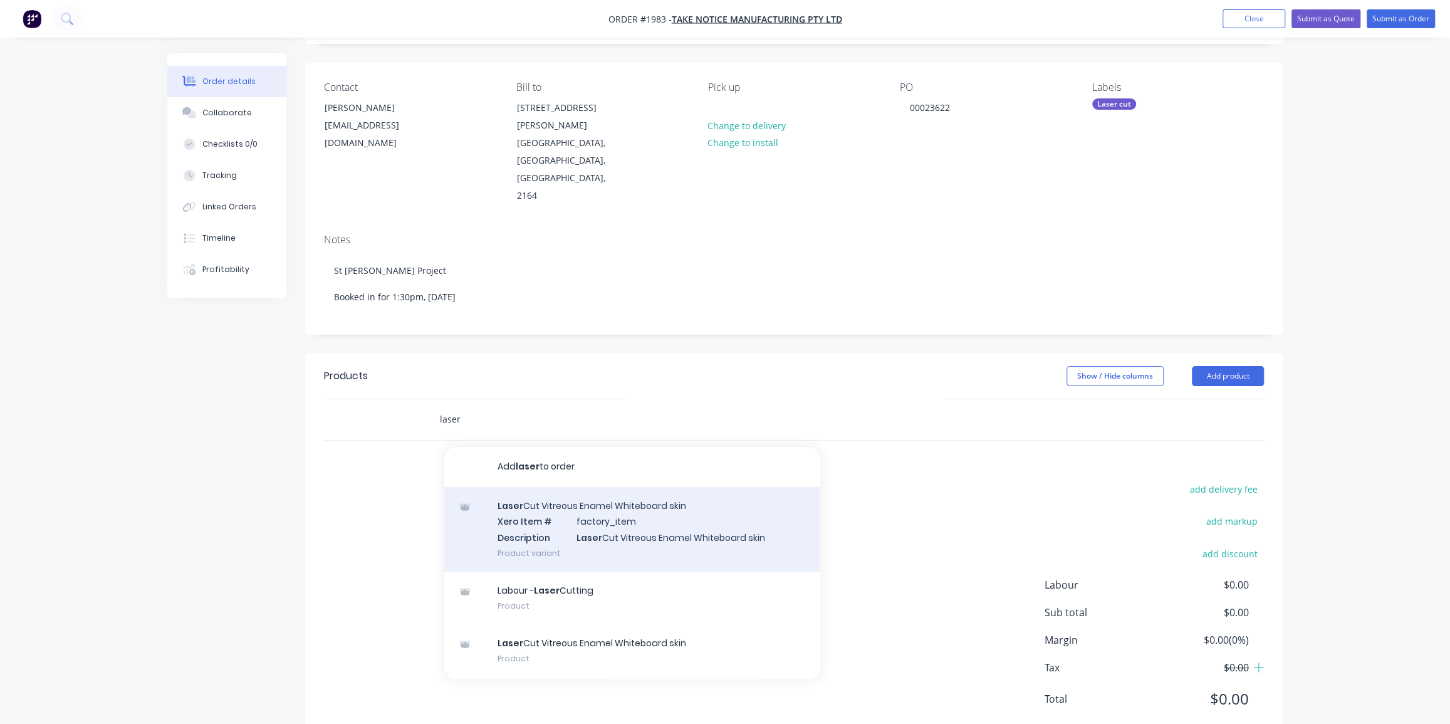
type input "laser"
click at [588, 496] on div "Laser Cut Vitreous Enamel Whiteboard skin Xero Item # factory_item Description …" at bounding box center [632, 529] width 376 height 85
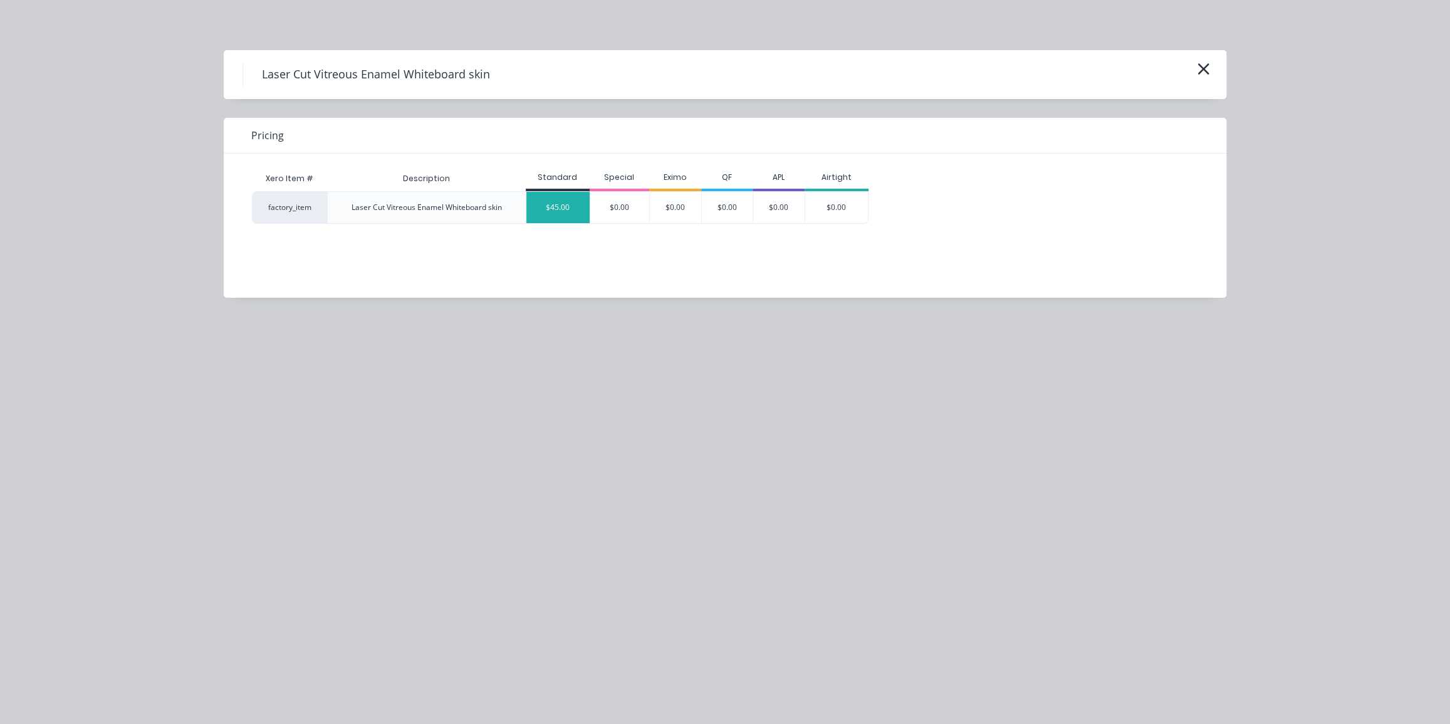
click at [562, 209] on div "$45.00" at bounding box center [557, 207] width 63 height 31
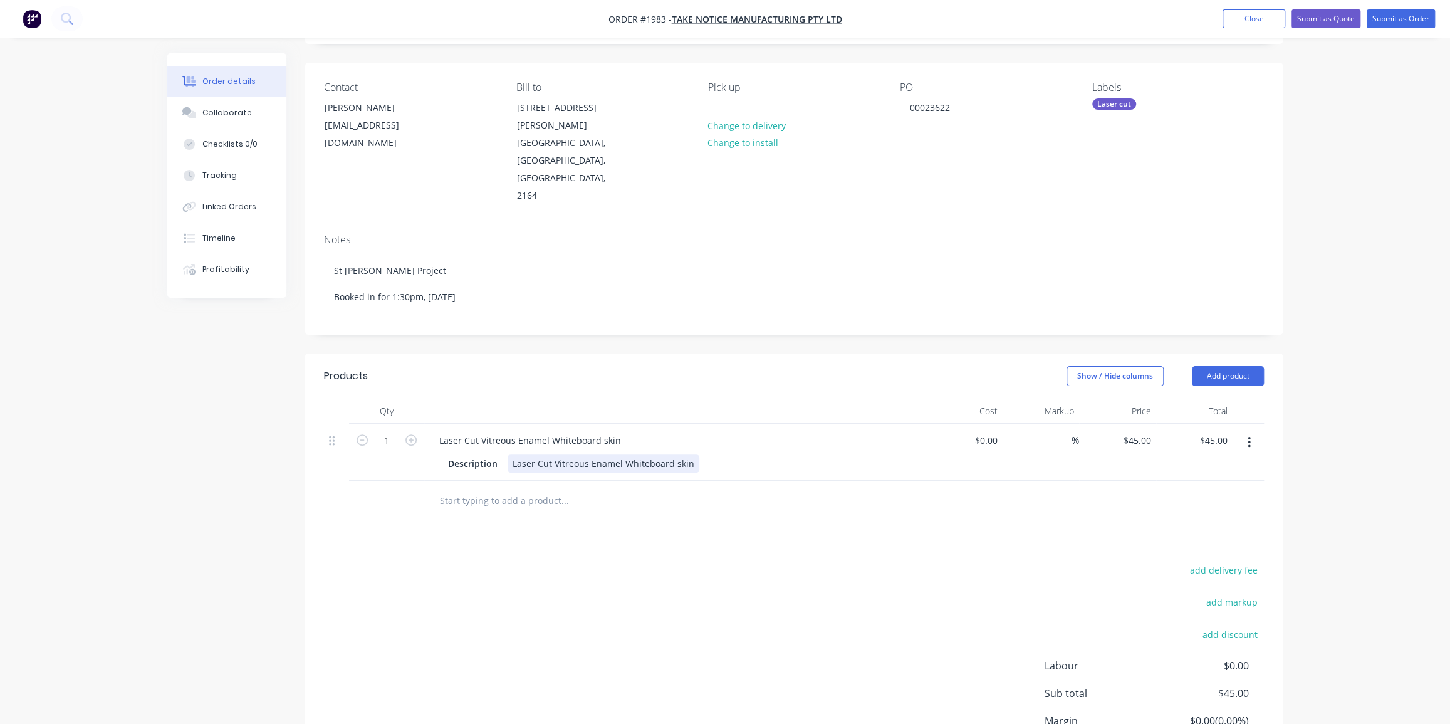
click at [690, 454] on div "Laser Cut Vitreous Enamel Whiteboard skin" at bounding box center [604, 463] width 192 height 18
click at [779, 515] on div at bounding box center [617, 527] width 376 height 25
click at [409, 434] on icon "button" at bounding box center [410, 439] width 11 height 11
type input "2"
type input "$90.00"
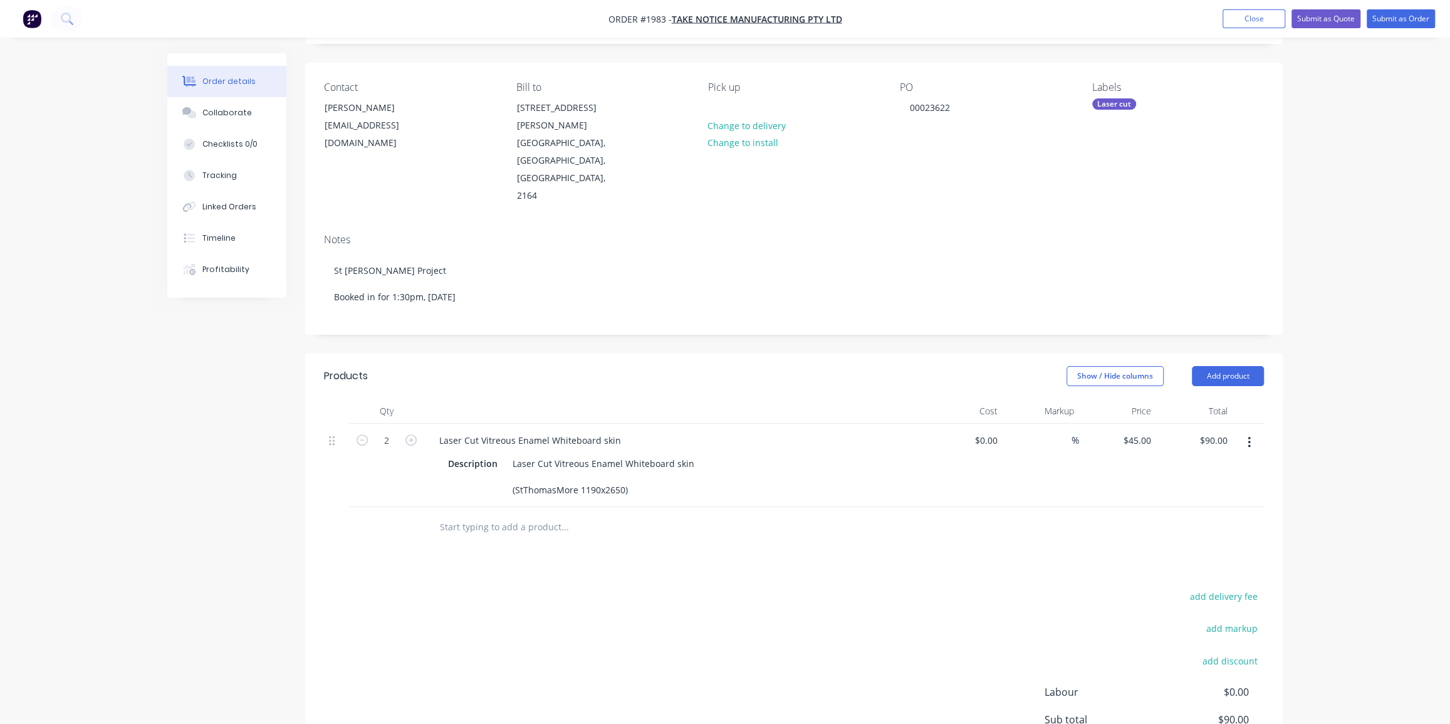
click at [386, 507] on div at bounding box center [386, 527] width 75 height 41
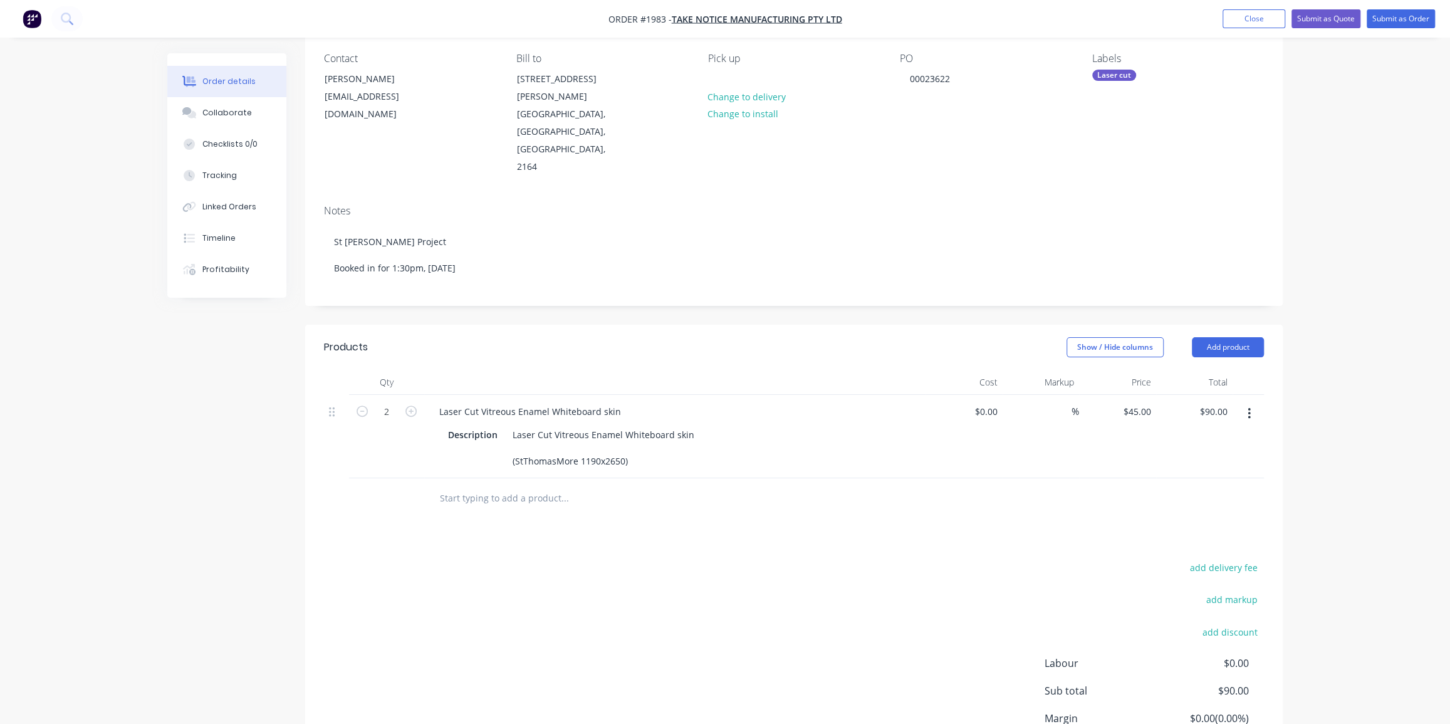
scroll to position [133, 0]
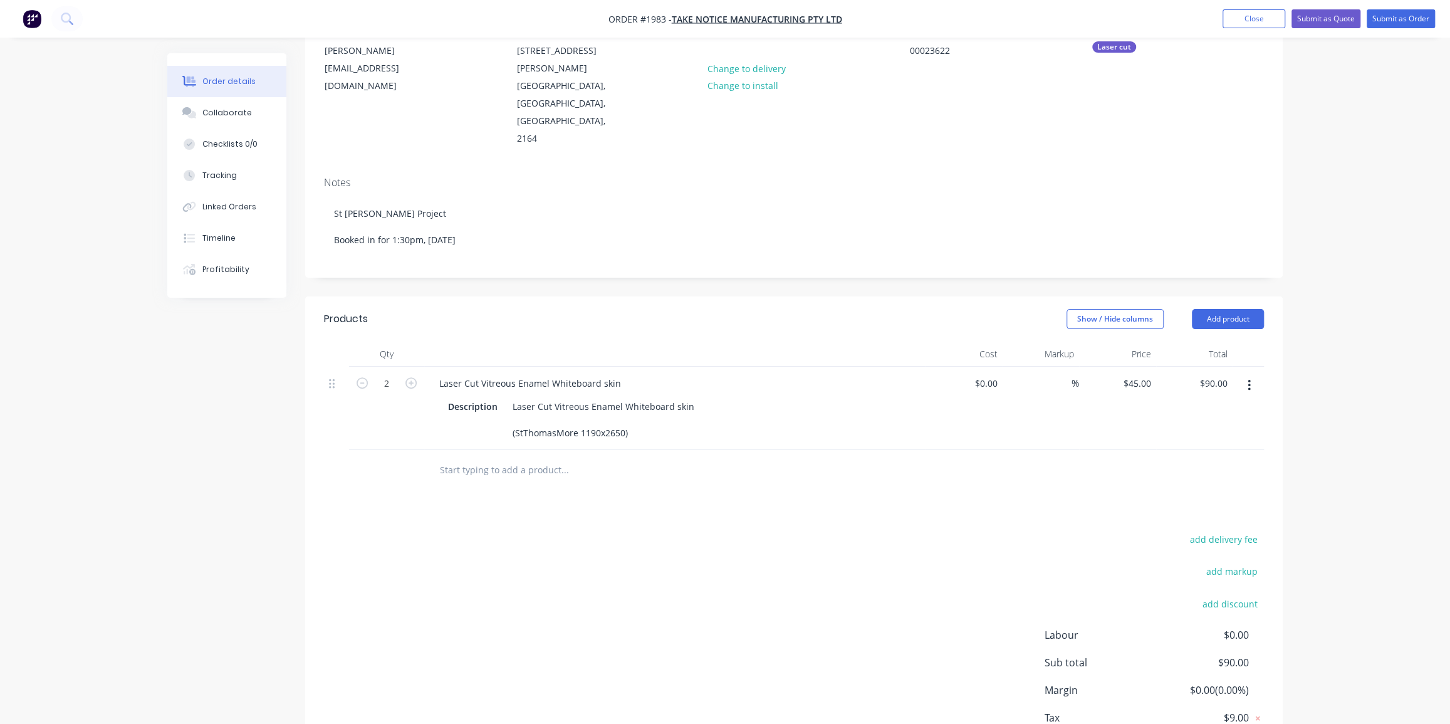
click at [478, 458] on input "text" at bounding box center [564, 470] width 251 height 25
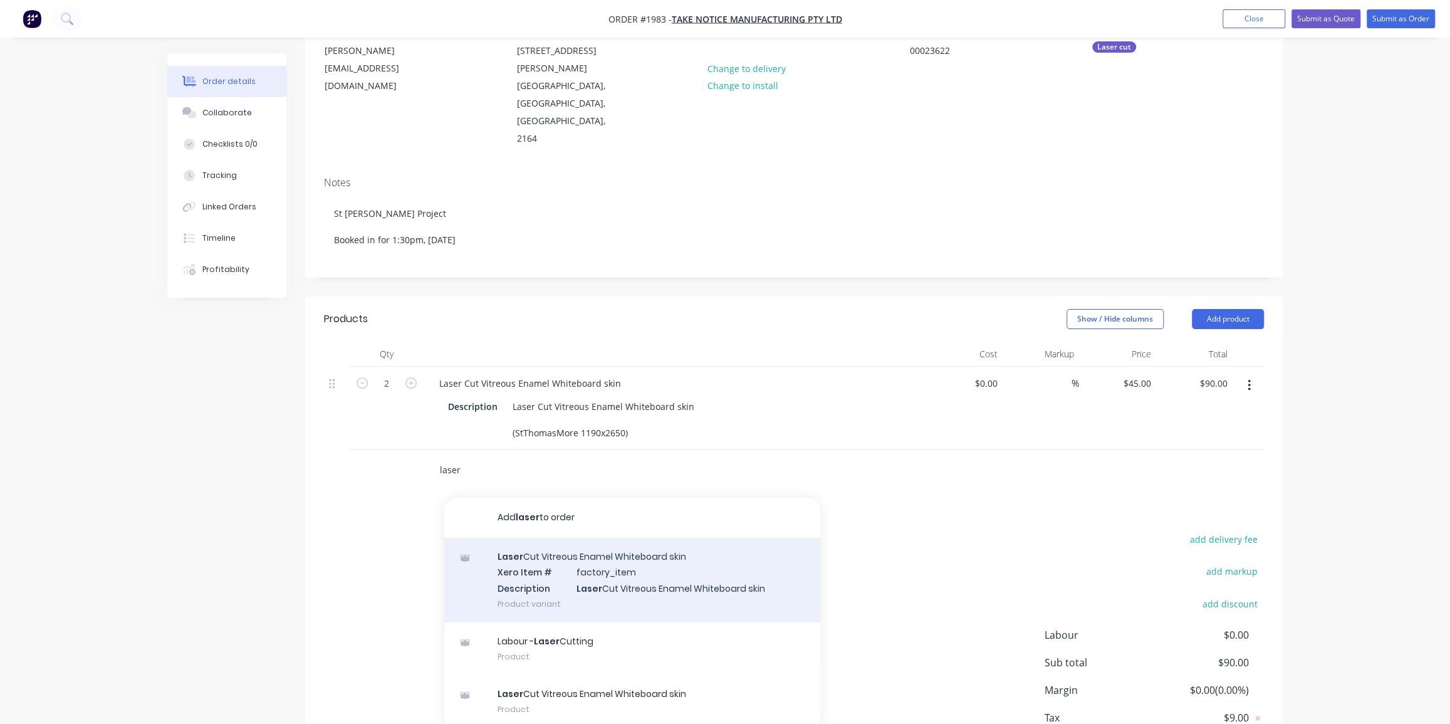
type input "laser"
click at [576, 538] on div "Laser Cut Vitreous Enamel Whiteboard skin Xero Item # factory_item Description …" at bounding box center [632, 580] width 376 height 85
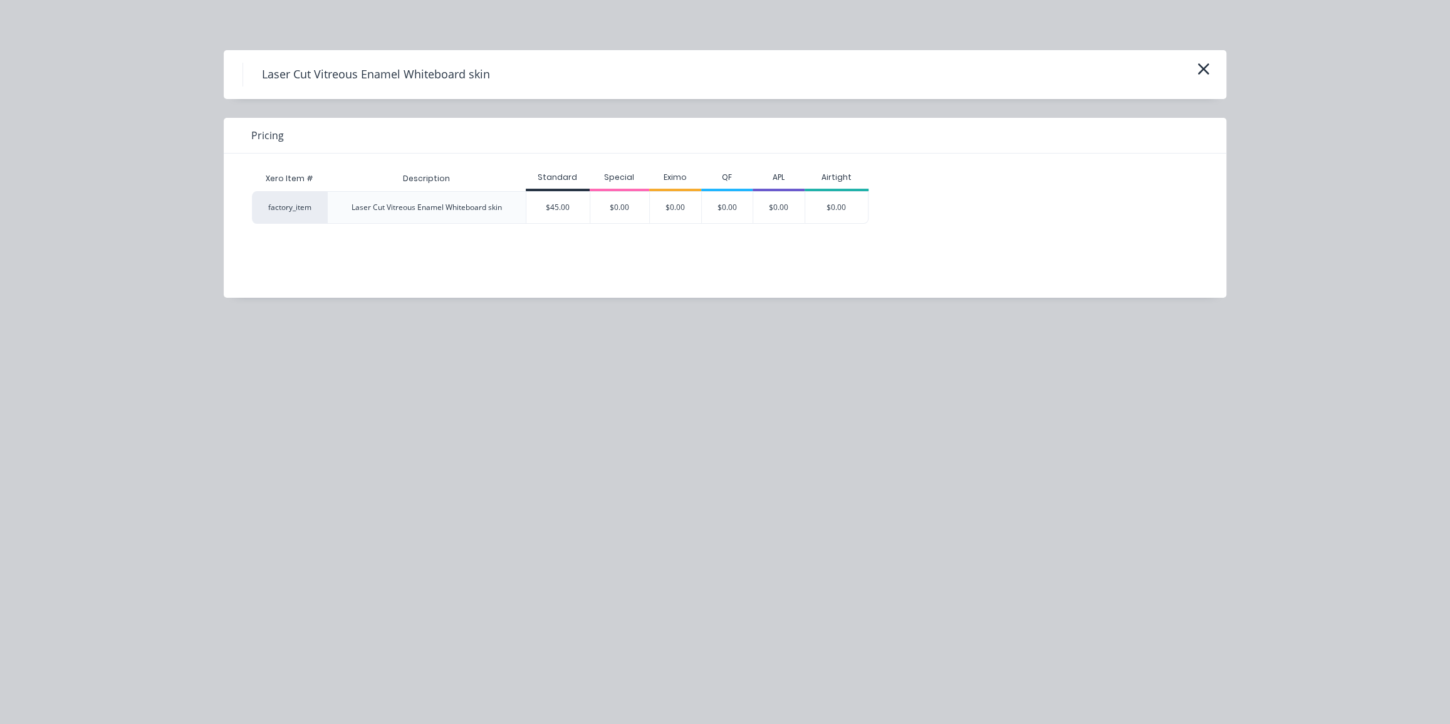
drag, startPoint x: 555, startPoint y: 213, endPoint x: 567, endPoint y: 263, distance: 50.8
click at [555, 212] on div "$45.00" at bounding box center [557, 207] width 63 height 31
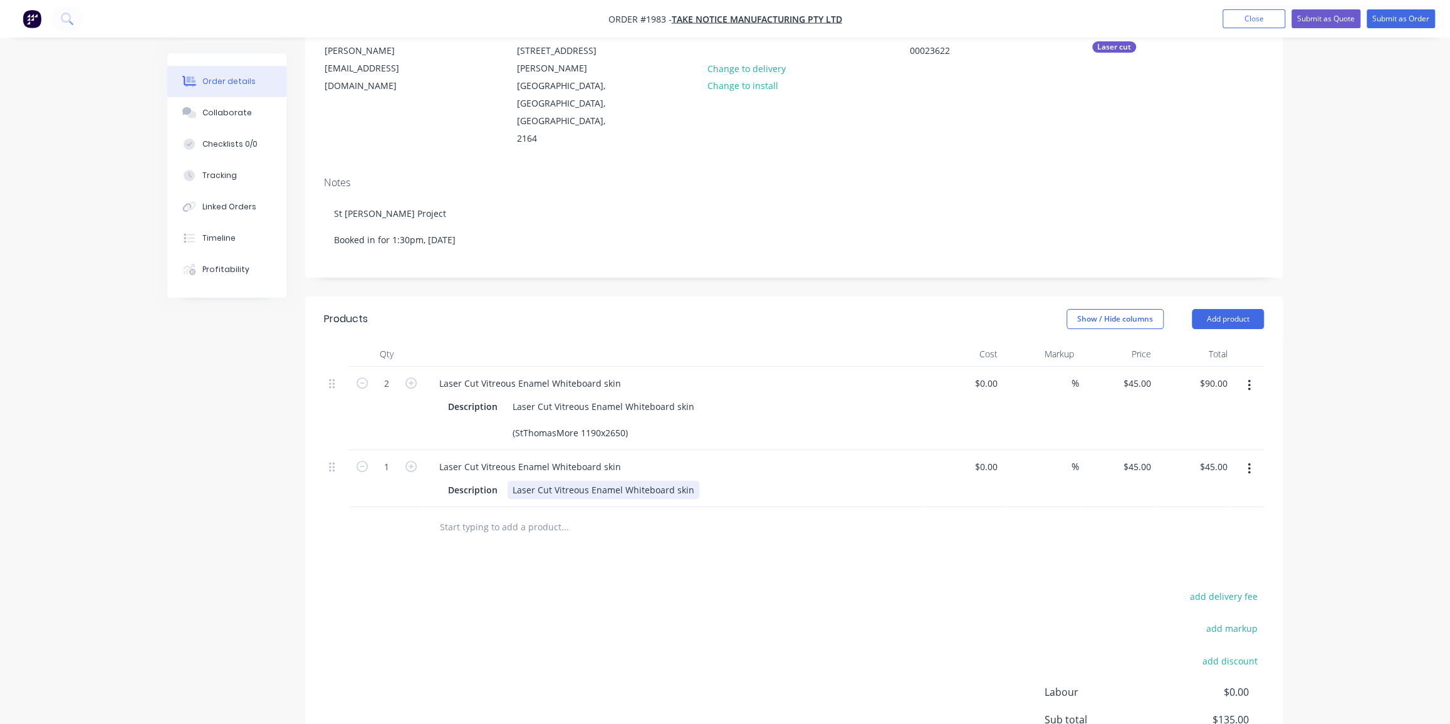
click at [693, 481] on div "Description Laser Cut Vitreous Enamel Whiteboard skin" at bounding box center [672, 490] width 459 height 18
click at [758, 559] on div "Products Show / Hide columns Add product Qty Cost Markup Price Total 2 Laser Cu…" at bounding box center [794, 585] width 978 height 578
click at [407, 461] on icon "button" at bounding box center [410, 466] width 11 height 11
type input "2"
type input "$90.00"
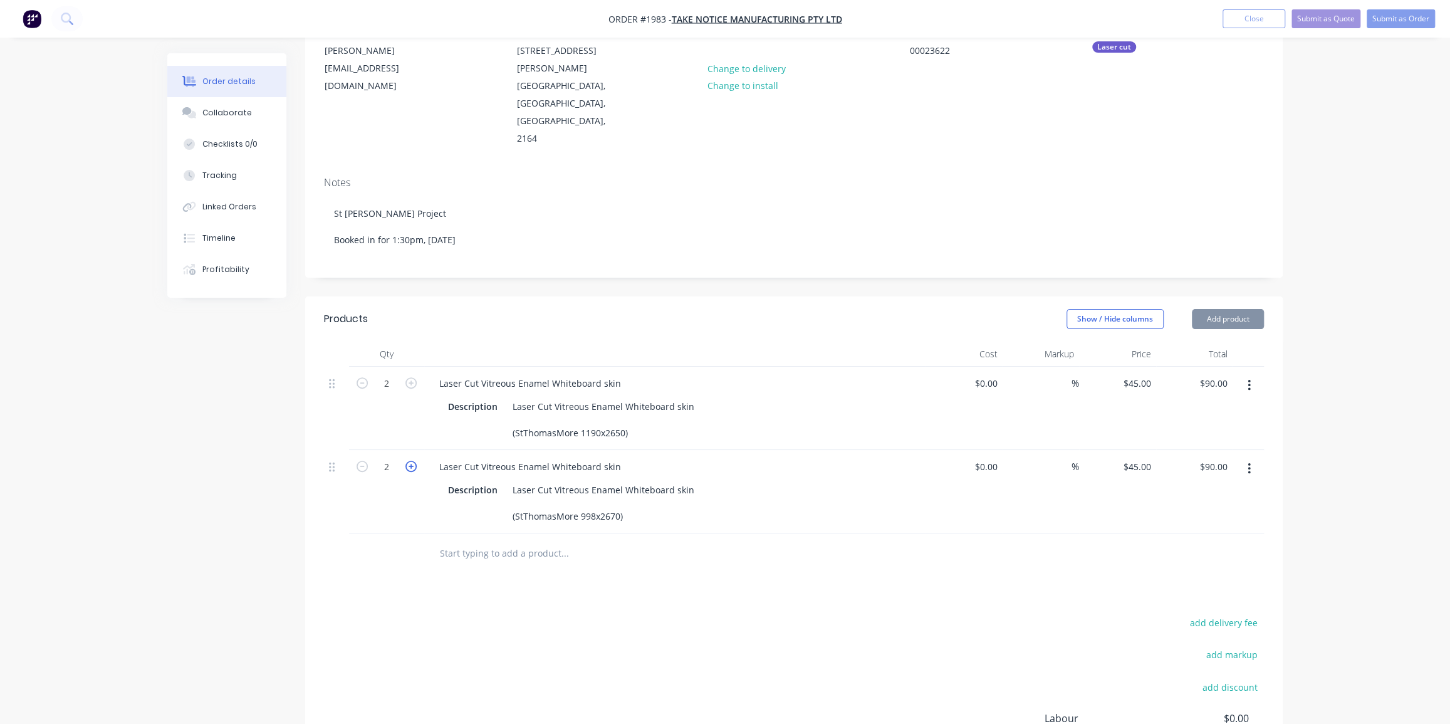
click at [407, 461] on icon "button" at bounding box center [410, 466] width 11 height 11
type input "3"
type input "$135.00"
click at [404, 496] on div "3" at bounding box center [386, 491] width 75 height 83
drag, startPoint x: 1385, startPoint y: 210, endPoint x: 1389, endPoint y: 194, distance: 16.1
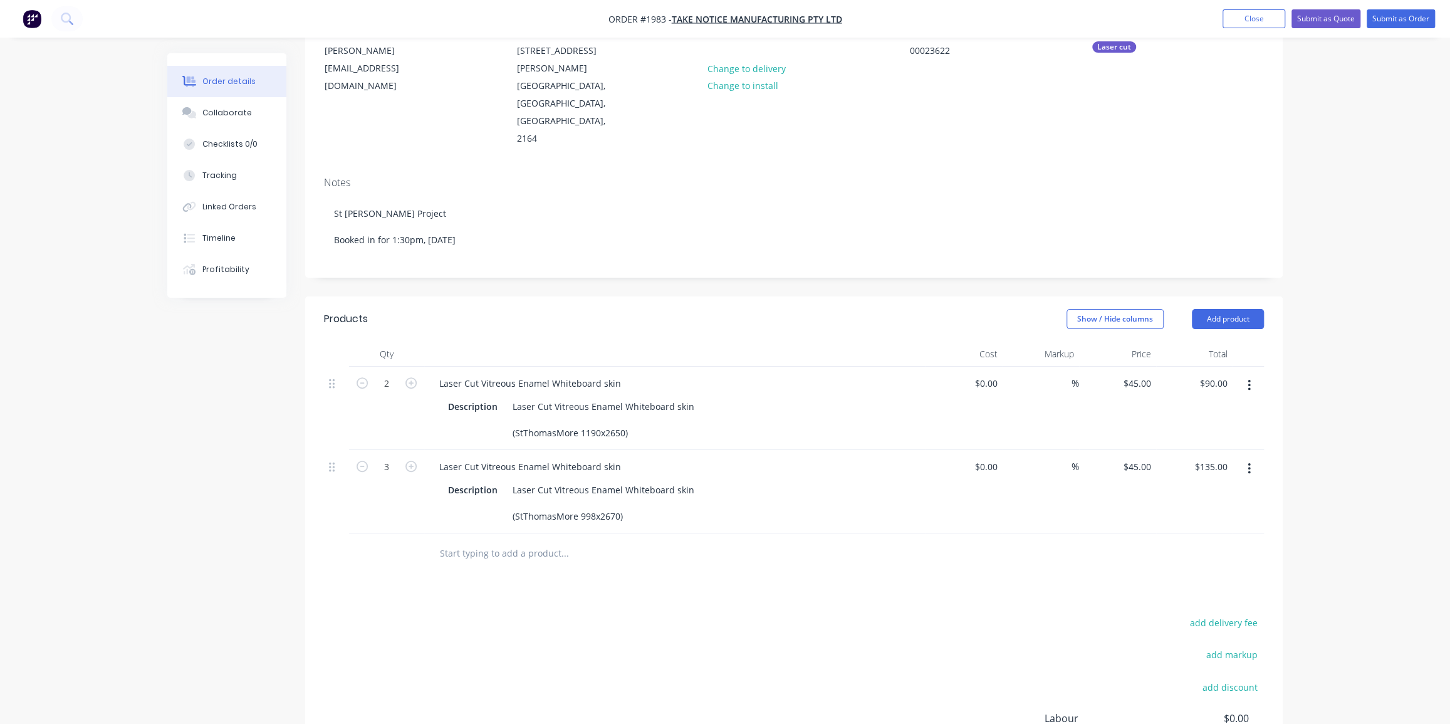
click at [1389, 194] on div "Order details Collaborate Checklists 0/0 Tracking Linked Orders Timeline Profit…" at bounding box center [725, 380] width 1450 height 1027
click at [236, 110] on div "Collaborate" at bounding box center [227, 112] width 50 height 11
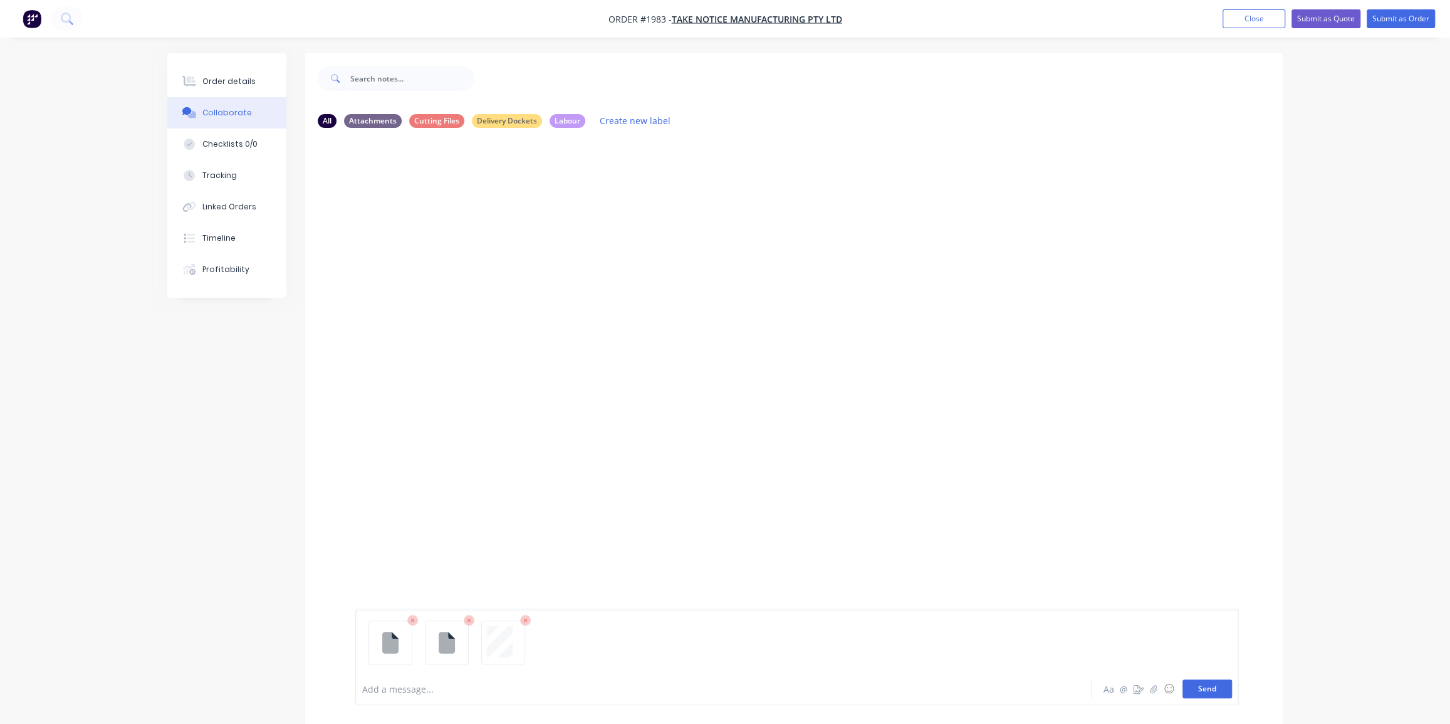
click at [1210, 688] on button "Send" at bounding box center [1208, 688] width 50 height 19
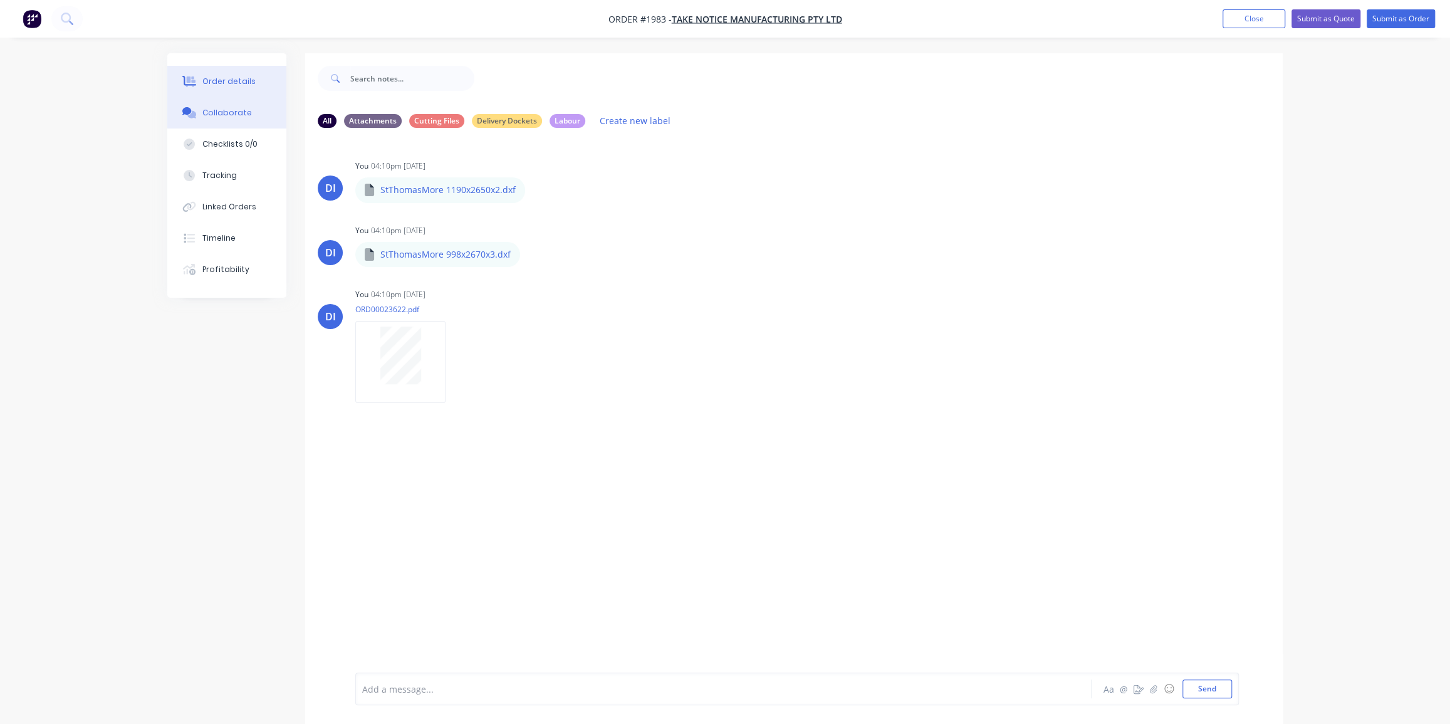
click at [226, 80] on div "Order details" at bounding box center [228, 81] width 53 height 11
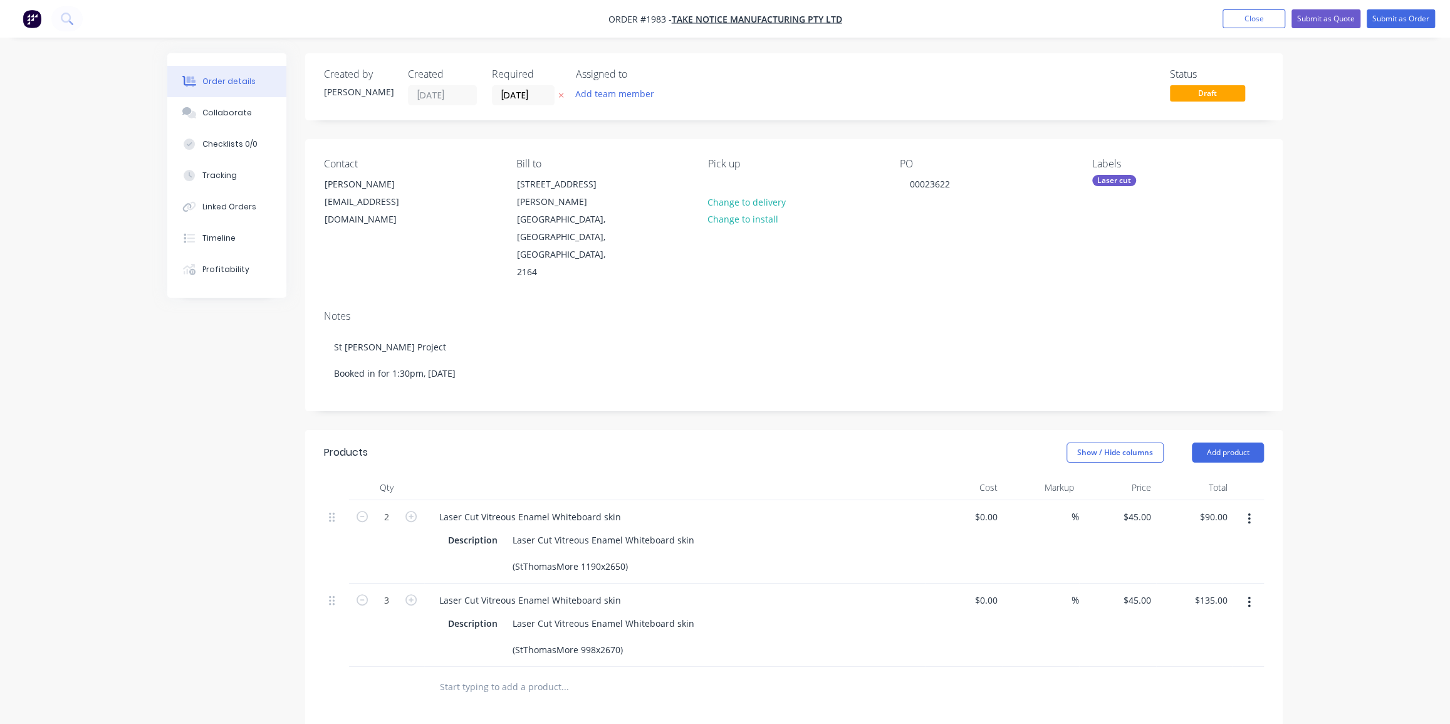
drag, startPoint x: 1304, startPoint y: 229, endPoint x: 1304, endPoint y: 216, distance: 12.6
click at [1304, 217] on div "Order details Collaborate Checklists 0/0 Tracking Linked Orders Timeline Profit…" at bounding box center [725, 513] width 1450 height 1027
click at [1321, 306] on div "Order details Collaborate Checklists 0/0 Tracking Linked Orders Timeline Profit…" at bounding box center [725, 513] width 1450 height 1027
click at [1366, 390] on div "Order details Collaborate Checklists 0/0 Tracking Linked Orders Timeline Profit…" at bounding box center [725, 513] width 1450 height 1027
click at [1394, 23] on button "Submit as Order" at bounding box center [1401, 18] width 68 height 19
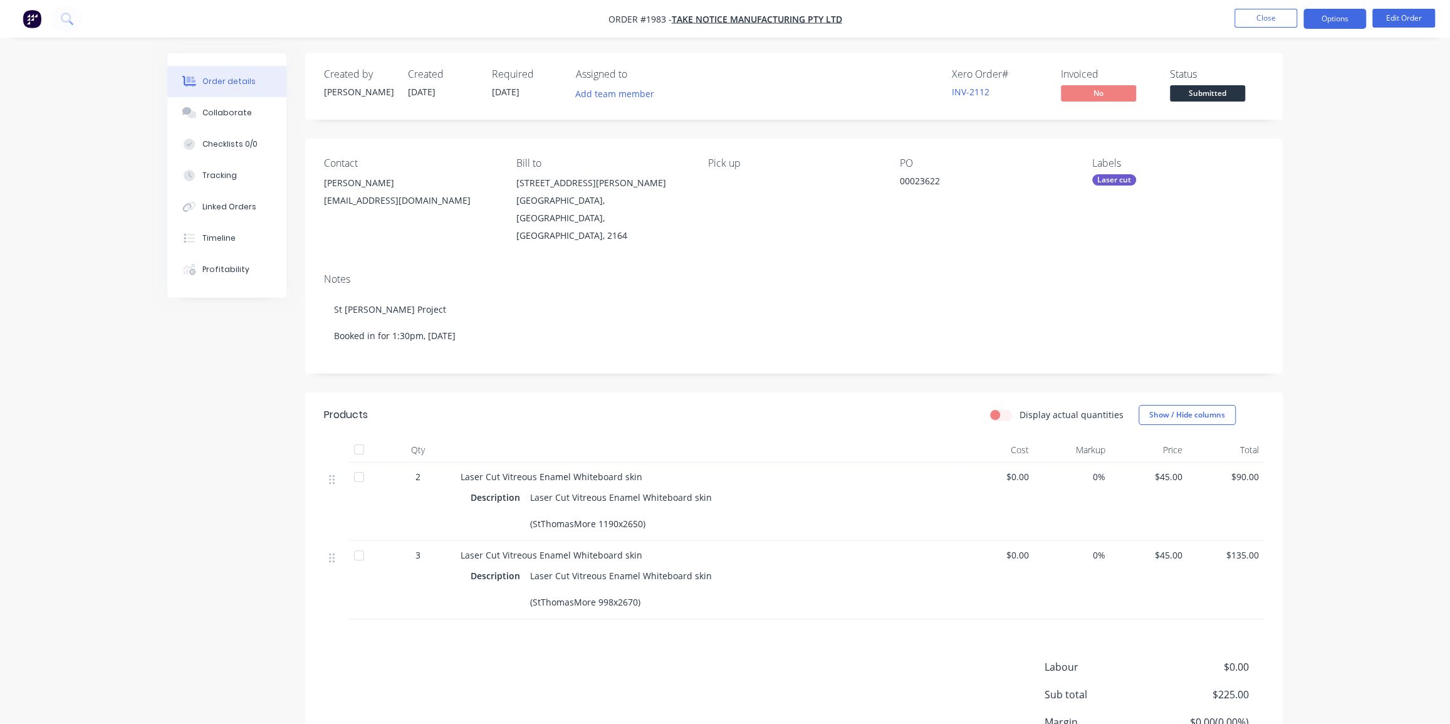
click at [1338, 20] on button "Options" at bounding box center [1335, 19] width 63 height 20
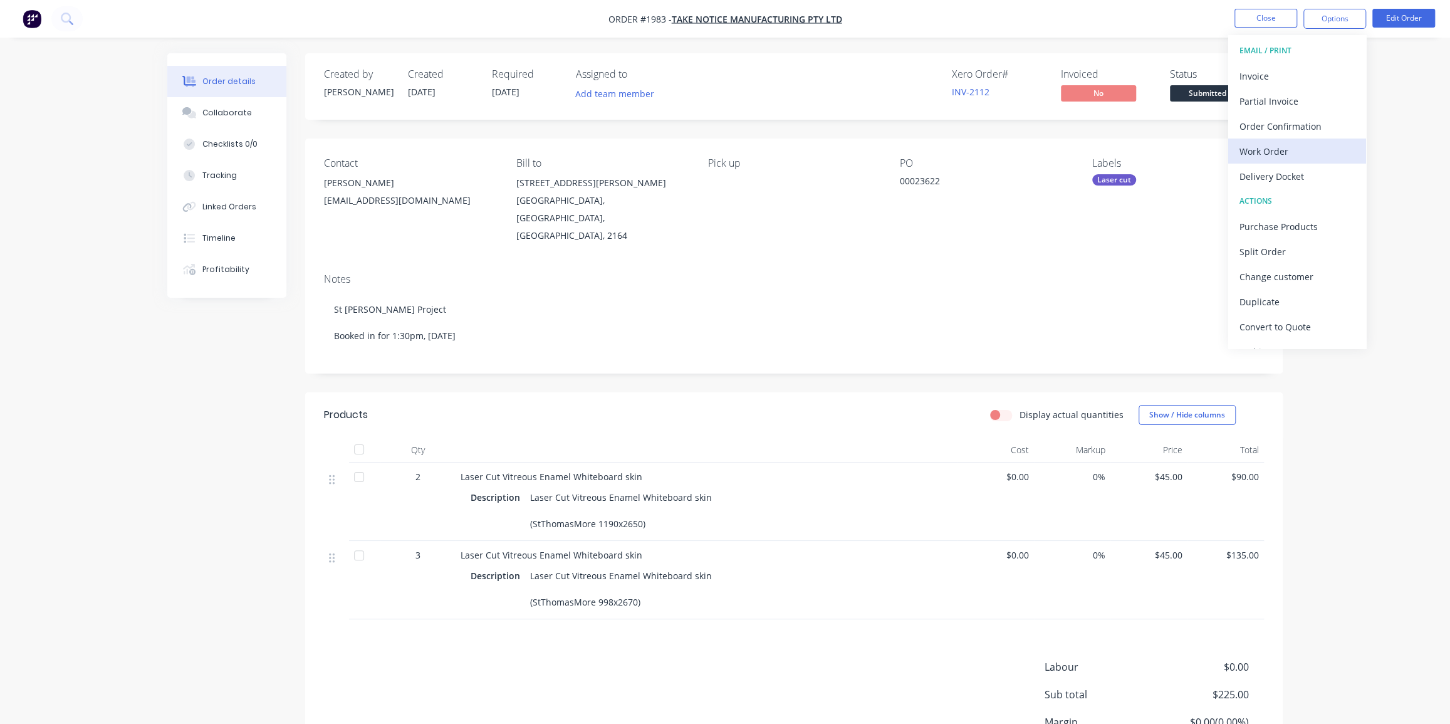
drag, startPoint x: 1277, startPoint y: 128, endPoint x: 1278, endPoint y: 138, distance: 10.0
click at [1278, 138] on div "EMAIL / PRINT Invoice Partial Invoice Order Confirmation Work Order Delivery Do…" at bounding box center [1297, 191] width 138 height 313
click at [1279, 144] on div "Work Order" at bounding box center [1297, 151] width 115 height 18
click at [1300, 124] on div "Without pricing" at bounding box center [1297, 126] width 115 height 18
click at [958, 32] on nav "Order #1983 - Take Notice Manufacturing Pty Ltd Close Options Edit Order" at bounding box center [725, 19] width 1450 height 38
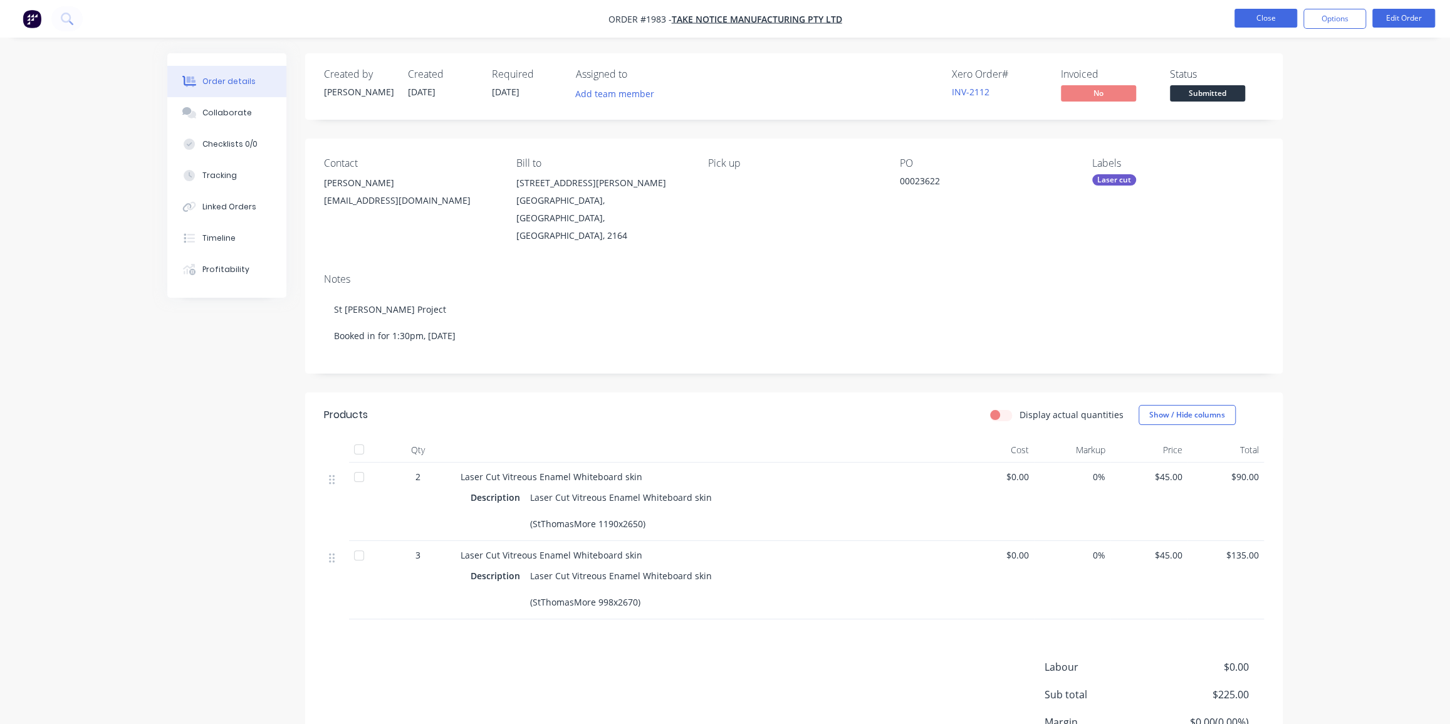
click at [1249, 17] on button "Close" at bounding box center [1266, 18] width 63 height 19
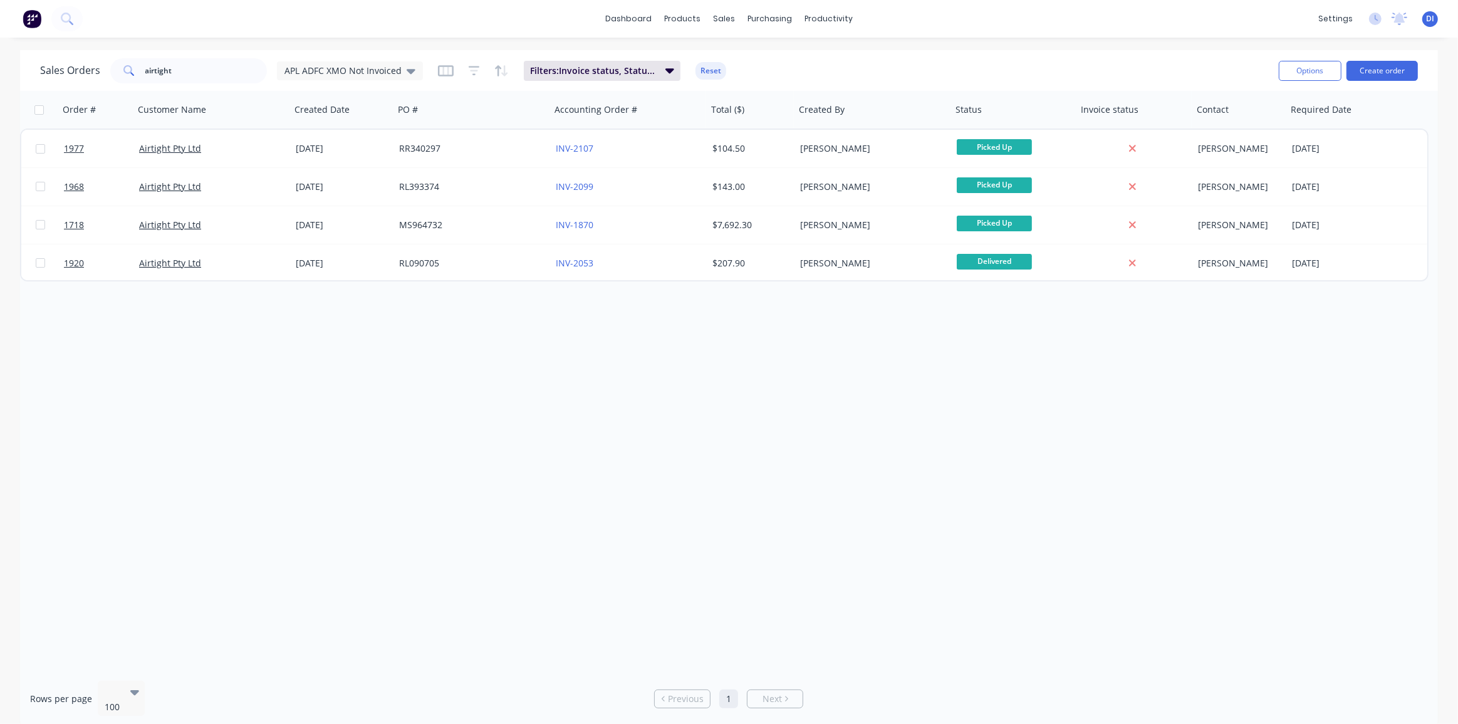
click at [33, 21] on img at bounding box center [32, 18] width 19 height 19
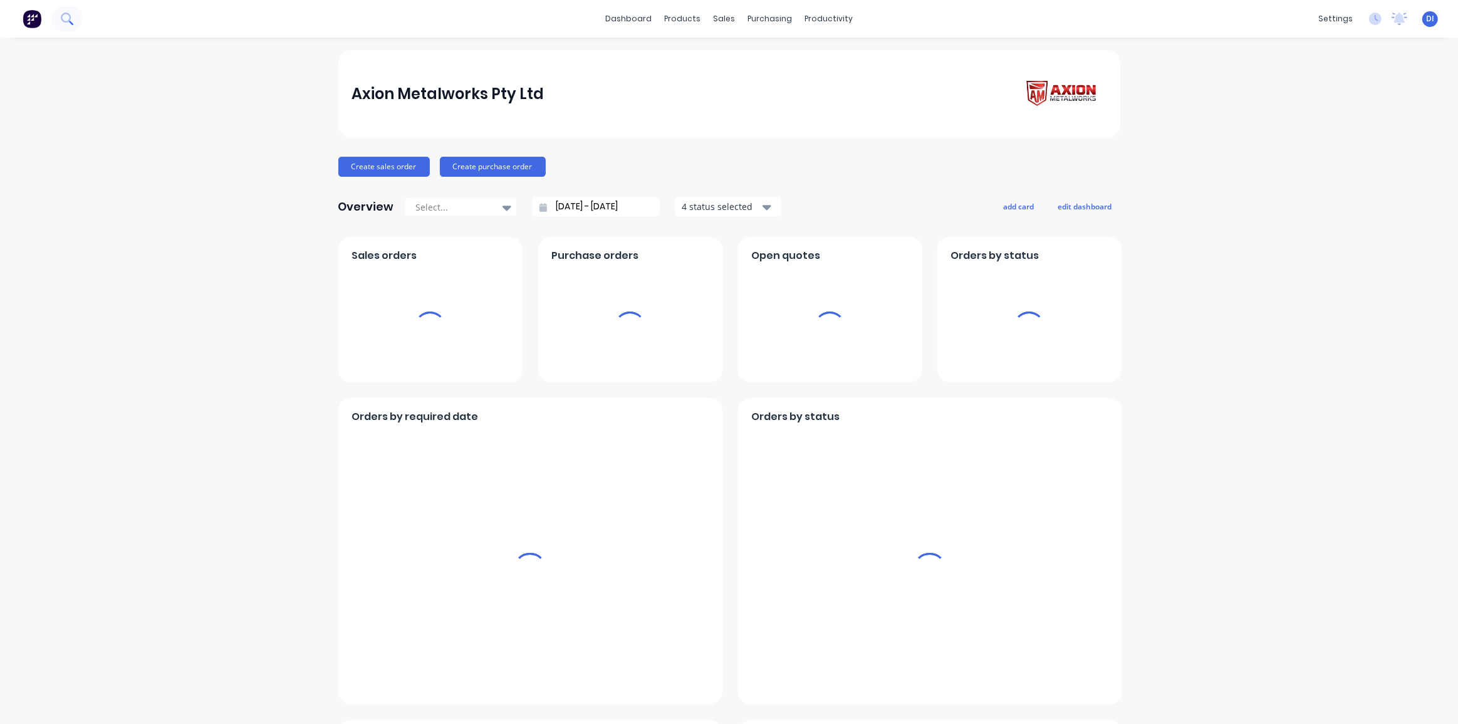
click at [63, 18] on icon at bounding box center [67, 19] width 12 height 12
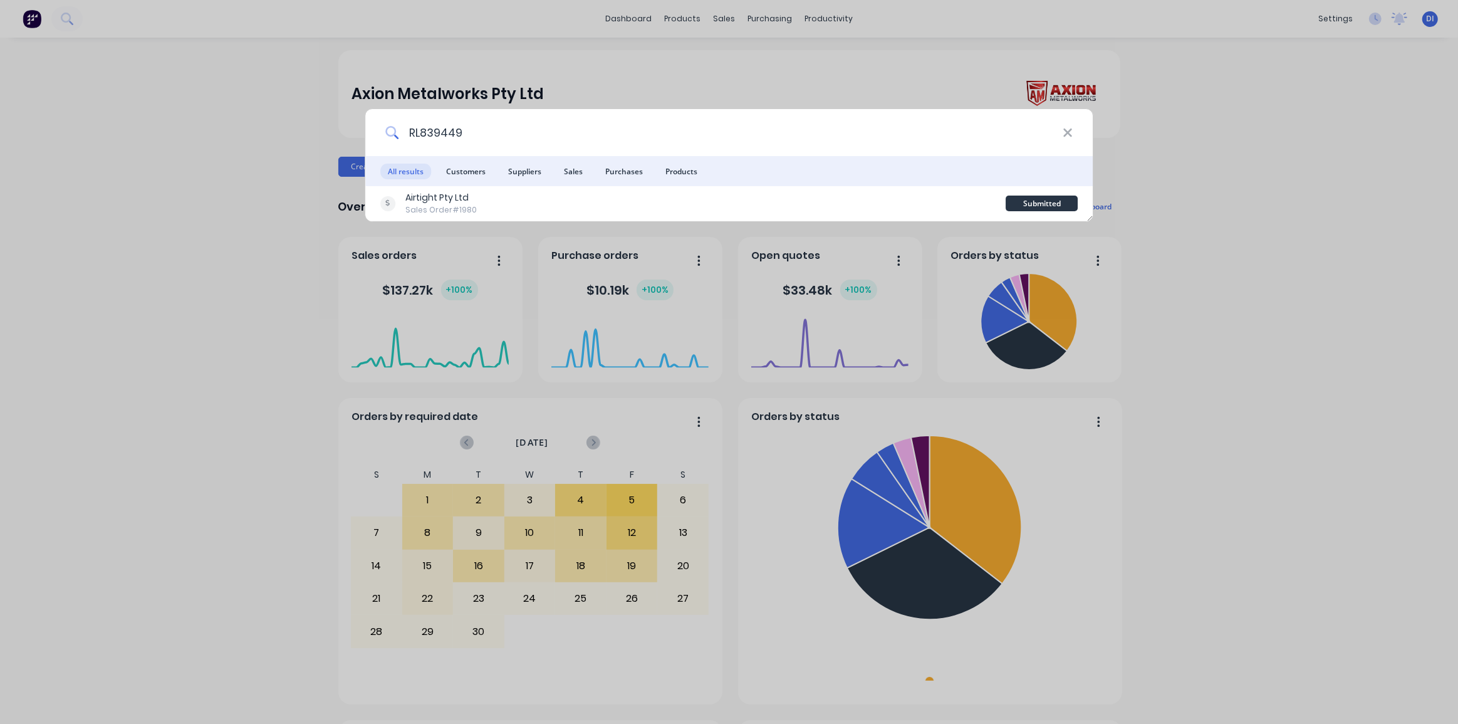
click at [459, 132] on input "RL839449" at bounding box center [731, 132] width 664 height 47
click at [444, 136] on input "RL839449" at bounding box center [731, 132] width 664 height 47
paste input "011631"
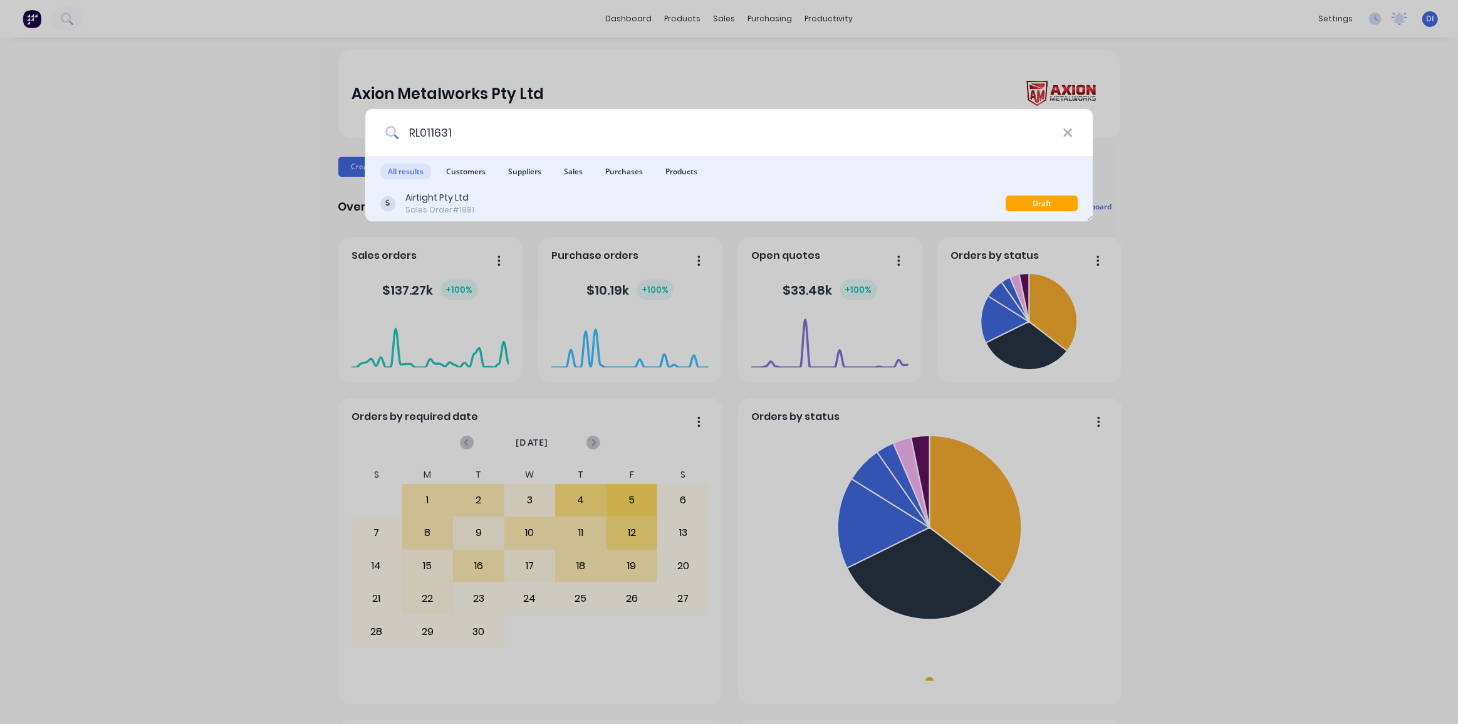
type input "RL011631"
click at [810, 200] on div "Airtight Pty Ltd Sales Order #1981" at bounding box center [693, 203] width 626 height 24
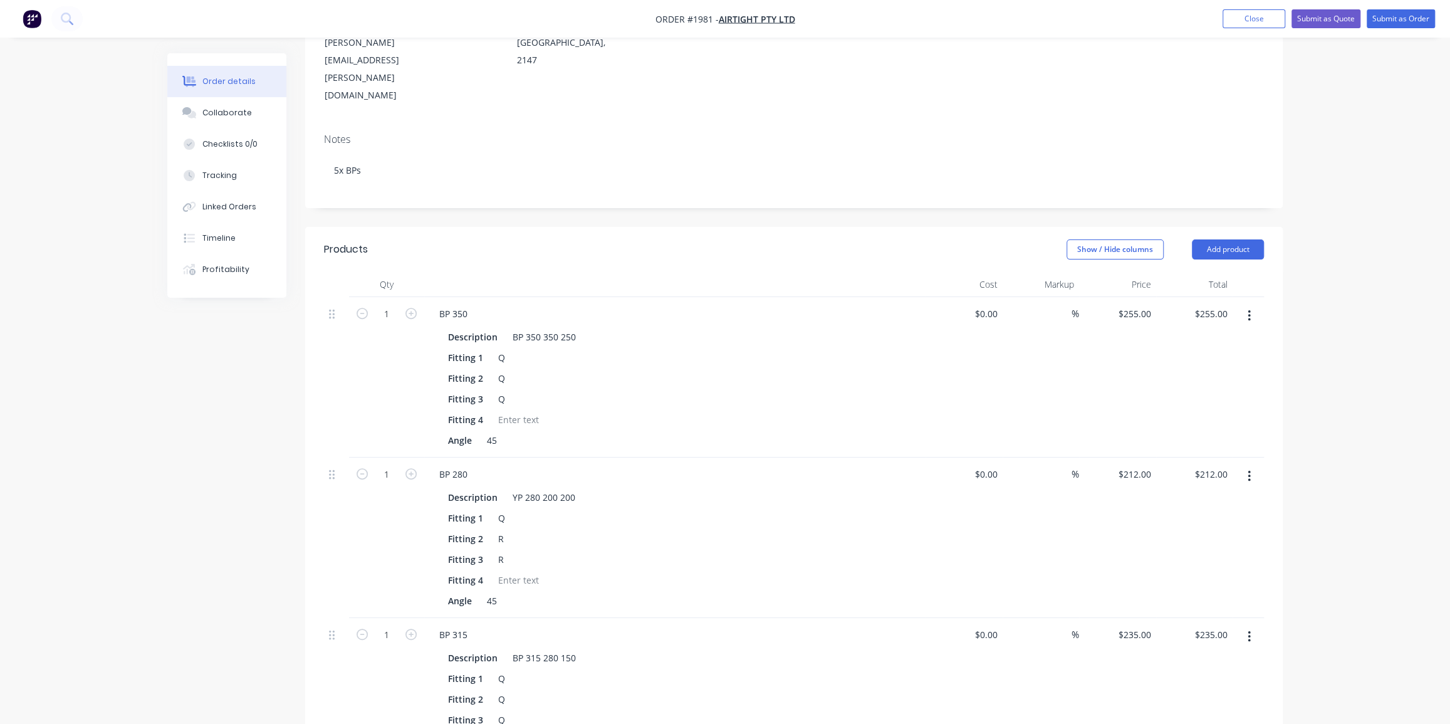
scroll to position [166, 0]
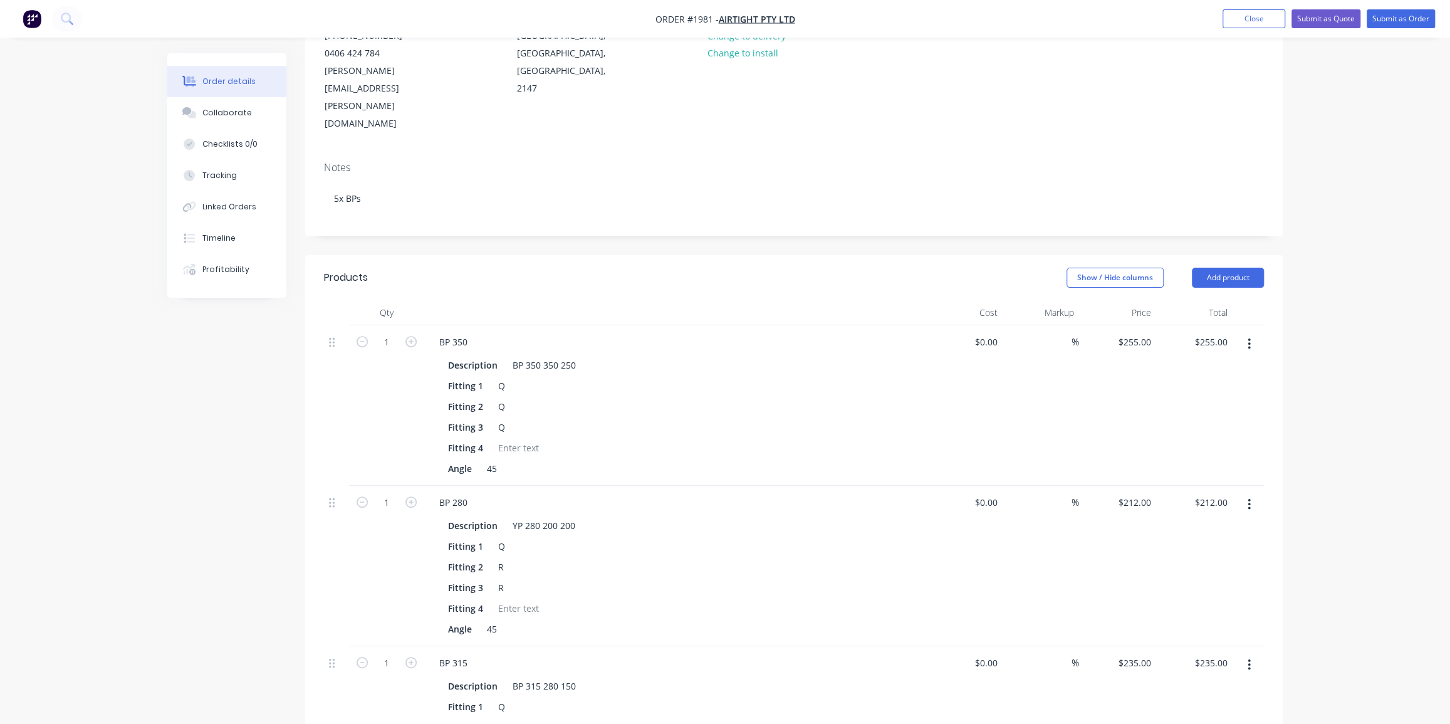
click at [1359, 306] on div "Order details Collaborate Checklists 0/0 Tracking Linked Orders Timeline Profit…" at bounding box center [725, 591] width 1450 height 1514
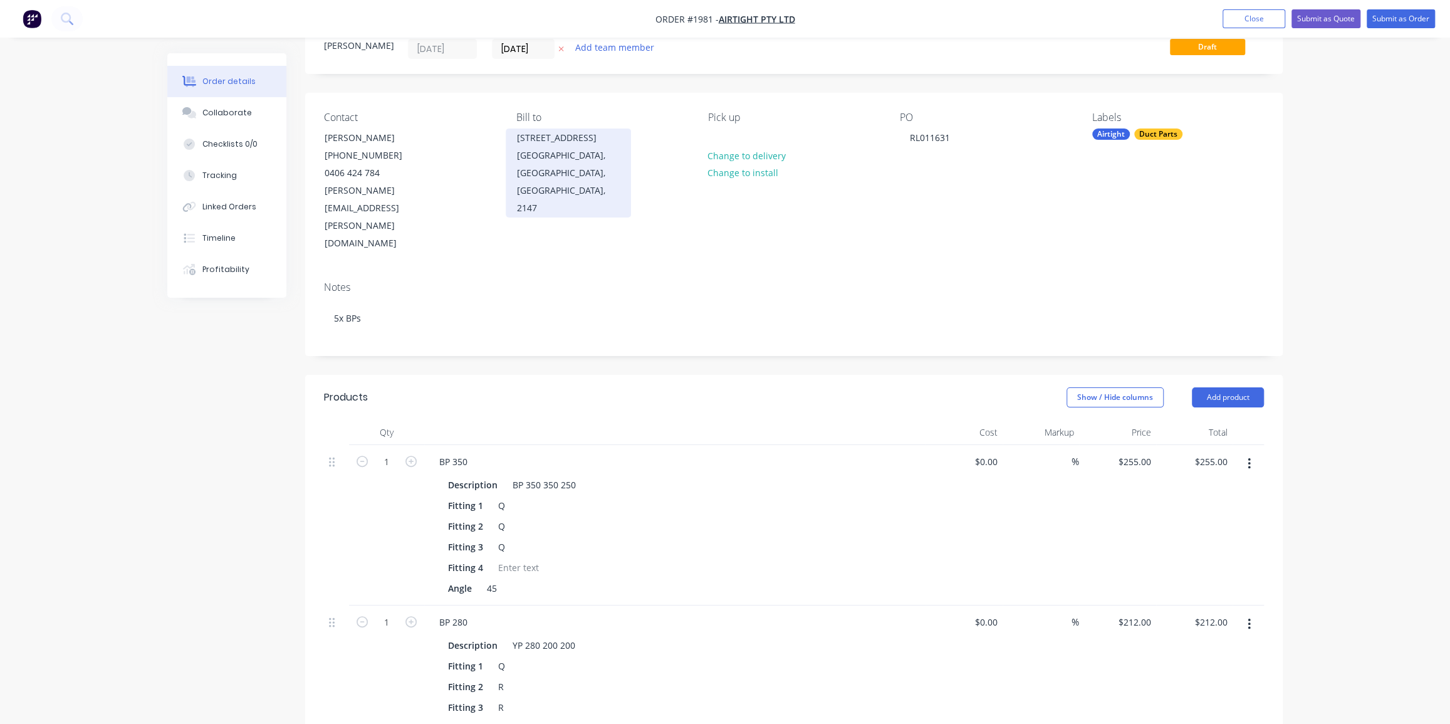
scroll to position [0, 0]
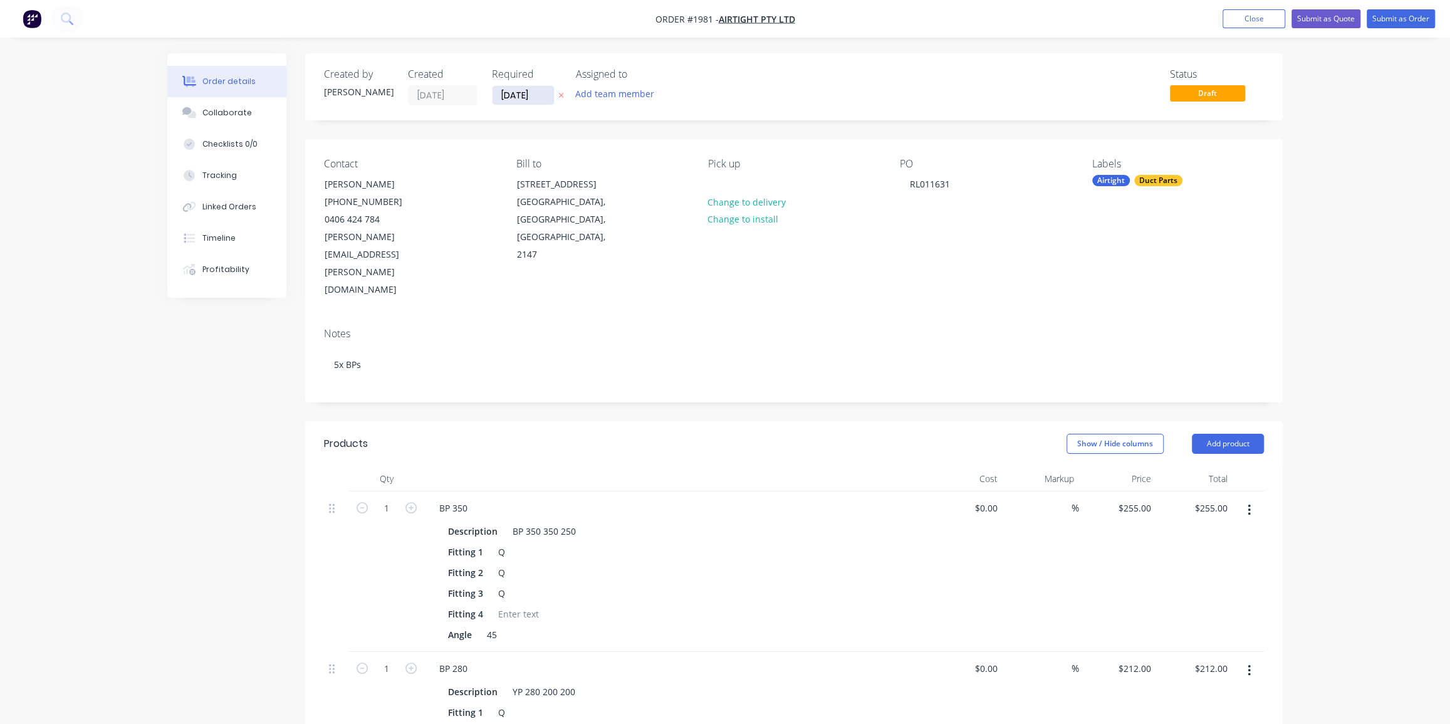
click at [515, 88] on input "[DATE]" at bounding box center [523, 95] width 61 height 19
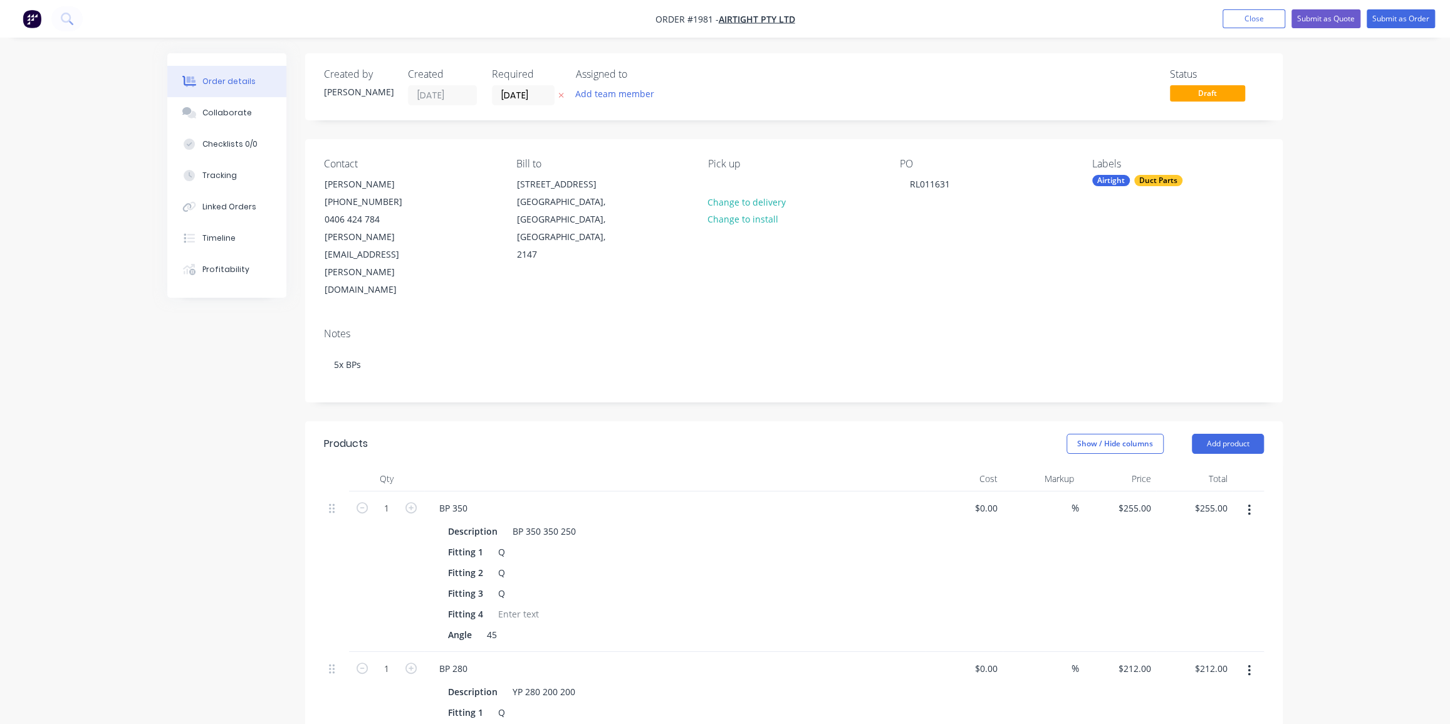
click at [1403, 19] on button "Submit as Order" at bounding box center [1401, 18] width 68 height 19
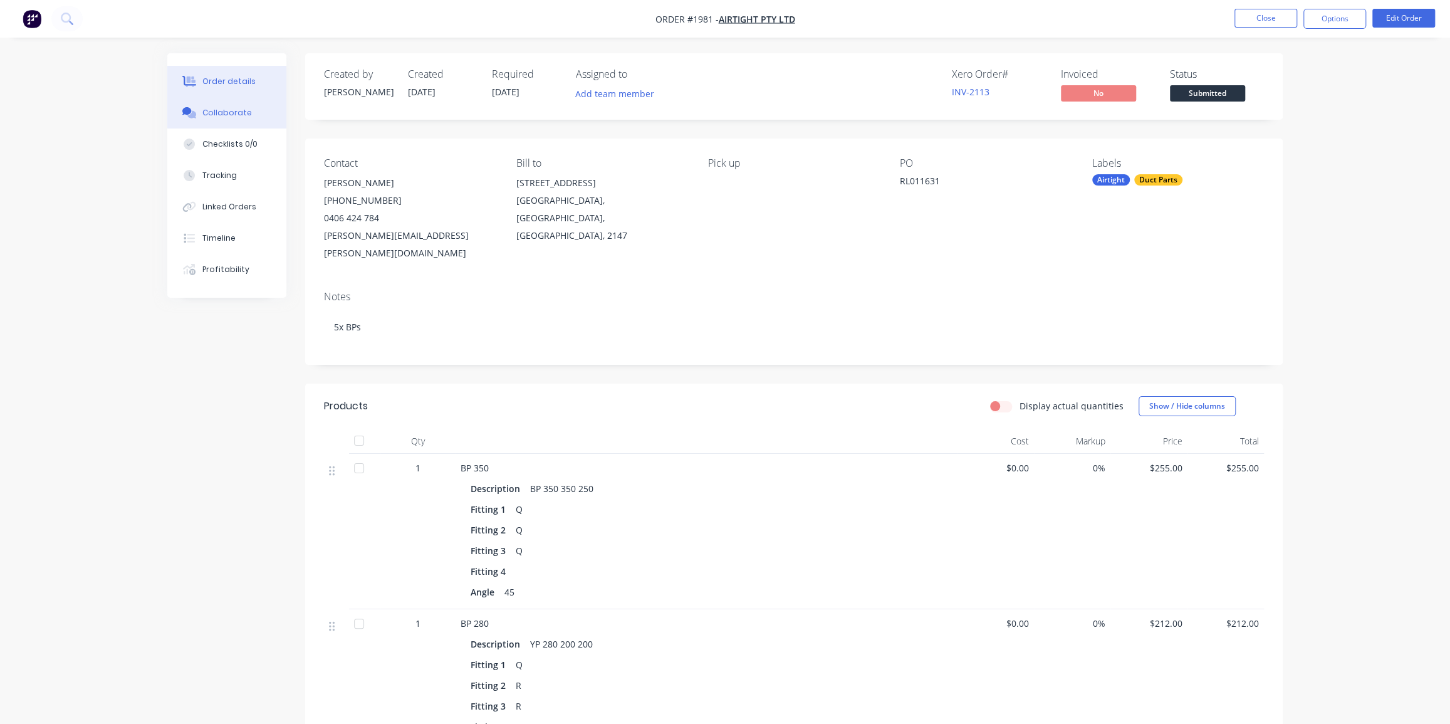
click at [232, 114] on div "Collaborate" at bounding box center [227, 112] width 50 height 11
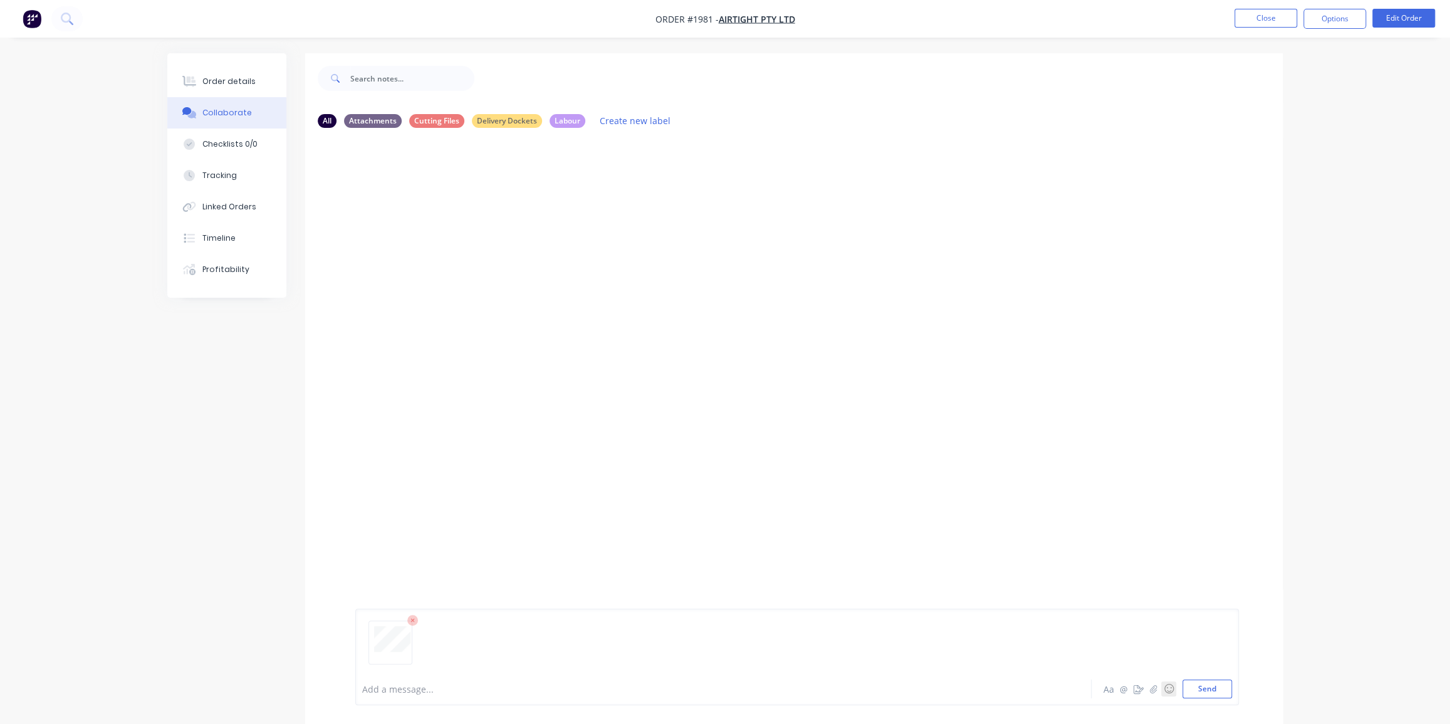
drag, startPoint x: 1202, startPoint y: 686, endPoint x: 1168, endPoint y: 686, distance: 33.8
click at [1201, 686] on button "Send" at bounding box center [1208, 688] width 50 height 19
click at [228, 86] on div "Order details" at bounding box center [228, 81] width 53 height 11
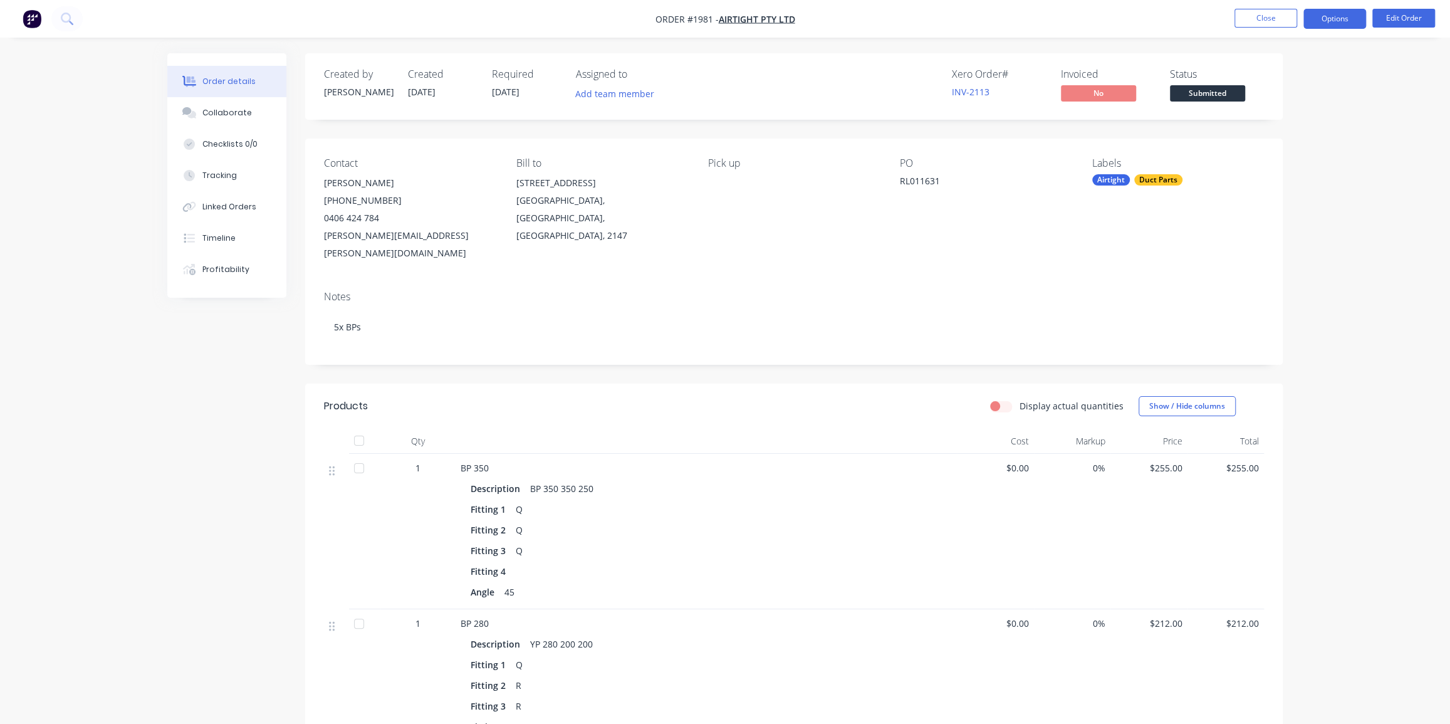
click at [1327, 22] on button "Options" at bounding box center [1335, 19] width 63 height 20
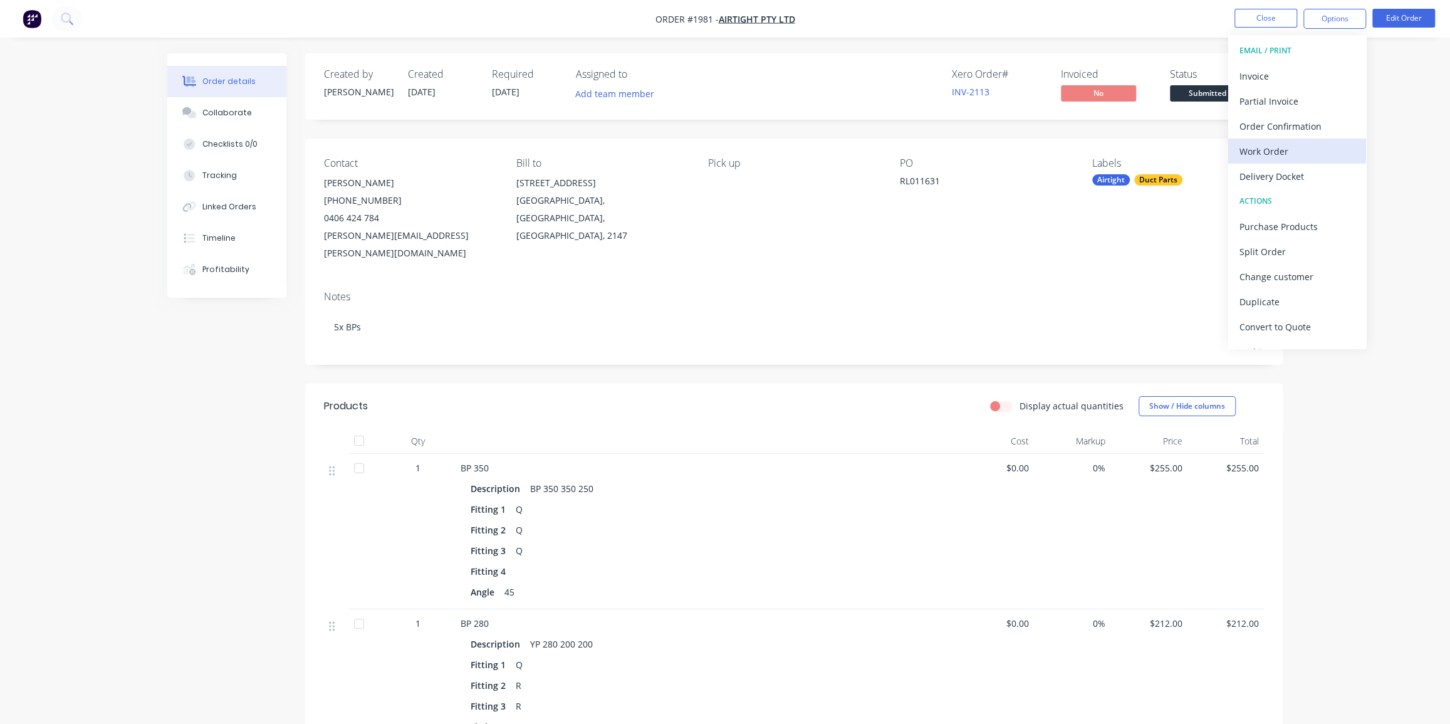
click at [1275, 150] on div "Work Order" at bounding box center [1297, 151] width 115 height 18
click at [1278, 128] on div "Without pricing" at bounding box center [1297, 126] width 115 height 18
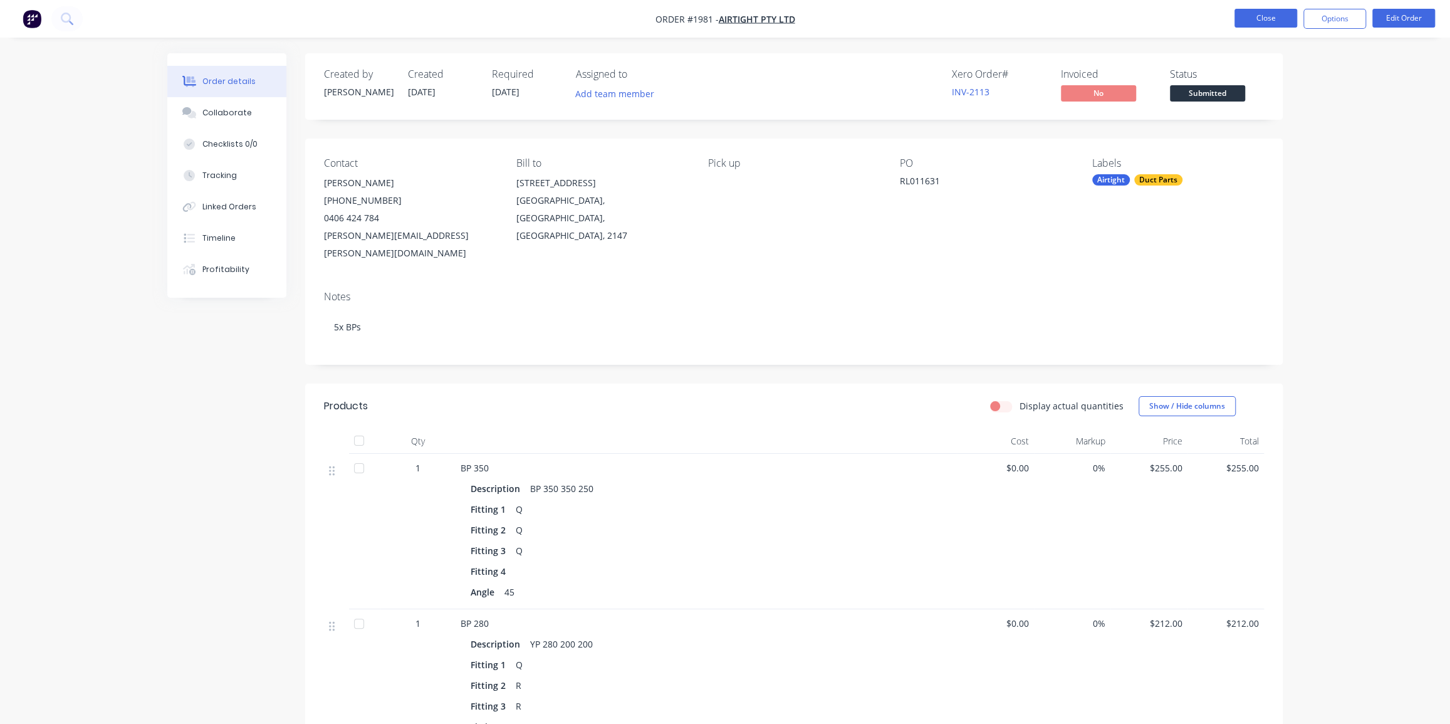
click at [1253, 20] on button "Close" at bounding box center [1266, 18] width 63 height 19
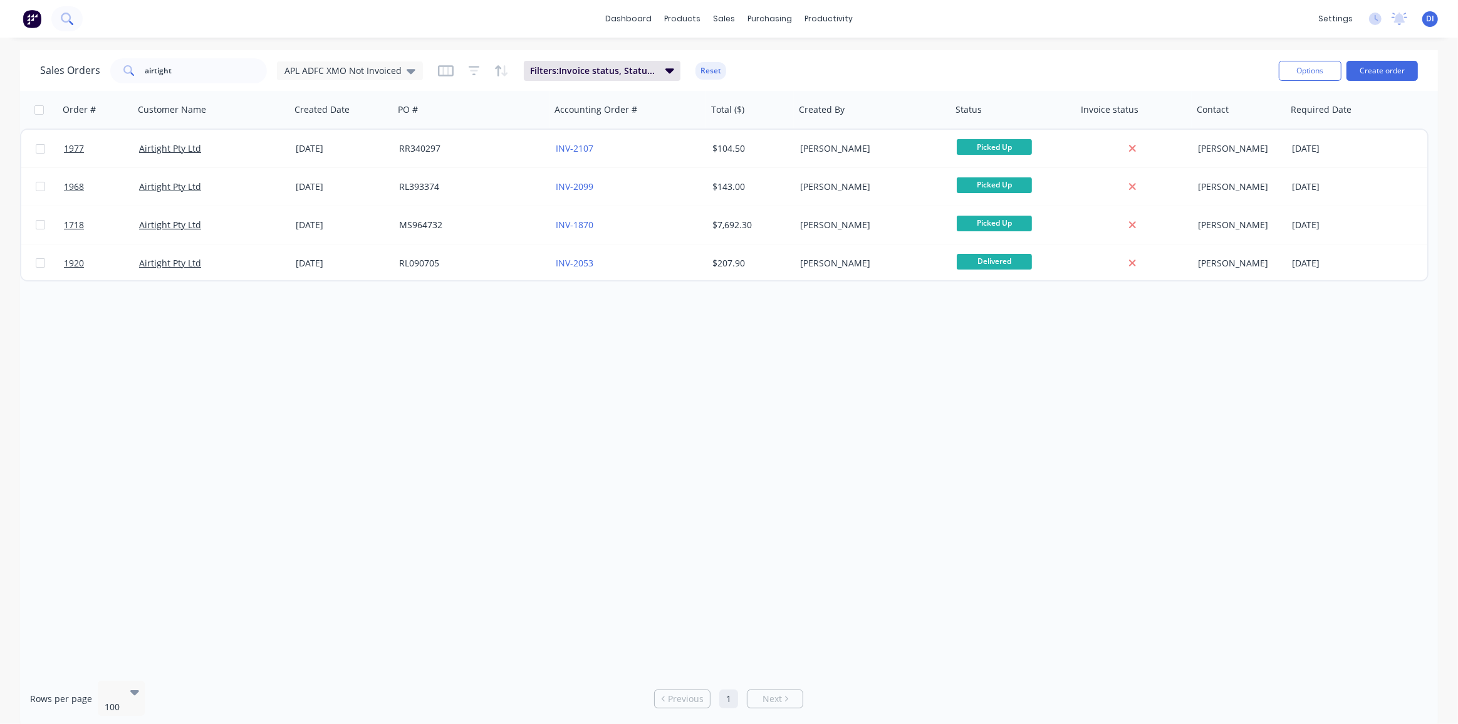
click at [81, 18] on button at bounding box center [66, 18] width 31 height 25
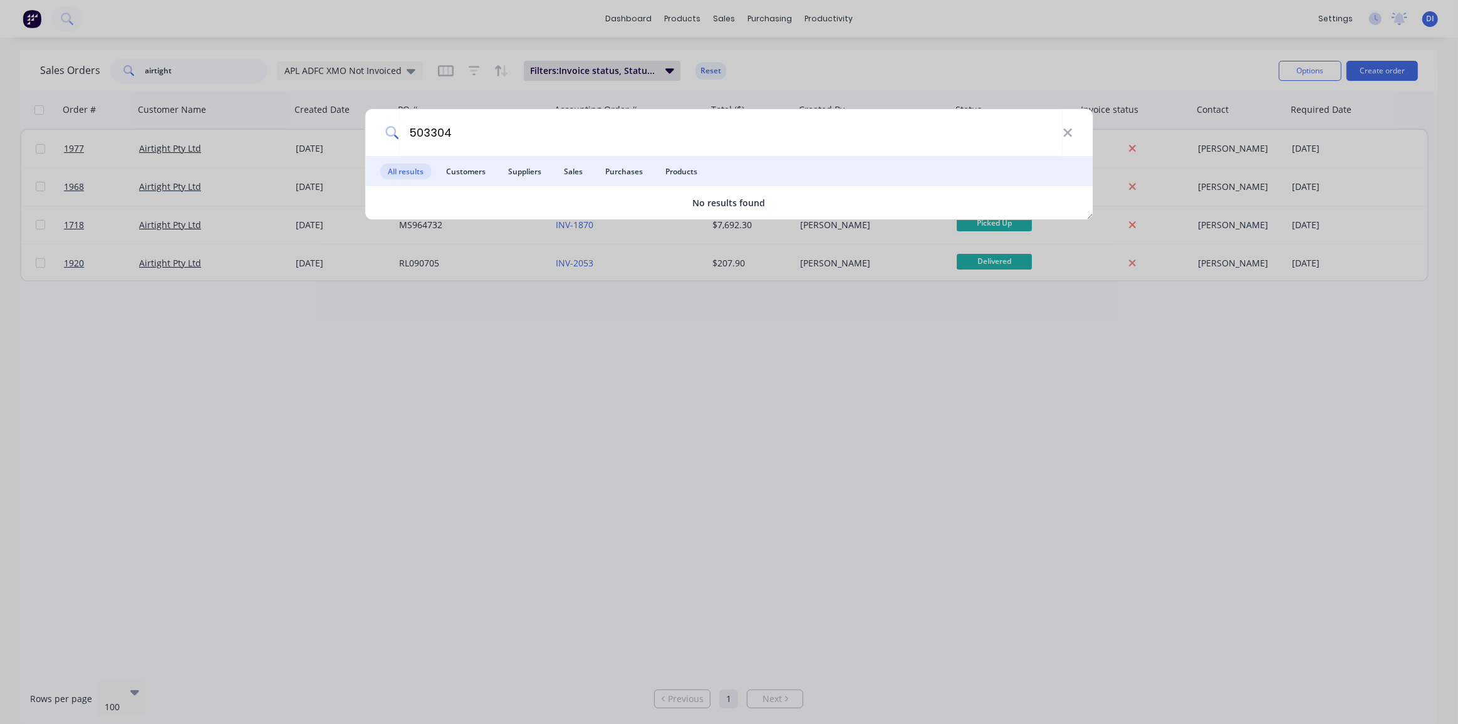
type input "503304"
click at [1190, 513] on div "503304 All results Customers Suppliers Sales Purchases Products No results found" at bounding box center [729, 362] width 1458 height 724
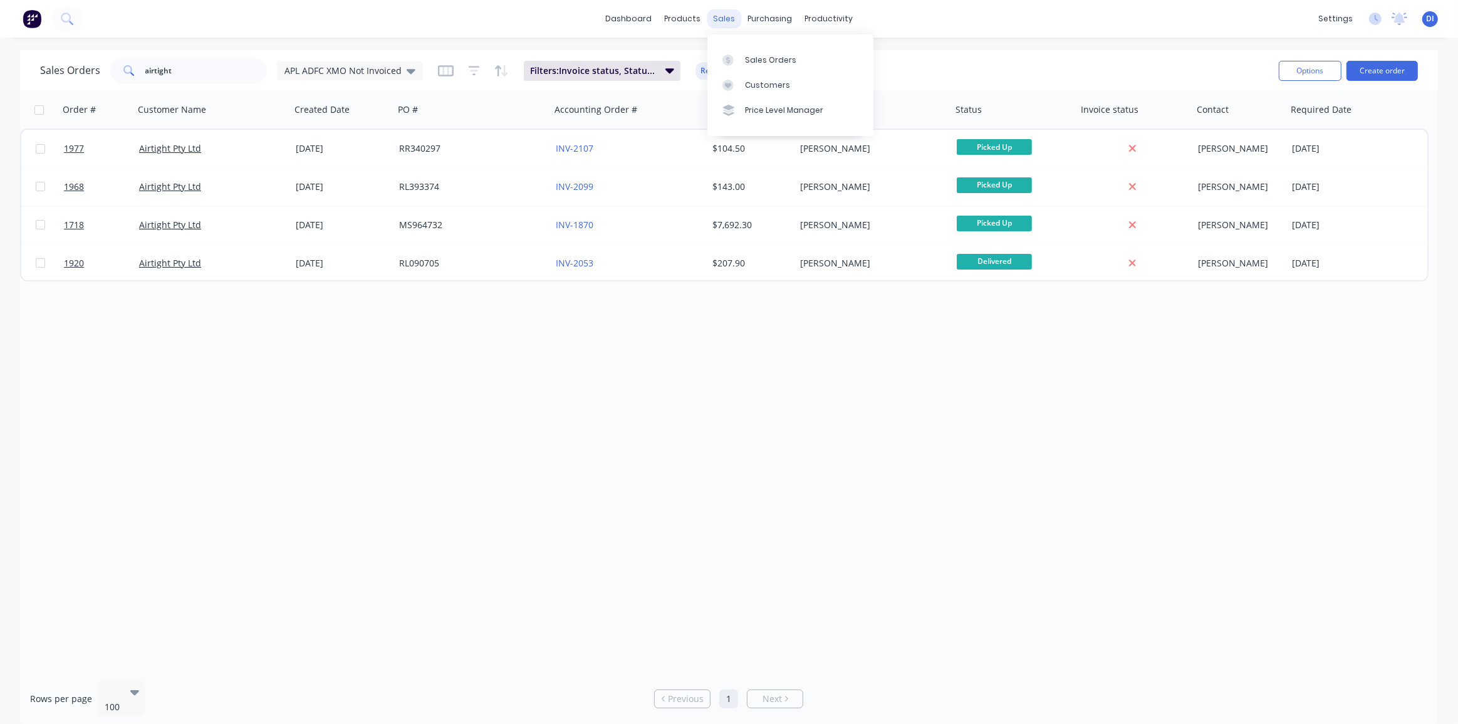
click at [727, 18] on div "sales" at bounding box center [724, 18] width 34 height 19
click at [760, 80] on div "Customers" at bounding box center [767, 85] width 45 height 11
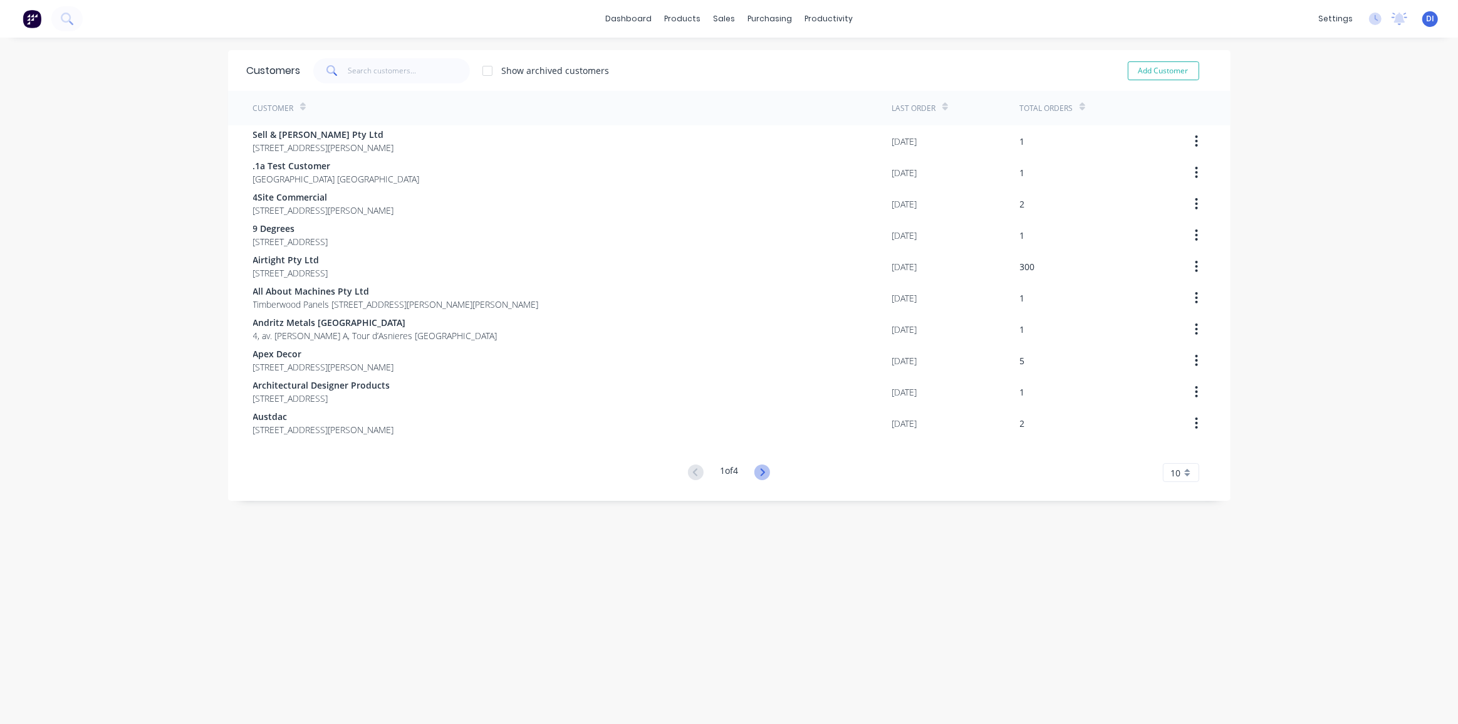
click at [758, 469] on icon at bounding box center [763, 472] width 16 height 16
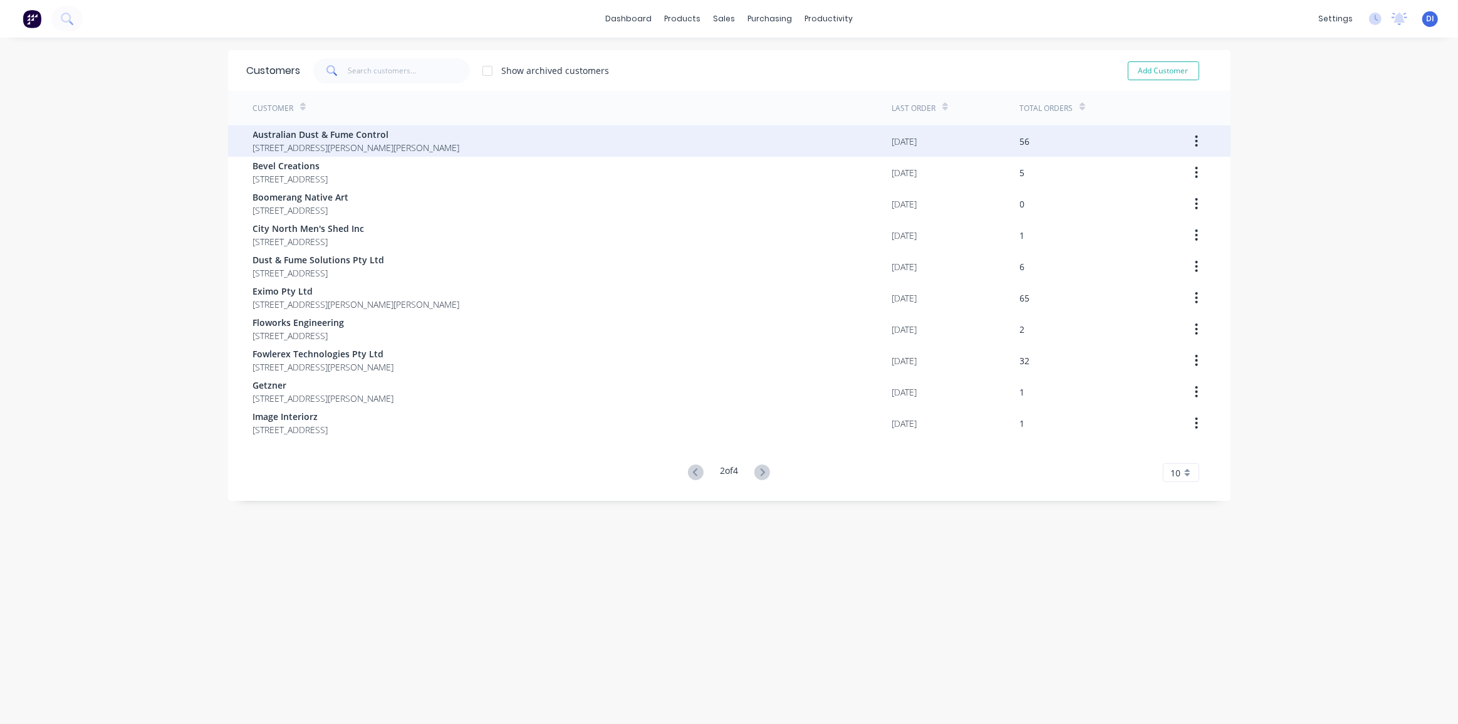
click at [303, 133] on span "Australian Dust & Fume Control" at bounding box center [356, 134] width 207 height 13
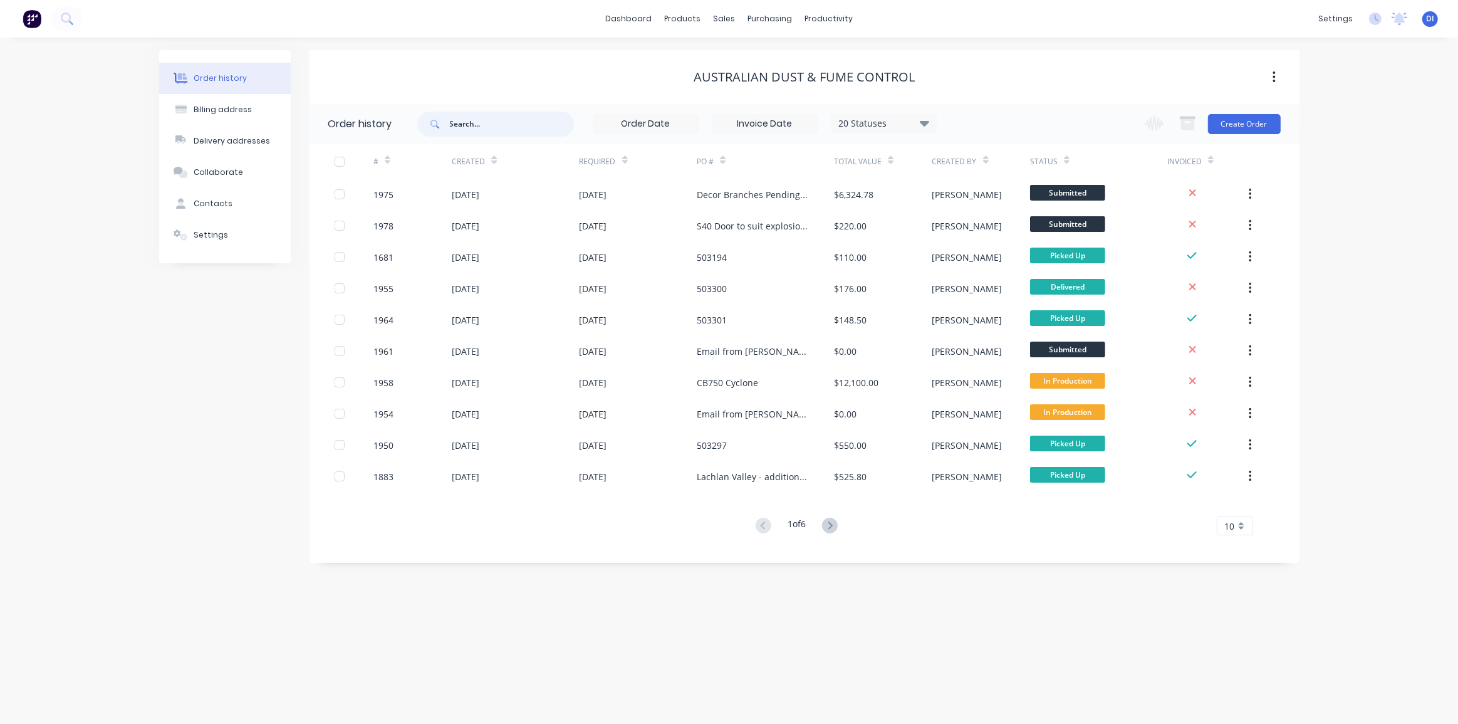
click at [505, 125] on input "text" at bounding box center [512, 124] width 124 height 25
paste input "503304"
type input "503304"
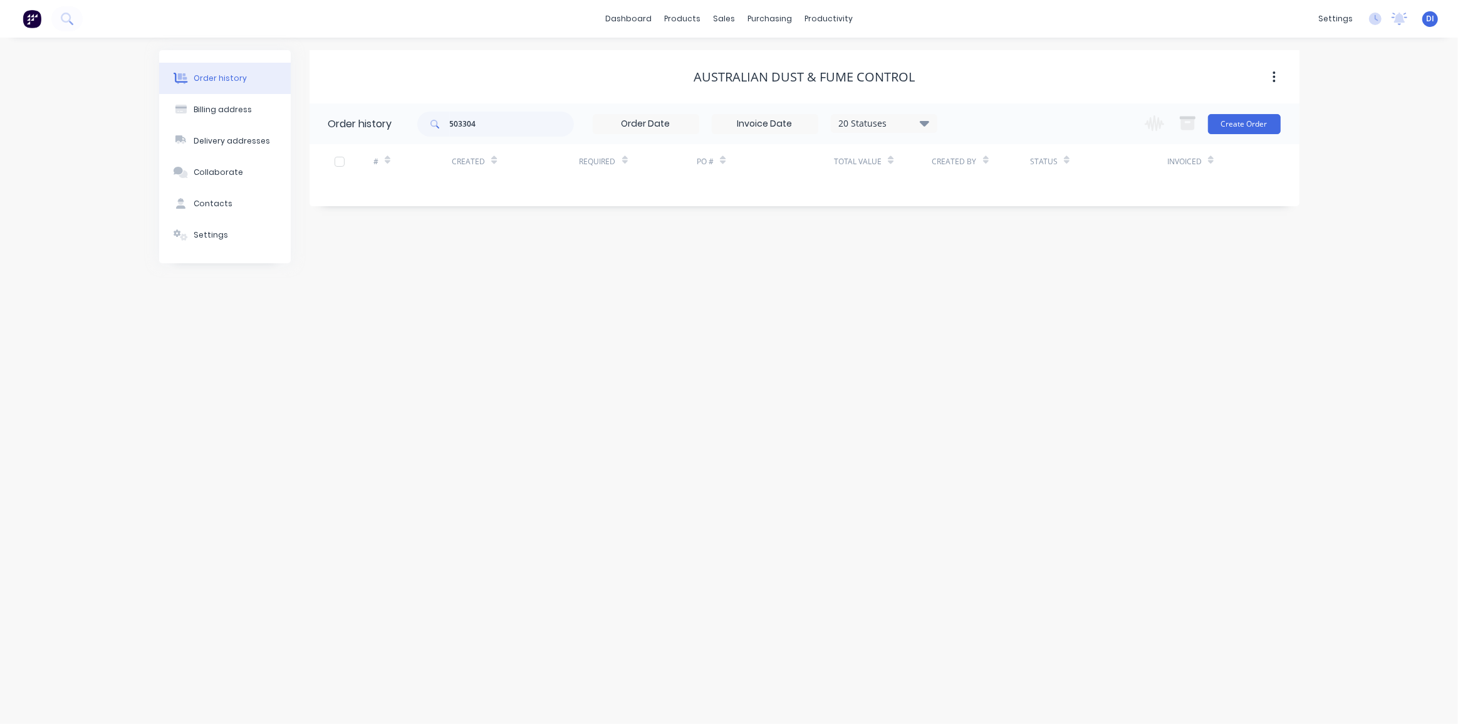
click at [1317, 254] on div "Order history Billing address Delivery addresses Collaborate Contacts Settings …" at bounding box center [729, 381] width 1458 height 686
click at [458, 125] on input "503304" at bounding box center [512, 124] width 124 height 25
drag, startPoint x: 739, startPoint y: 291, endPoint x: 745, endPoint y: 285, distance: 8.4
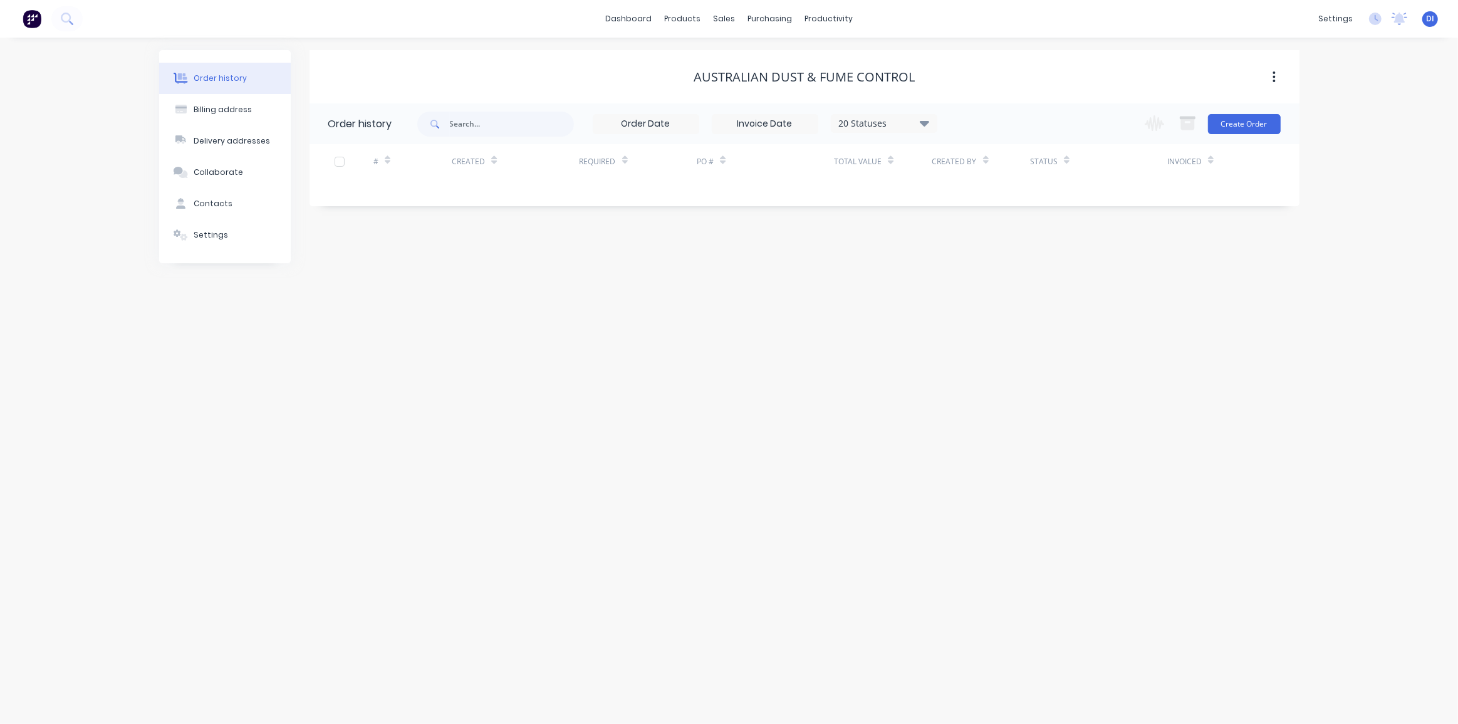
click at [739, 288] on div "Order history Billing address Delivery addresses Collaborate Contacts Settings …" at bounding box center [729, 381] width 1458 height 686
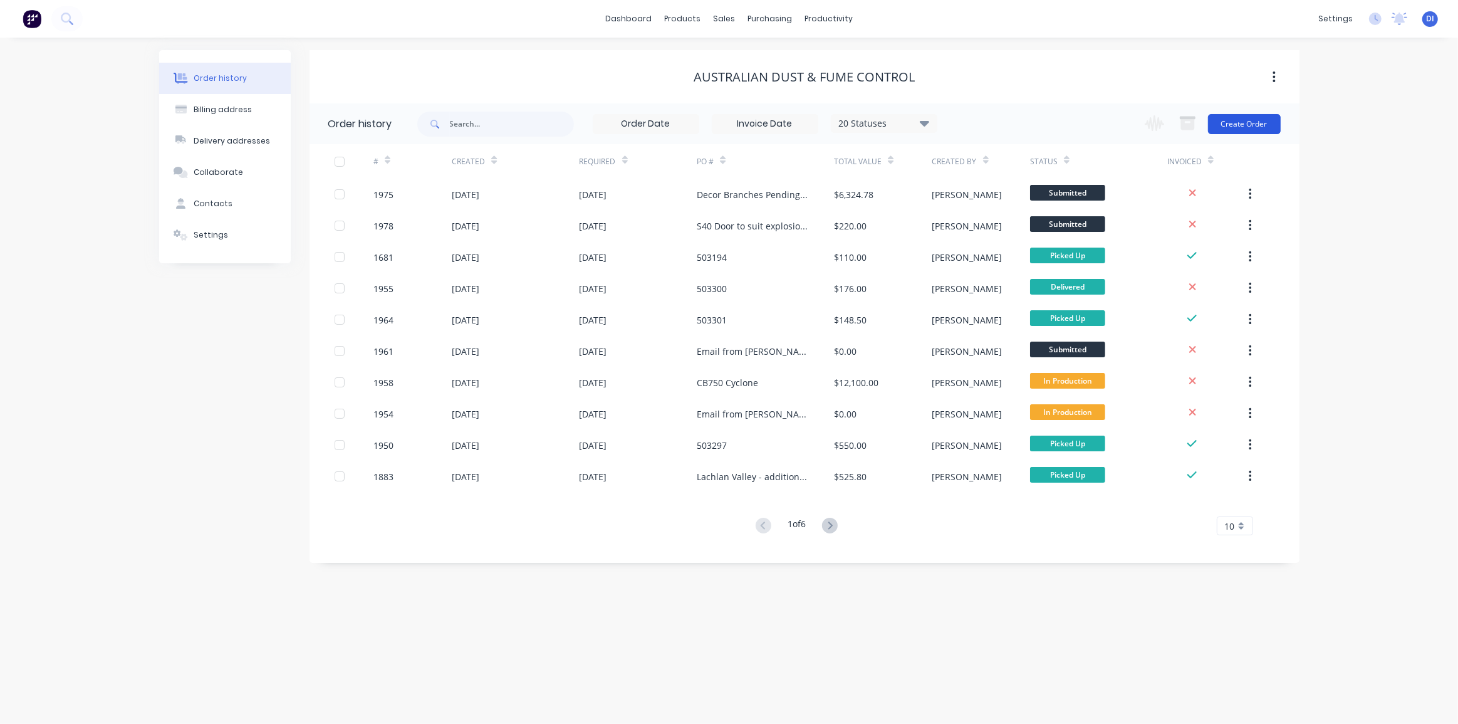
click at [1261, 129] on button "Create Order" at bounding box center [1244, 124] width 73 height 20
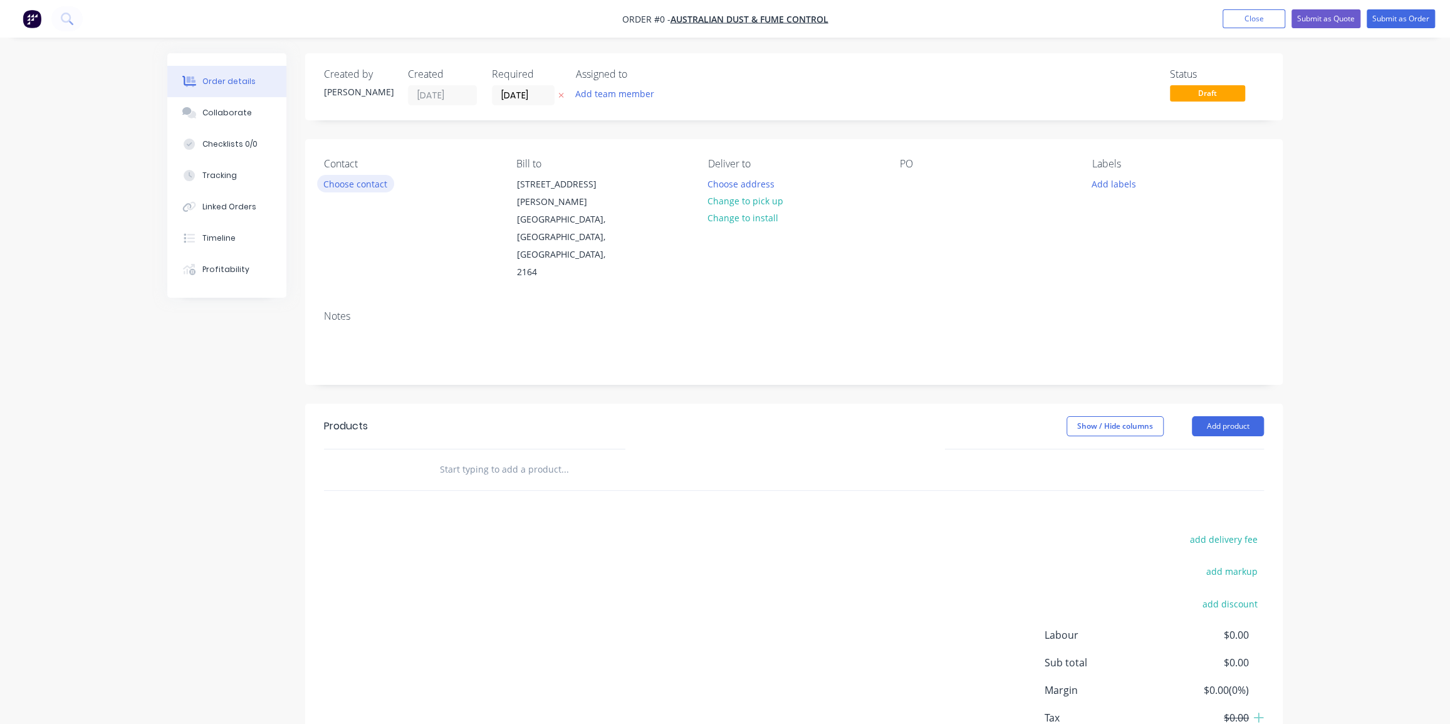
click at [345, 180] on button "Choose contact" at bounding box center [355, 183] width 77 height 17
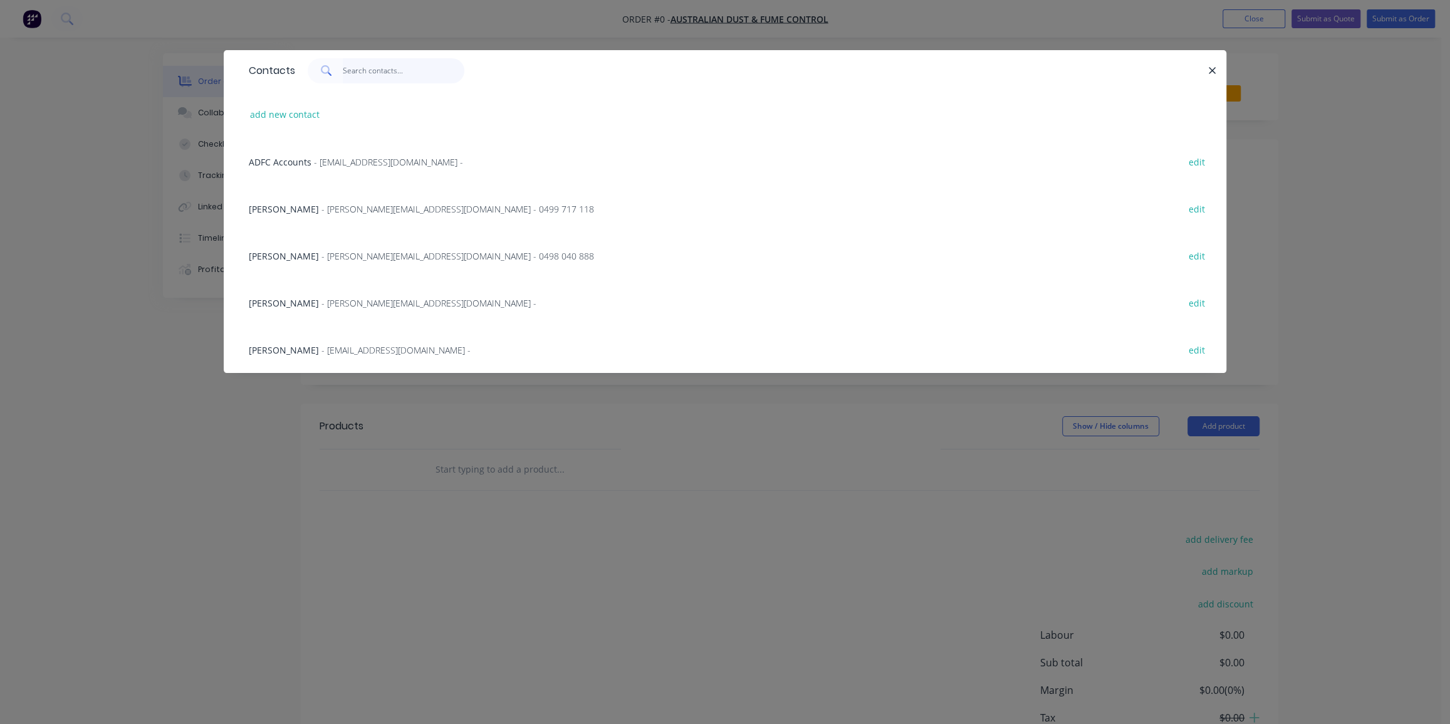
click at [346, 75] on input "text" at bounding box center [404, 70] width 122 height 25
click at [326, 304] on span "- [PERSON_NAME][EMAIL_ADDRESS][DOMAIN_NAME] -" at bounding box center [429, 303] width 215 height 12
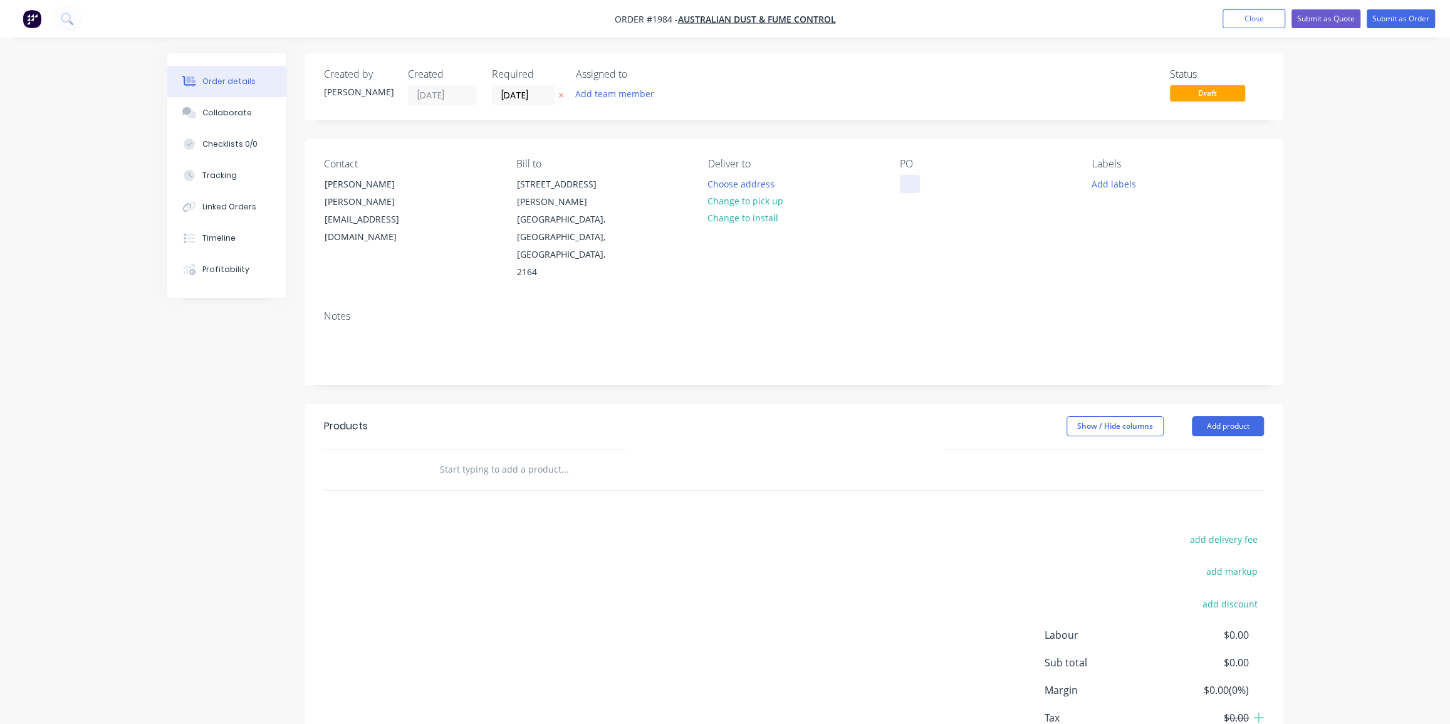
click at [905, 176] on div at bounding box center [910, 184] width 20 height 18
paste div
drag, startPoint x: 939, startPoint y: 262, endPoint x: 875, endPoint y: 276, distance: 66.1
click at [938, 263] on div "Contact [PERSON_NAME] [PERSON_NAME][EMAIL_ADDRESS][DOMAIN_NAME] Bill to [STREET…" at bounding box center [794, 219] width 978 height 161
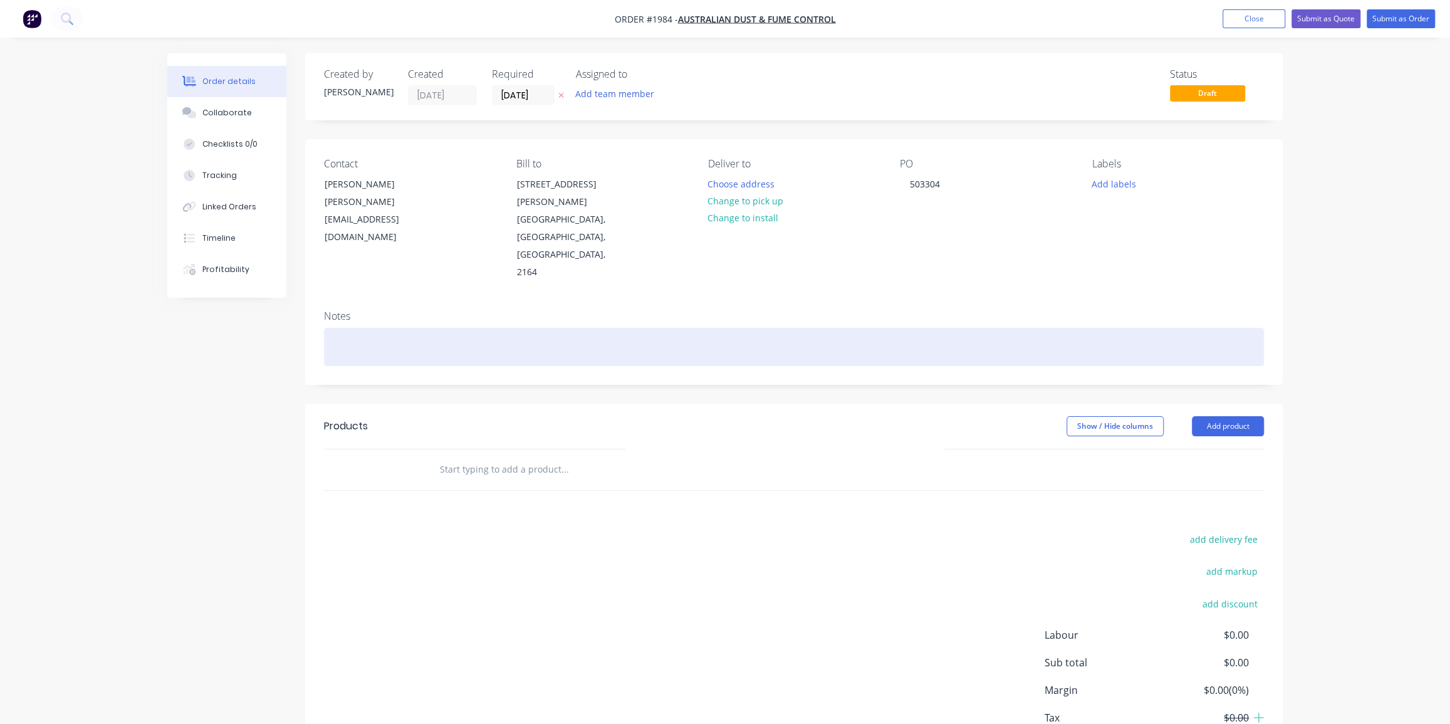
click at [369, 328] on div at bounding box center [794, 347] width 940 height 38
paste div
click at [742, 328] on div "Job No. 10600 - Bag changeand new Rotary Valve. ASF2DHLK" at bounding box center [794, 347] width 940 height 38
click at [447, 328] on div "Job No. 10600 - Bag changeand new Rotary Valve. ASF2DHLK" at bounding box center [794, 347] width 940 height 38
drag, startPoint x: 332, startPoint y: 313, endPoint x: 349, endPoint y: 313, distance: 16.9
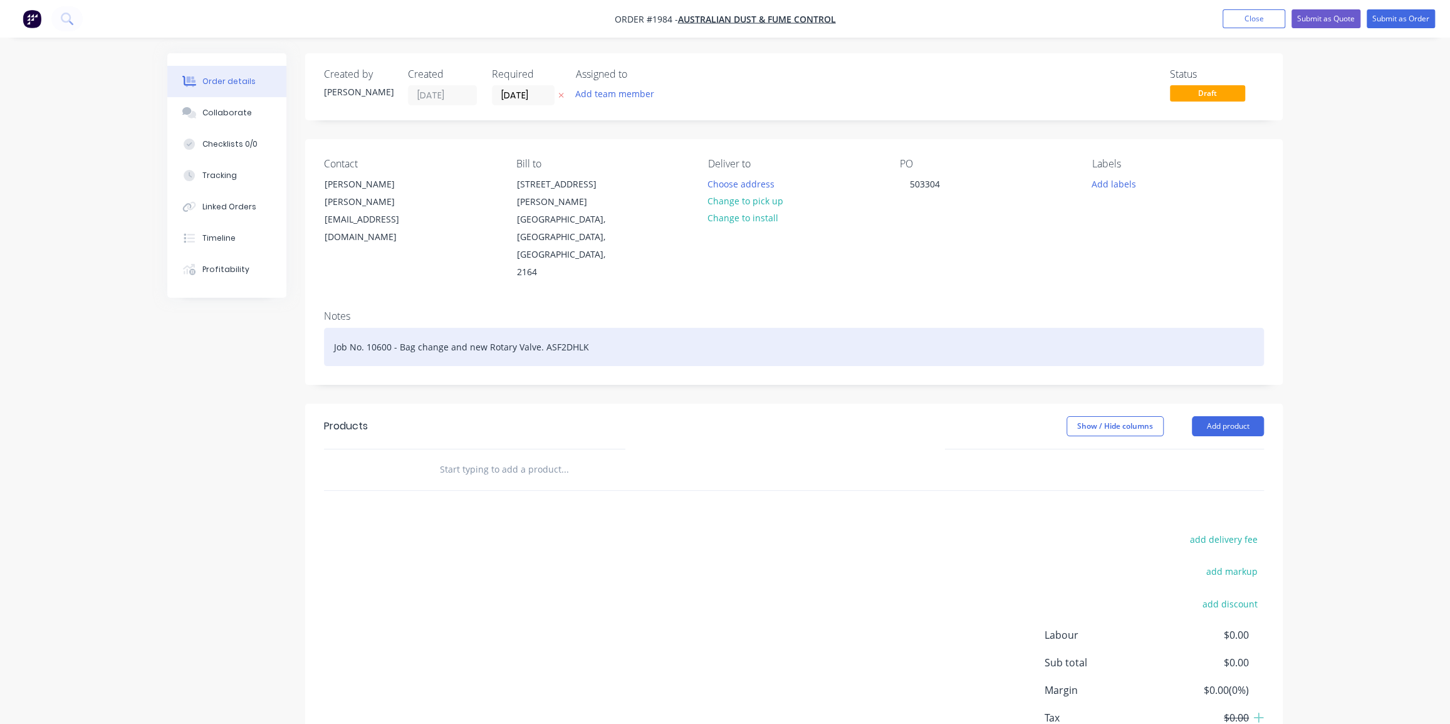
click at [332, 328] on div "Job No. 10600 - Bag change and new Rotary Valve. ASF2DHLK" at bounding box center [794, 347] width 940 height 38
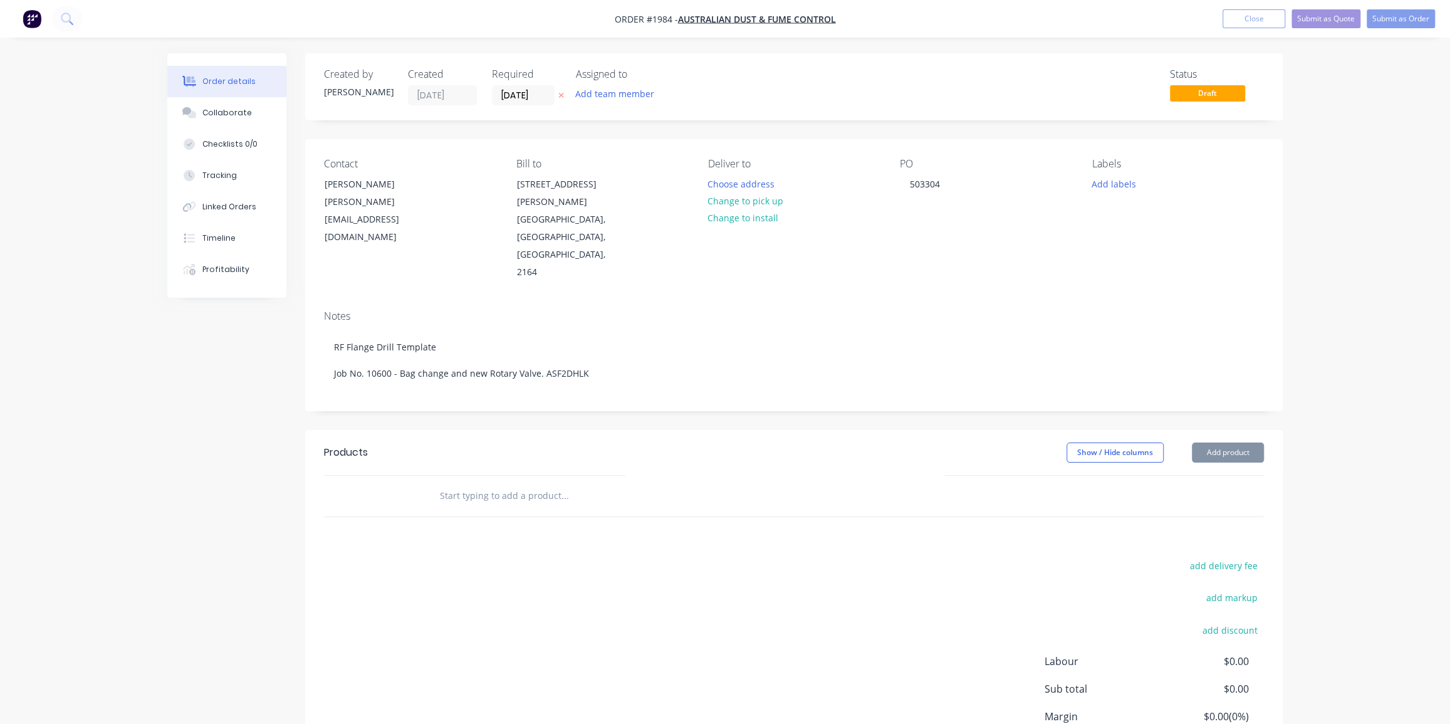
click at [520, 483] on input "text" at bounding box center [564, 495] width 251 height 25
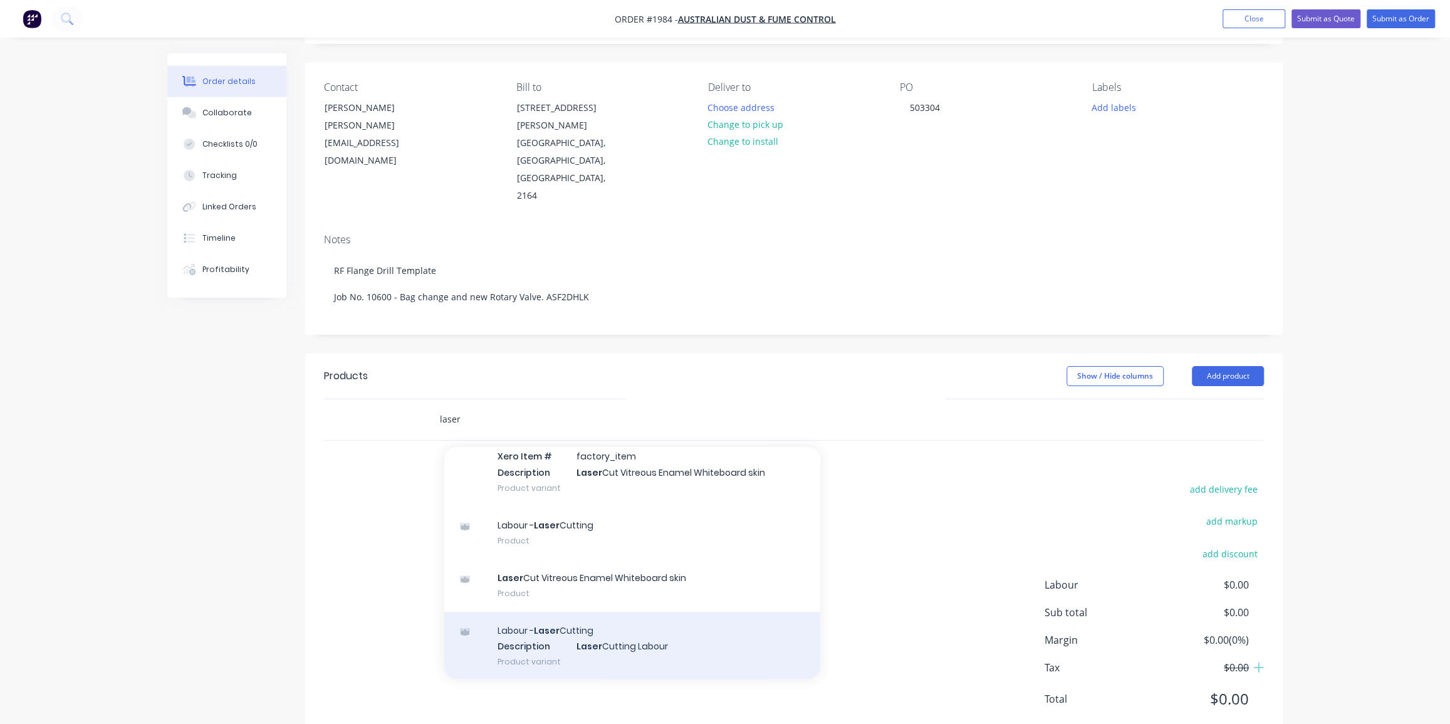
scroll to position [66, 0]
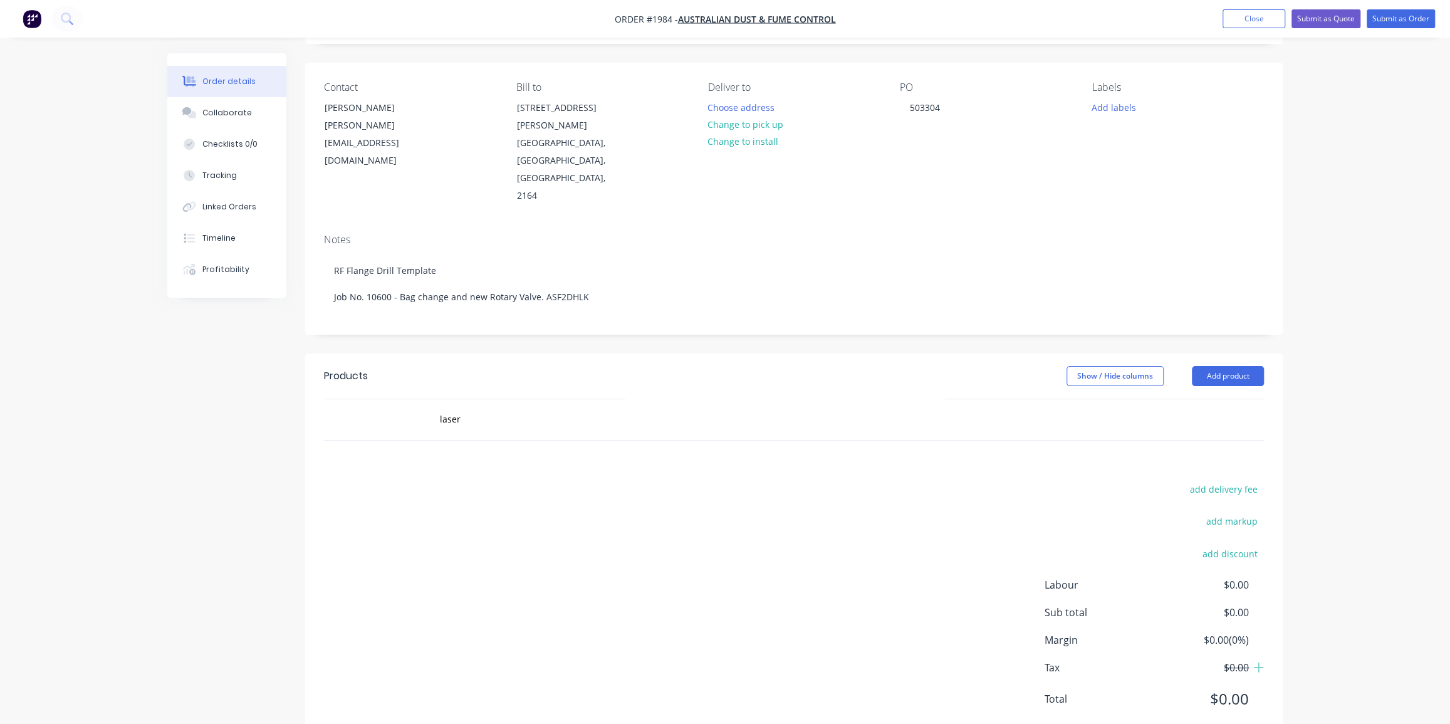
drag, startPoint x: 333, startPoint y: 554, endPoint x: 343, endPoint y: 535, distance: 21.6
click at [333, 551] on div "add delivery fee add markup add discount Labour $0.00 Sub total $0.00 Margin $0…" at bounding box center [794, 602] width 940 height 242
click at [478, 407] on input "laser" at bounding box center [564, 419] width 251 height 25
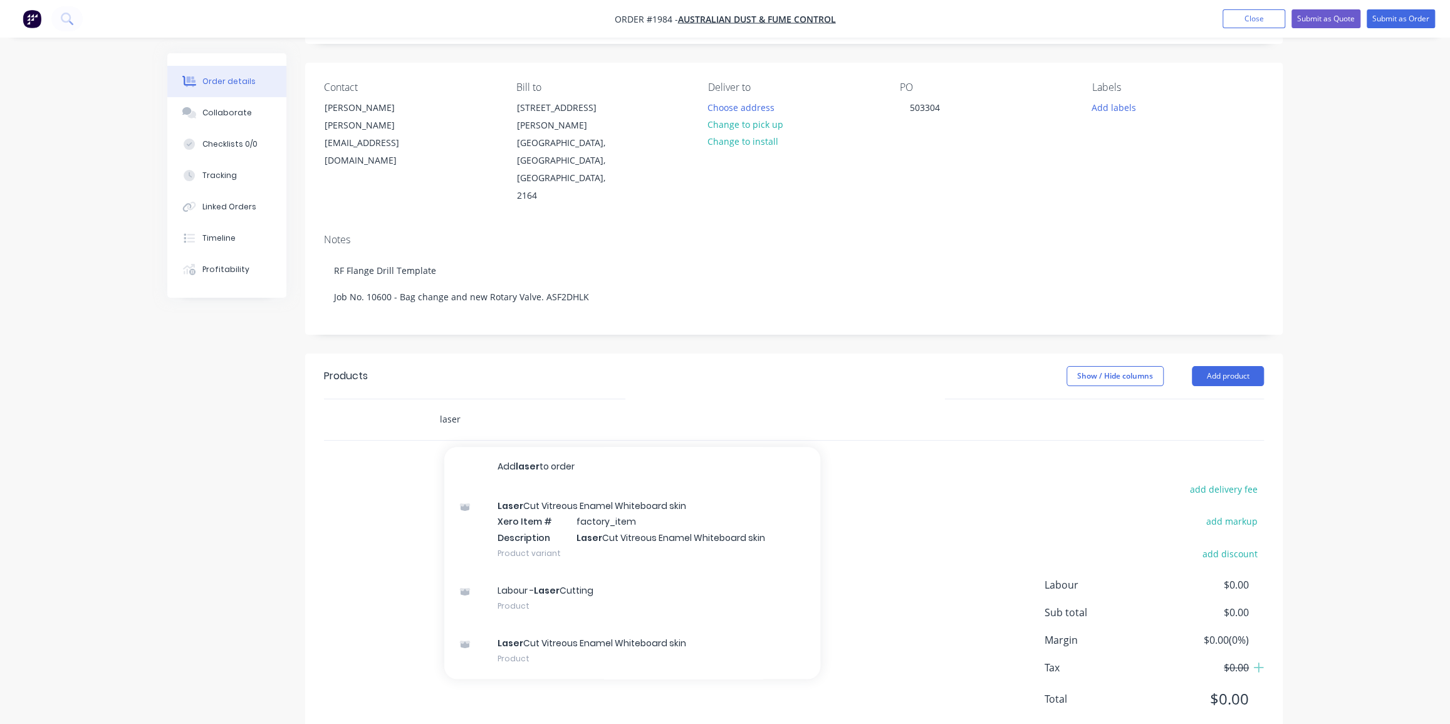
drag, startPoint x: 478, startPoint y: 382, endPoint x: 411, endPoint y: 380, distance: 67.1
click at [411, 399] on div "laser Add laser to order Laser Cut Vitreous Enamel Whiteboard skin Xero Item # …" at bounding box center [794, 419] width 940 height 41
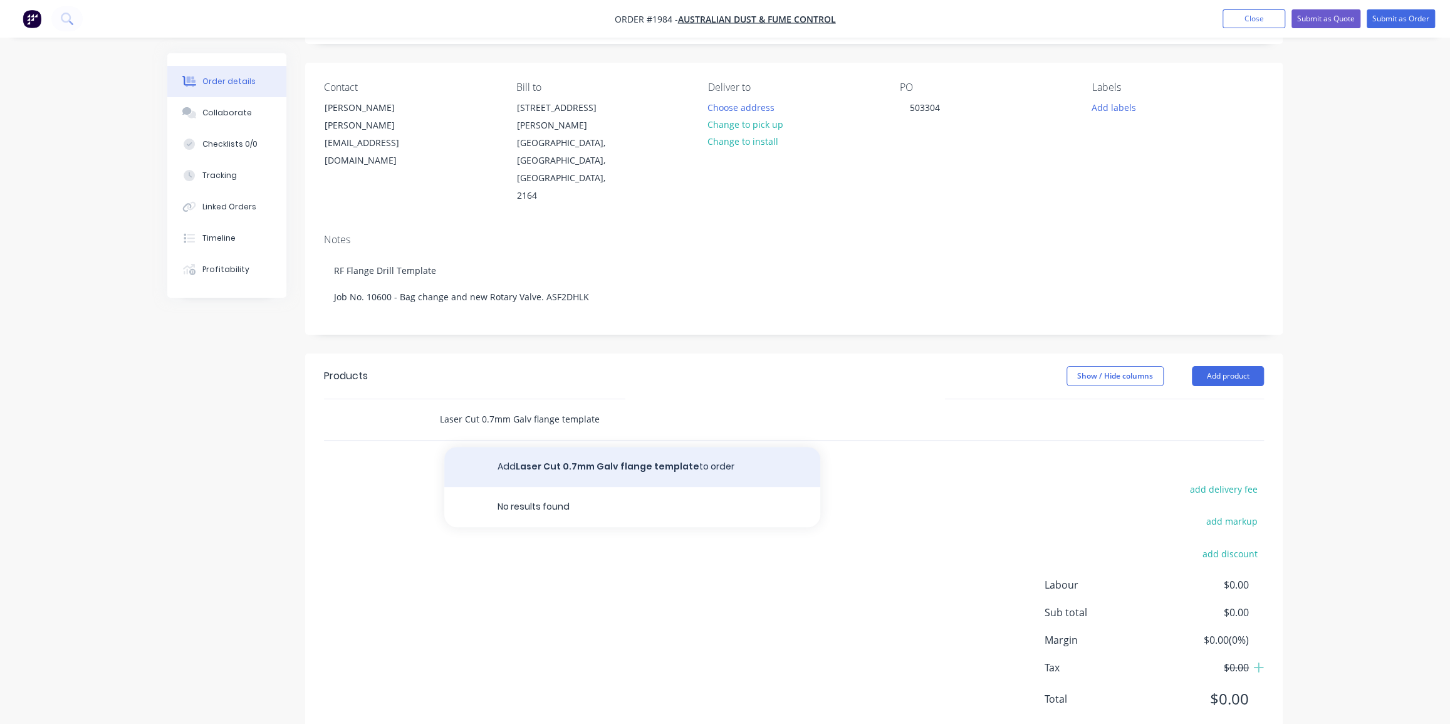
type input "Laser Cut 0.7mm Galv flange template"
click at [624, 447] on button "Add Laser Cut 0.7mm Galv flange template to order" at bounding box center [632, 467] width 376 height 40
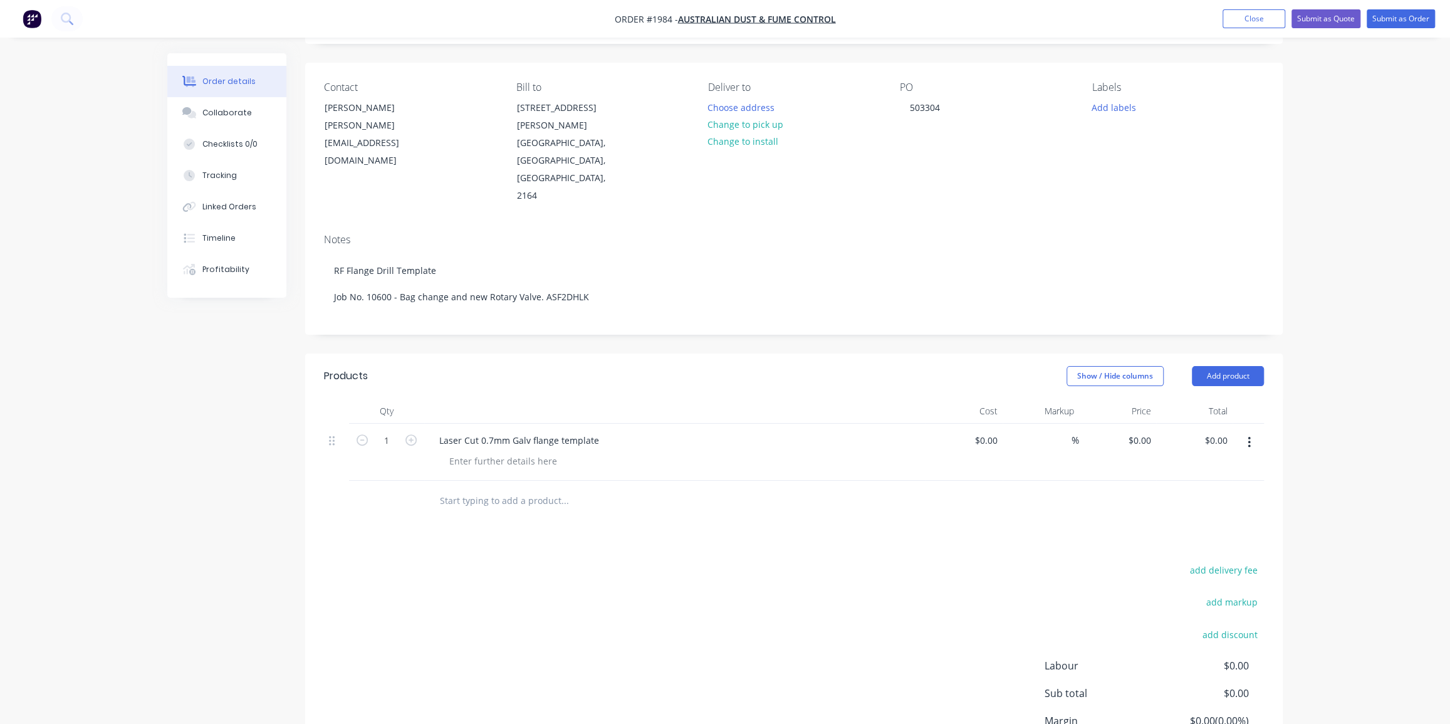
drag, startPoint x: 1230, startPoint y: 338, endPoint x: 1332, endPoint y: 408, distance: 124.5
click at [1332, 410] on div "Order details Collaborate Checklists 0/0 Tracking Linked Orders Timeline Profit…" at bounding box center [725, 383] width 1450 height 918
click at [1332, 408] on div "Order details Collaborate Checklists 0/0 Tracking Linked Orders Timeline Profit…" at bounding box center [725, 383] width 1450 height 918
click at [1326, 353] on div "Order details Collaborate Checklists 0/0 Tracking Linked Orders Timeline Profit…" at bounding box center [725, 383] width 1450 height 918
click at [1350, 318] on div "Order details Collaborate Checklists 0/0 Tracking Linked Orders Timeline Profit…" at bounding box center [725, 383] width 1450 height 918
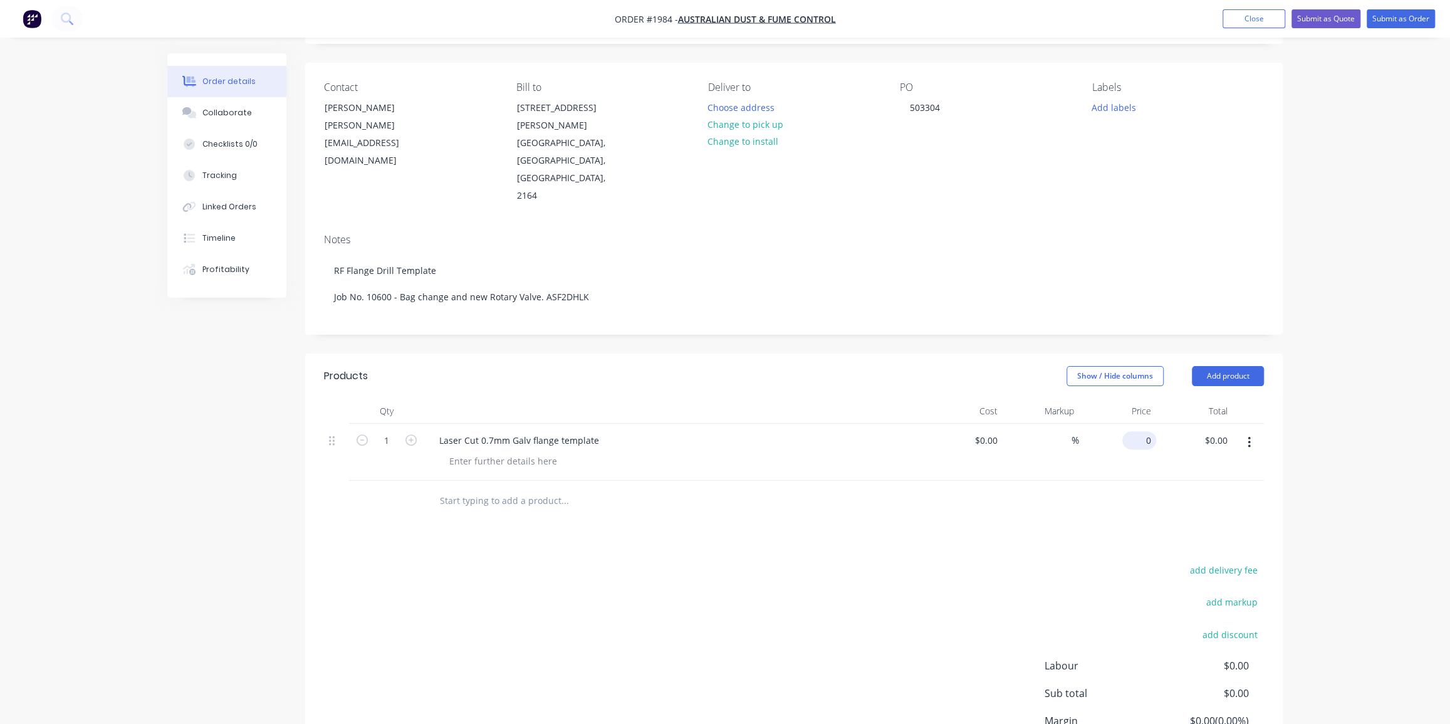
click at [1143, 431] on input "0" at bounding box center [1141, 440] width 29 height 18
type input "$44.00"
click at [1278, 399] on div "Qty Cost Markup Price Total 1 Laser Cut 0.7mm Galv flange template $0.00 $0.00 …" at bounding box center [794, 460] width 978 height 123
click at [1348, 273] on div "Order details Collaborate Checklists 0/0 Tracking Linked Orders Timeline Profit…" at bounding box center [725, 383] width 1450 height 918
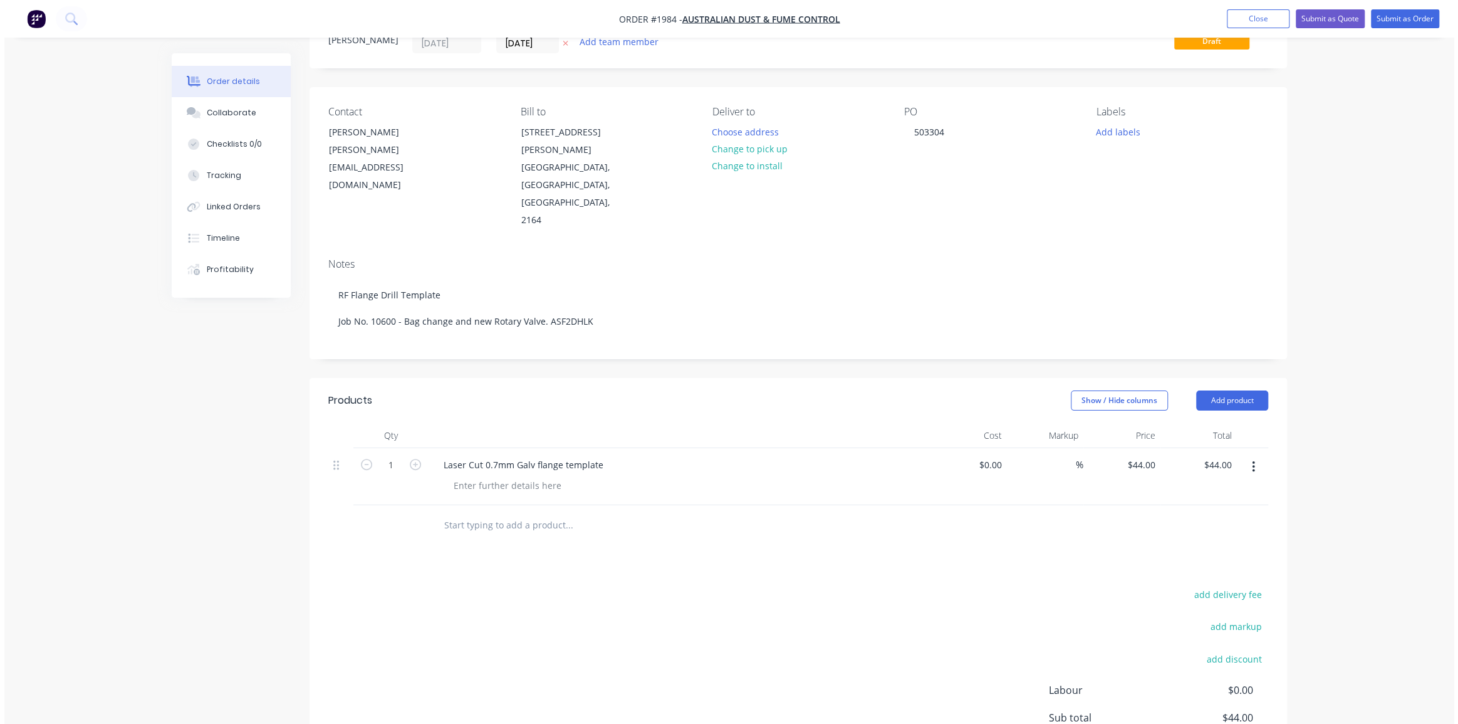
scroll to position [0, 0]
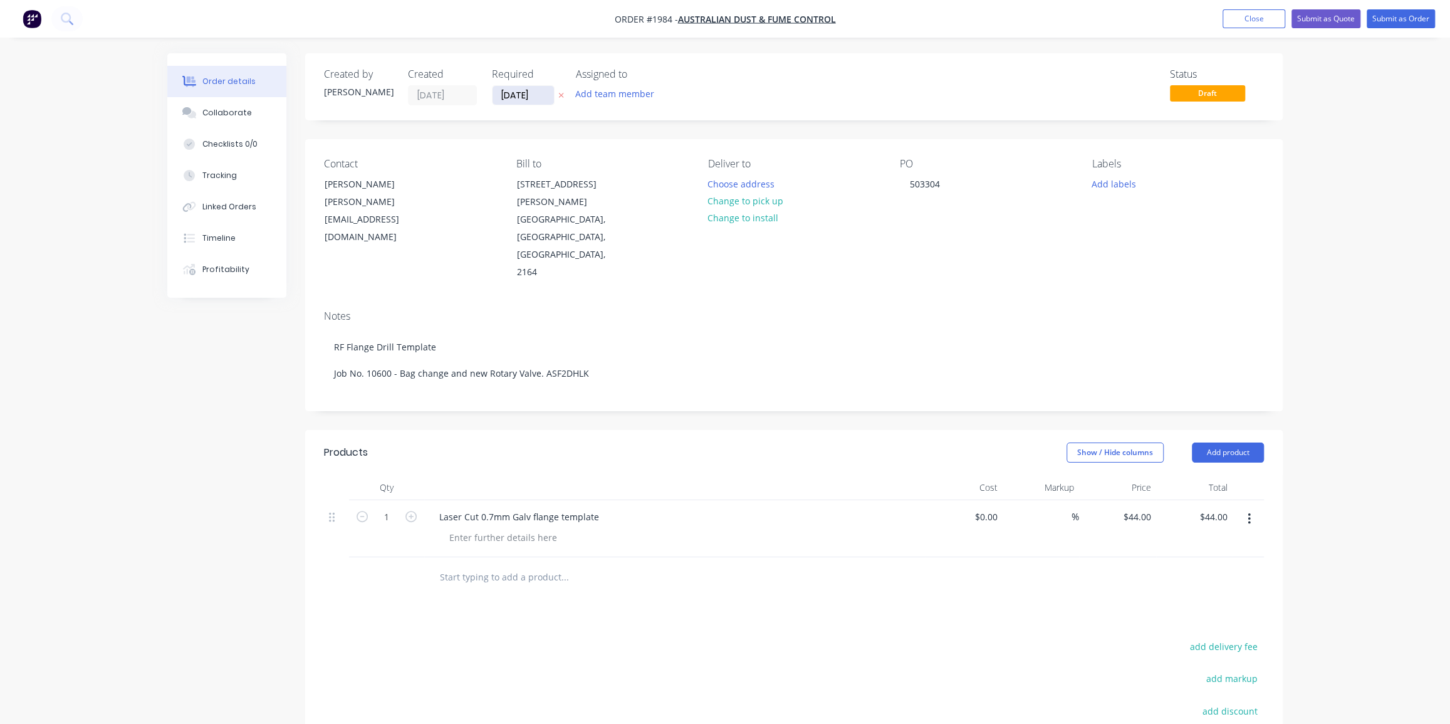
drag, startPoint x: 516, startPoint y: 90, endPoint x: 521, endPoint y: 100, distance: 10.7
click at [516, 90] on input "[DATE]" at bounding box center [523, 95] width 61 height 19
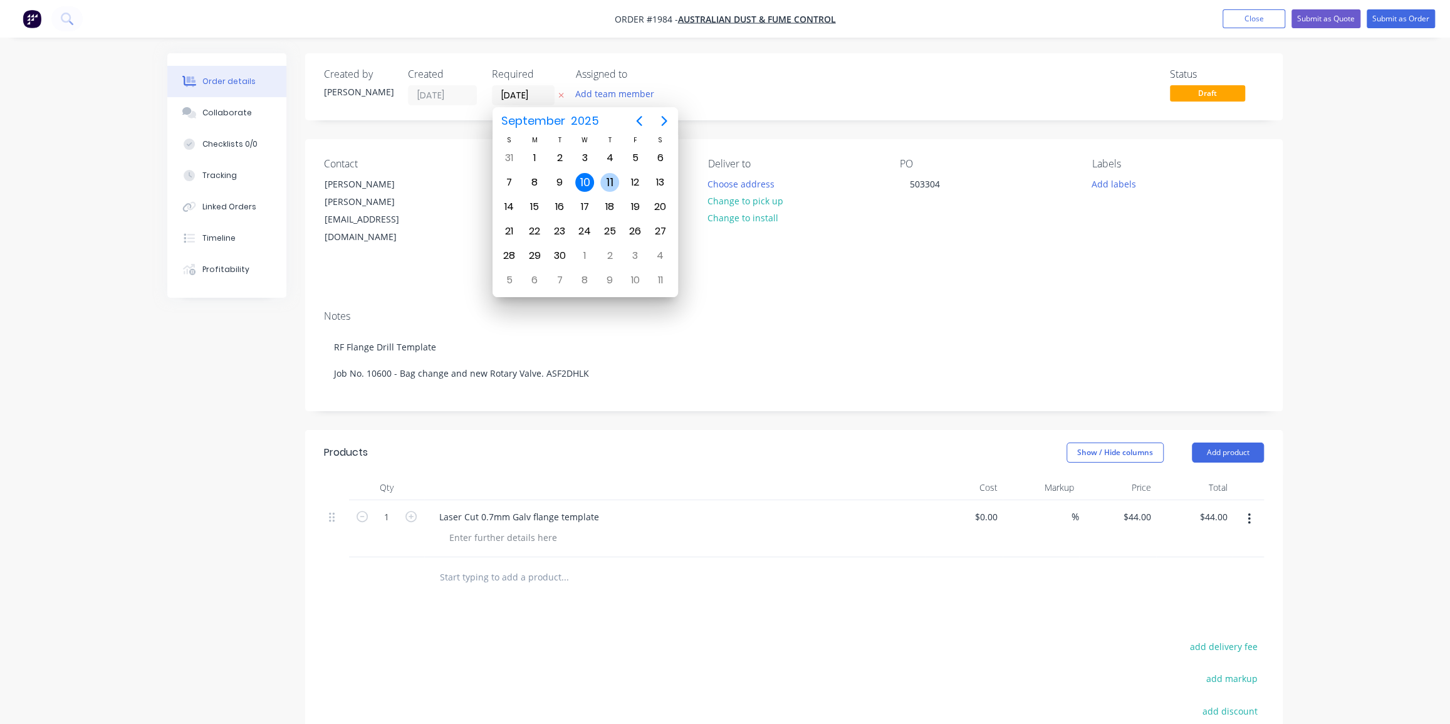
click at [604, 179] on div "11" at bounding box center [609, 182] width 19 height 19
type input "[DATE]"
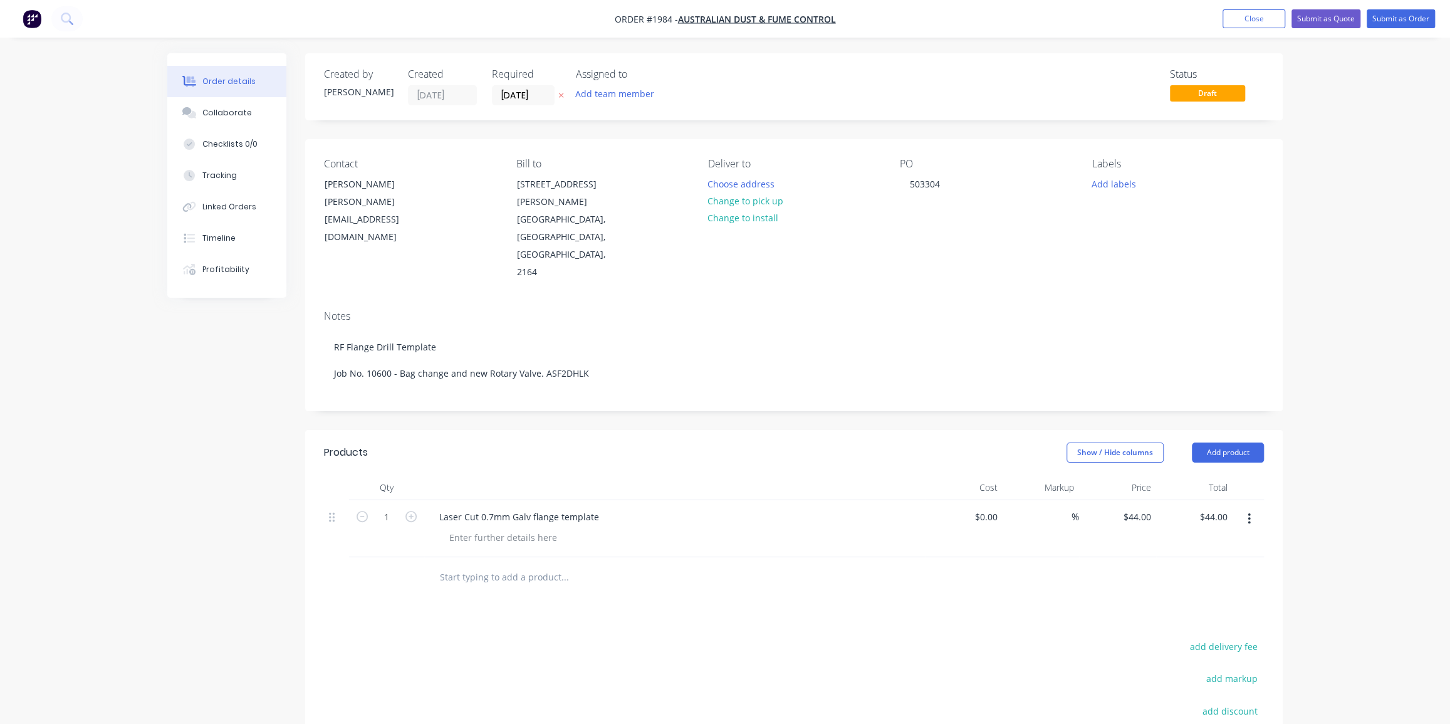
click at [224, 79] on div "Order details" at bounding box center [228, 81] width 53 height 11
click at [219, 110] on div "Collaborate" at bounding box center [227, 112] width 50 height 11
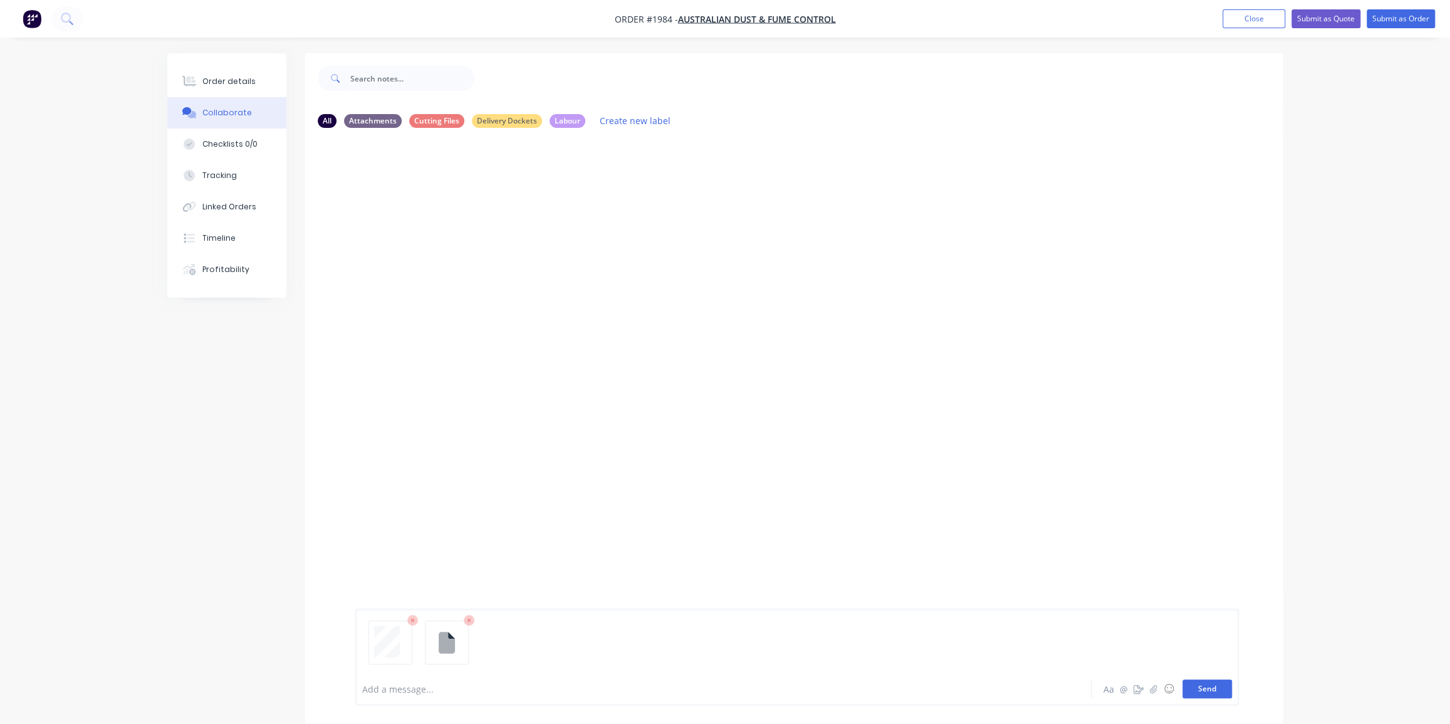
click at [1222, 689] on button "Send" at bounding box center [1208, 688] width 50 height 19
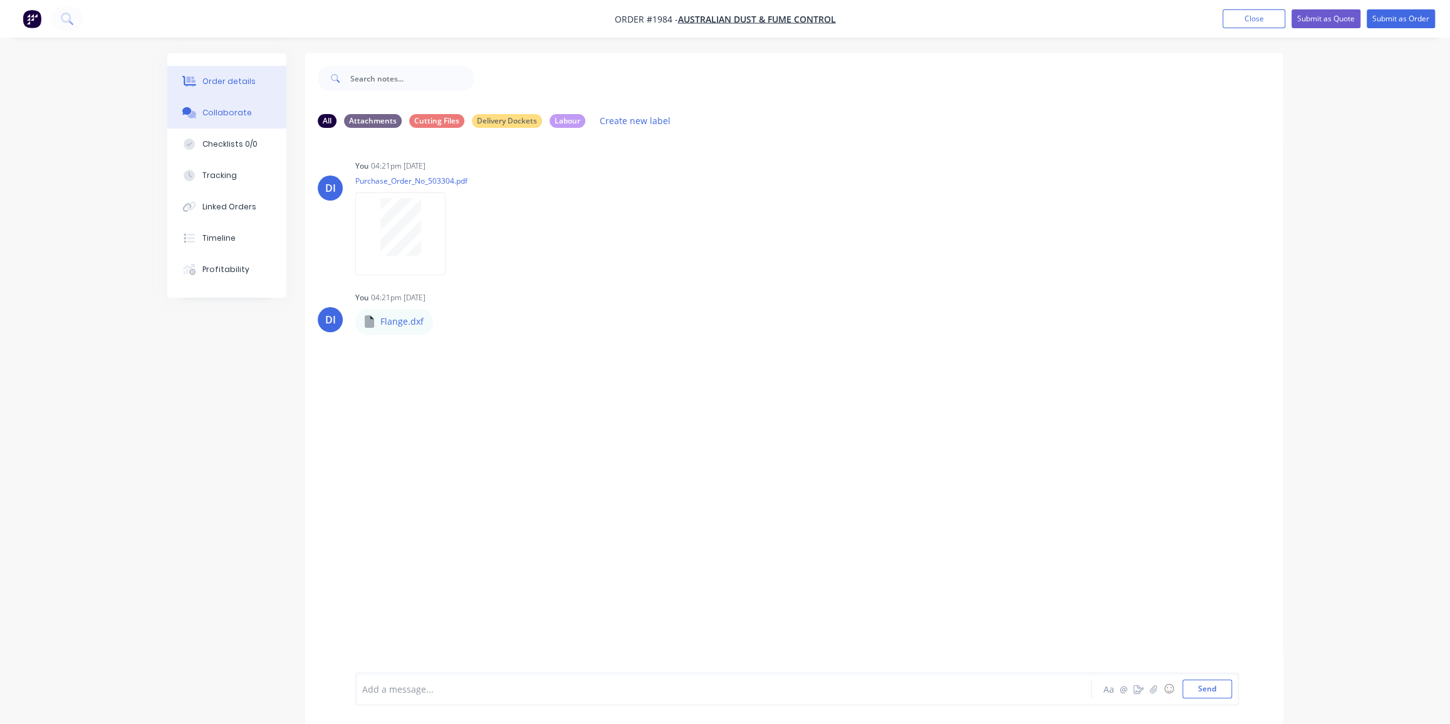
click at [238, 80] on div "Order details" at bounding box center [228, 81] width 53 height 11
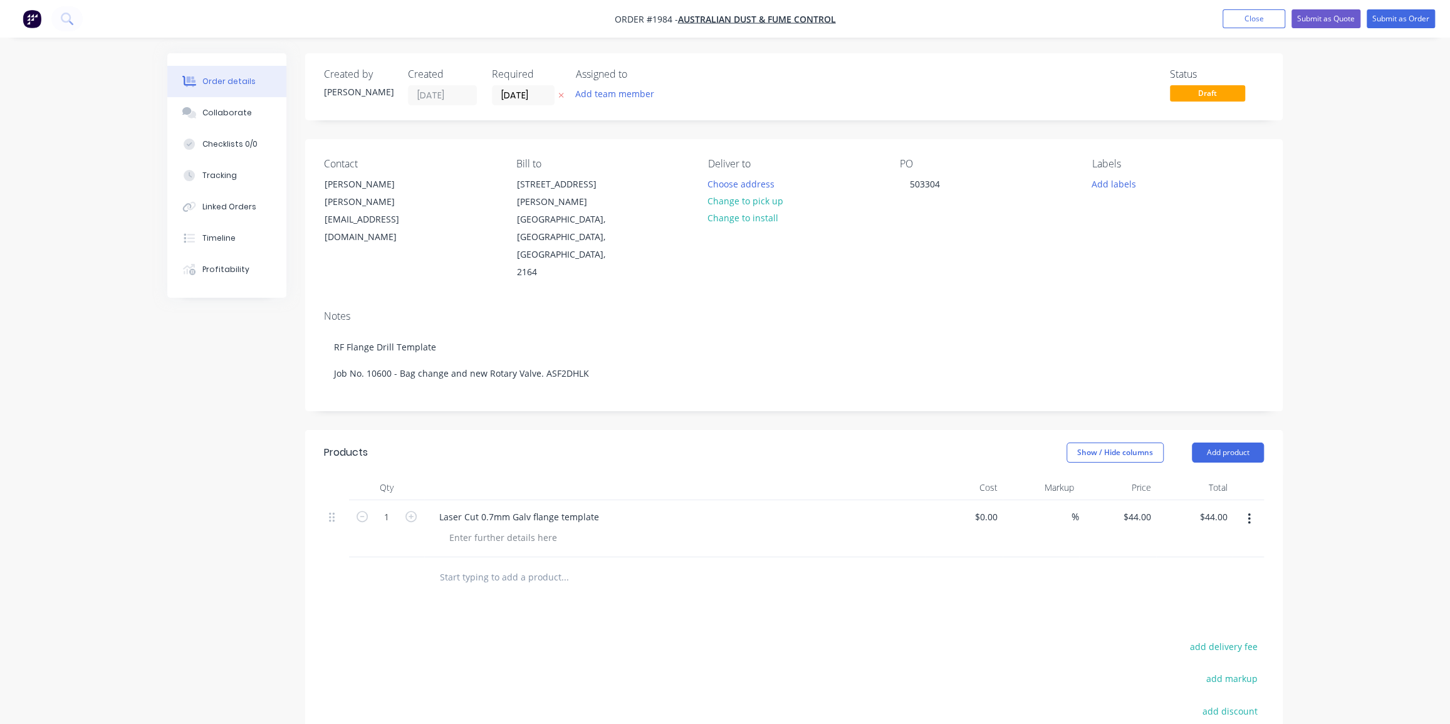
click at [1354, 159] on div "Order details Collaborate Checklists 0/0 Tracking Linked Orders Timeline Profit…" at bounding box center [725, 459] width 1450 height 918
click at [1401, 18] on button "Submit as Order" at bounding box center [1401, 18] width 68 height 19
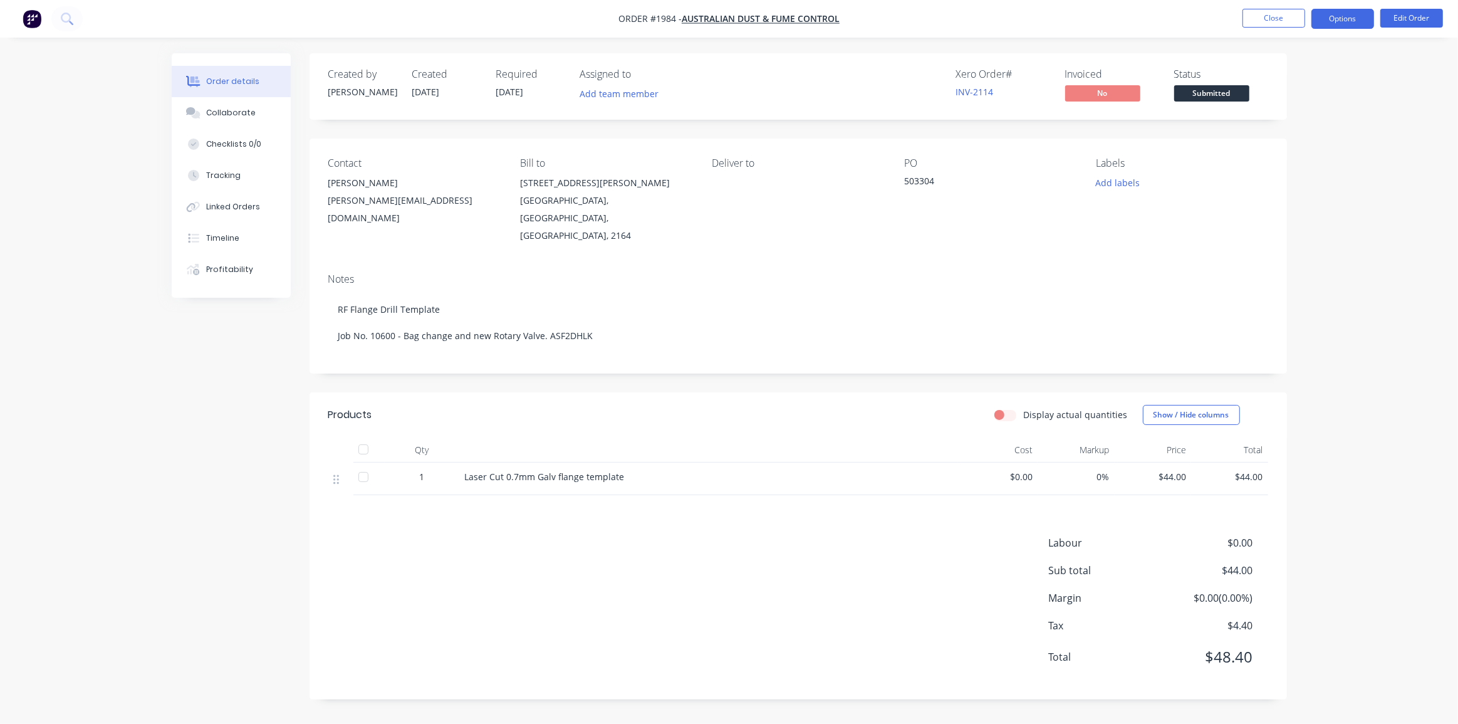
click at [1354, 18] on button "Options" at bounding box center [1343, 19] width 63 height 20
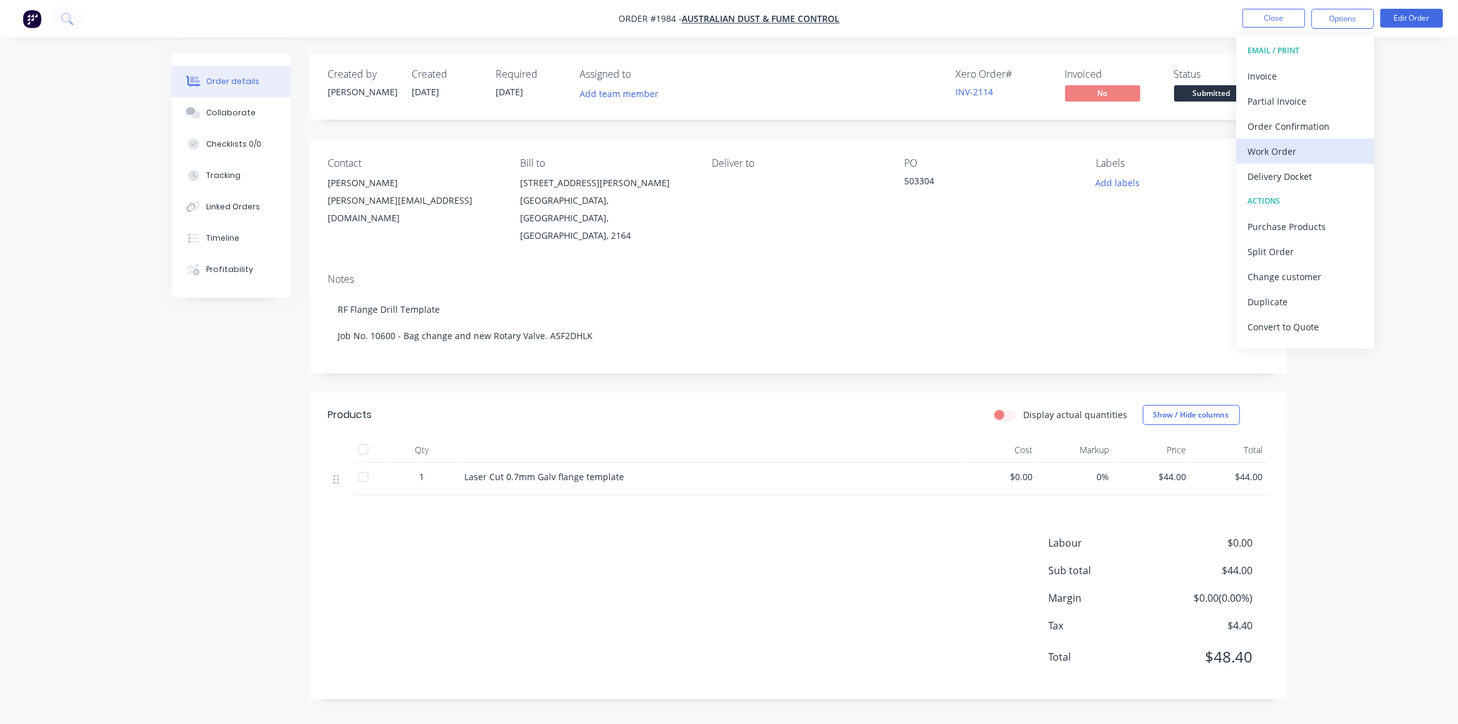
click at [1287, 145] on div "Work Order" at bounding box center [1305, 151] width 115 height 18
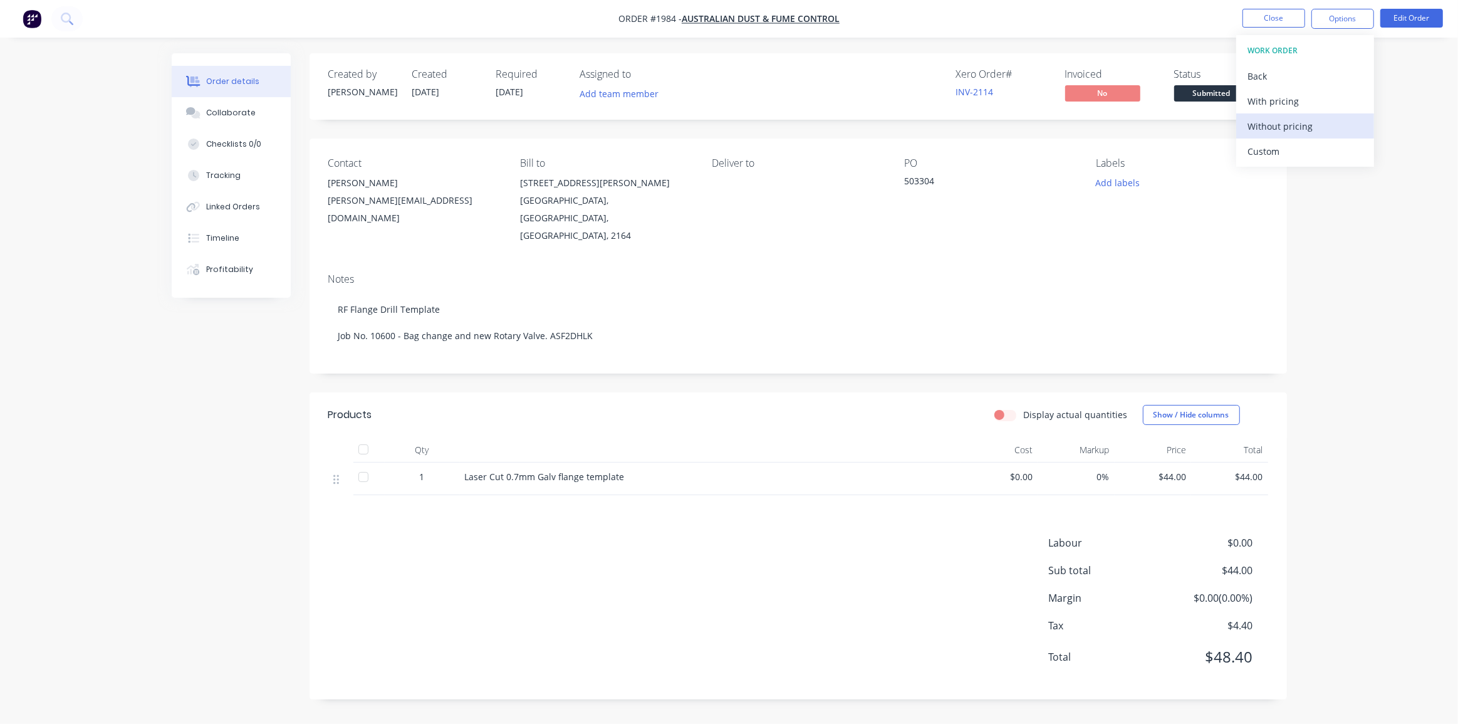
drag, startPoint x: 1281, startPoint y: 101, endPoint x: 1292, endPoint y: 125, distance: 26.9
click at [1292, 125] on div "WORK ORDER Back With pricing Without pricing Custom" at bounding box center [1306, 101] width 138 height 132
click at [1292, 125] on div "Without pricing" at bounding box center [1305, 126] width 115 height 18
click at [1421, 11] on button "Edit Order" at bounding box center [1412, 18] width 63 height 19
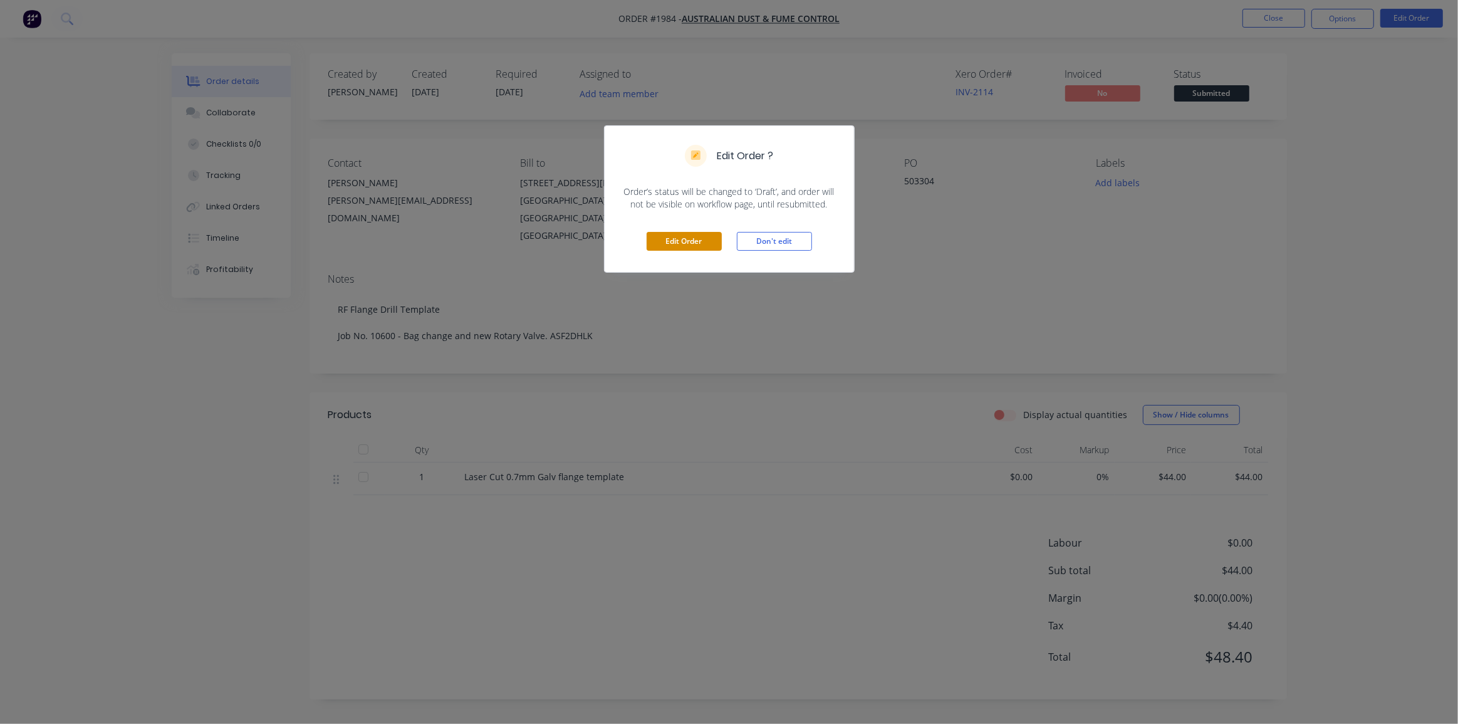
click at [661, 234] on button "Edit Order" at bounding box center [684, 241] width 75 height 19
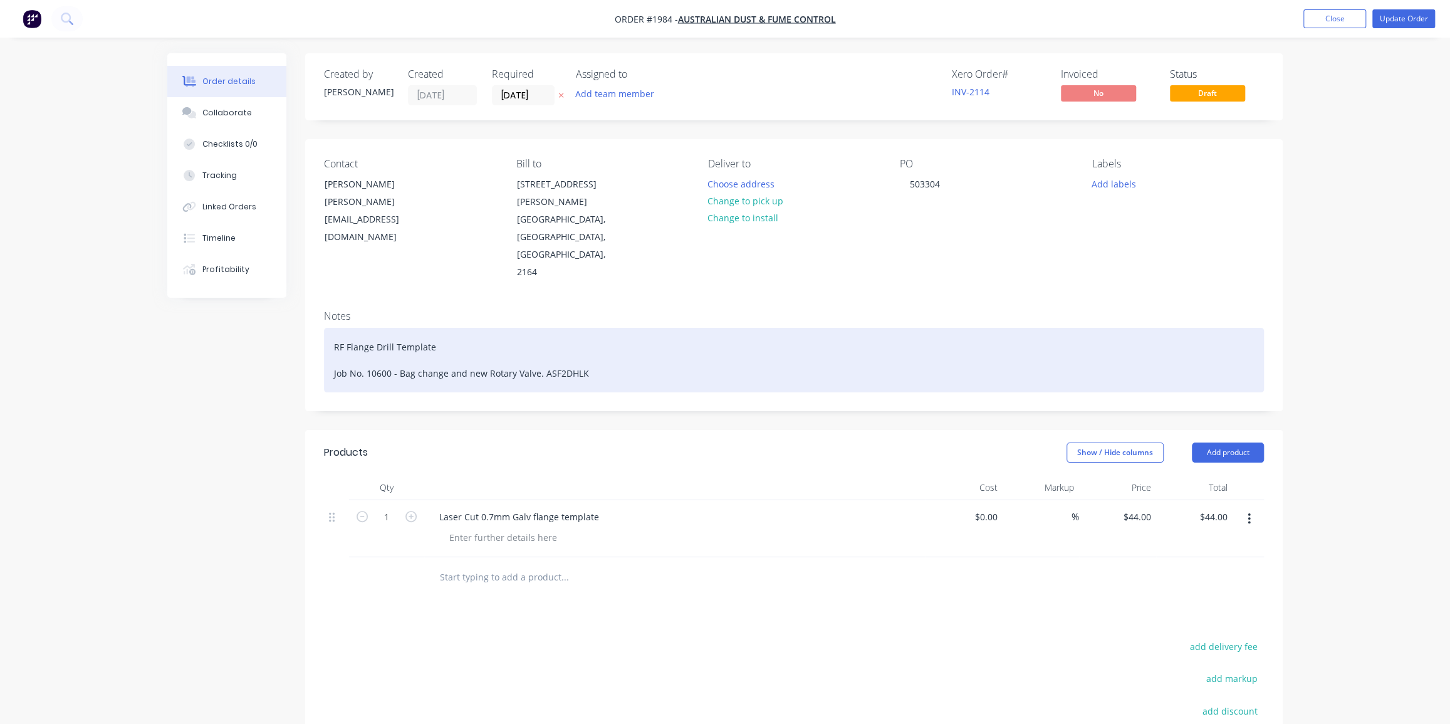
drag, startPoint x: 341, startPoint y: 313, endPoint x: 347, endPoint y: 319, distance: 8.0
click at [341, 328] on div "RF Flange Drill Template Job No. 10600 - Bag change and new Rotary Valve. ASF2D…" at bounding box center [794, 360] width 940 height 65
click at [345, 328] on div "RF Flange Drill Template Job No. 10600 - Bag change and new Rotary Valve. ASF2D…" at bounding box center [794, 360] width 940 height 65
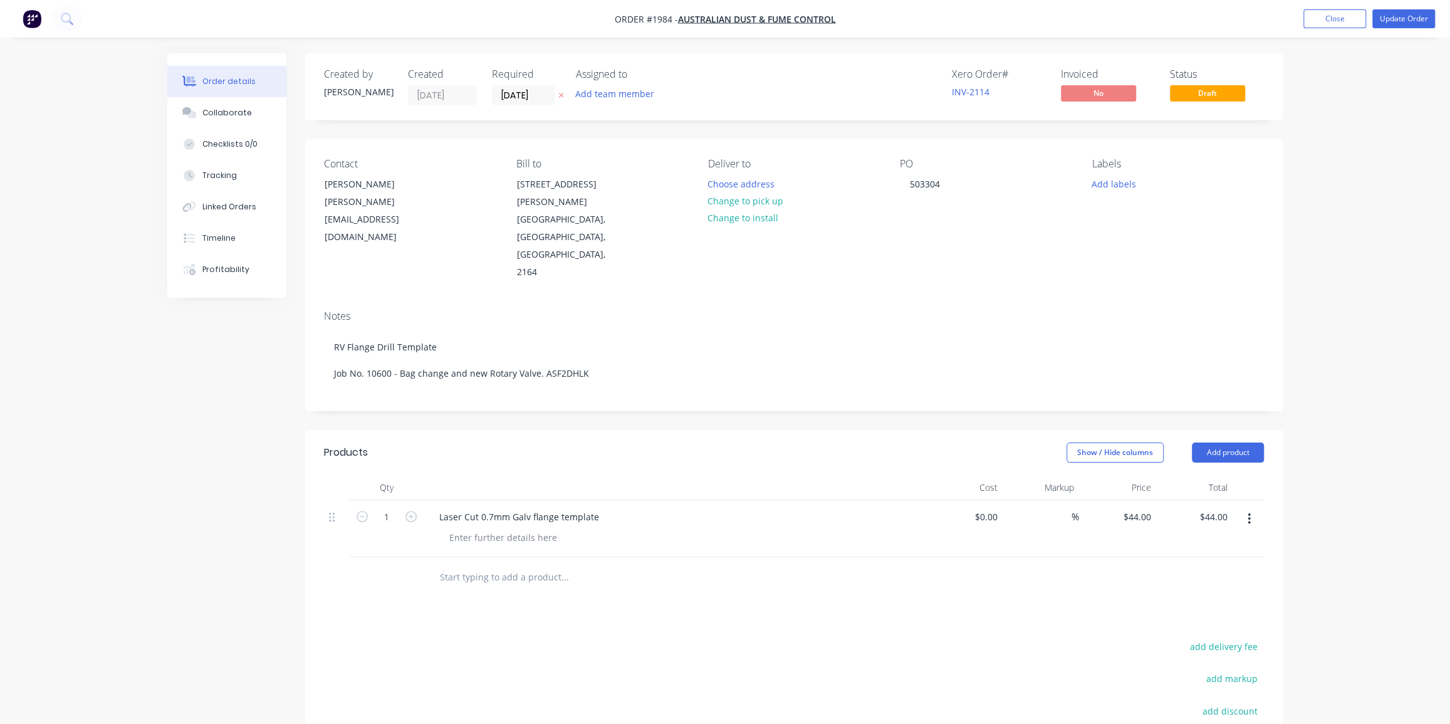
click at [1398, 158] on div "Order details Collaborate Checklists 0/0 Tracking Linked Orders Timeline Profit…" at bounding box center [725, 459] width 1450 height 918
click at [1398, 26] on button "Update Order" at bounding box center [1404, 18] width 63 height 19
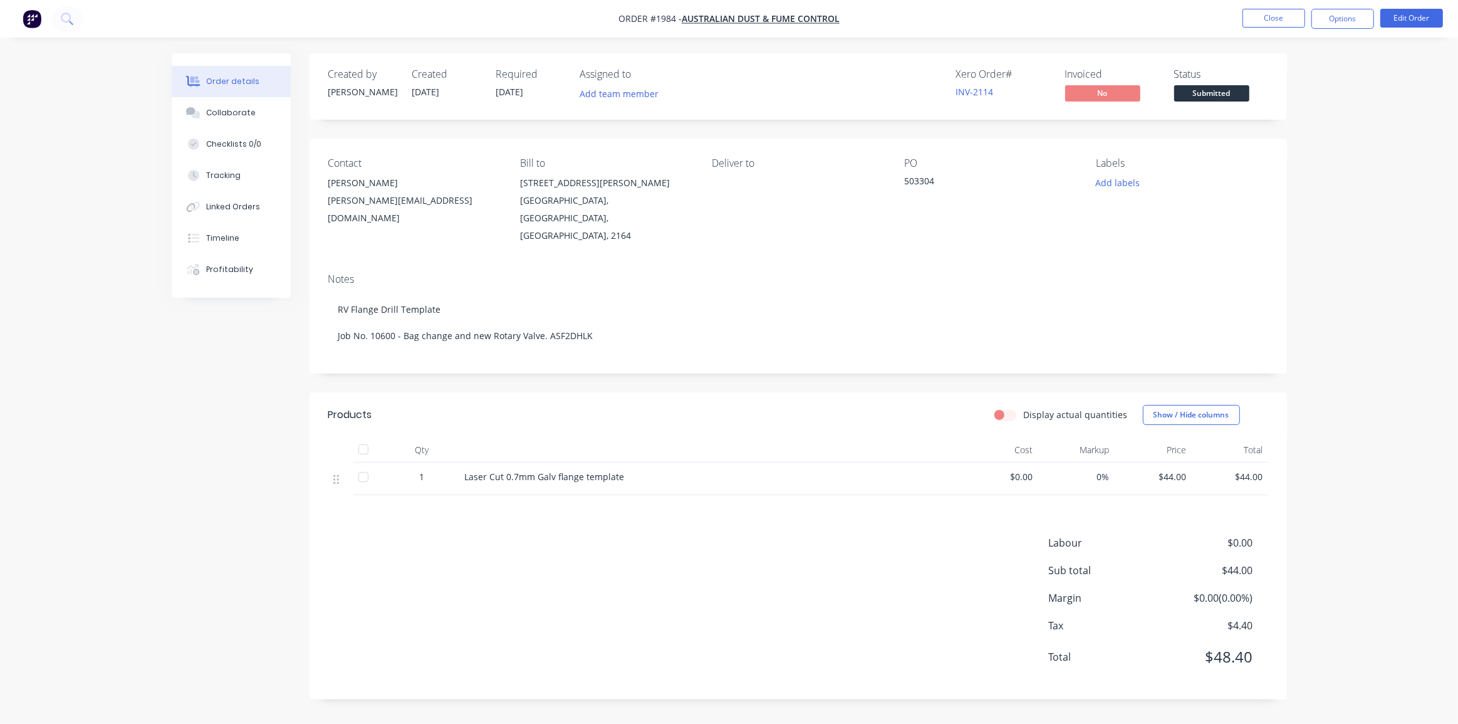
click at [1379, 216] on div "Order details Collaborate Checklists 0/0 Tracking Linked Orders Timeline Profit…" at bounding box center [729, 362] width 1458 height 724
click at [1327, 18] on button "Options" at bounding box center [1343, 19] width 63 height 20
click at [1289, 146] on div "Work Order" at bounding box center [1305, 151] width 115 height 18
click at [1304, 122] on div "Without pricing" at bounding box center [1305, 126] width 115 height 18
